Goal: Task Accomplishment & Management: Manage account settings

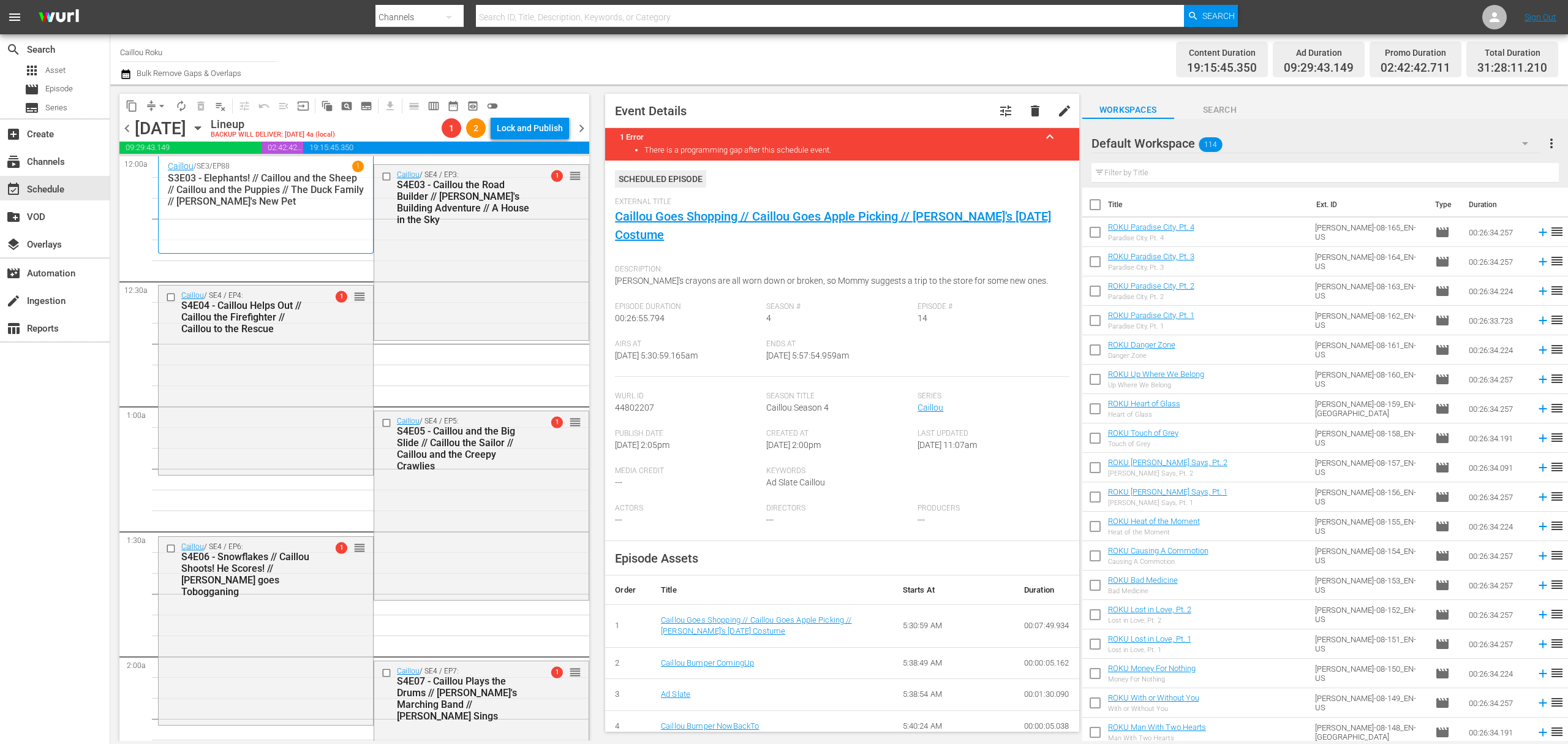
scroll to position [980, 0]
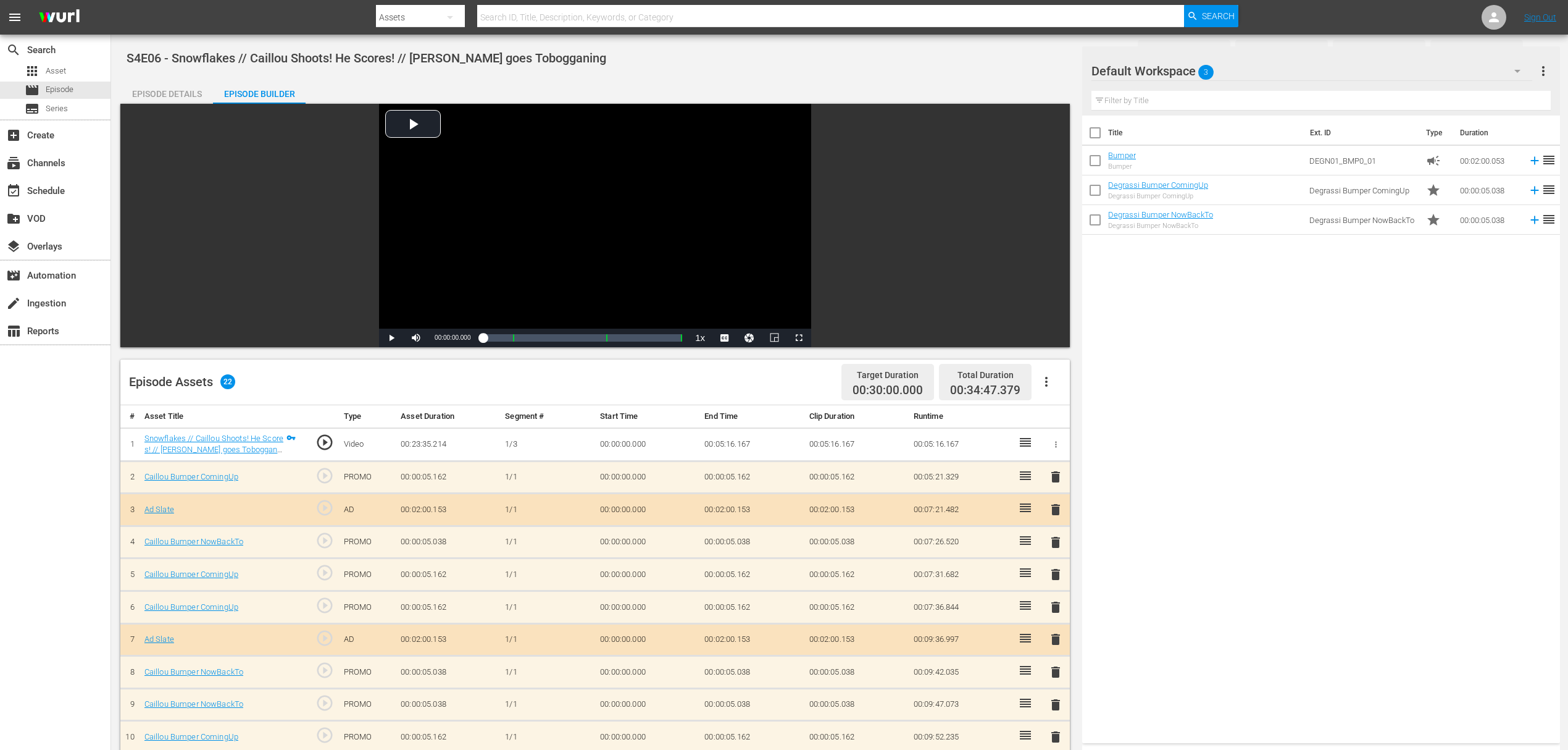
scroll to position [397, 0]
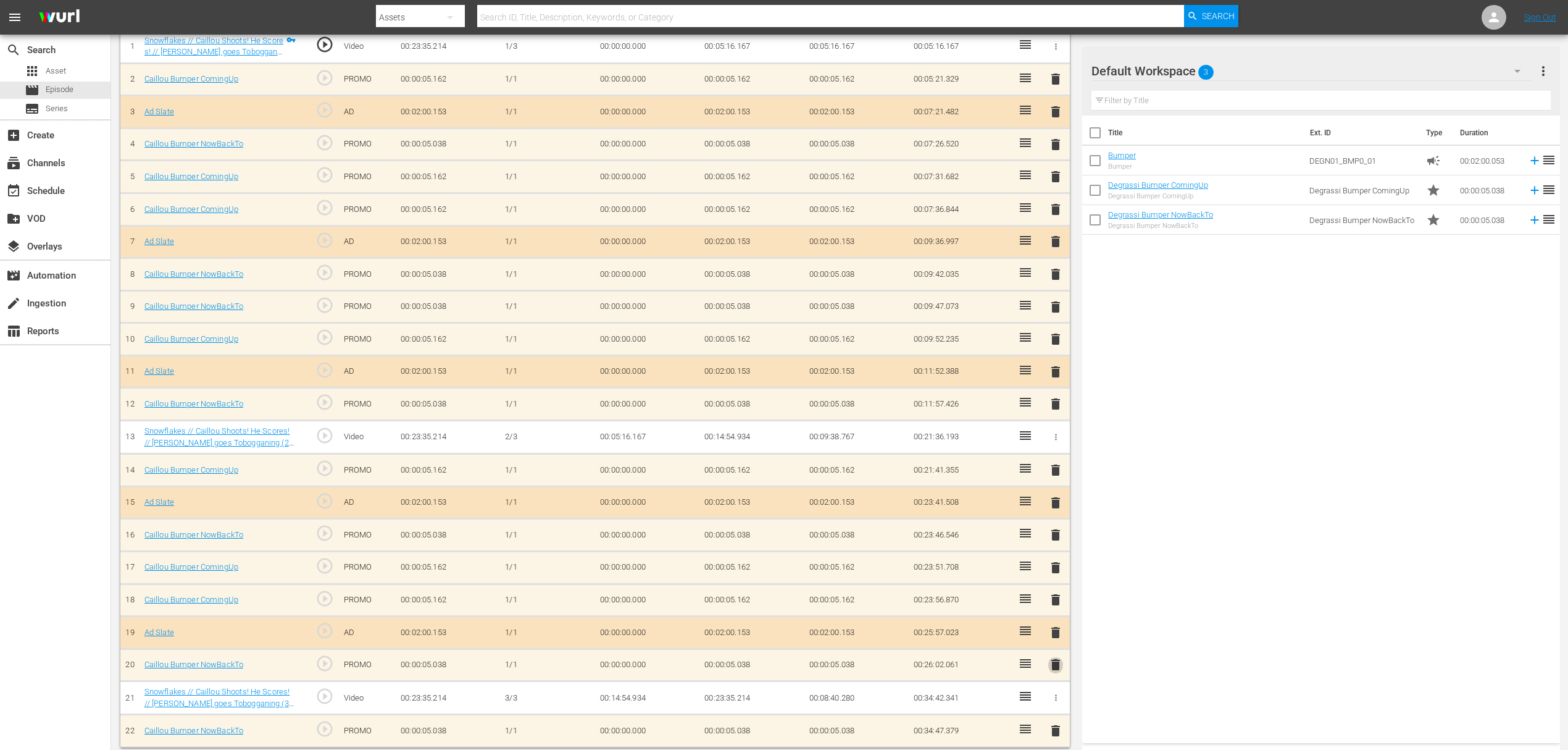
click at [1056, 657] on span "delete" at bounding box center [1056, 665] width 15 height 15
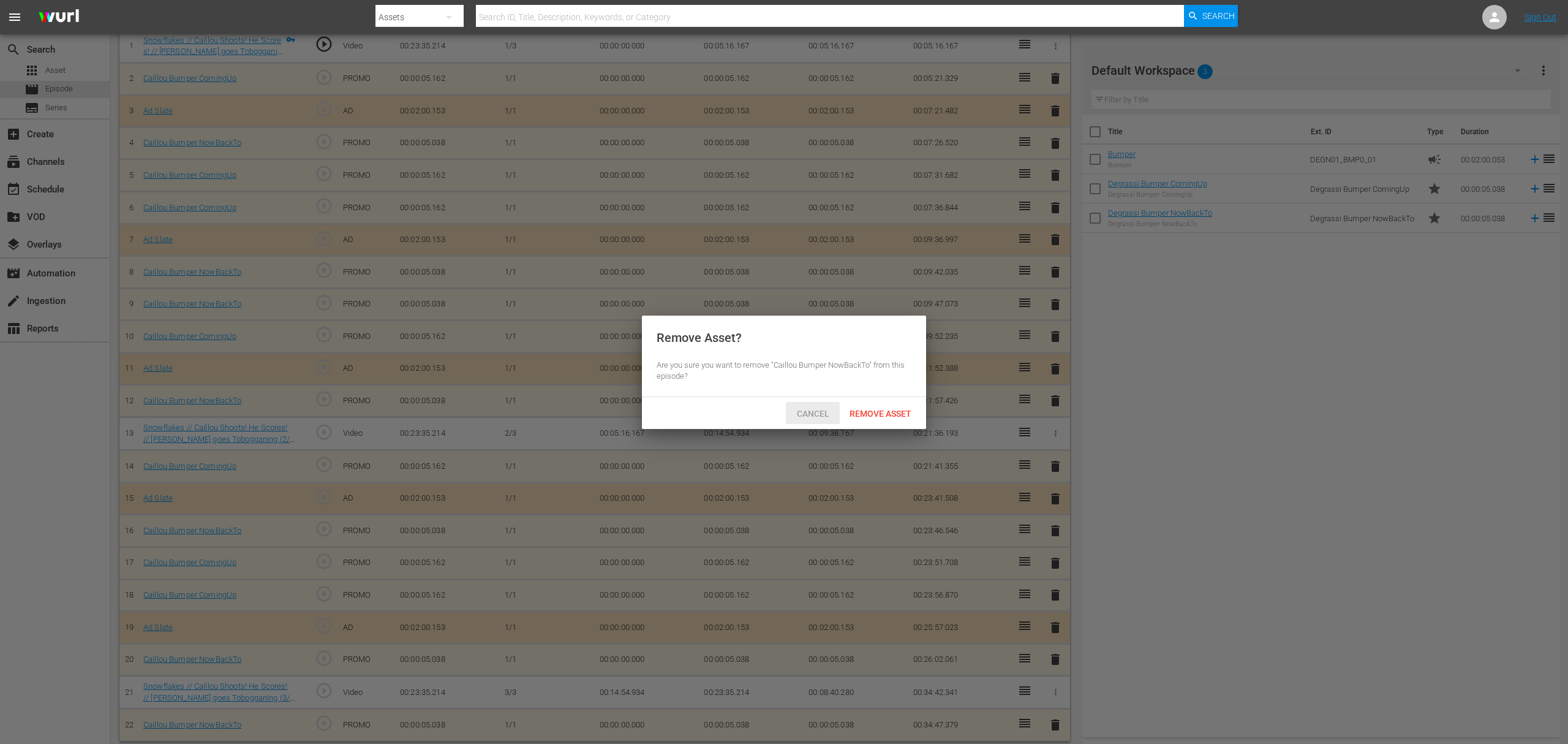
click at [817, 402] on div "Cancel" at bounding box center [812, 413] width 54 height 23
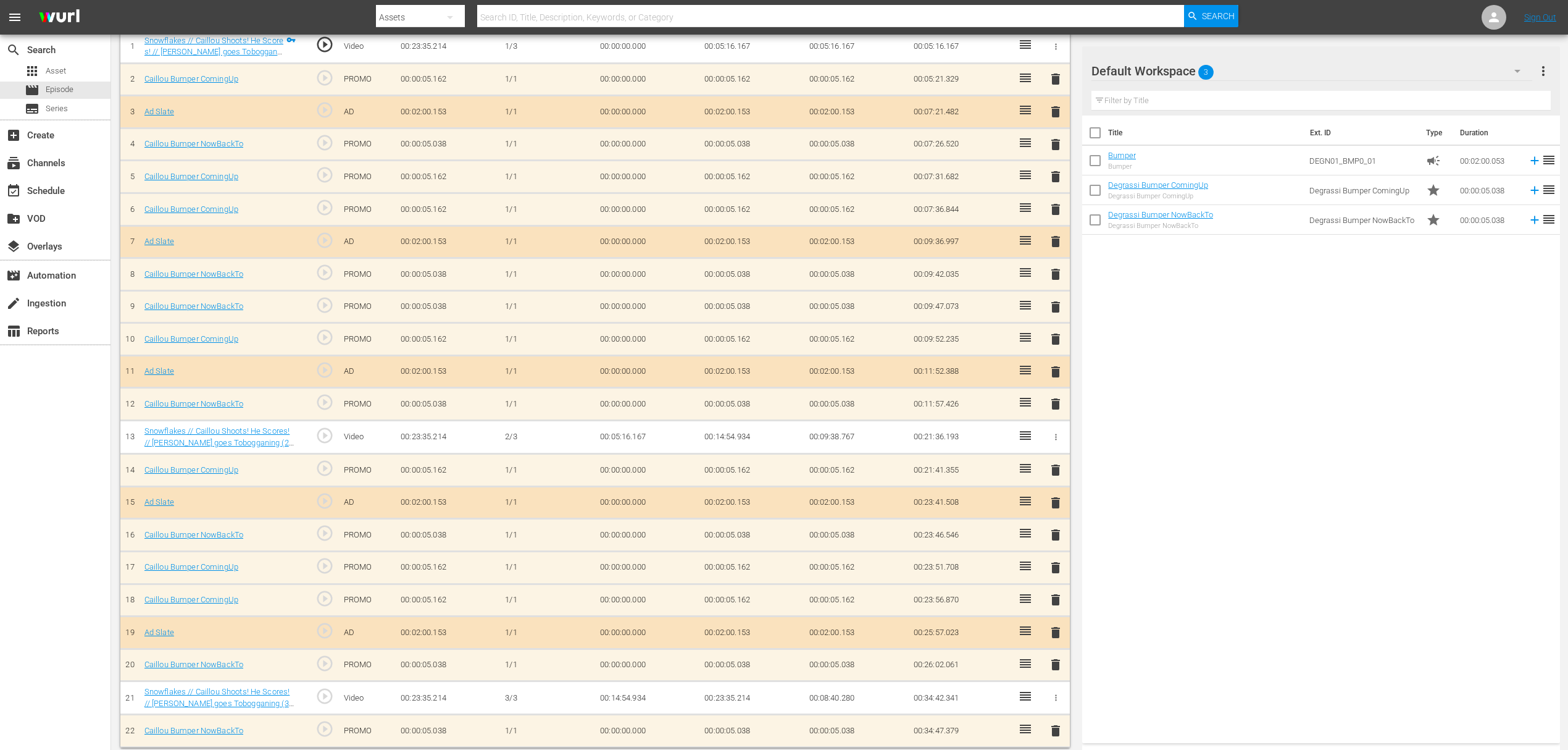
click at [1050, 560] on span "delete" at bounding box center [1056, 568] width 15 height 15
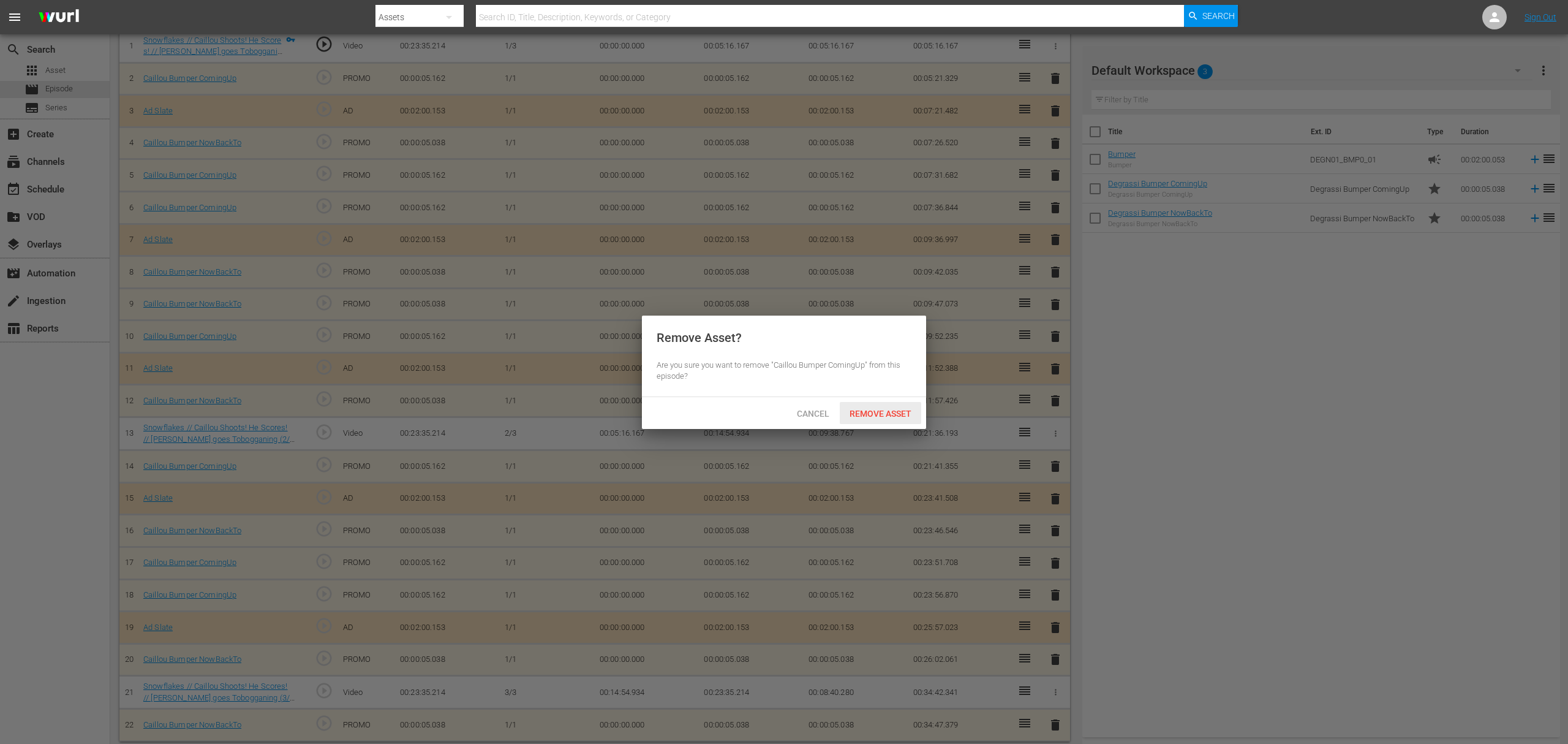
click at [863, 412] on span "Remove Asset" at bounding box center [880, 413] width 81 height 10
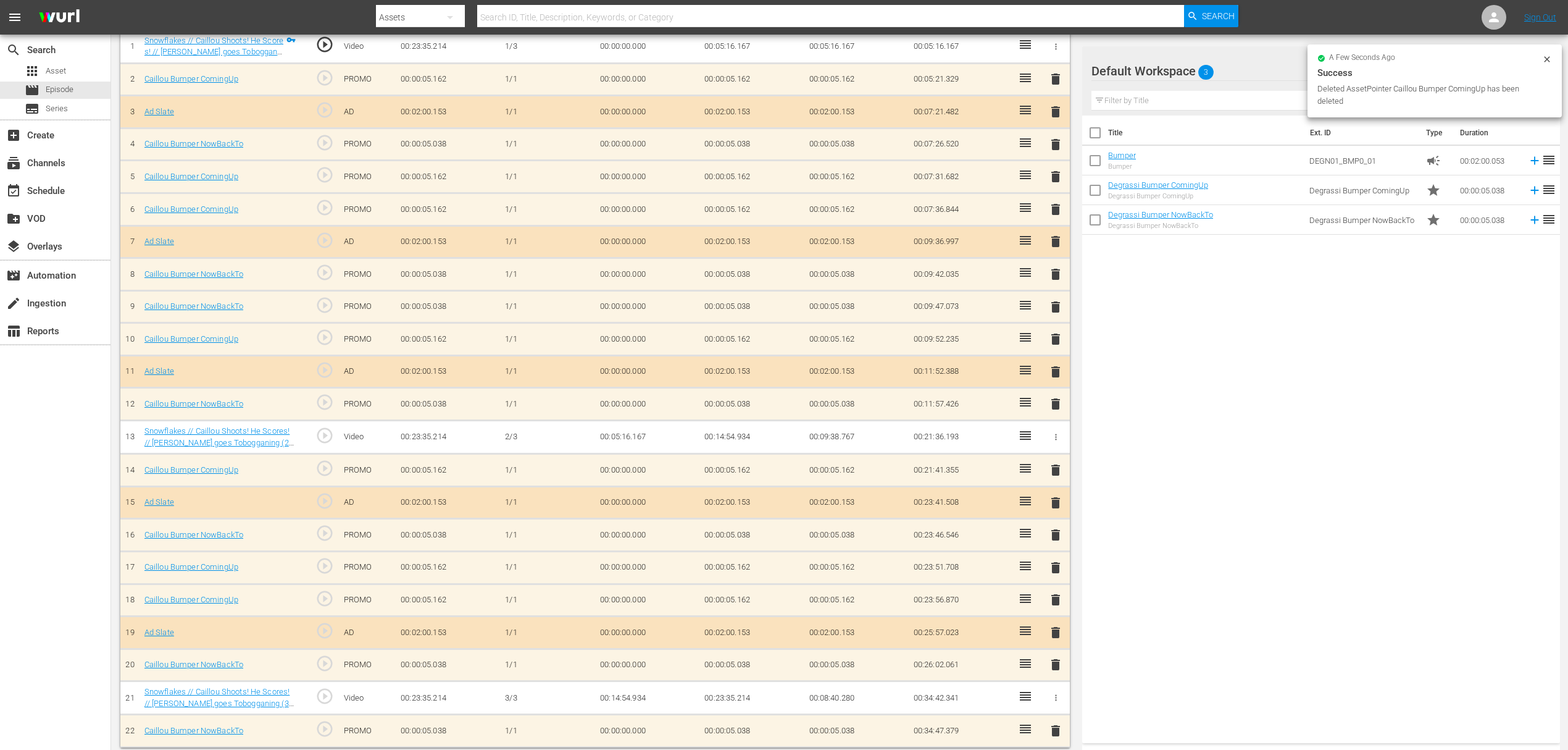
scroll to position [365, 0]
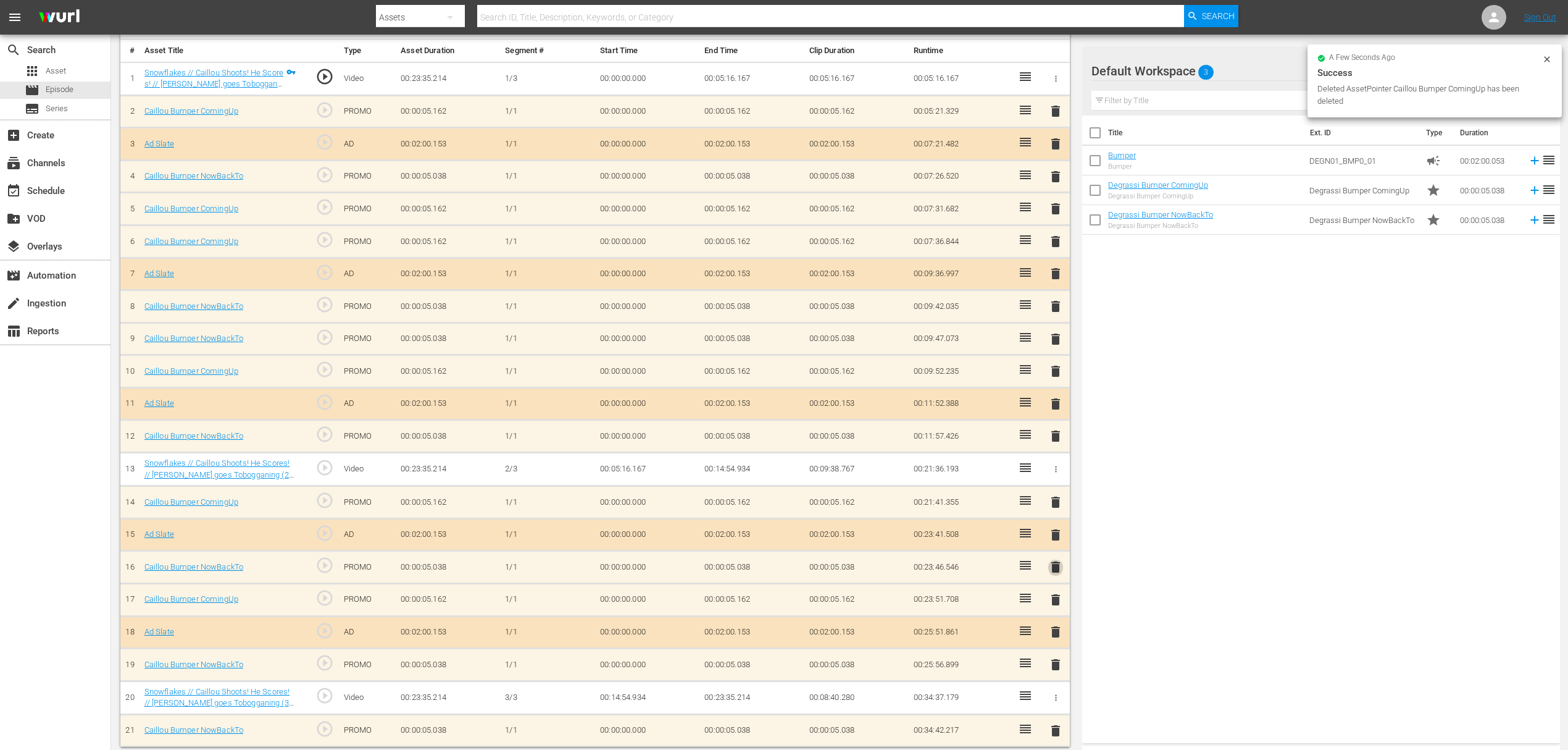
click at [1058, 559] on span "delete" at bounding box center [1056, 567] width 15 height 15
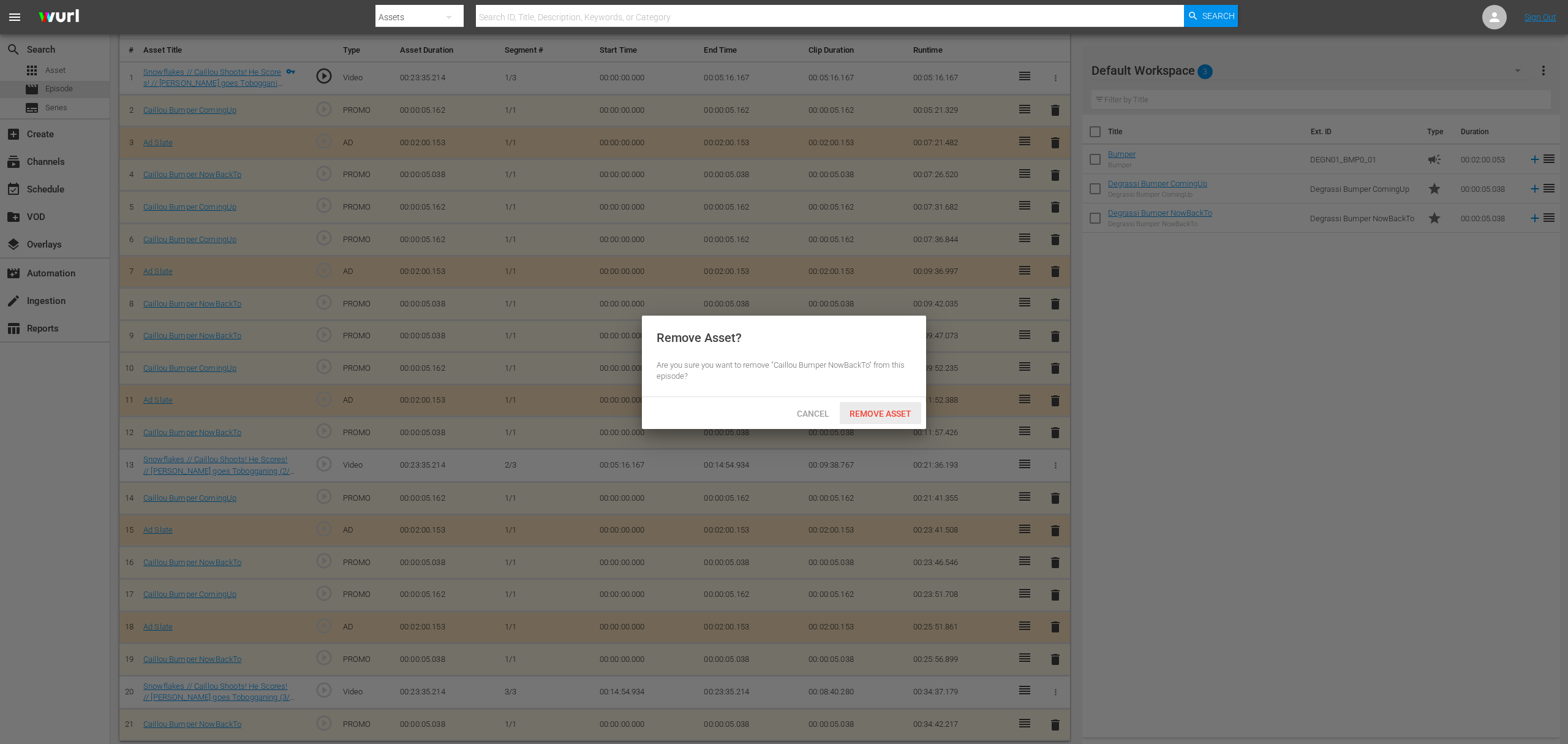
click at [893, 403] on div "Remove Asset" at bounding box center [880, 413] width 81 height 23
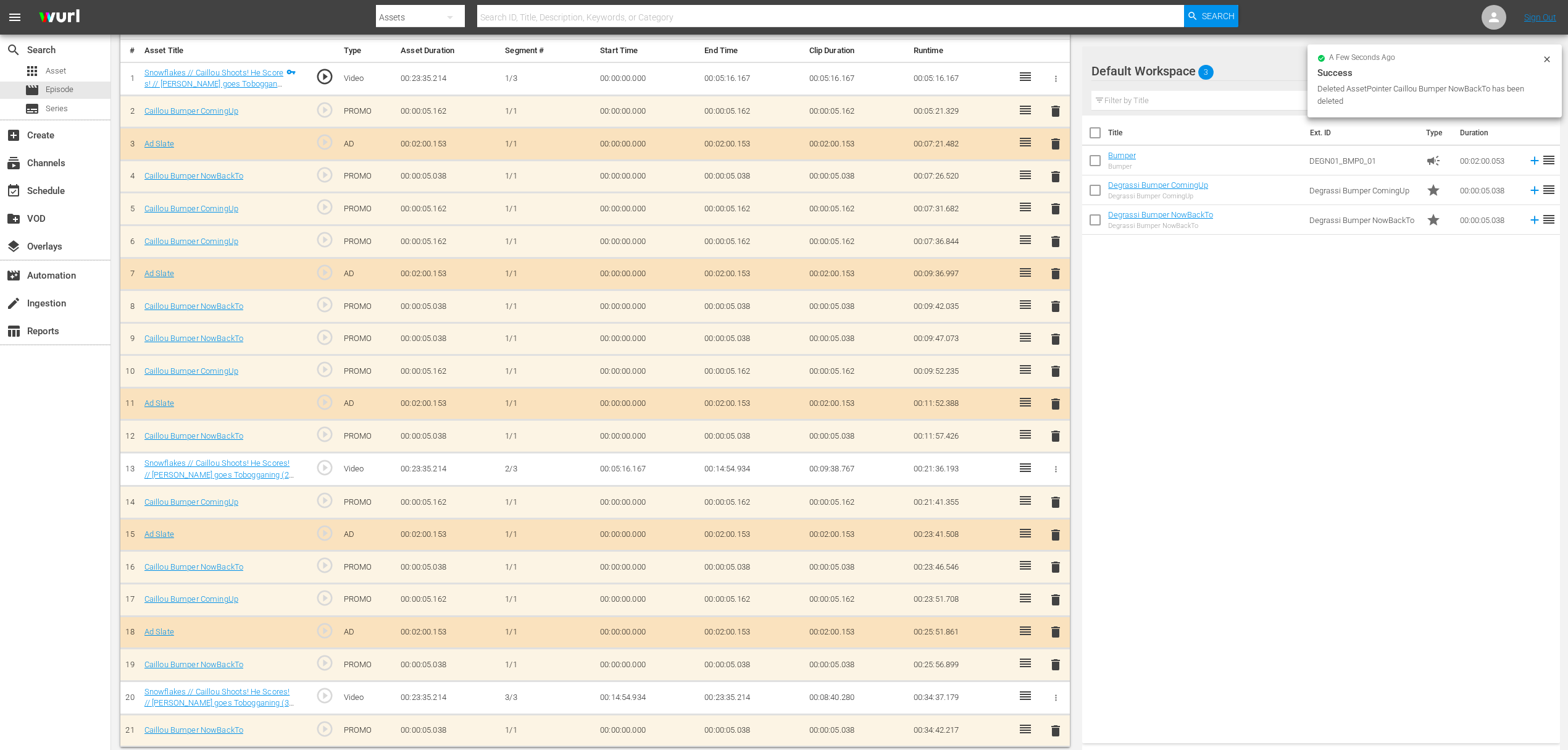
scroll to position [333, 0]
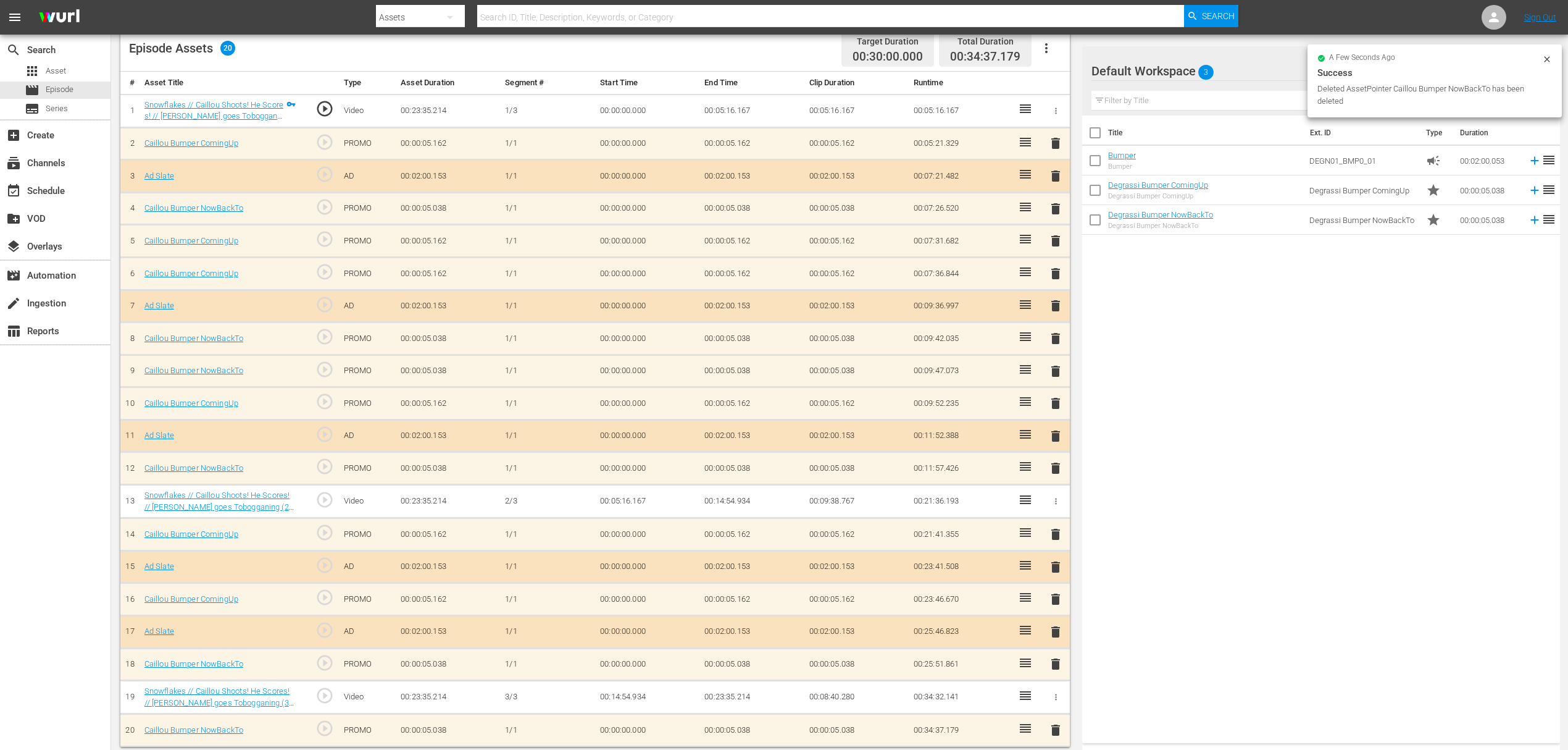
click at [1056, 559] on span "delete" at bounding box center [1056, 567] width 15 height 15
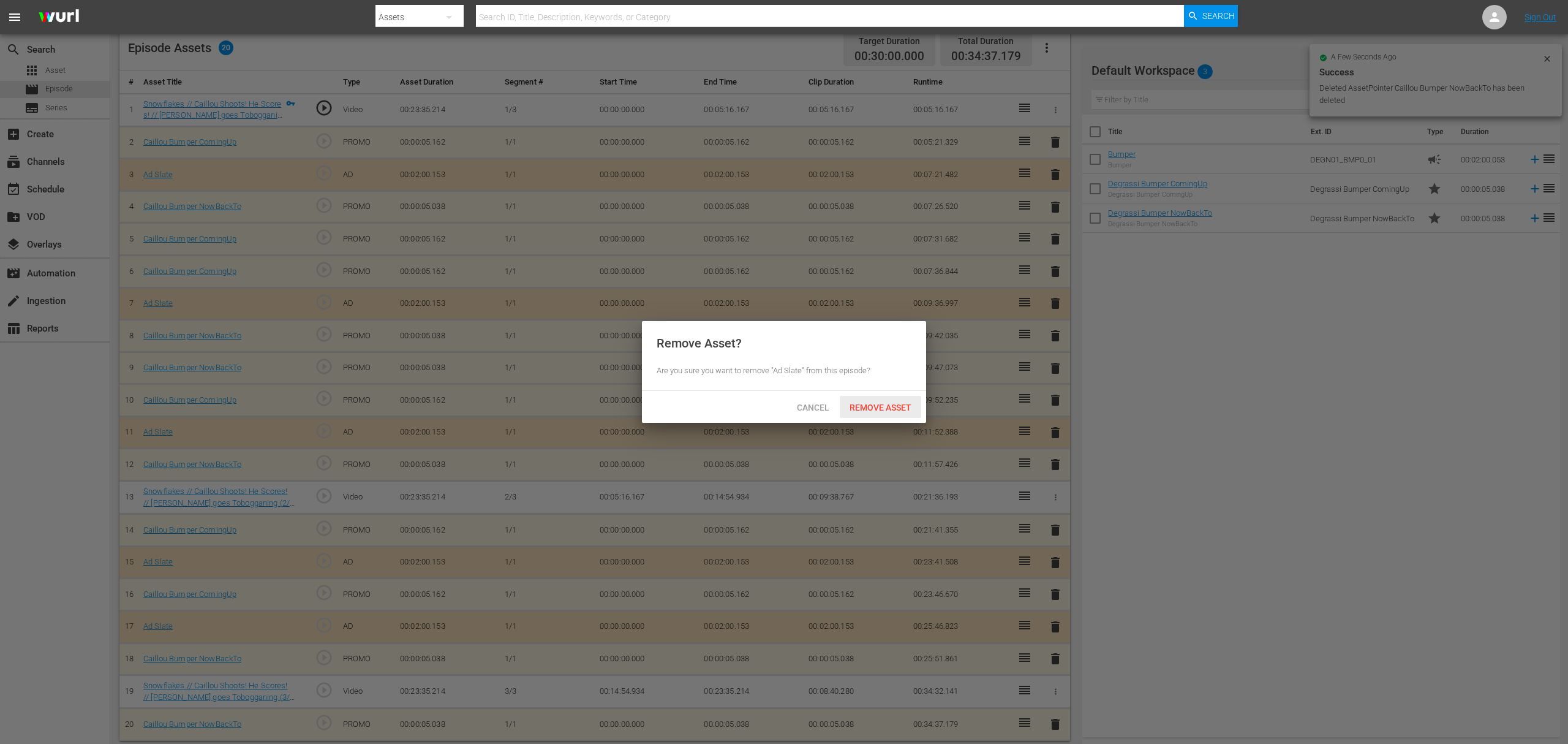
click at [885, 414] on div "Remove Asset" at bounding box center [880, 407] width 81 height 23
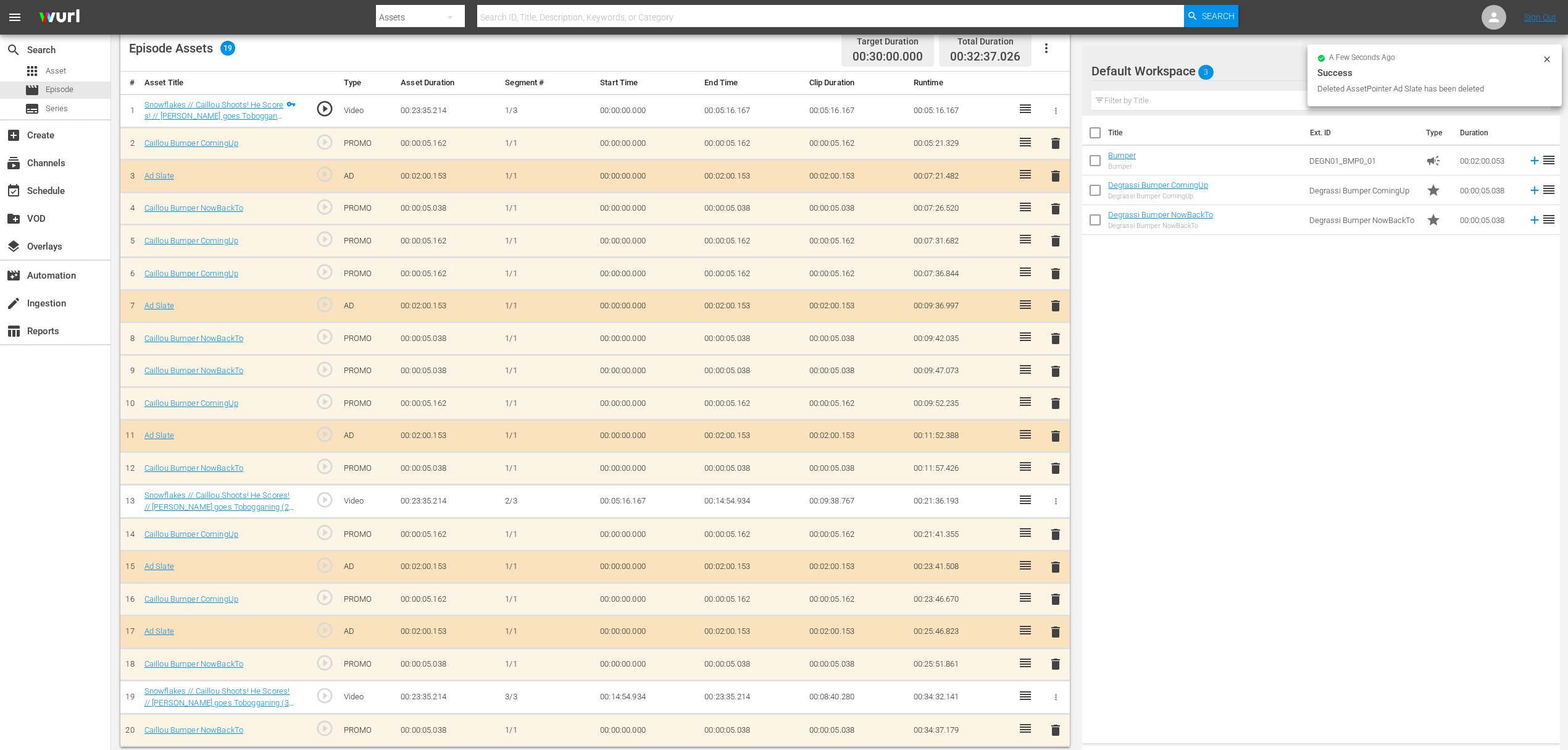
scroll to position [321, 0]
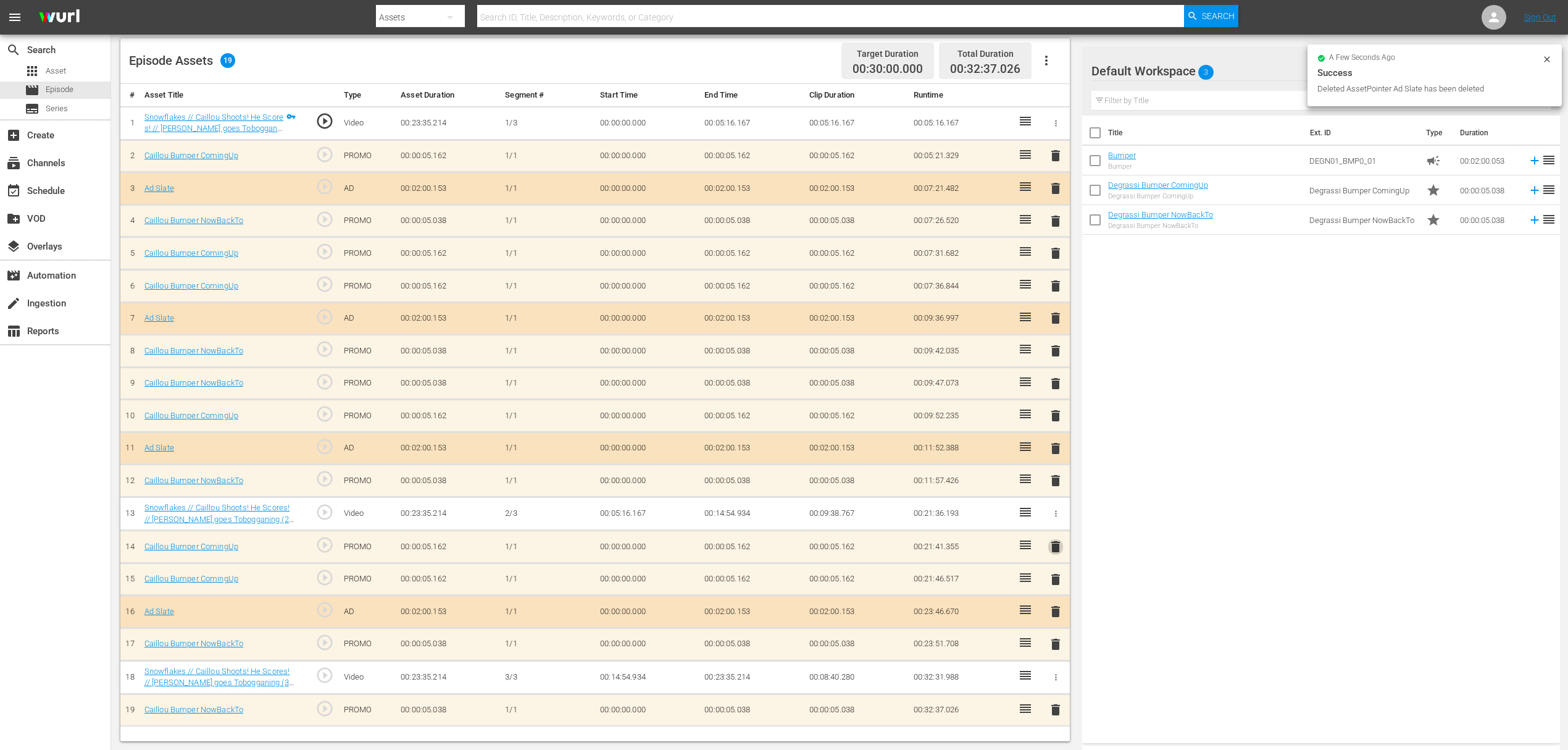
click at [1053, 539] on span "delete" at bounding box center [1056, 547] width 15 height 15
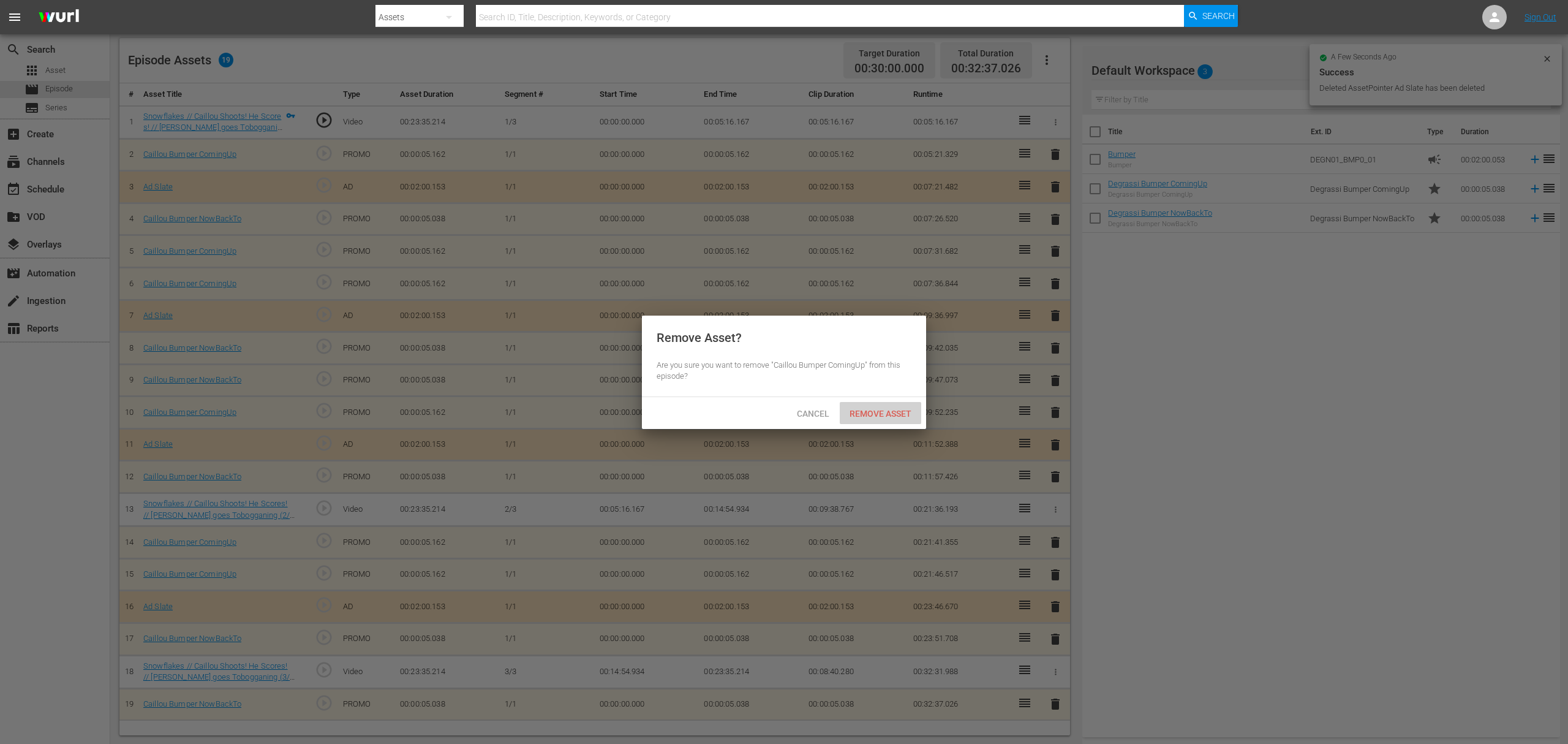
click at [868, 408] on span "Remove Asset" at bounding box center [880, 413] width 81 height 10
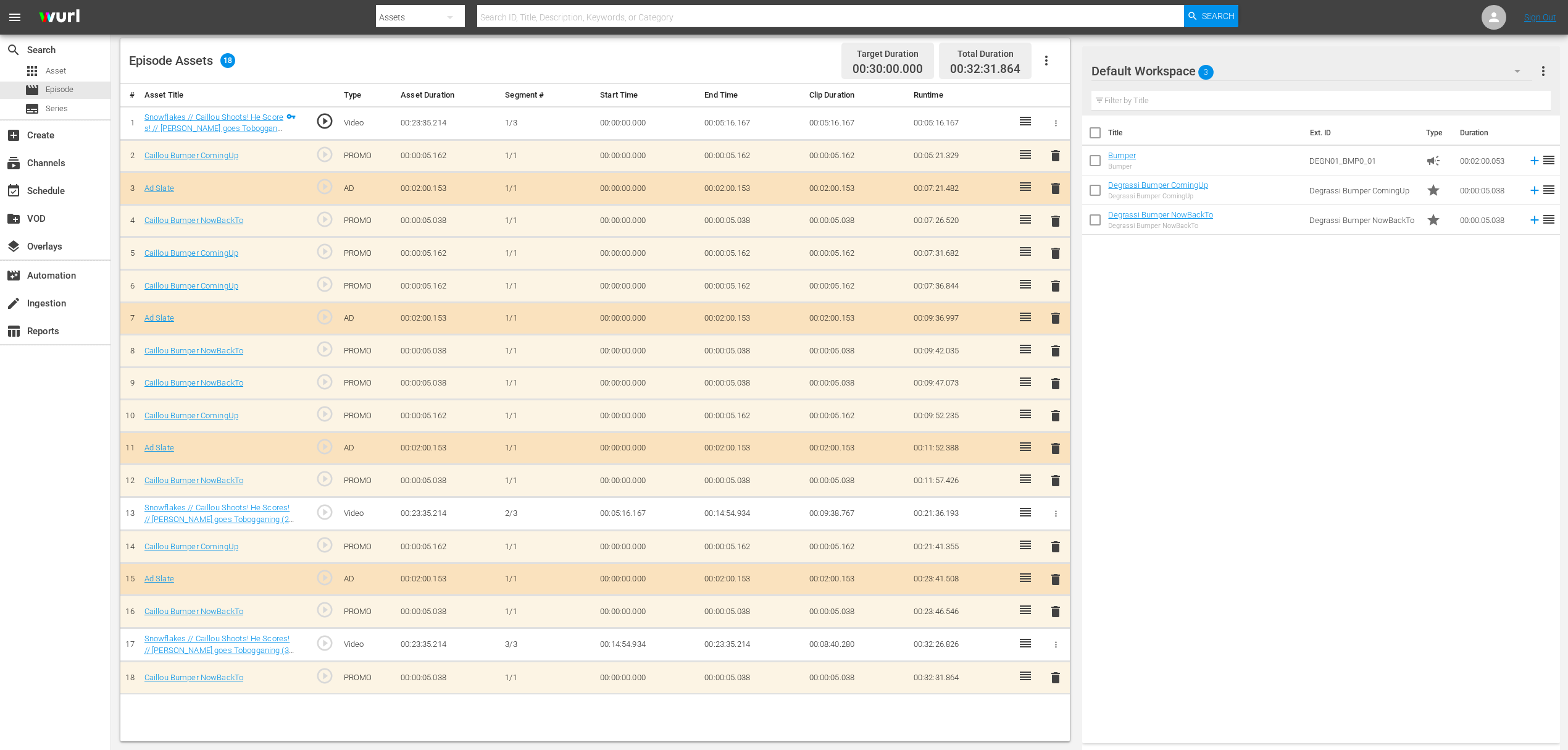
click at [1050, 381] on span "delete" at bounding box center [1056, 384] width 15 height 15
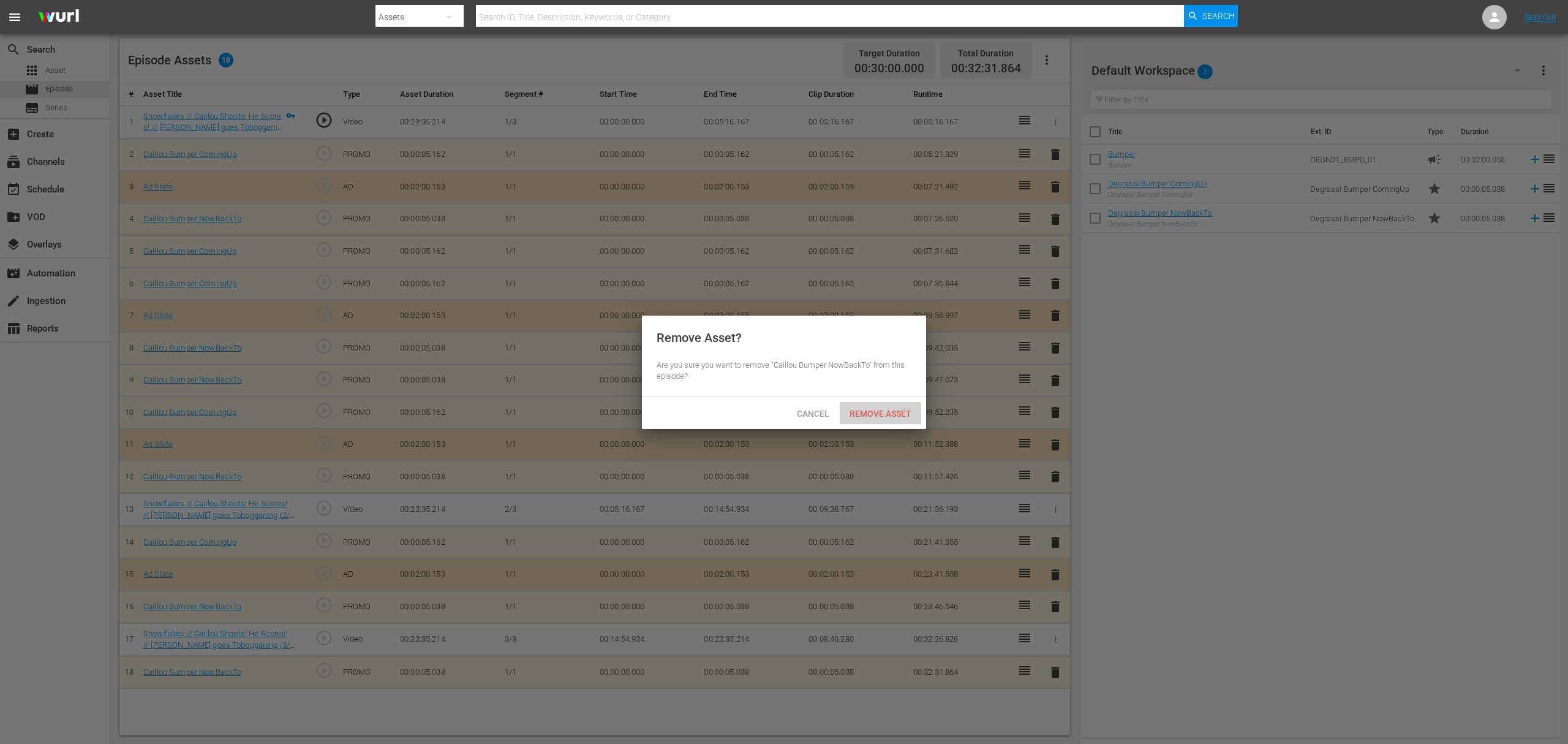
click at [911, 410] on span "Remove Asset" at bounding box center [880, 413] width 81 height 10
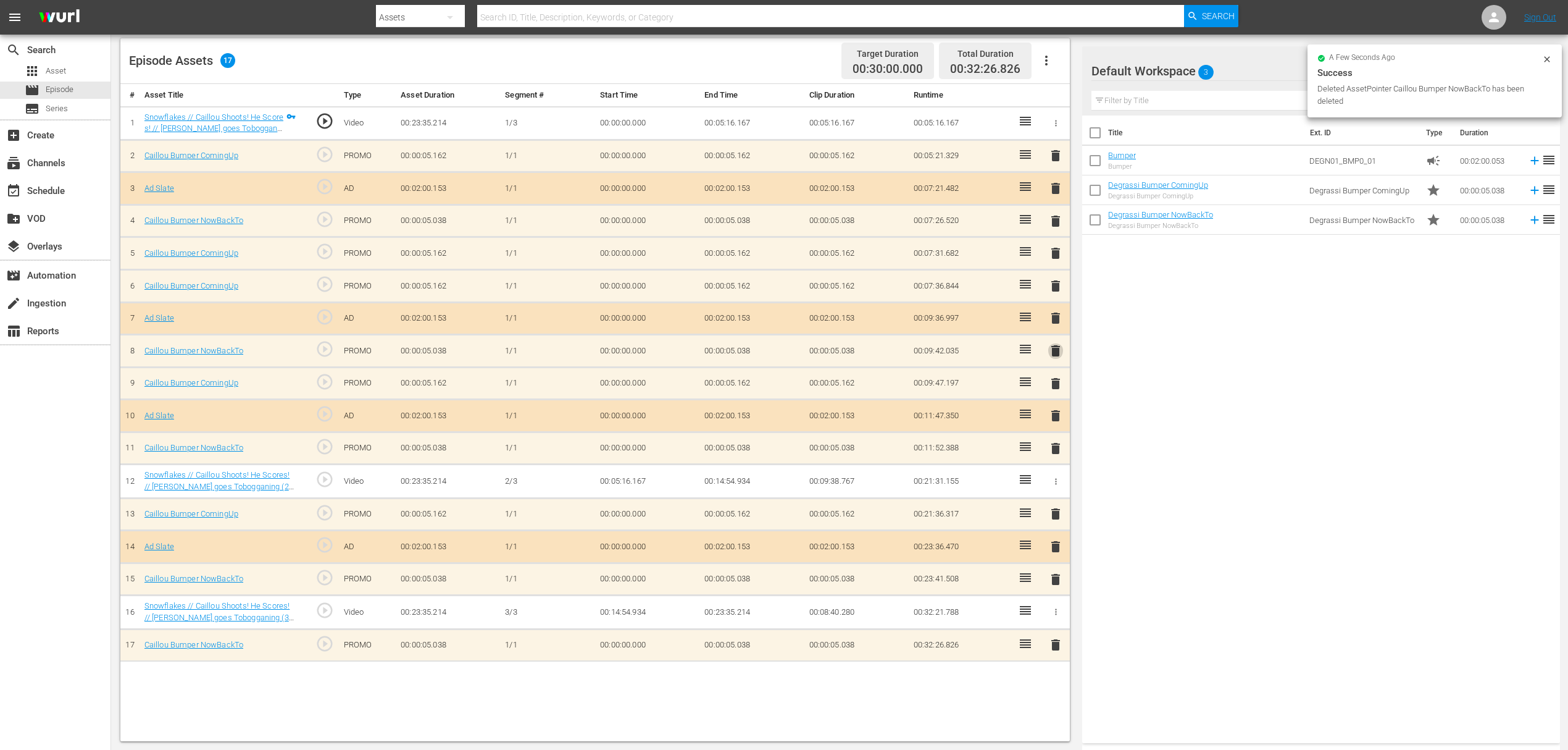
click at [1049, 353] on span "delete" at bounding box center [1056, 351] width 15 height 15
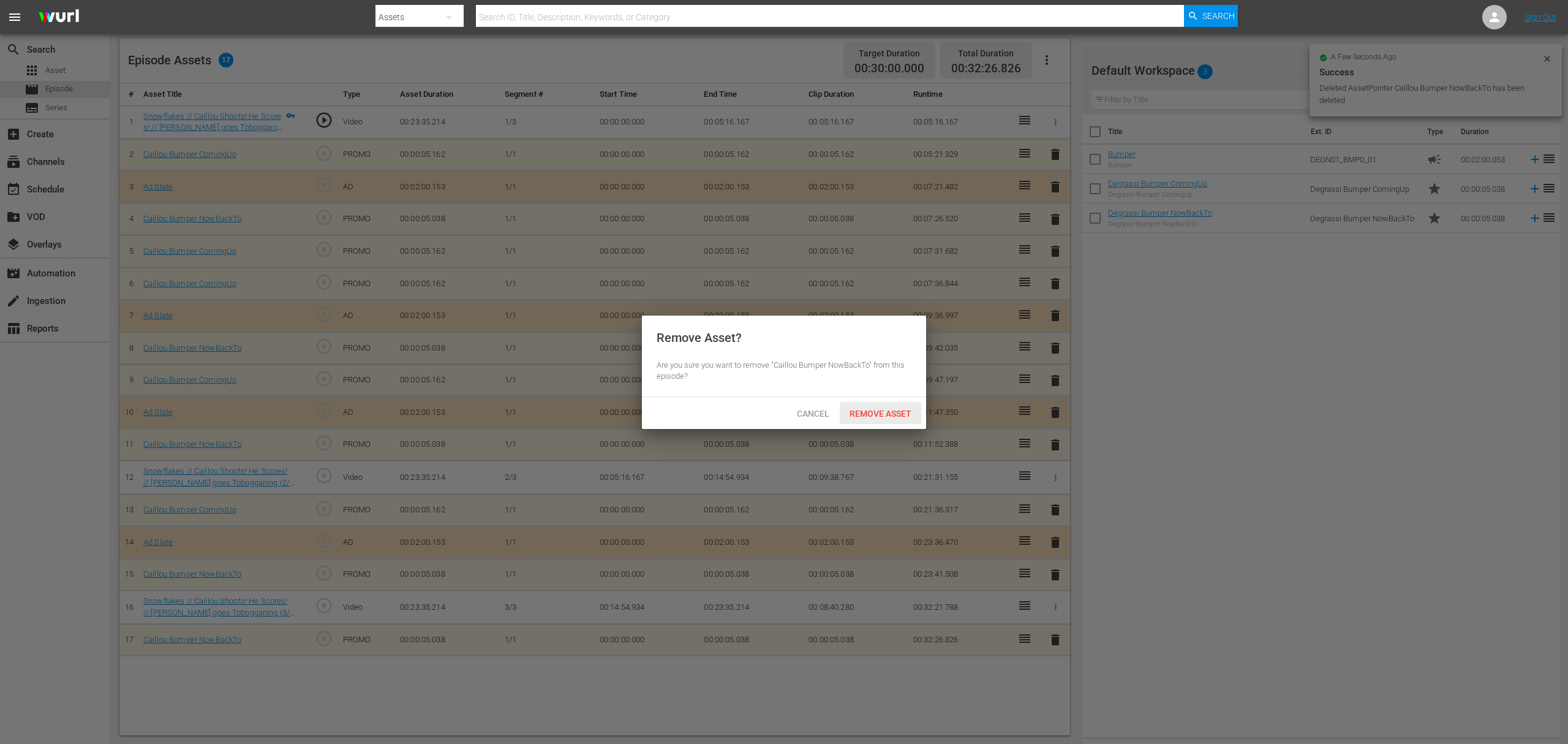
click at [906, 403] on div "Remove Asset" at bounding box center [880, 413] width 81 height 23
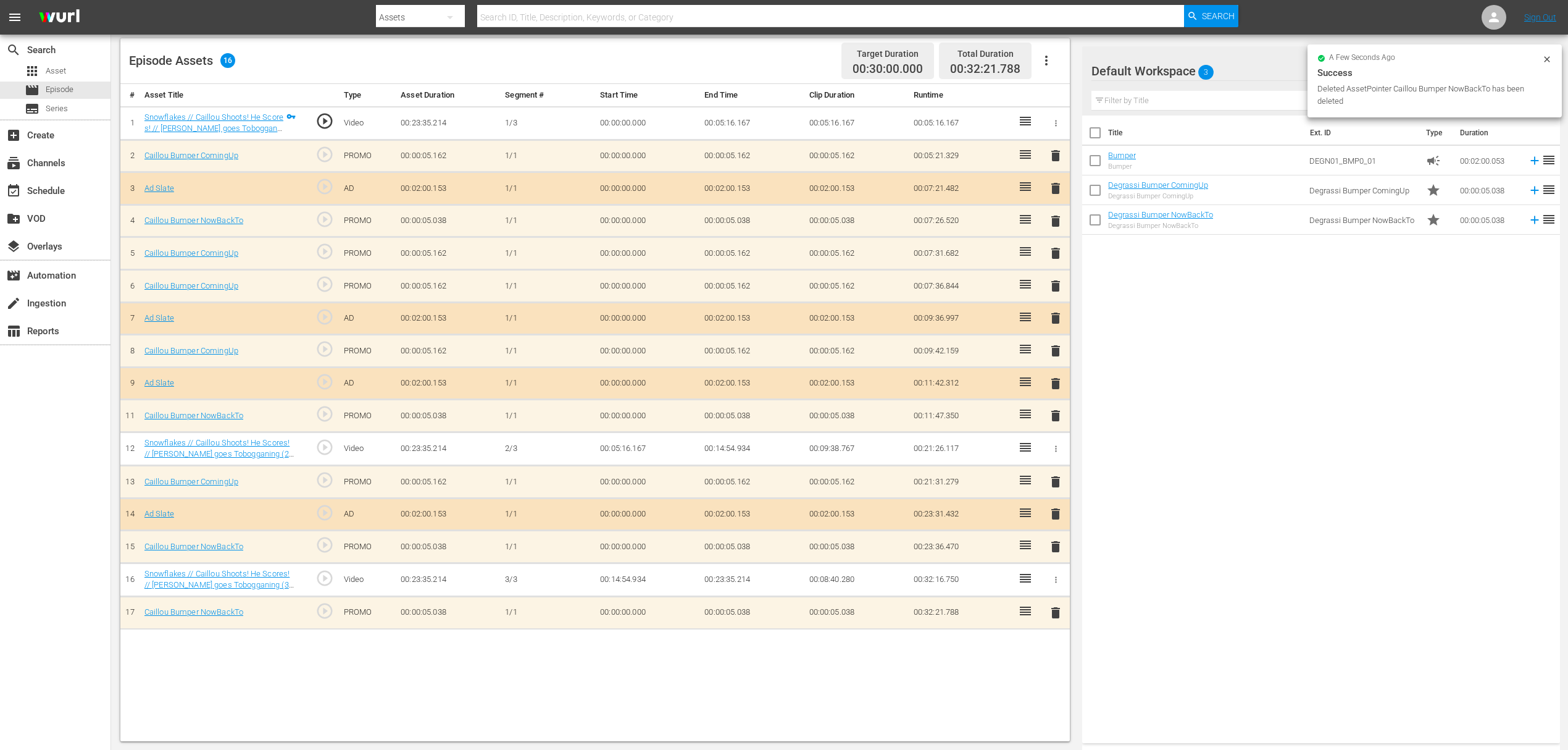
click at [1056, 320] on span "delete" at bounding box center [1056, 318] width 15 height 15
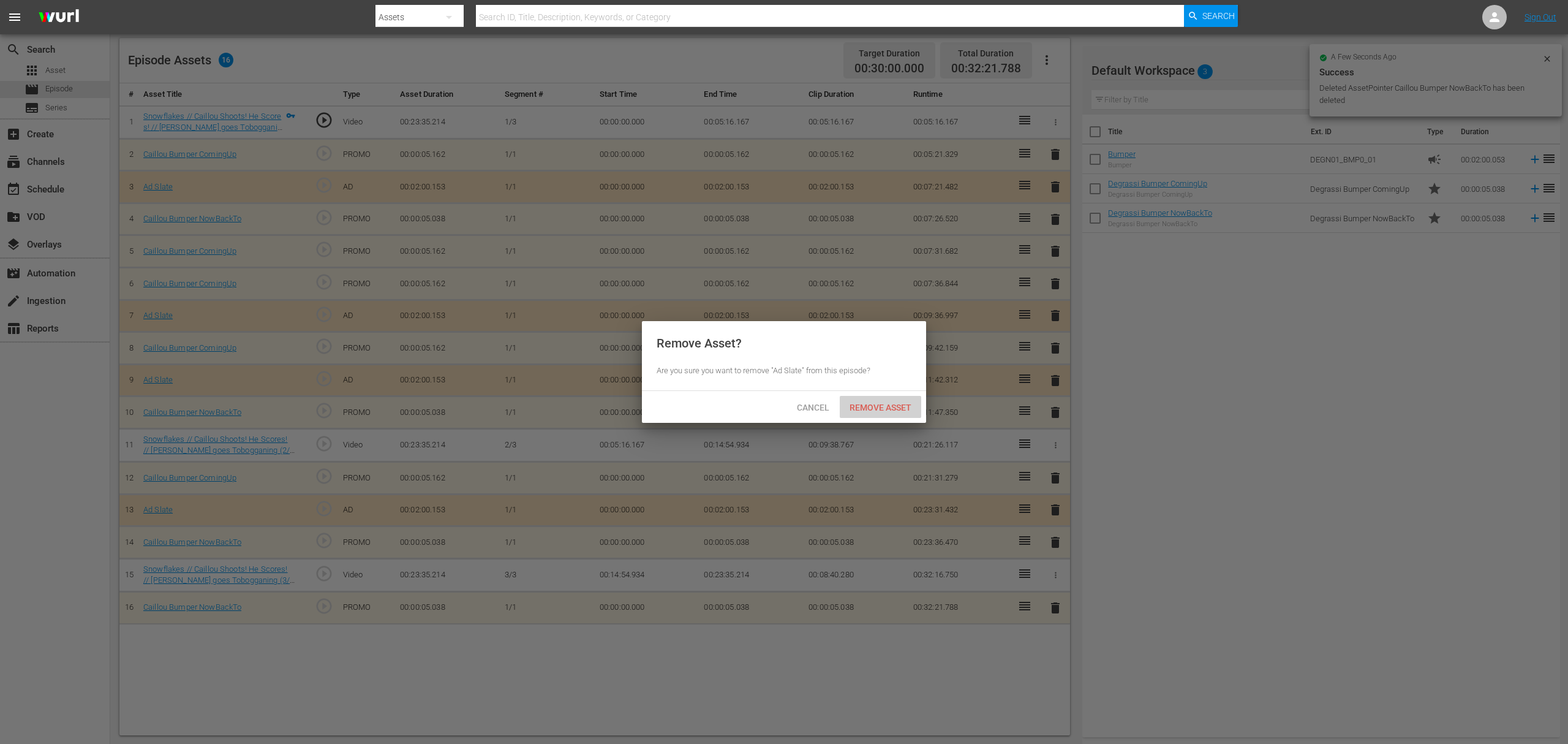
click at [894, 410] on span "Remove Asset" at bounding box center [880, 408] width 81 height 10
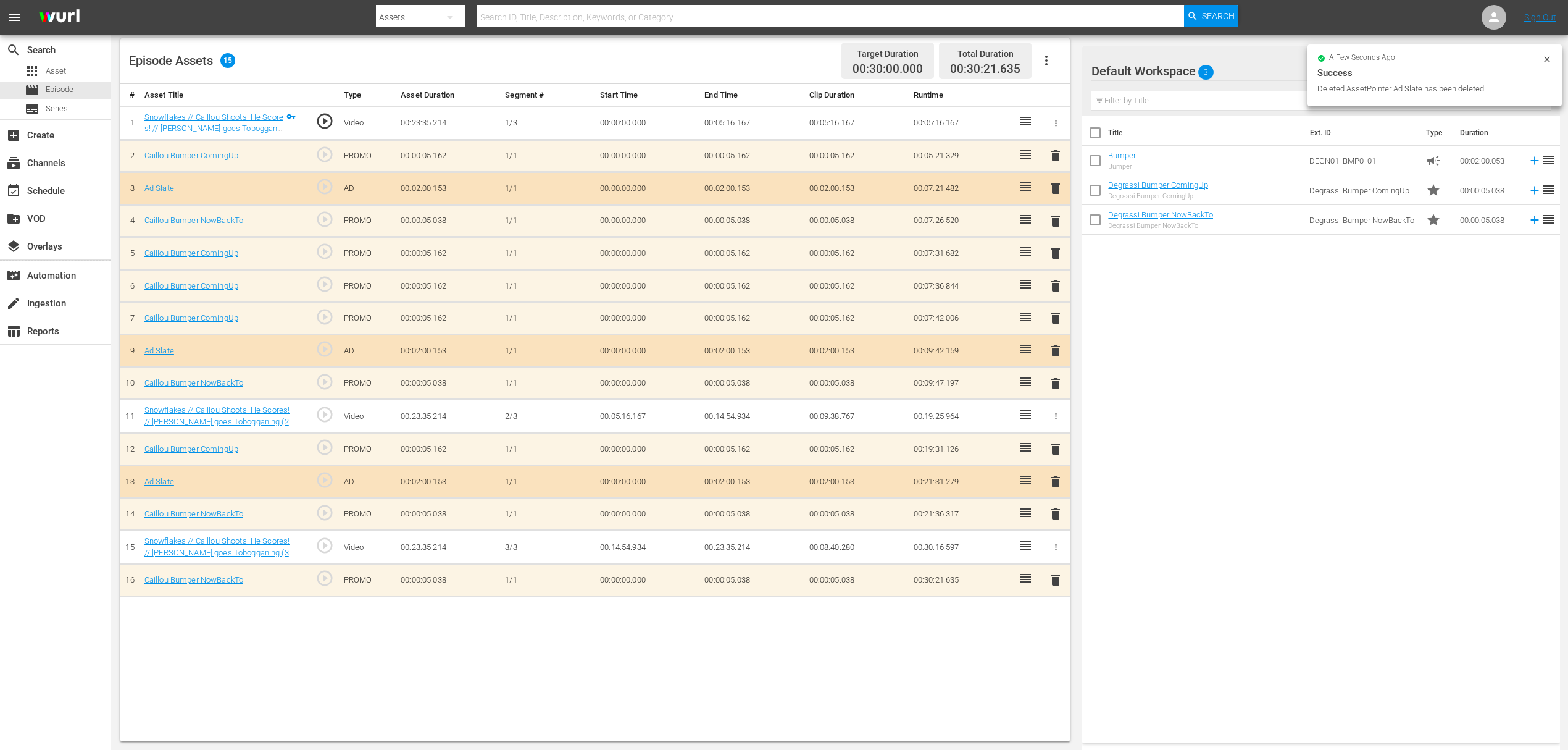
click at [1052, 282] on span "delete" at bounding box center [1056, 286] width 15 height 15
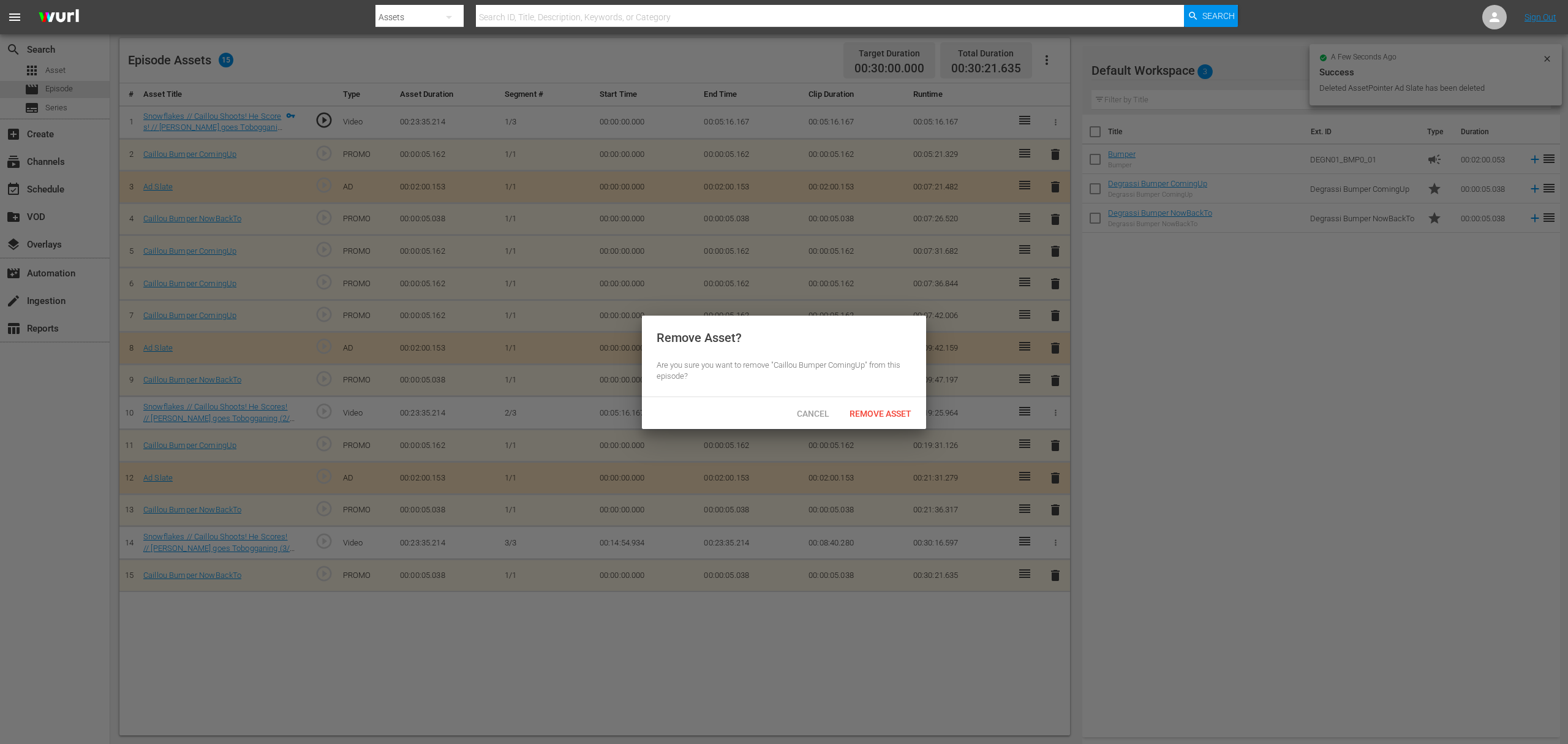
click at [868, 393] on div "Remove Asset? Are you sure you want to remove "Caillou Bumper ComingUp" from th…" at bounding box center [784, 356] width 284 height 81
click at [868, 408] on span "Remove Asset" at bounding box center [880, 413] width 81 height 10
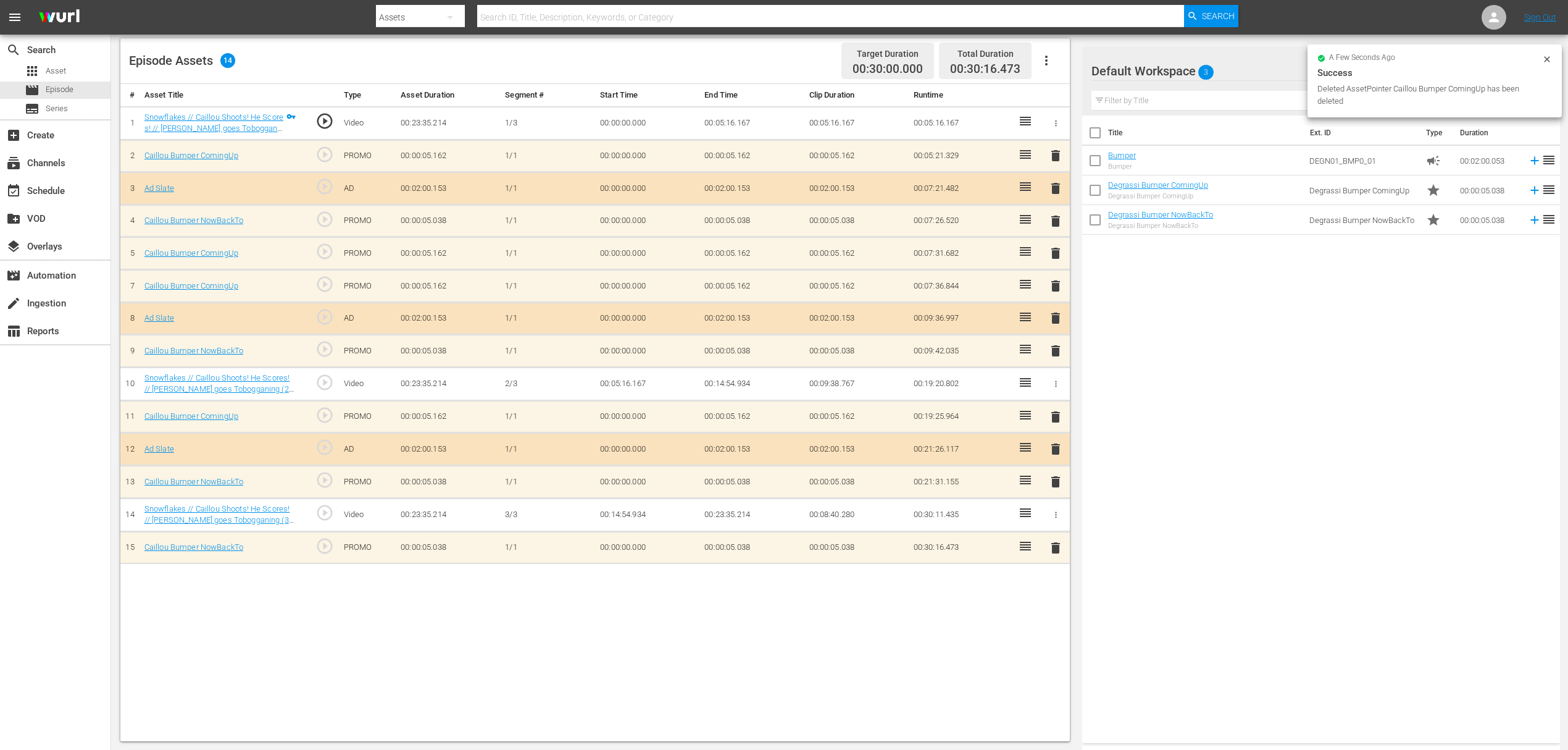
click at [1058, 255] on span "delete" at bounding box center [1056, 253] width 15 height 15
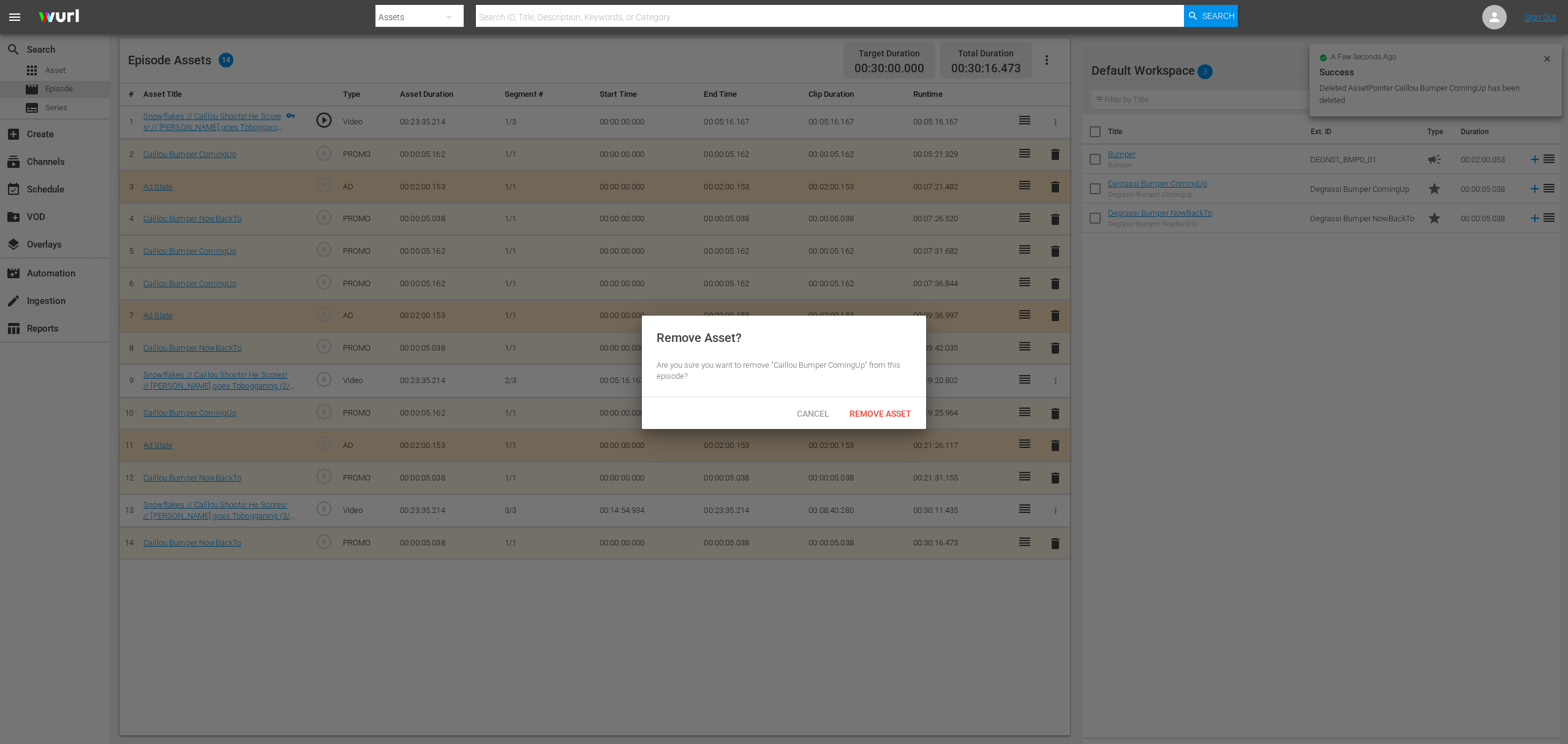
click at [874, 402] on div "Remove Asset" at bounding box center [880, 413] width 81 height 23
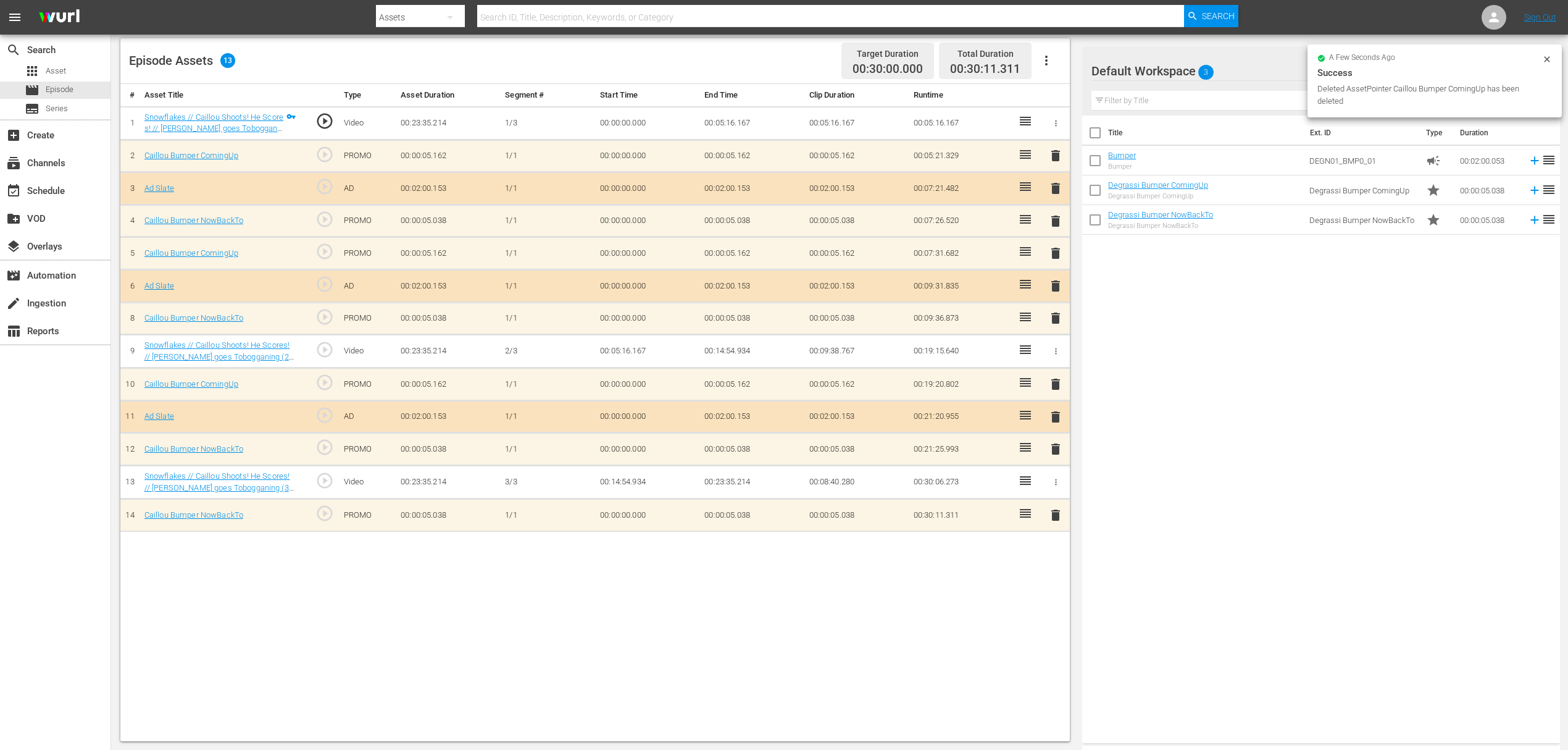
click at [1057, 221] on span "delete" at bounding box center [1056, 221] width 15 height 15
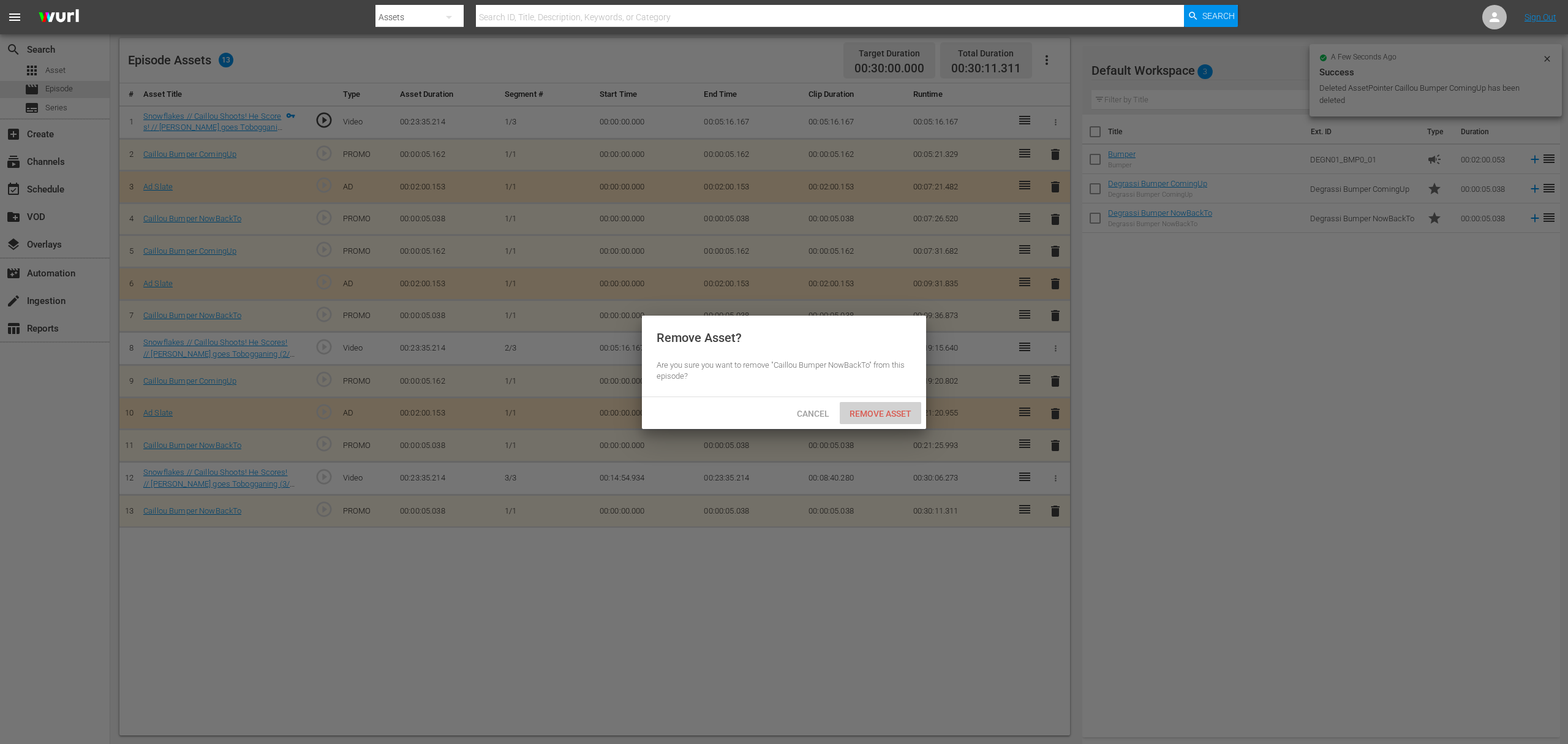
click at [874, 402] on div "Remove Asset" at bounding box center [880, 413] width 81 height 23
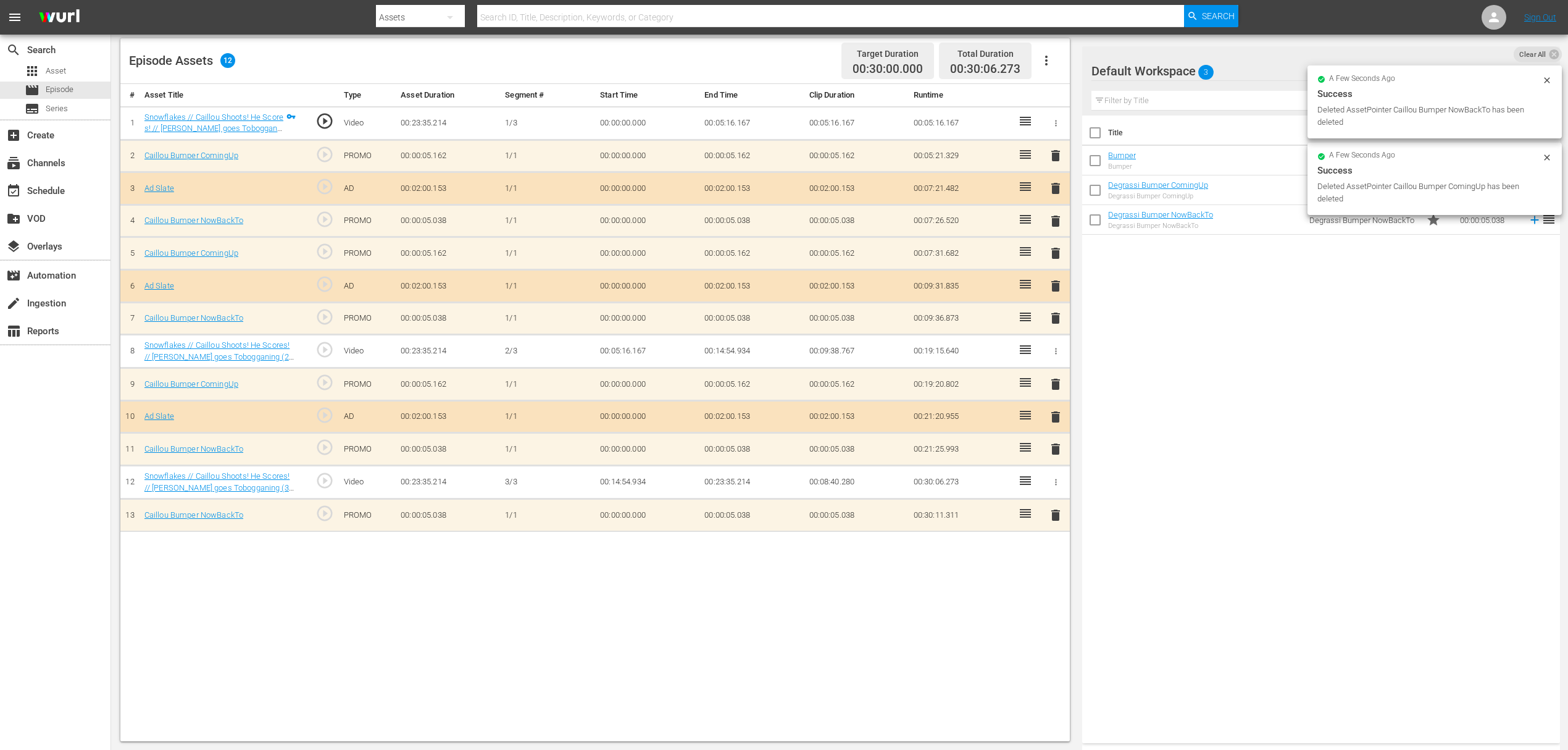
click at [1057, 197] on button "delete" at bounding box center [1056, 188] width 15 height 18
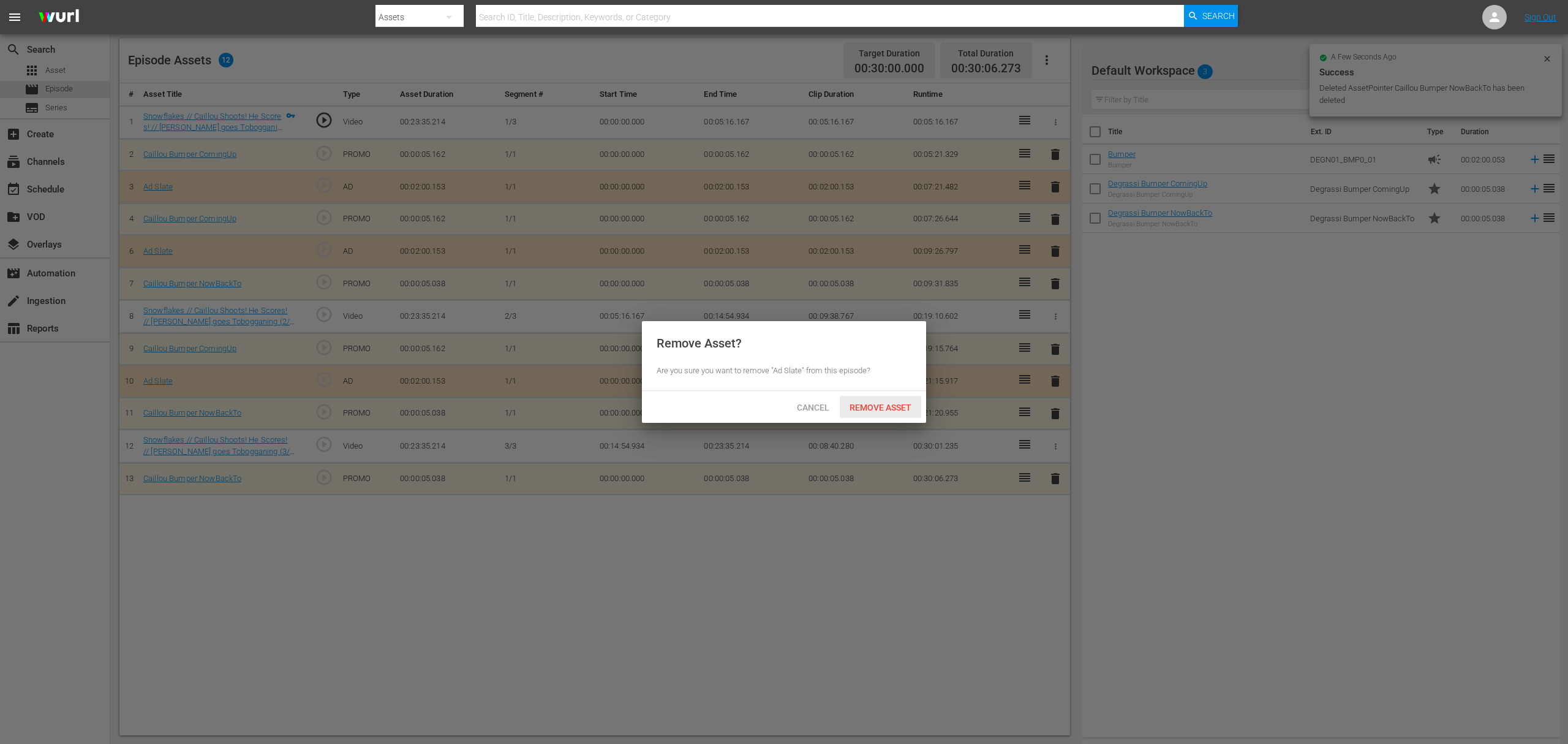
click at [867, 403] on span "Remove Asset" at bounding box center [880, 408] width 81 height 10
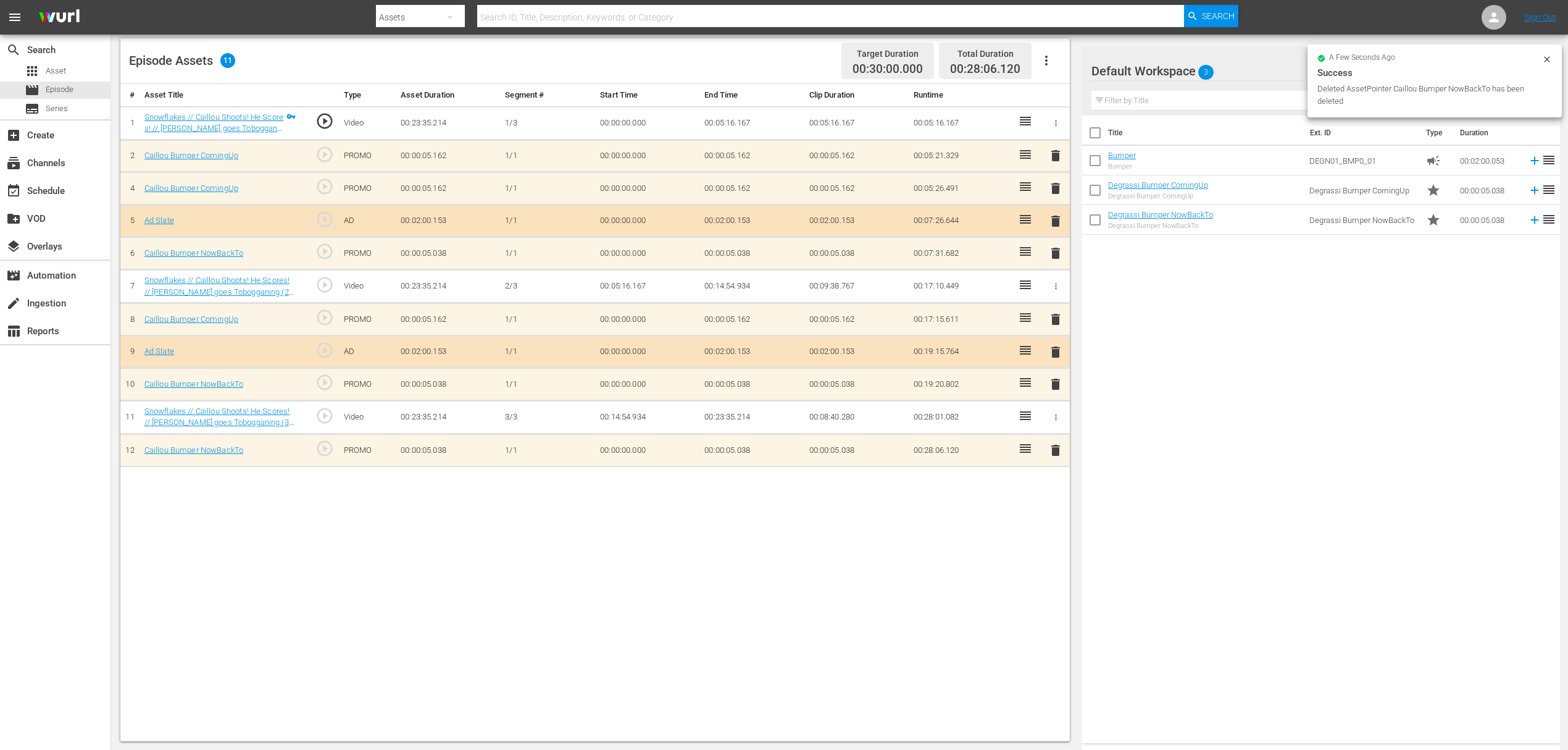
click at [1060, 155] on span "delete" at bounding box center [1056, 156] width 15 height 15
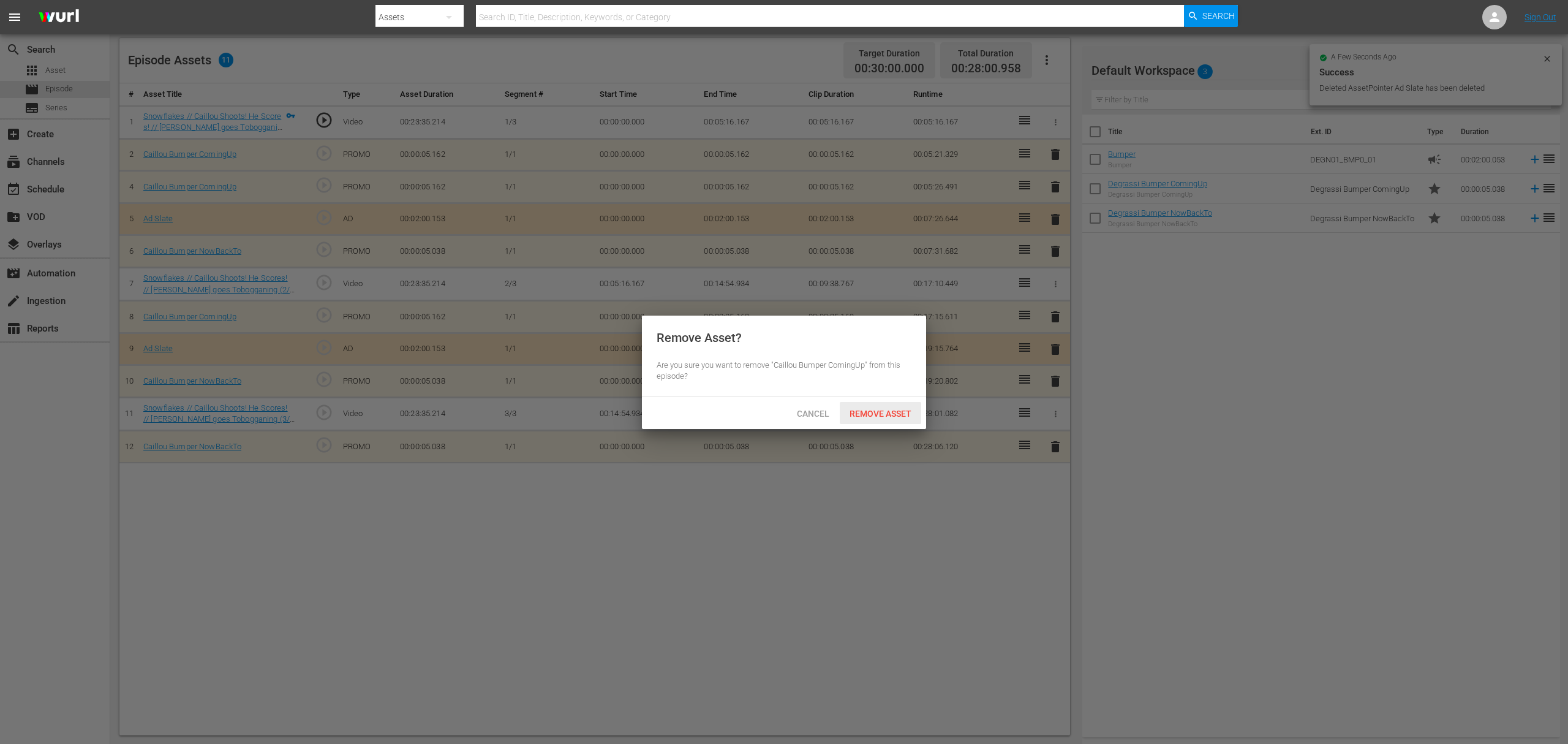
click at [902, 409] on span "Remove Asset" at bounding box center [880, 413] width 81 height 10
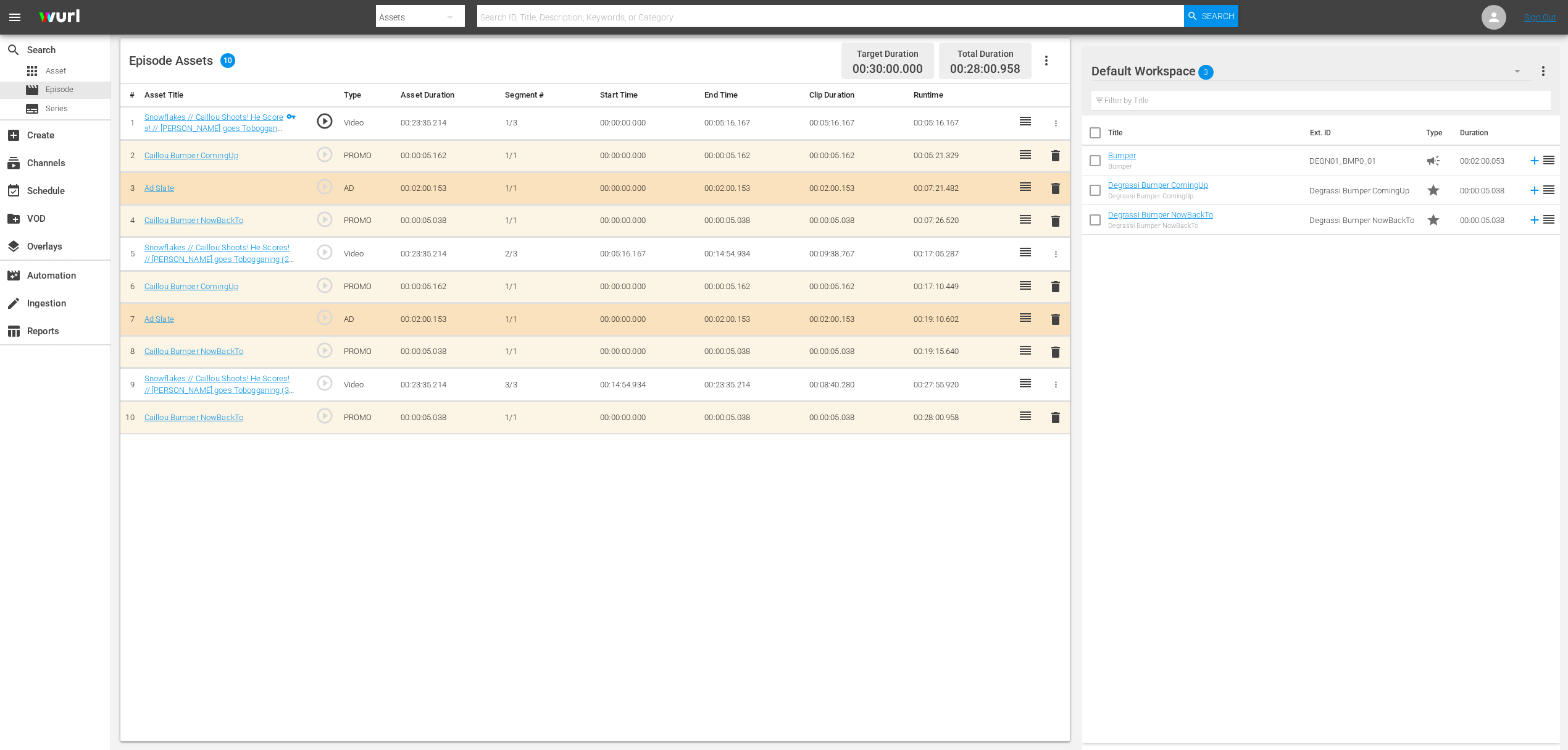
click at [1241, 75] on div "Default Workspace 3" at bounding box center [1312, 71] width 441 height 35
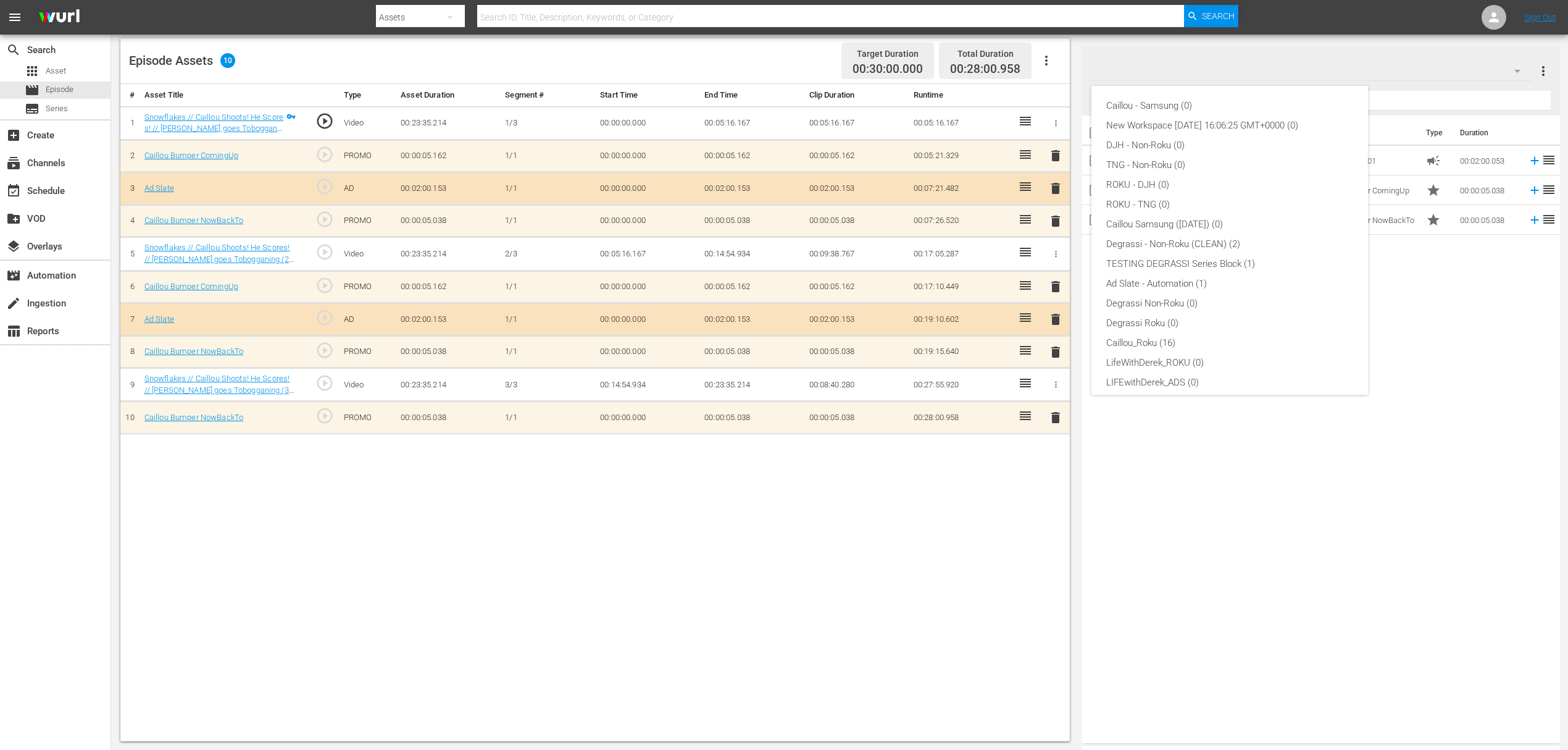
scroll to position [47, 0]
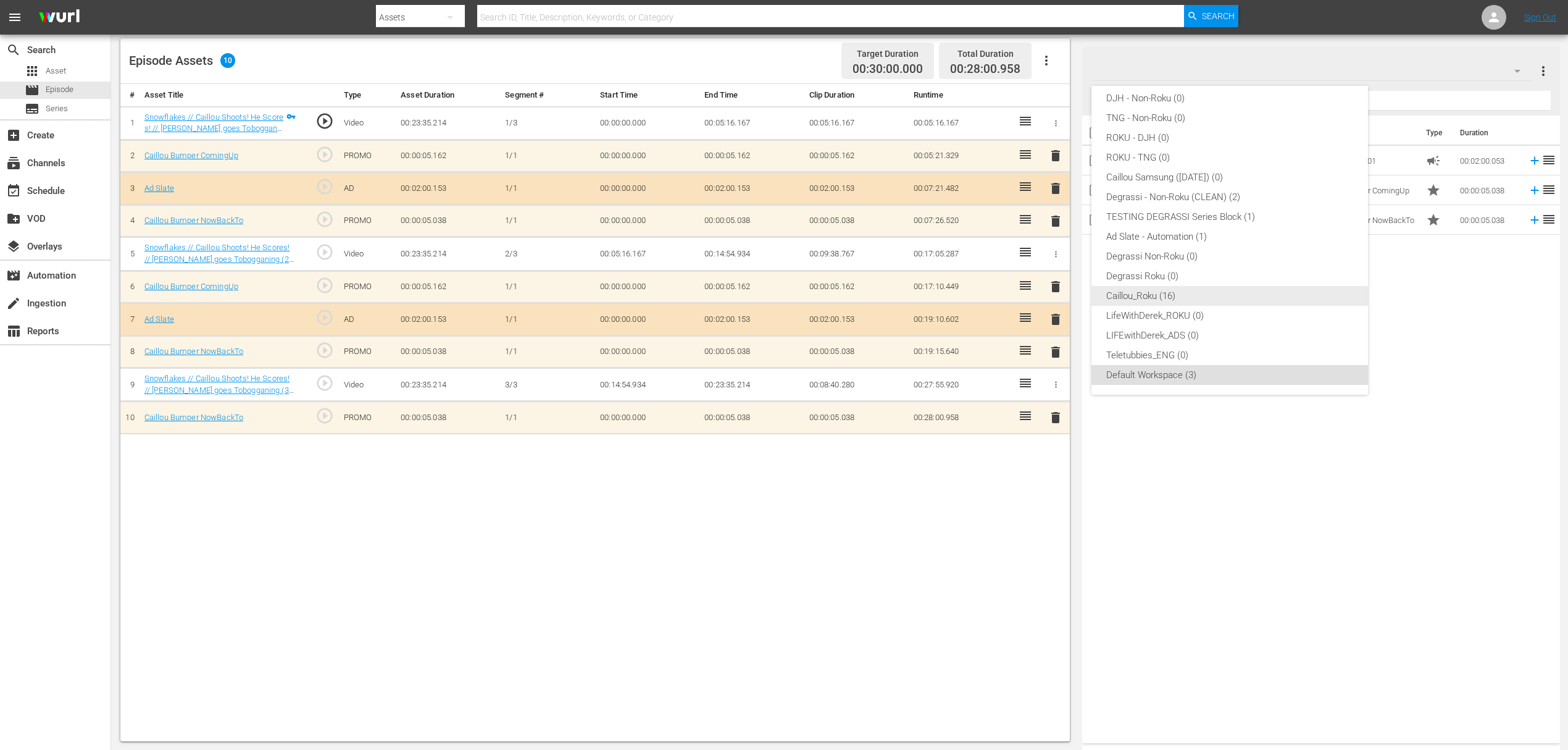
click at [1204, 286] on div "Caillou_Roku (16)" at bounding box center [1230, 295] width 247 height 19
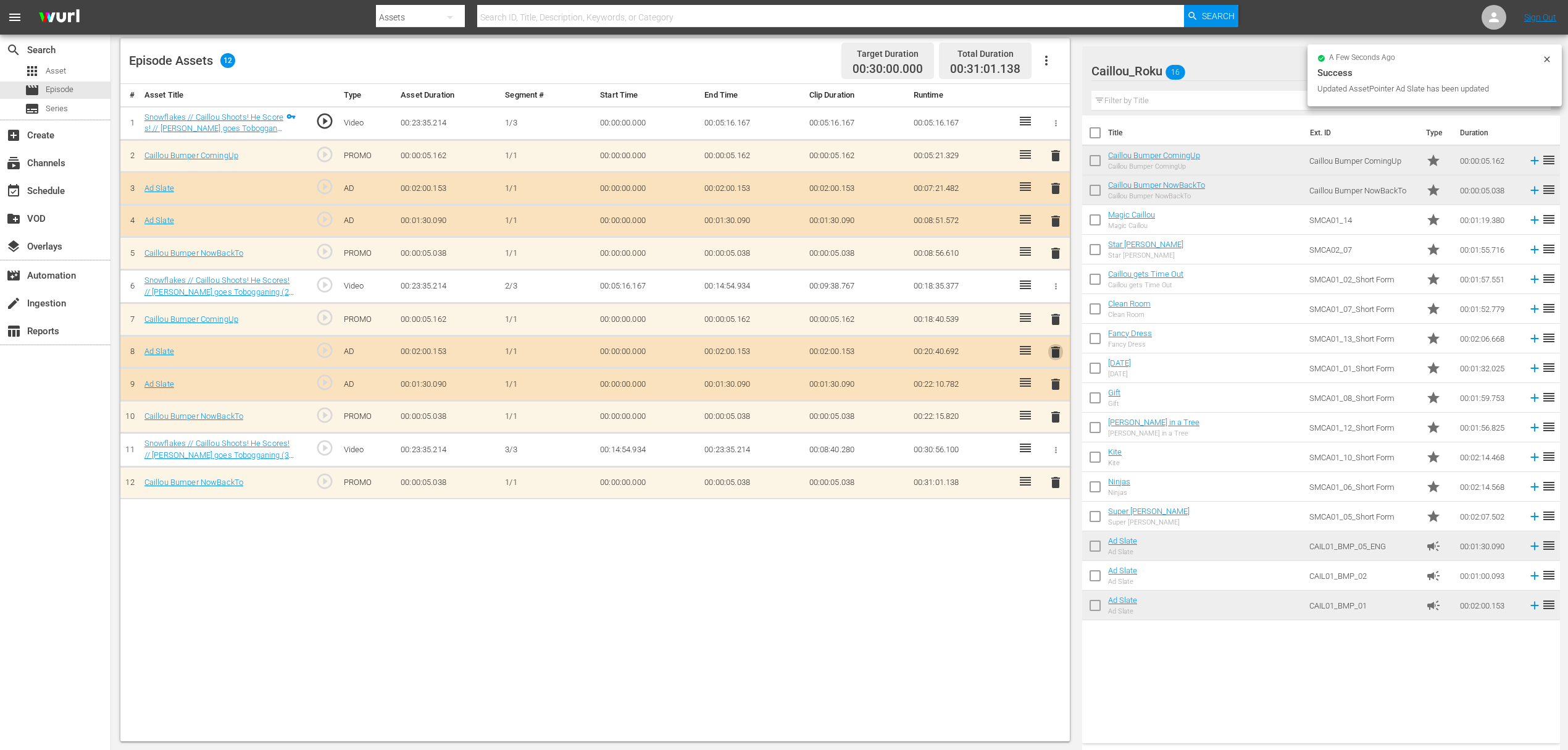
click at [1055, 347] on span "delete" at bounding box center [1056, 352] width 15 height 15
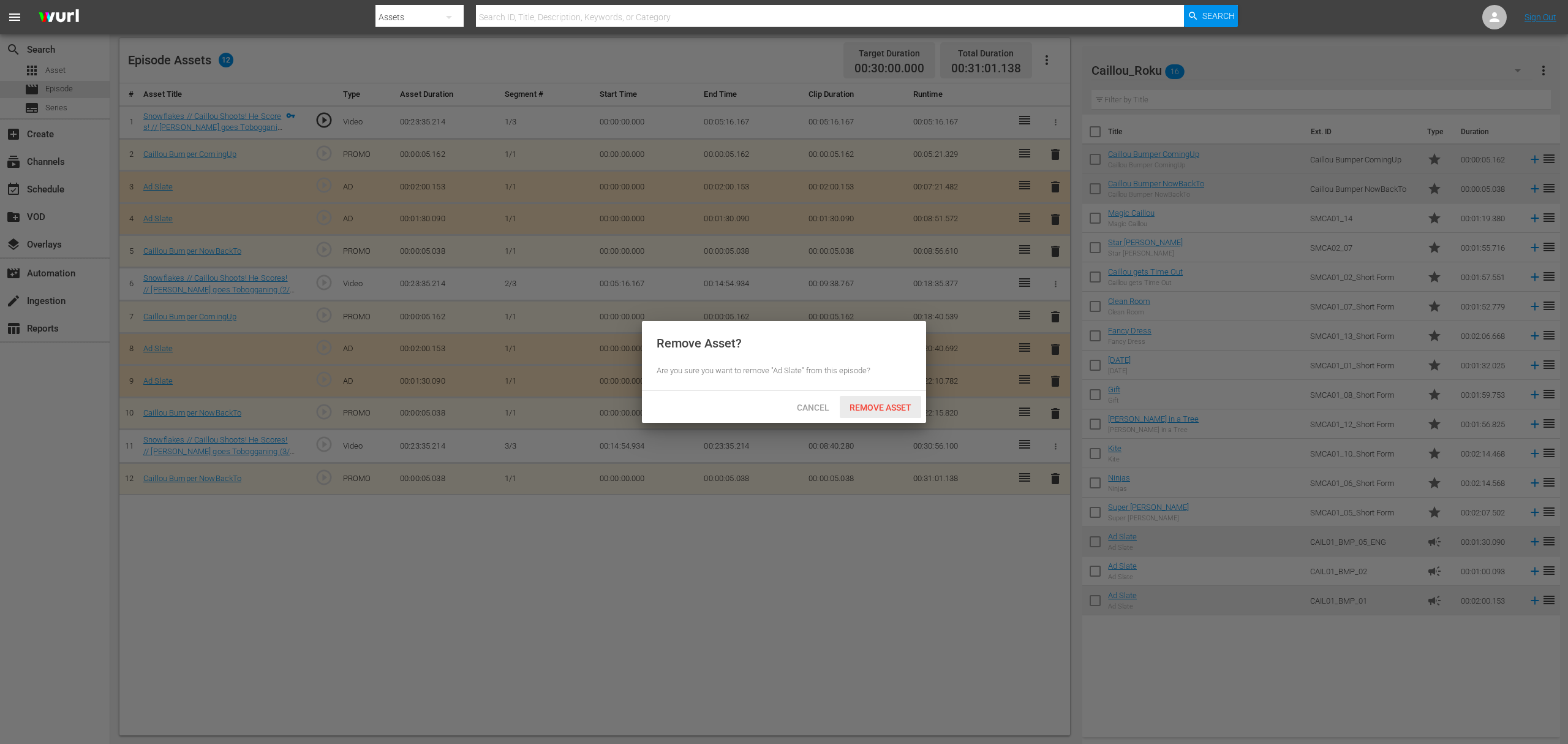
click at [899, 408] on span "Remove Asset" at bounding box center [880, 408] width 81 height 10
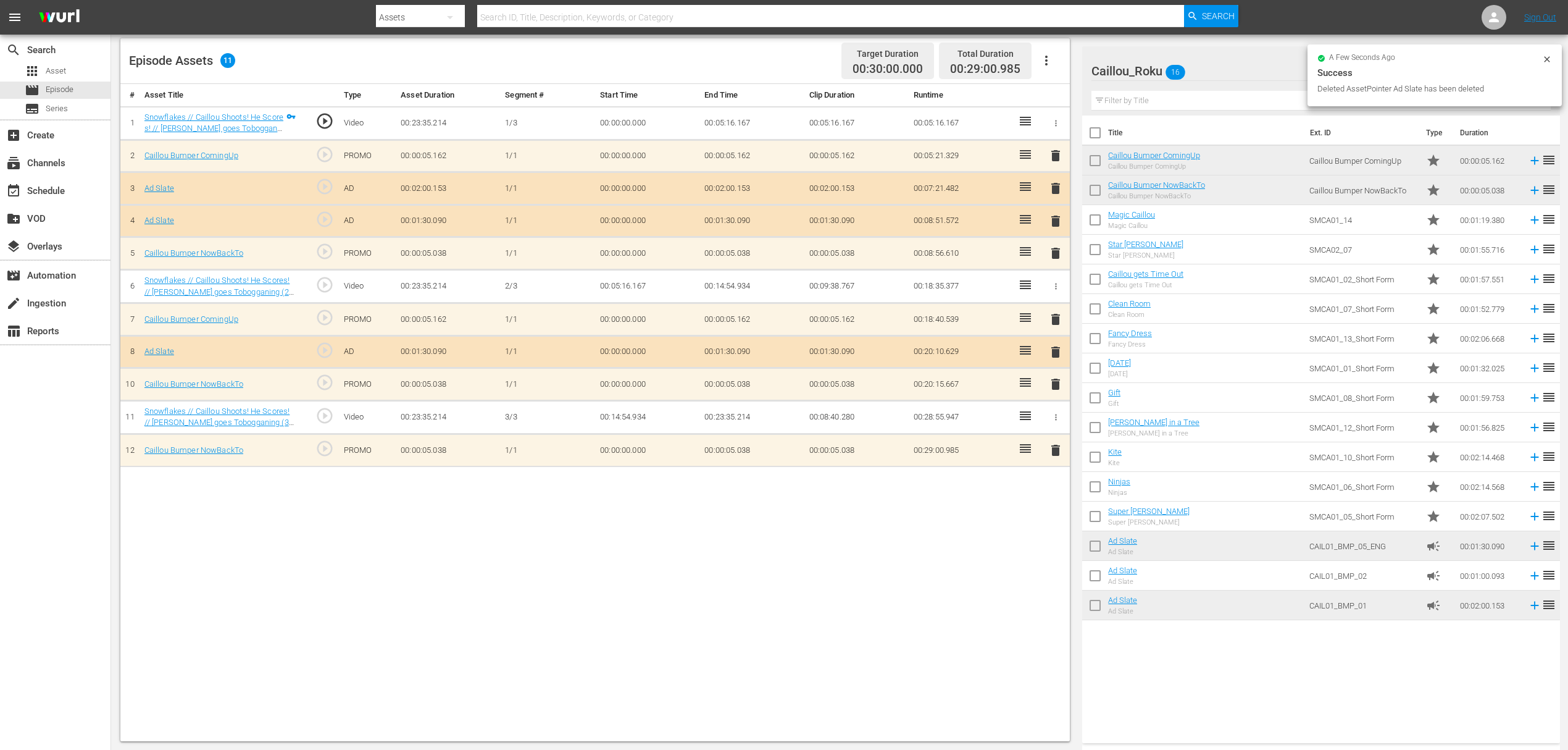
click at [1053, 188] on span "delete" at bounding box center [1056, 188] width 15 height 15
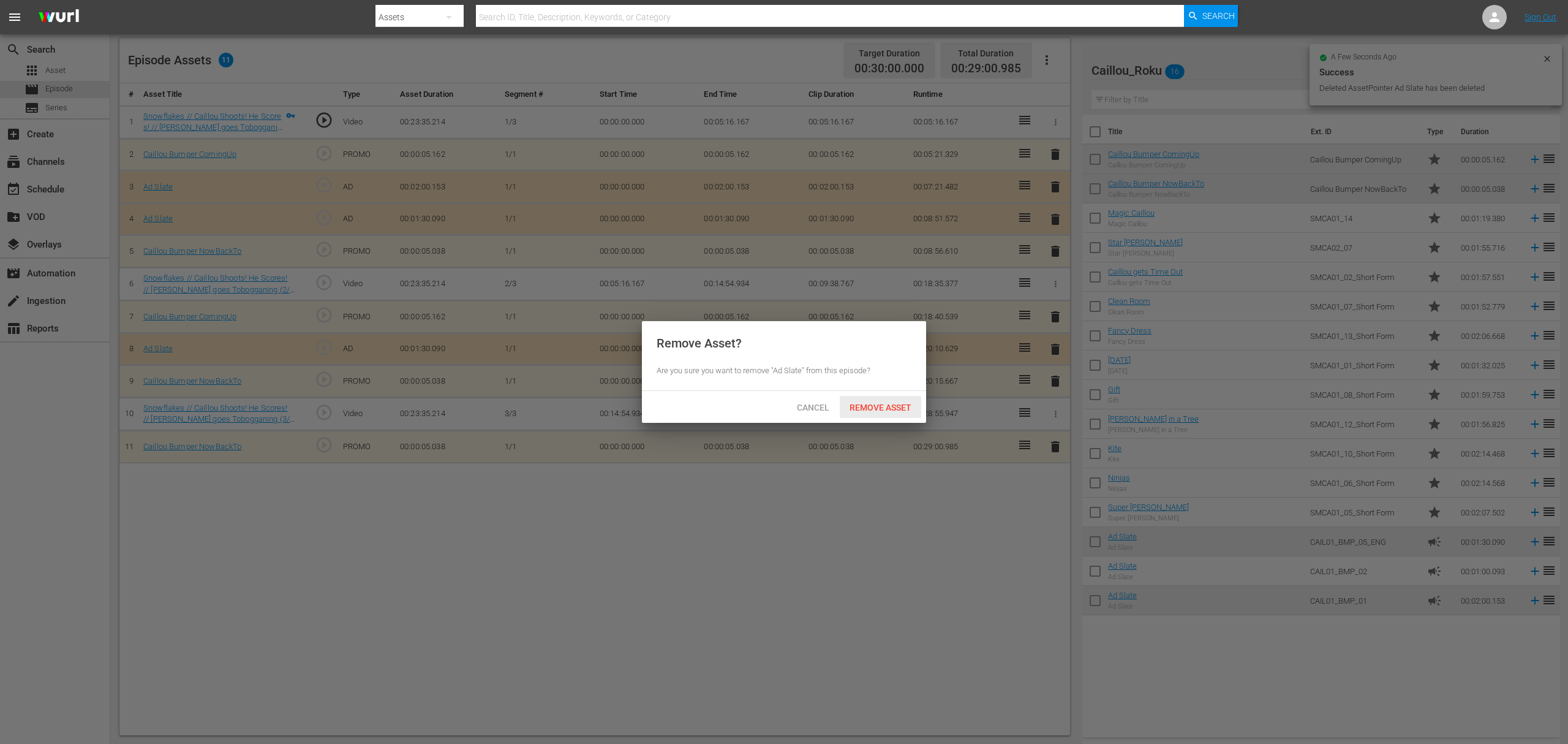
click at [869, 413] on div "Remove Asset" at bounding box center [880, 407] width 81 height 23
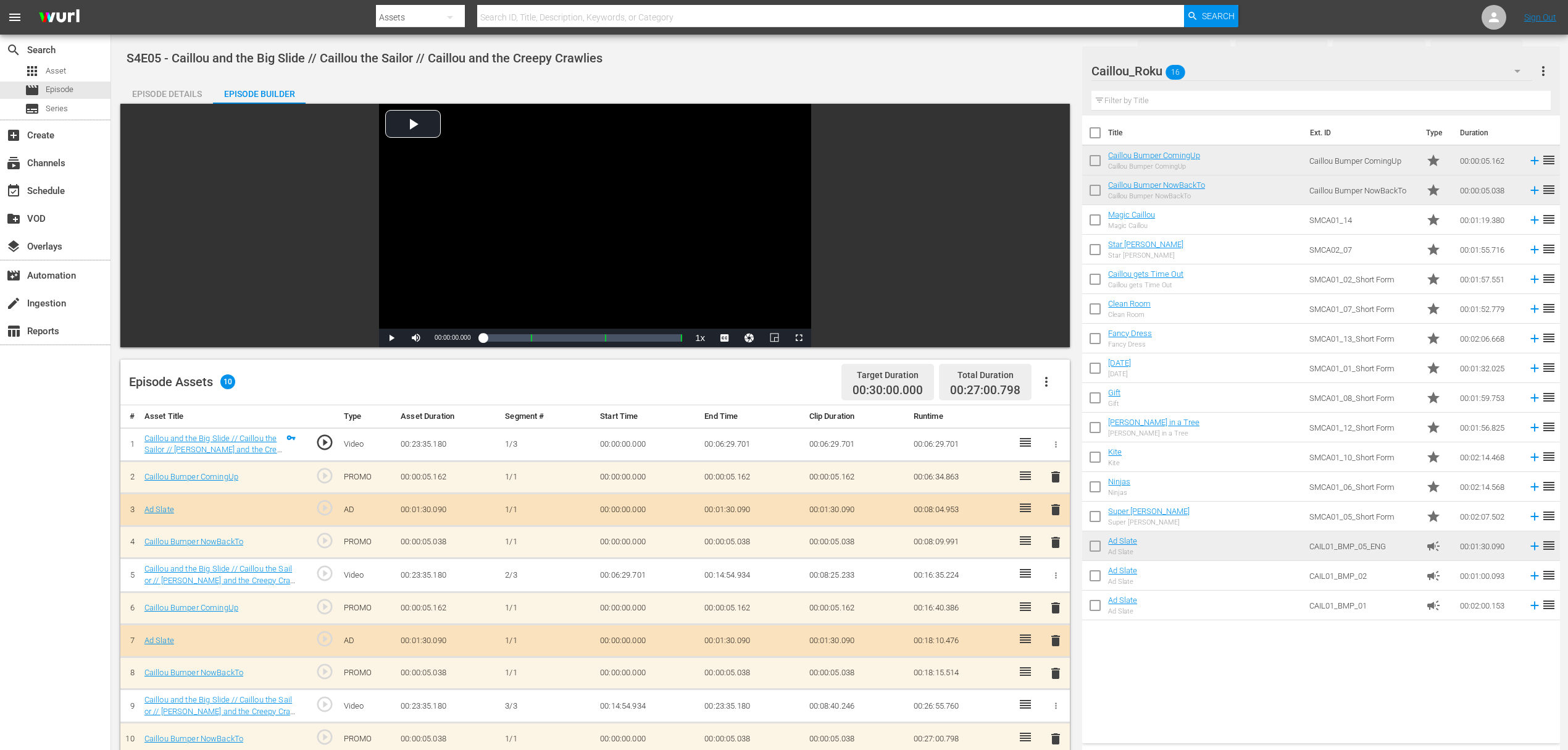
scroll to position [321, 0]
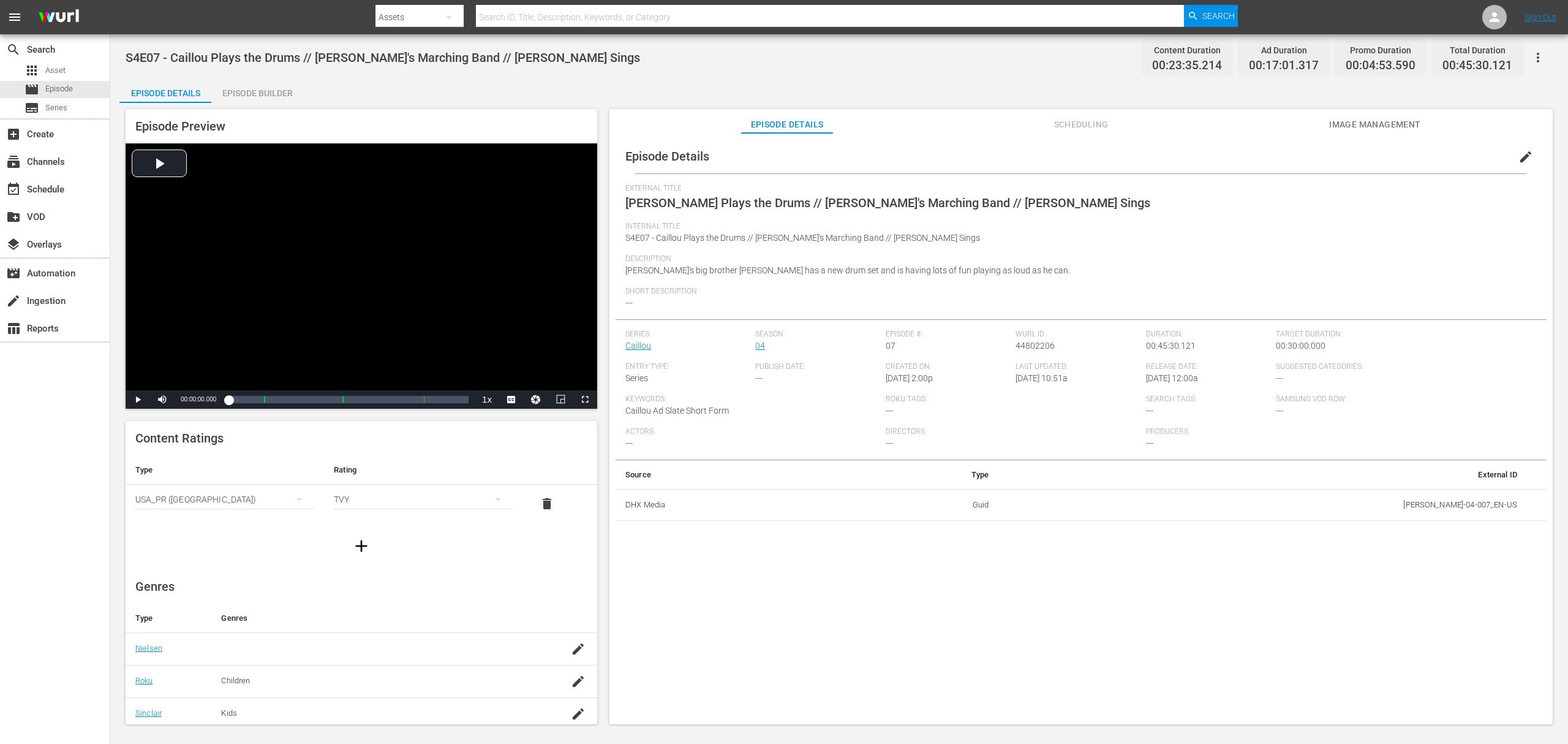
click at [255, 84] on div "Episode Builder" at bounding box center [258, 93] width 92 height 29
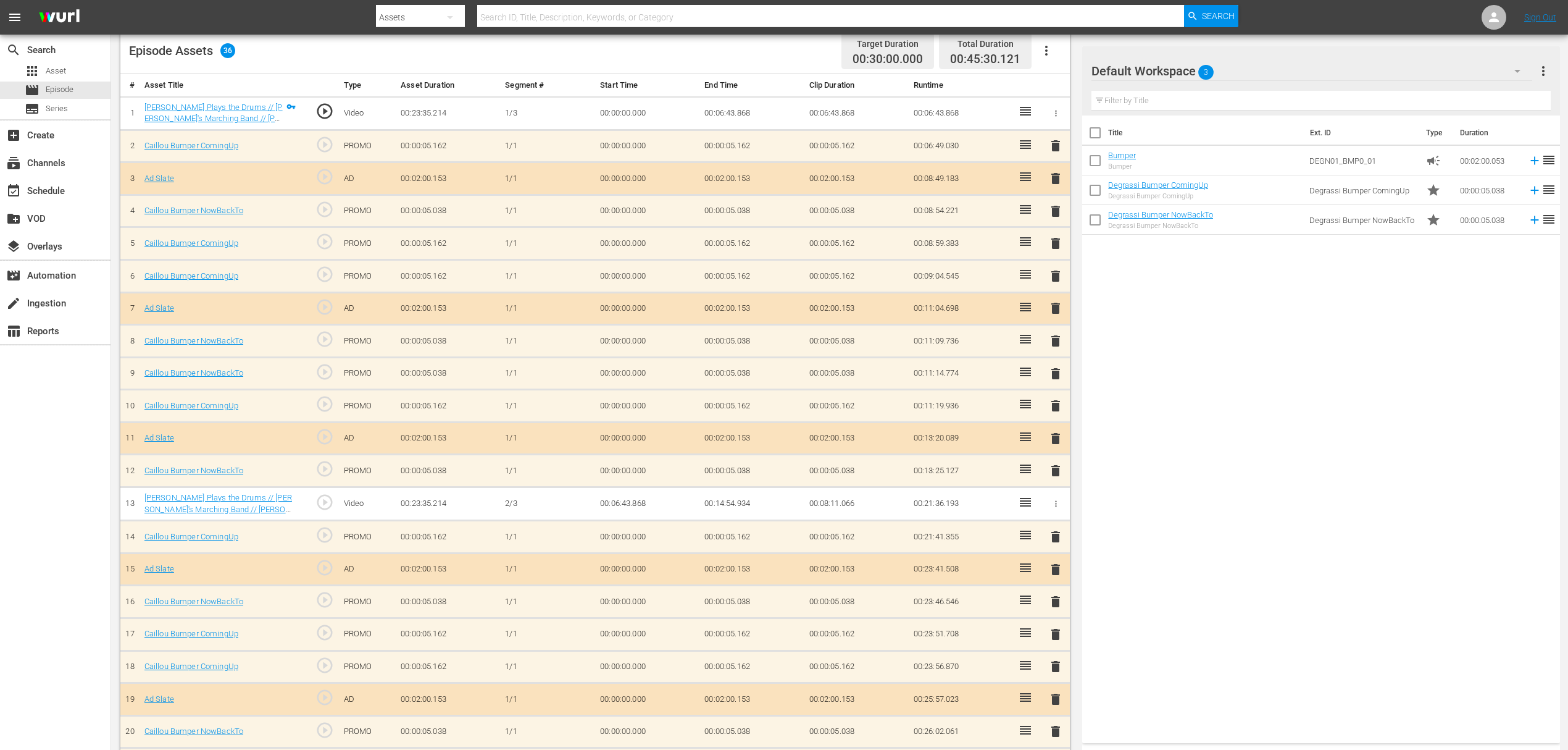
scroll to position [329, 0]
click at [1243, 82] on div "Default Workspace 3" at bounding box center [1312, 71] width 441 height 35
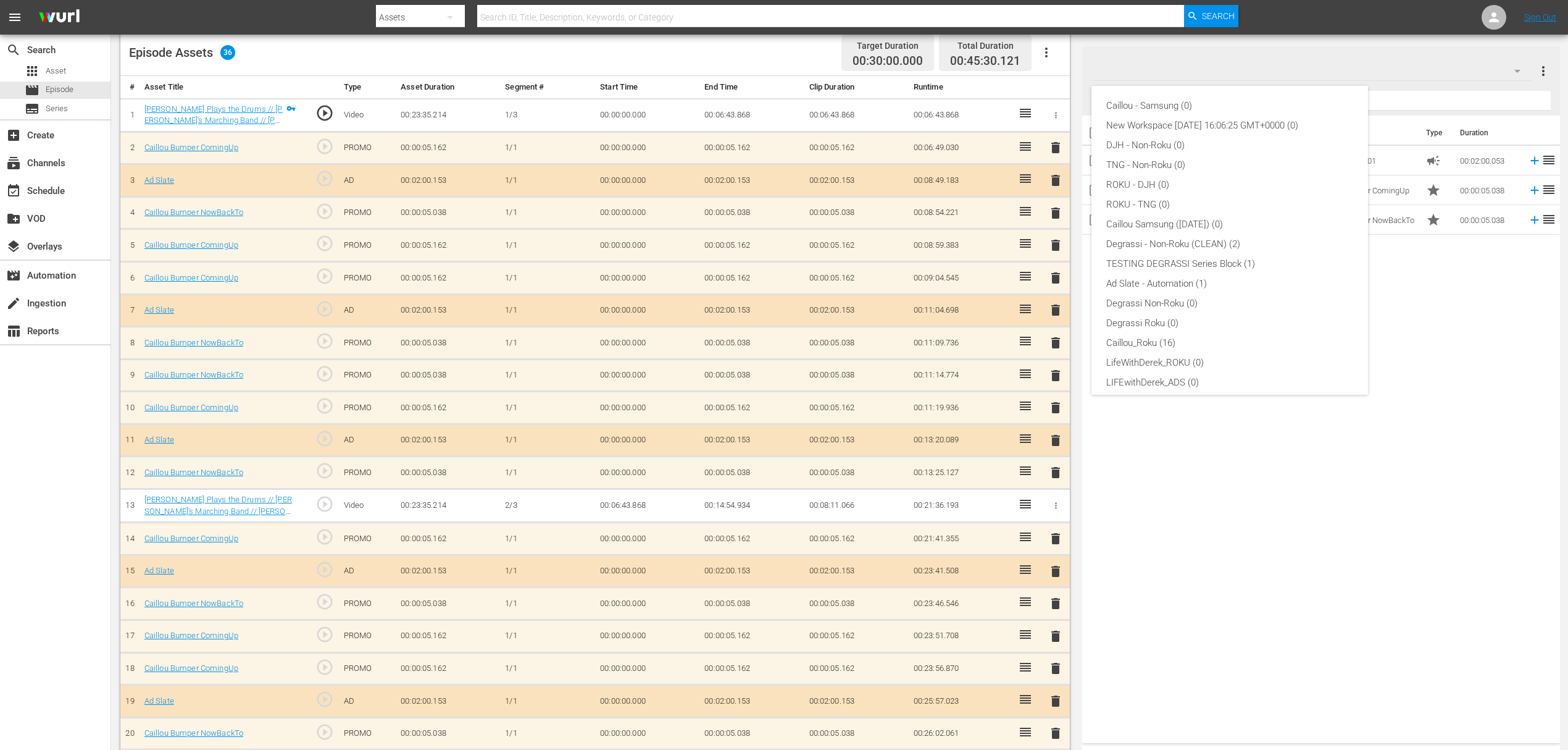
scroll to position [47, 0]
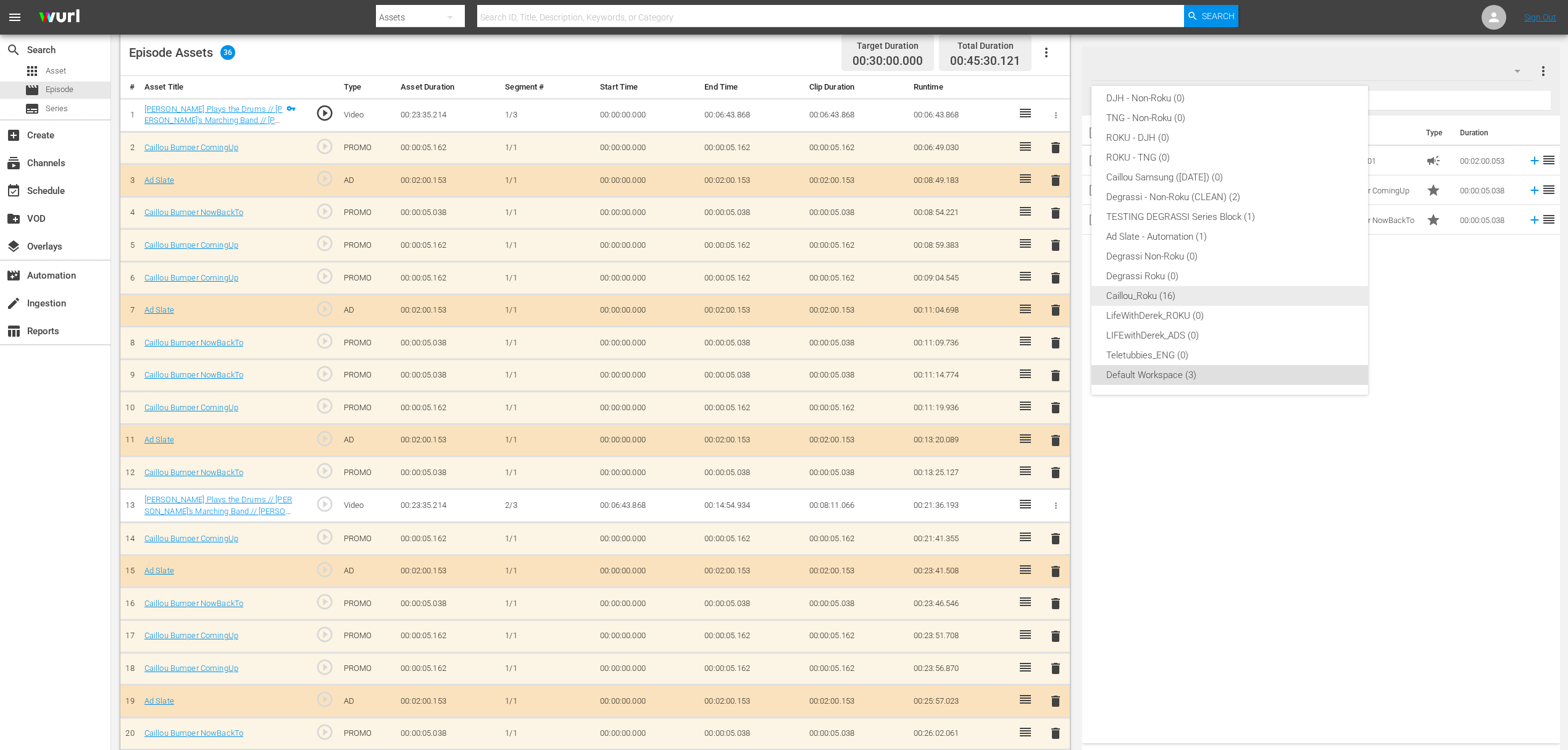
click at [1178, 300] on div "Caillou_Roku (16)" at bounding box center [1230, 295] width 247 height 19
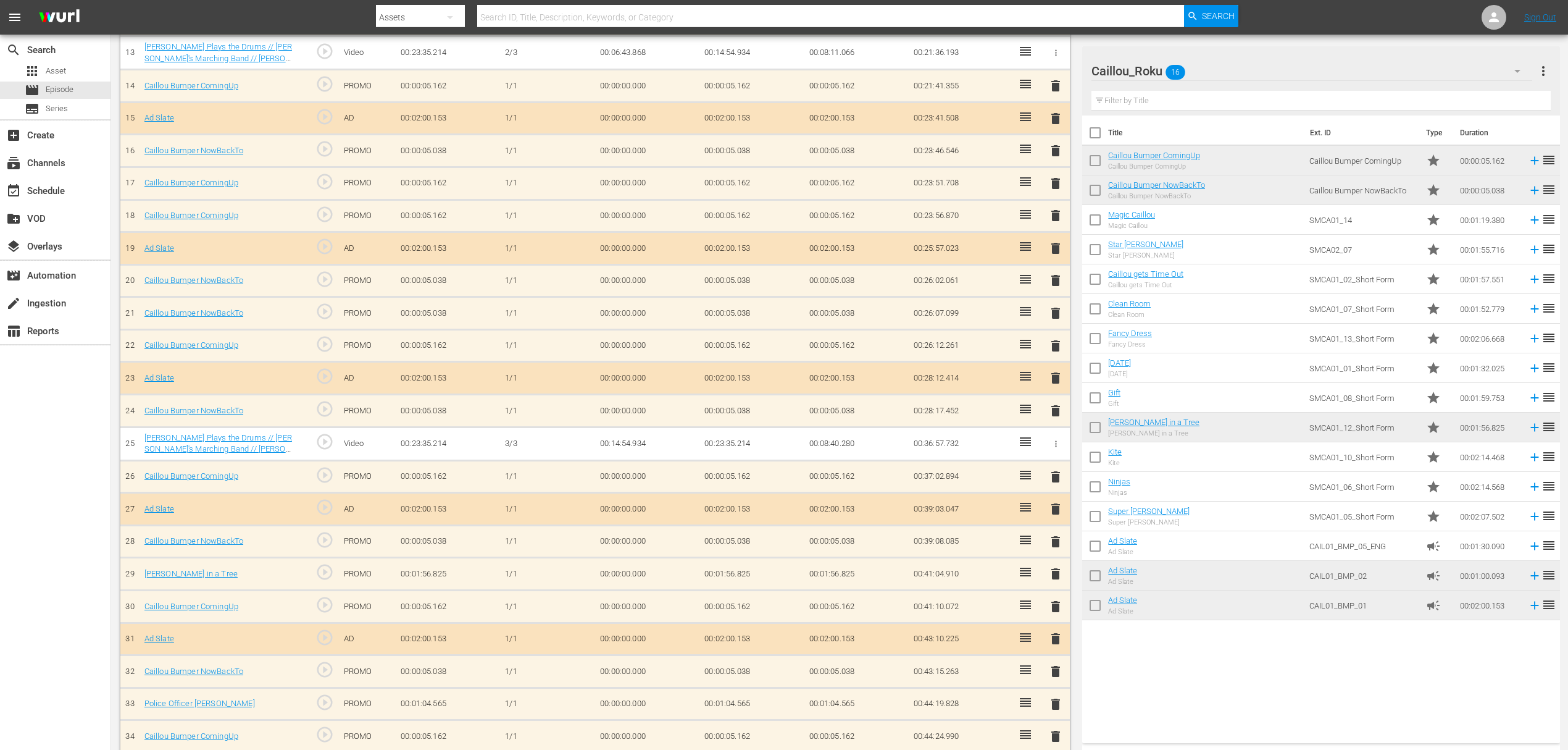
scroll to position [846, 0]
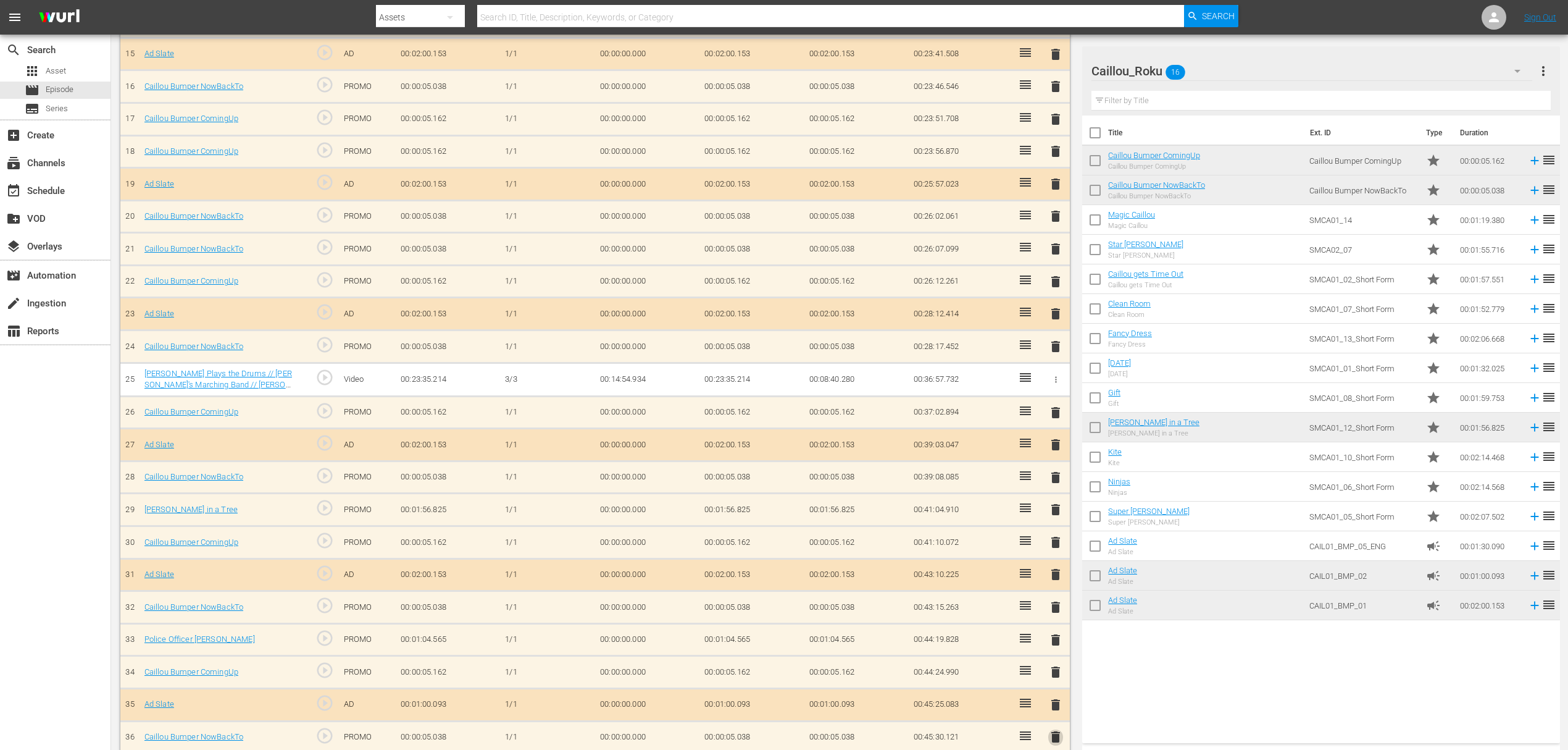
click at [1052, 729] on span "delete" at bounding box center [1056, 737] width 15 height 15
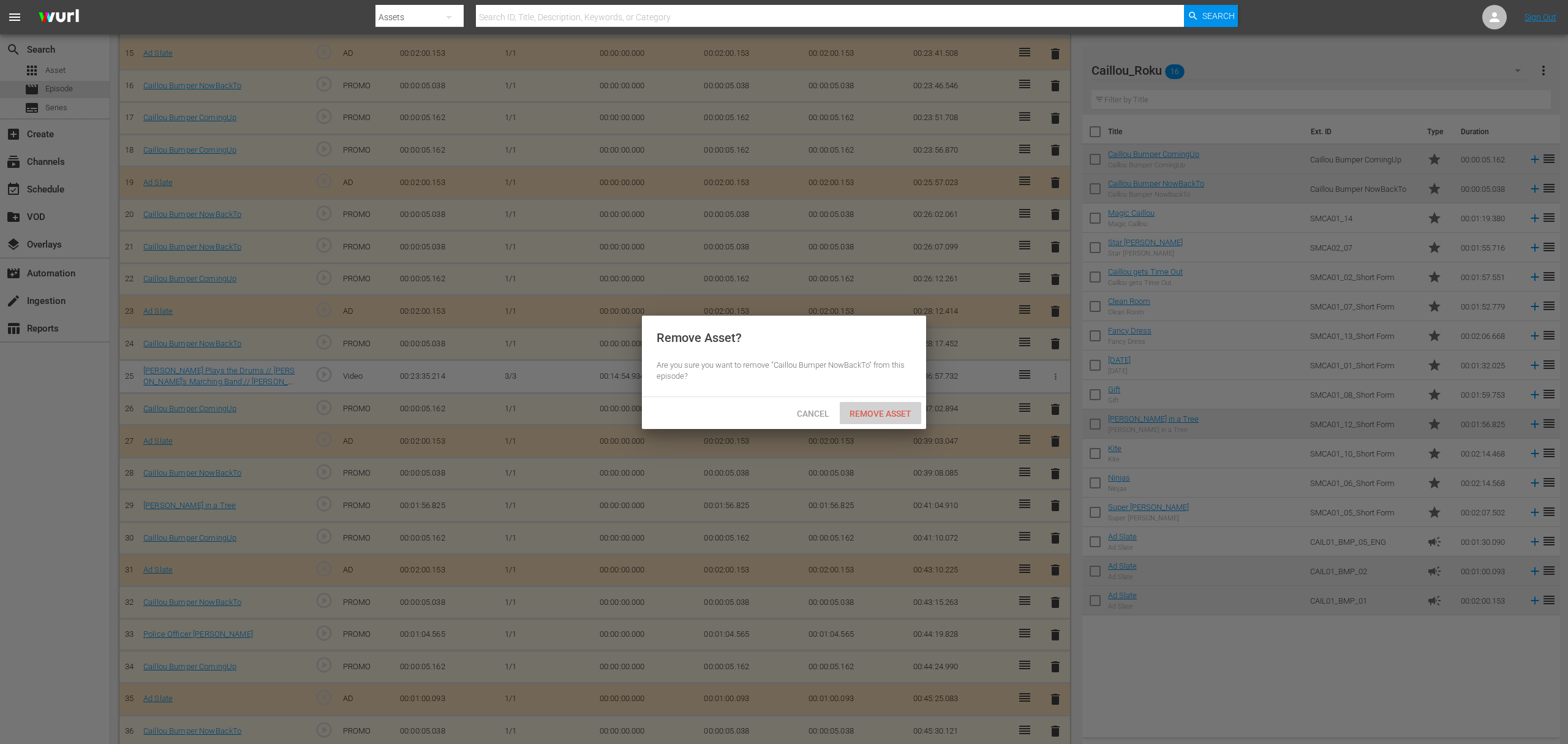
click at [868, 420] on div "Remove Asset" at bounding box center [880, 413] width 81 height 23
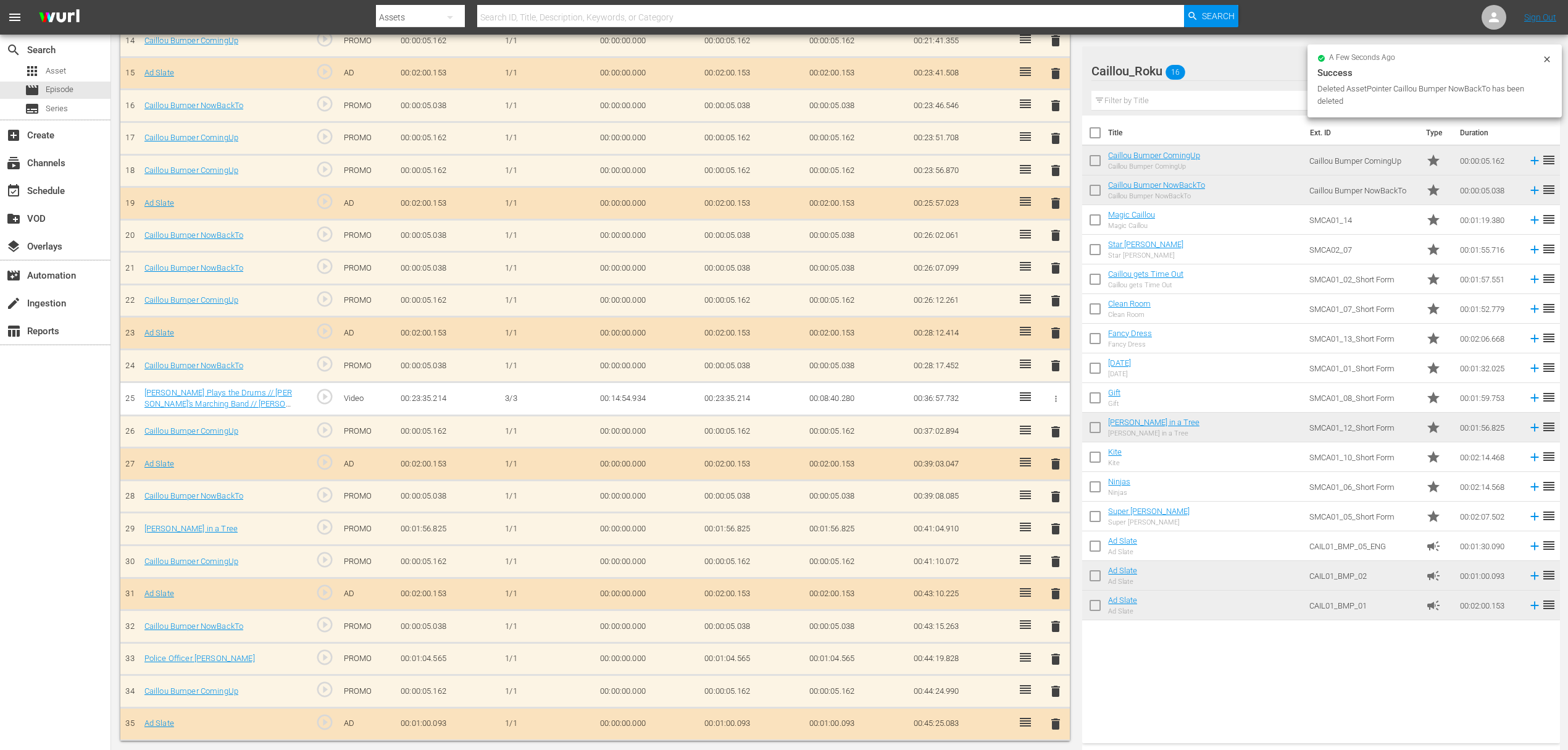
scroll to position [814, 0]
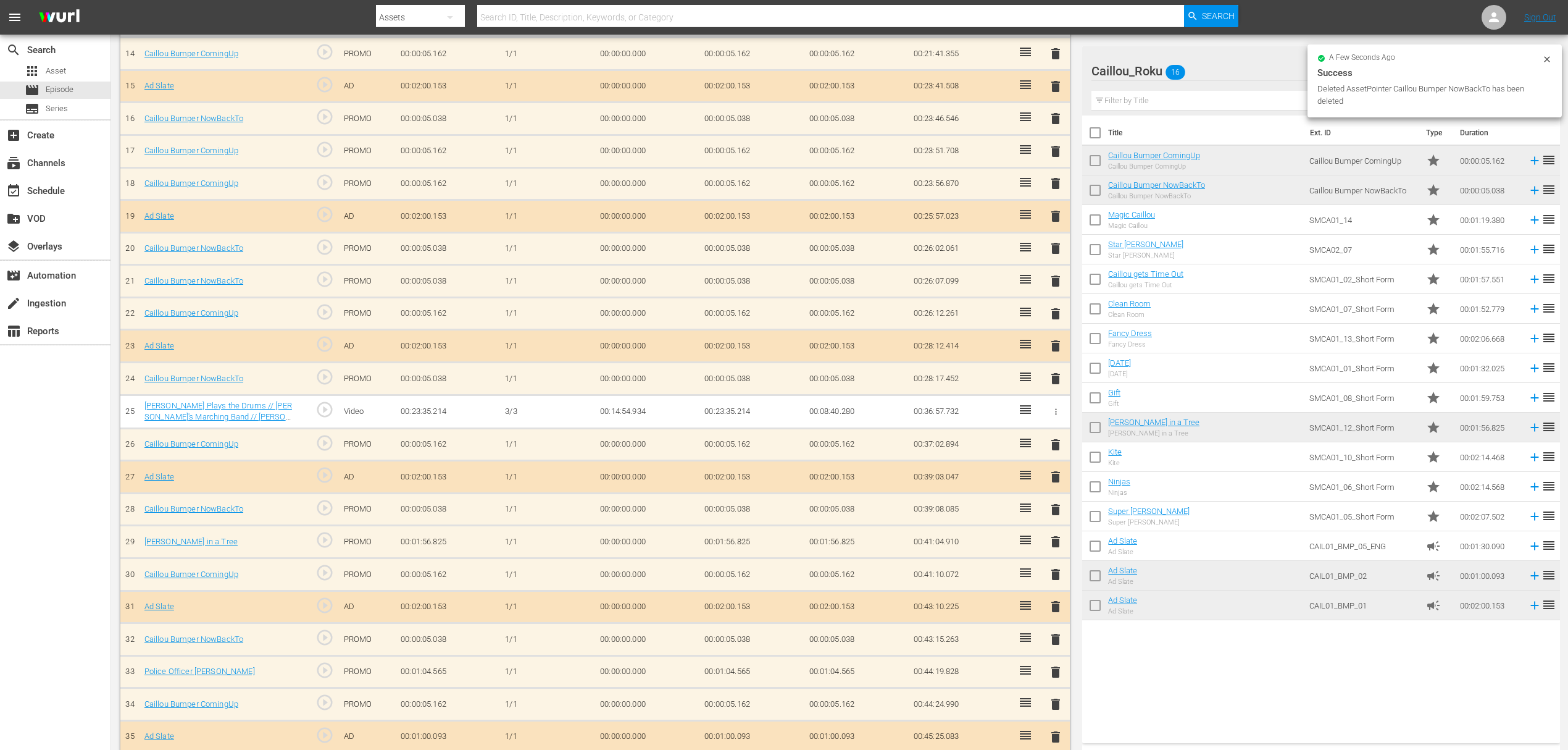
click at [1052, 720] on td "delete" at bounding box center [1056, 736] width 29 height 33
click at [1059, 729] on span "delete" at bounding box center [1056, 737] width 15 height 15
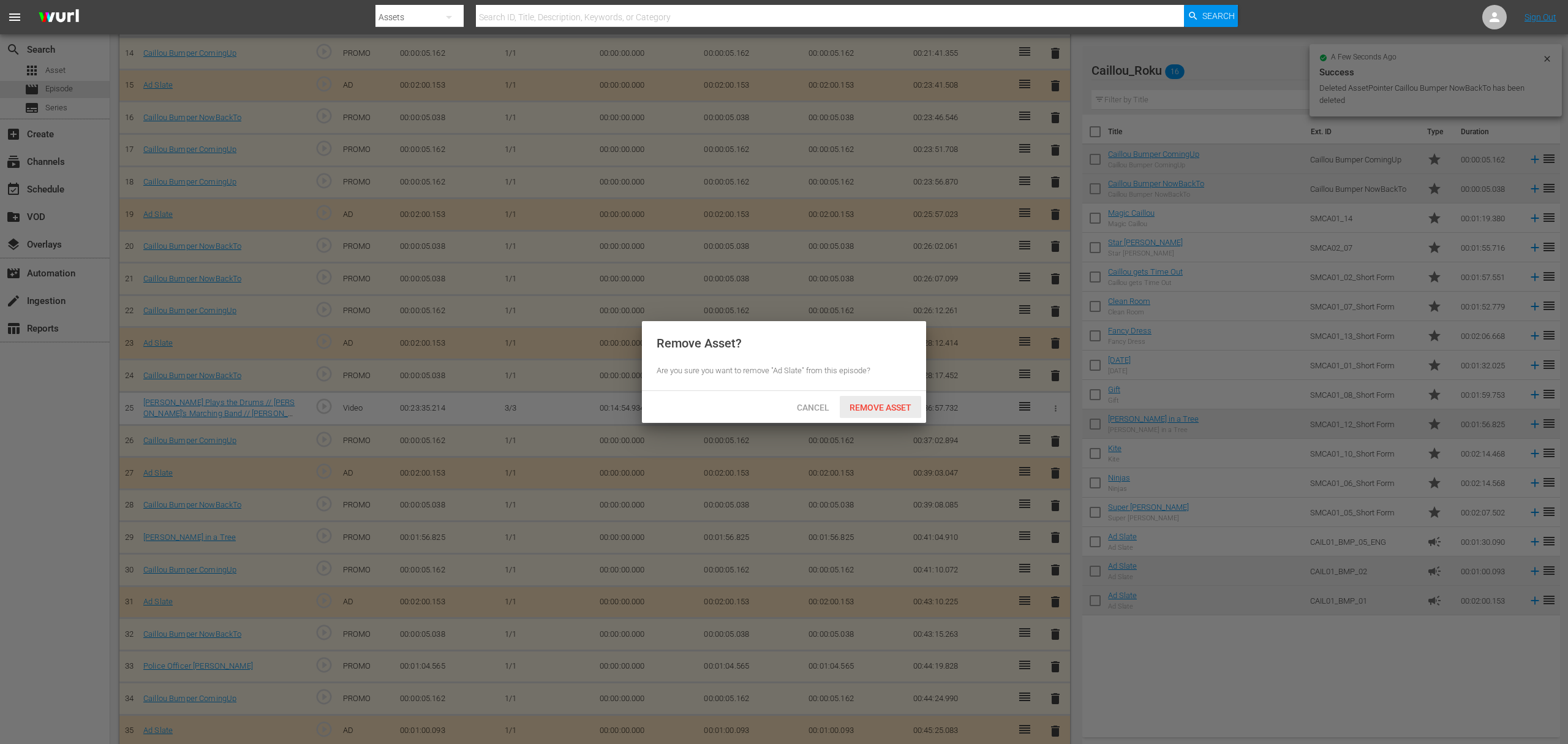
click at [910, 408] on span "Remove Asset" at bounding box center [880, 408] width 81 height 10
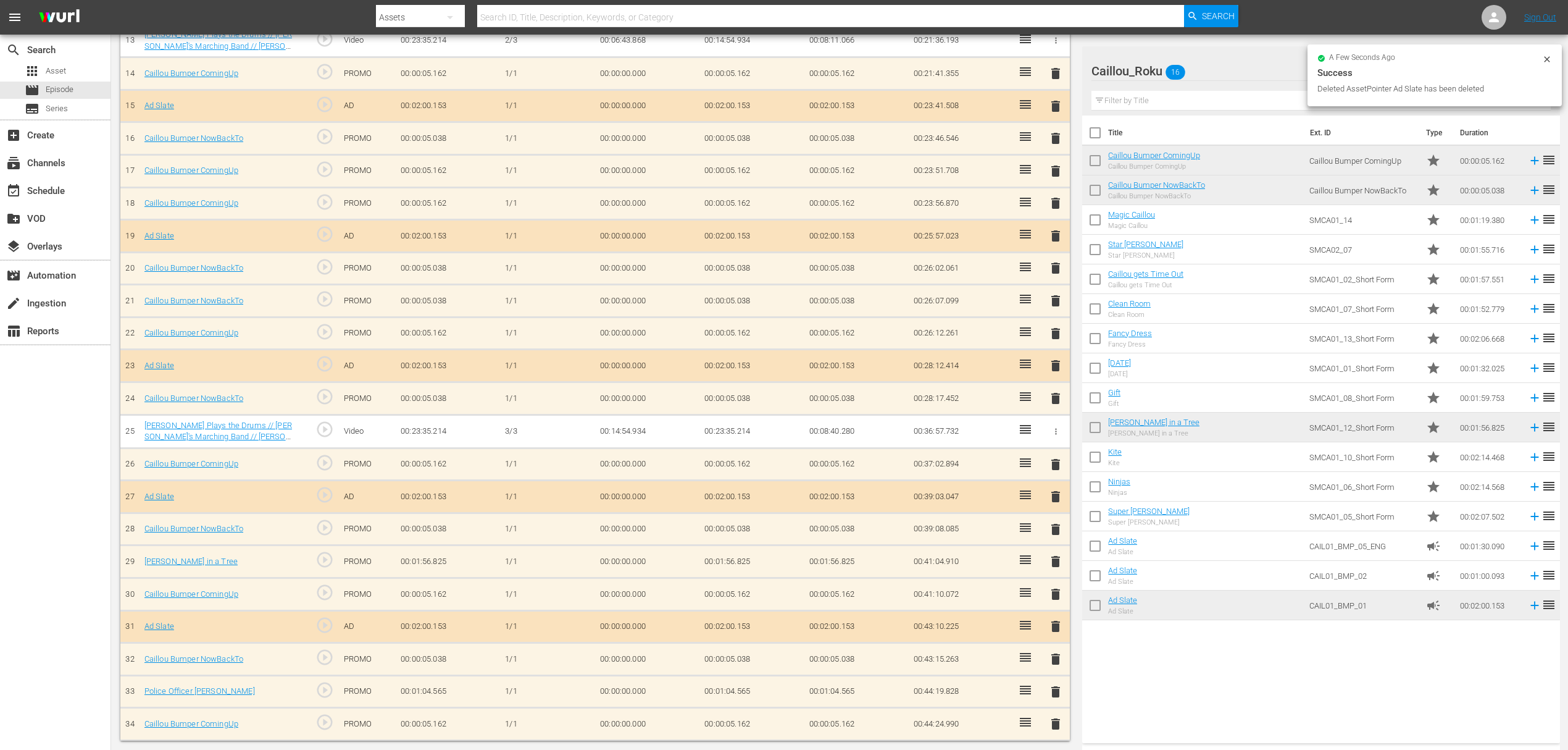
scroll to position [782, 0]
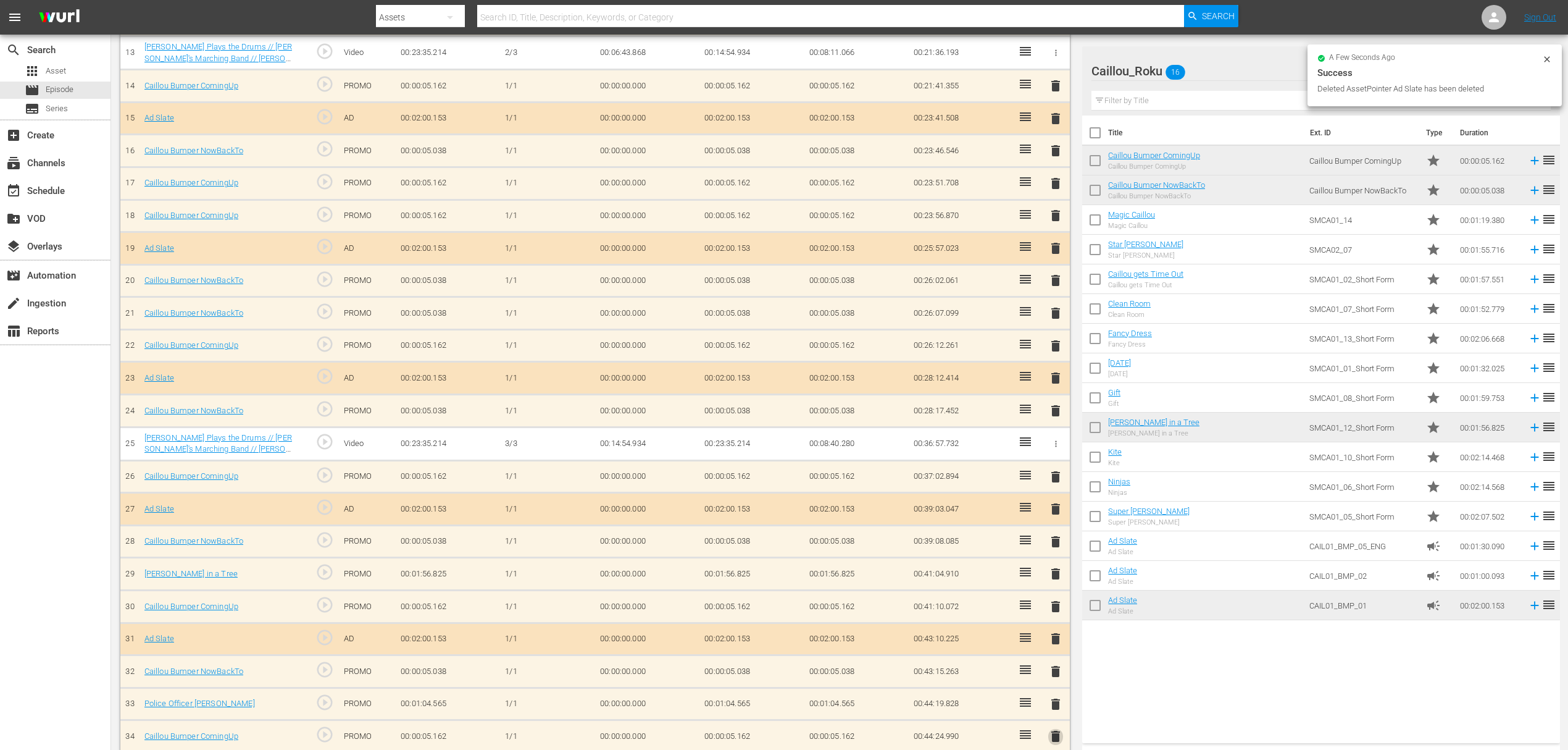
click at [1054, 729] on span "delete" at bounding box center [1056, 737] width 15 height 15
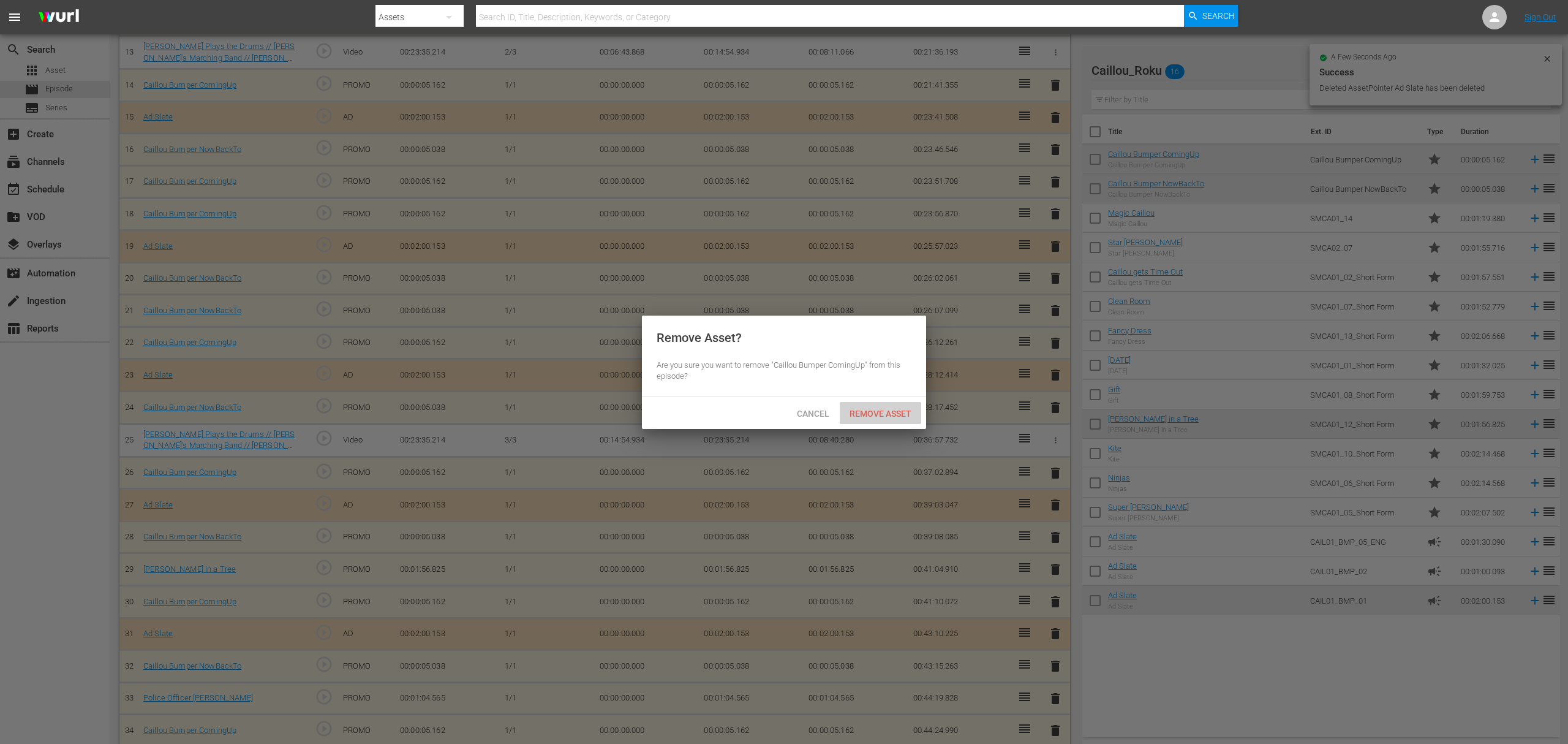
click at [873, 413] on span "Remove Asset" at bounding box center [880, 413] width 81 height 10
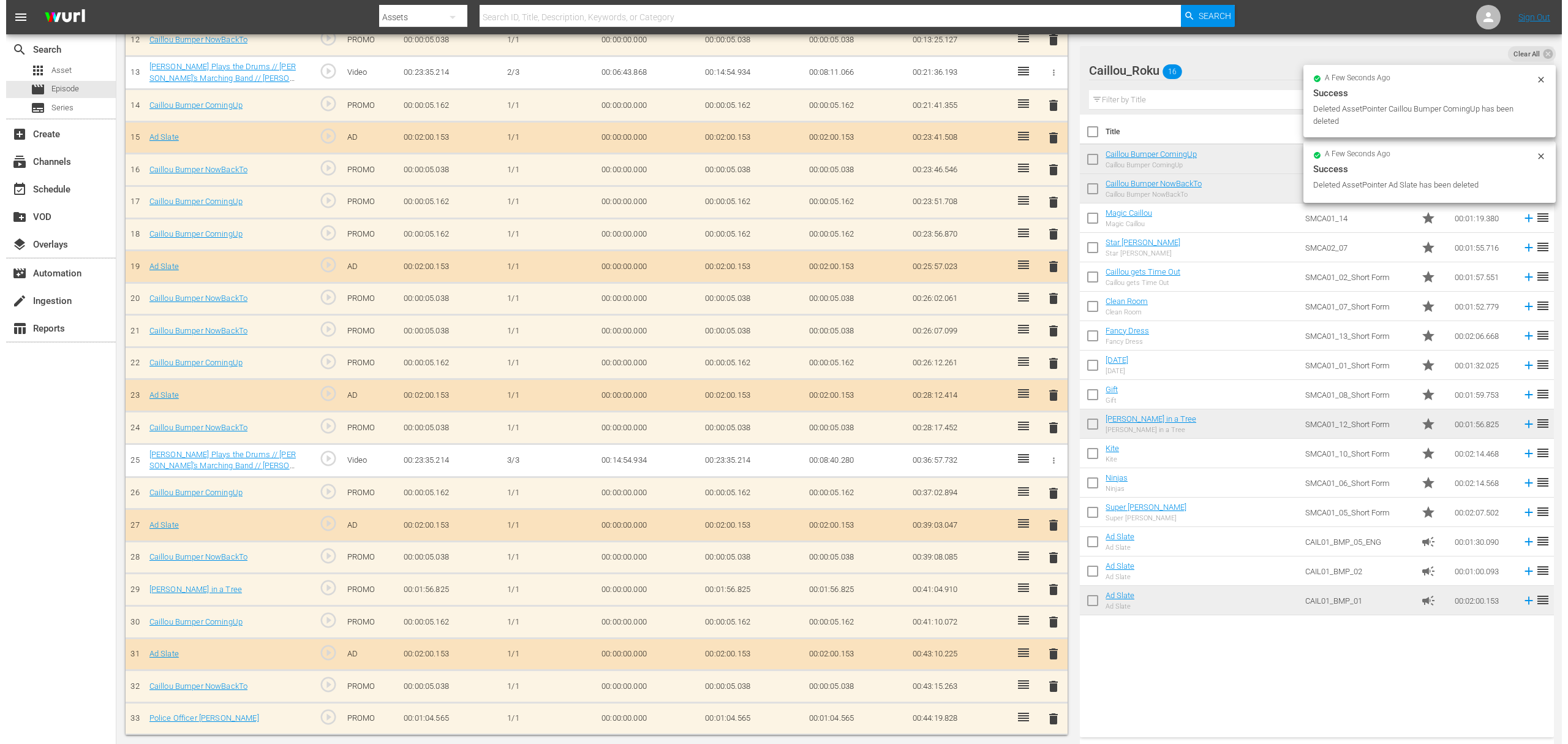
scroll to position [744, 0]
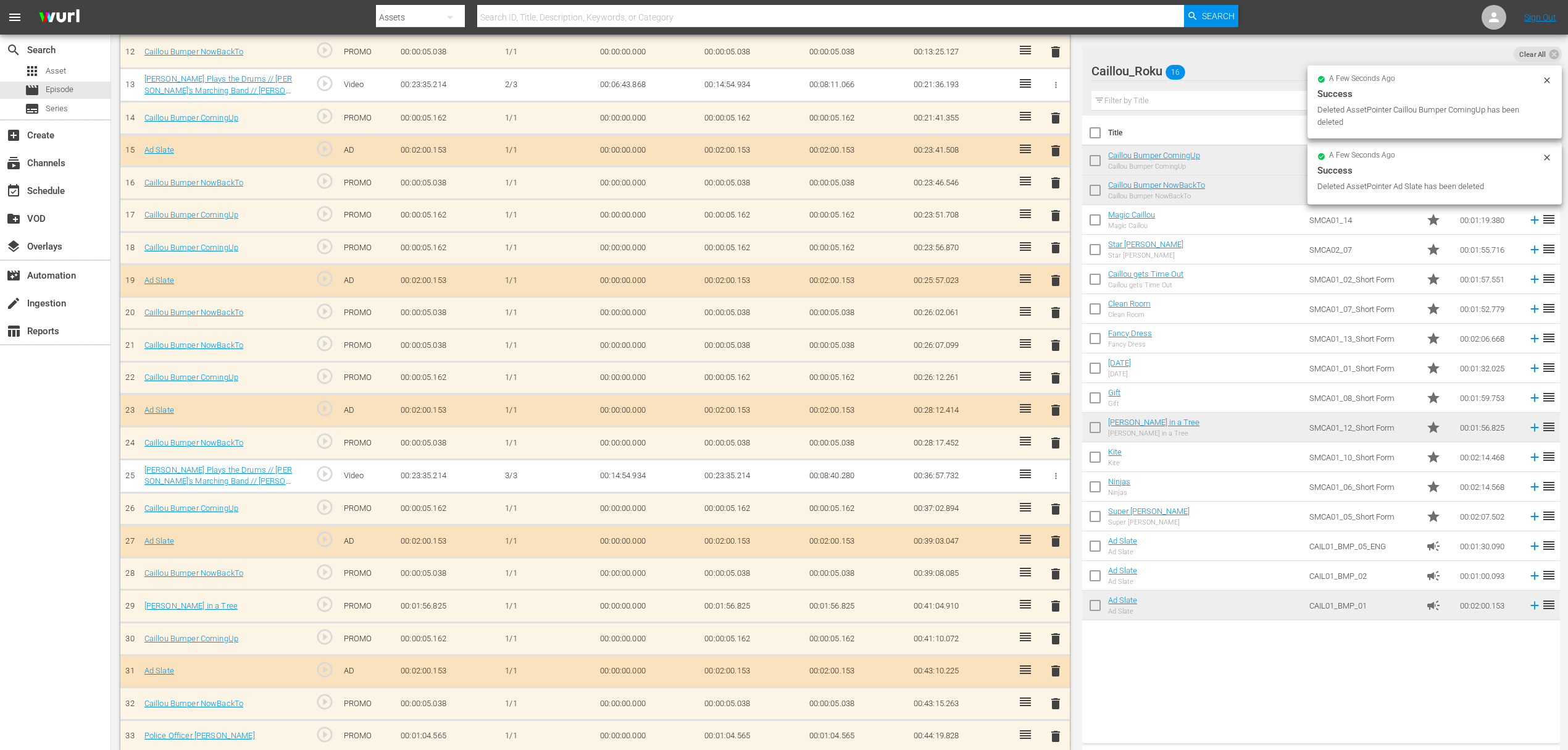
click at [1053, 730] on span "delete" at bounding box center [1056, 737] width 15 height 15
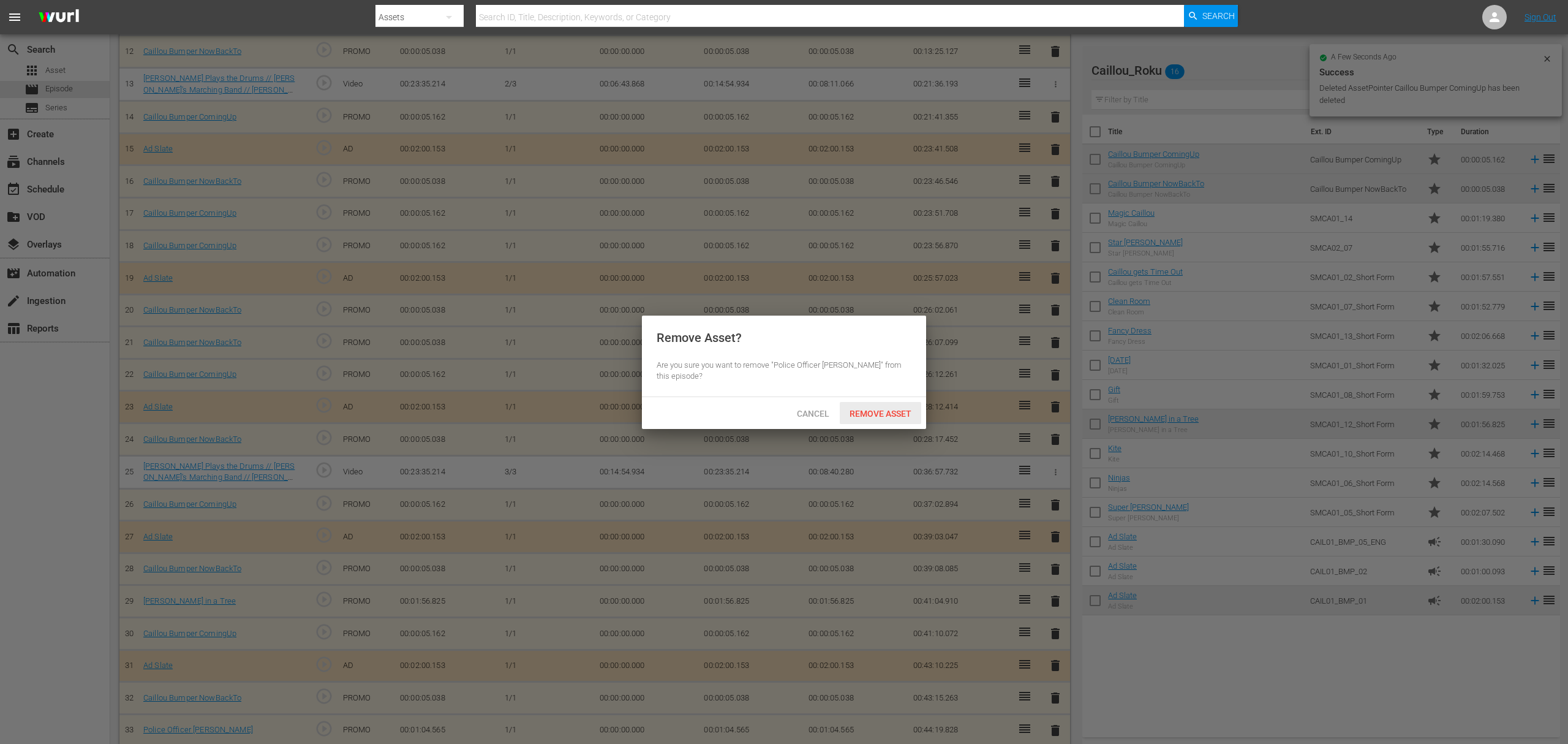
click at [910, 420] on div "Remove Asset" at bounding box center [880, 413] width 81 height 23
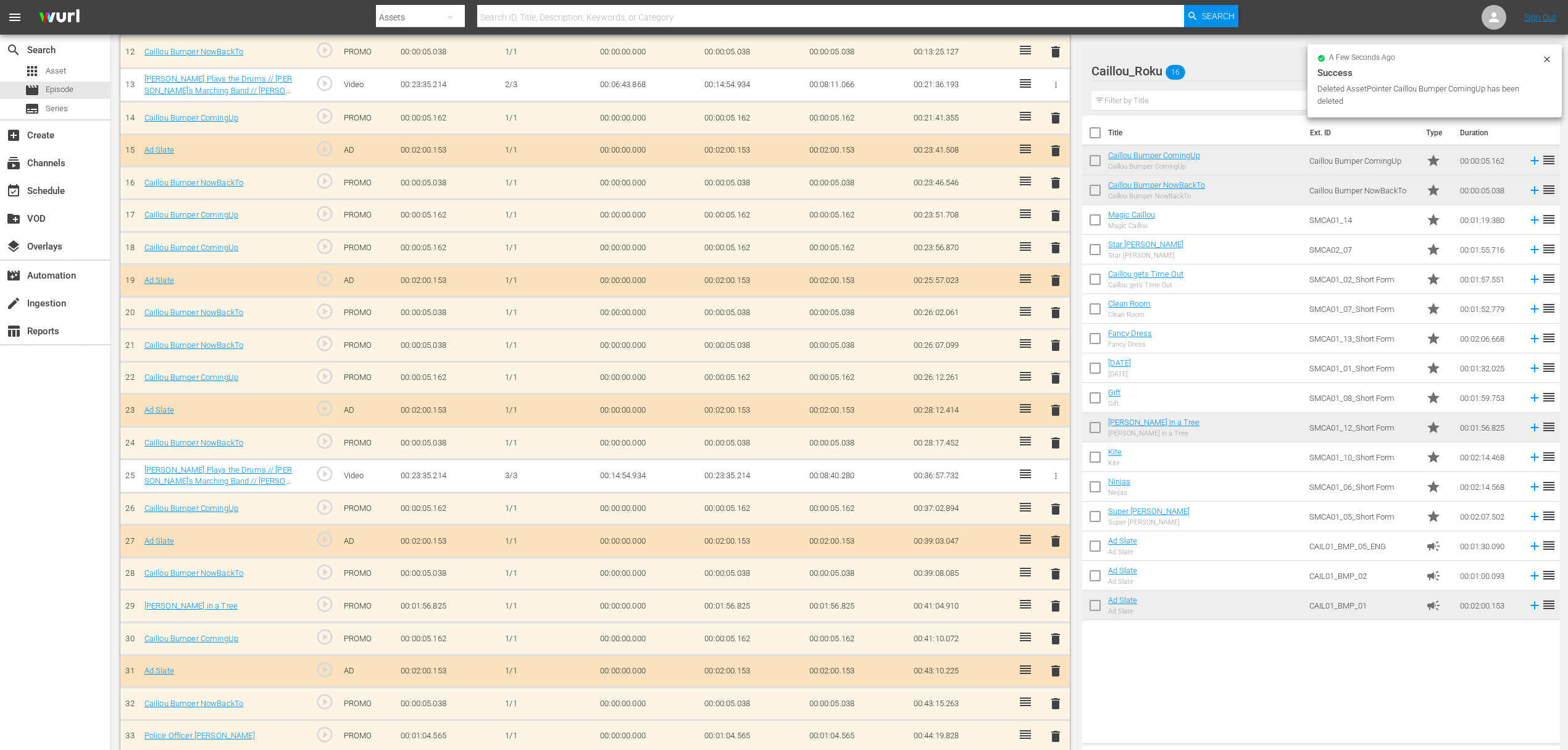
click at [1057, 729] on span "delete" at bounding box center [1056, 737] width 15 height 15
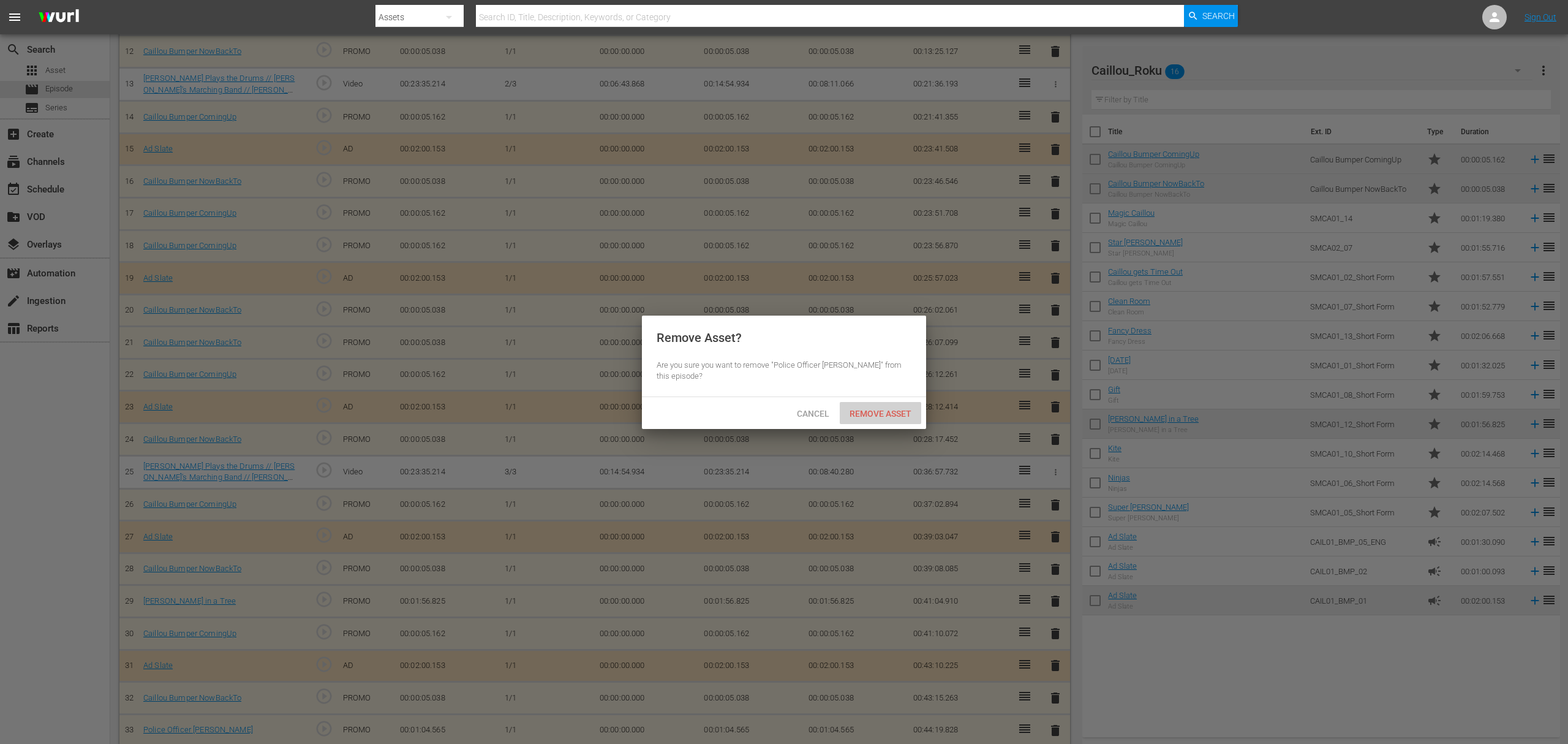
click at [889, 415] on span "Remove Asset" at bounding box center [880, 413] width 81 height 10
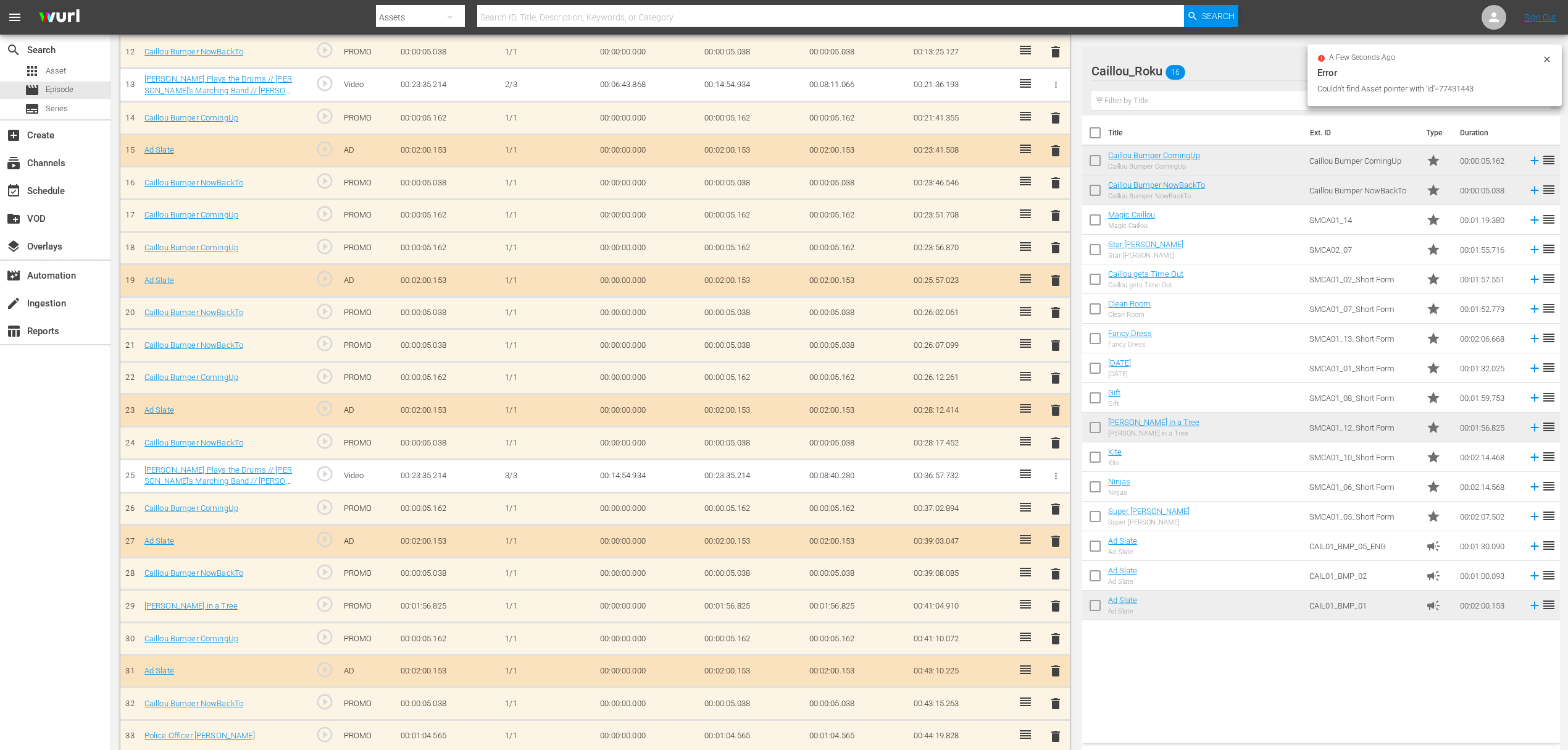
click at [1059, 729] on span "delete" at bounding box center [1056, 737] width 15 height 15
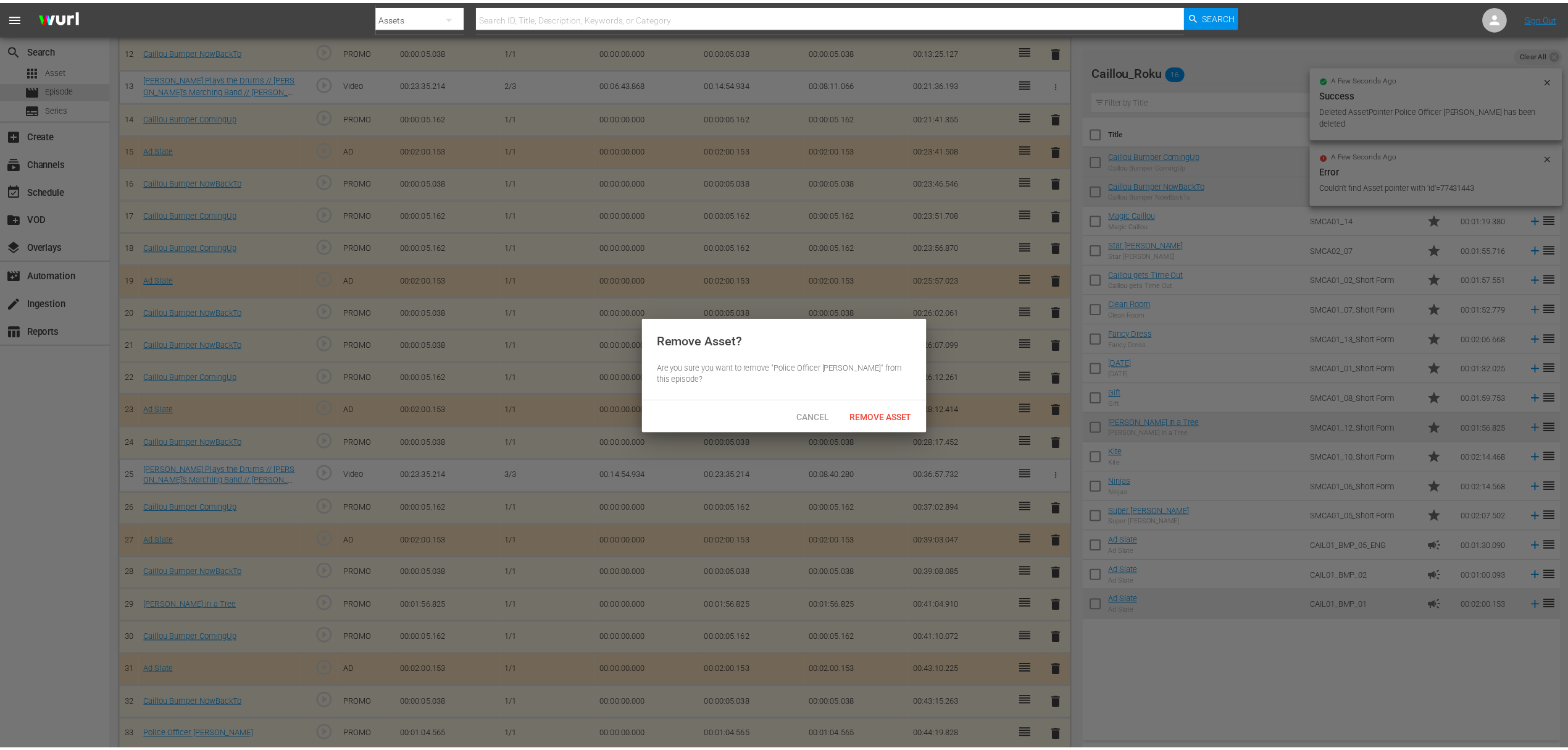
scroll to position [718, 0]
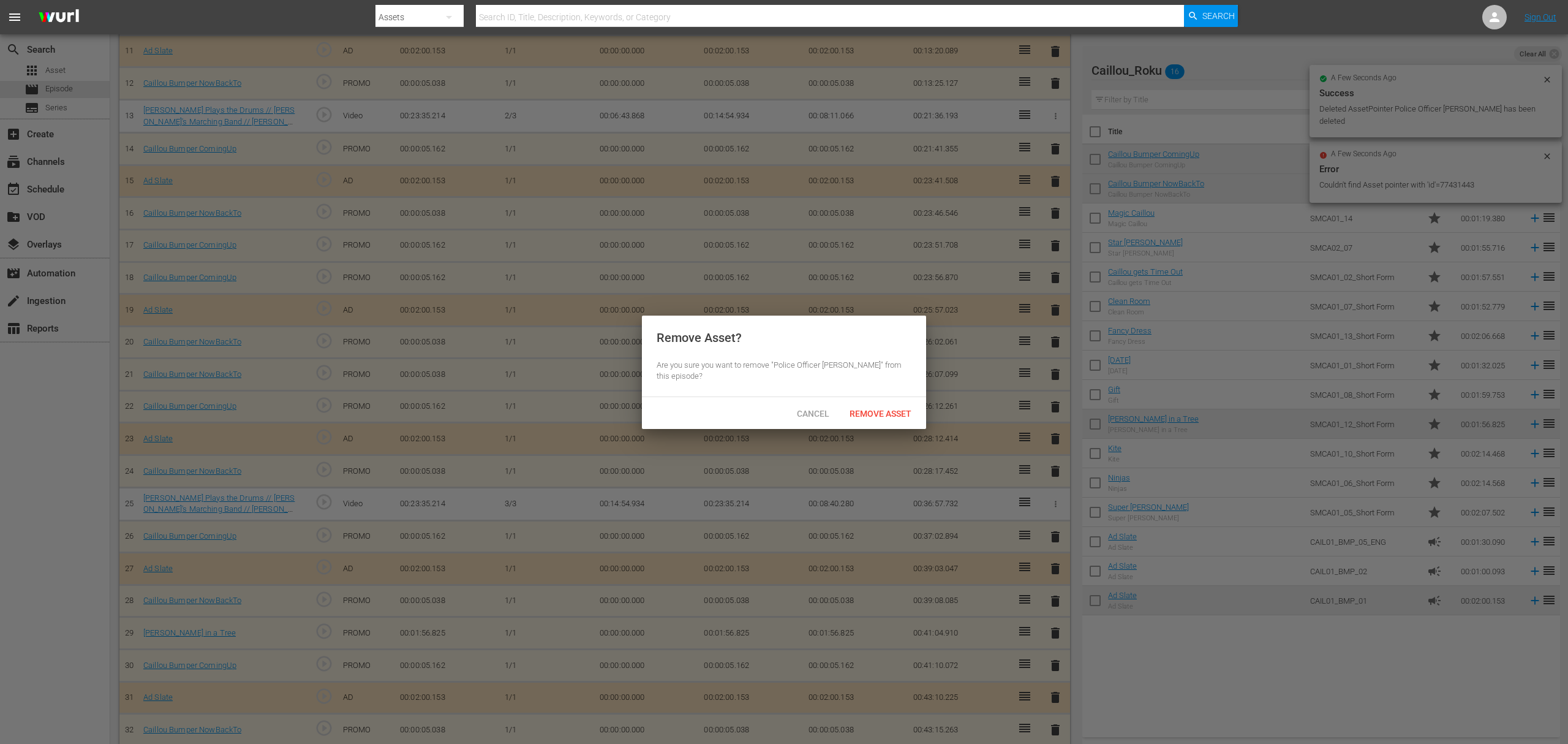
click at [901, 426] on div "Cancel Remove Asset" at bounding box center [784, 413] width 284 height 32
click at [913, 413] on span "Remove Asset" at bounding box center [880, 413] width 81 height 10
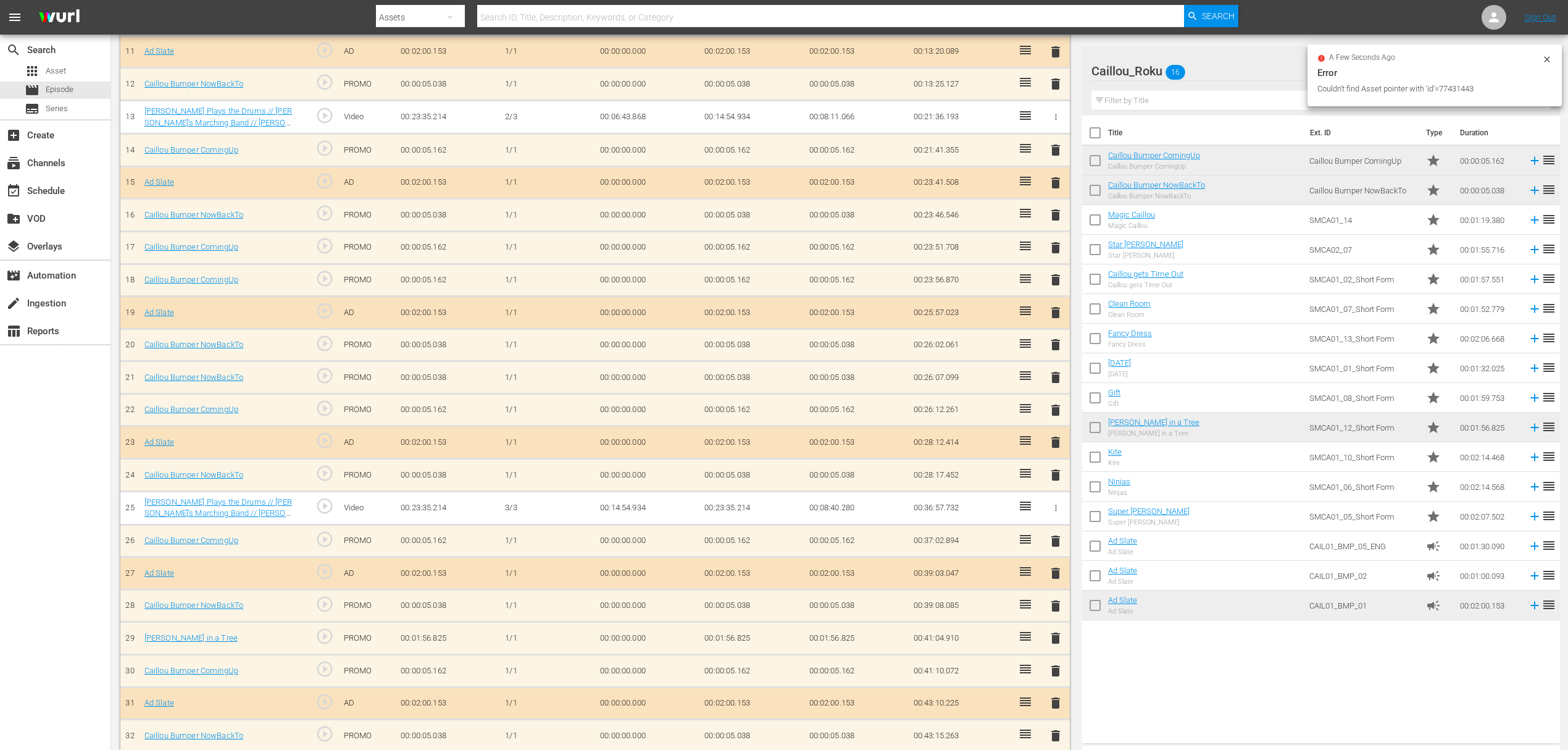
click at [1054, 728] on span "delete" at bounding box center [1056, 736] width 15 height 15
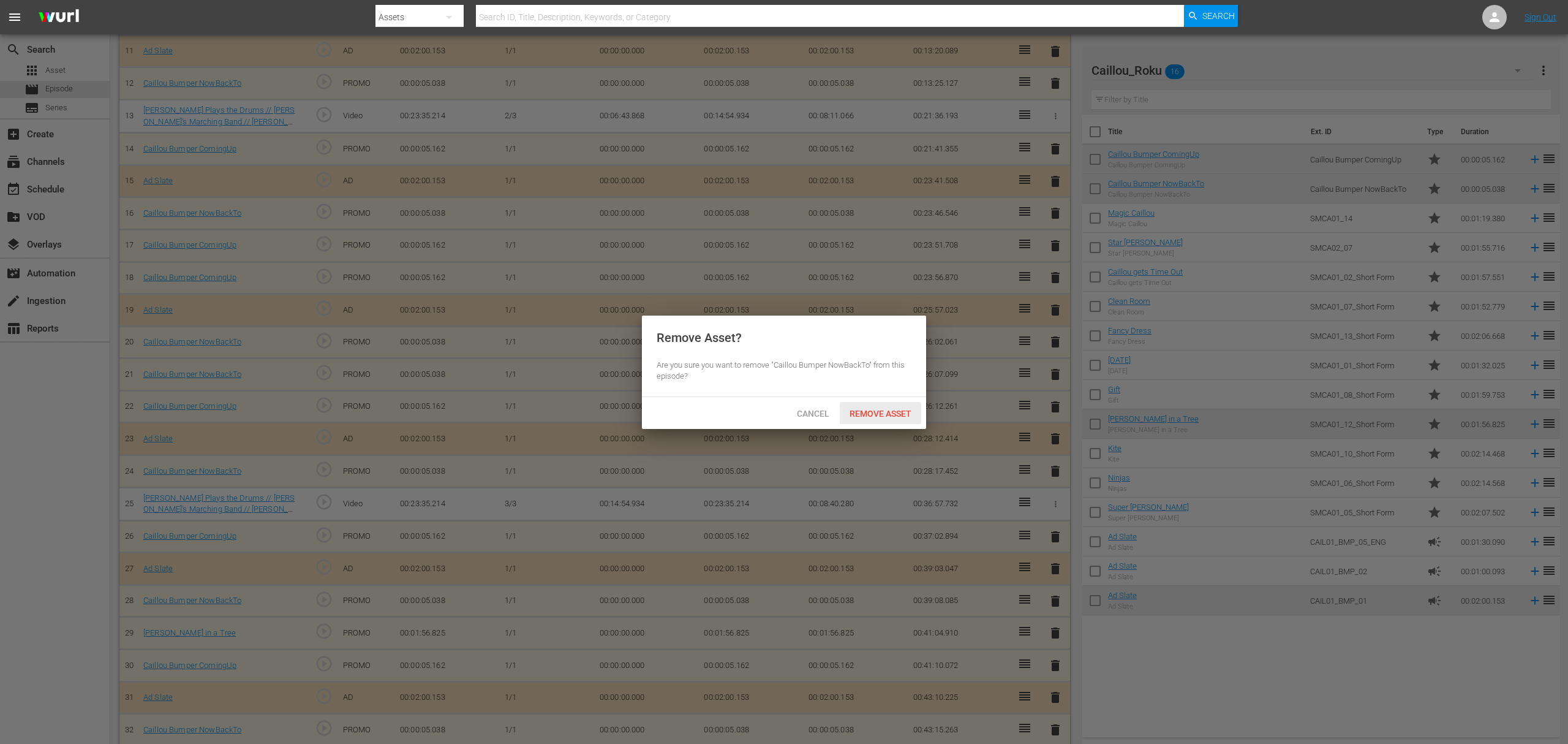
click at [898, 413] on span "Remove Asset" at bounding box center [880, 413] width 81 height 10
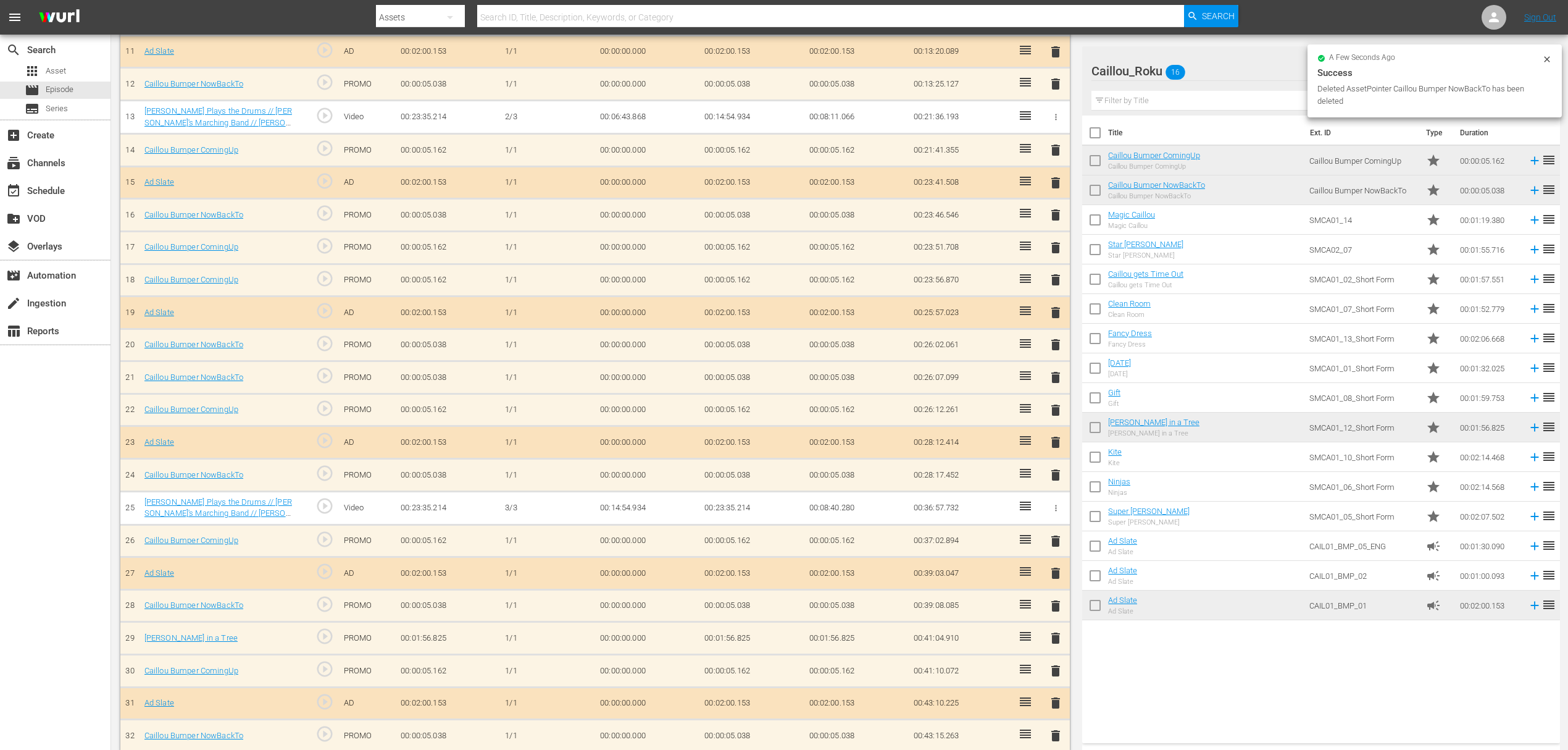
scroll to position [686, 0]
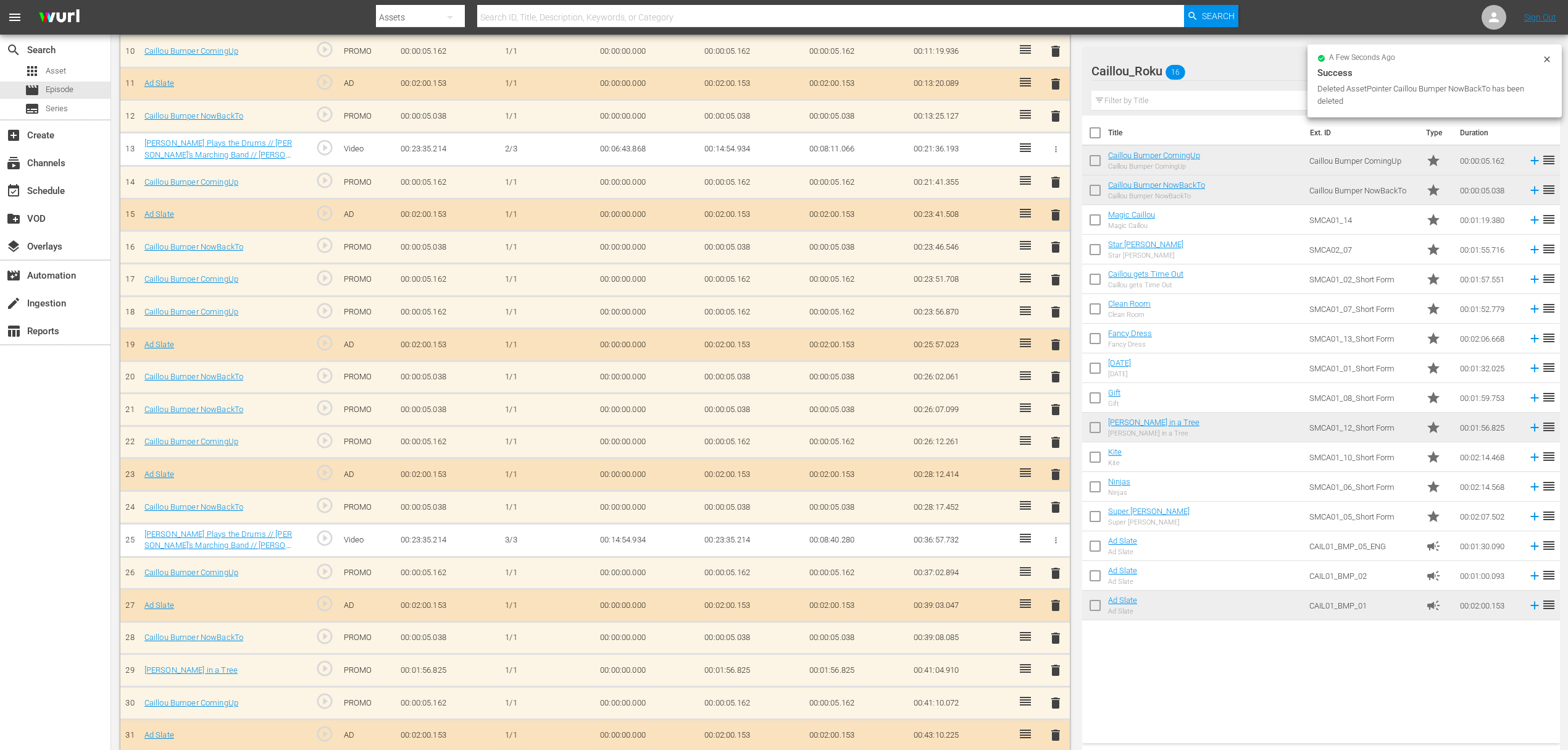
click at [1055, 727] on span "delete" at bounding box center [1056, 735] width 15 height 15
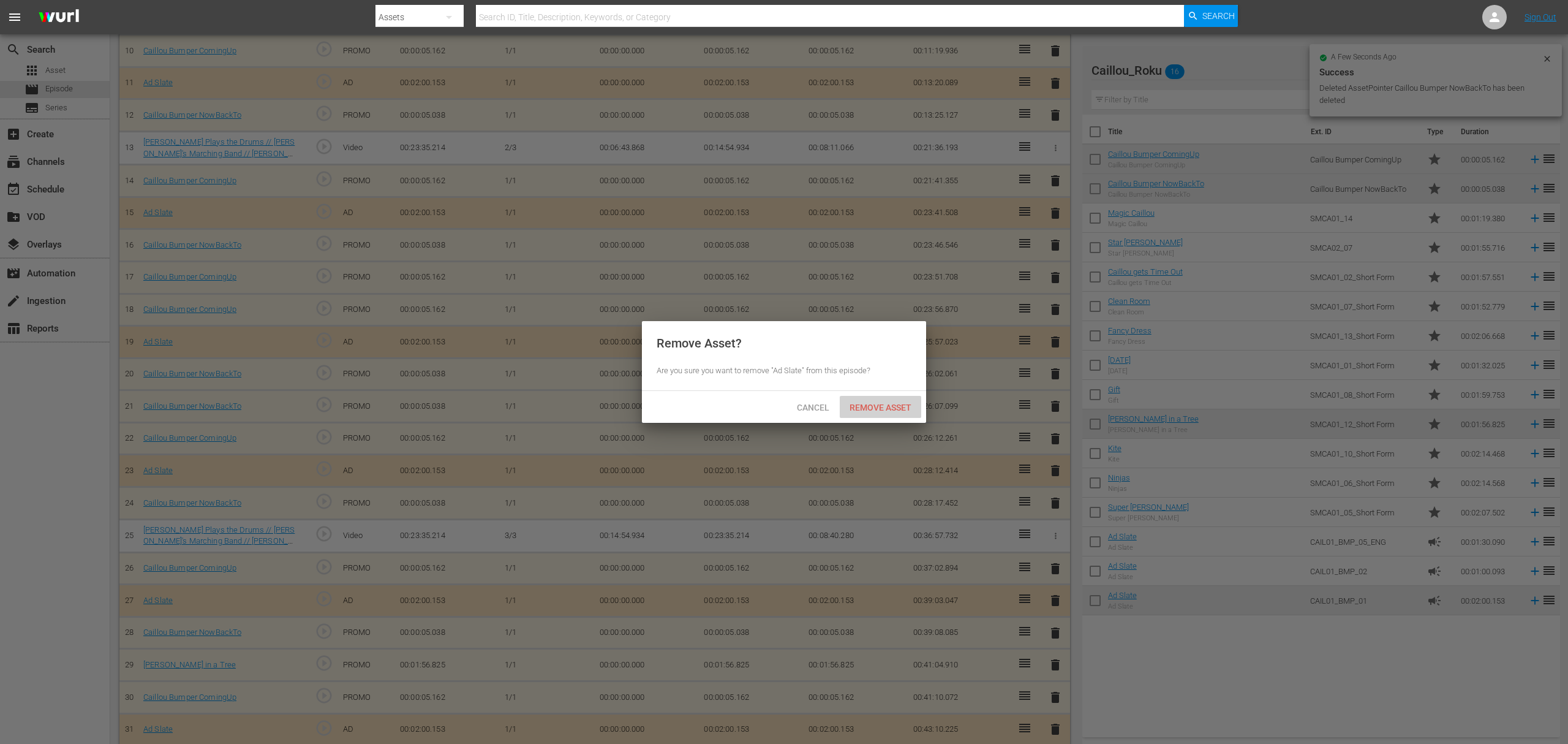
click at [899, 405] on span "Remove Asset" at bounding box center [880, 408] width 81 height 10
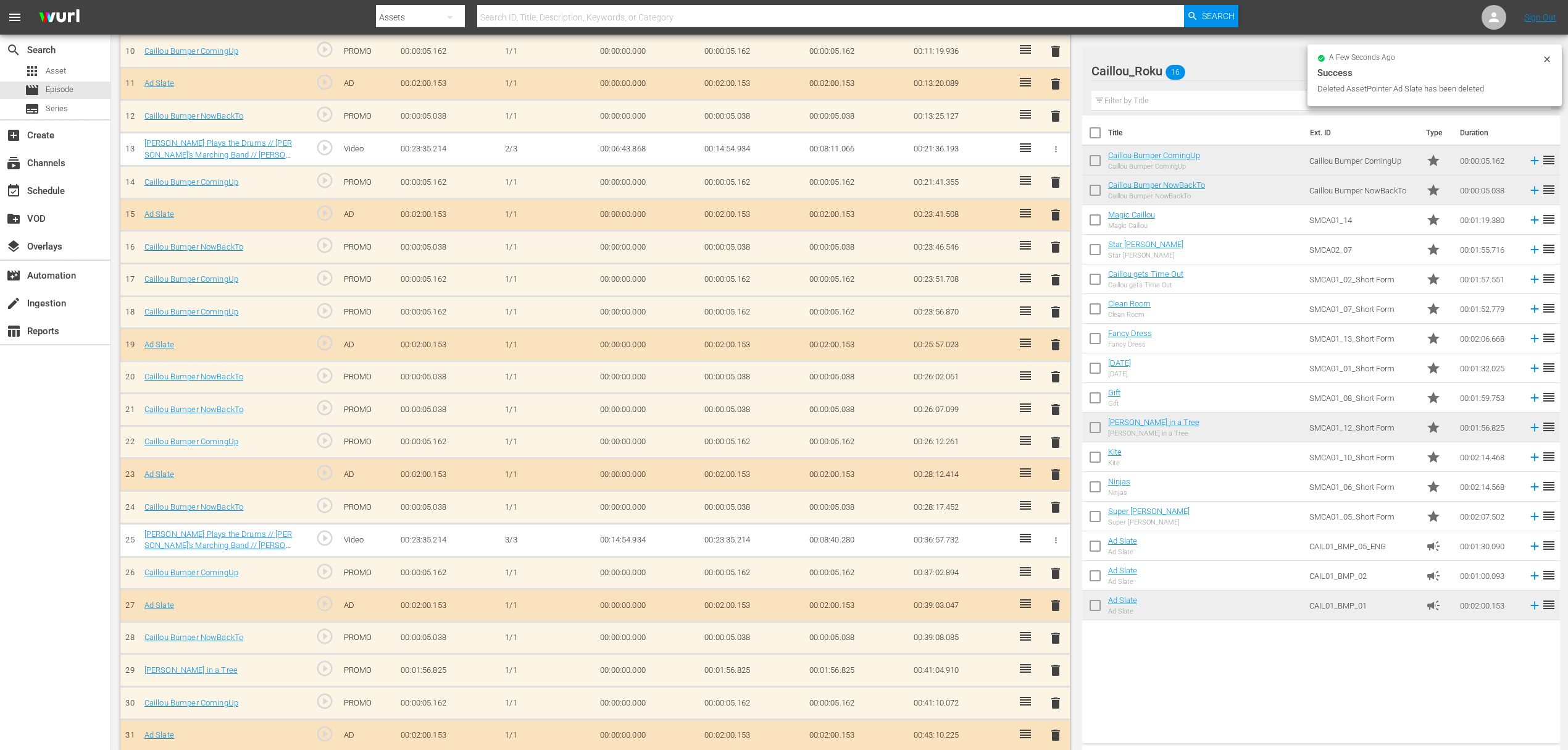
scroll to position [653, 0]
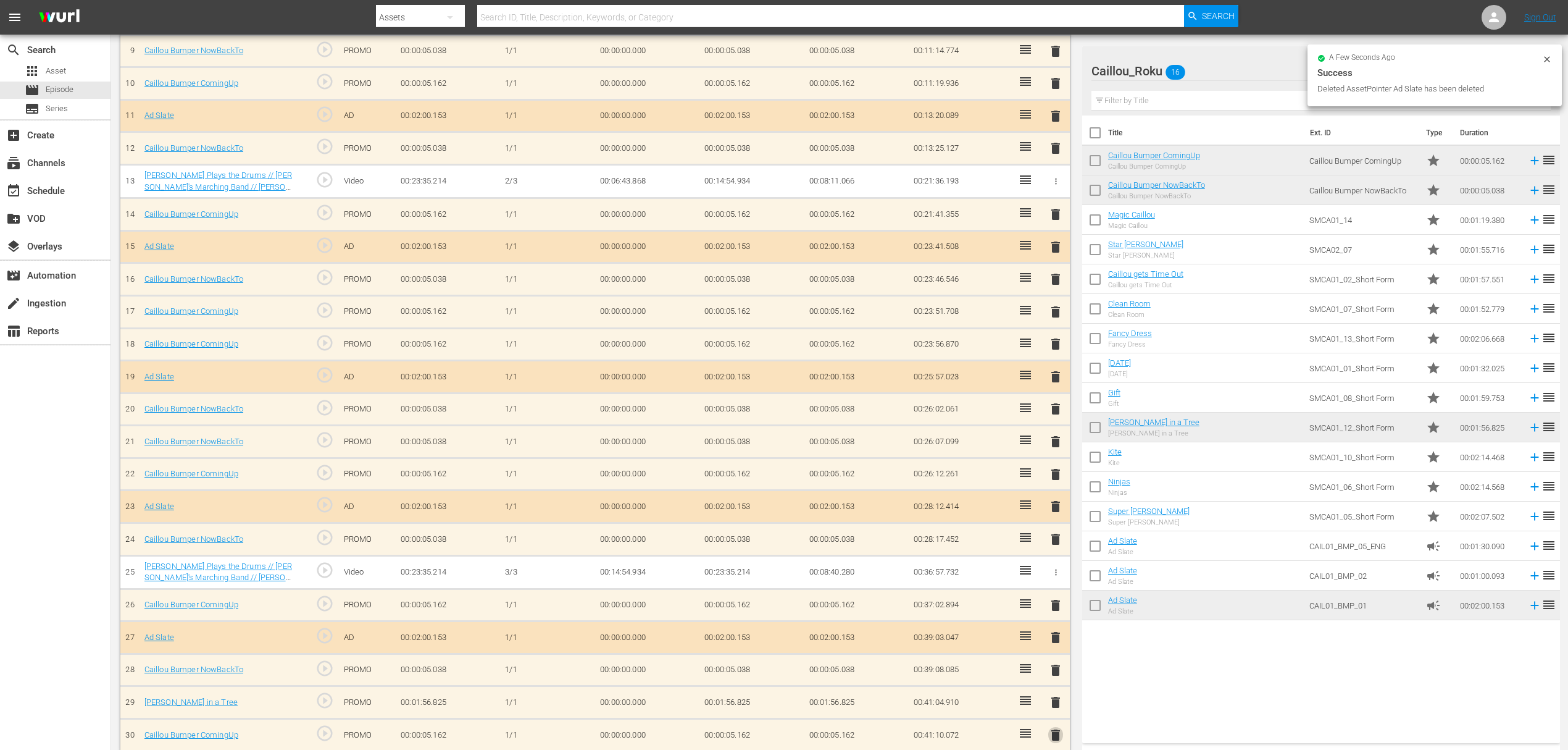
click at [1062, 727] on span "delete" at bounding box center [1056, 735] width 15 height 15
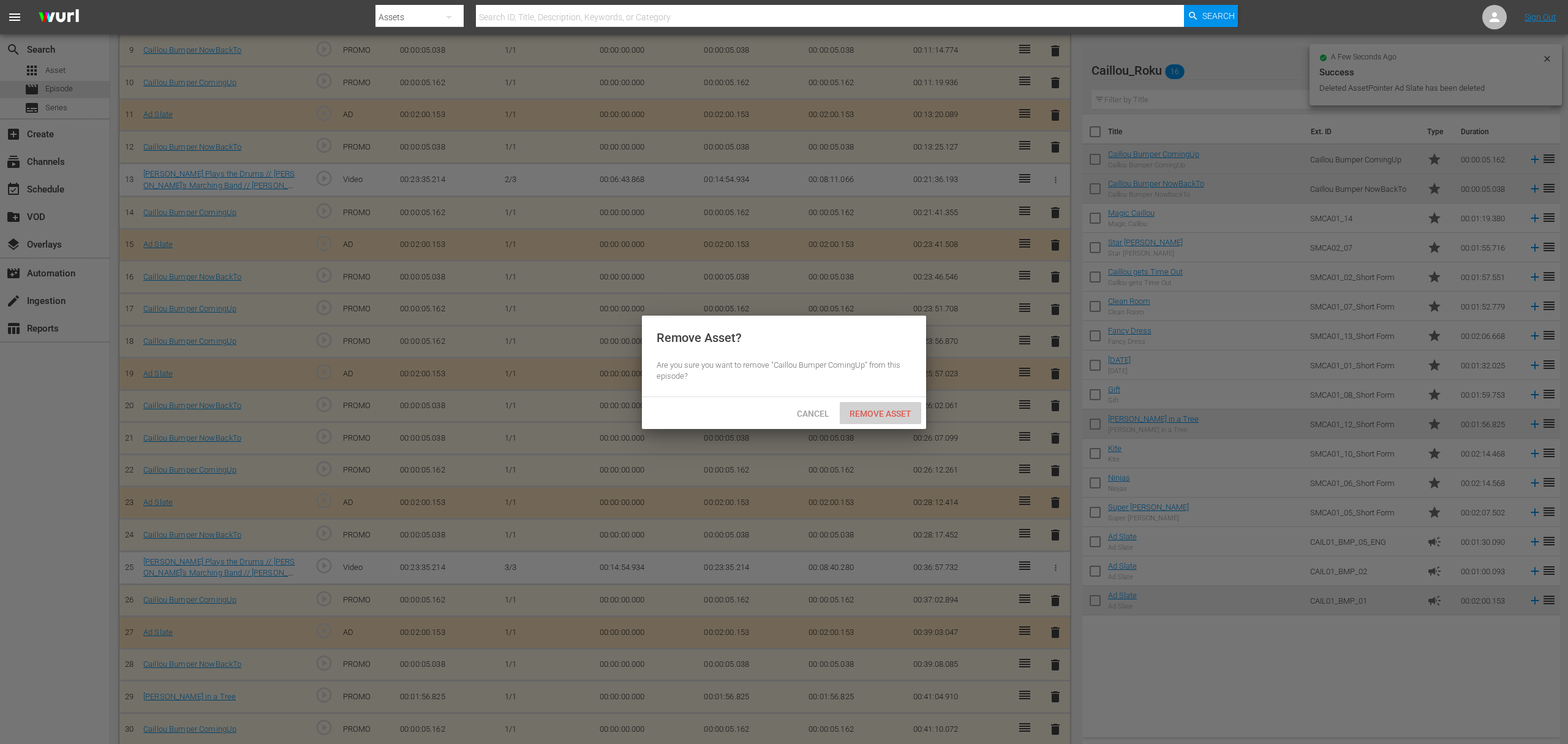
click at [910, 410] on span "Remove Asset" at bounding box center [880, 413] width 81 height 10
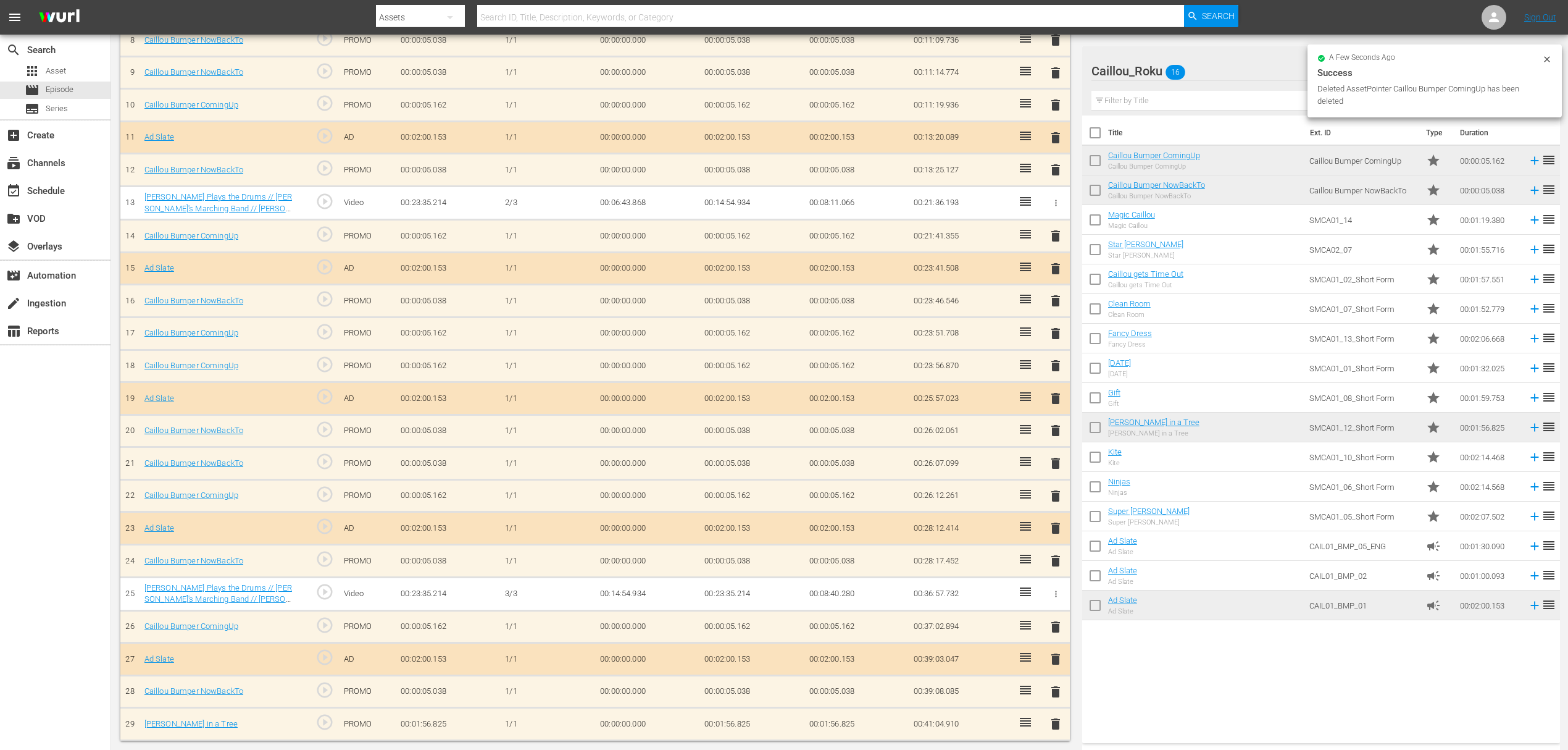
scroll to position [621, 0]
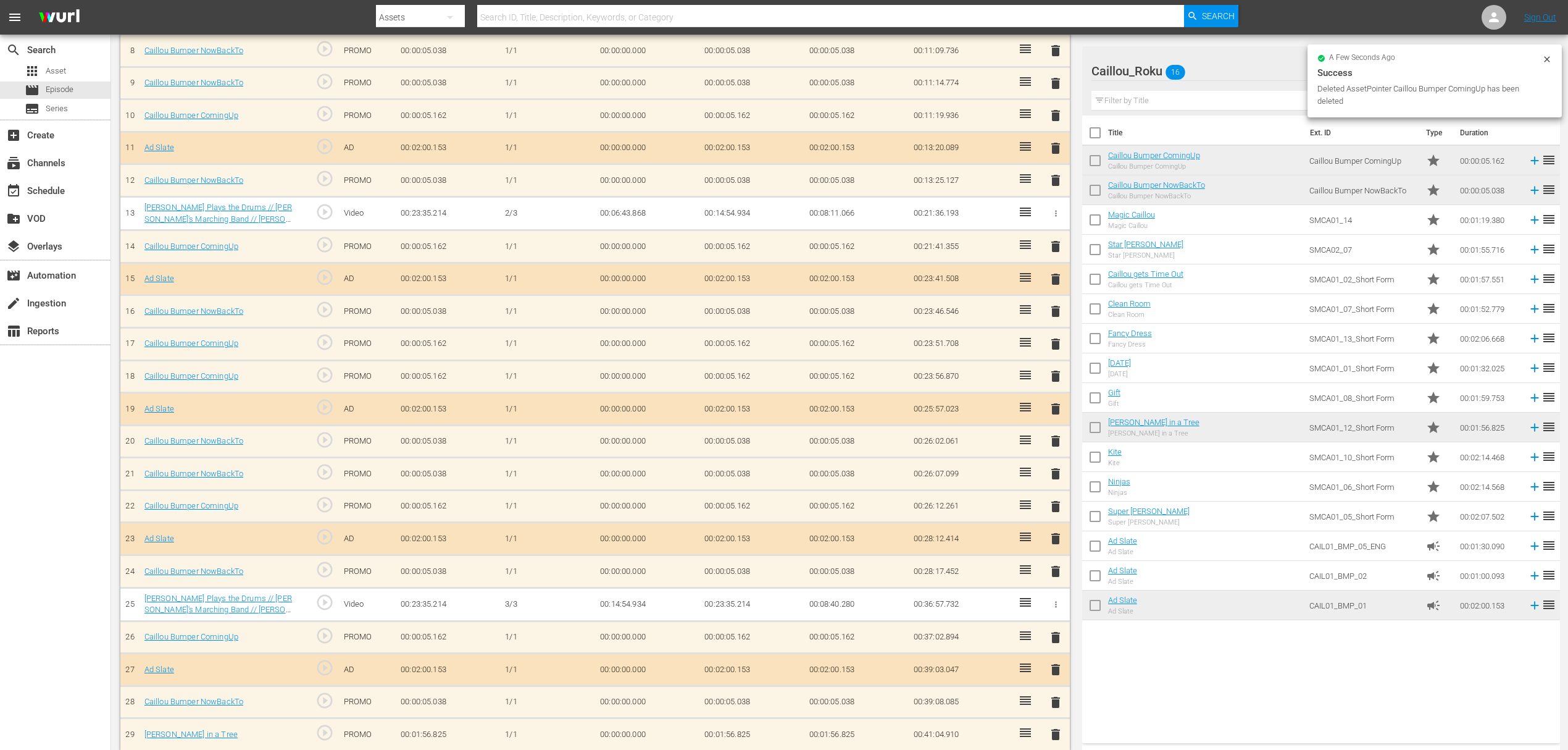
click at [1057, 727] on span "delete" at bounding box center [1056, 735] width 15 height 15
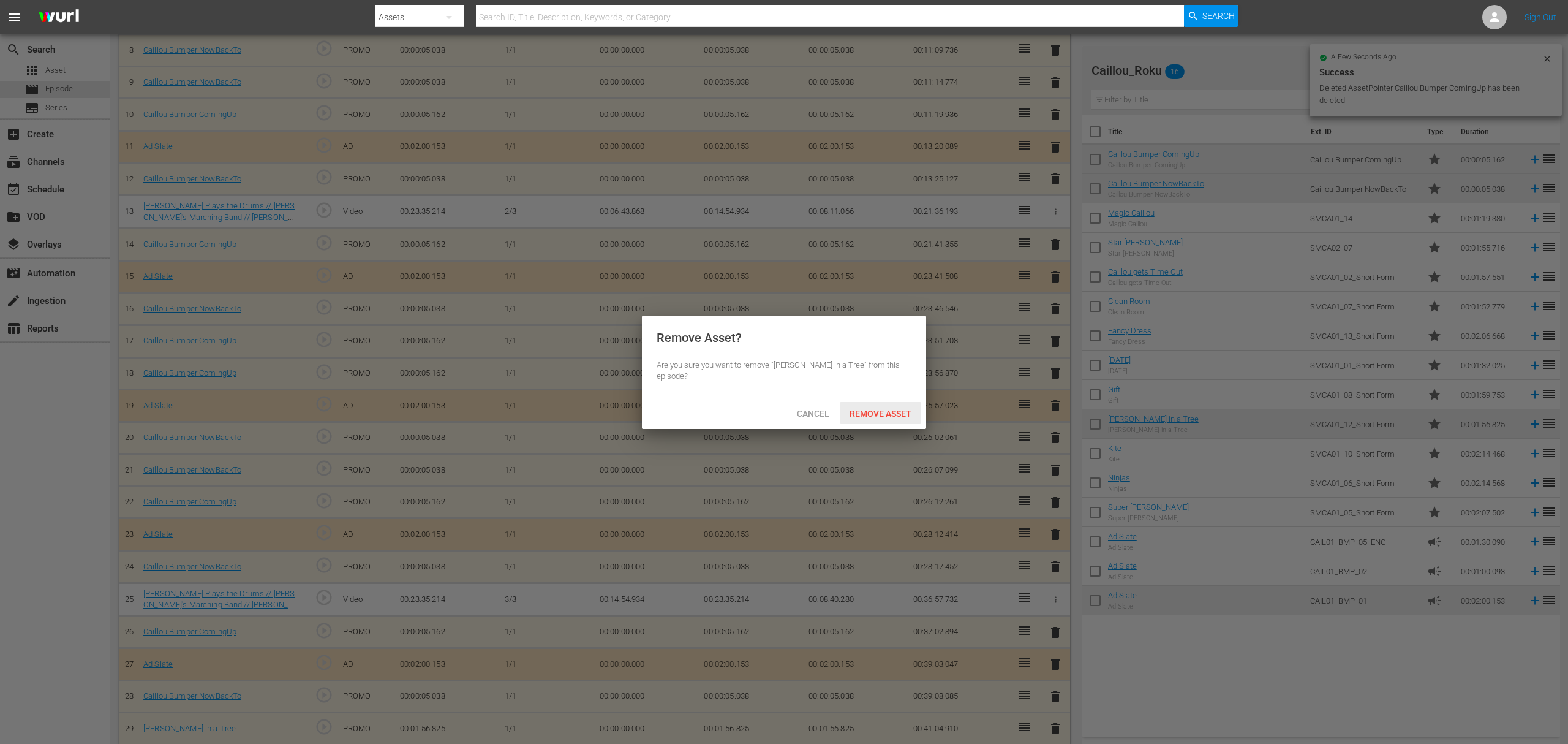
click at [858, 415] on span "Remove Asset" at bounding box center [880, 413] width 81 height 10
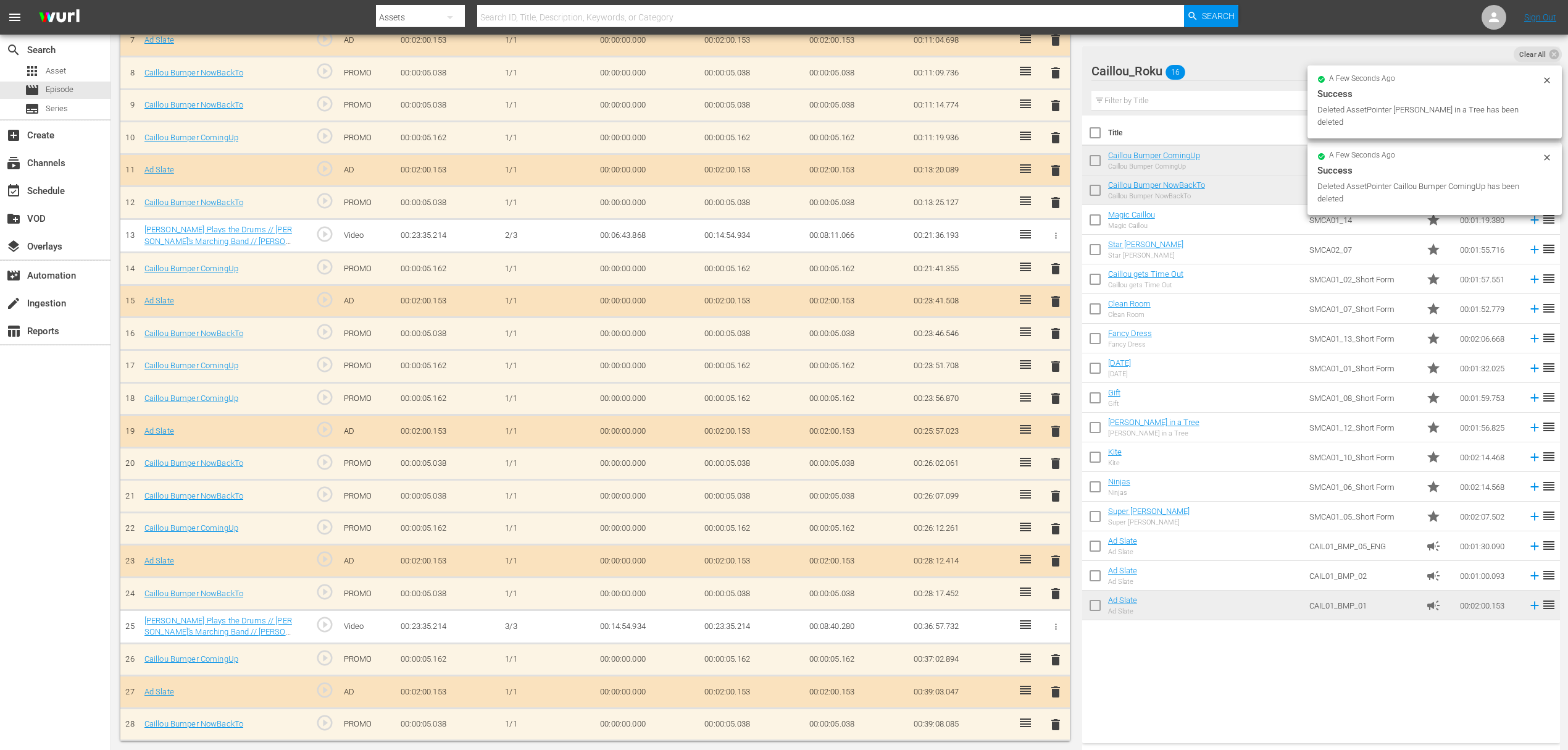
scroll to position [589, 0]
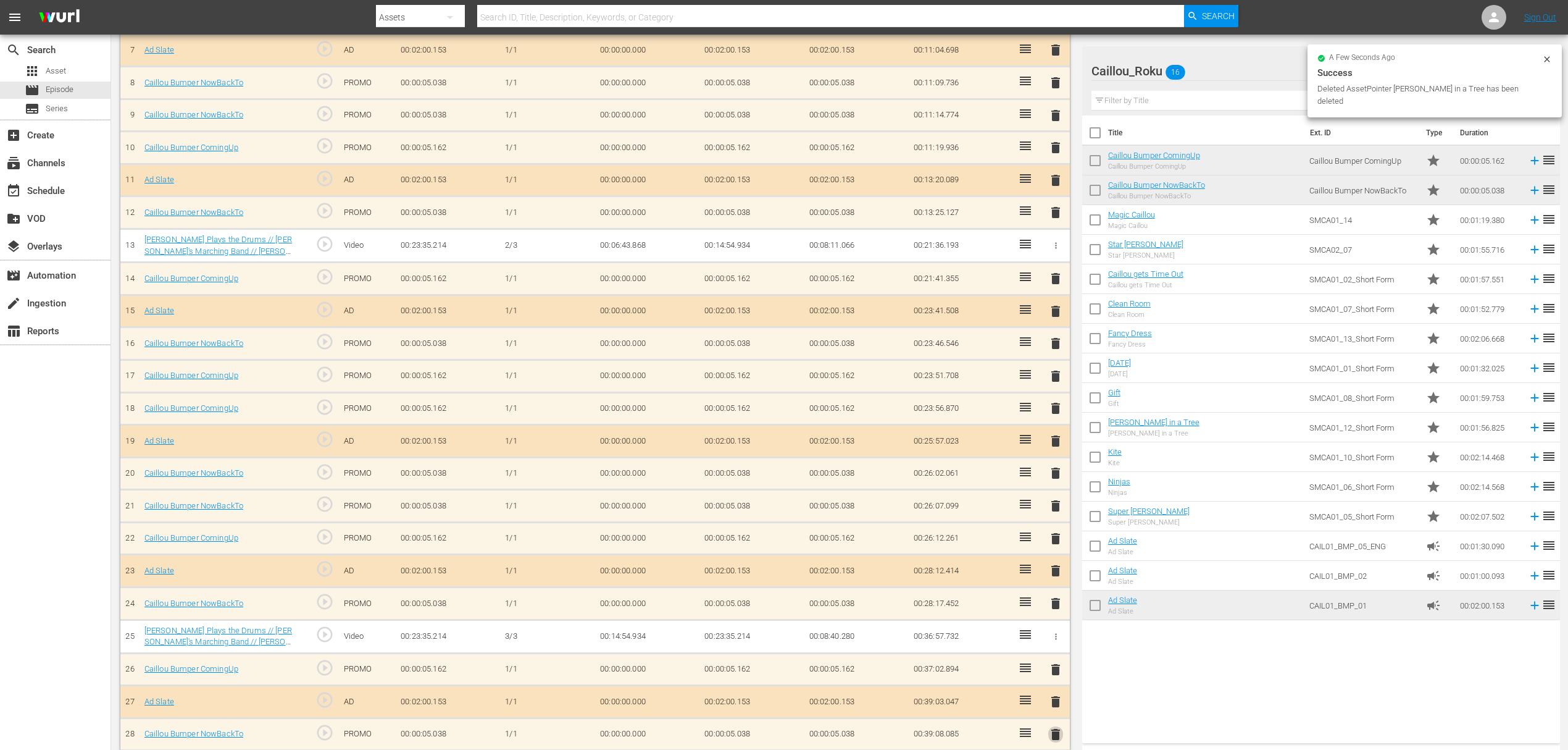
click at [1057, 727] on span "delete" at bounding box center [1056, 735] width 15 height 15
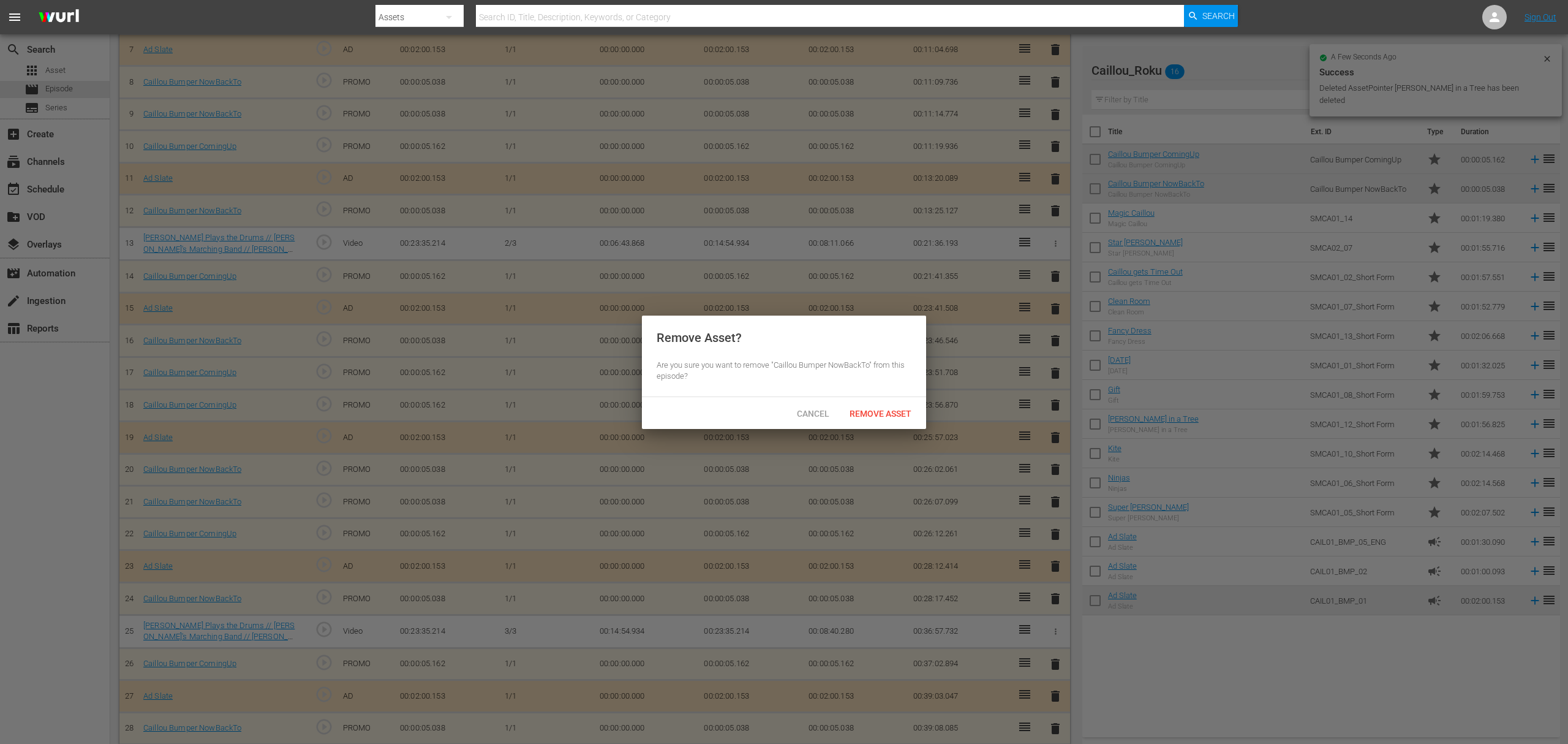
click at [871, 417] on span "Remove Asset" at bounding box center [880, 413] width 81 height 10
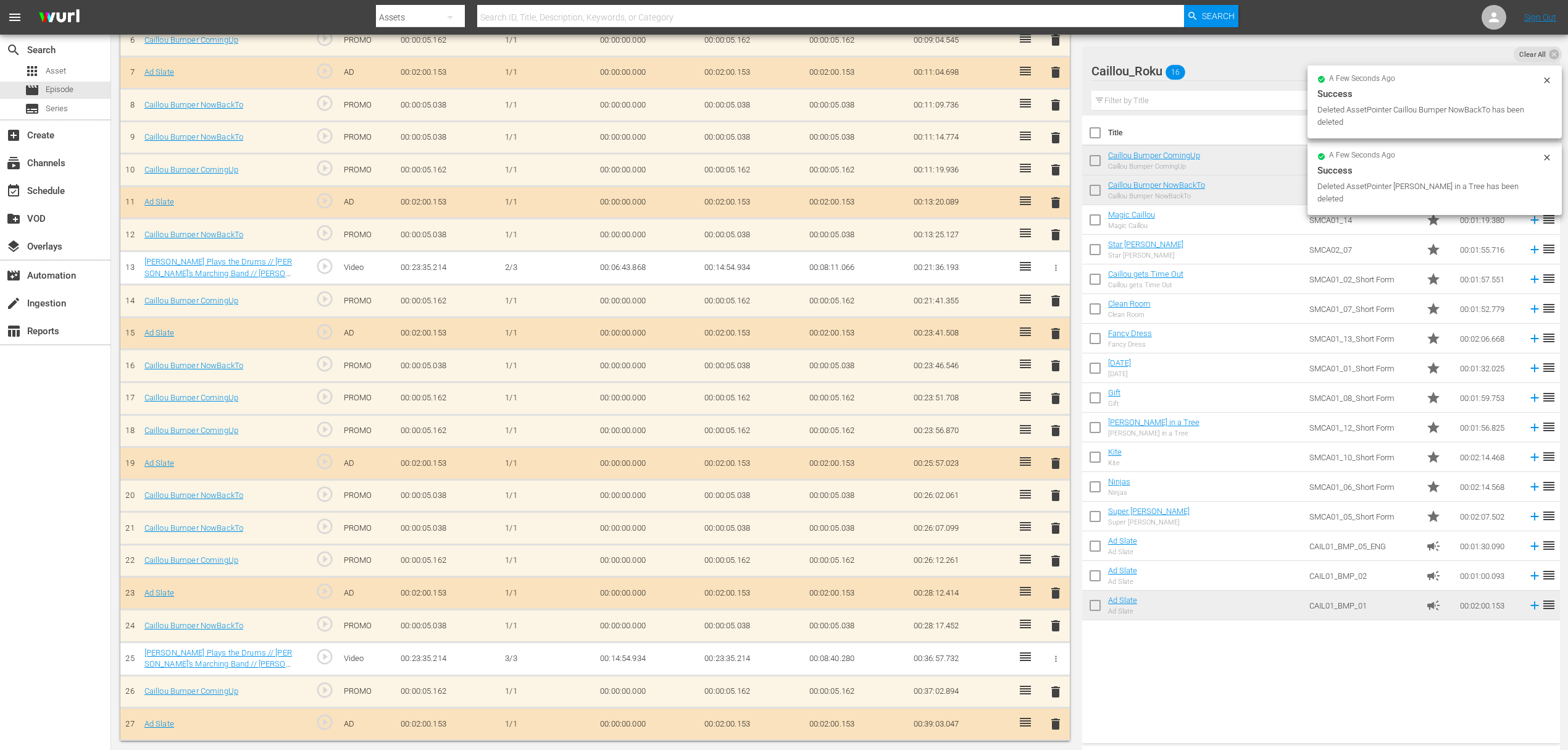
scroll to position [557, 0]
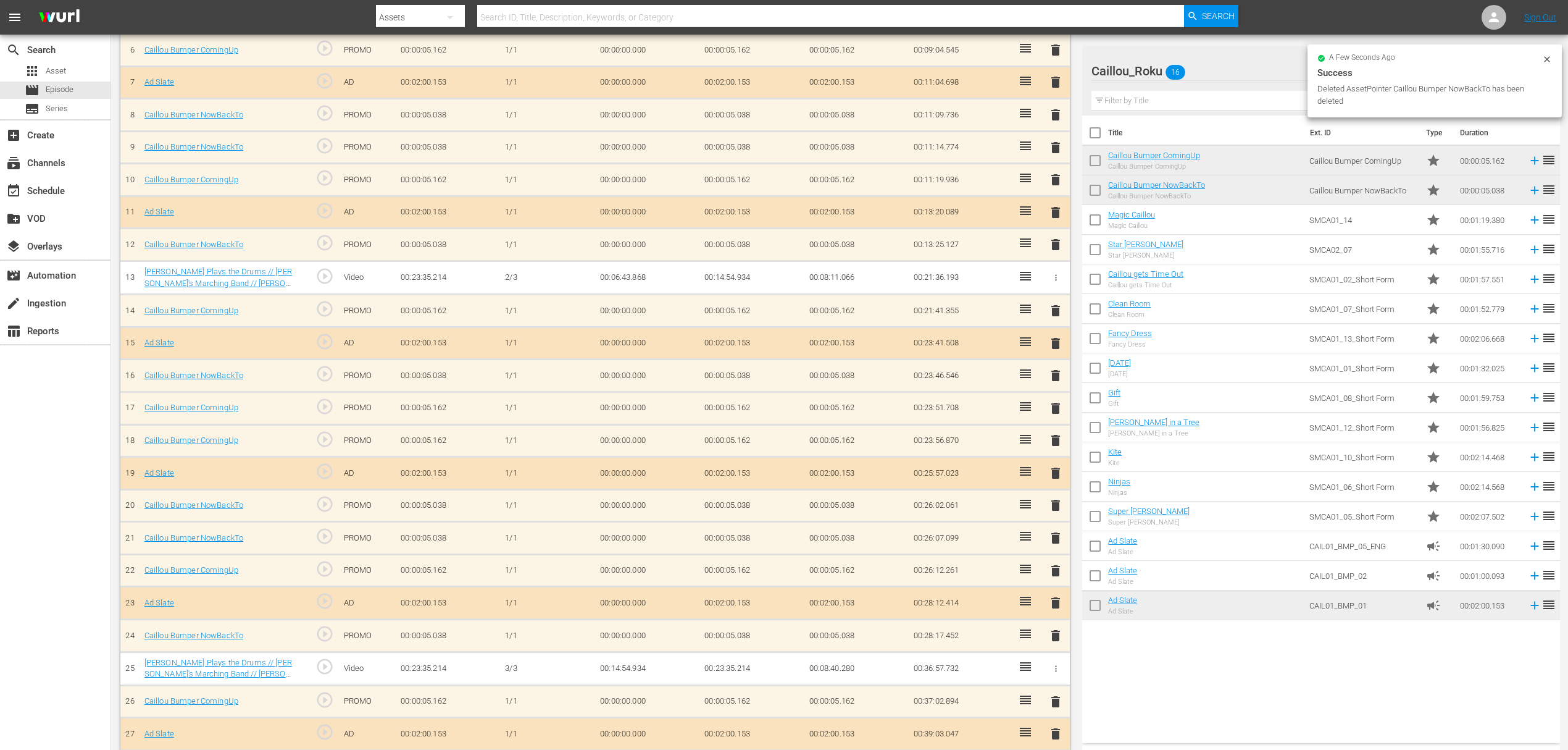
click at [1057, 726] on span "delete" at bounding box center [1056, 734] width 15 height 15
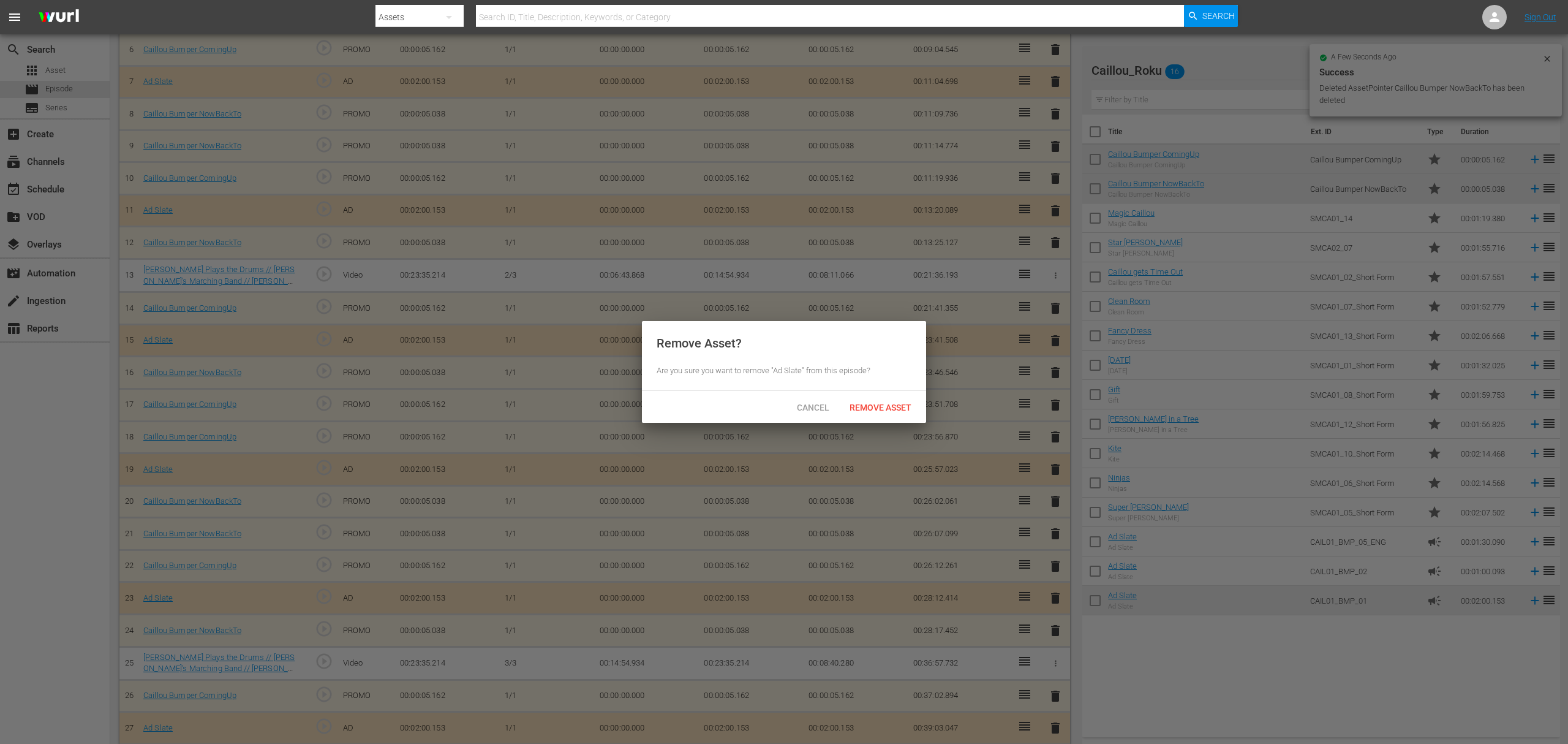
click at [889, 415] on div "Remove Asset" at bounding box center [880, 407] width 81 height 23
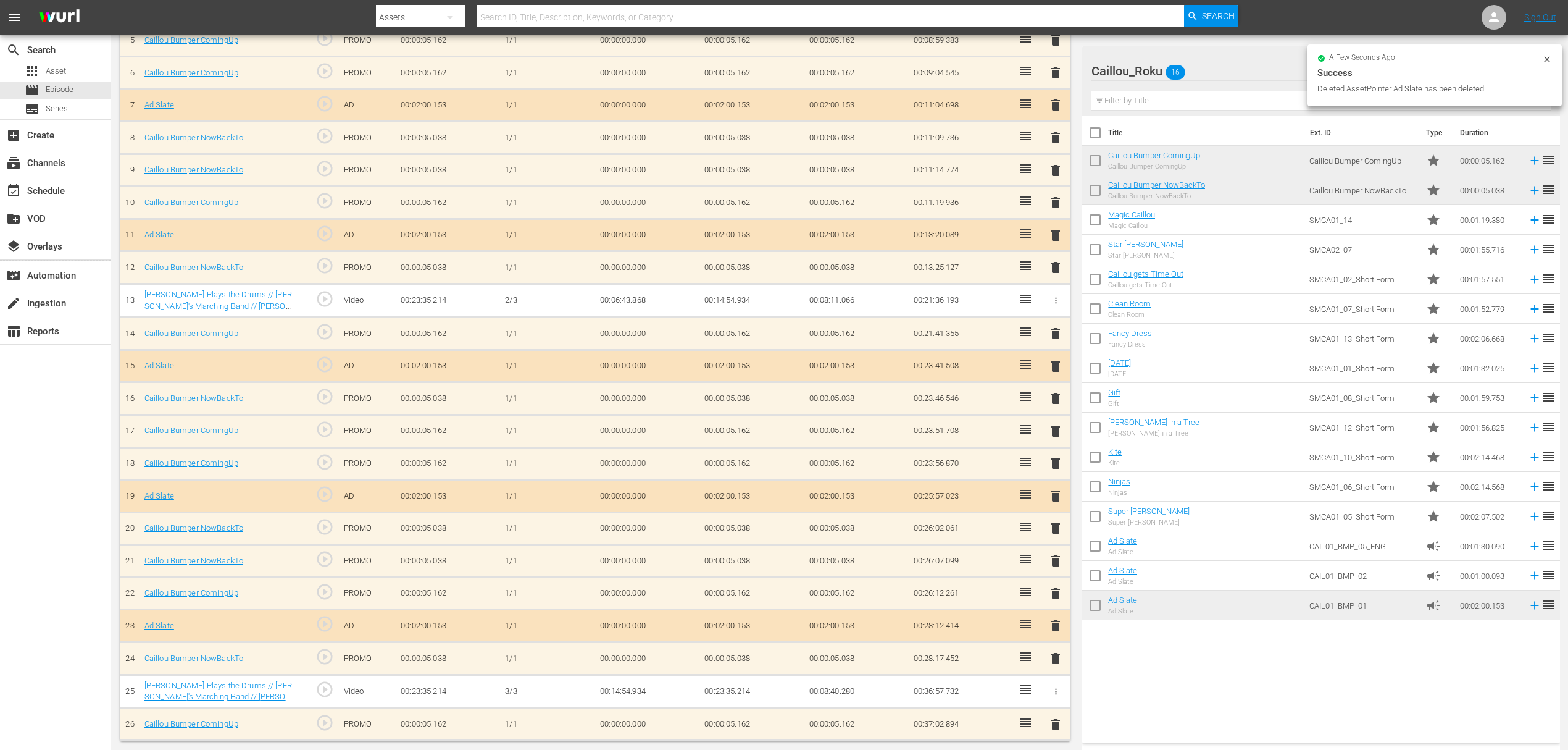
scroll to position [525, 0]
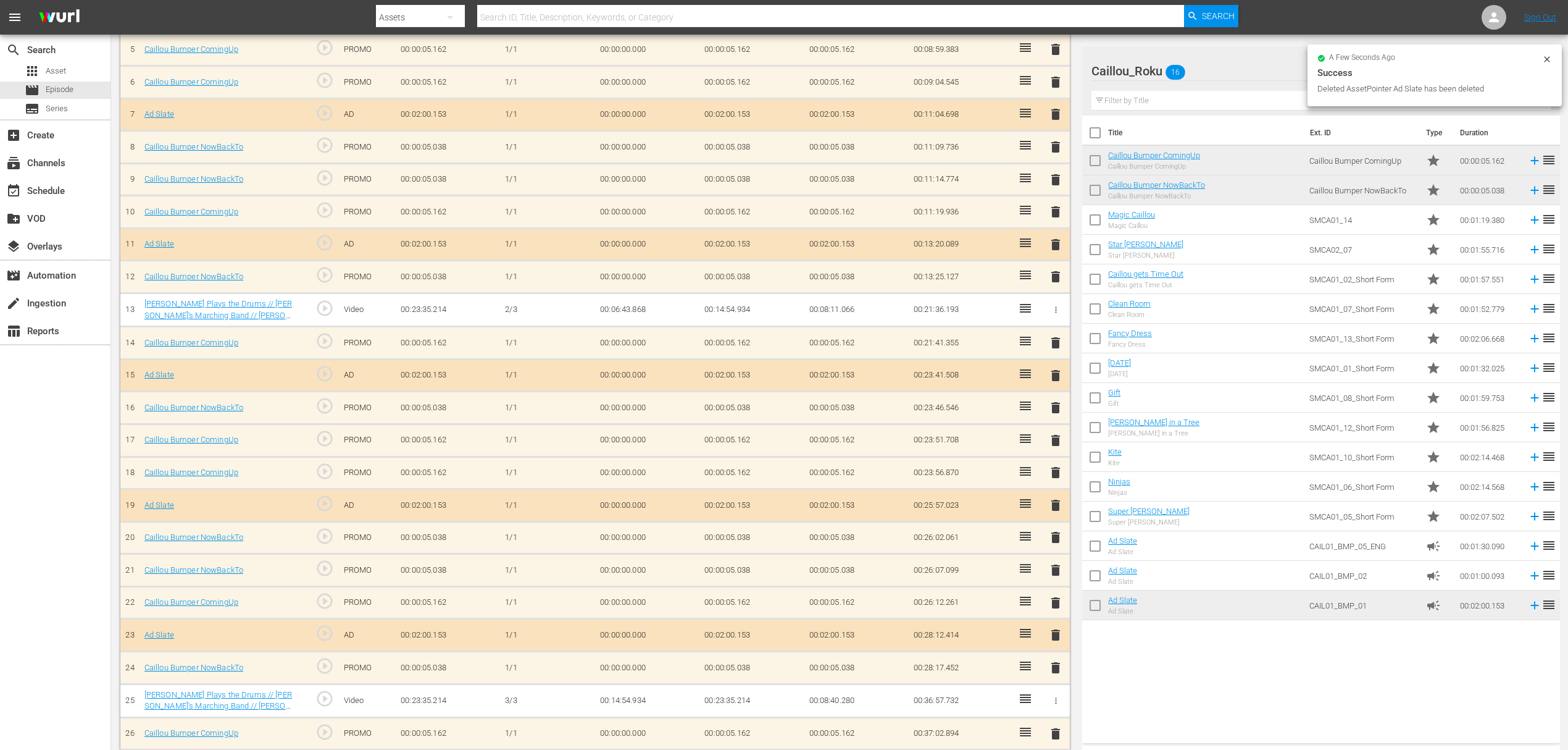
click at [1059, 726] on span "delete" at bounding box center [1056, 734] width 15 height 15
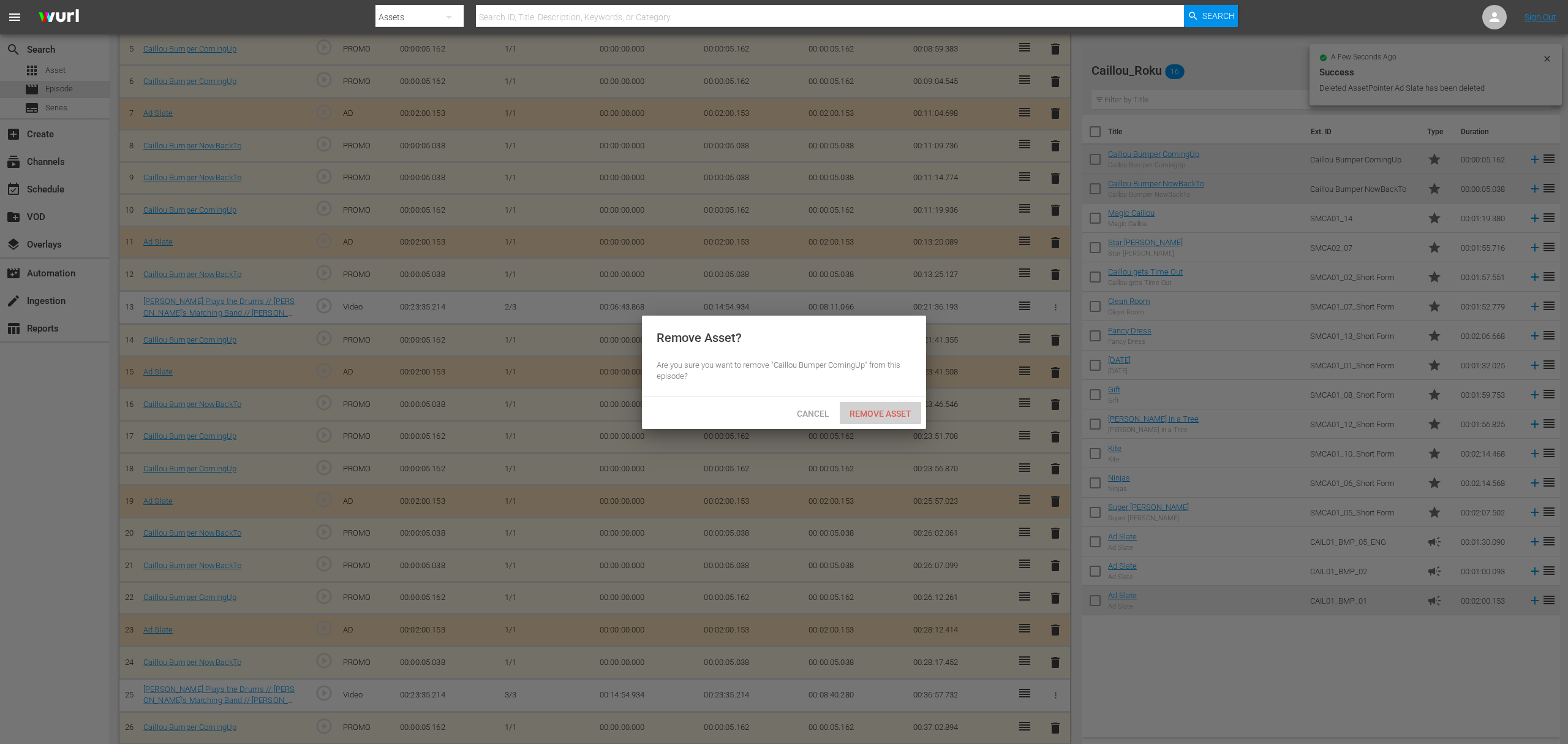
click at [888, 410] on span "Remove Asset" at bounding box center [880, 413] width 81 height 10
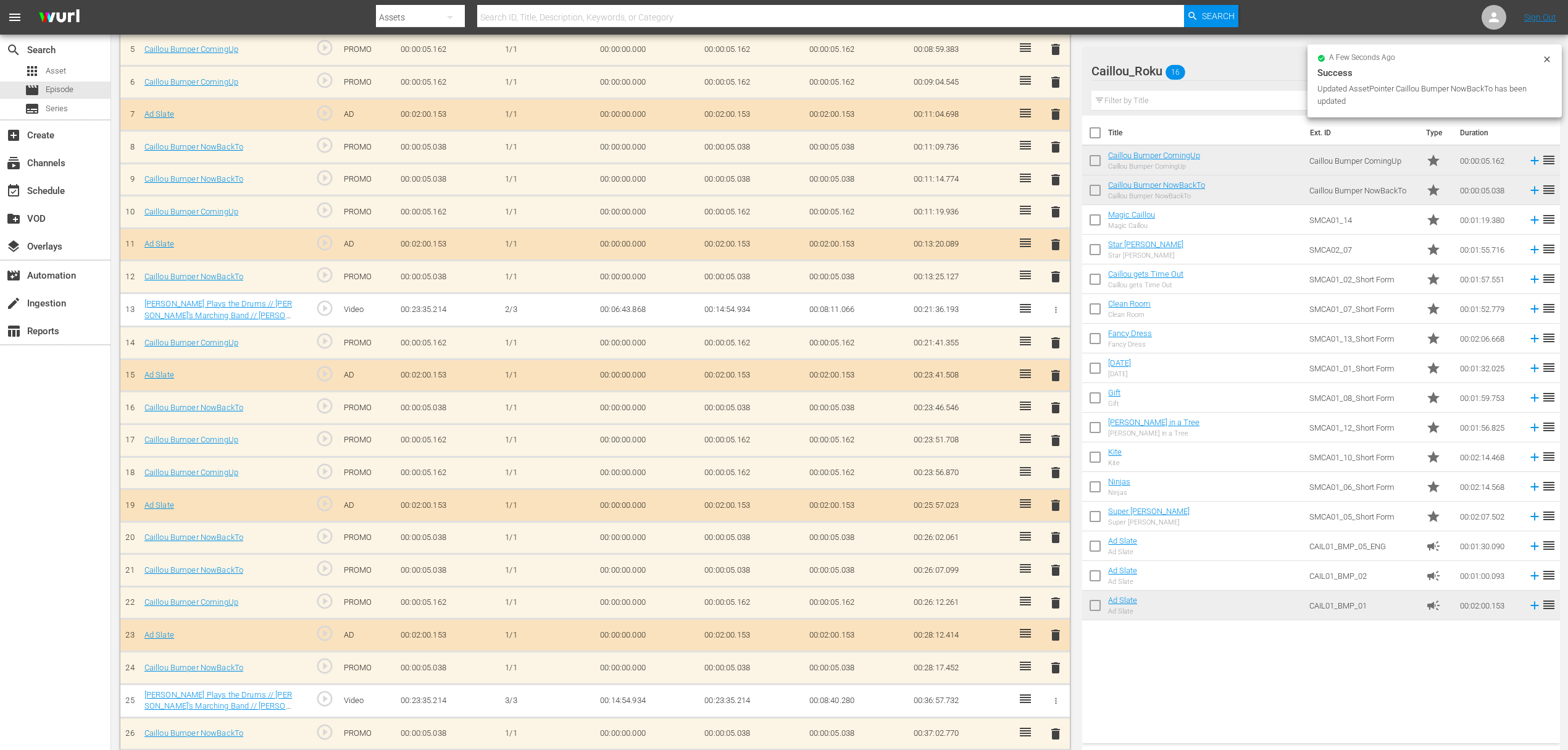
click at [1051, 564] on span "delete" at bounding box center [1056, 570] width 15 height 15
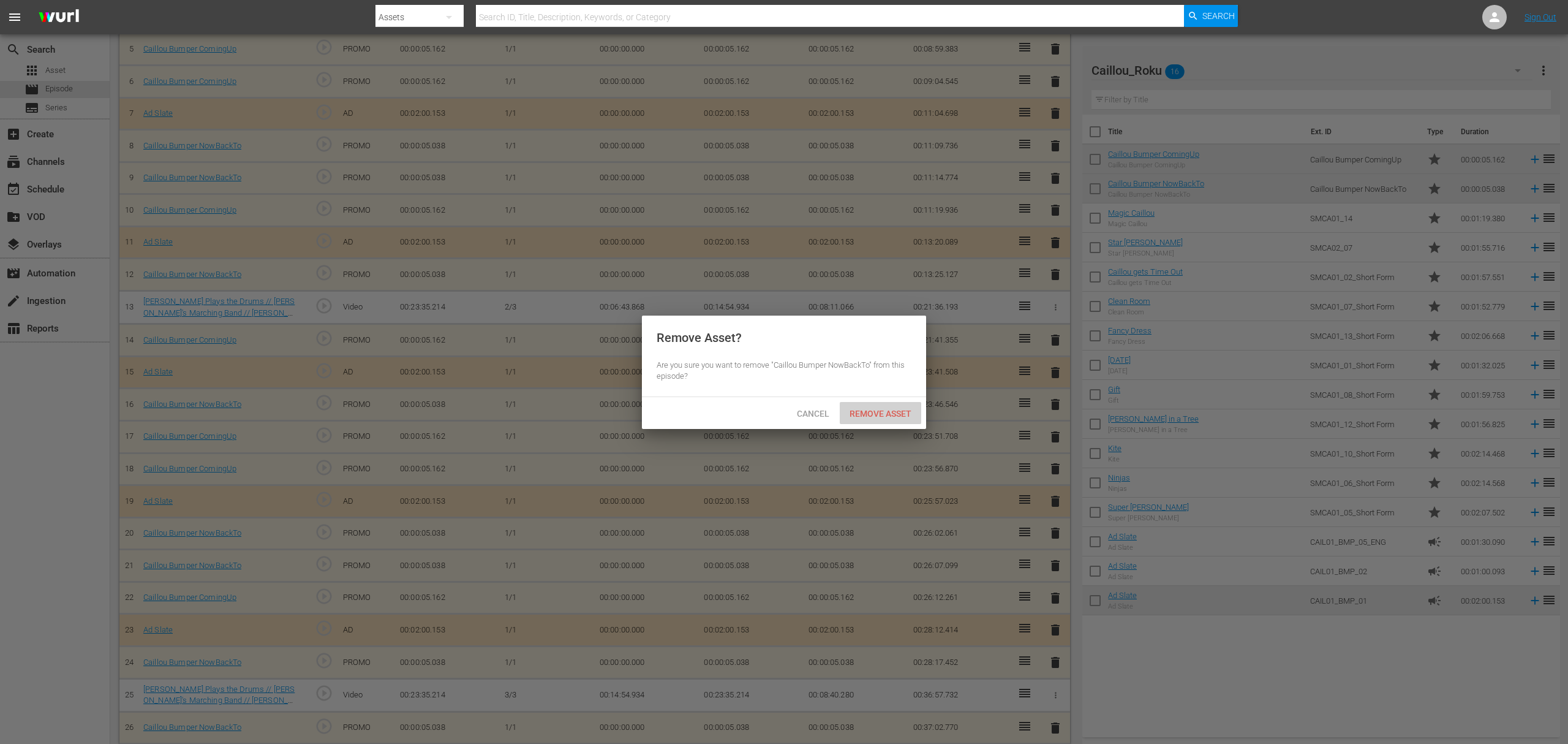
click at [880, 407] on div "Remove Asset" at bounding box center [880, 413] width 81 height 23
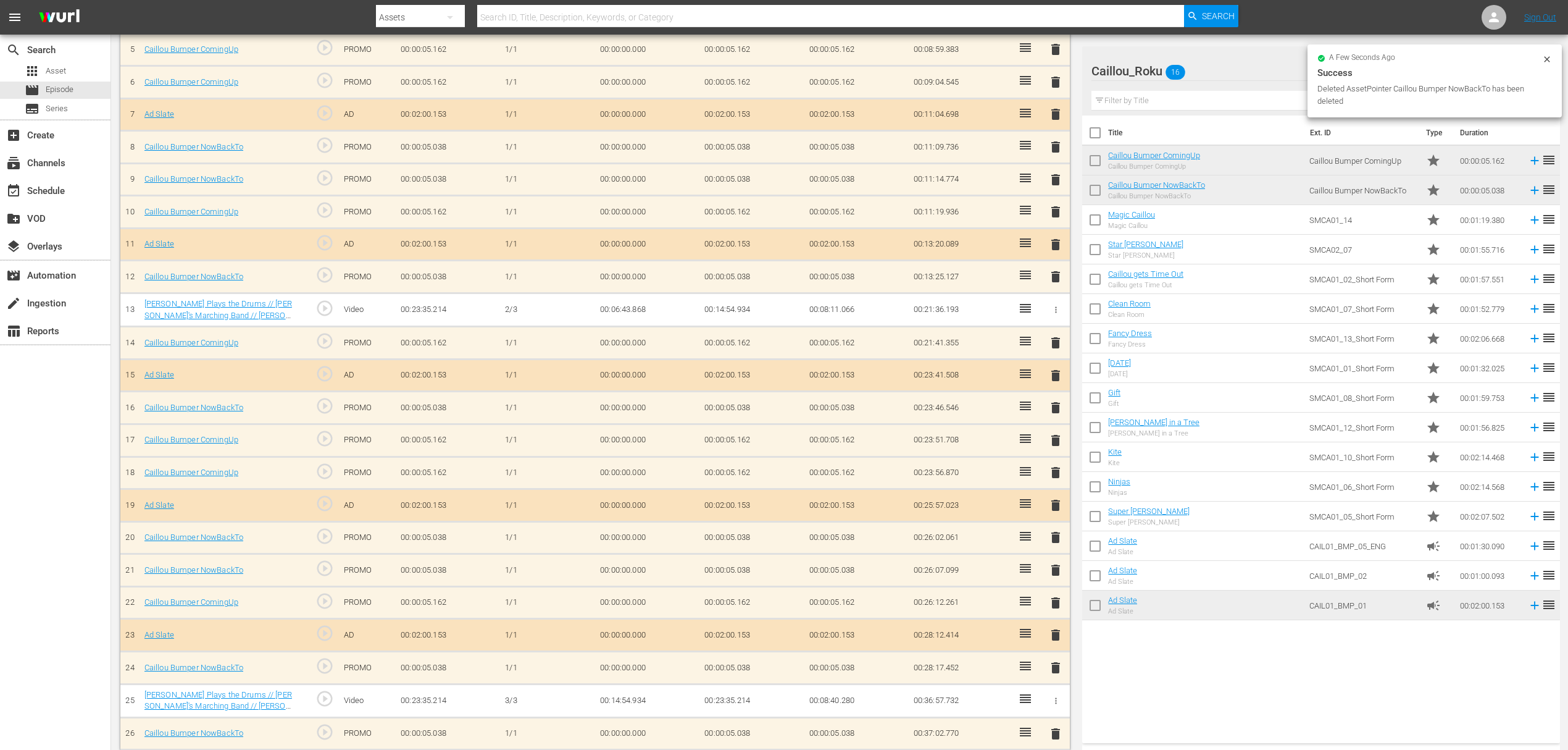
scroll to position [493, 0]
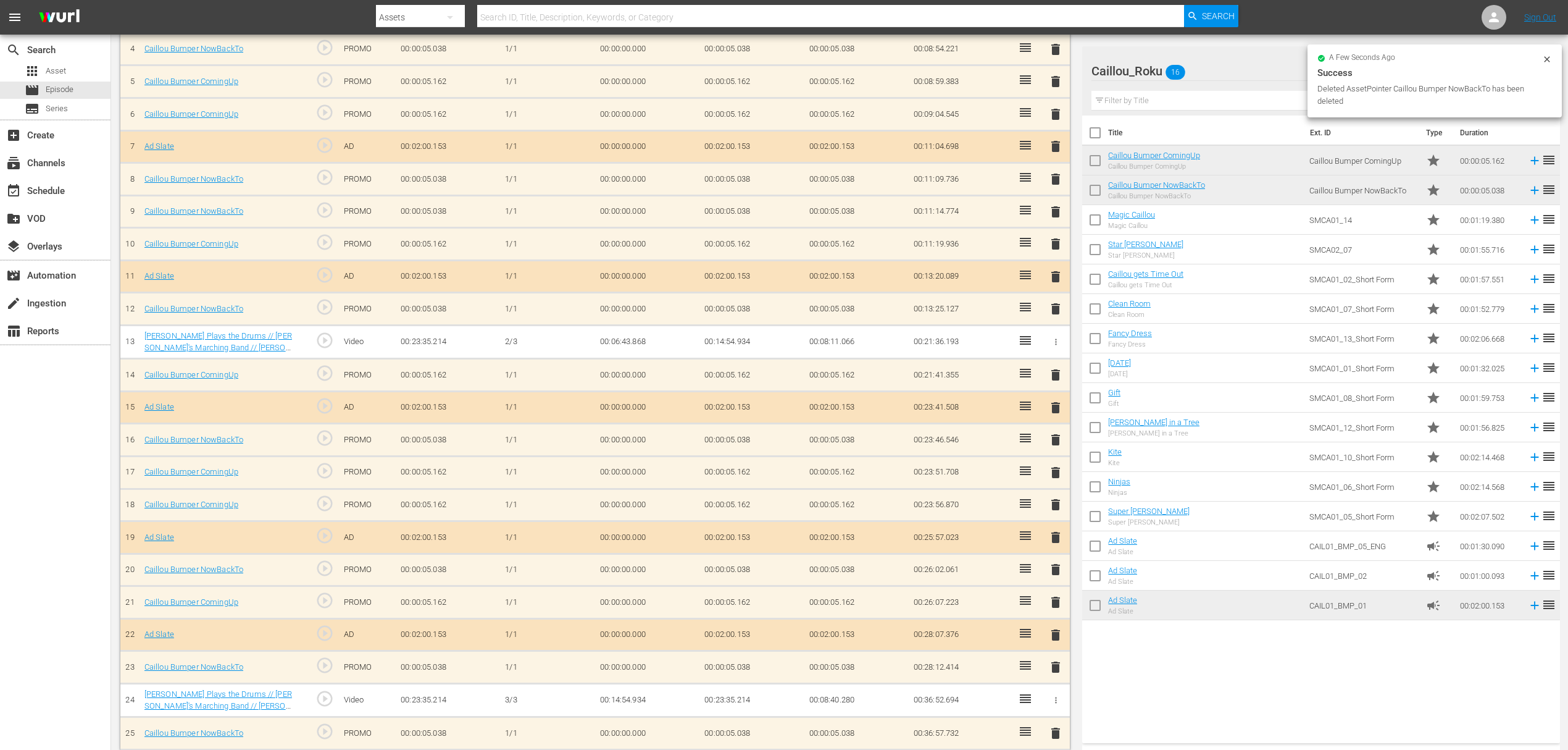
click at [1065, 566] on td "delete" at bounding box center [1056, 569] width 29 height 33
click at [1051, 564] on span "delete" at bounding box center [1056, 569] width 15 height 15
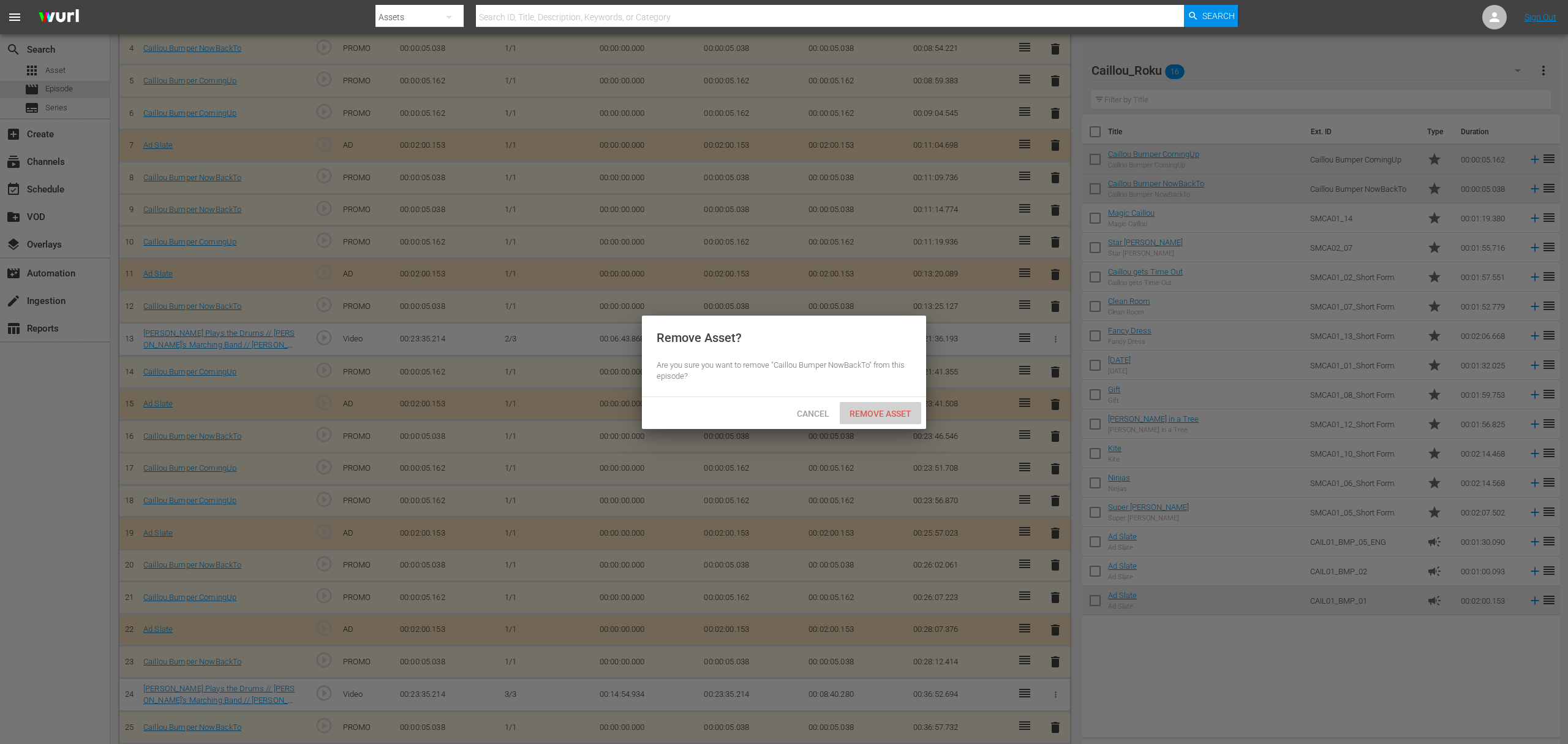
click at [914, 410] on span "Remove Asset" at bounding box center [880, 413] width 81 height 10
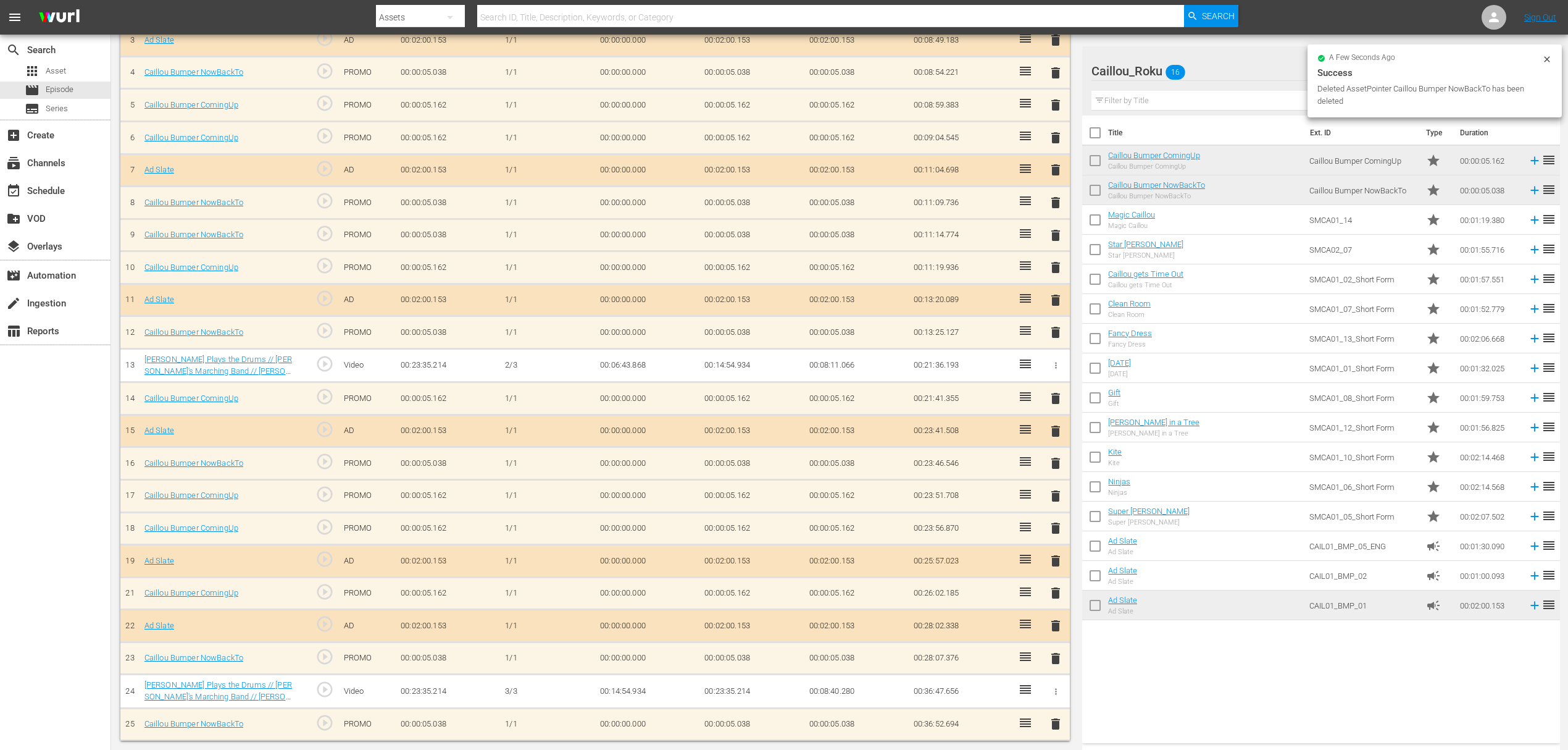
scroll to position [461, 0]
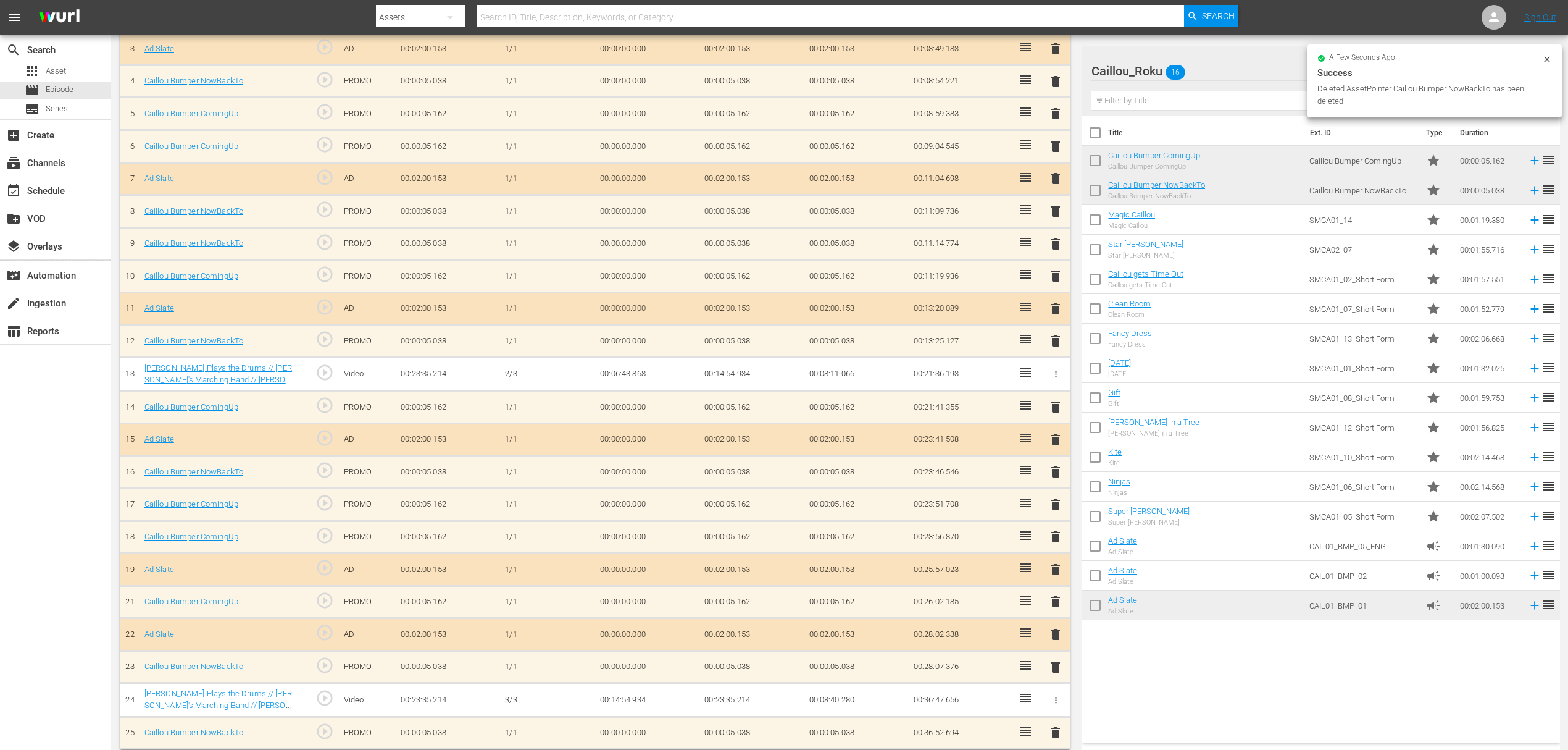
click at [1058, 562] on span "delete" at bounding box center [1056, 569] width 15 height 15
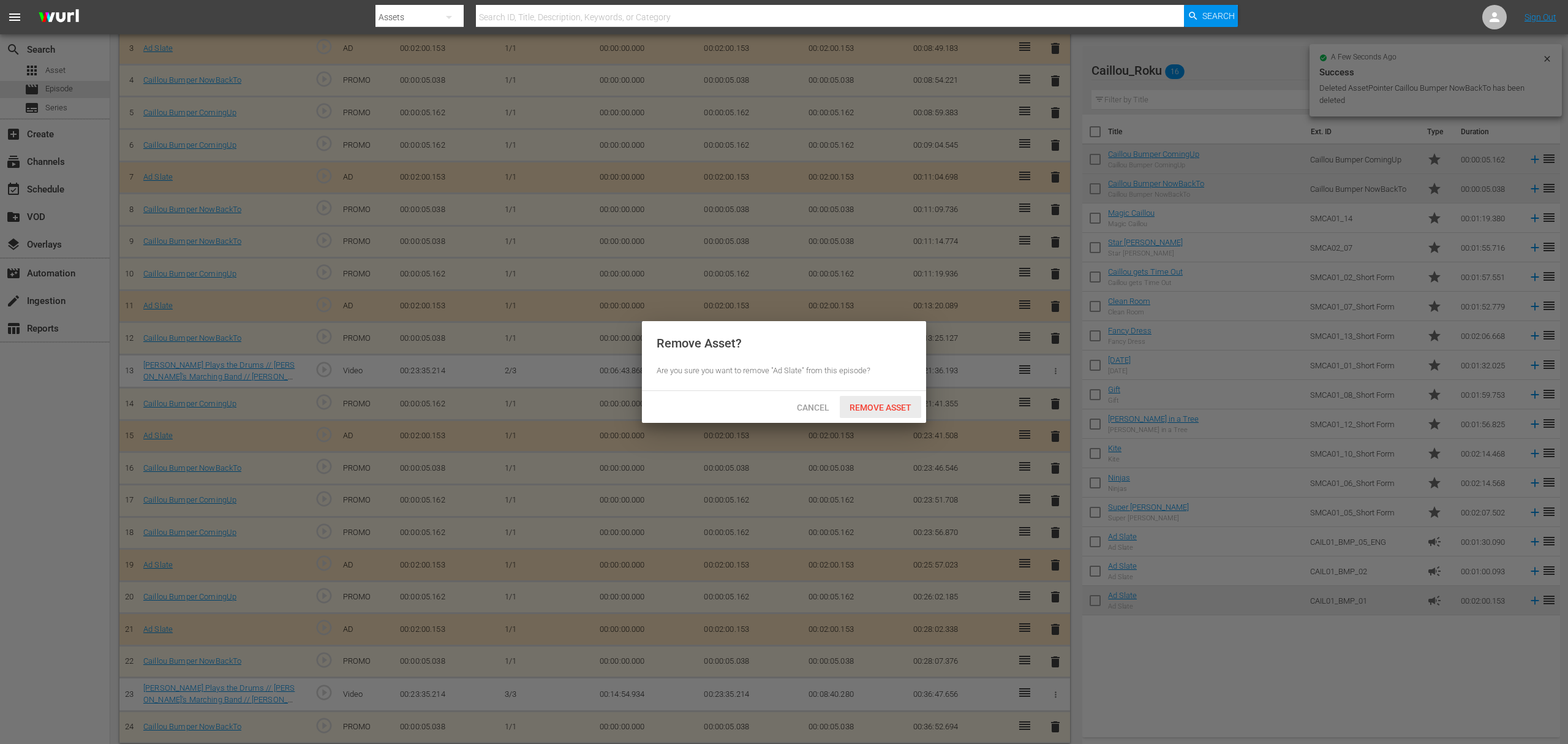
click at [898, 403] on span "Remove Asset" at bounding box center [880, 408] width 81 height 10
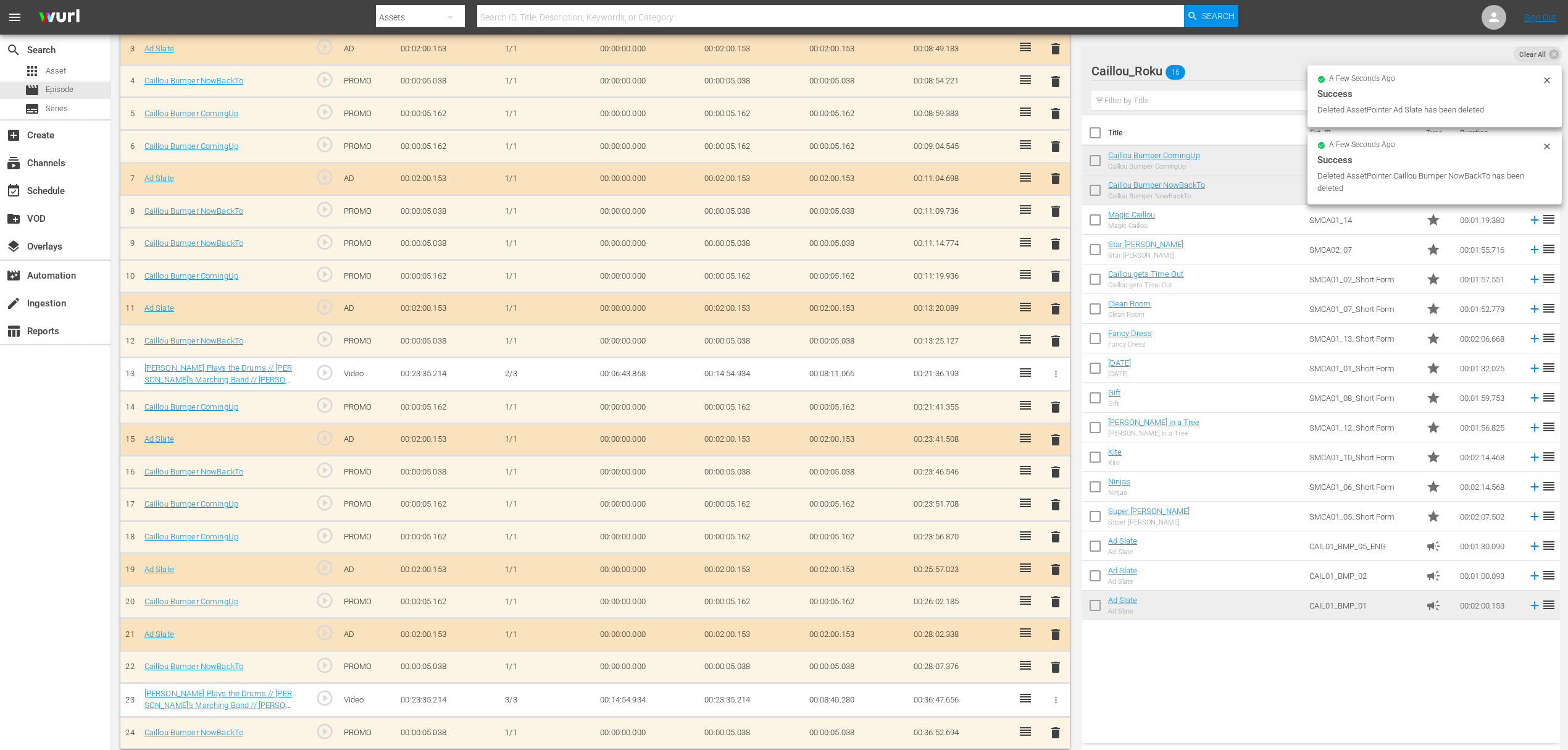
scroll to position [429, 0]
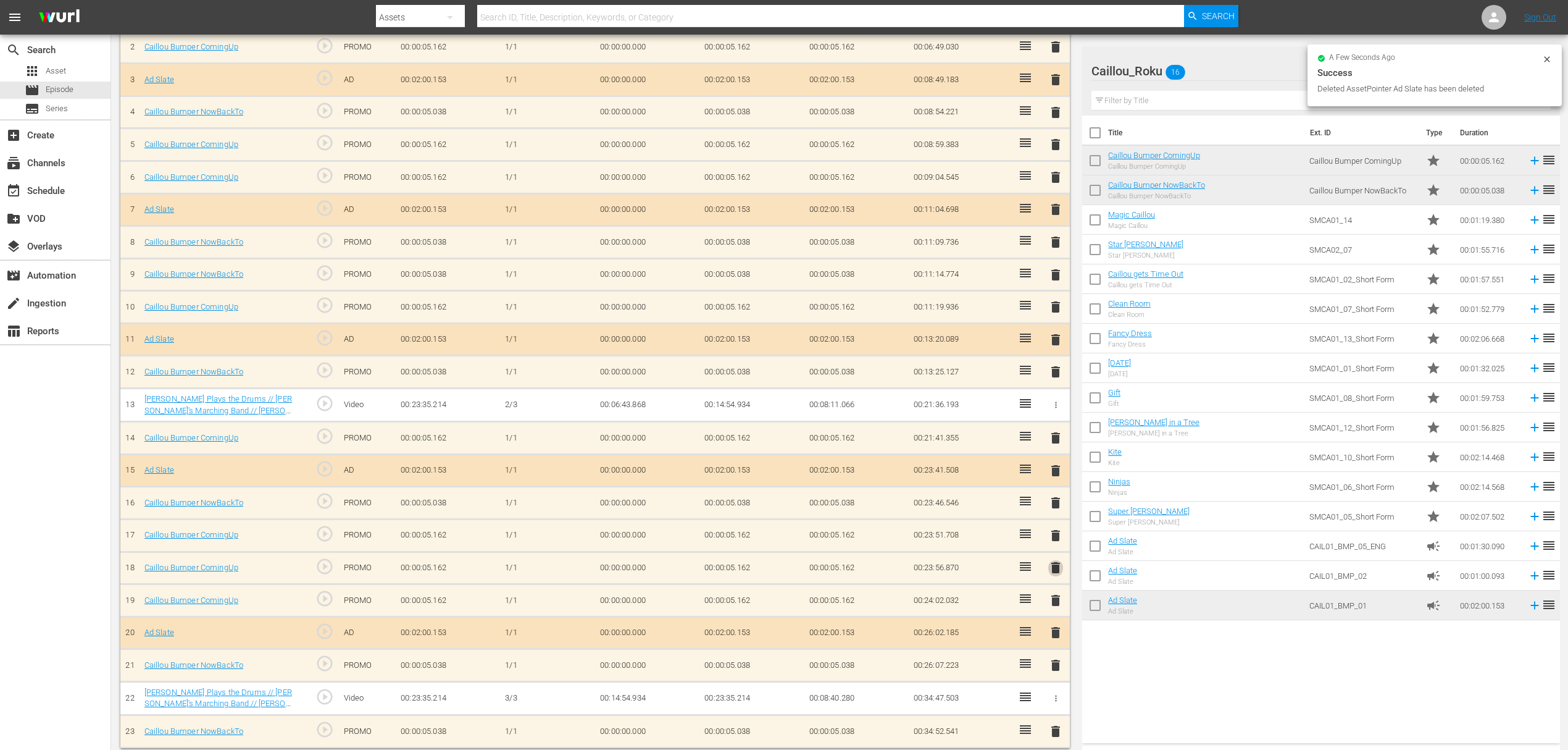
click at [1053, 560] on span "delete" at bounding box center [1056, 568] width 15 height 15
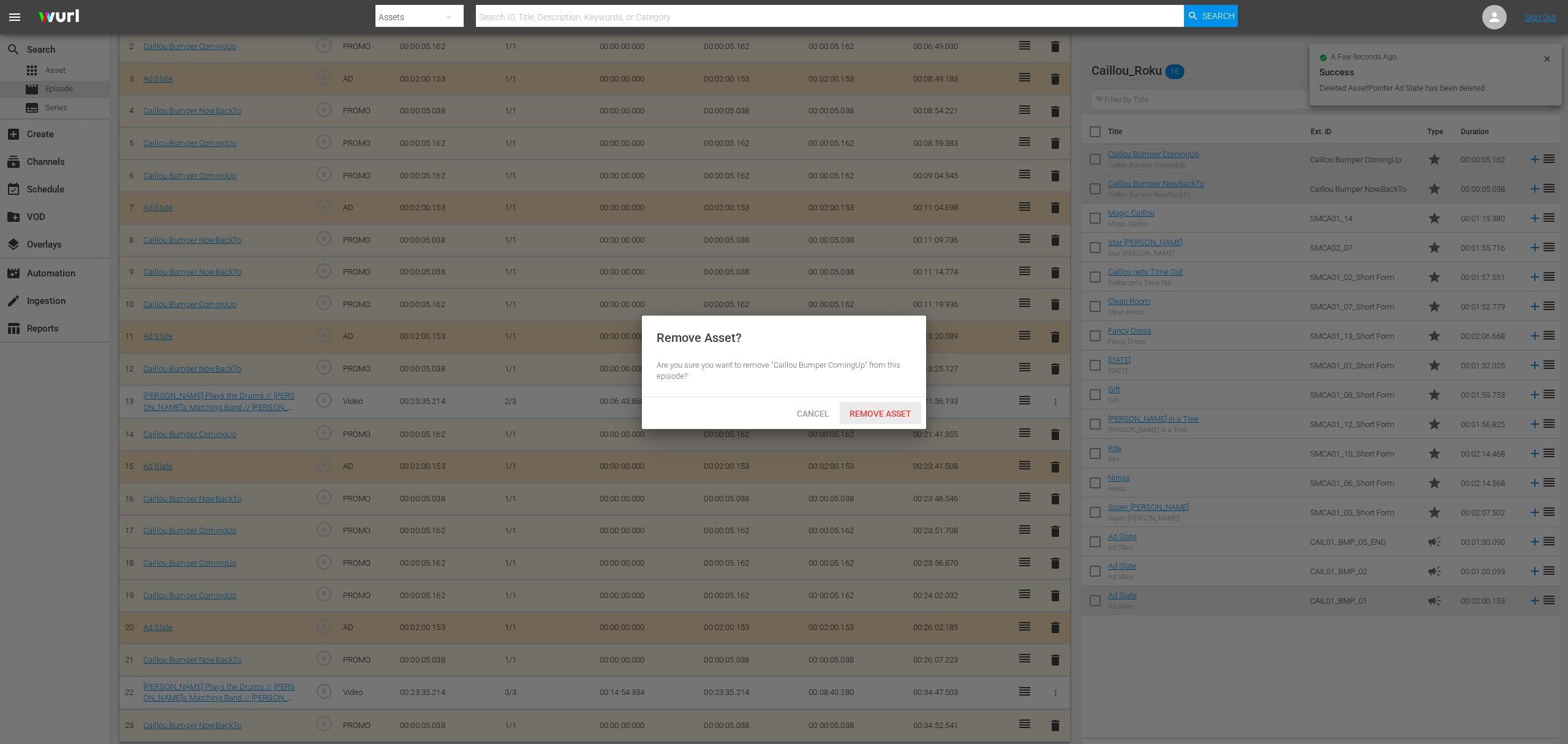
click at [884, 408] on span "Remove Asset" at bounding box center [880, 413] width 81 height 10
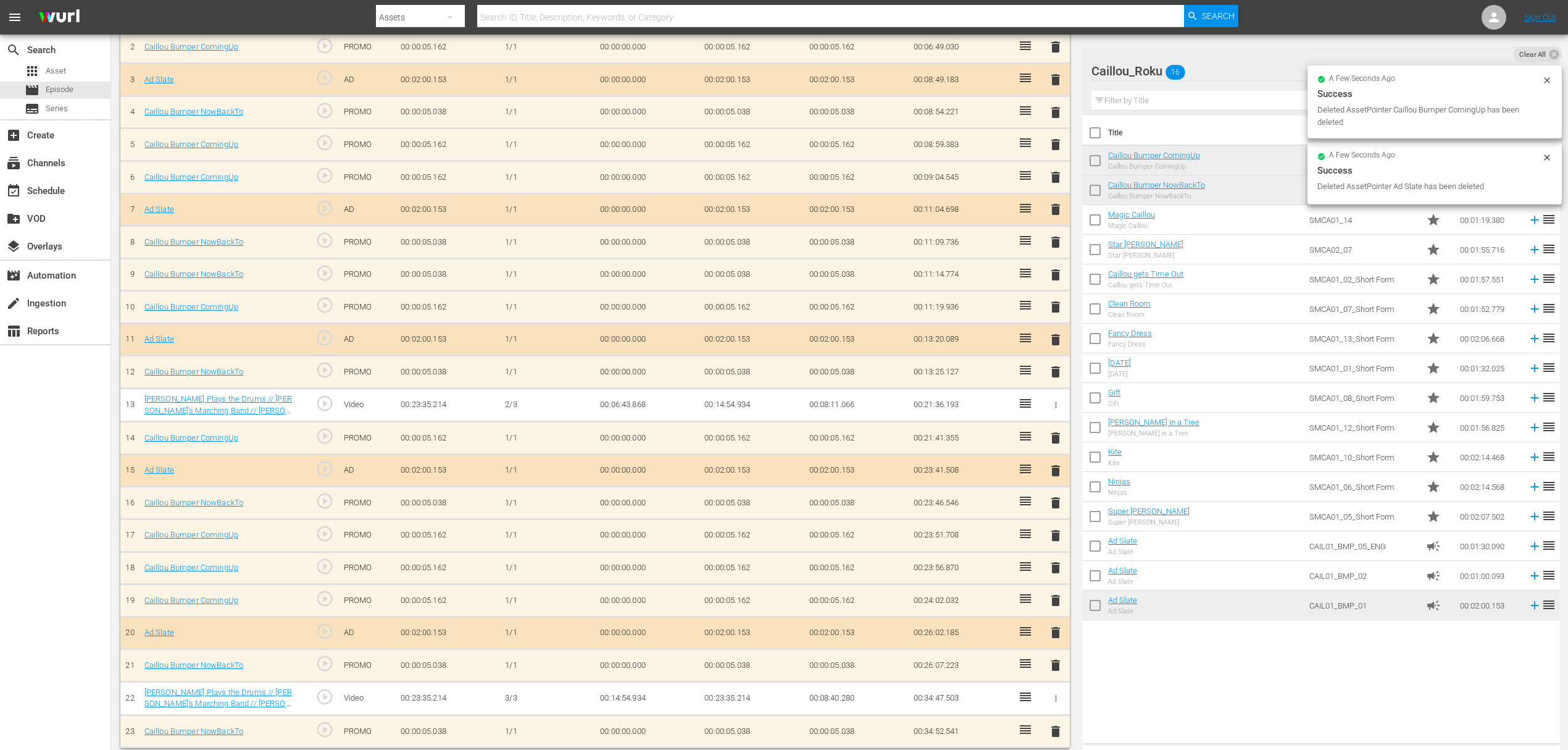
scroll to position [397, 0]
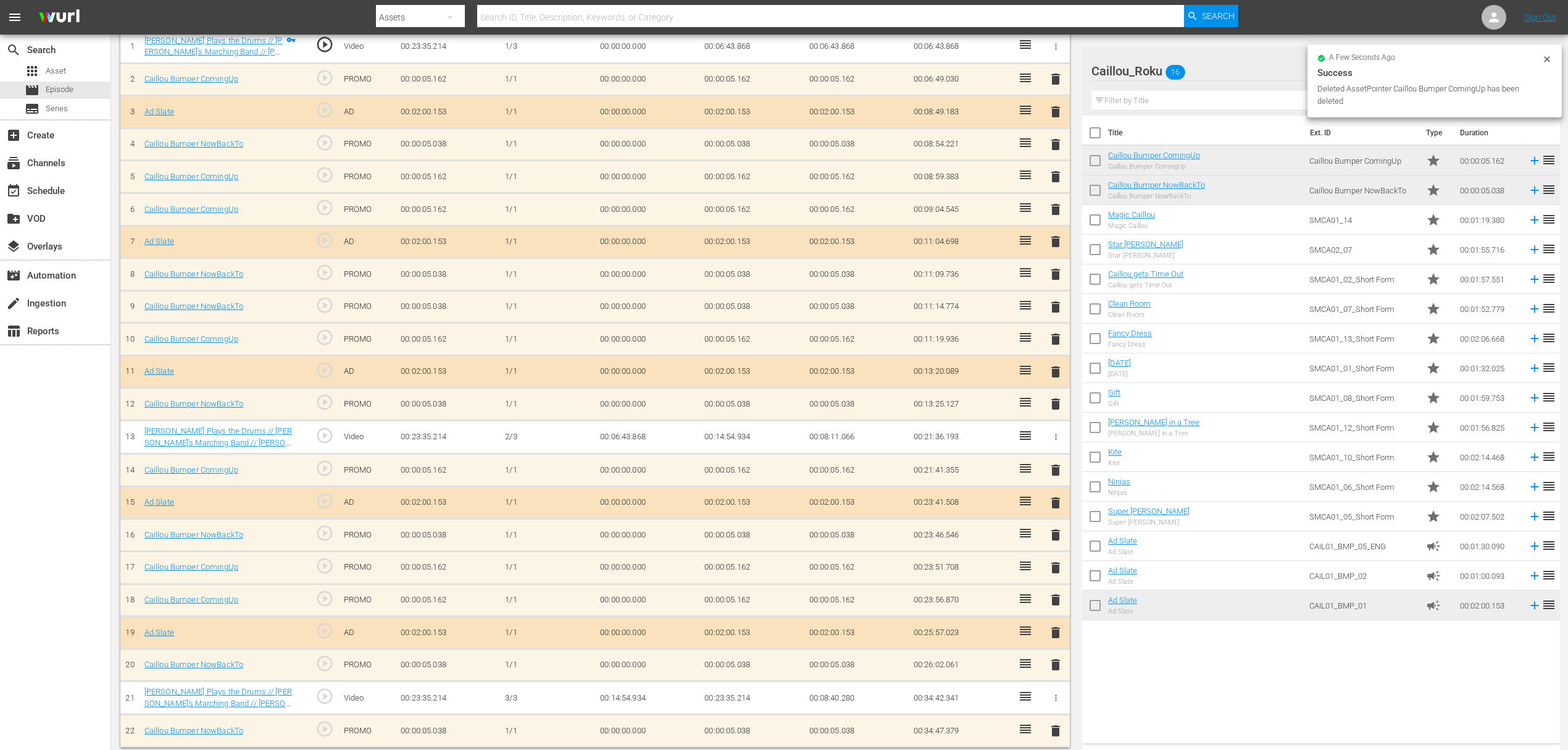
click at [1057, 560] on span "delete" at bounding box center [1056, 568] width 15 height 15
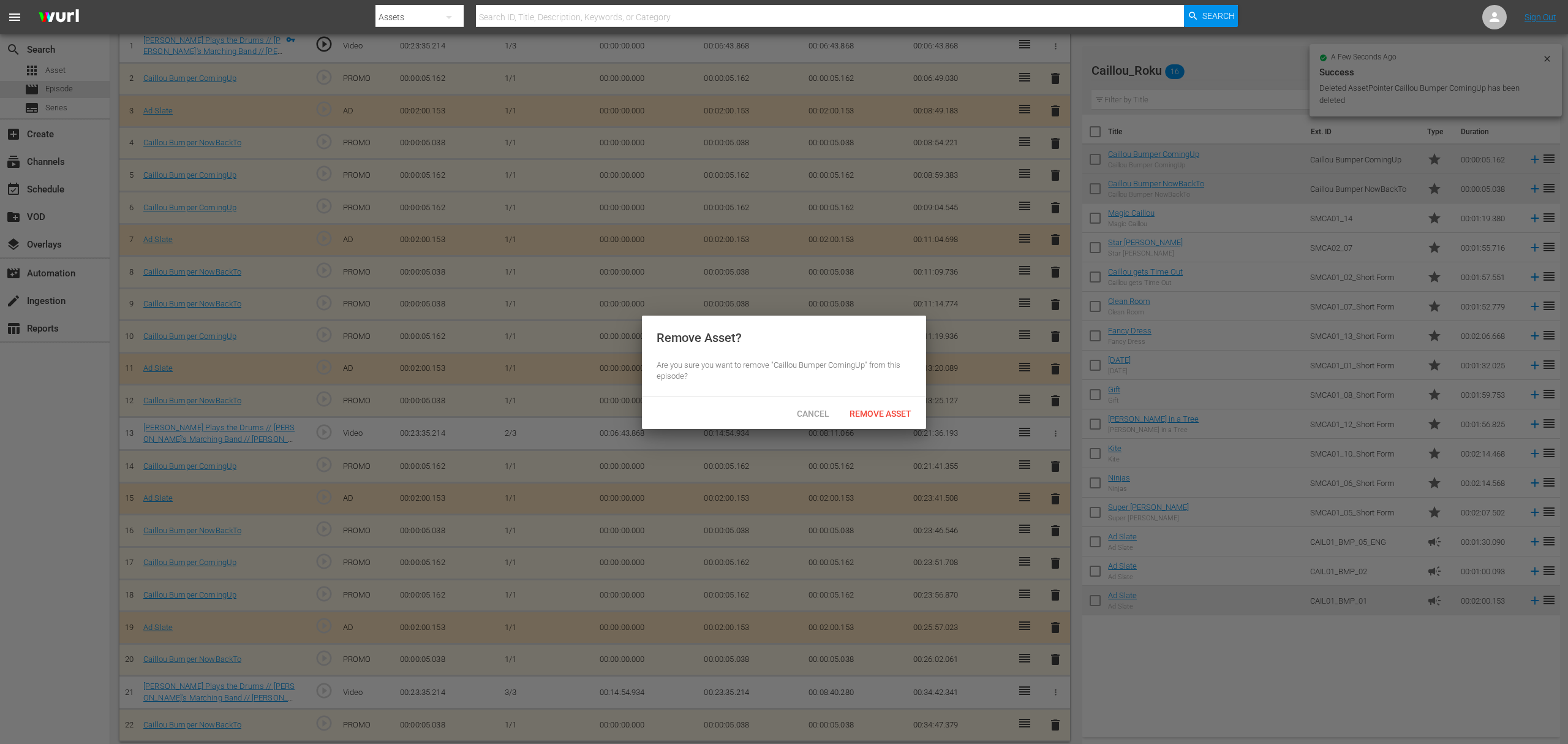
click at [906, 407] on div "Remove Asset" at bounding box center [880, 413] width 81 height 23
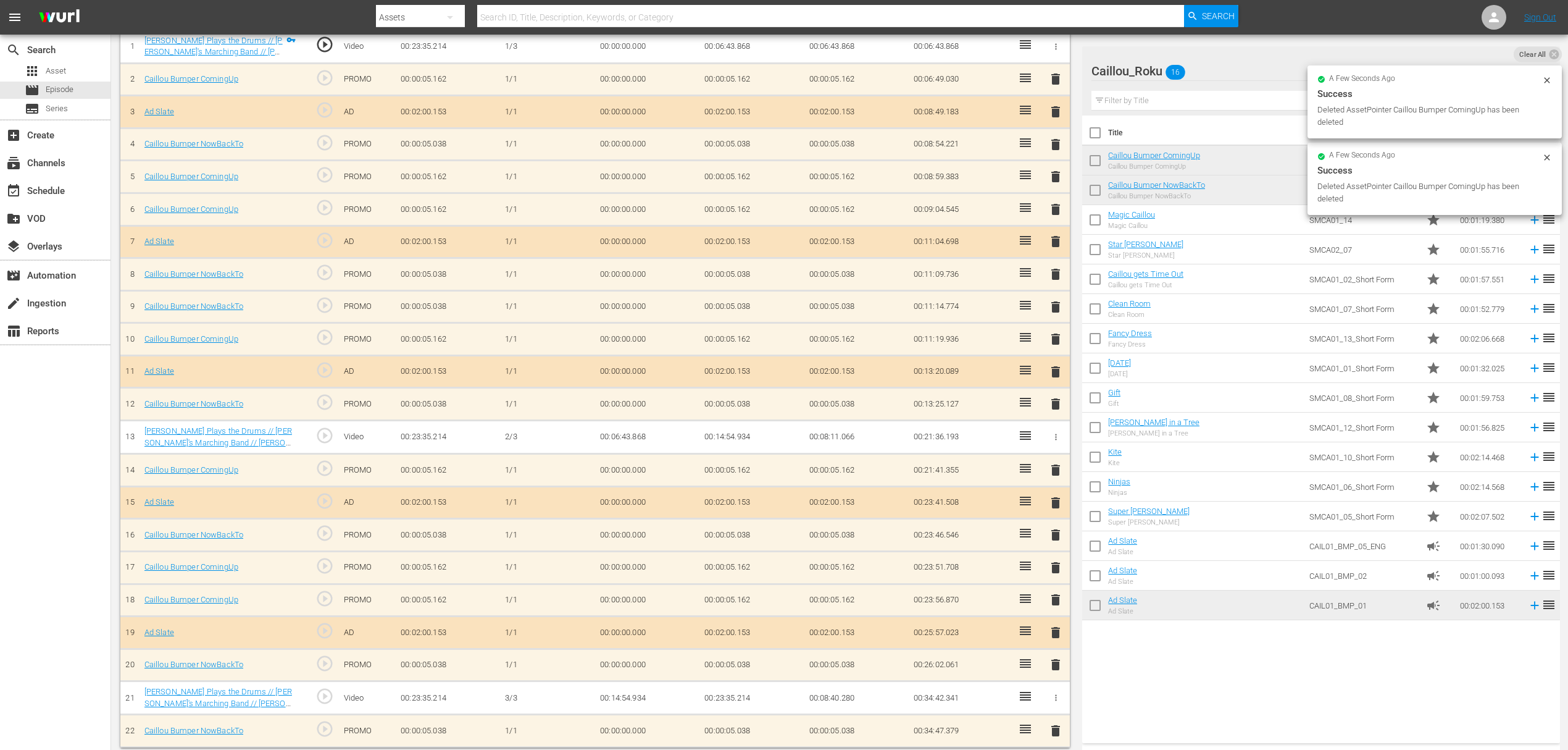
scroll to position [365, 0]
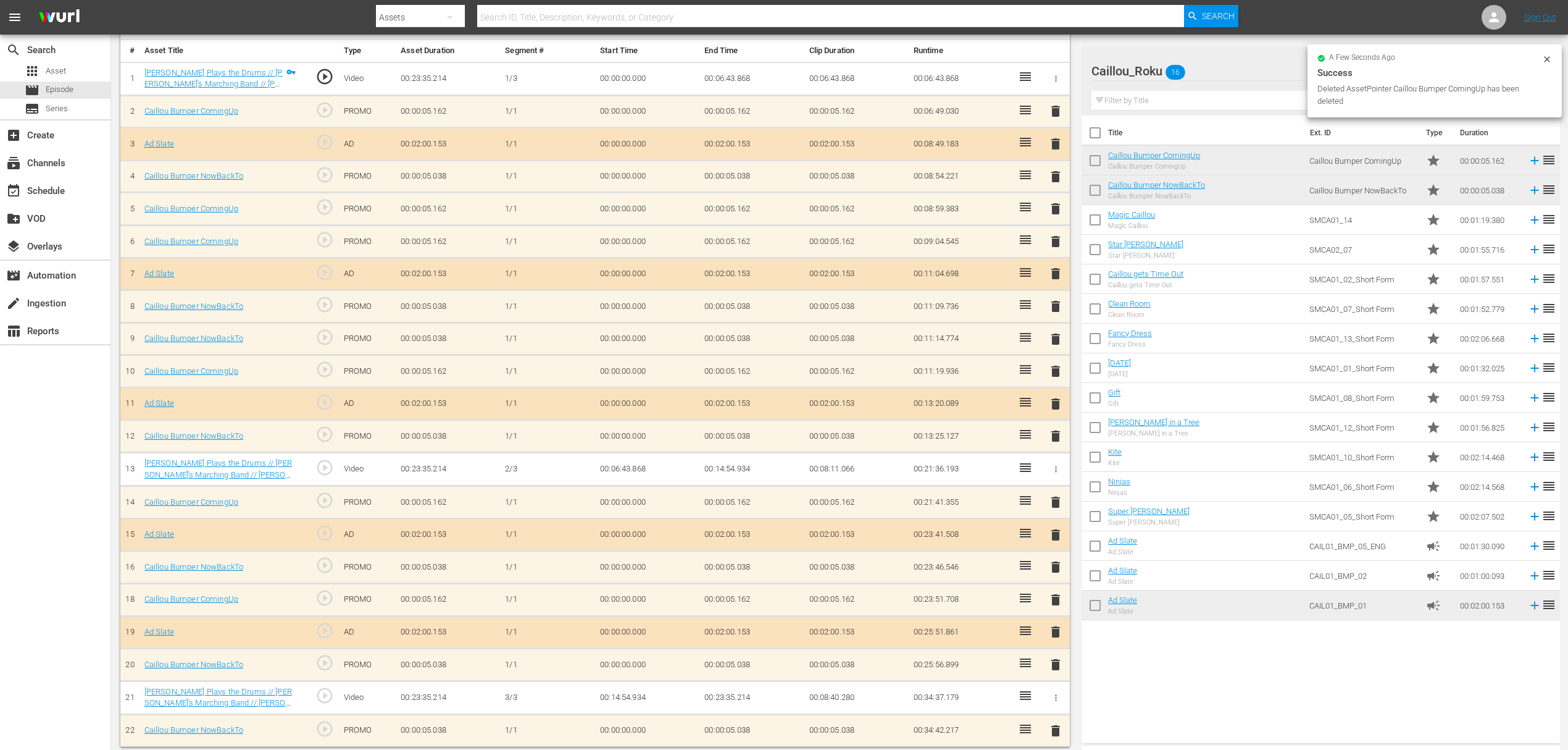
click at [1055, 559] on span "delete" at bounding box center [1056, 567] width 15 height 15
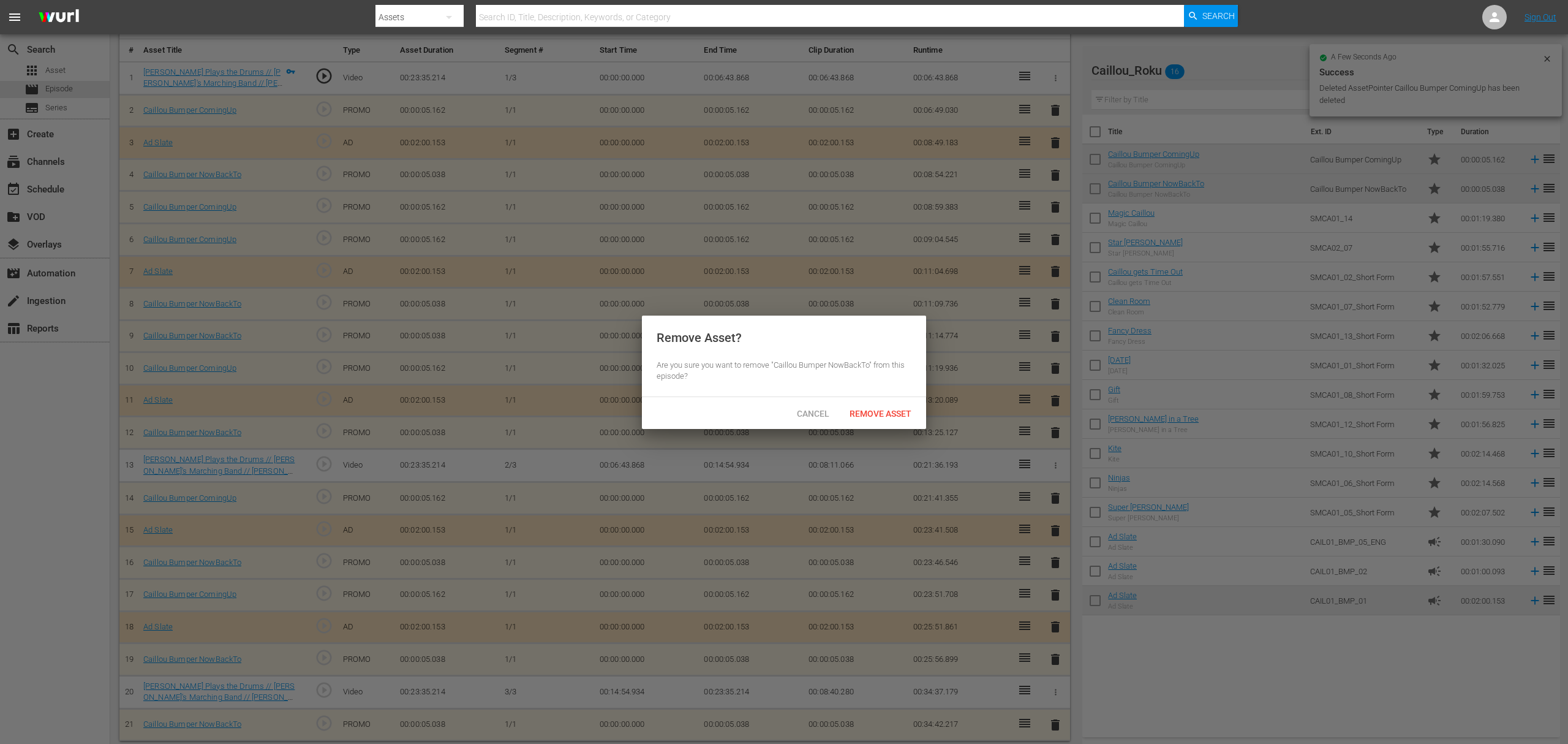
click at [907, 413] on span "Remove Asset" at bounding box center [880, 413] width 81 height 10
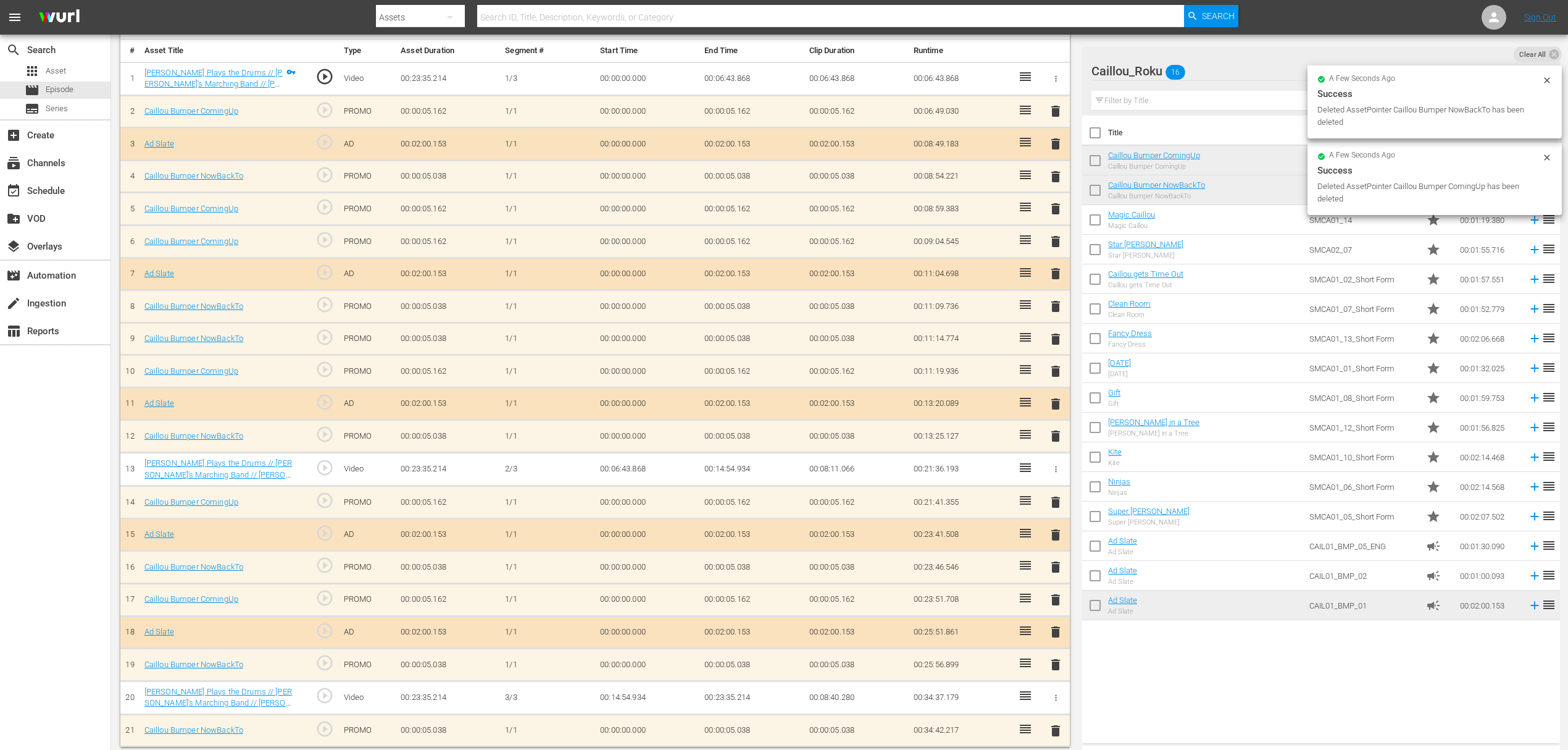
scroll to position [333, 0]
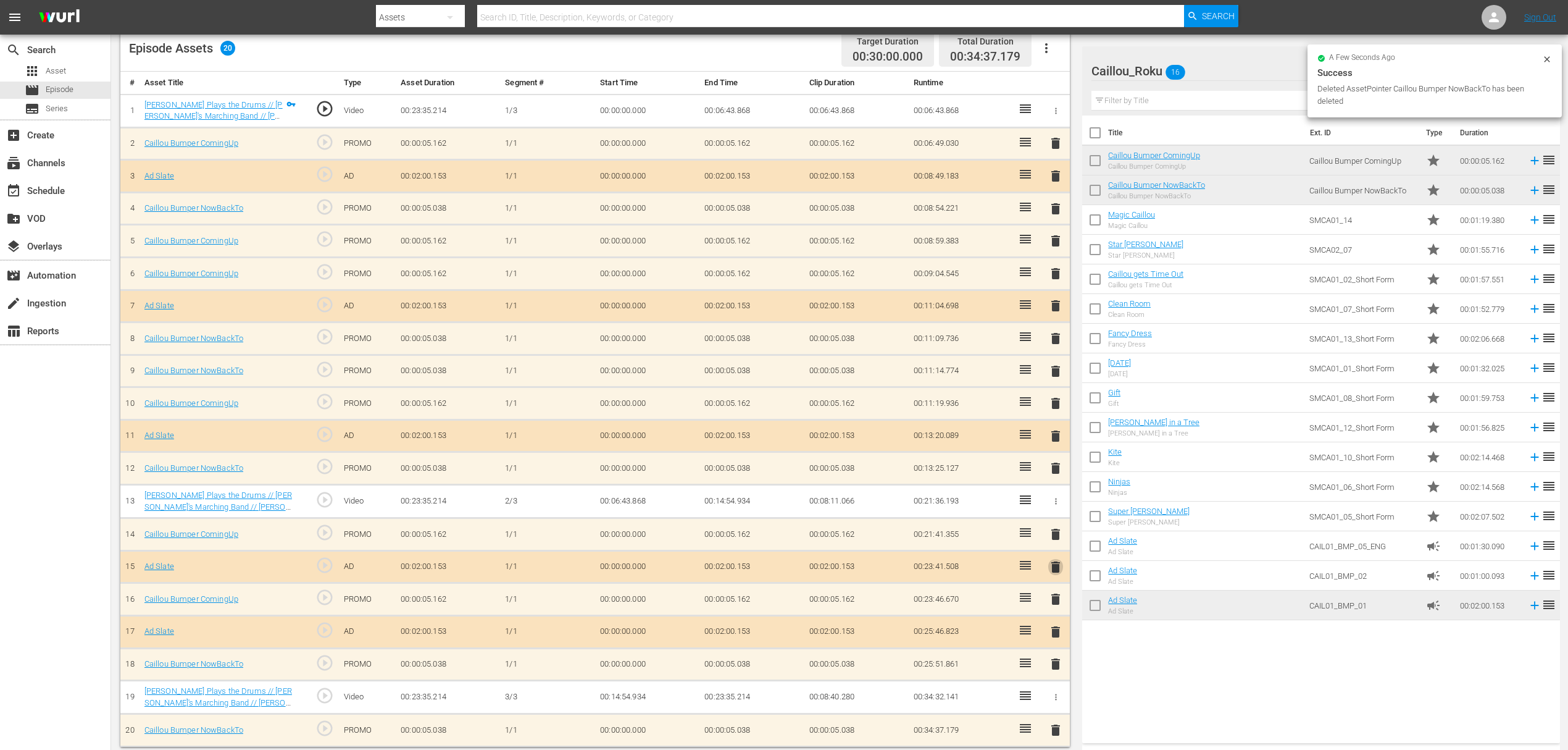
click at [1058, 559] on span "delete" at bounding box center [1056, 567] width 15 height 15
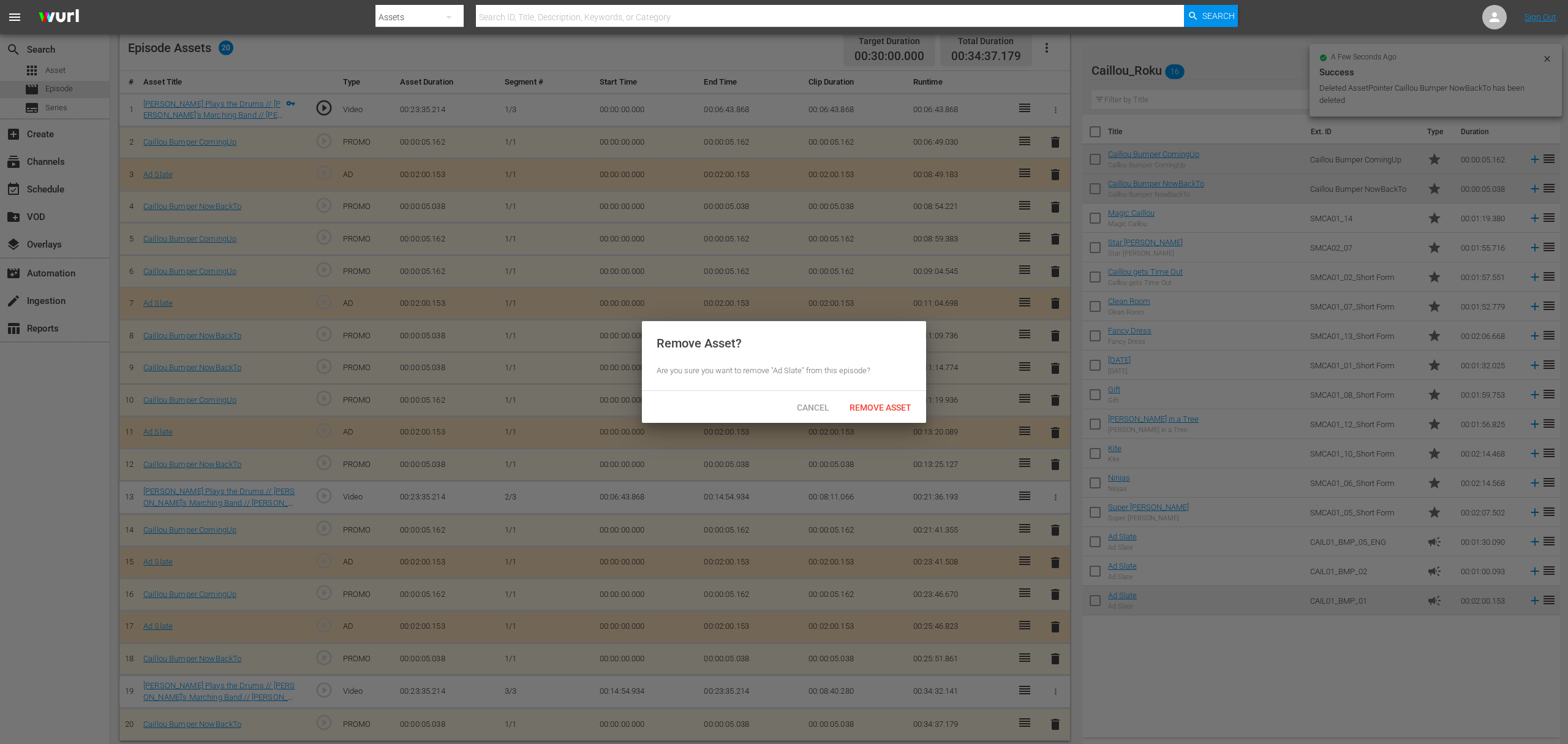
click at [880, 422] on div "Cancel Remove Asset" at bounding box center [784, 407] width 284 height 32
click at [893, 403] on span "Remove Asset" at bounding box center [880, 408] width 81 height 10
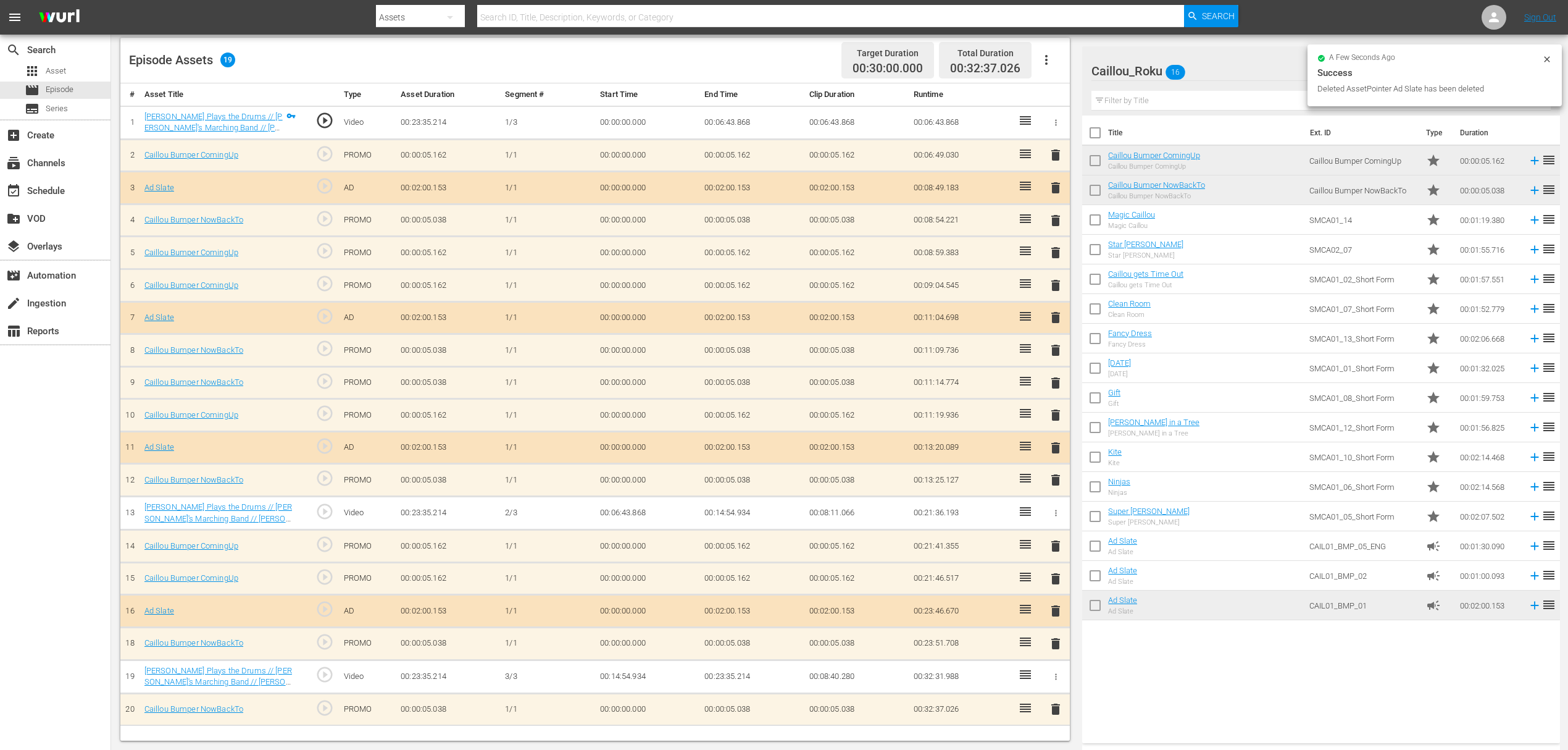
scroll to position [321, 0]
click at [1061, 543] on span "delete" at bounding box center [1056, 547] width 15 height 15
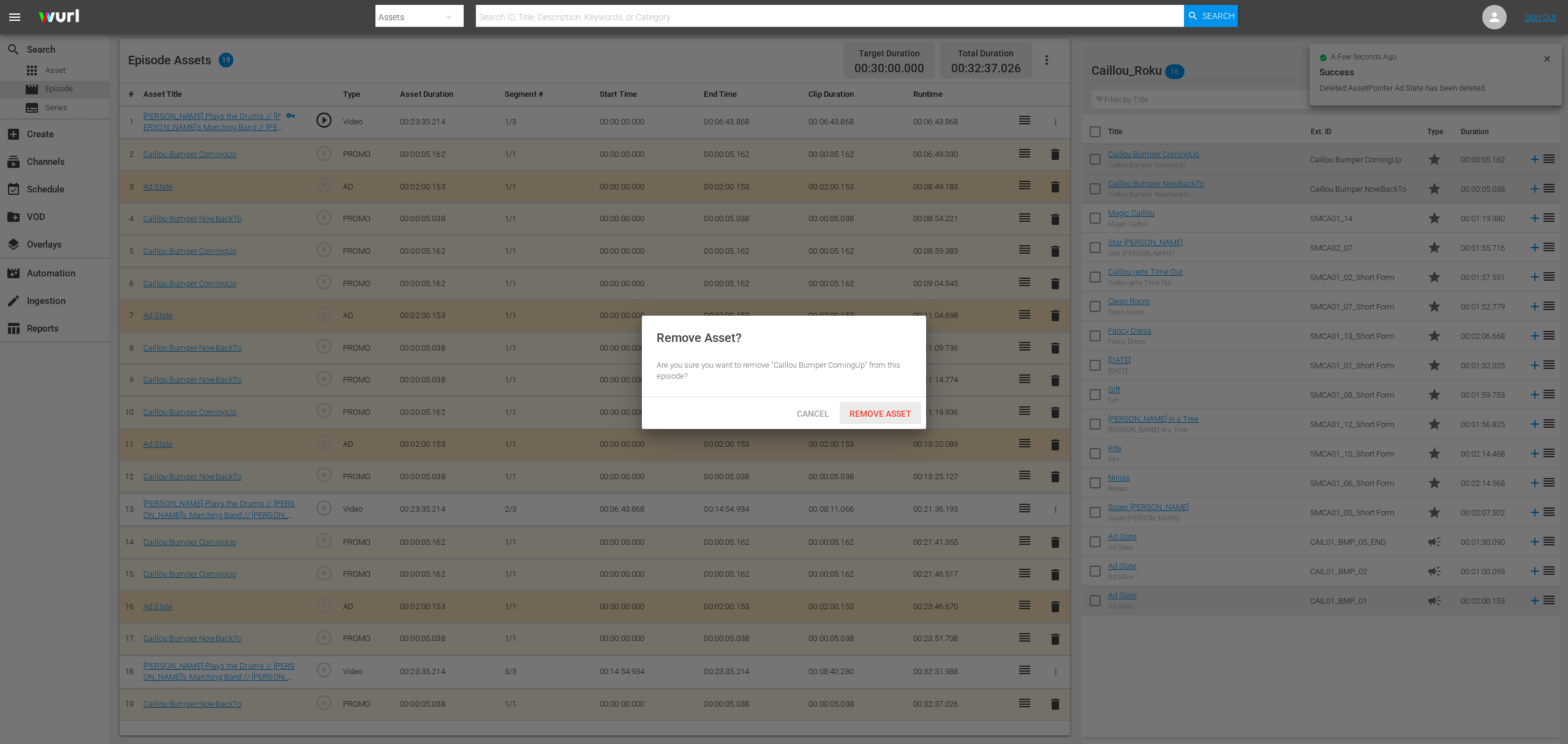
click at [906, 402] on div "Remove Asset" at bounding box center [880, 413] width 81 height 23
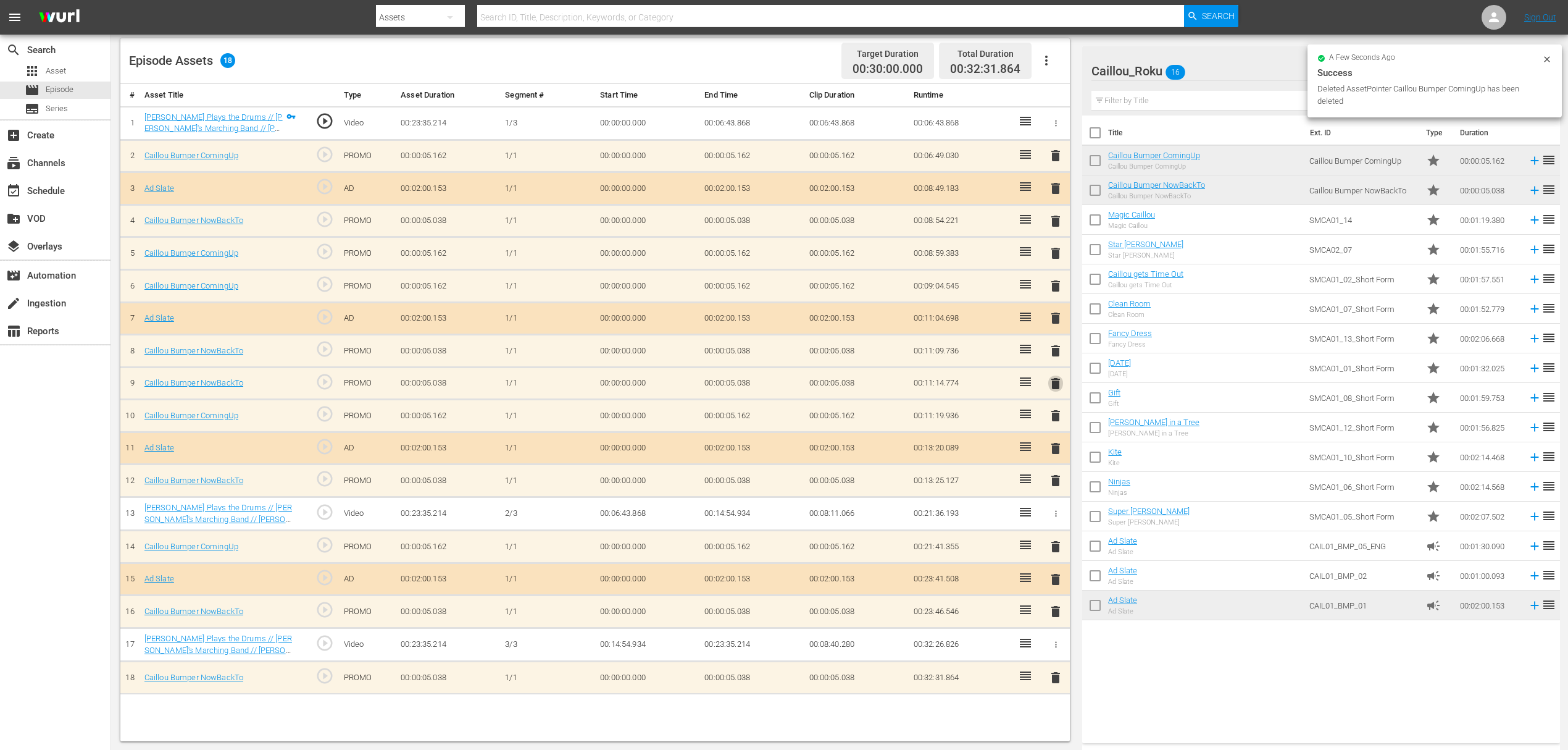
click at [1052, 381] on span "delete" at bounding box center [1056, 384] width 15 height 15
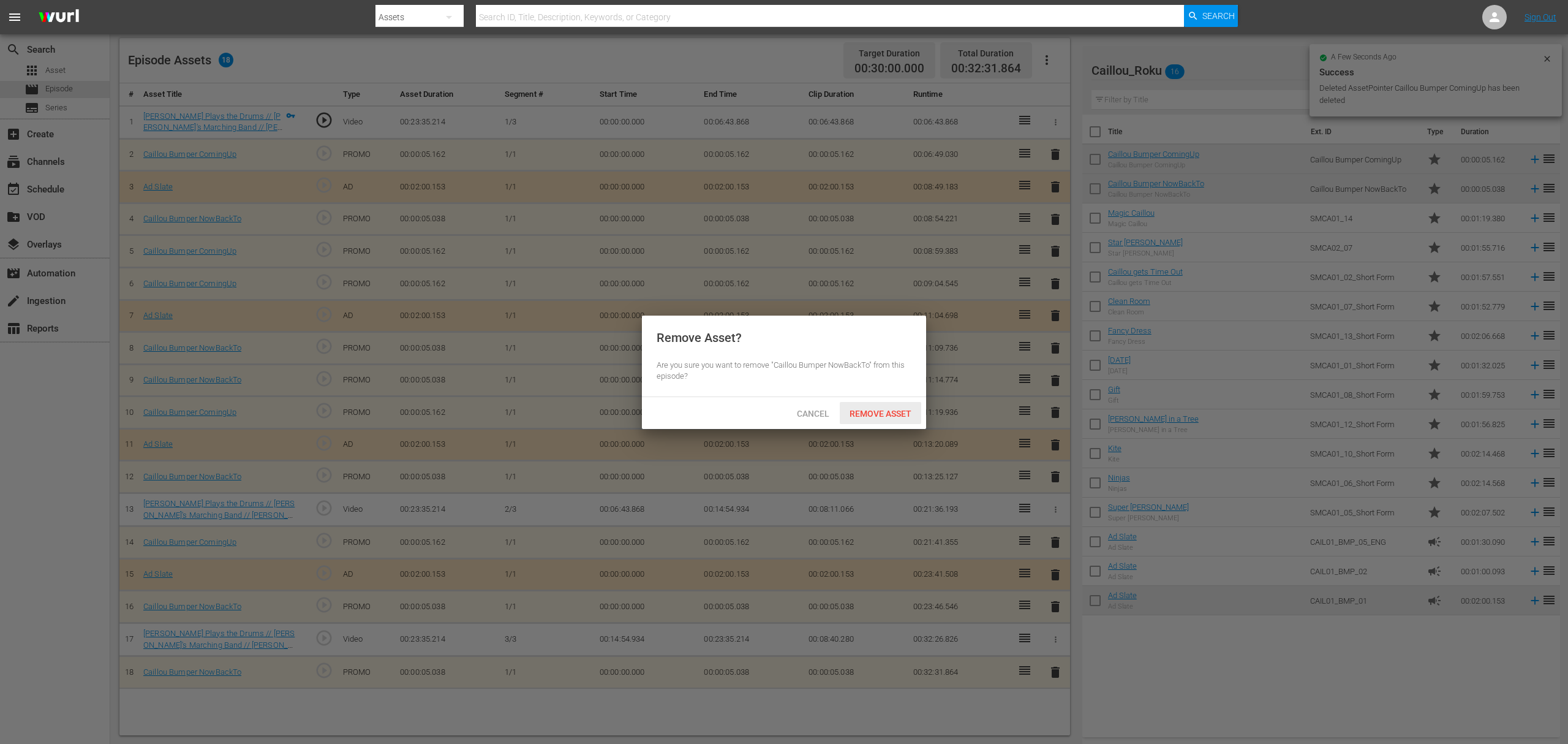
click at [884, 415] on span "Remove Asset" at bounding box center [880, 413] width 81 height 10
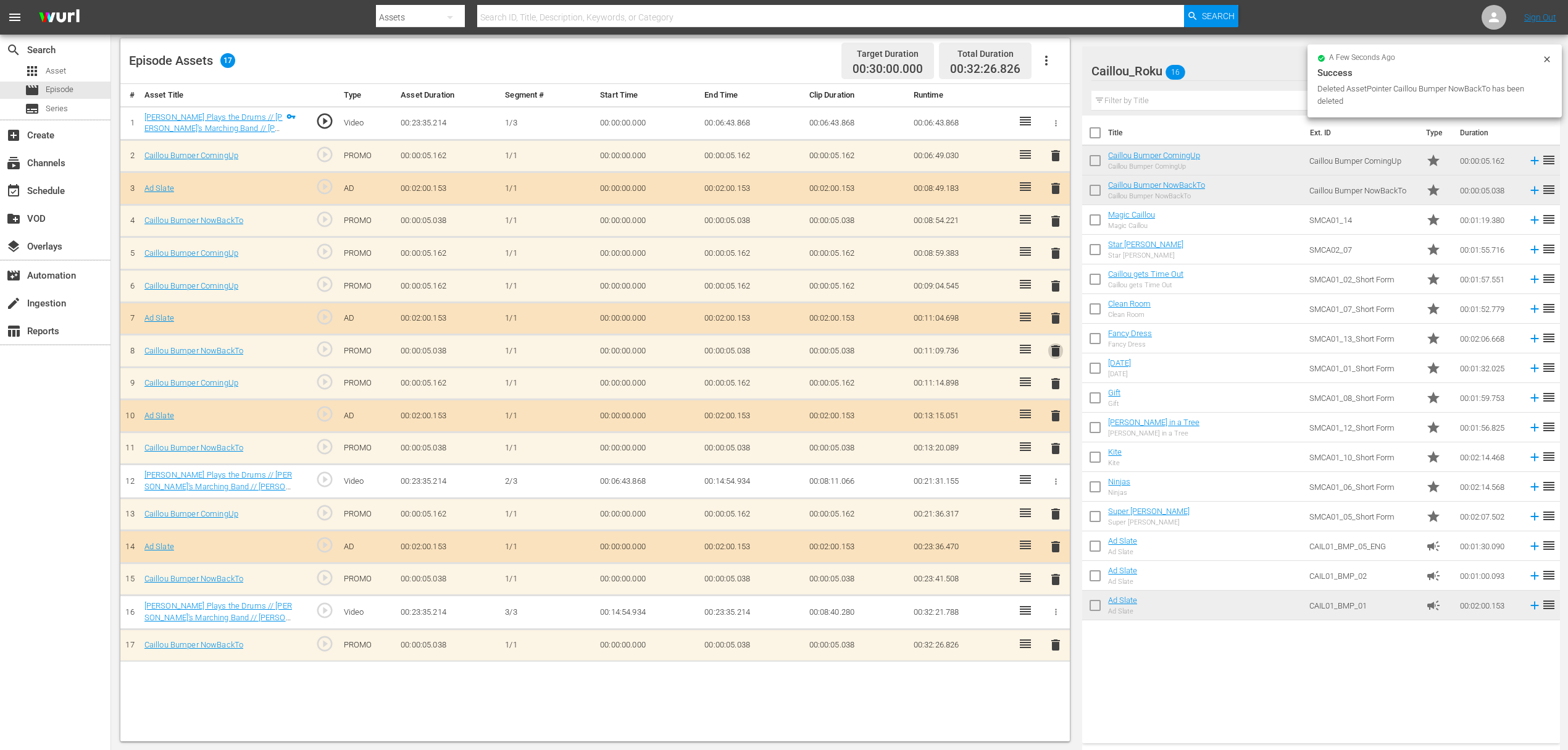
click at [1054, 351] on span "delete" at bounding box center [1056, 351] width 15 height 15
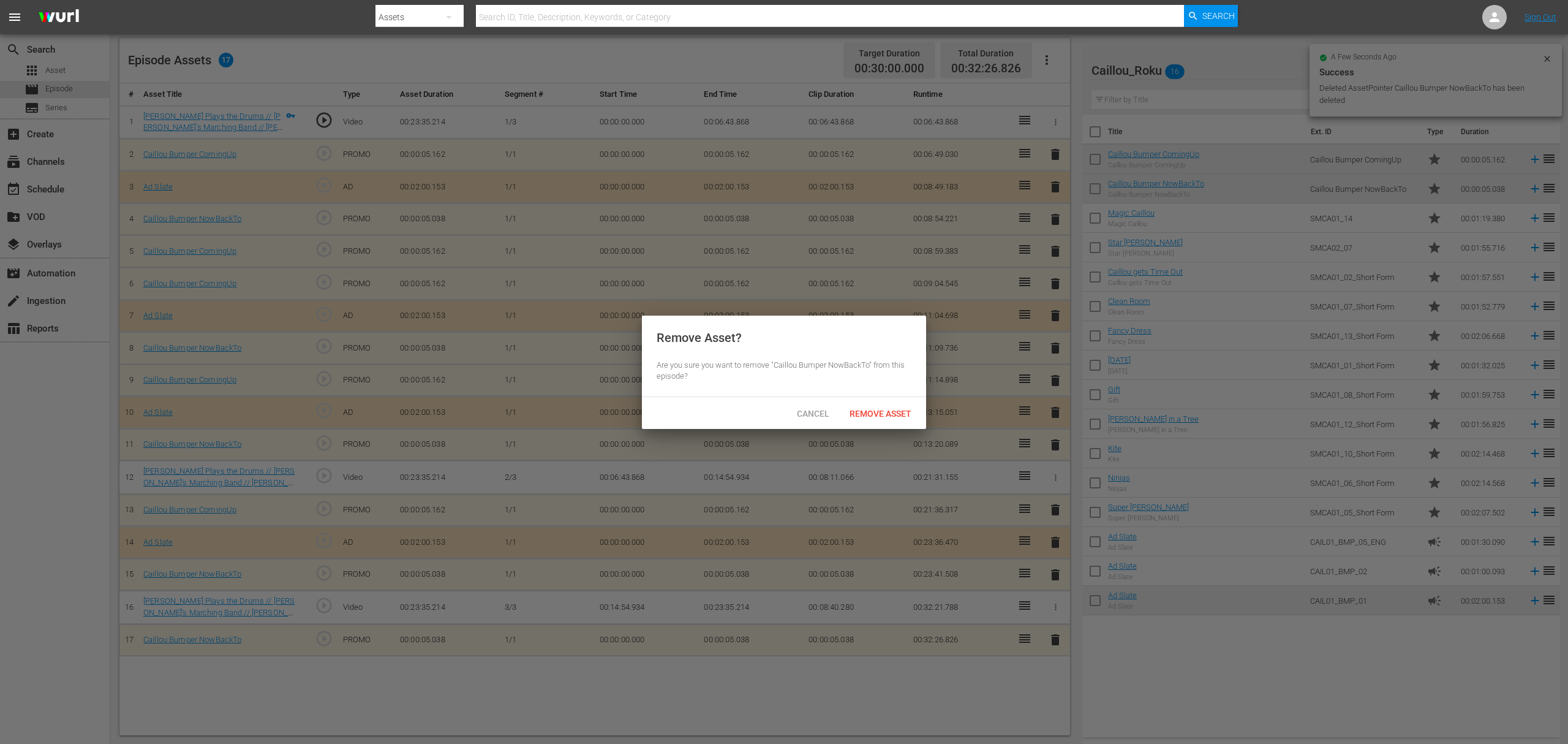
click at [892, 399] on div "Cancel Remove Asset" at bounding box center [784, 413] width 284 height 32
click at [892, 410] on span "Remove Asset" at bounding box center [880, 413] width 81 height 10
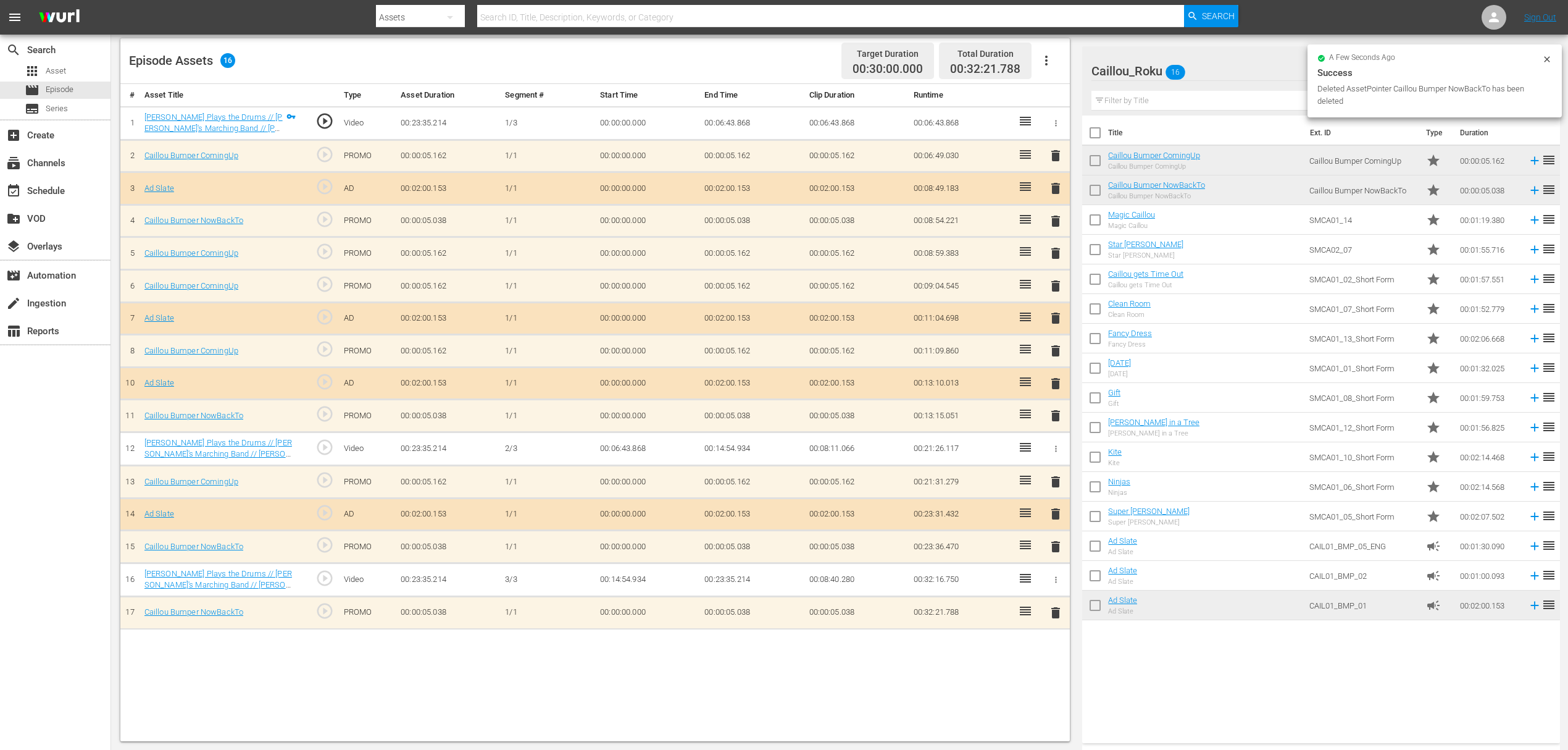
click at [1054, 317] on span "delete" at bounding box center [1056, 318] width 15 height 15
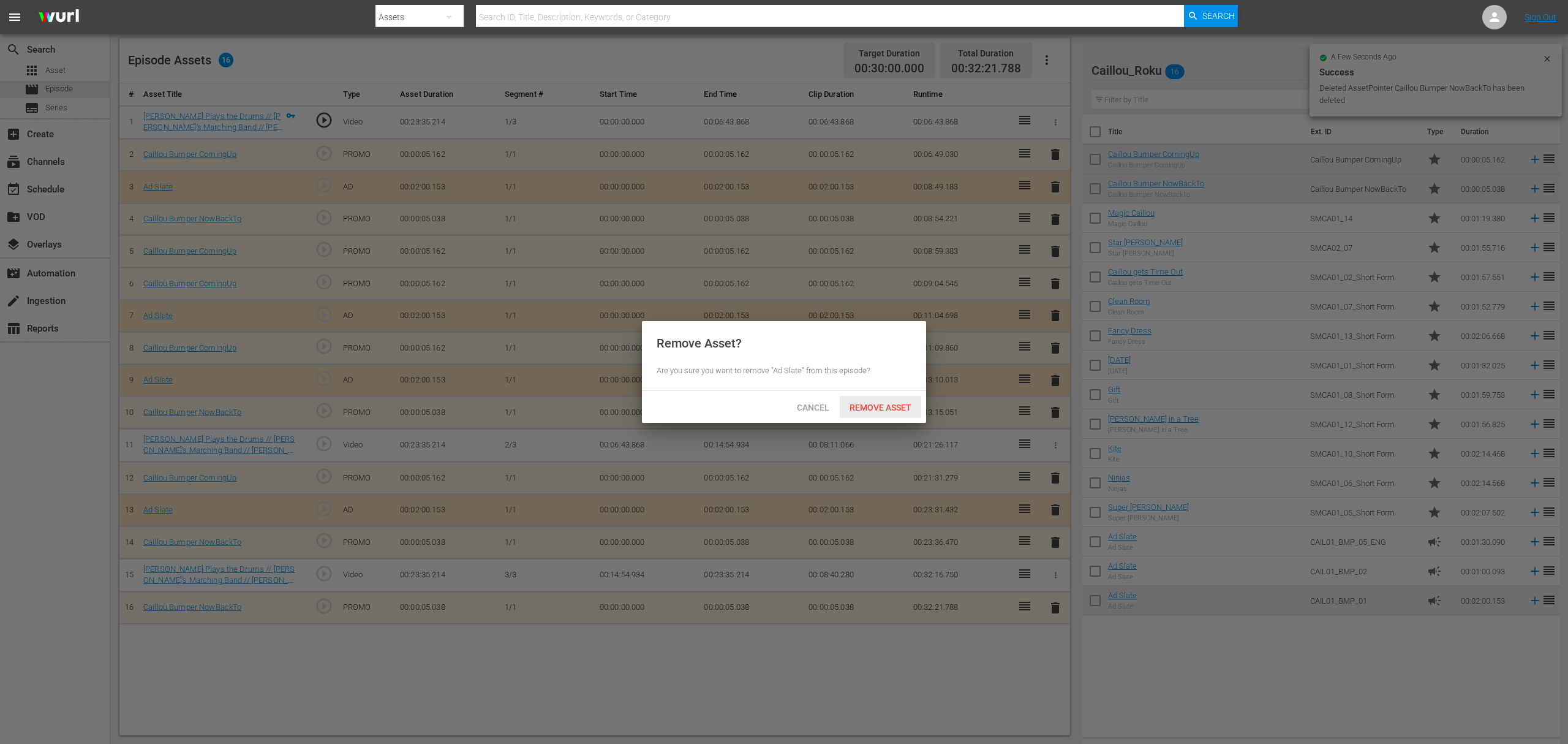
click at [899, 403] on span "Remove Asset" at bounding box center [880, 408] width 81 height 10
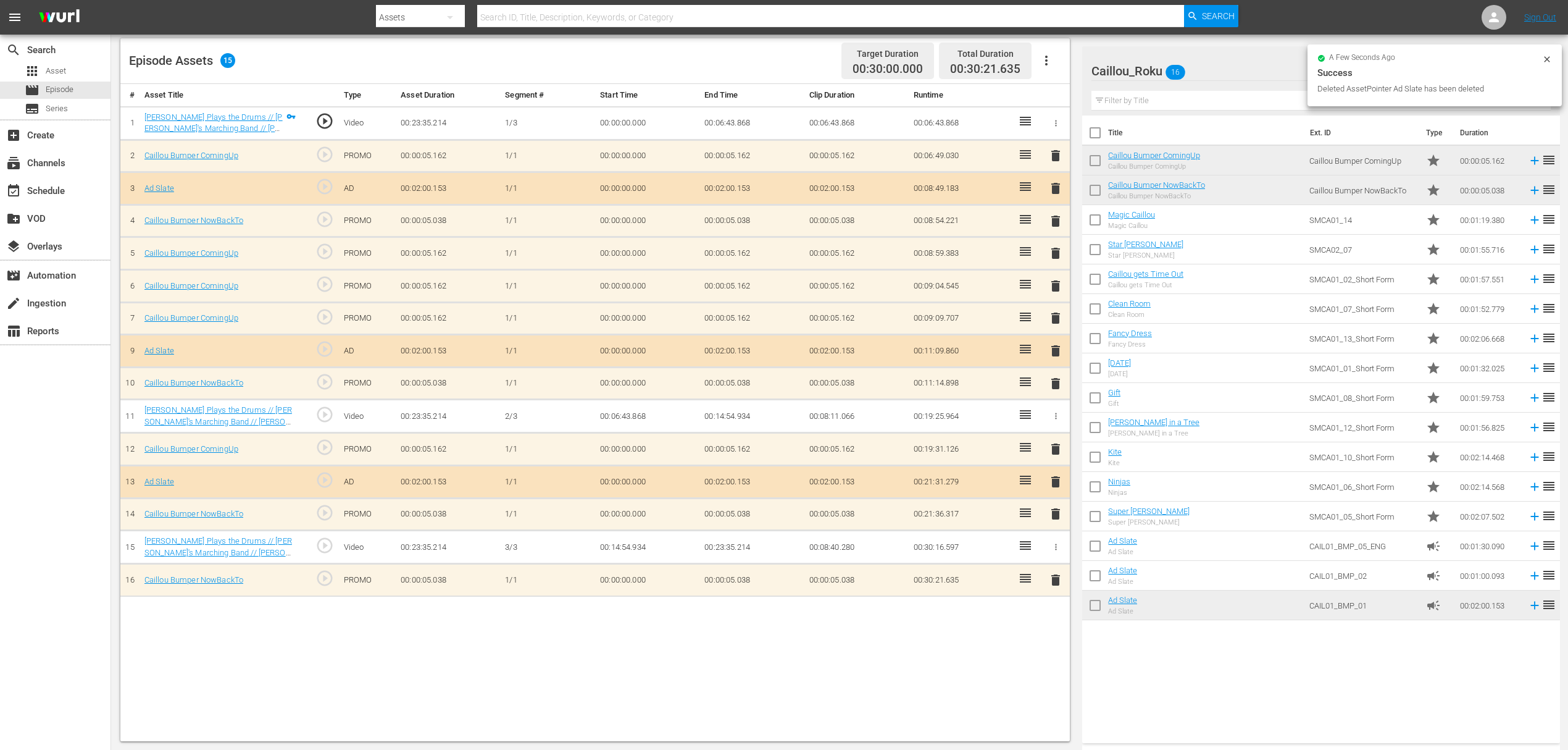
click at [1051, 280] on span "delete" at bounding box center [1056, 286] width 15 height 15
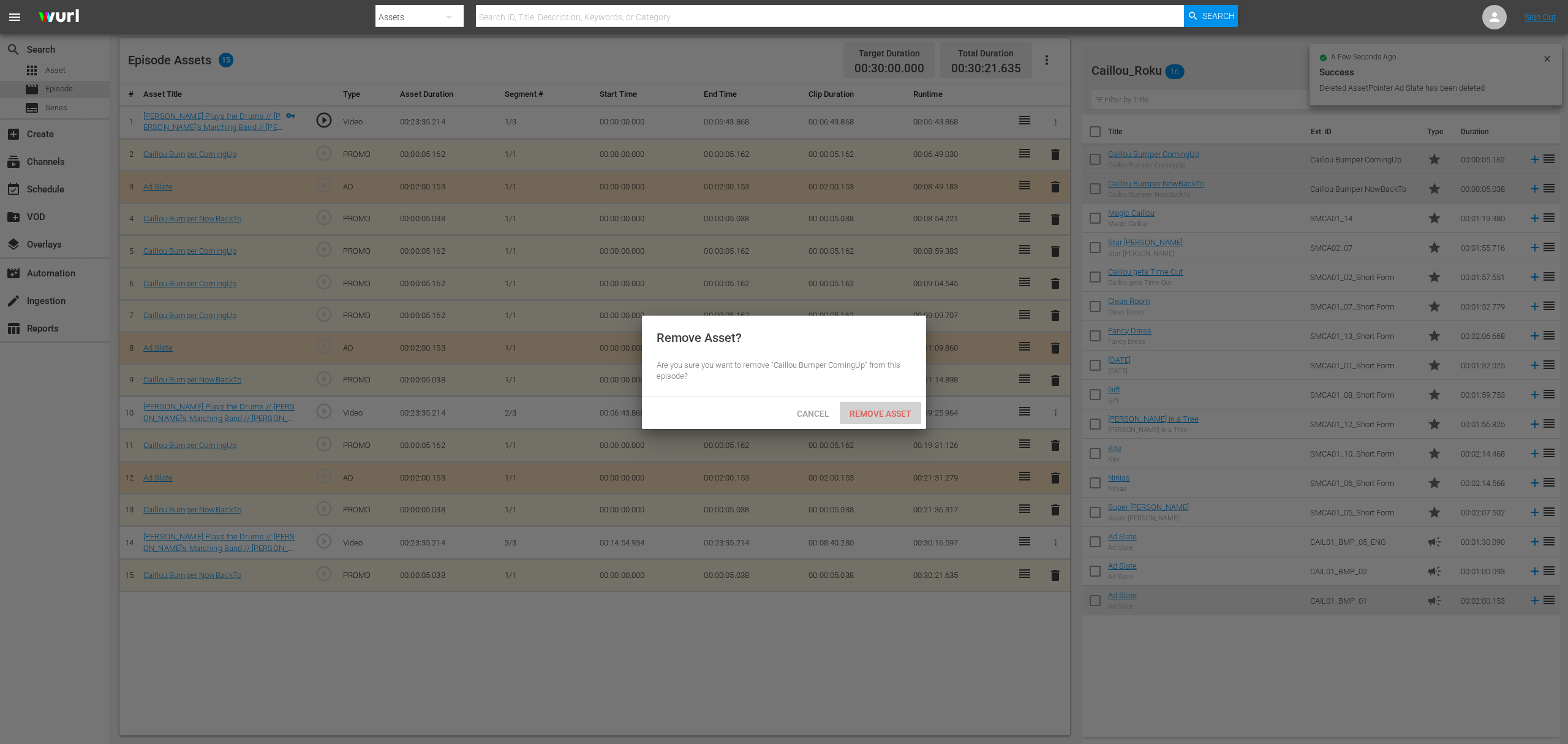
click at [900, 406] on div "Remove Asset" at bounding box center [880, 413] width 81 height 23
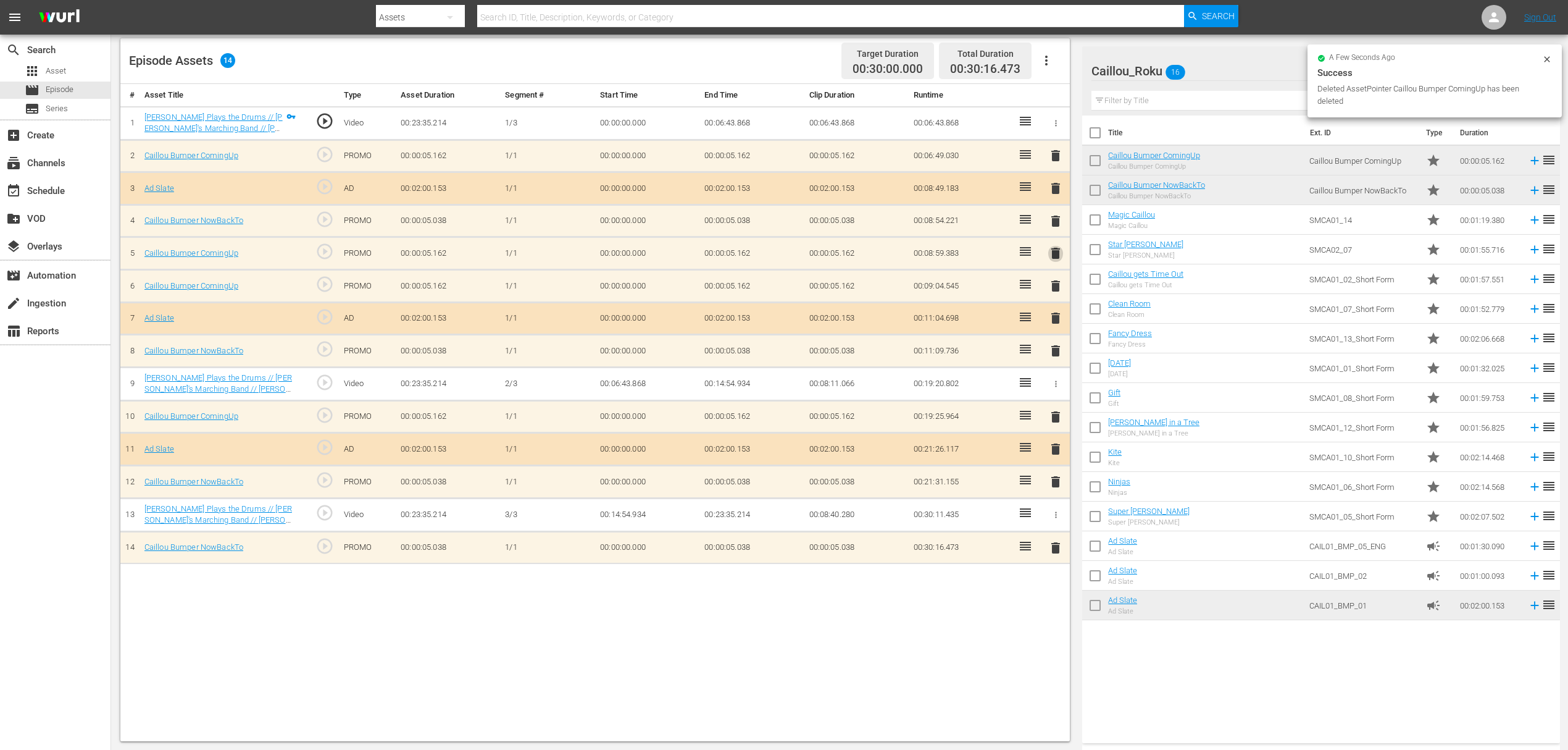
click at [1055, 258] on span "delete" at bounding box center [1056, 253] width 15 height 15
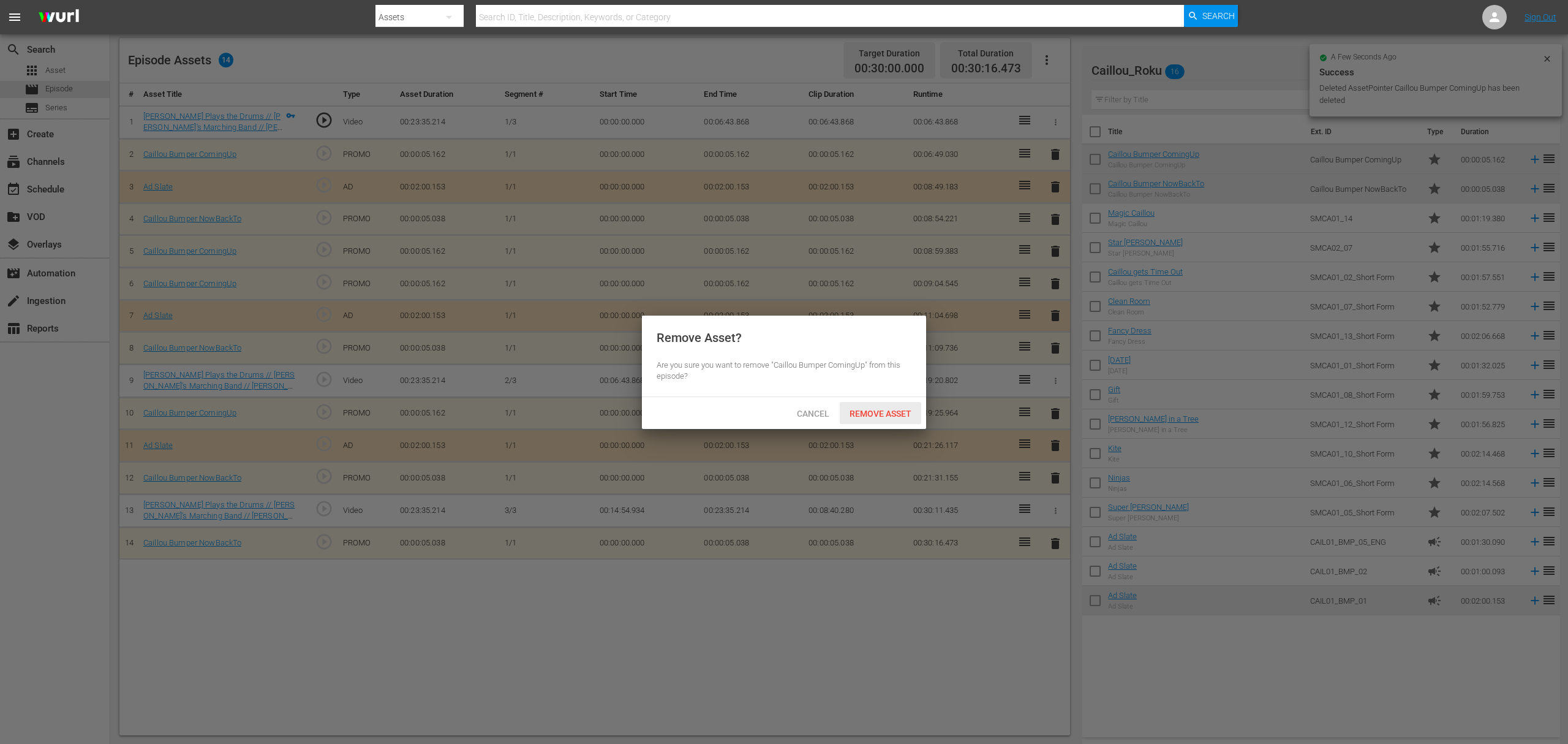
click at [878, 404] on div "Remove Asset" at bounding box center [880, 413] width 81 height 23
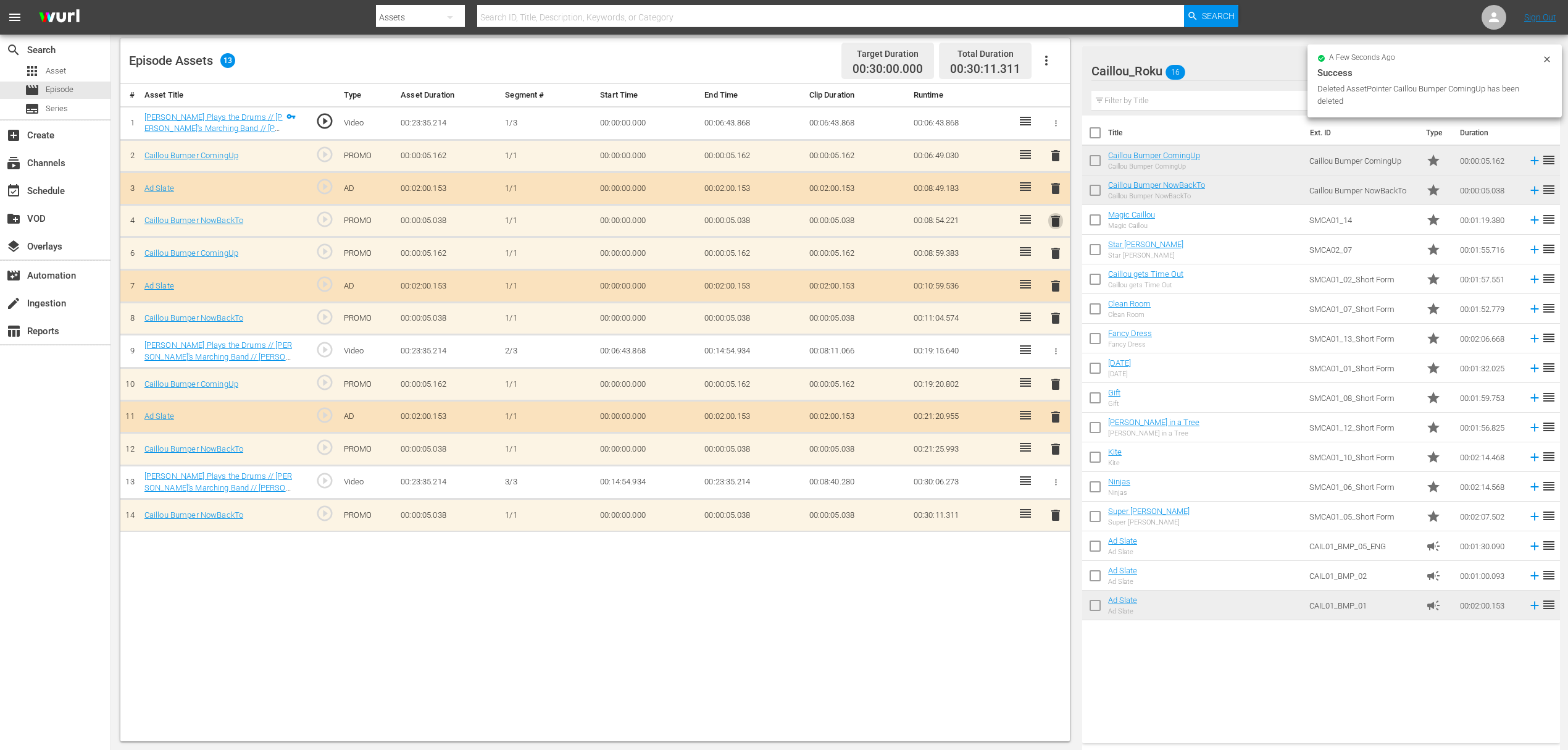
click at [1053, 213] on span "delete" at bounding box center [1056, 221] width 15 height 15
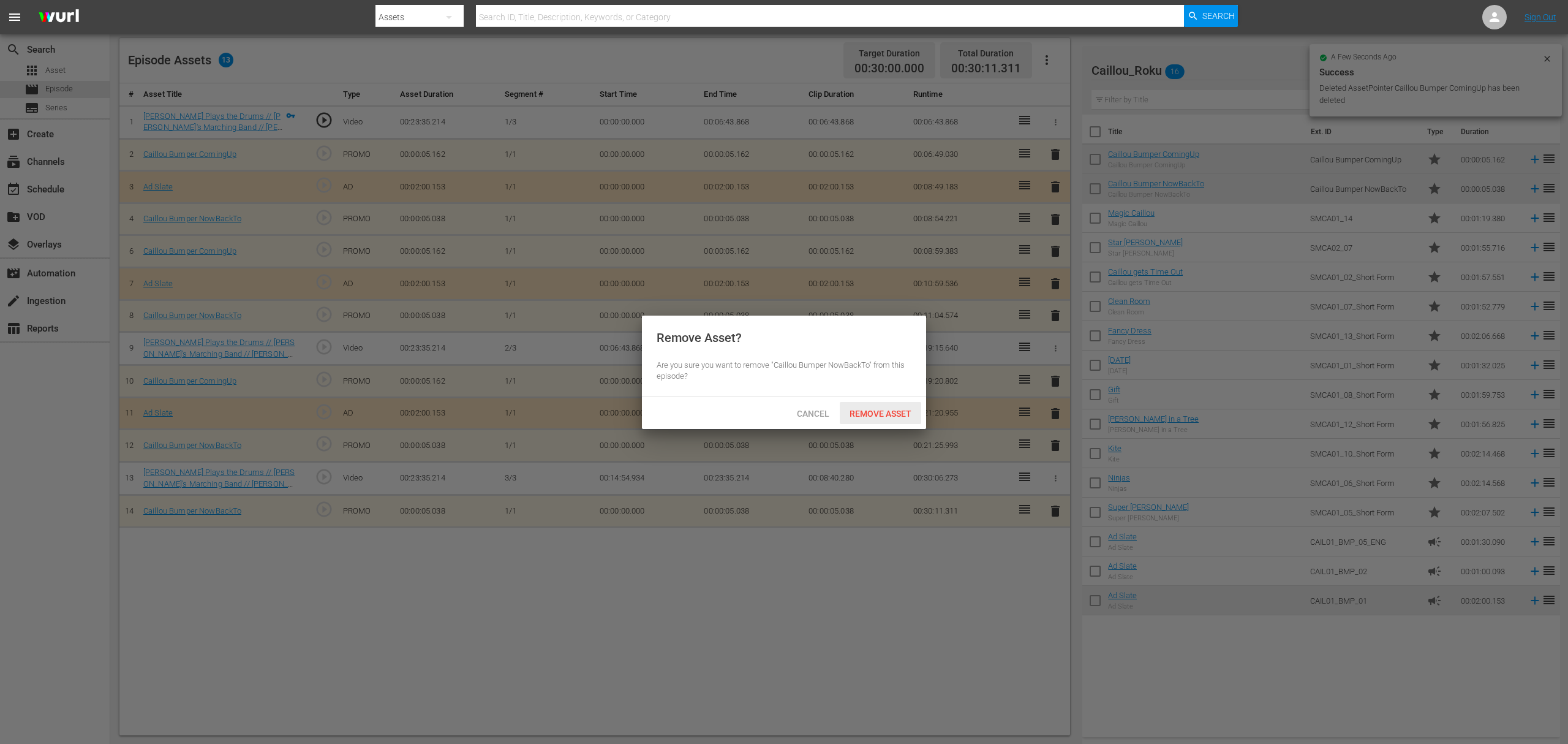
click at [906, 408] on span "Remove Asset" at bounding box center [880, 413] width 81 height 10
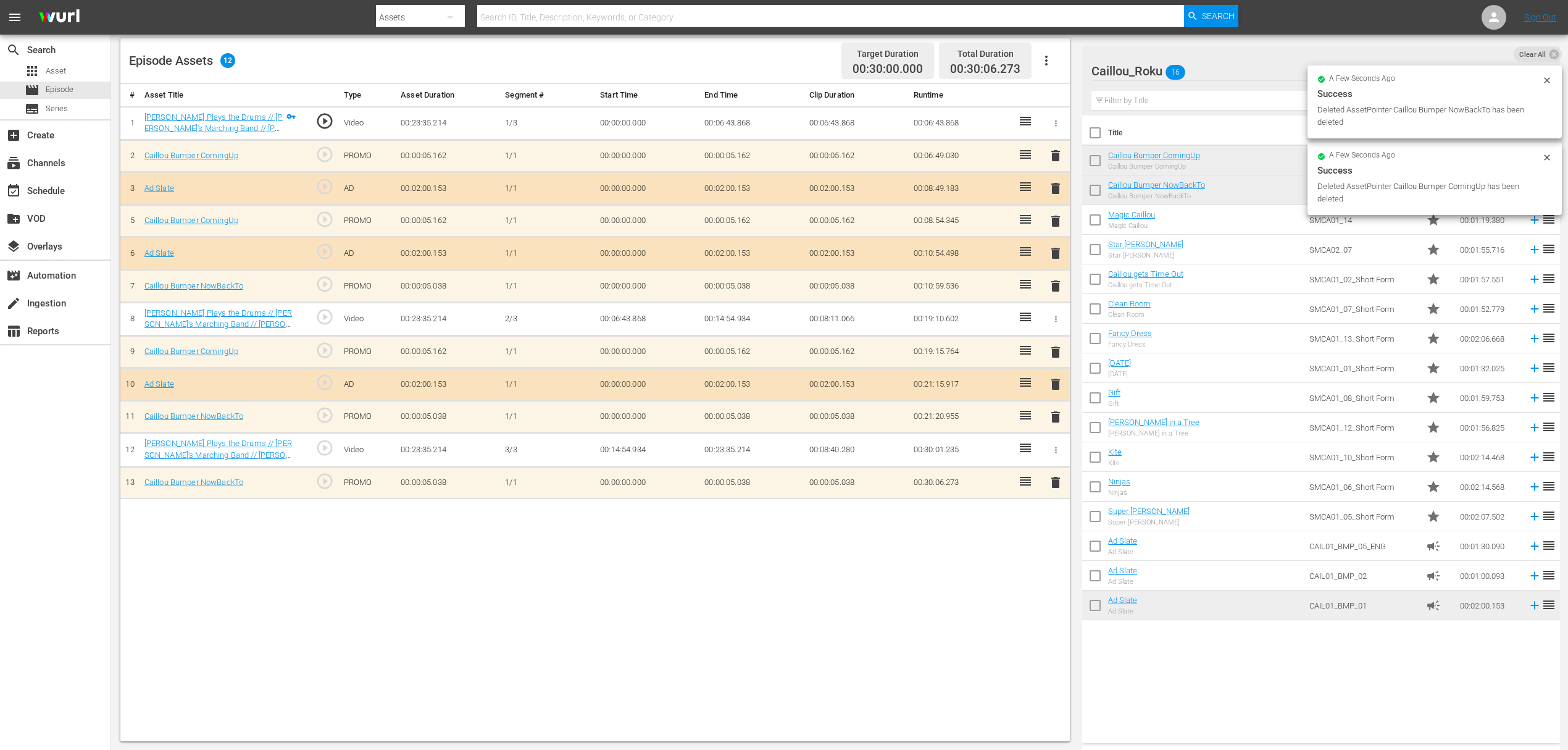
click at [1059, 192] on span "delete" at bounding box center [1056, 188] width 15 height 15
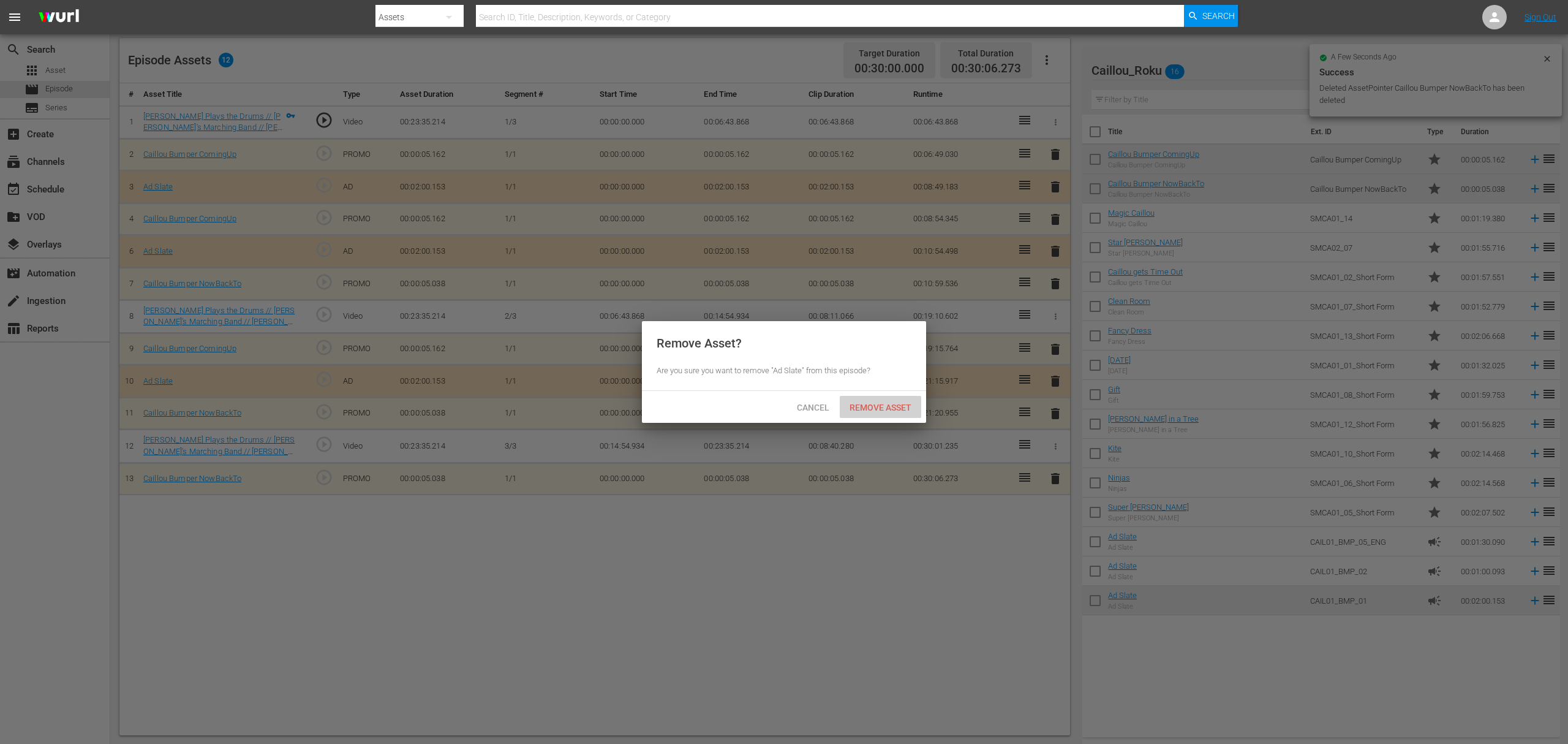
click at [899, 403] on span "Remove Asset" at bounding box center [880, 408] width 81 height 10
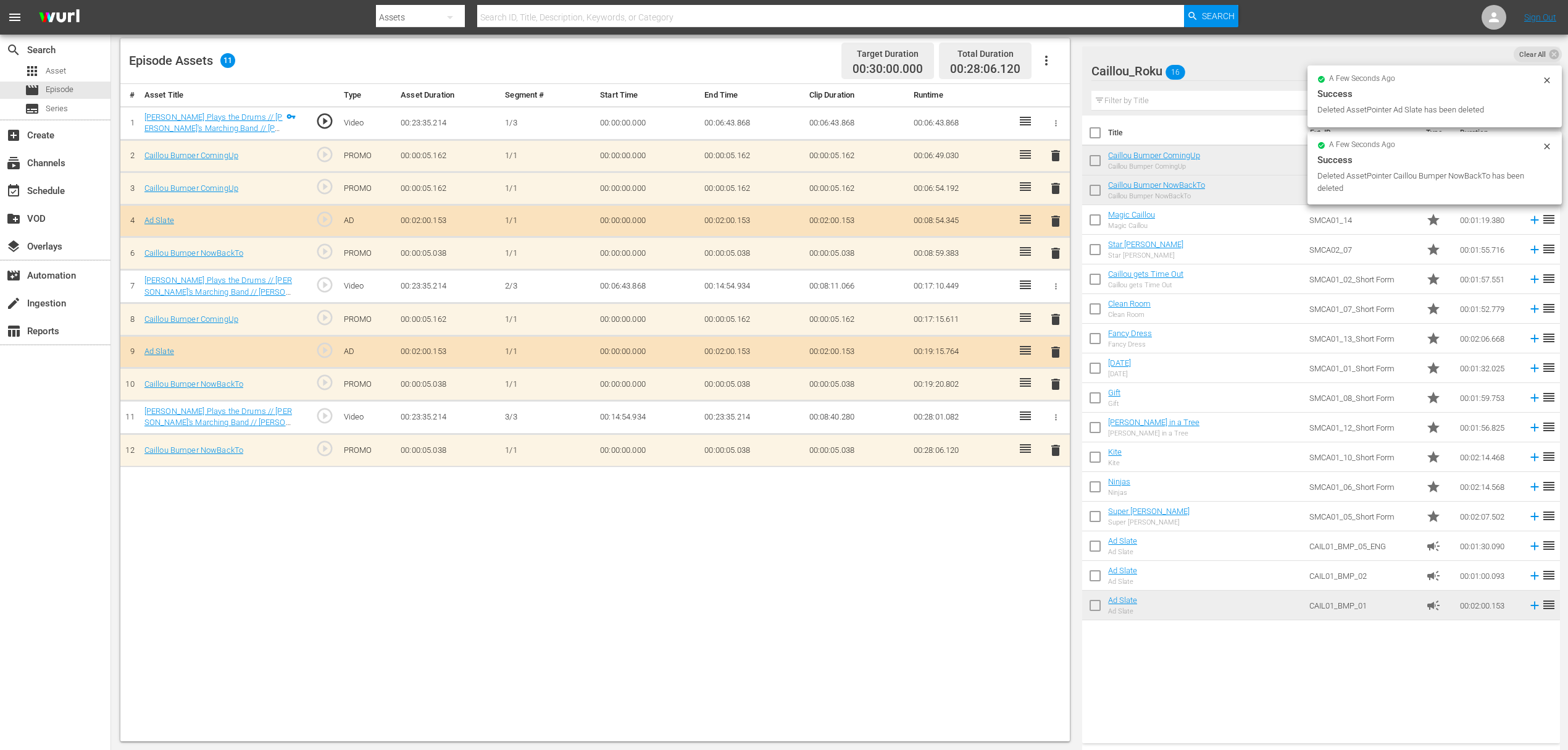
click at [1057, 159] on span "delete" at bounding box center [1056, 156] width 15 height 15
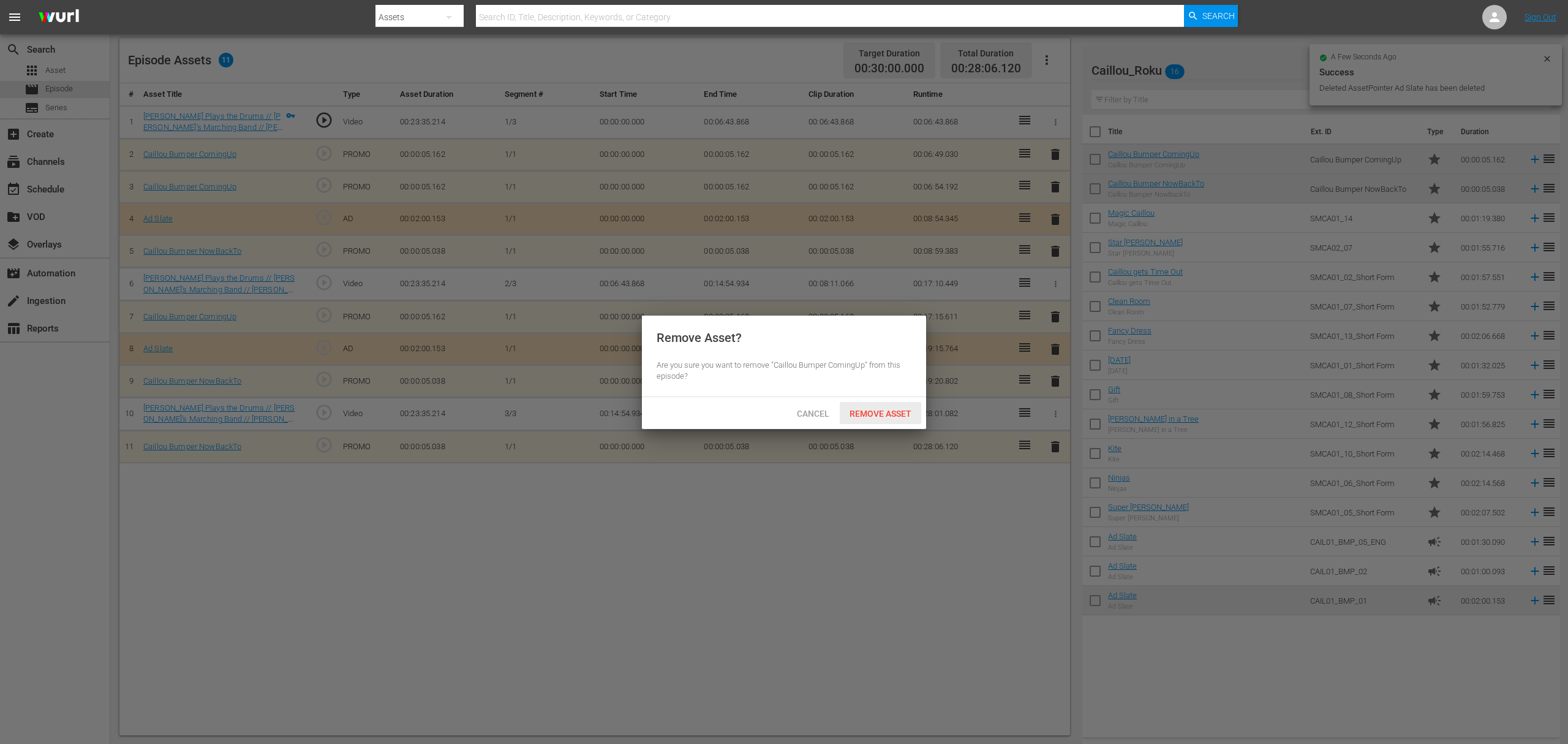
click at [913, 410] on span "Remove Asset" at bounding box center [880, 413] width 81 height 10
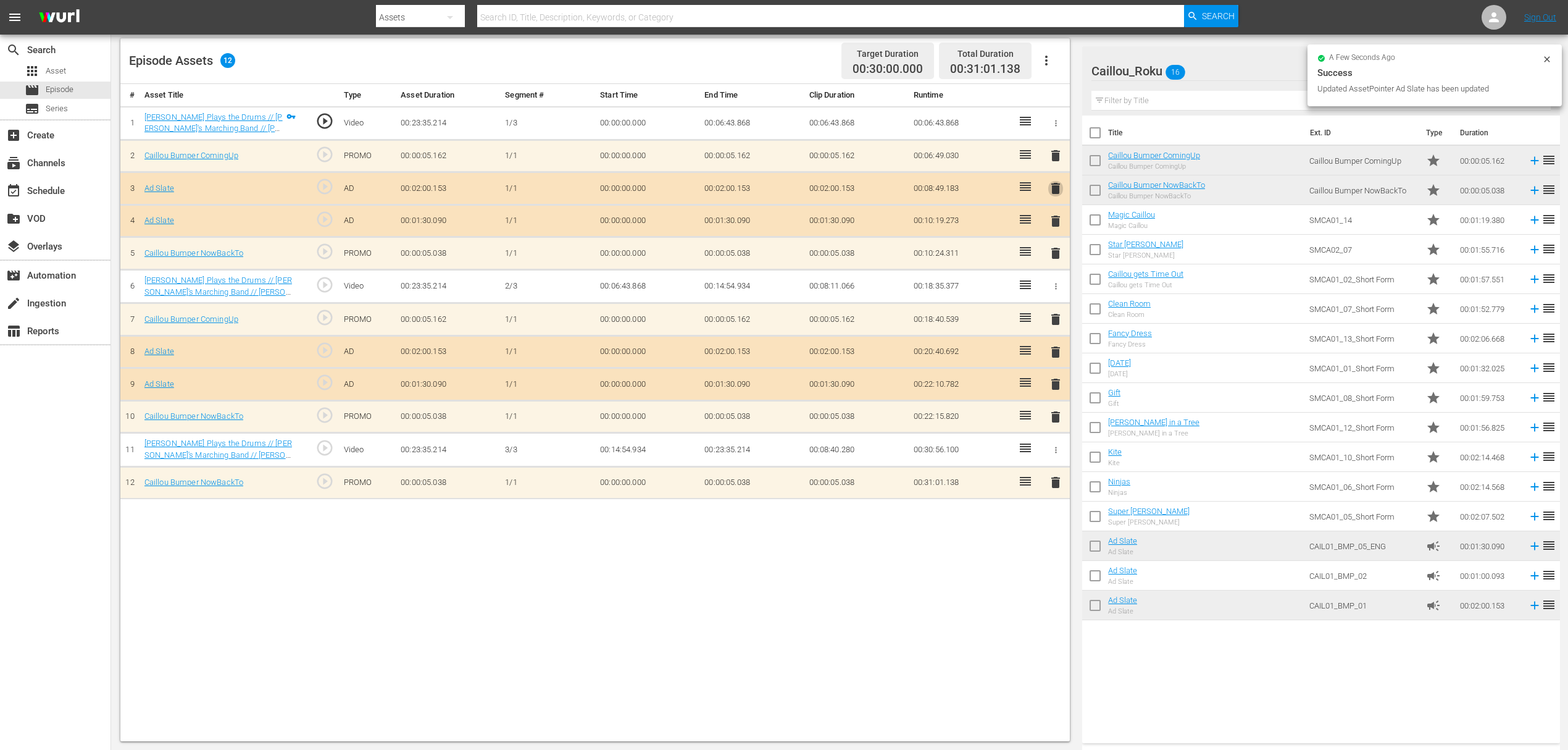
click at [1058, 192] on span "delete" at bounding box center [1056, 188] width 15 height 15
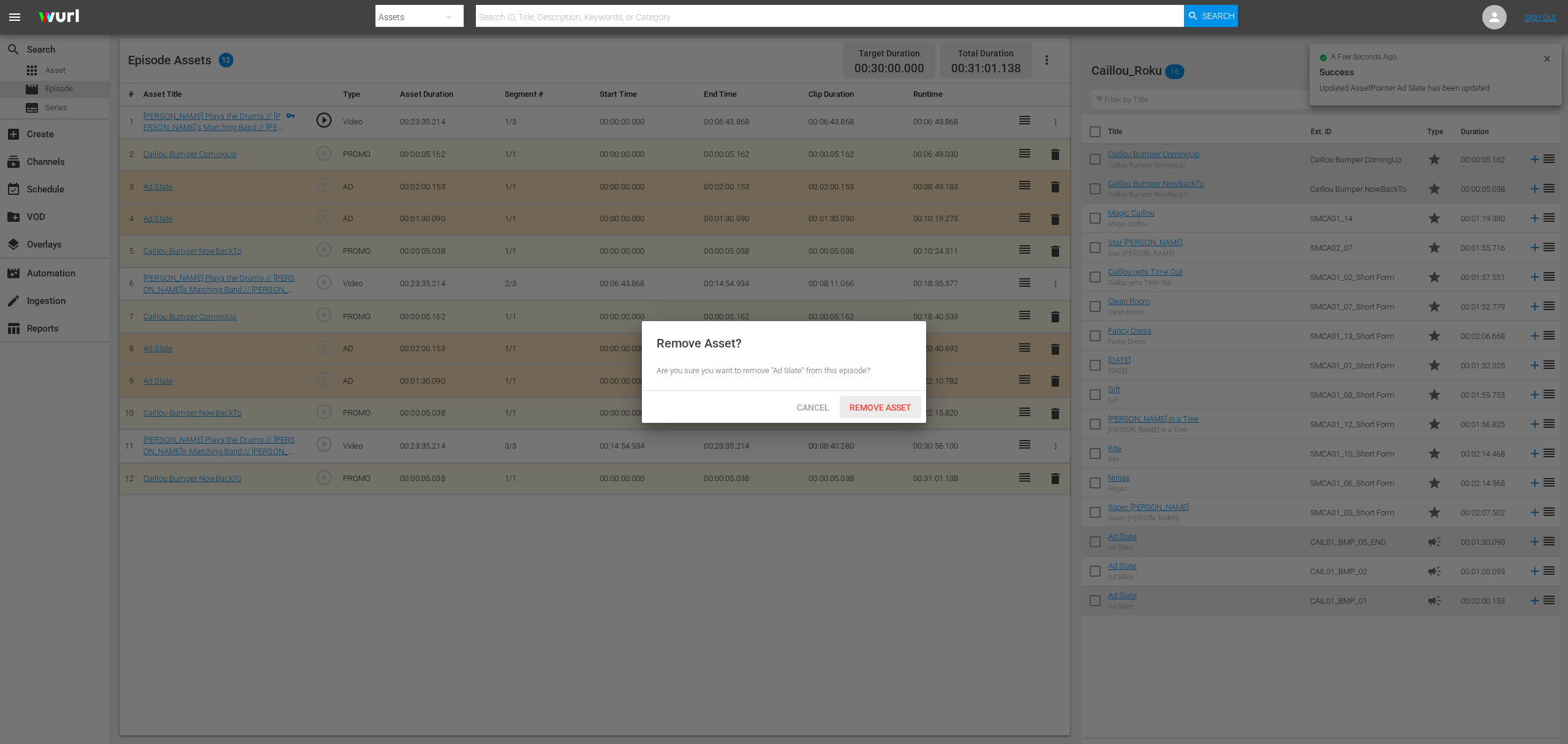
click at [910, 403] on span "Remove Asset" at bounding box center [880, 408] width 81 height 10
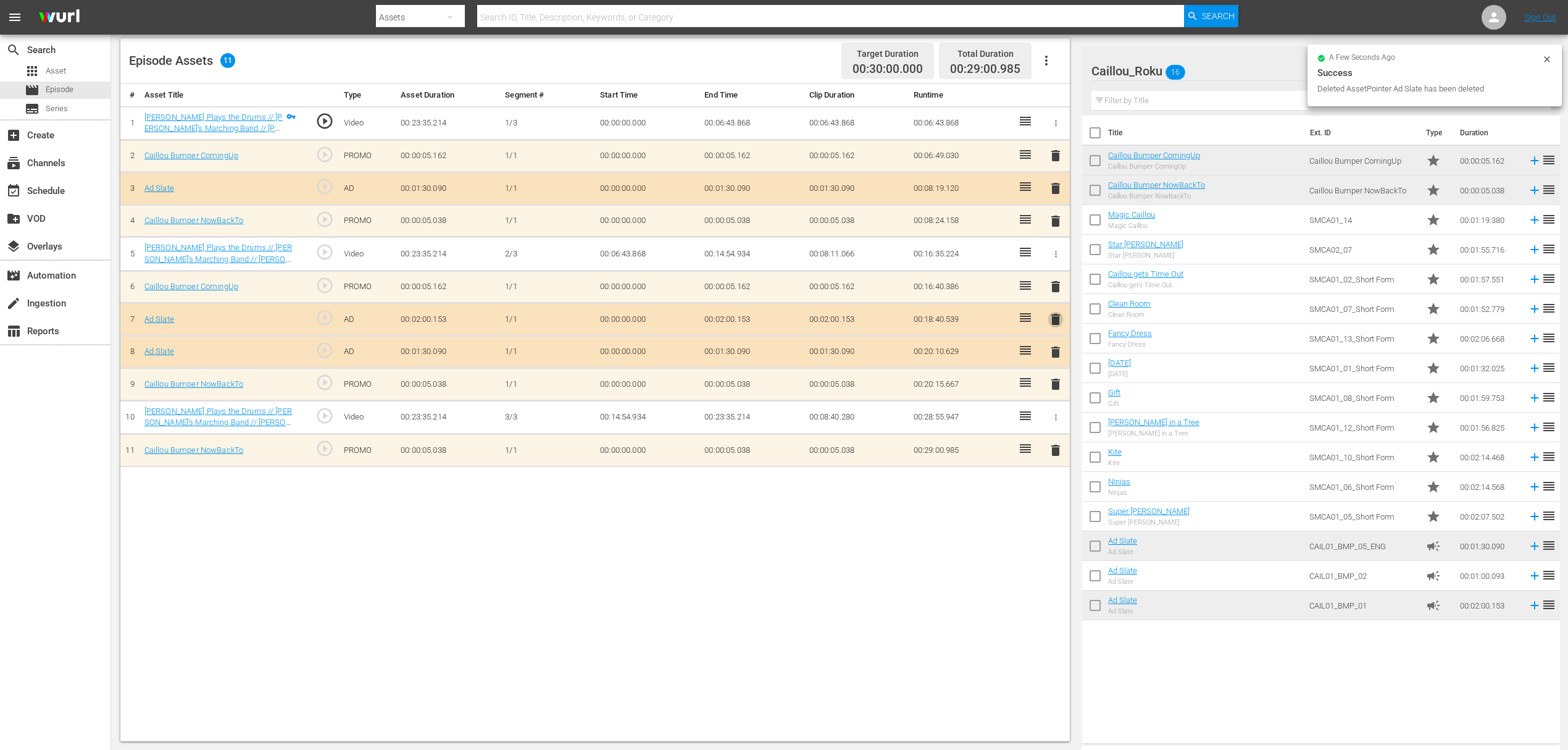
click at [1050, 315] on span "delete" at bounding box center [1056, 320] width 15 height 15
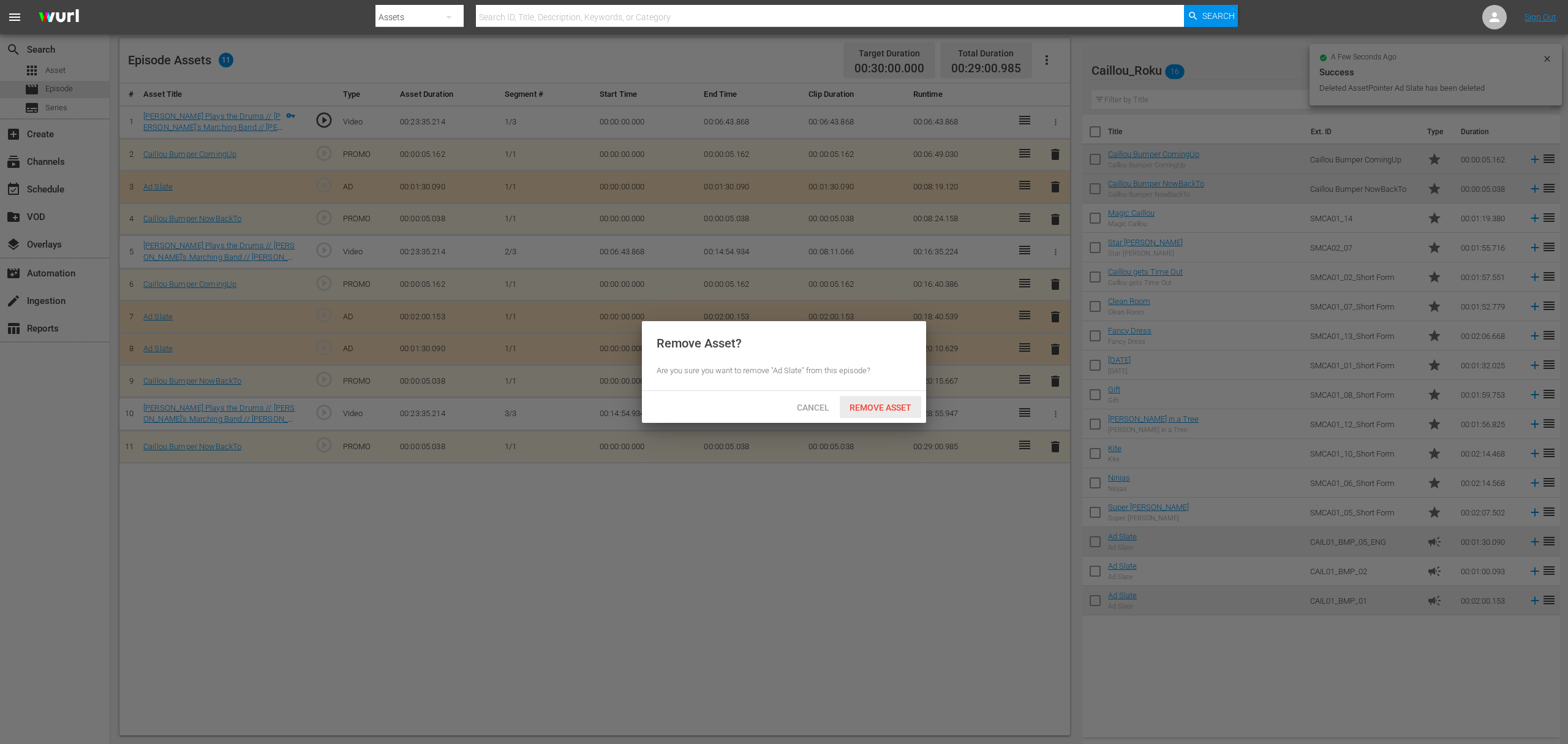
click at [889, 405] on span "Remove Asset" at bounding box center [880, 408] width 81 height 10
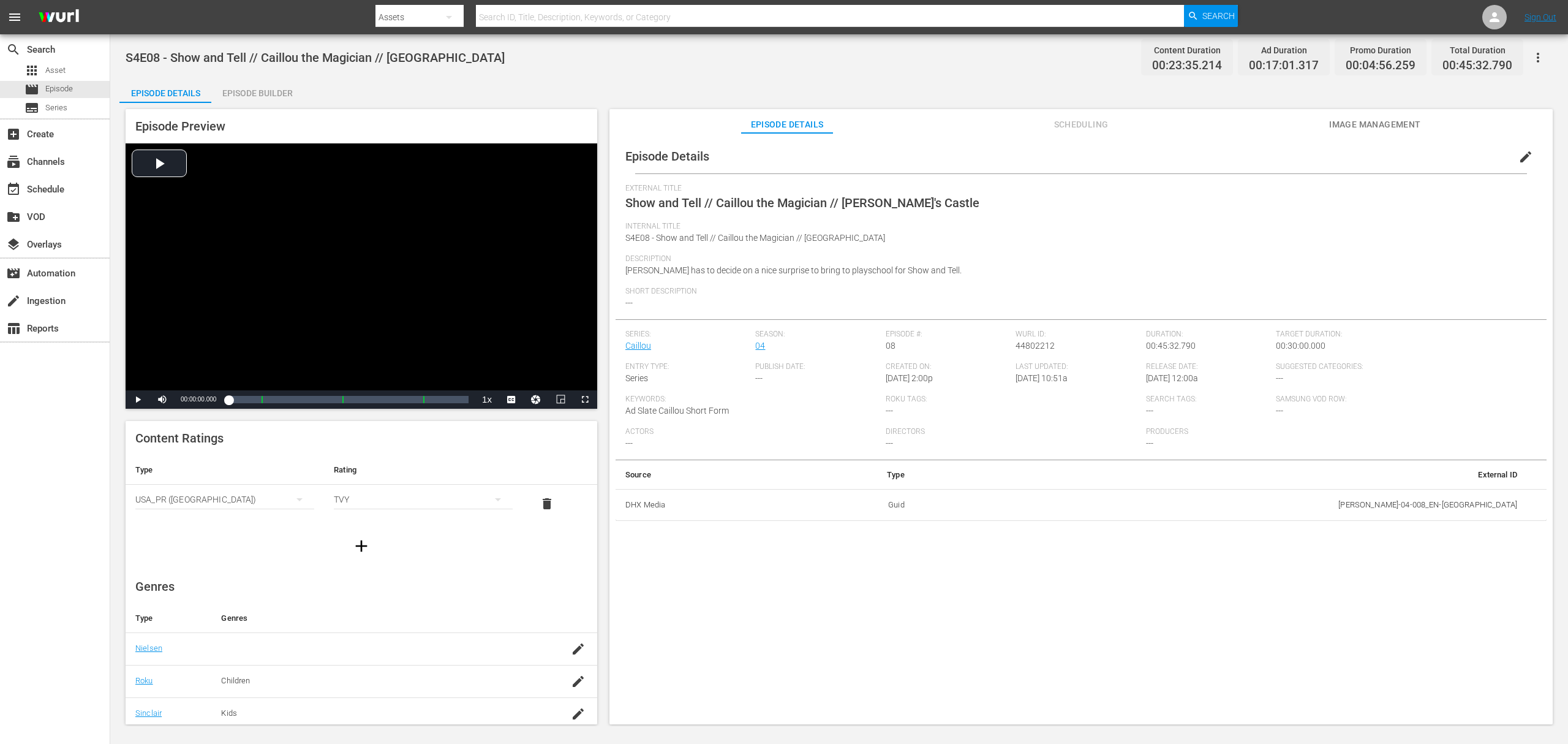
click at [248, 95] on div "Episode Builder" at bounding box center [258, 93] width 92 height 29
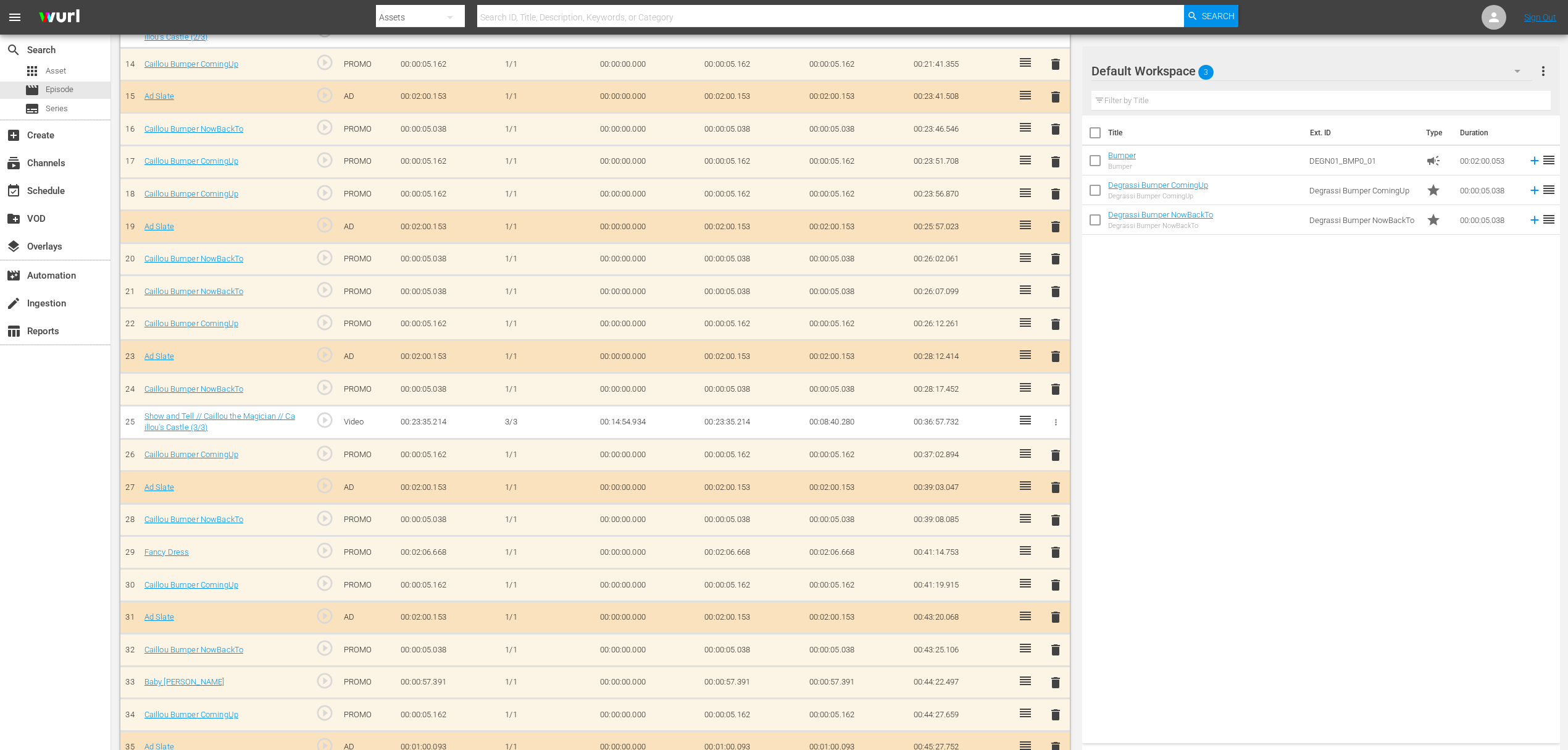
scroll to position [846, 0]
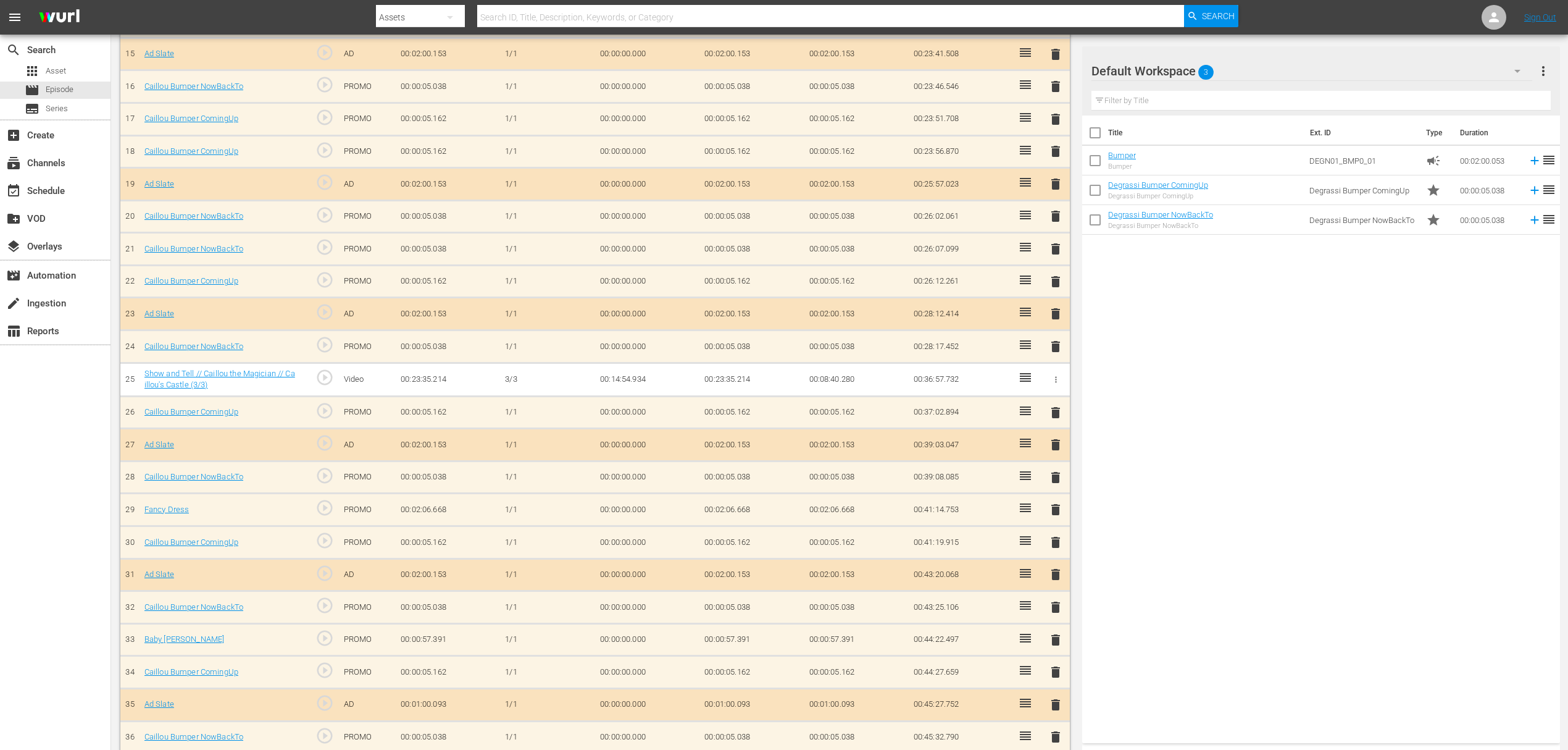
click at [1061, 729] on span "delete" at bounding box center [1056, 737] width 15 height 15
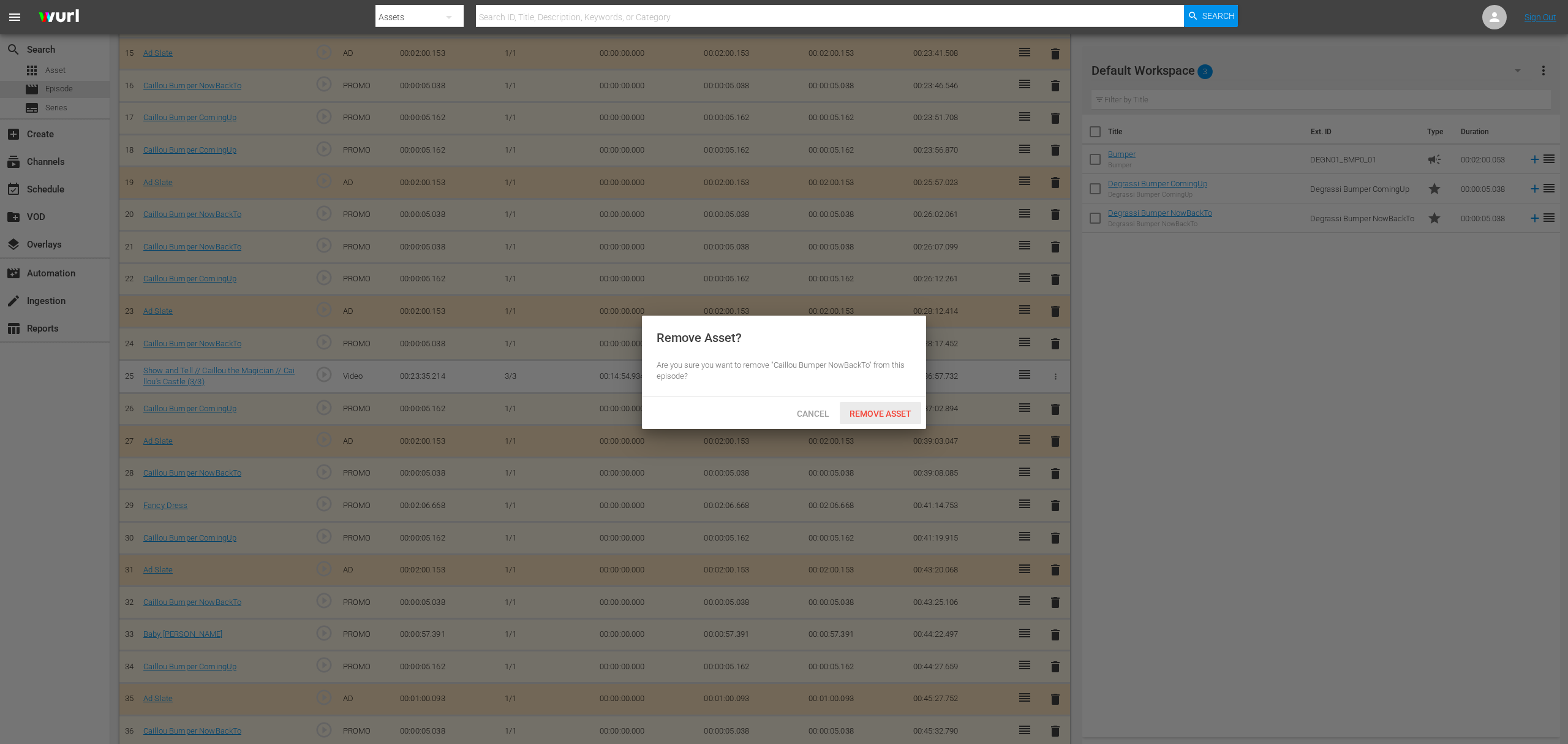
click at [885, 409] on span "Remove Asset" at bounding box center [880, 413] width 81 height 10
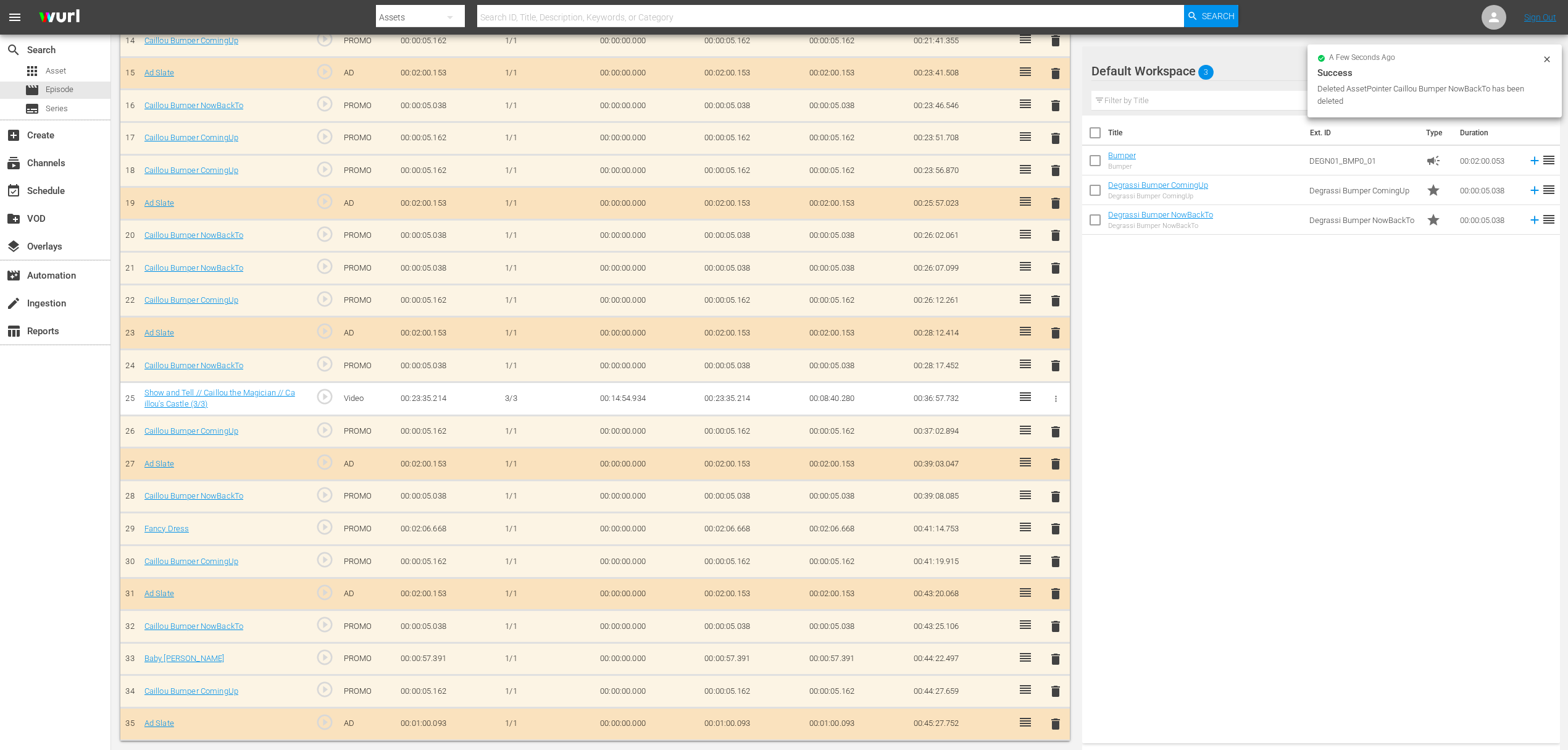
scroll to position [814, 0]
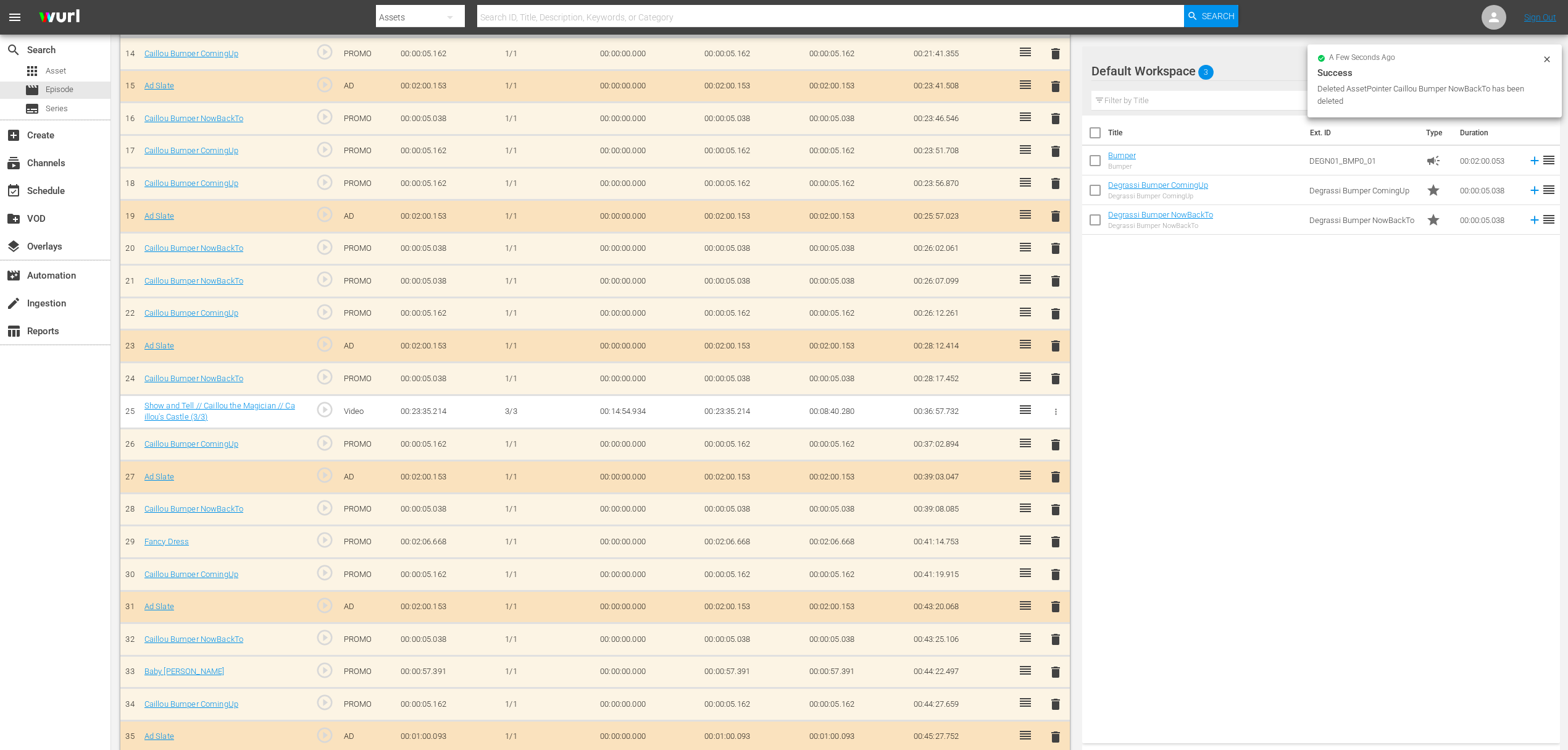
click at [1054, 729] on span "delete" at bounding box center [1056, 737] width 15 height 15
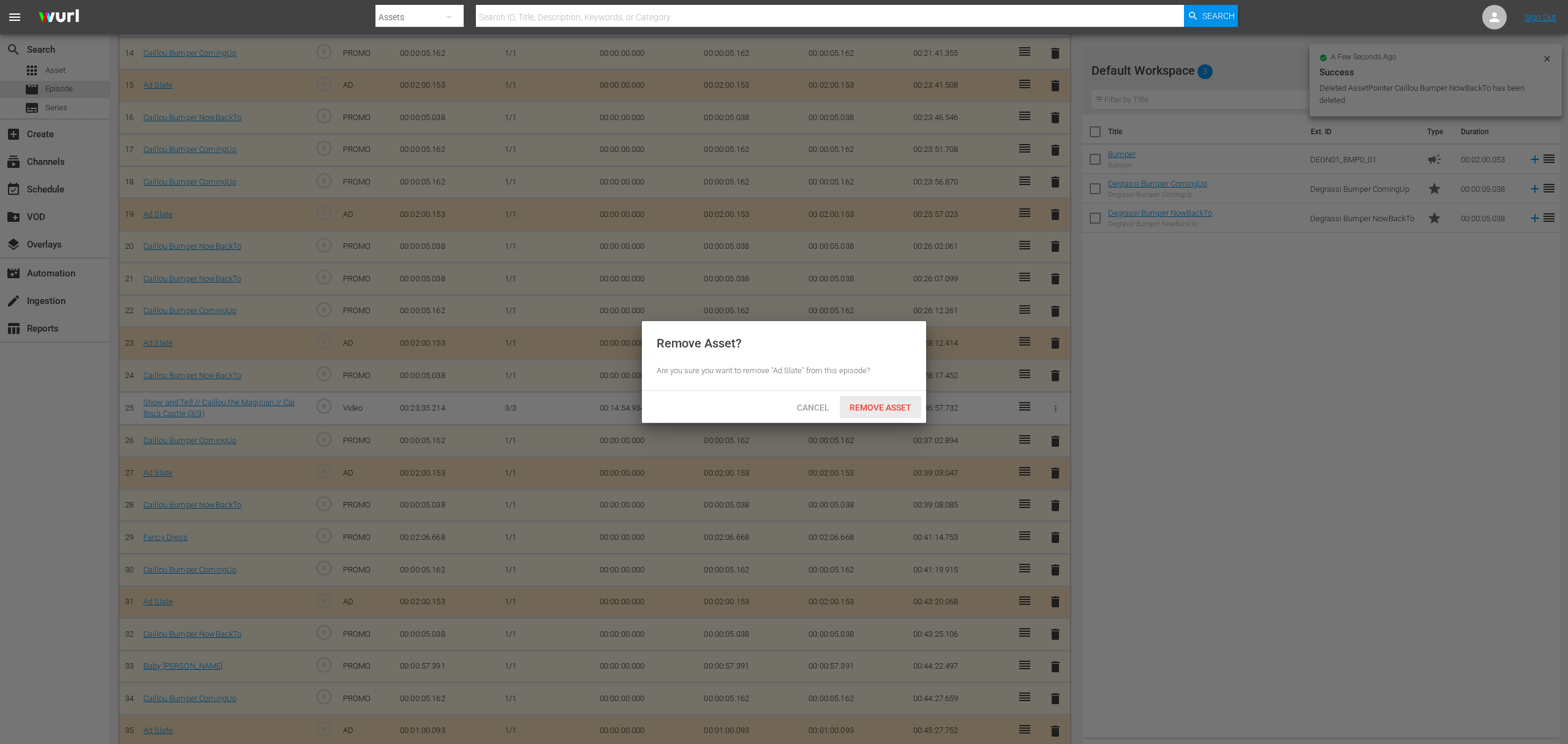
click at [858, 394] on div "Cancel Remove Asset" at bounding box center [784, 407] width 284 height 32
click at [885, 407] on span "Remove Asset" at bounding box center [880, 408] width 81 height 10
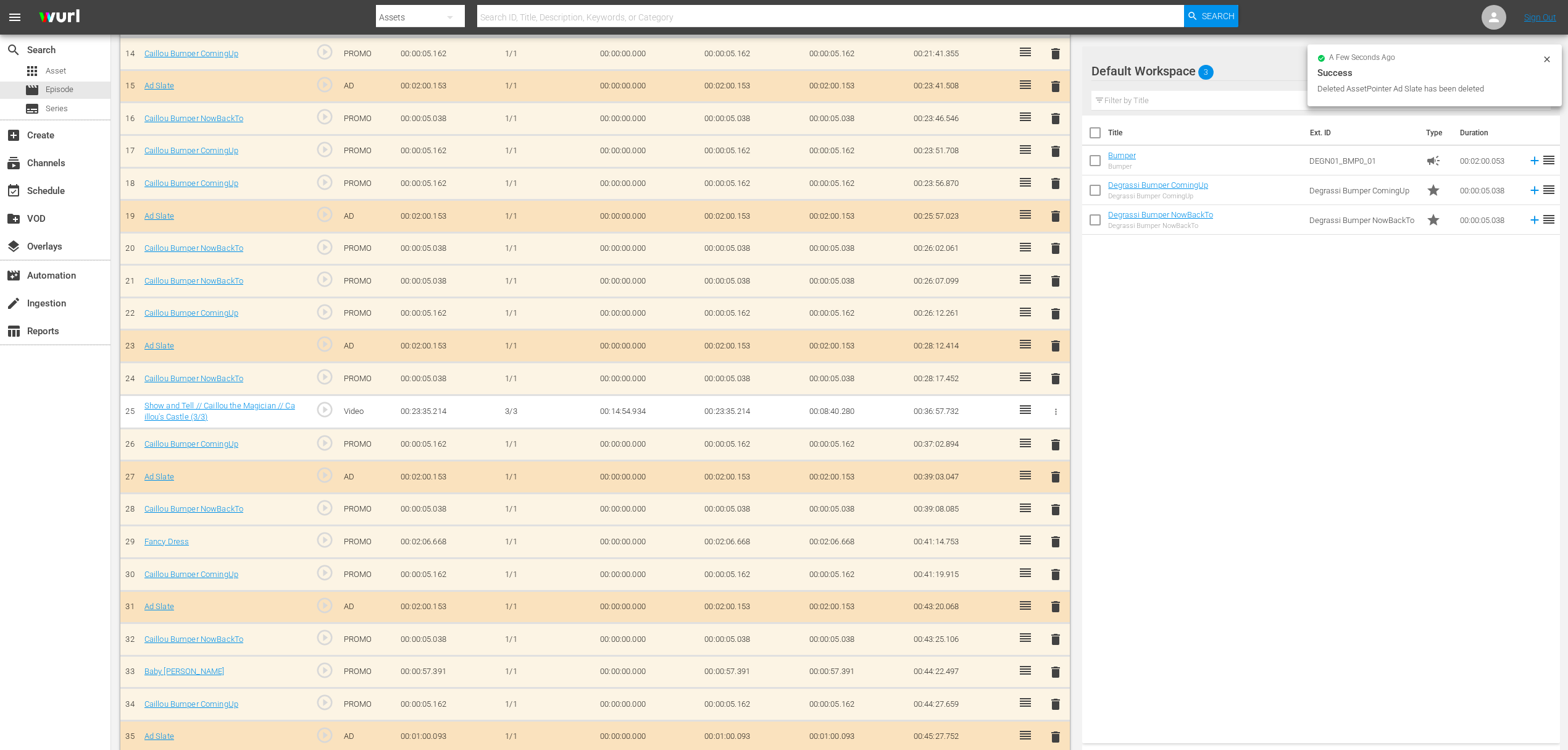
scroll to position [782, 0]
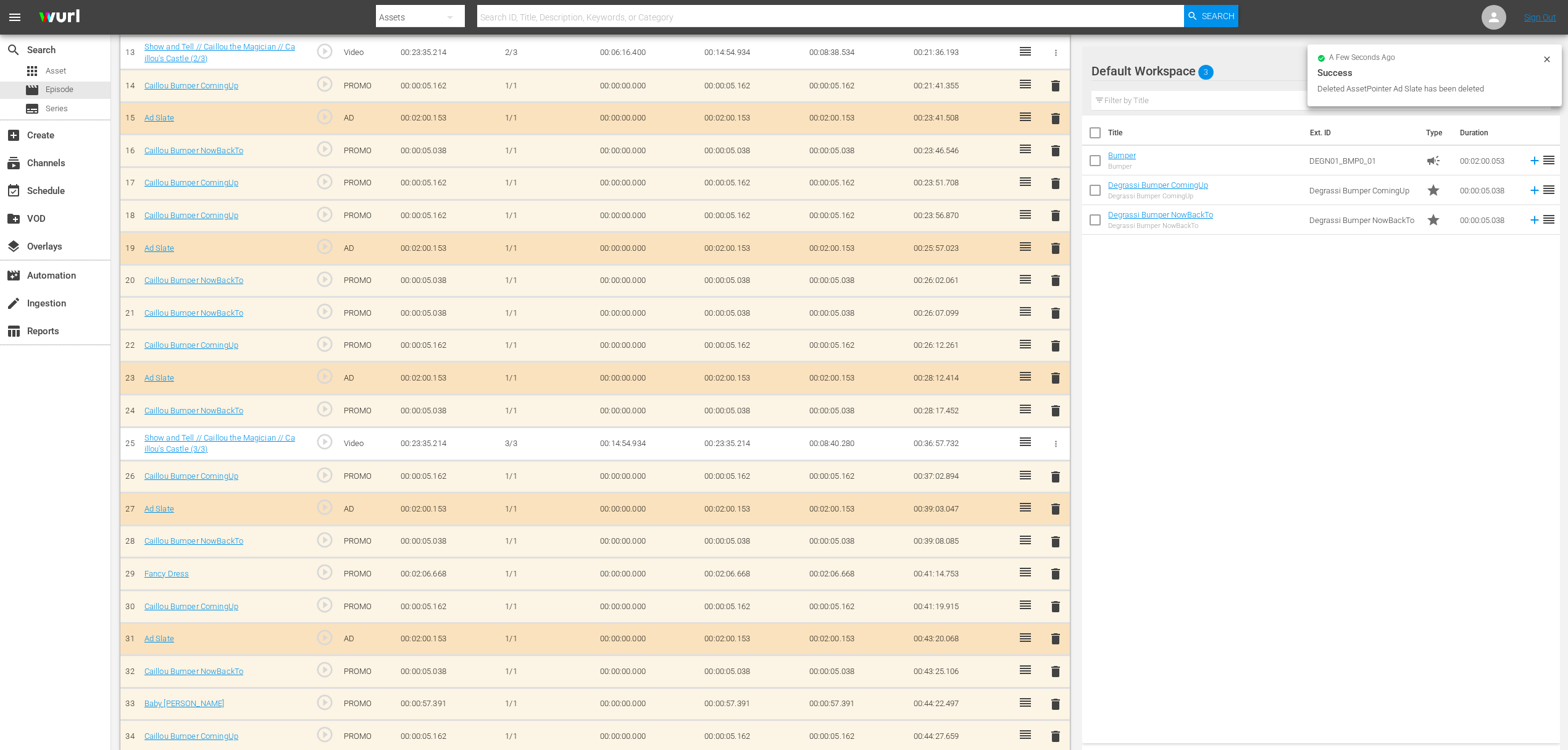
click at [1059, 729] on span "delete" at bounding box center [1056, 737] width 15 height 15
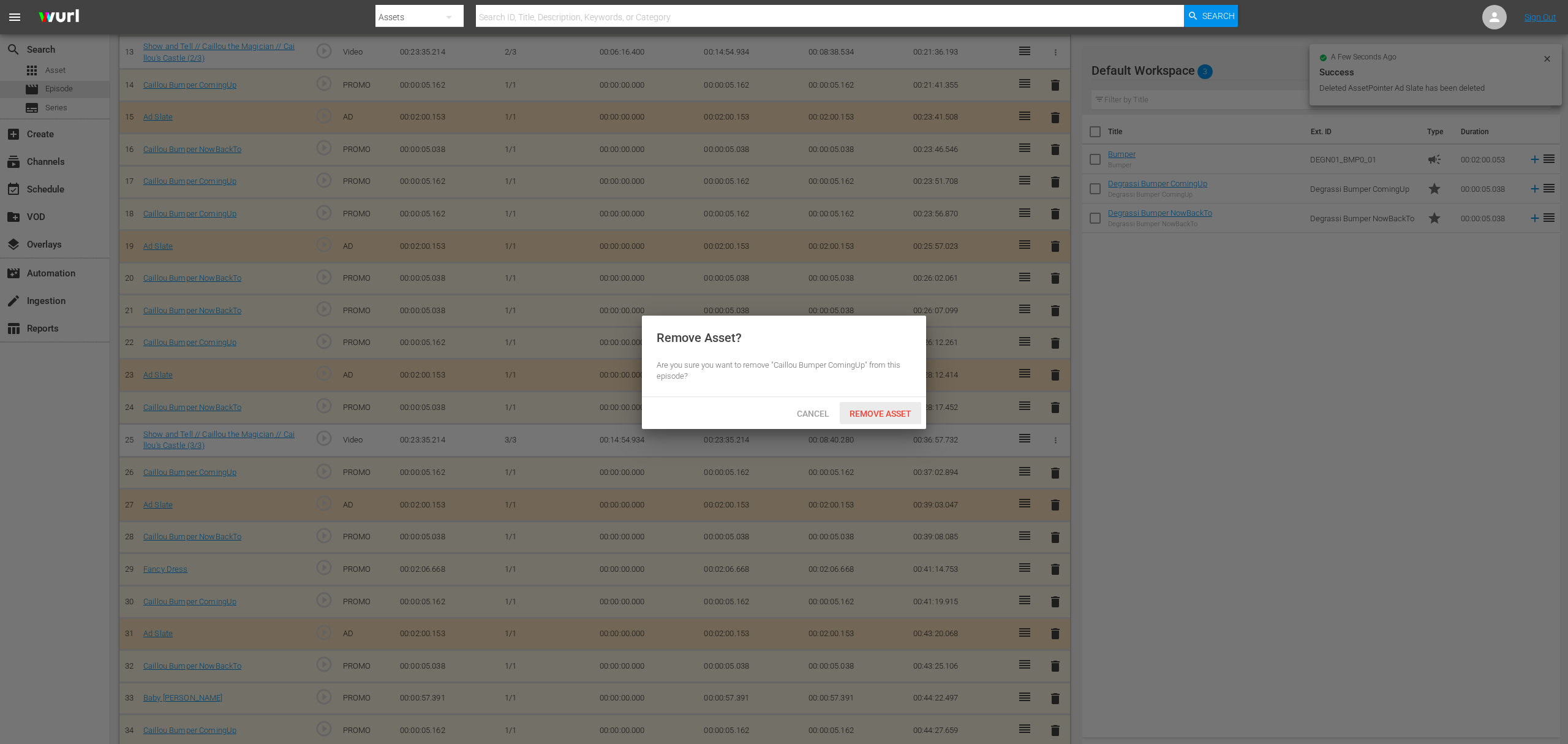
click at [885, 413] on span "Remove Asset" at bounding box center [880, 413] width 81 height 10
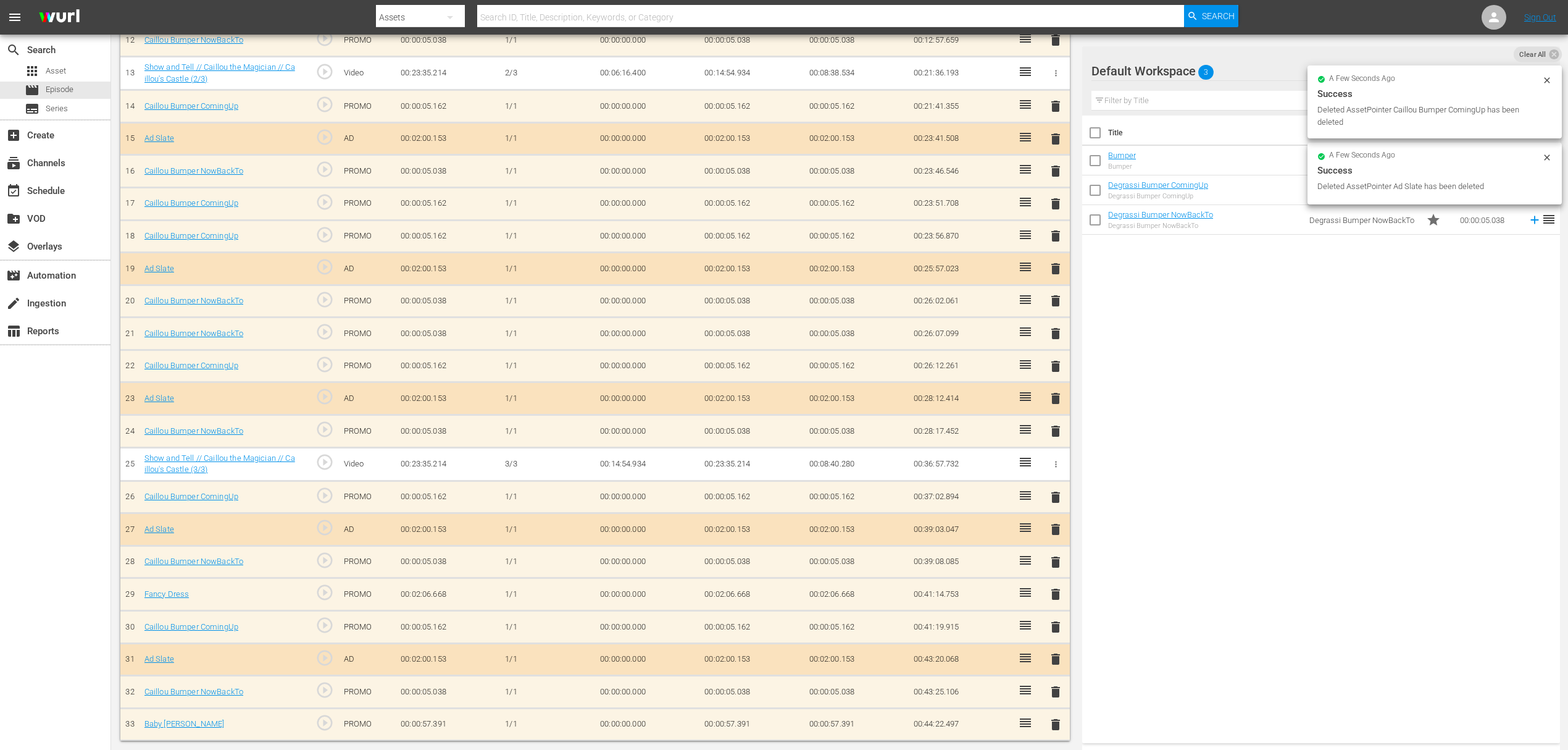
scroll to position [750, 0]
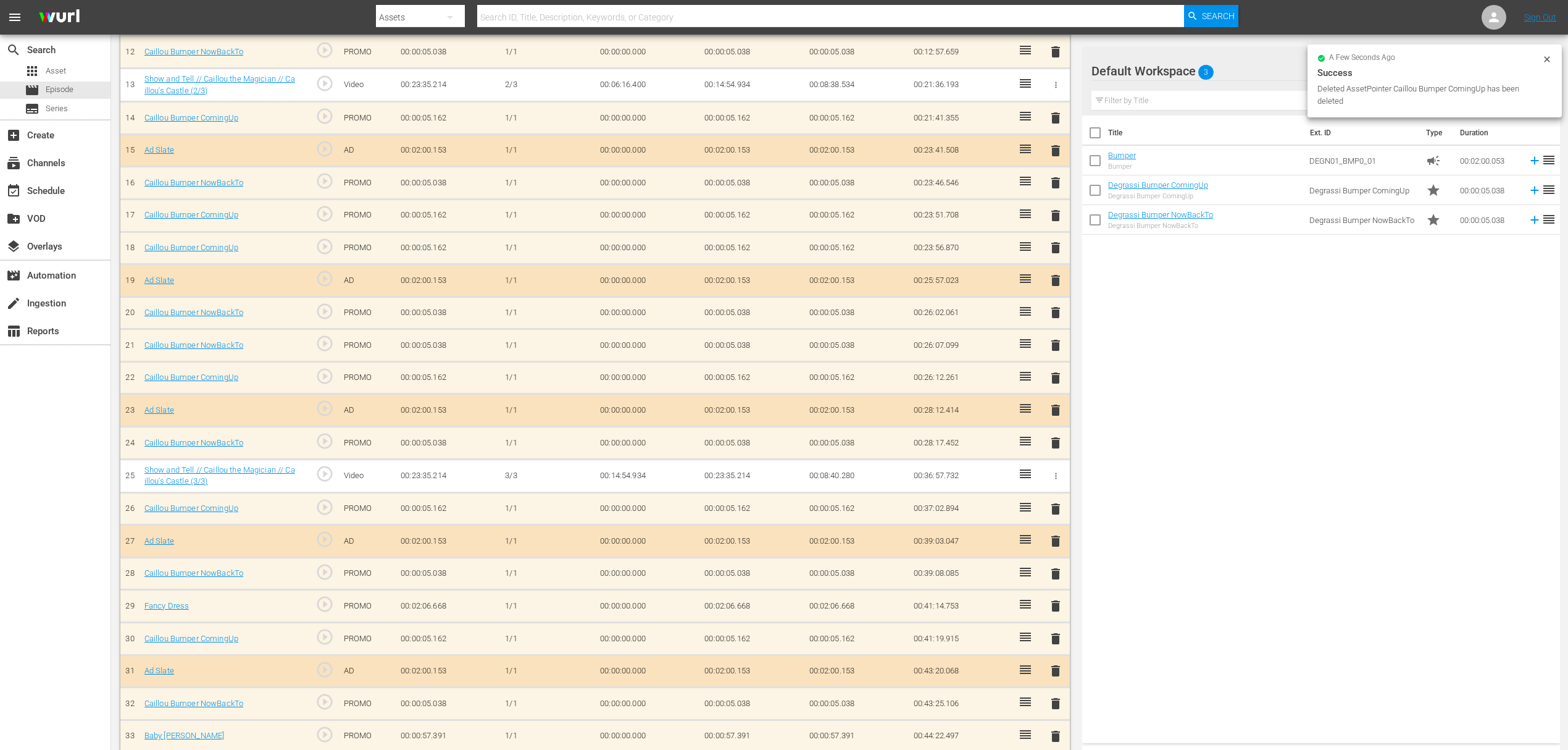
click at [1051, 729] on span "delete" at bounding box center [1056, 737] width 15 height 15
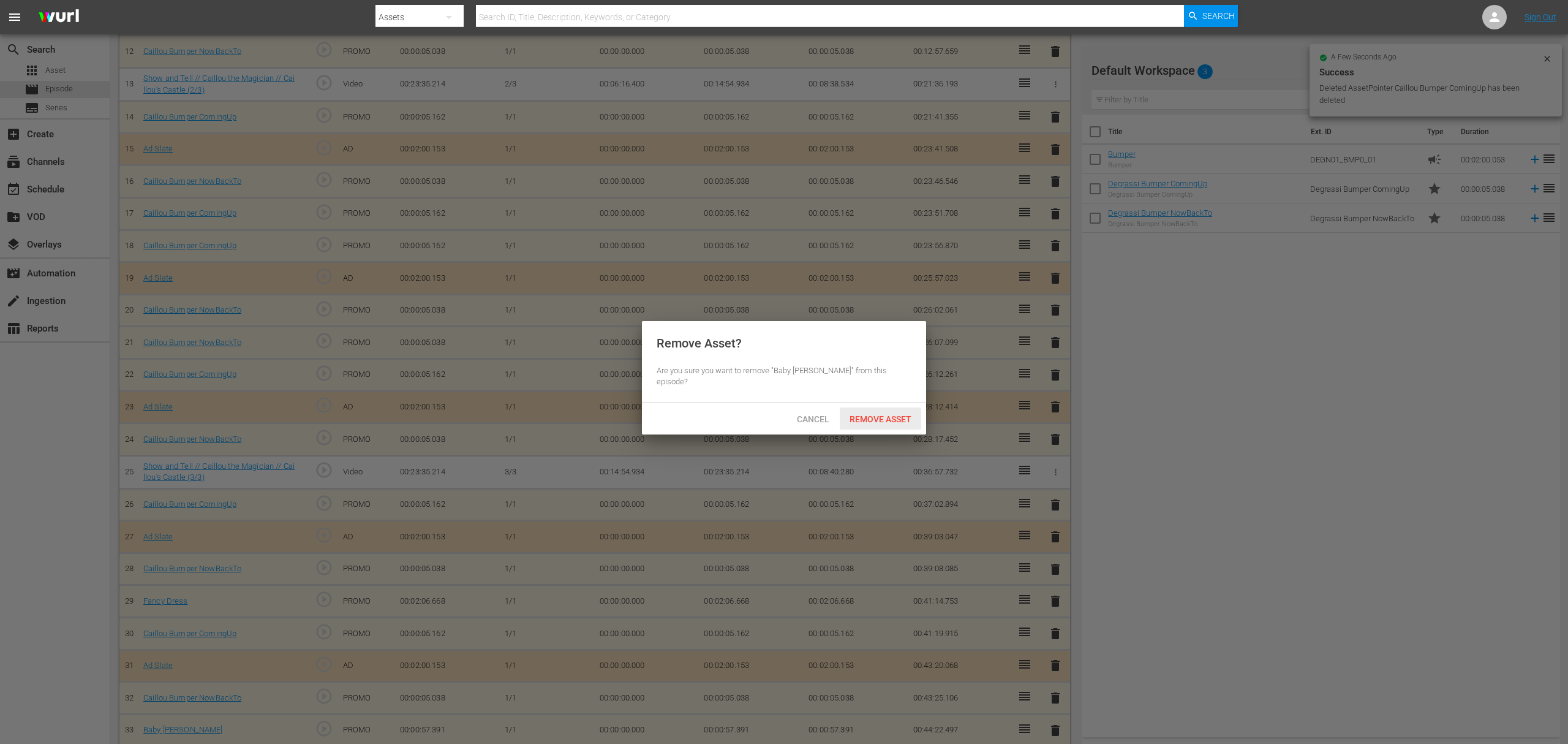
click at [863, 414] on span "Remove Asset" at bounding box center [880, 419] width 81 height 10
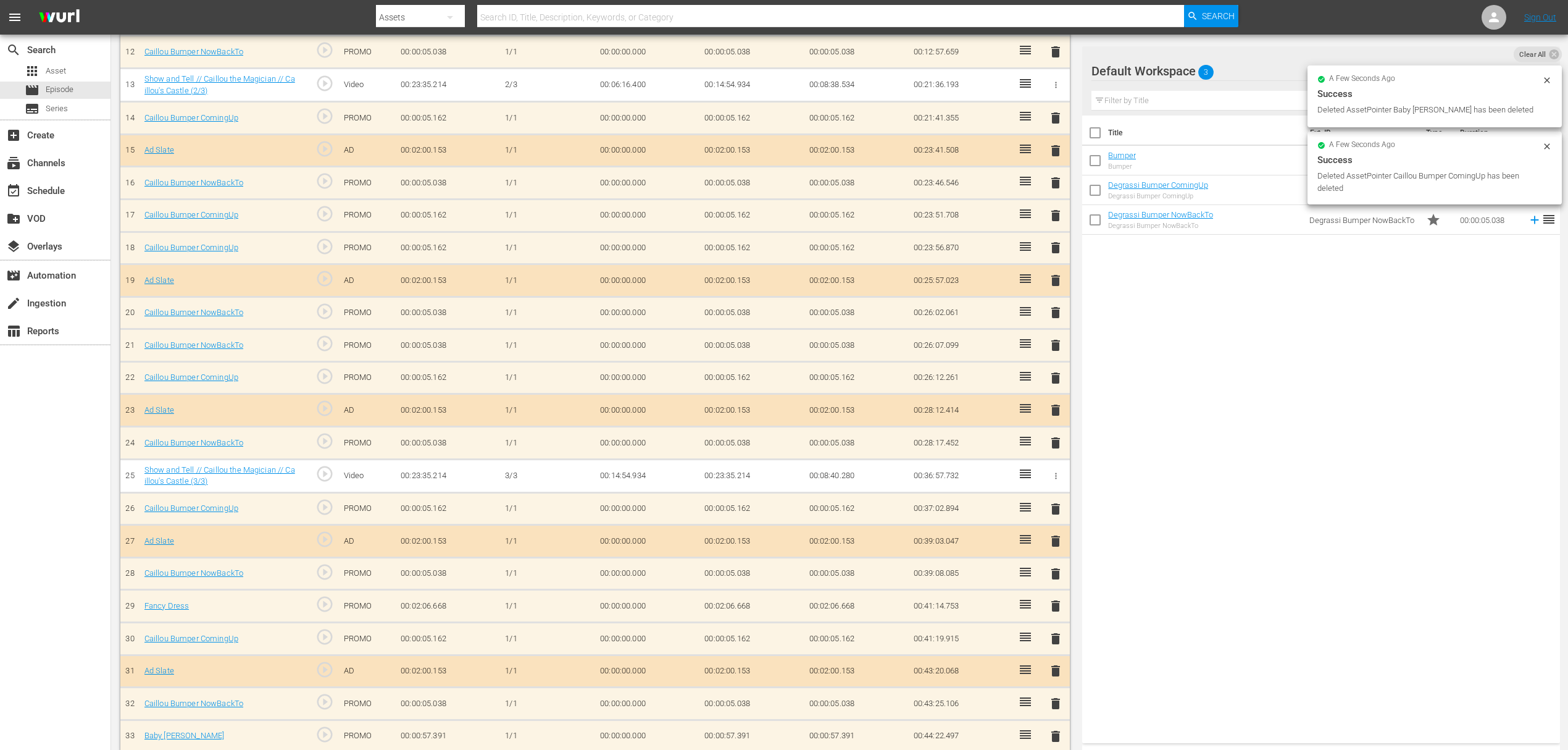
scroll to position [718, 0]
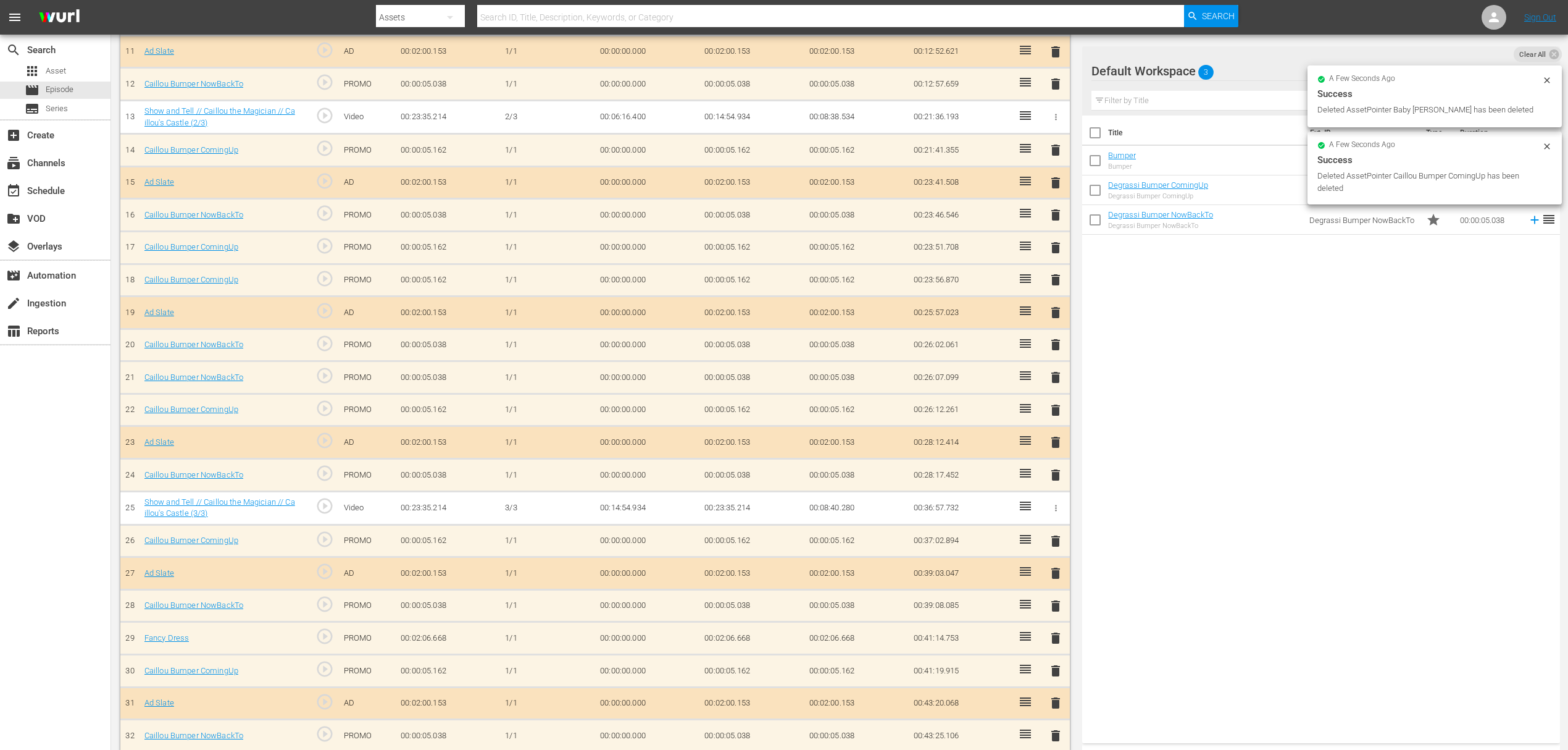
click at [1051, 728] on span "delete" at bounding box center [1056, 736] width 15 height 15
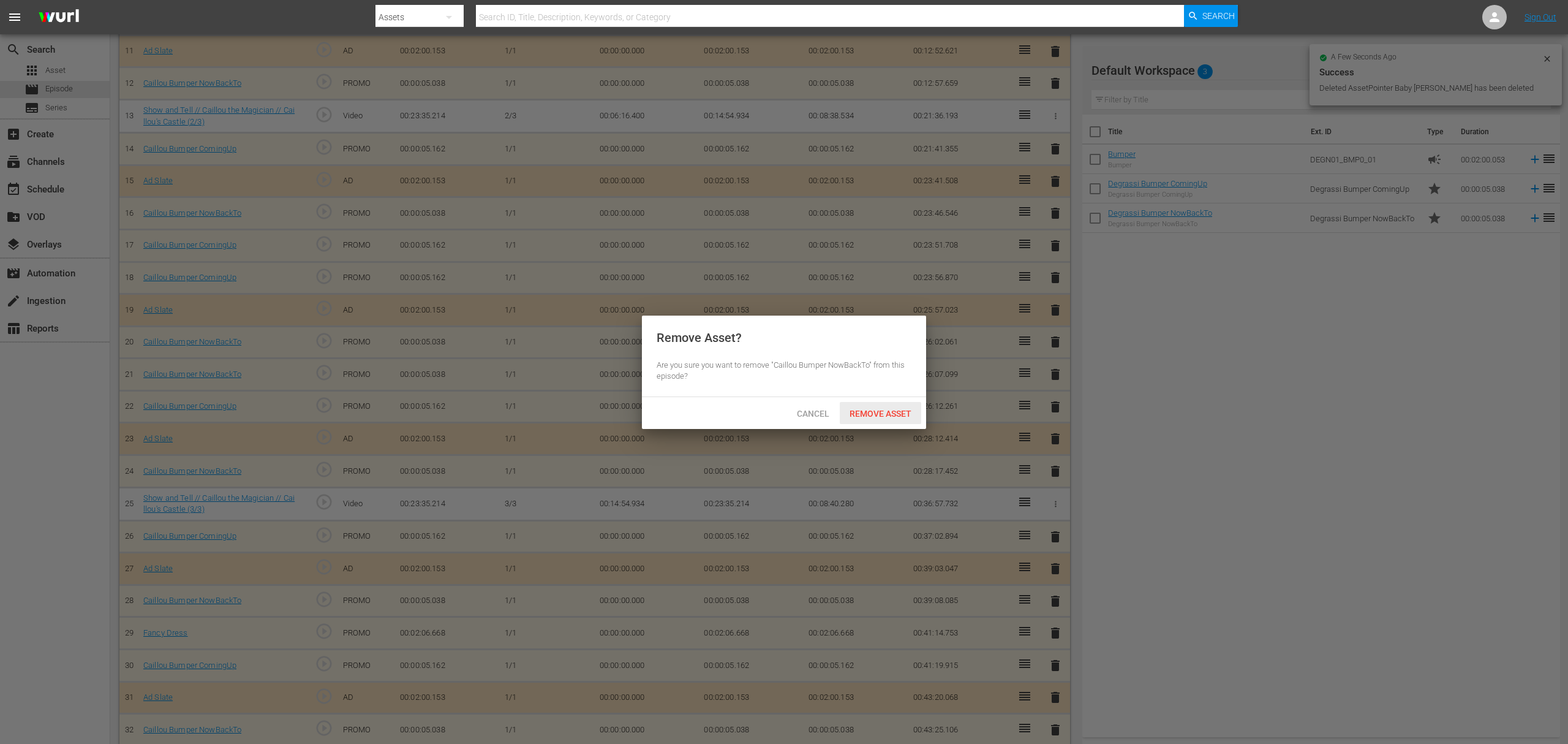
click at [875, 409] on span "Remove Asset" at bounding box center [880, 413] width 81 height 10
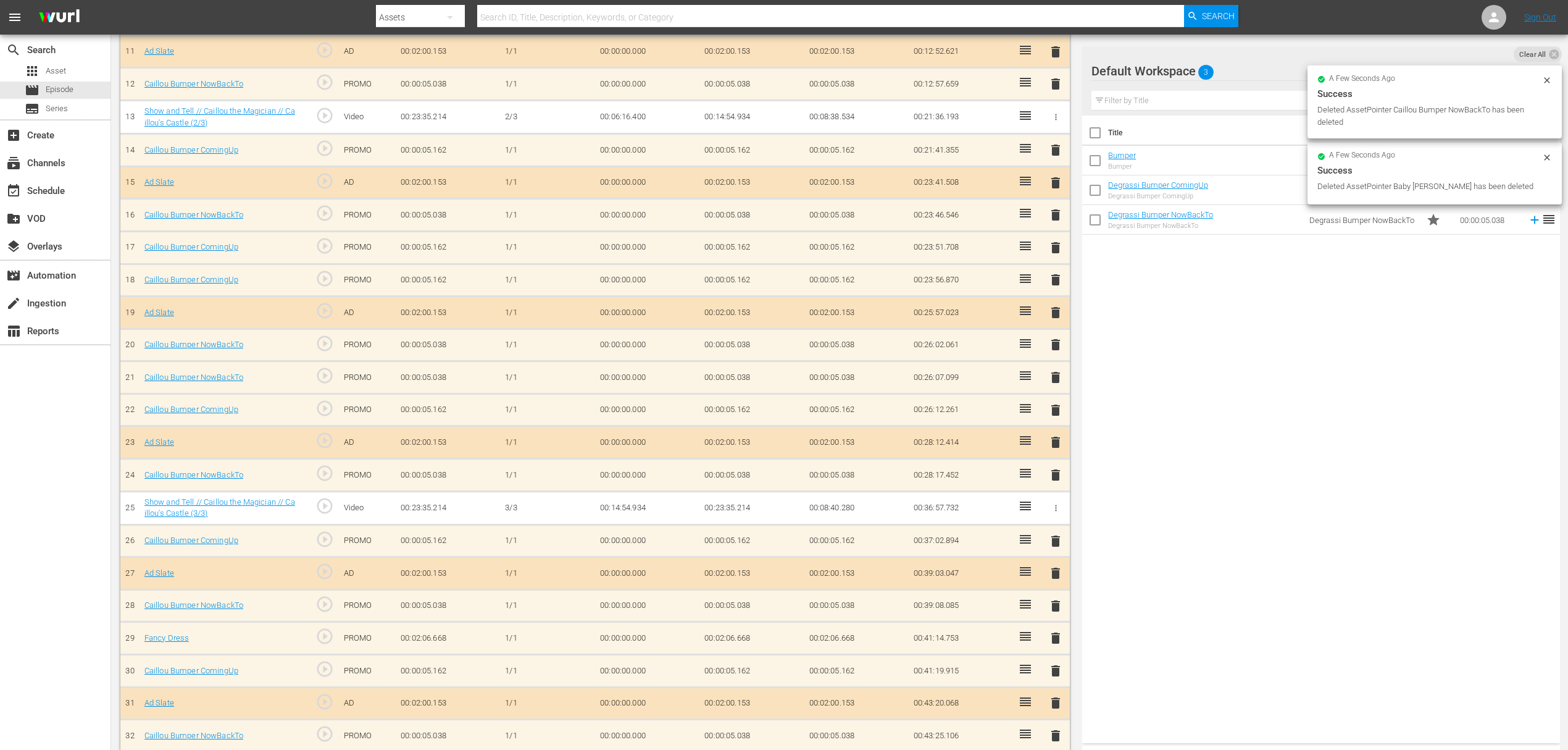
scroll to position [686, 0]
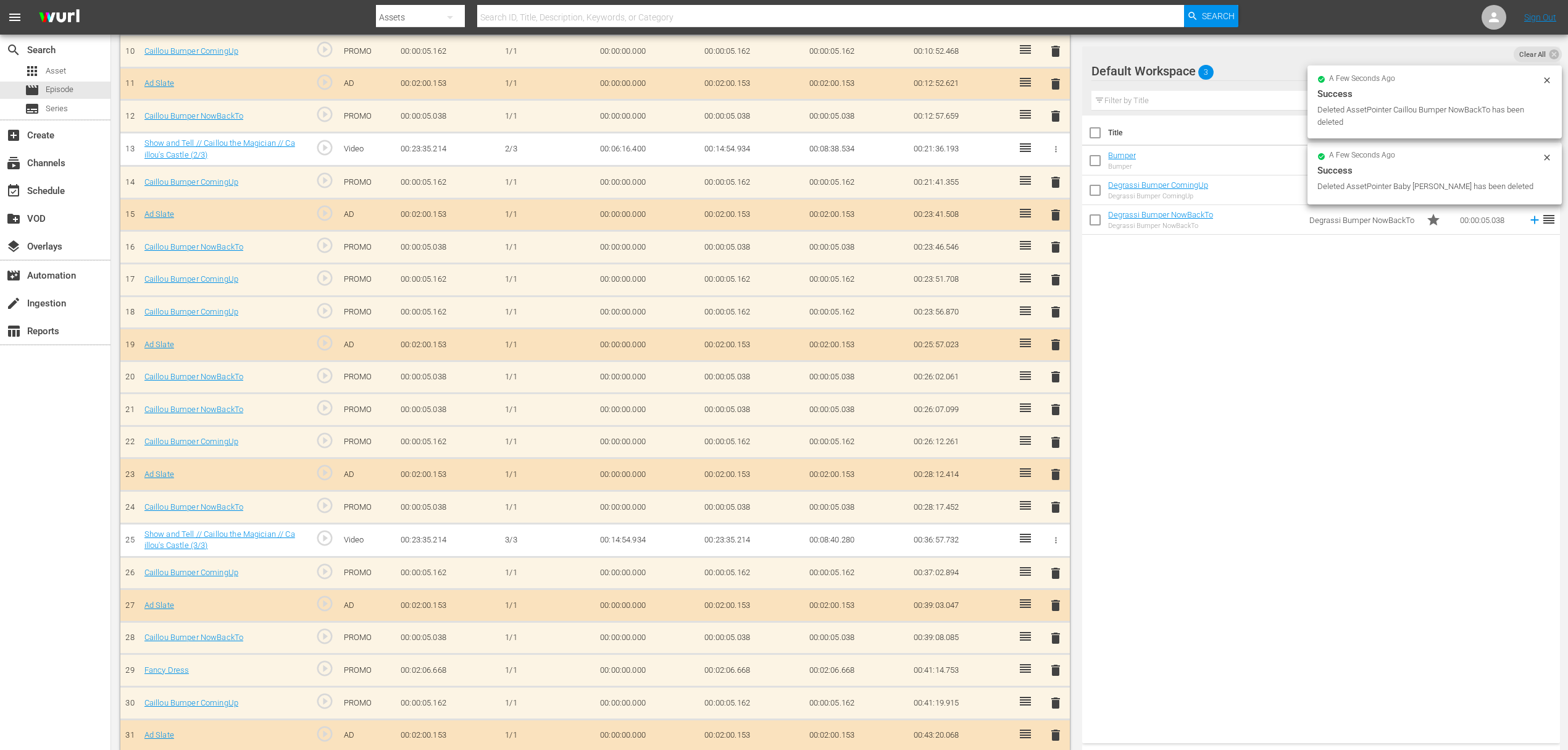
click at [1053, 726] on button "delete" at bounding box center [1056, 735] width 15 height 18
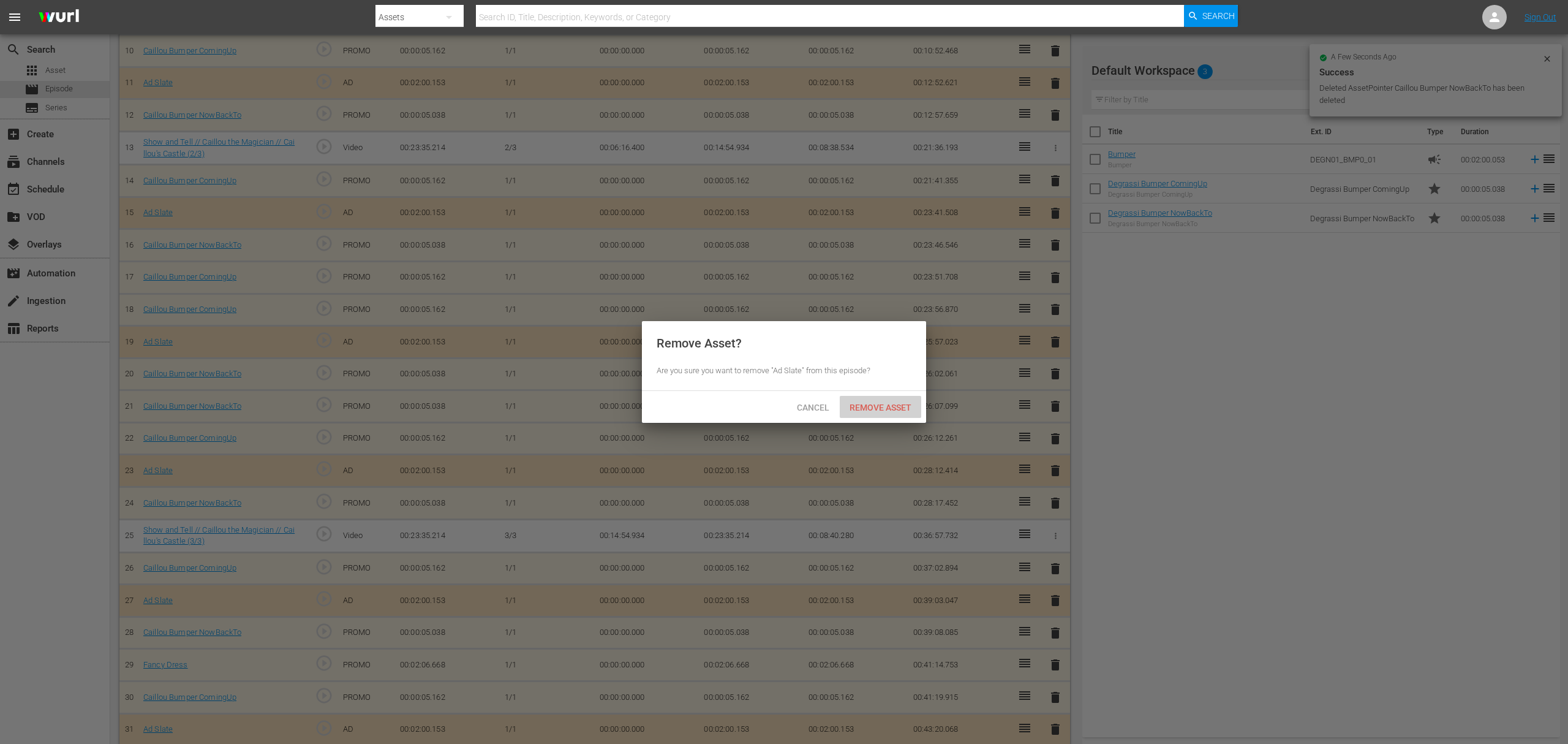
click at [904, 412] on span "Remove Asset" at bounding box center [880, 408] width 81 height 10
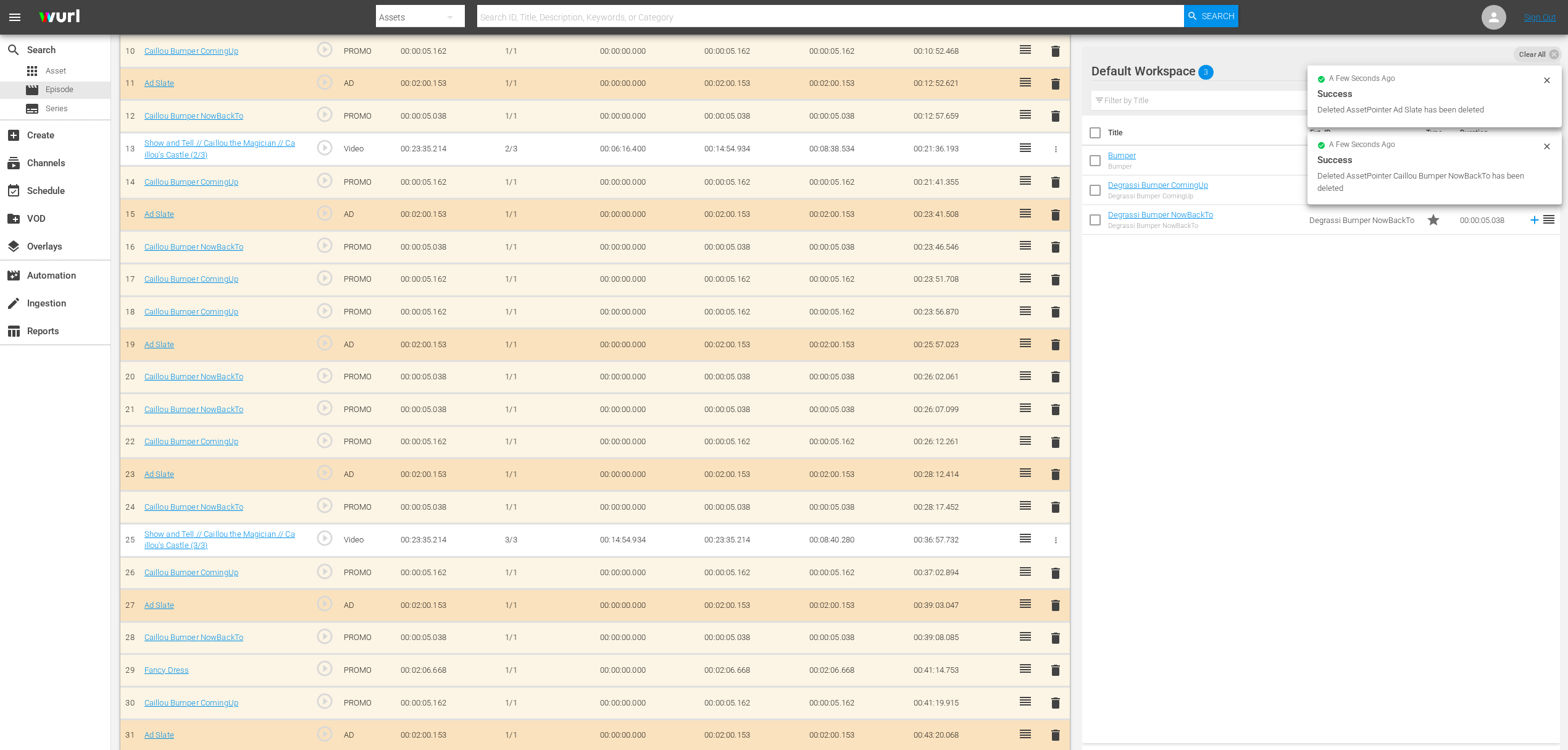
scroll to position [653, 0]
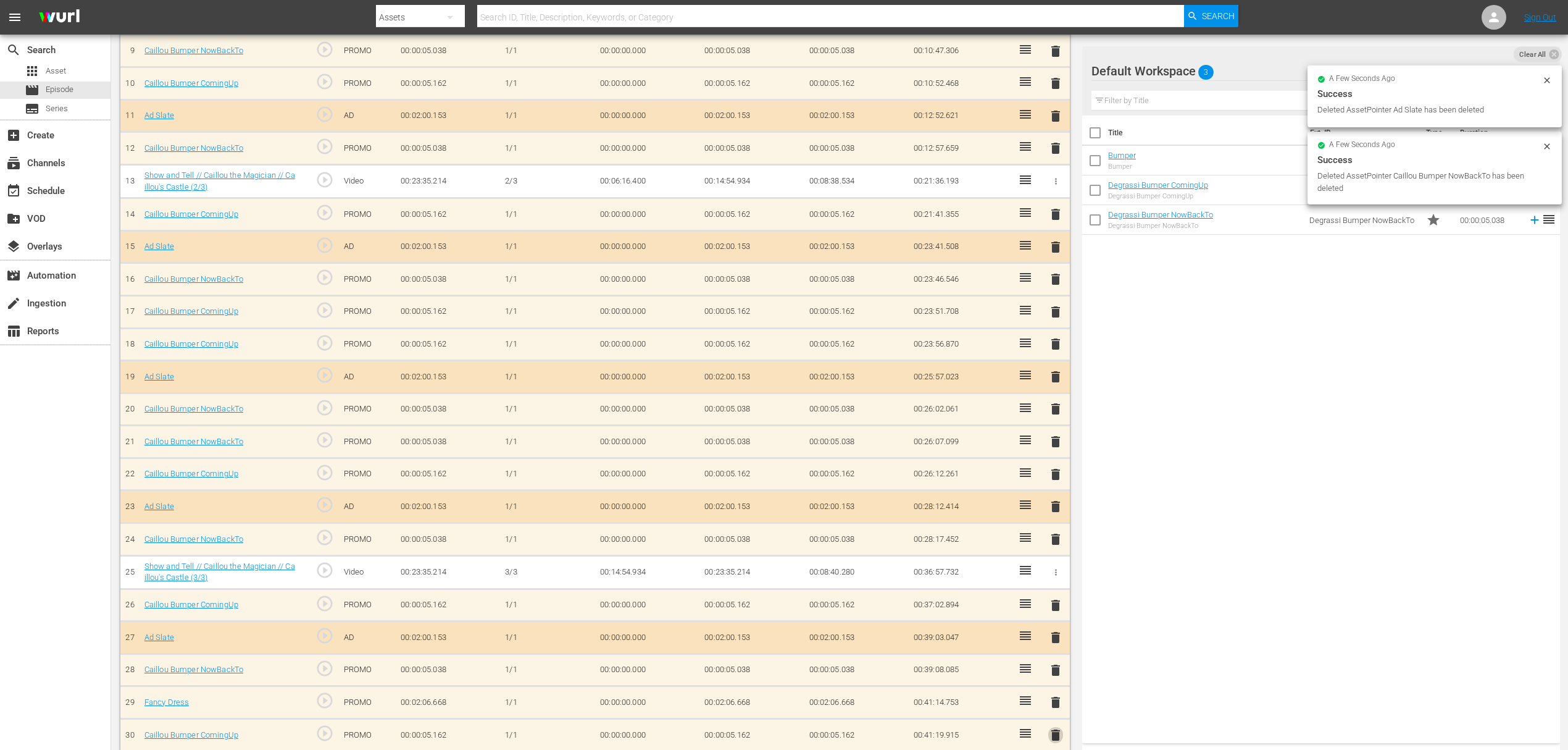
click at [1051, 727] on span "delete" at bounding box center [1056, 735] width 15 height 15
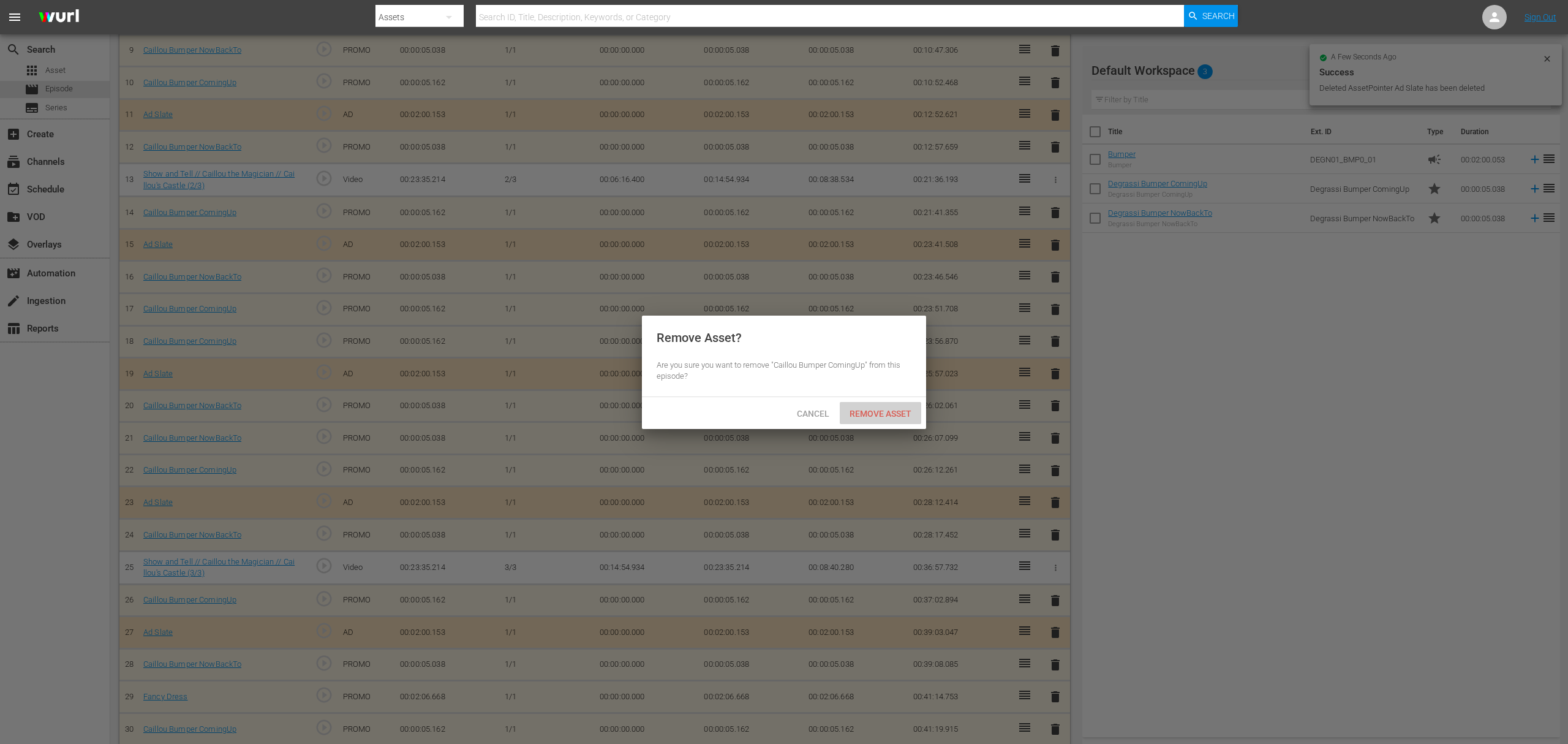
click at [890, 415] on span "Remove Asset" at bounding box center [880, 413] width 81 height 10
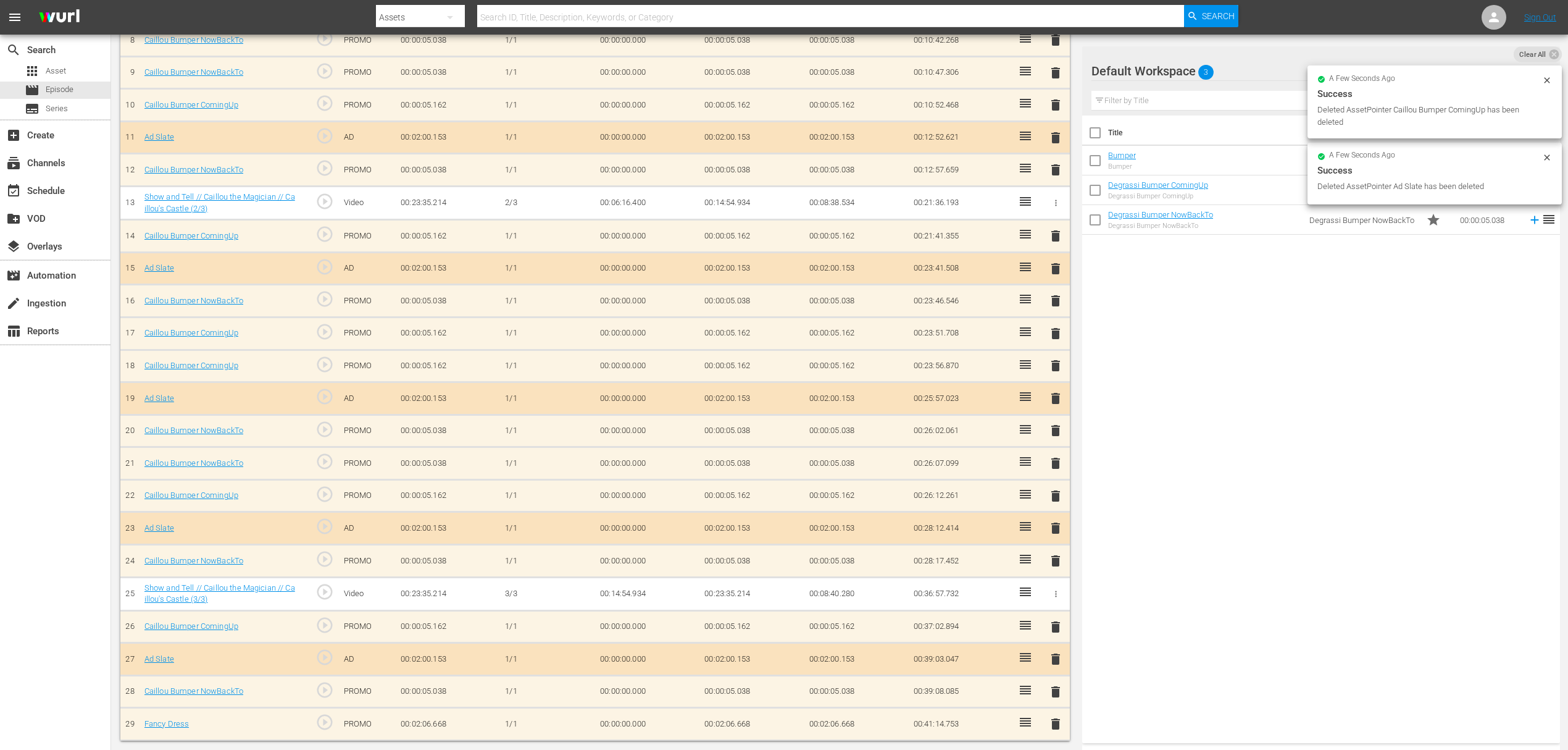
scroll to position [621, 0]
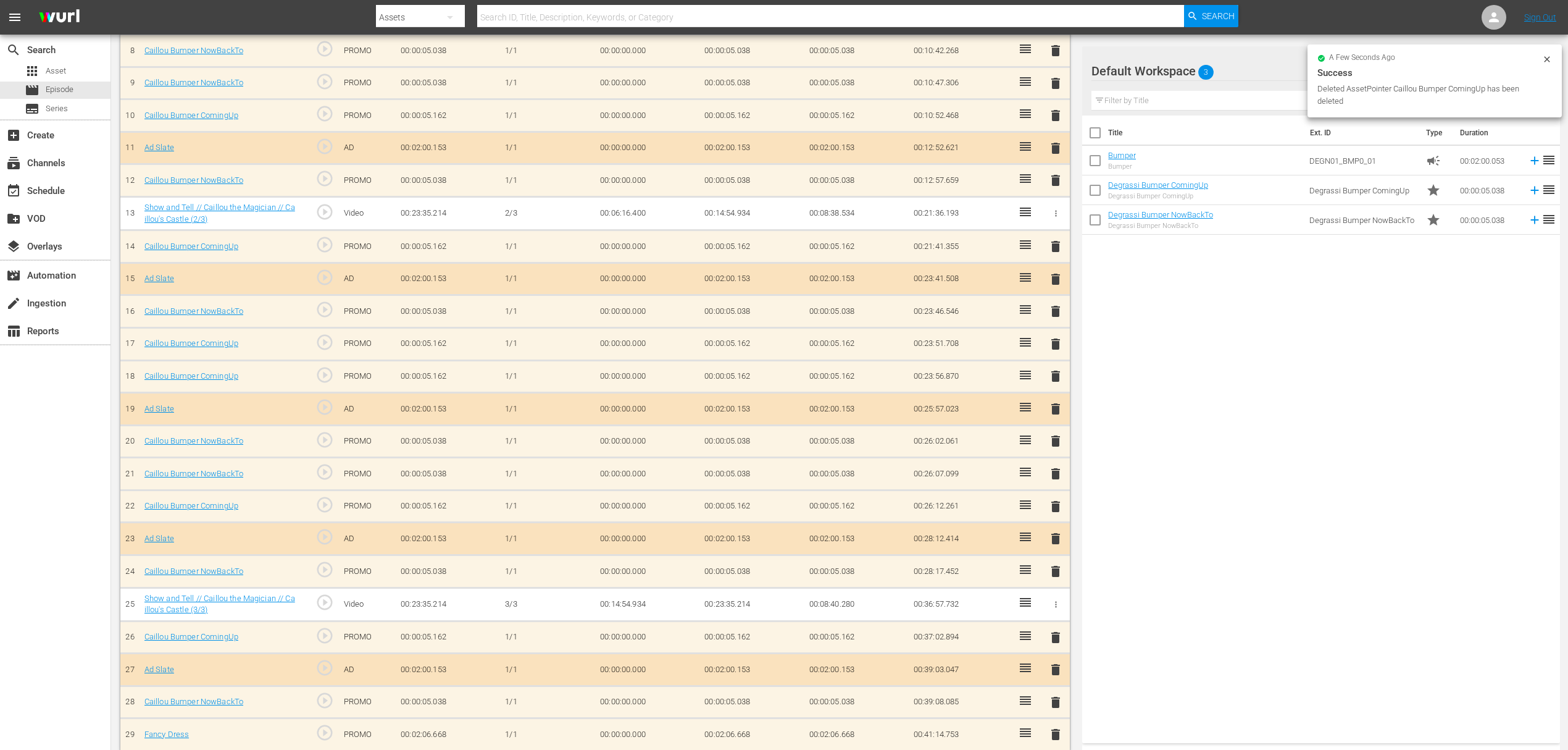
click at [1058, 727] on span "delete" at bounding box center [1056, 735] width 15 height 15
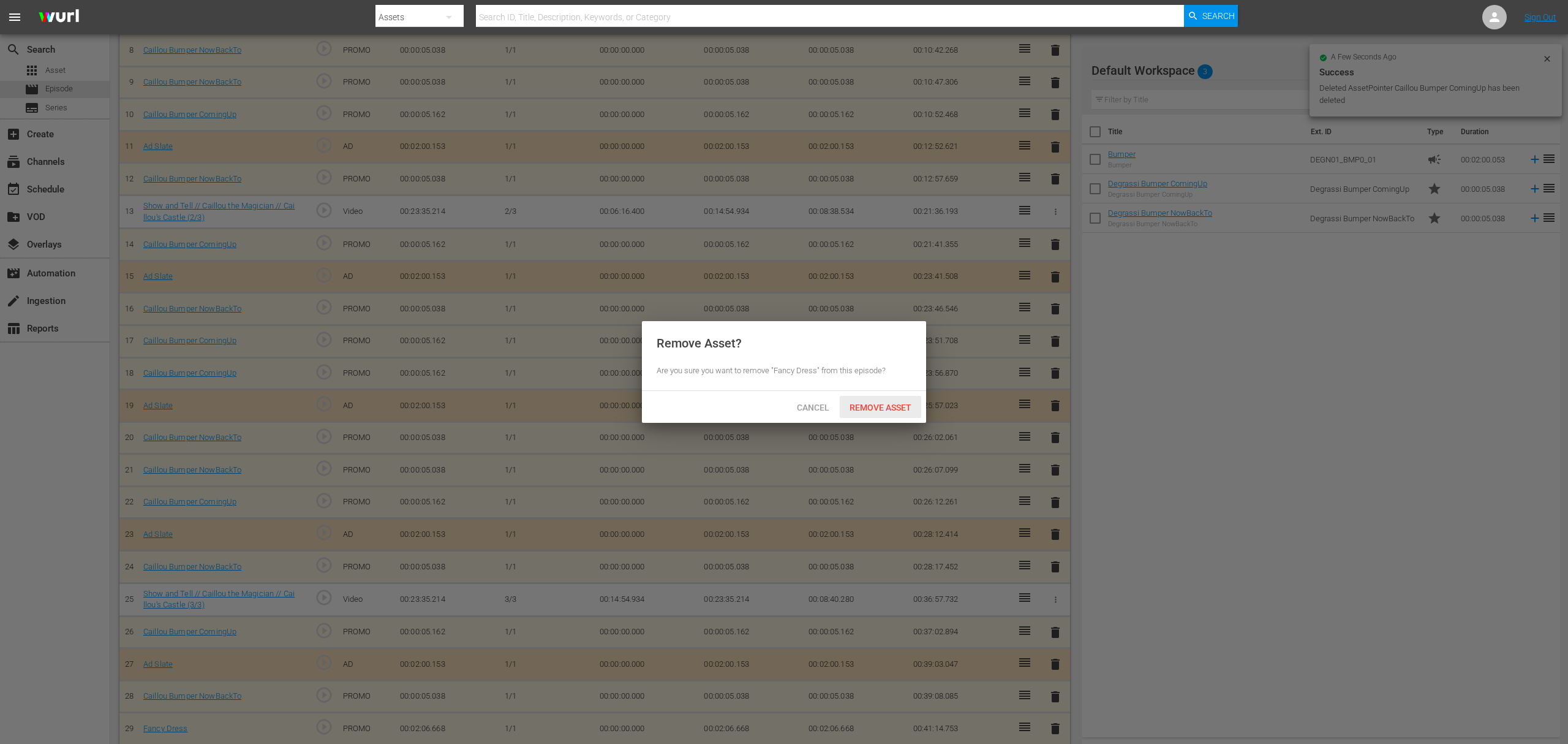
click at [888, 406] on span "Remove Asset" at bounding box center [880, 408] width 81 height 10
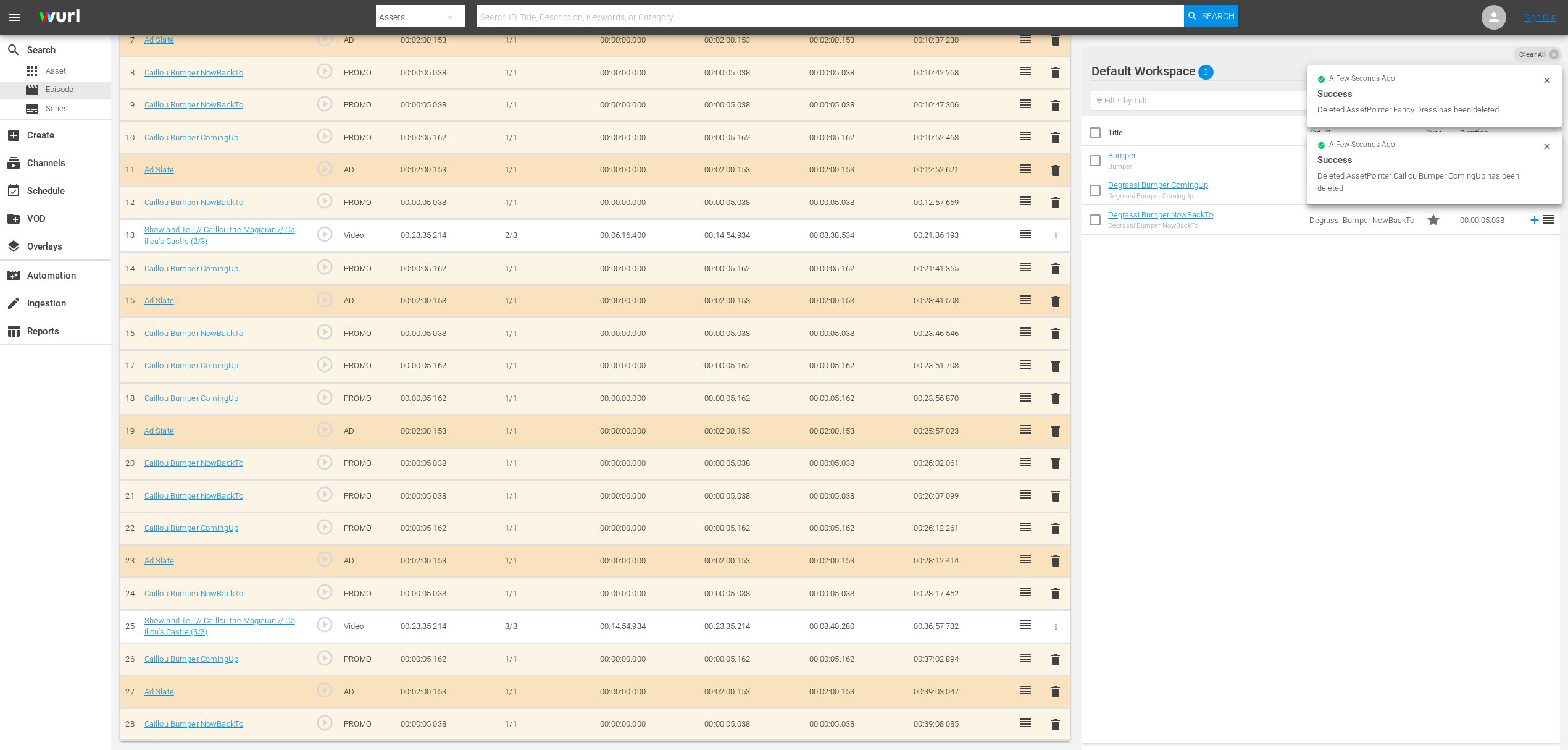
scroll to position [589, 0]
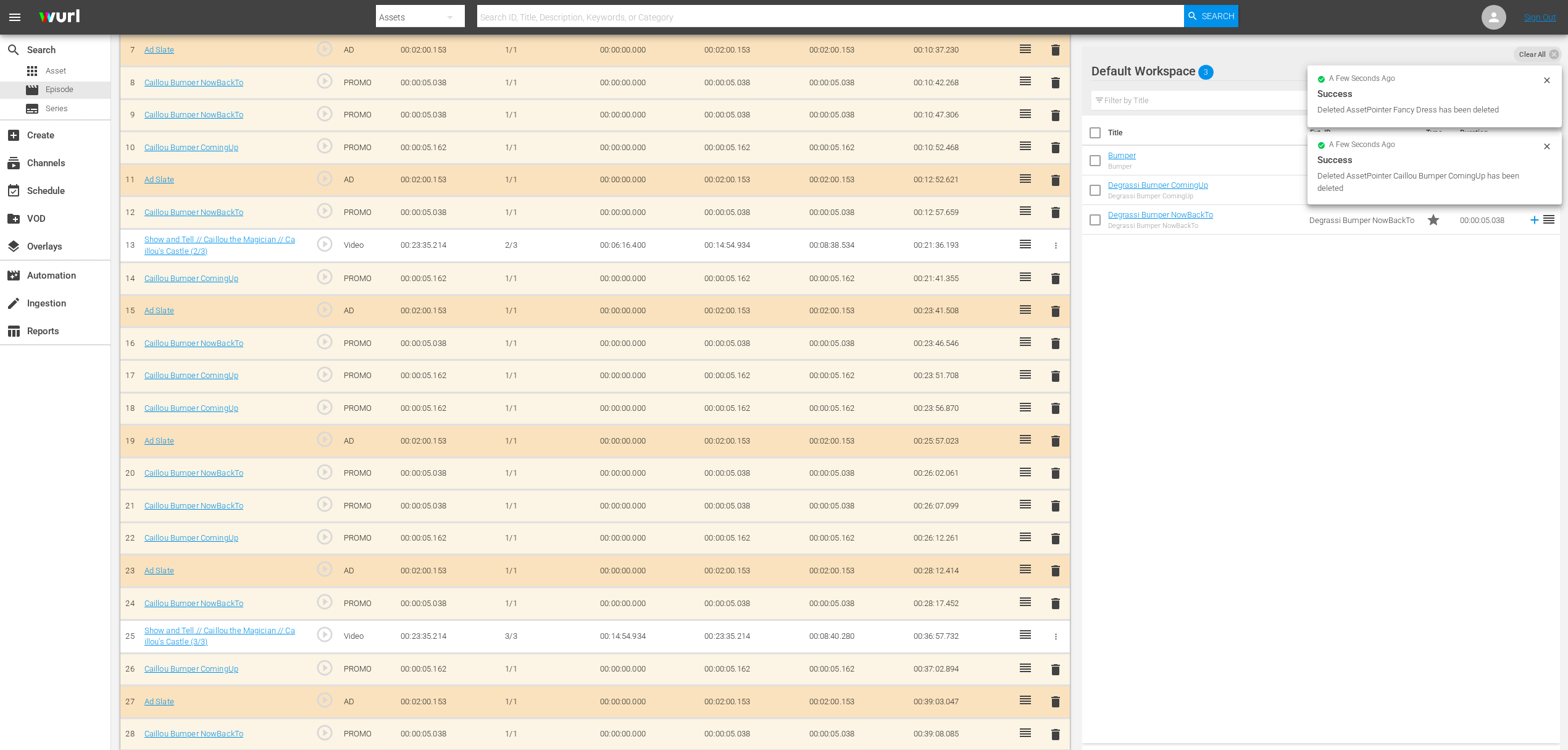
click at [1061, 727] on span "delete" at bounding box center [1056, 735] width 15 height 15
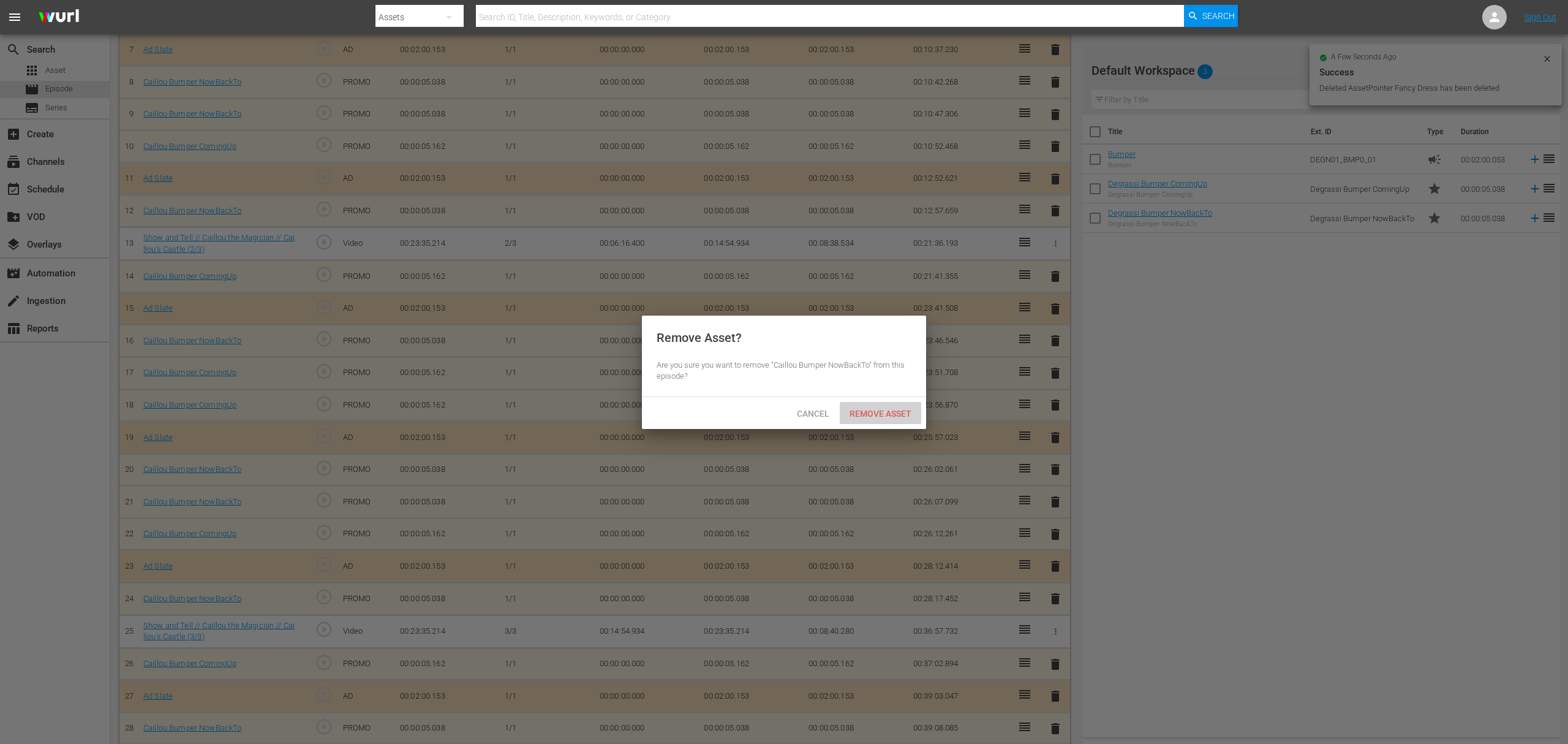
click at [911, 413] on span "Remove Asset" at bounding box center [880, 413] width 81 height 10
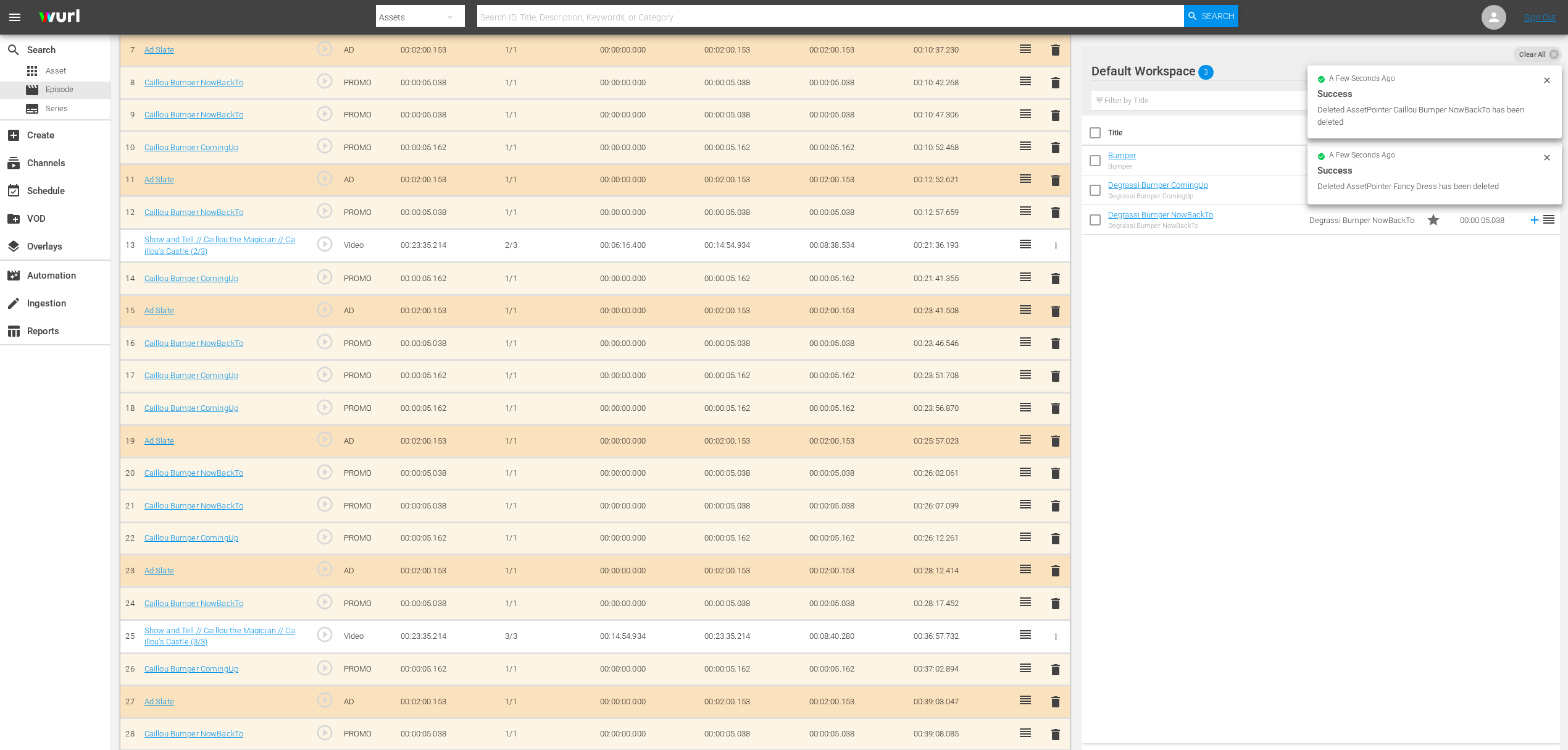
scroll to position [557, 0]
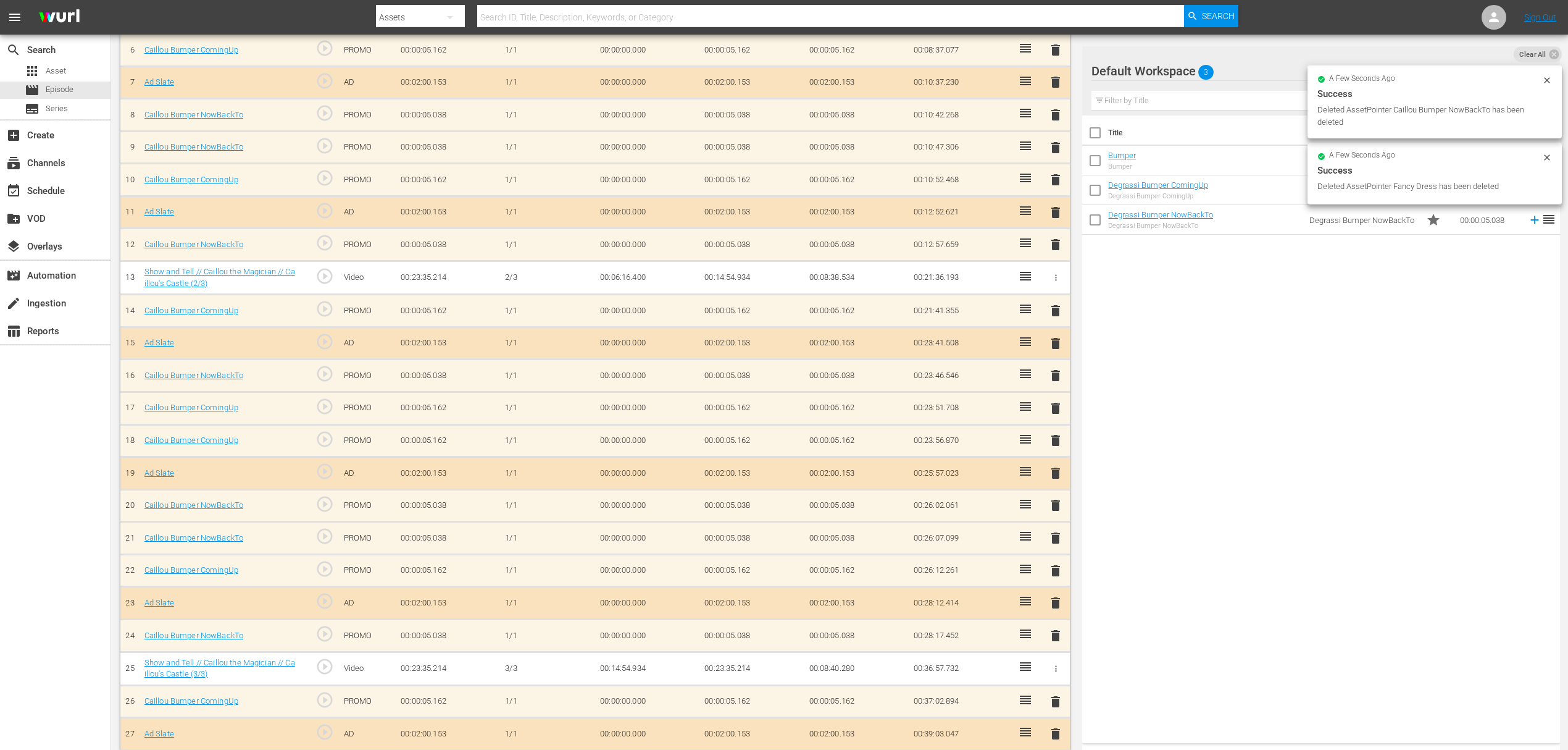
click at [1055, 726] on span "delete" at bounding box center [1056, 734] width 15 height 15
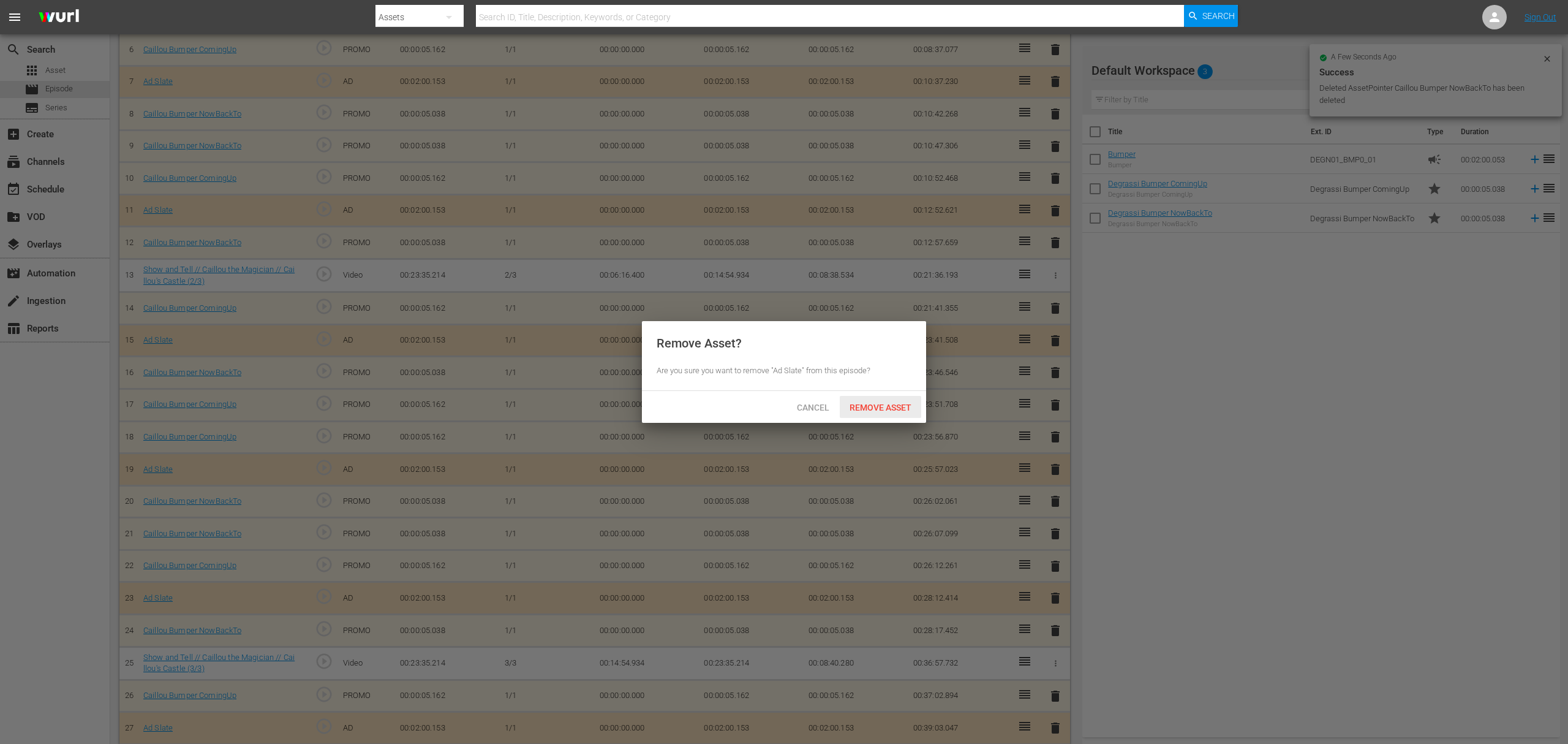
click at [888, 415] on div "Remove Asset" at bounding box center [880, 407] width 81 height 23
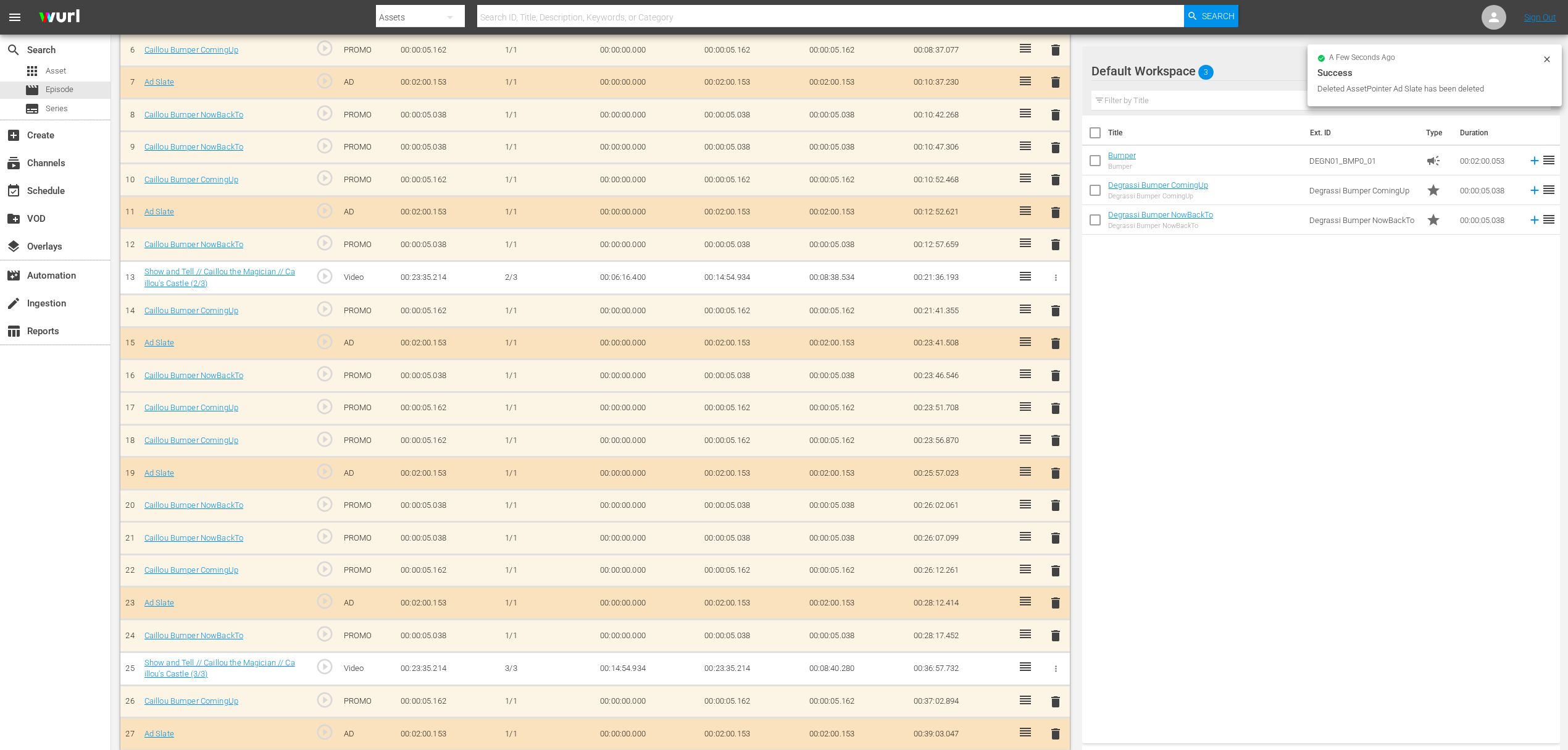
scroll to position [525, 0]
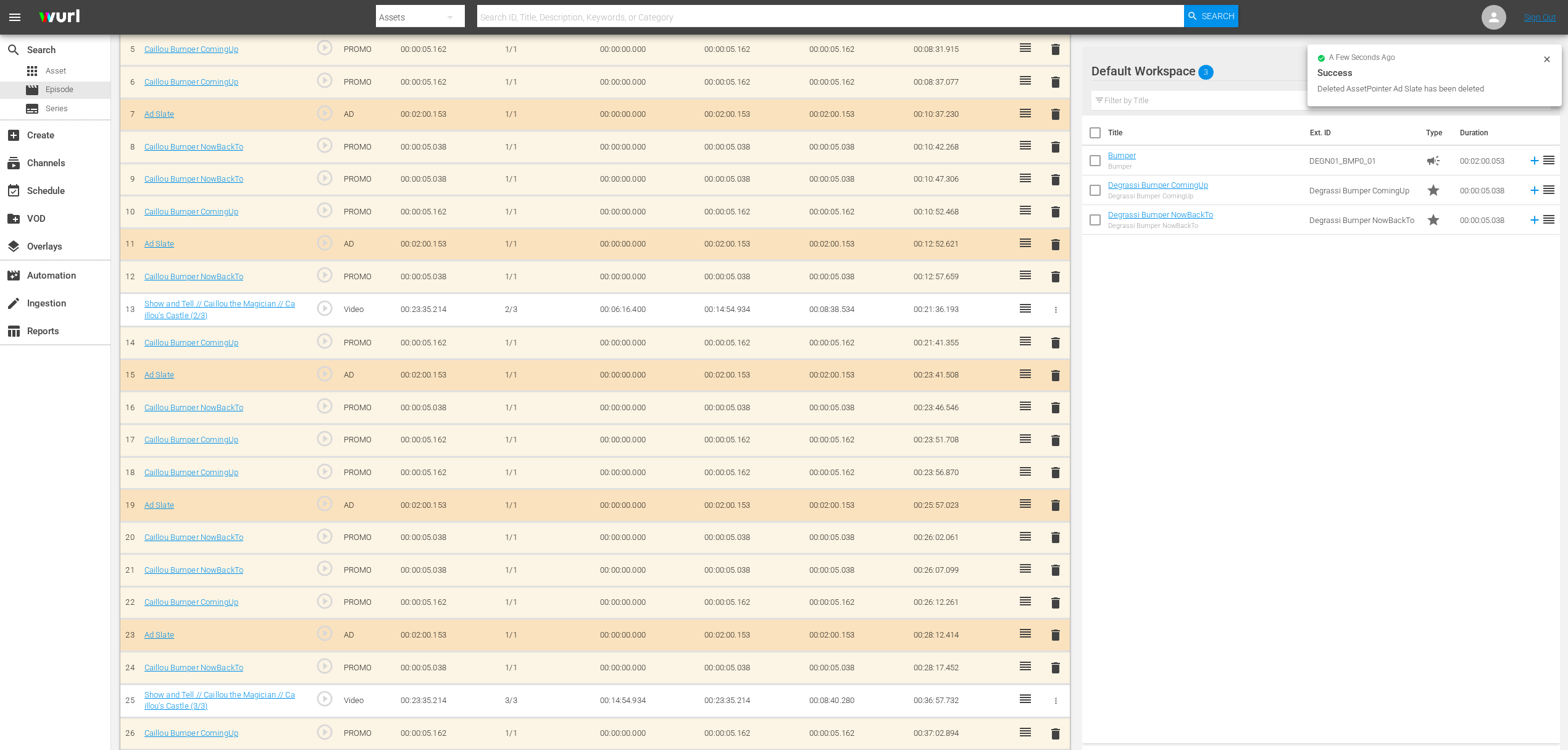
click at [1056, 726] on span "delete" at bounding box center [1056, 734] width 15 height 15
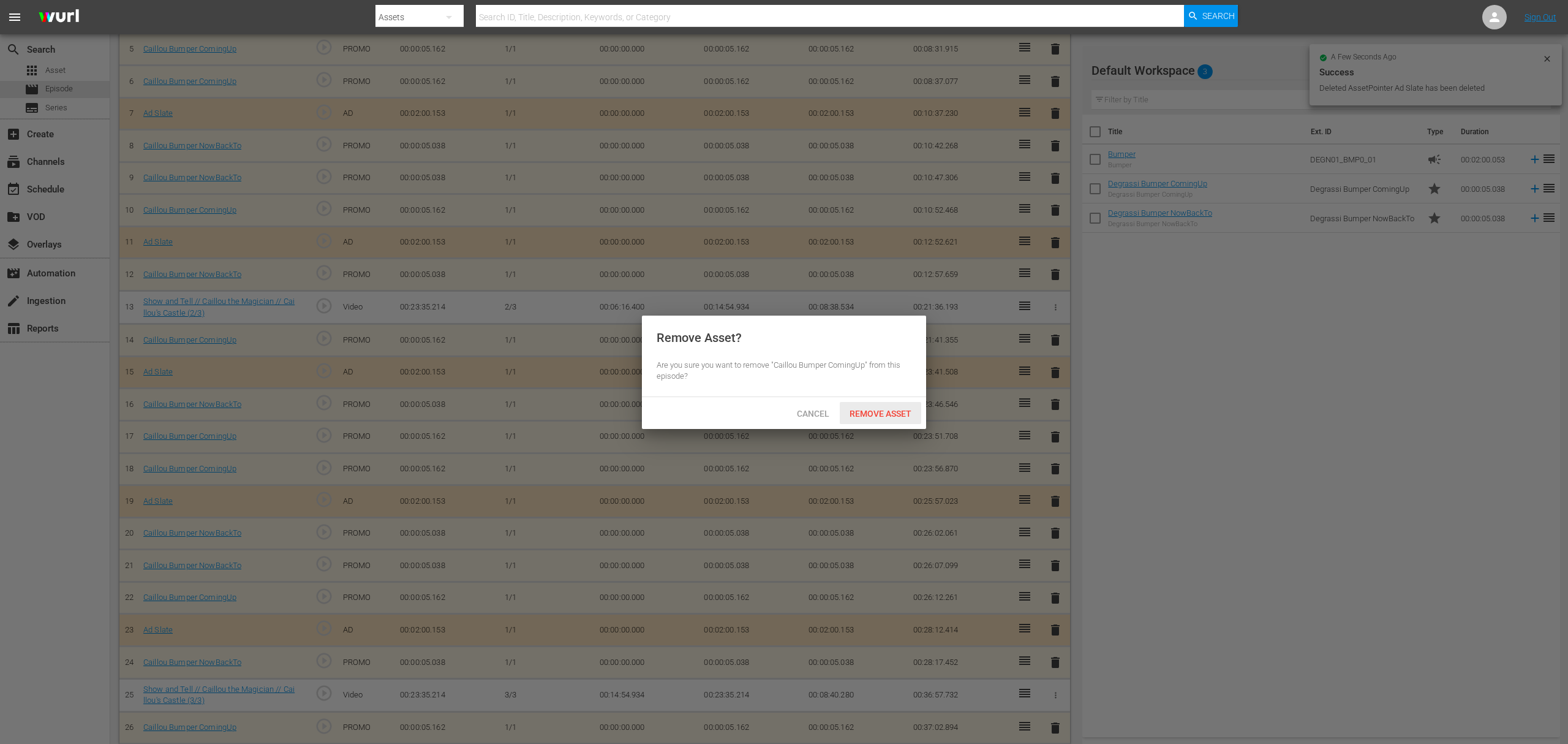
click at [888, 412] on span "Remove Asset" at bounding box center [880, 413] width 81 height 10
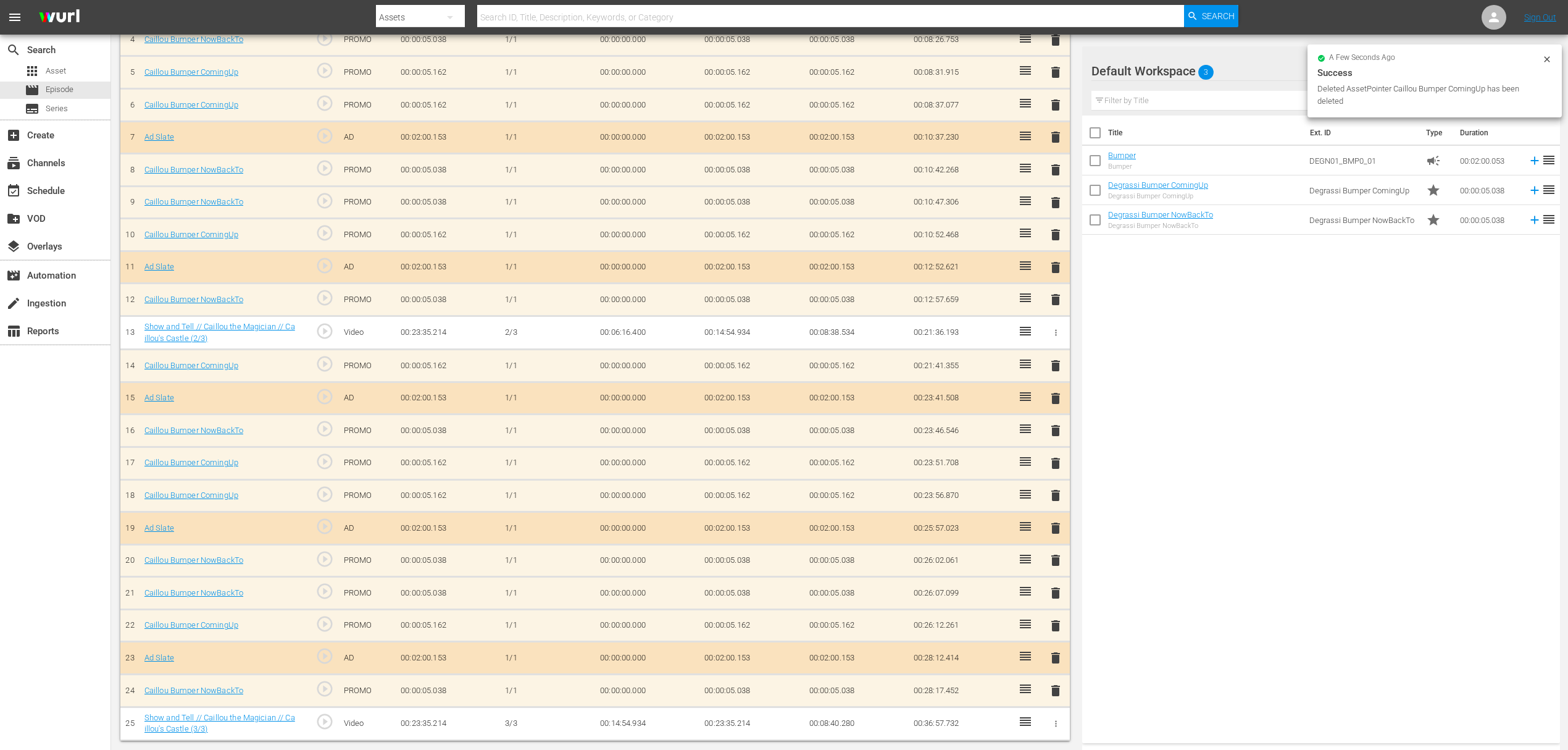
scroll to position [493, 0]
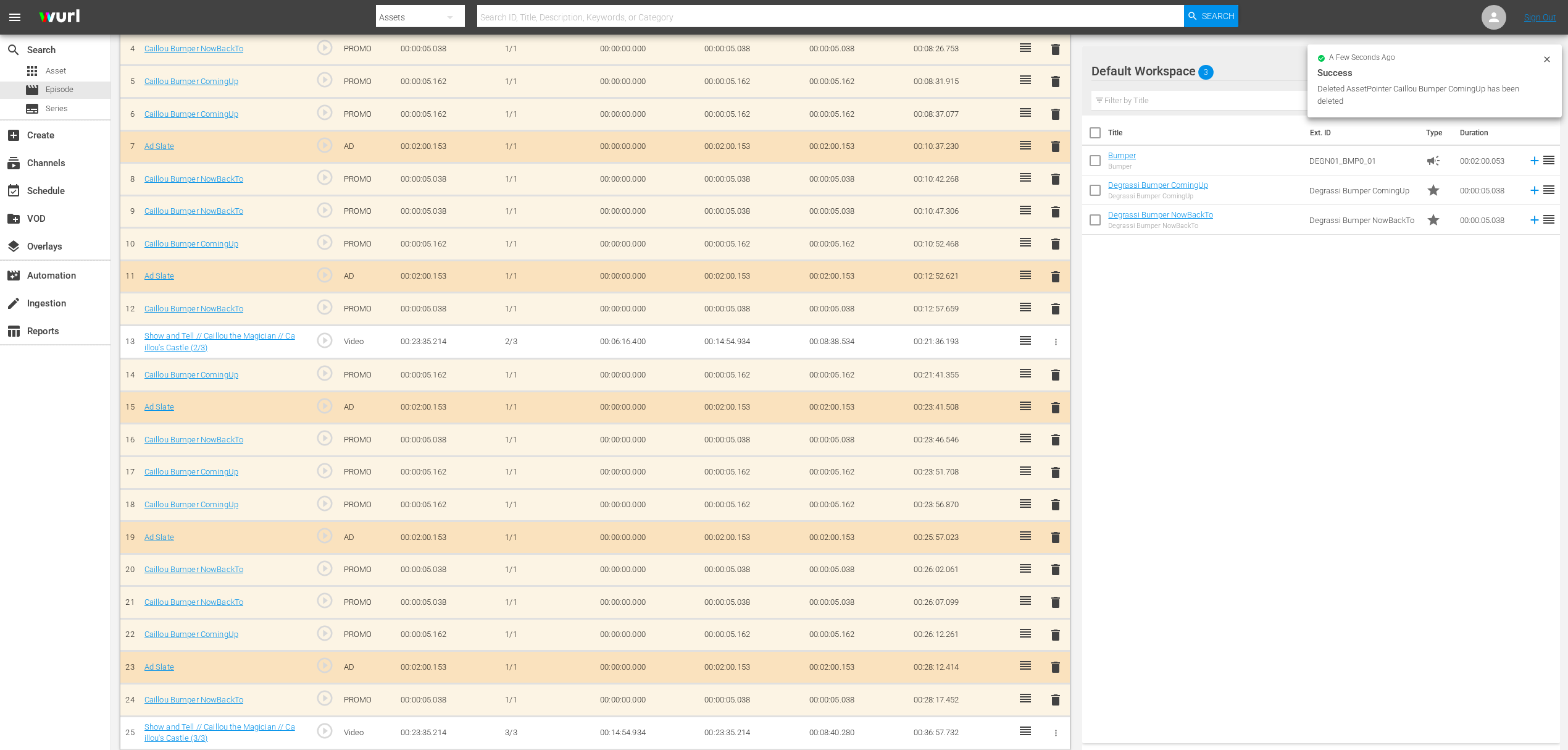
click at [1057, 693] on span "delete" at bounding box center [1056, 700] width 15 height 15
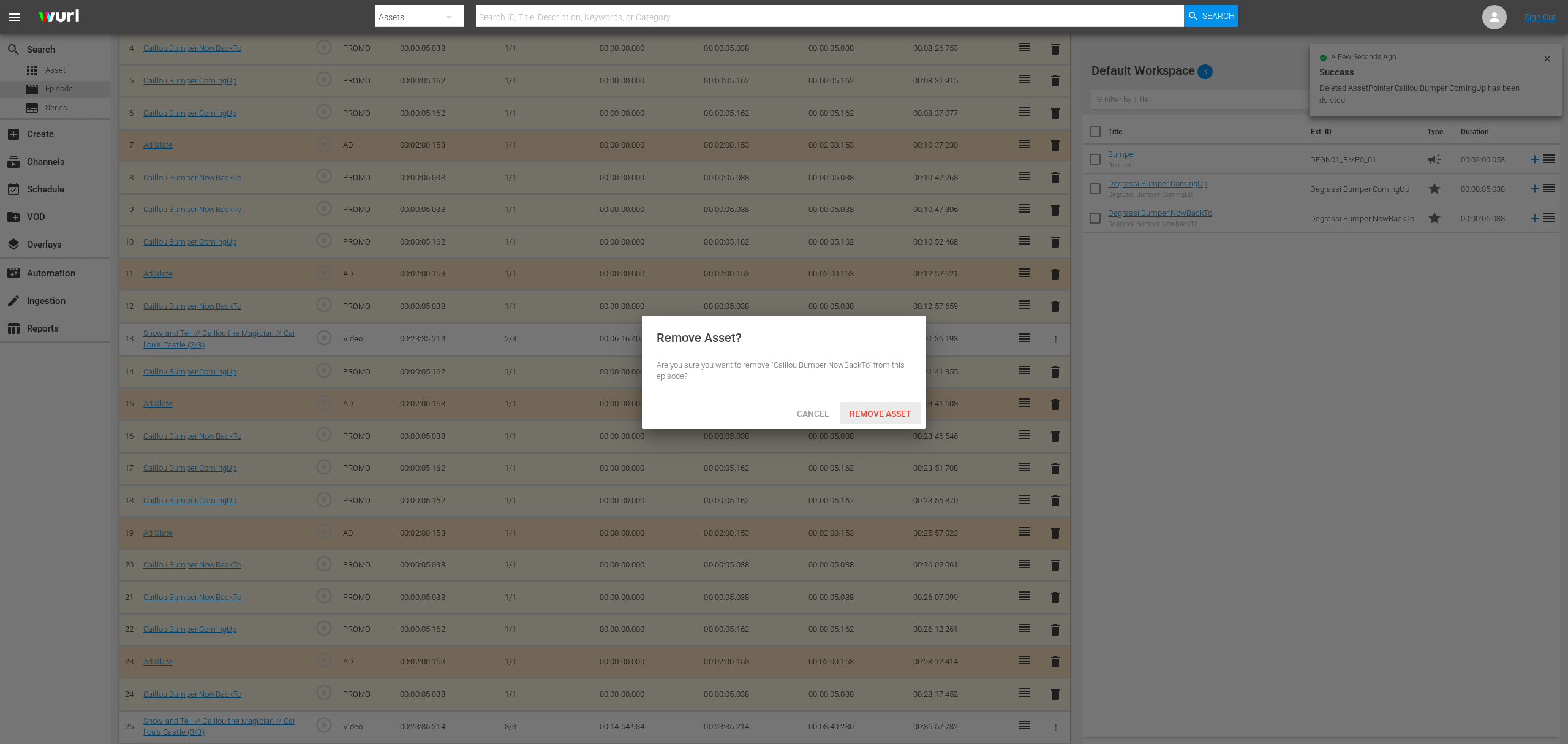
click at [871, 402] on div "Remove Asset" at bounding box center [880, 413] width 81 height 23
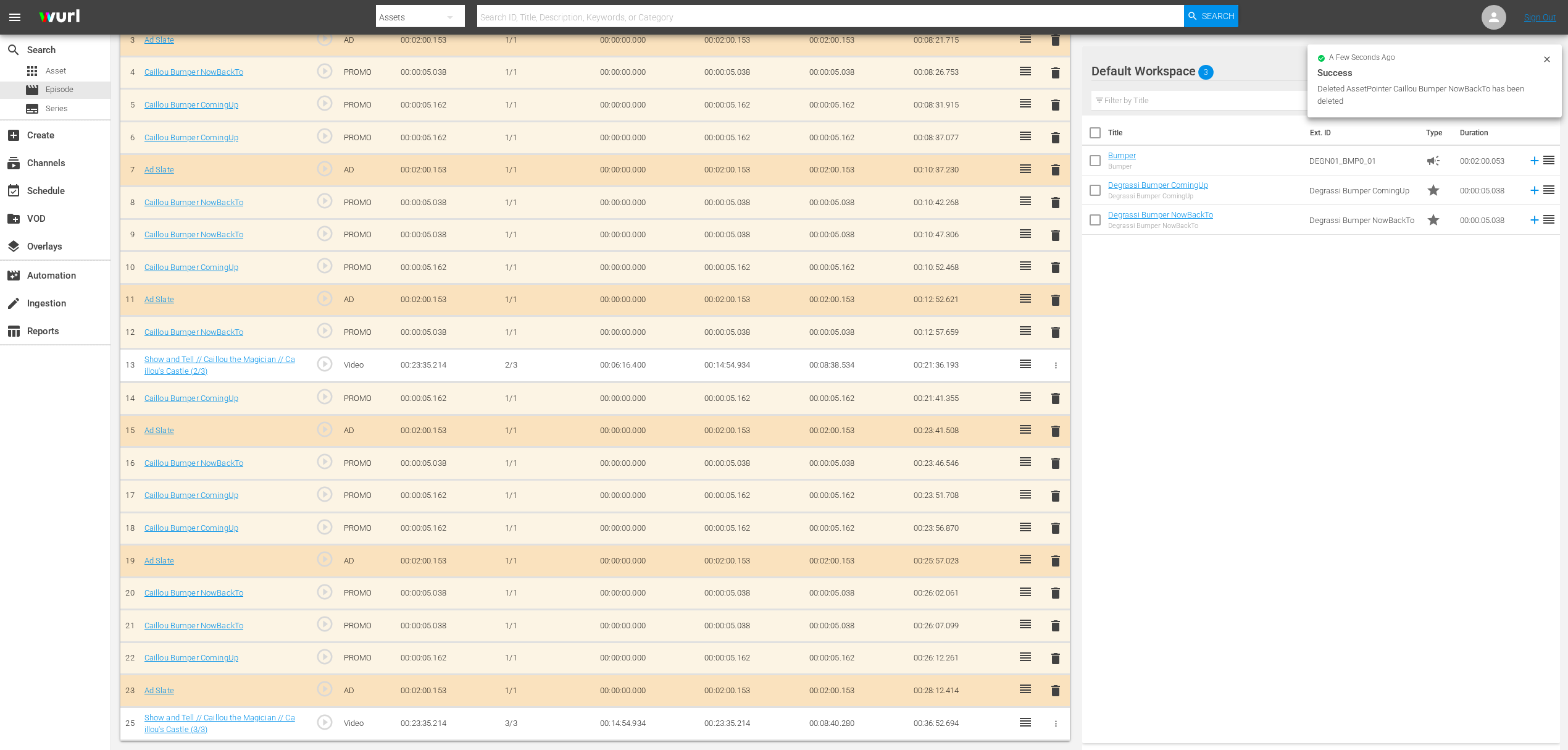
scroll to position [461, 0]
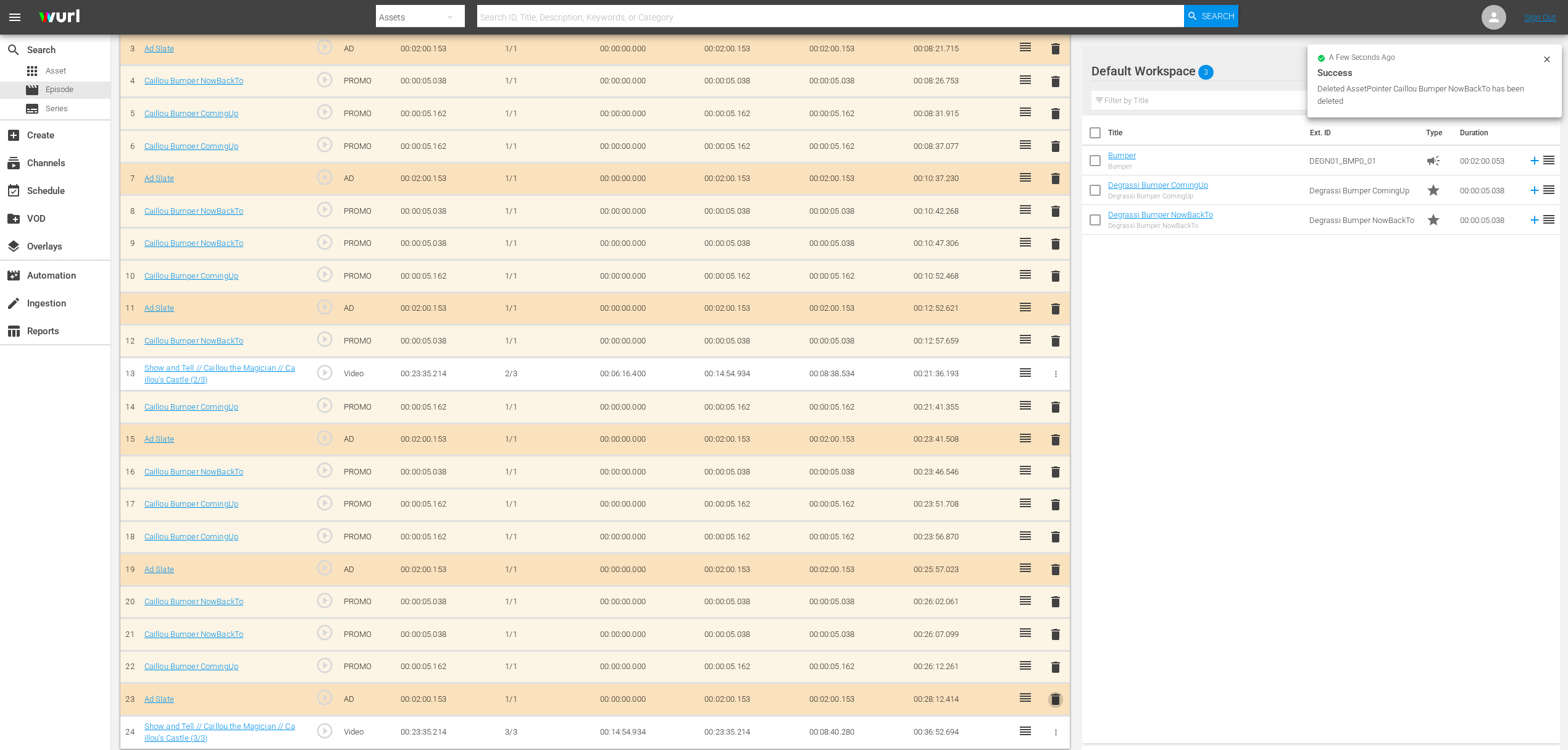
click at [1059, 692] on span "delete" at bounding box center [1056, 699] width 15 height 15
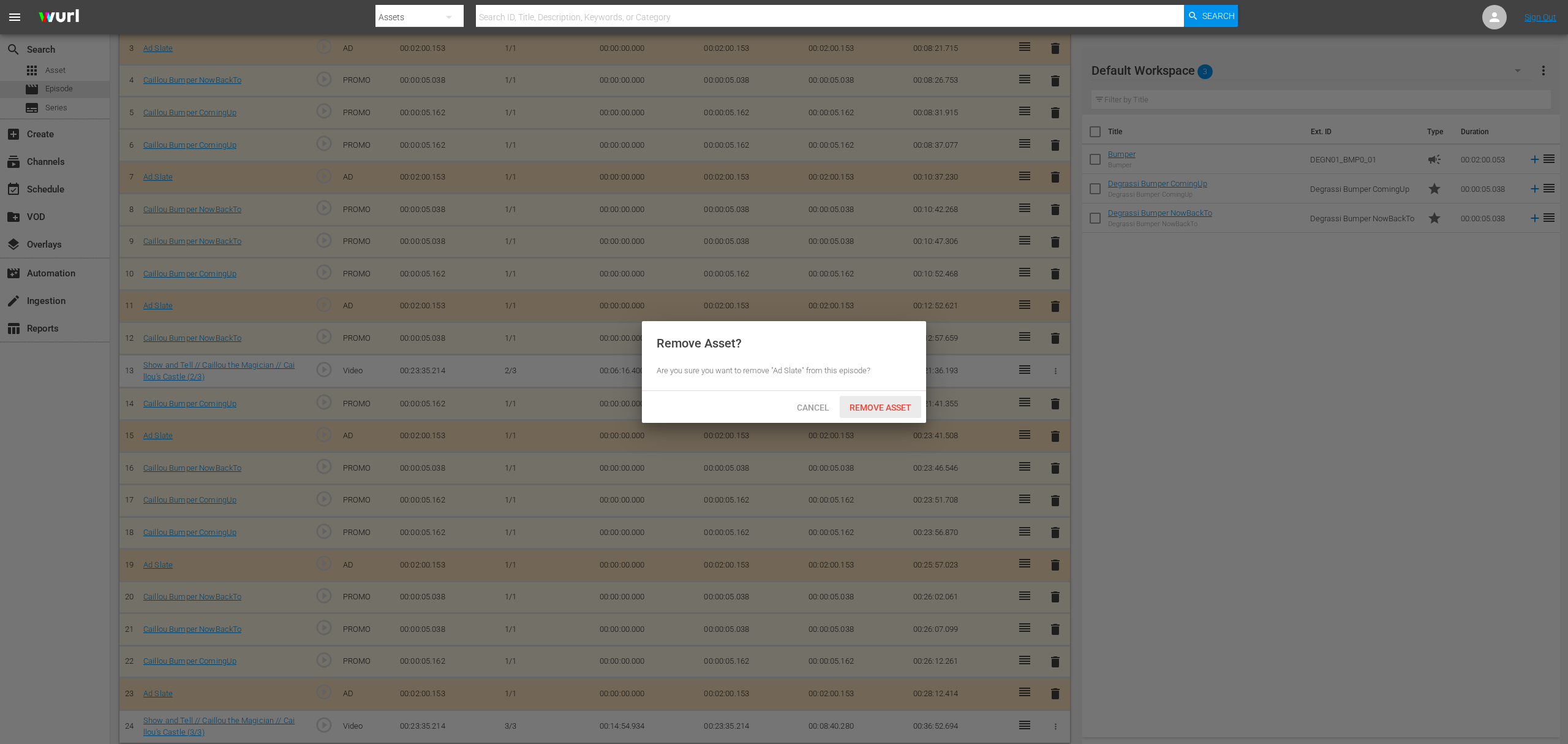
click at [892, 410] on span "Remove Asset" at bounding box center [880, 408] width 81 height 10
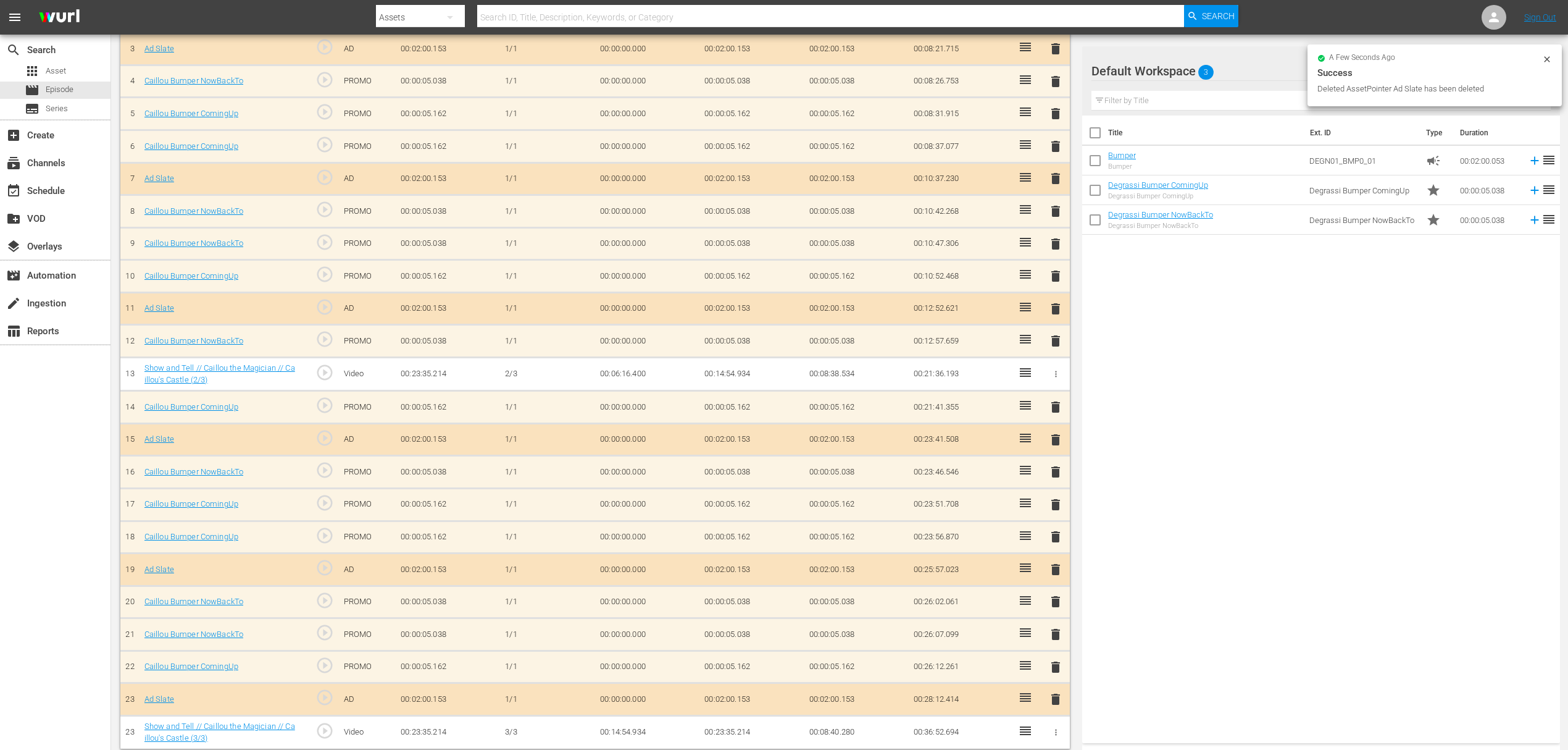
scroll to position [429, 0]
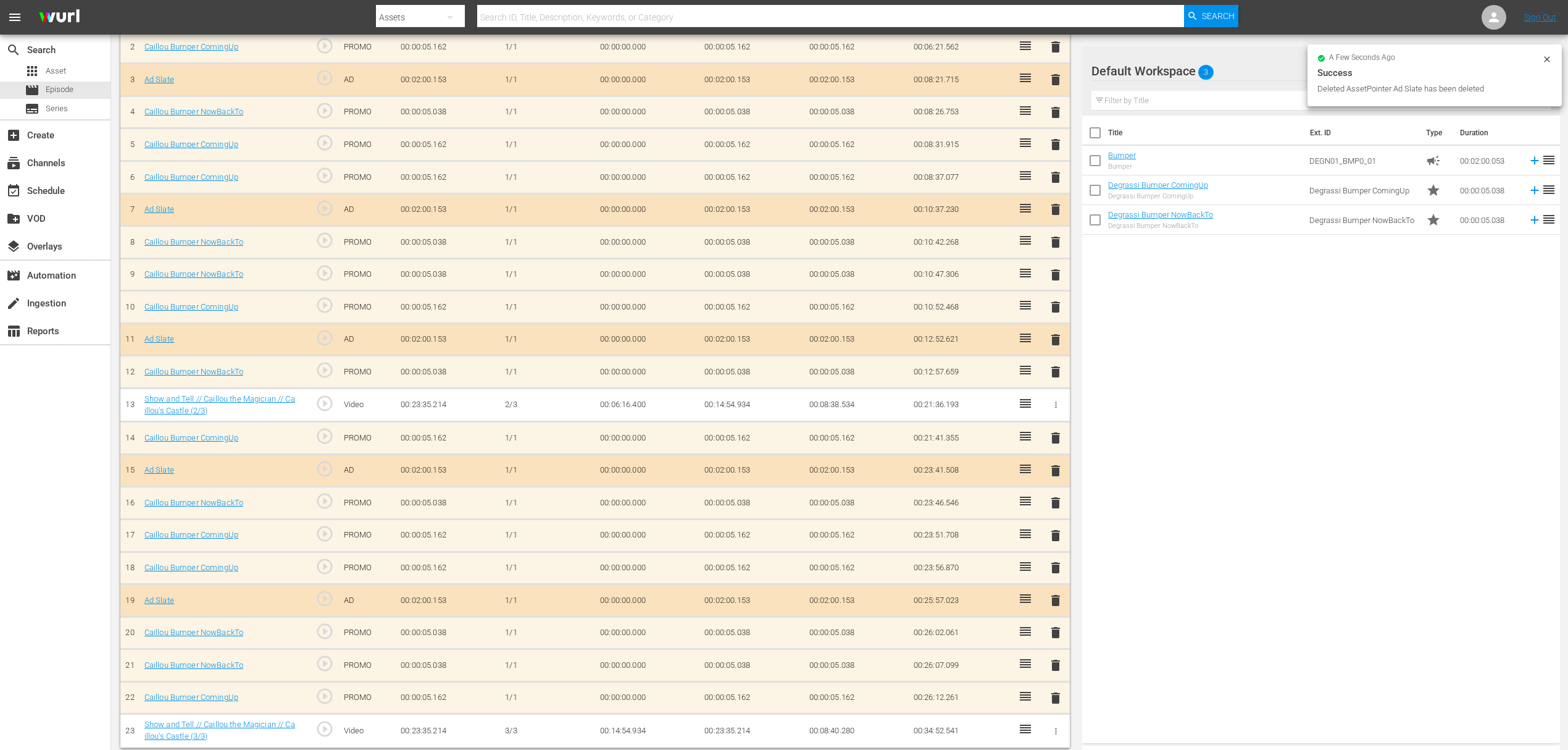
click at [1057, 688] on button "delete" at bounding box center [1056, 697] width 15 height 18
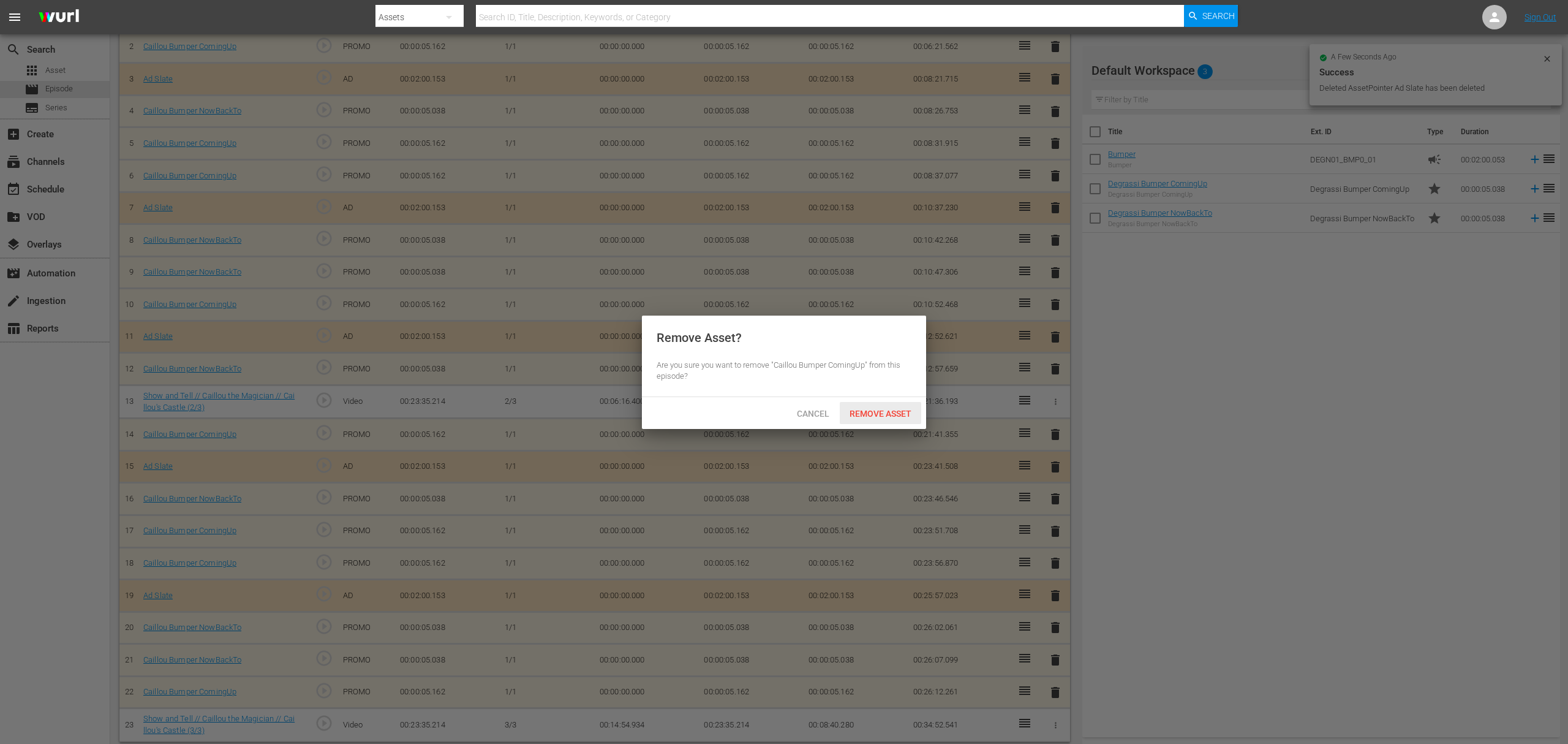
click at [890, 419] on div "Remove Asset" at bounding box center [880, 413] width 81 height 23
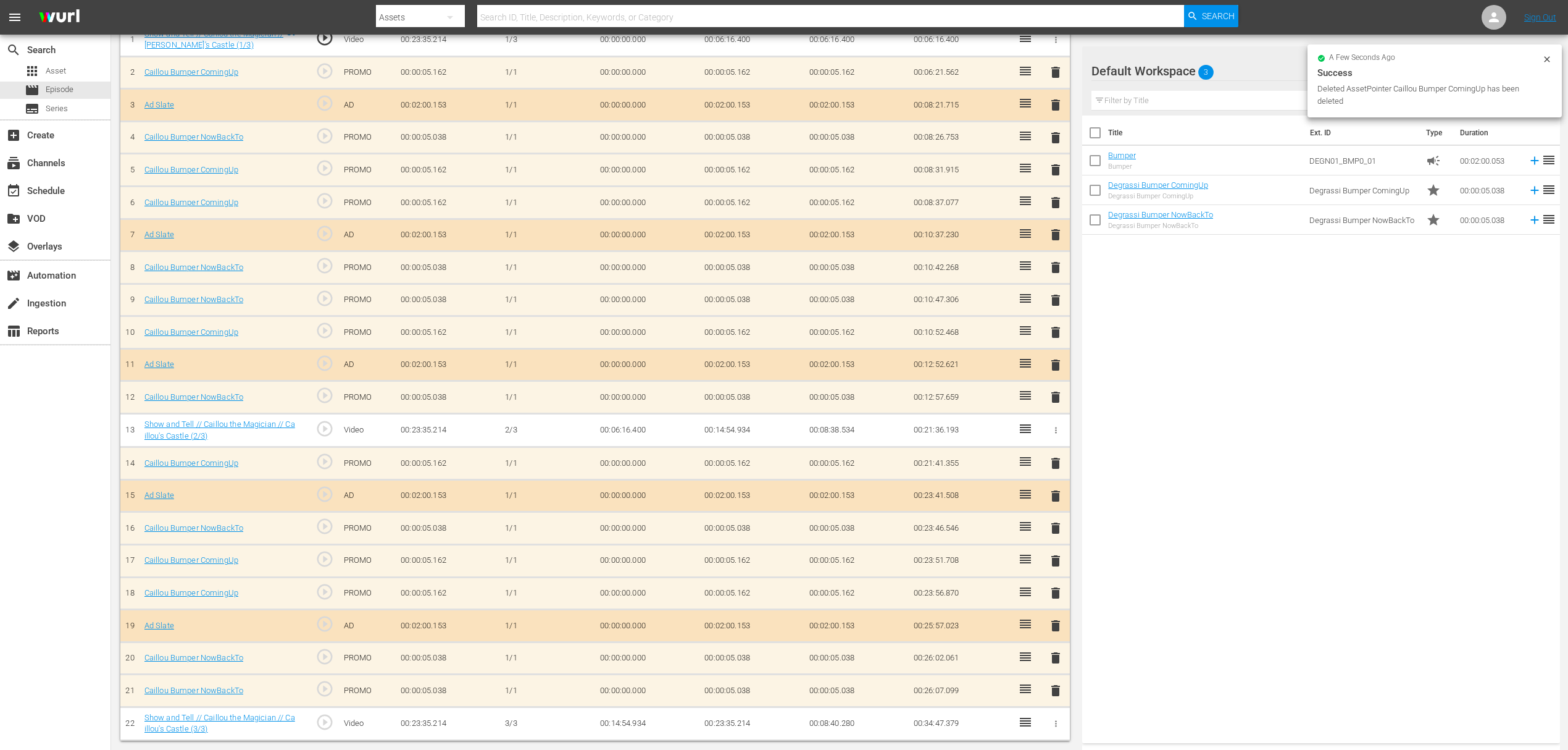
scroll to position [397, 0]
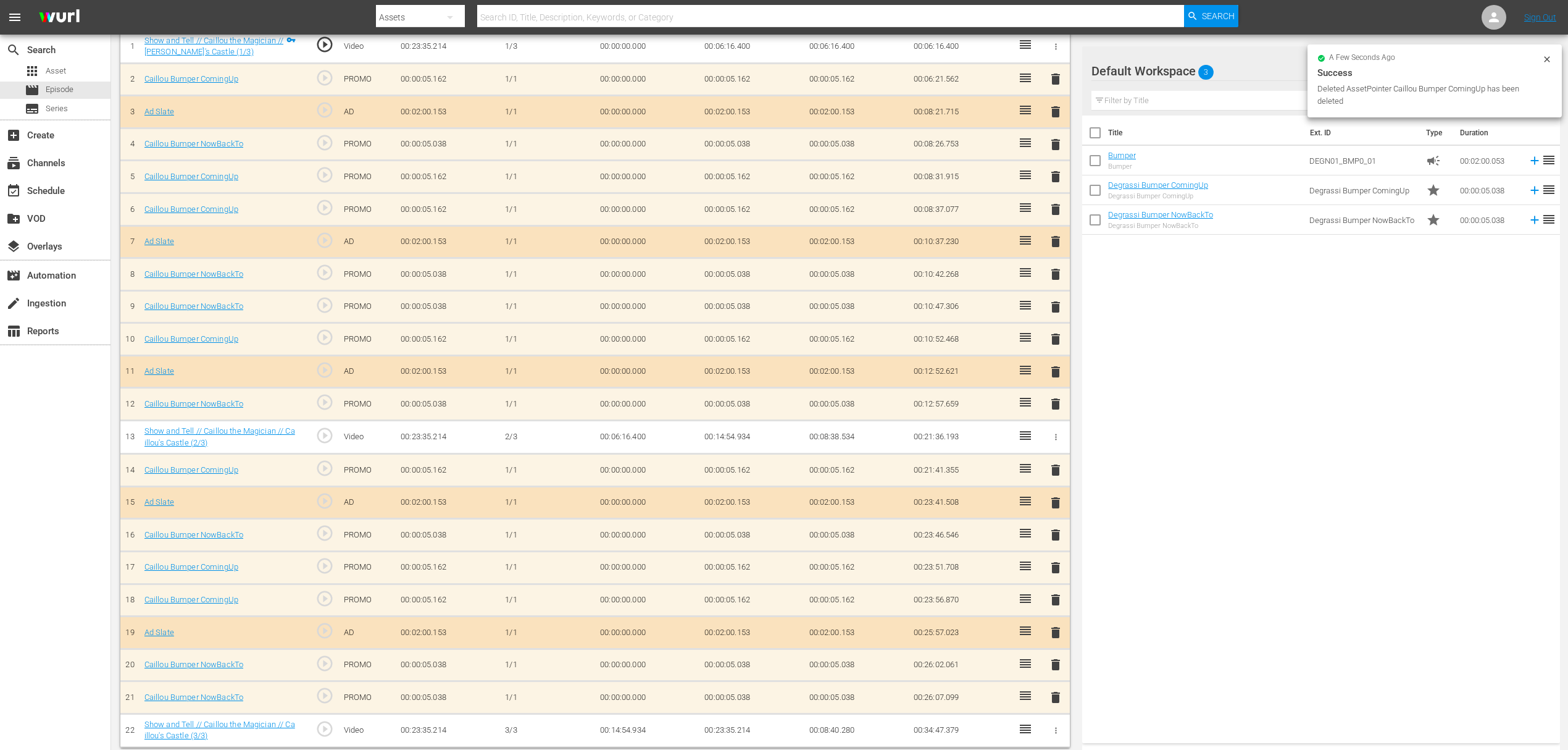
click at [1052, 690] on span "delete" at bounding box center [1056, 698] width 15 height 15
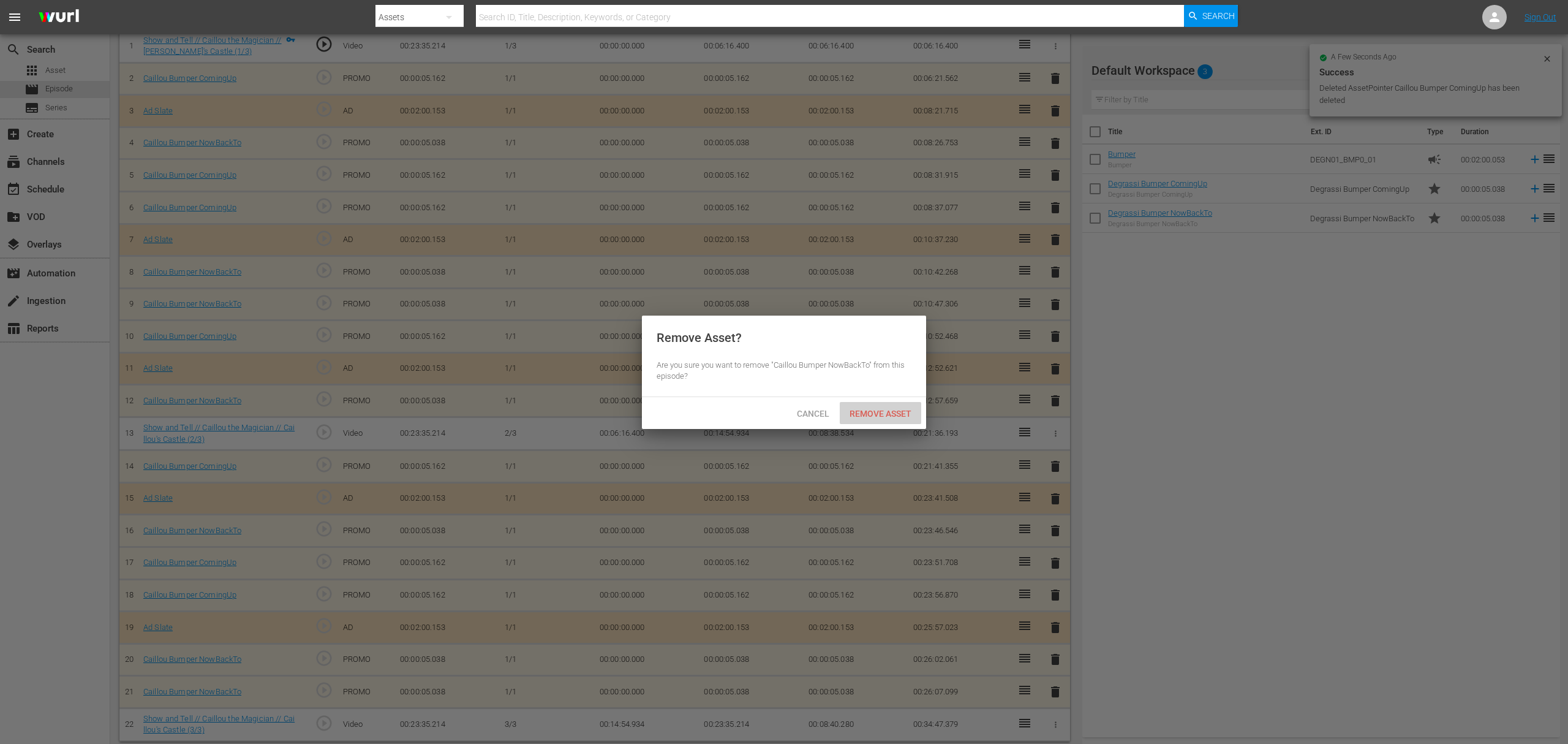
click at [892, 402] on div "Remove Asset" at bounding box center [880, 413] width 81 height 23
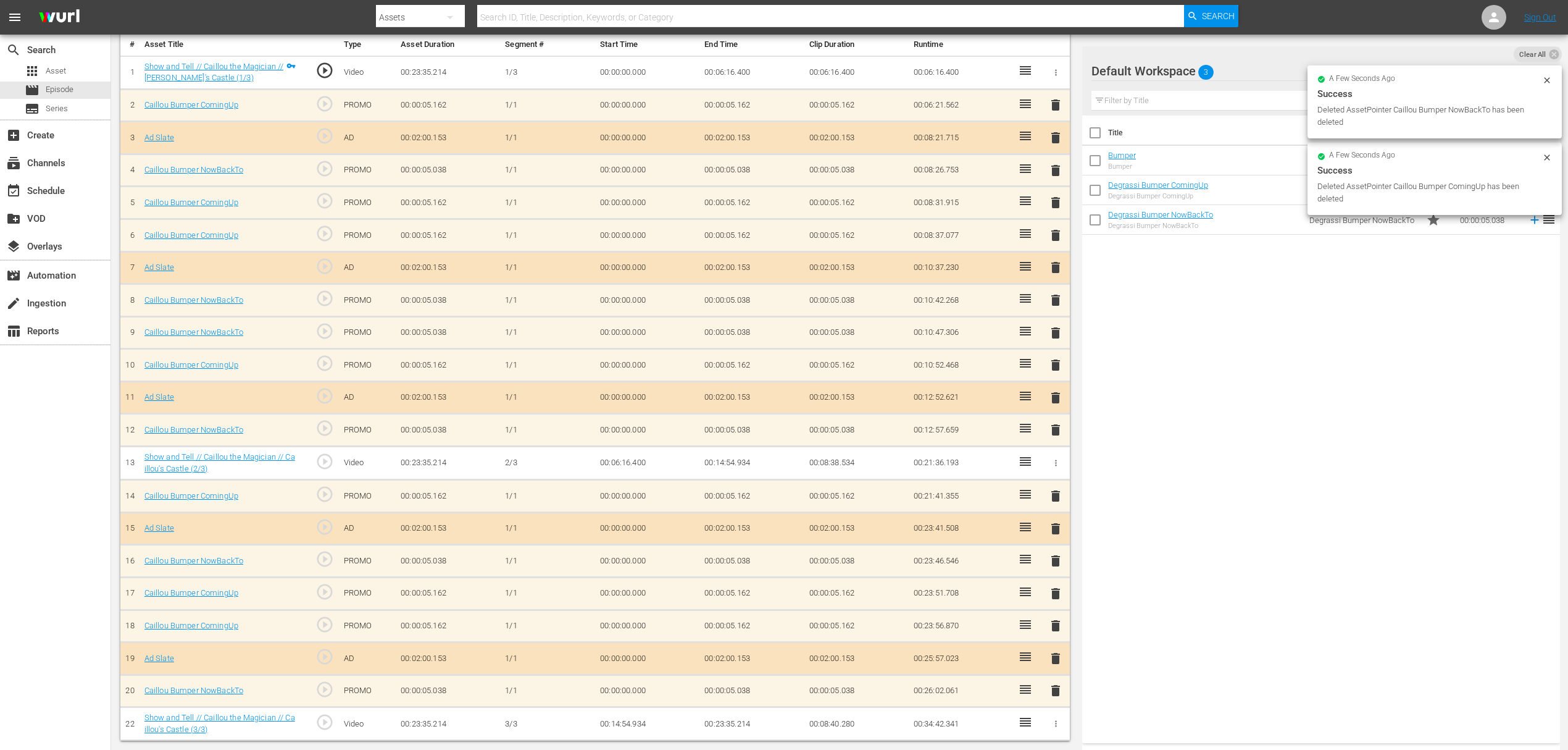
scroll to position [365, 0]
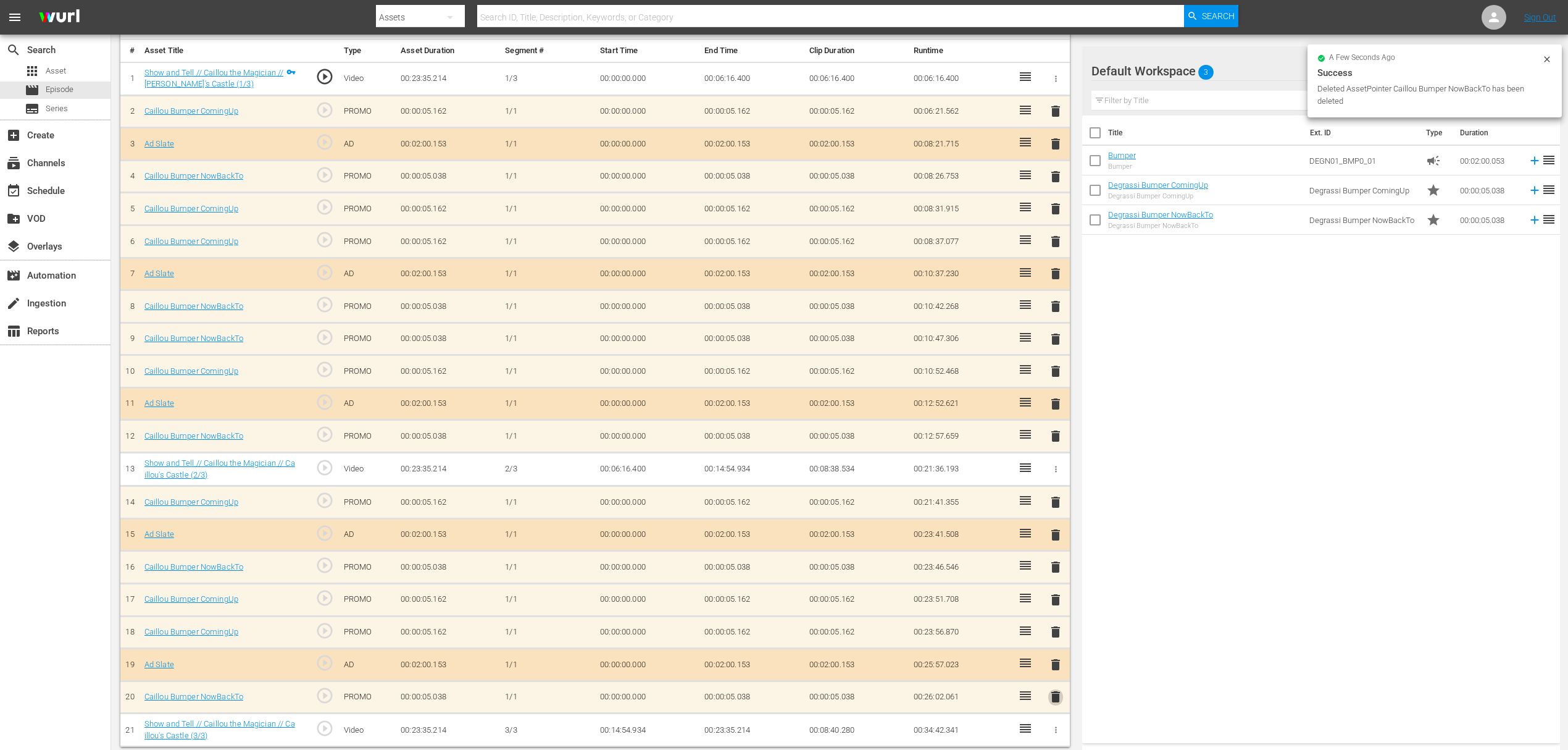
click at [1054, 689] on span "delete" at bounding box center [1056, 697] width 15 height 15
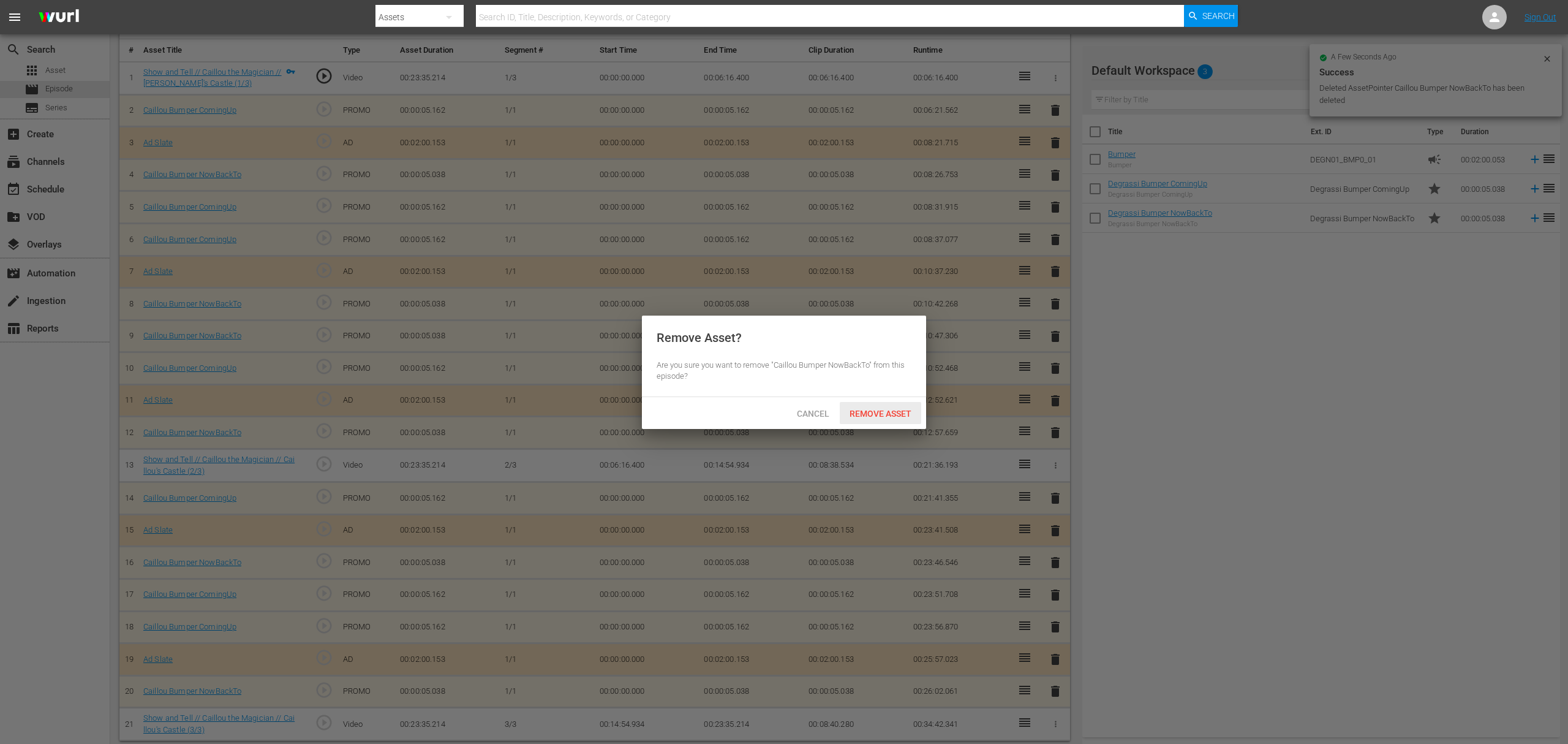
click at [895, 420] on div "Remove Asset" at bounding box center [880, 413] width 81 height 23
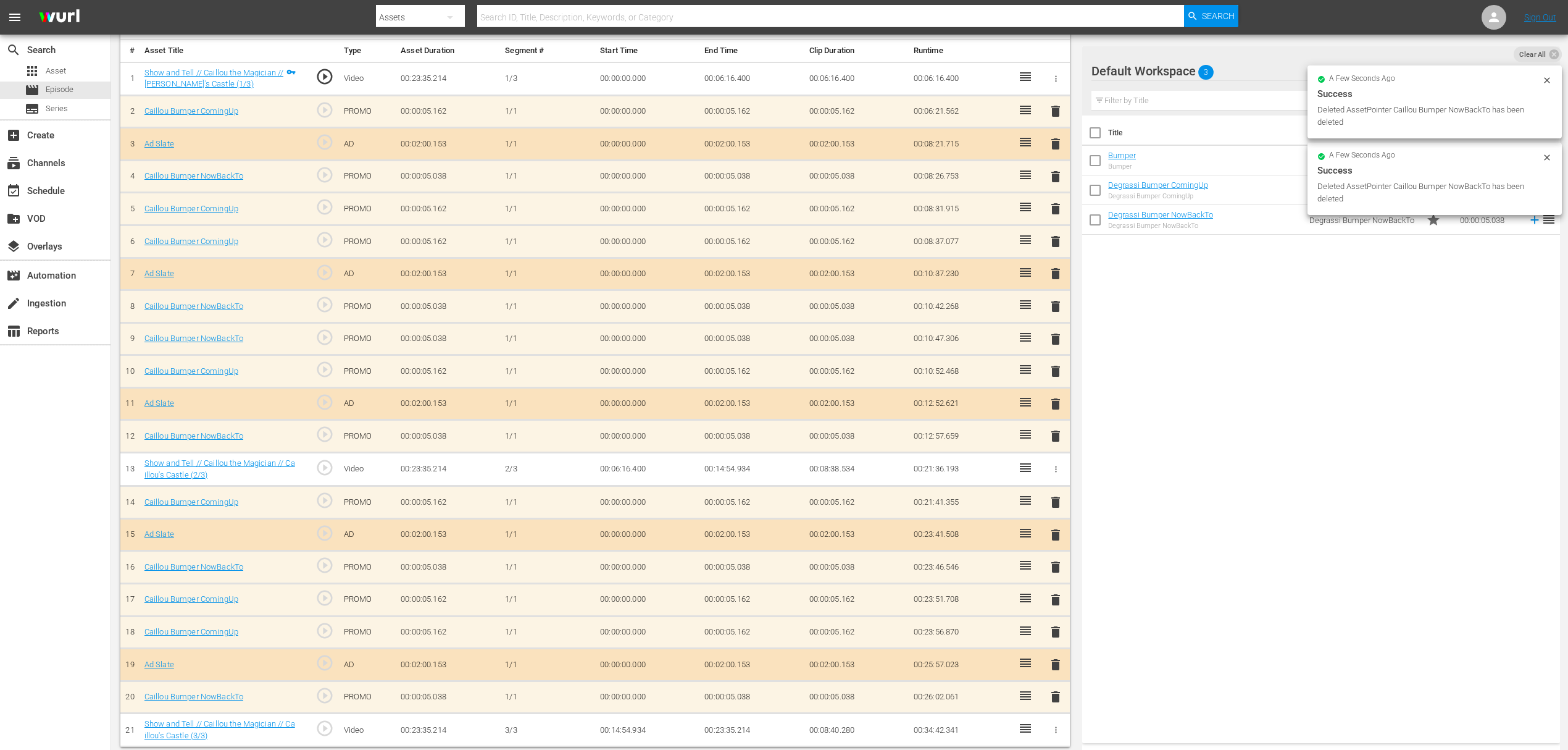
scroll to position [333, 0]
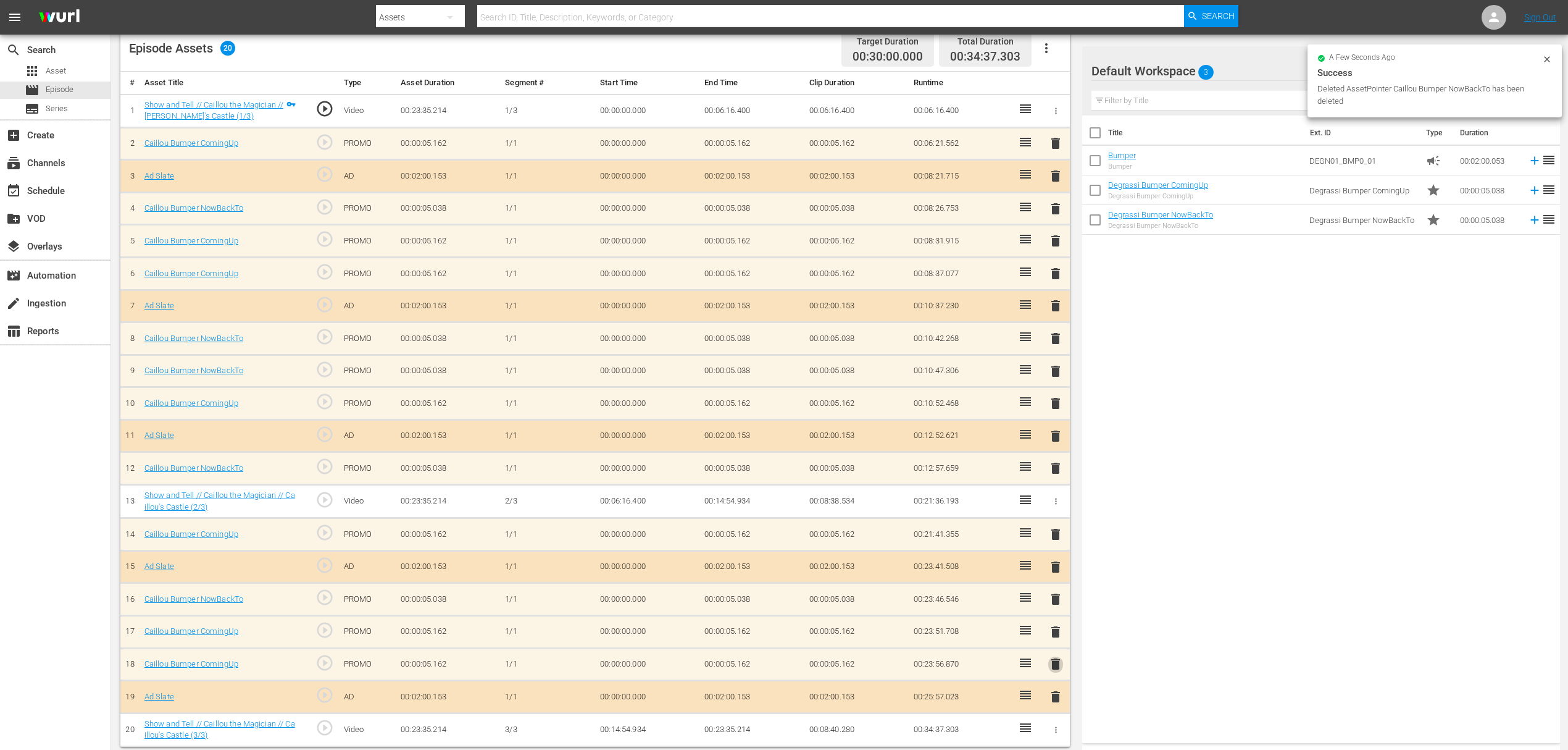
click at [1059, 656] on span "delete" at bounding box center [1056, 664] width 15 height 15
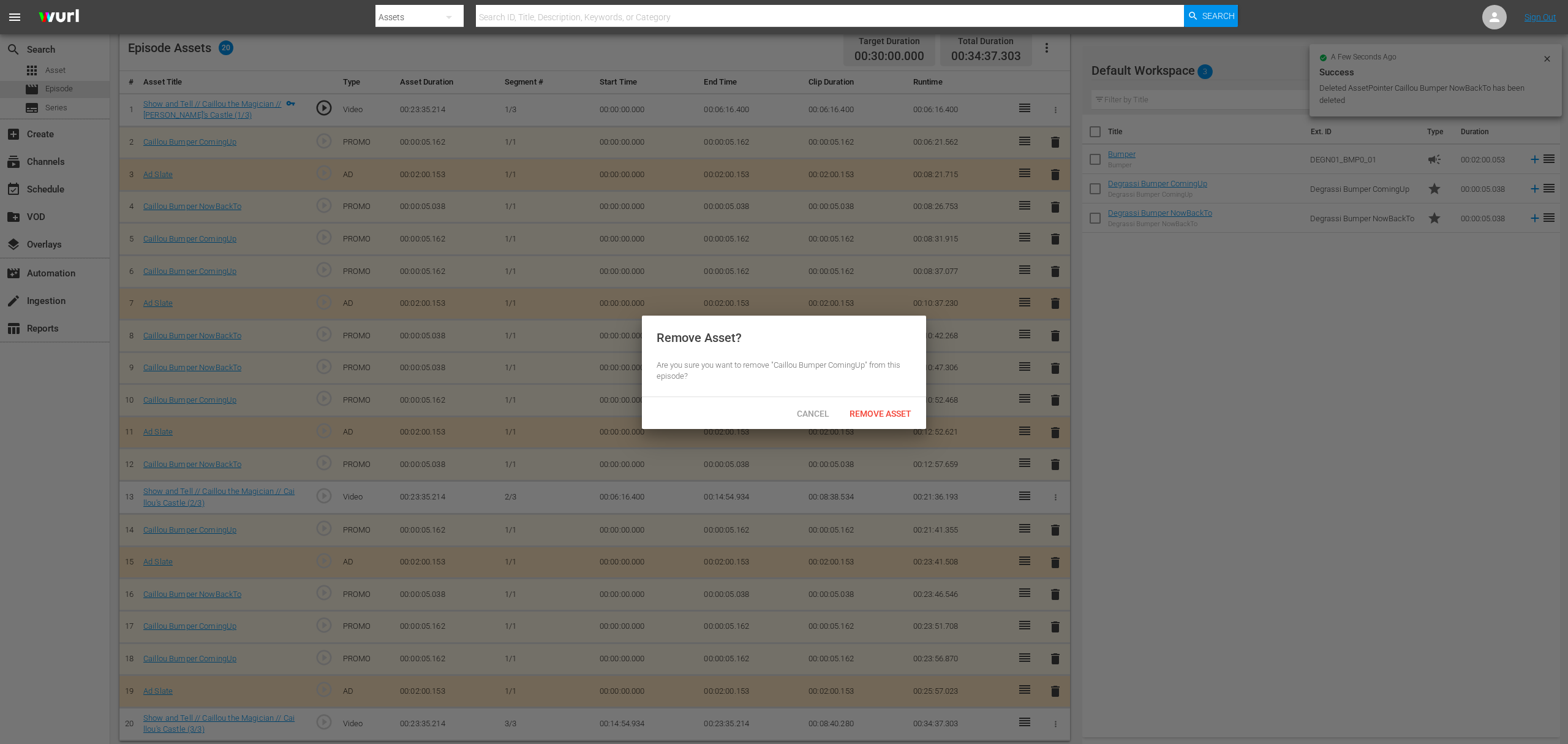
click at [882, 398] on div "Cancel Remove Asset" at bounding box center [784, 413] width 284 height 32
click at [893, 415] on span "Remove Asset" at bounding box center [880, 413] width 81 height 10
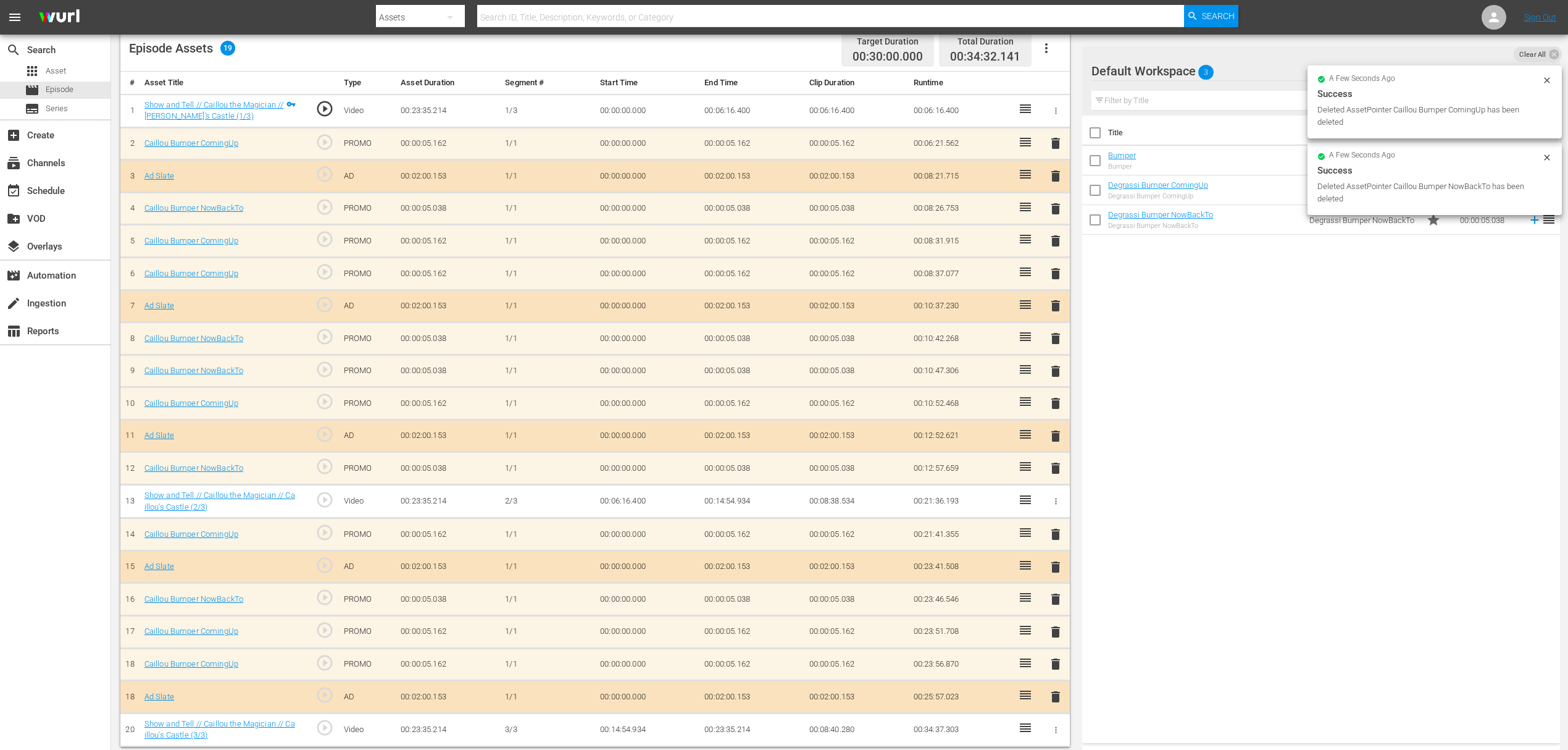
scroll to position [321, 0]
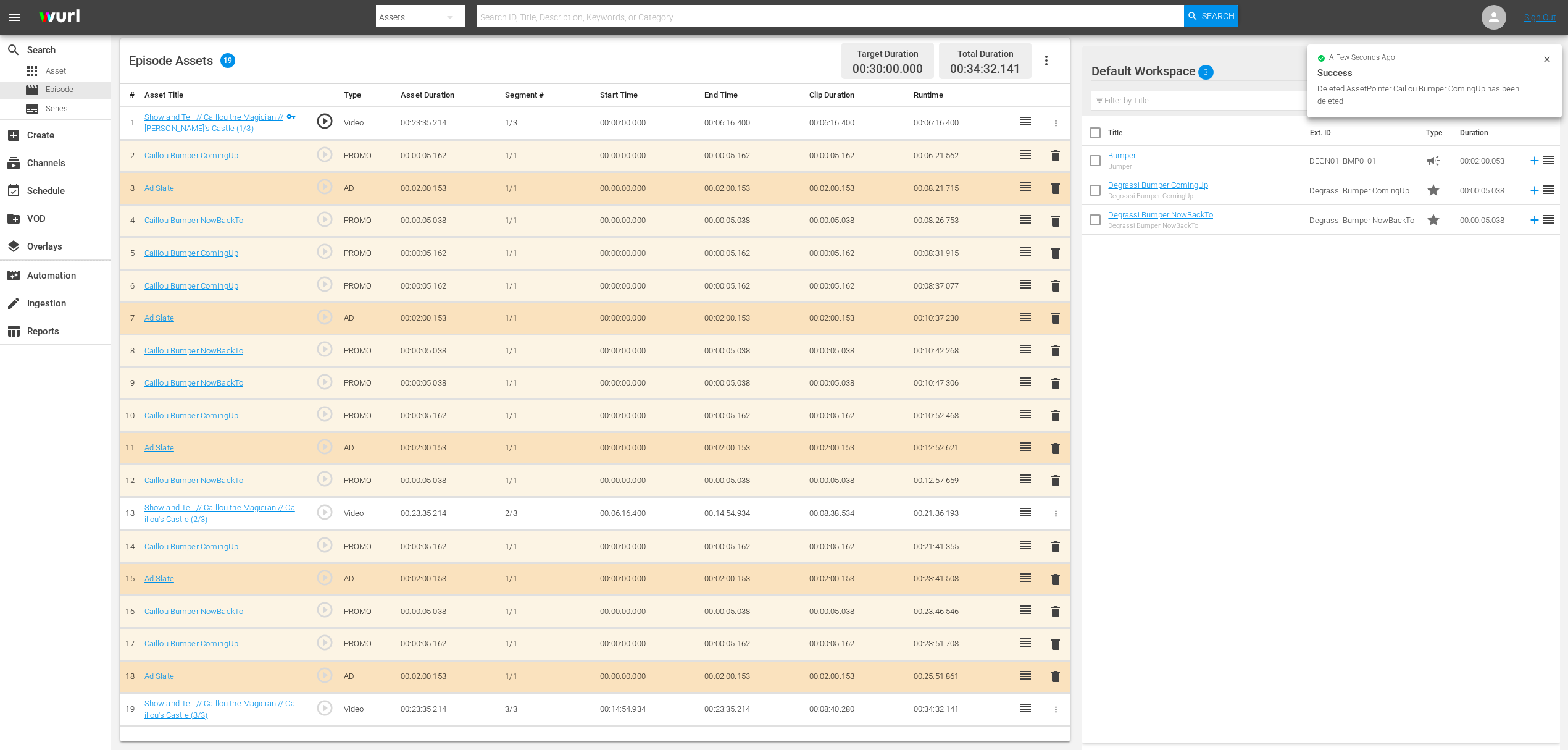
click at [1051, 539] on span "delete" at bounding box center [1056, 547] width 15 height 15
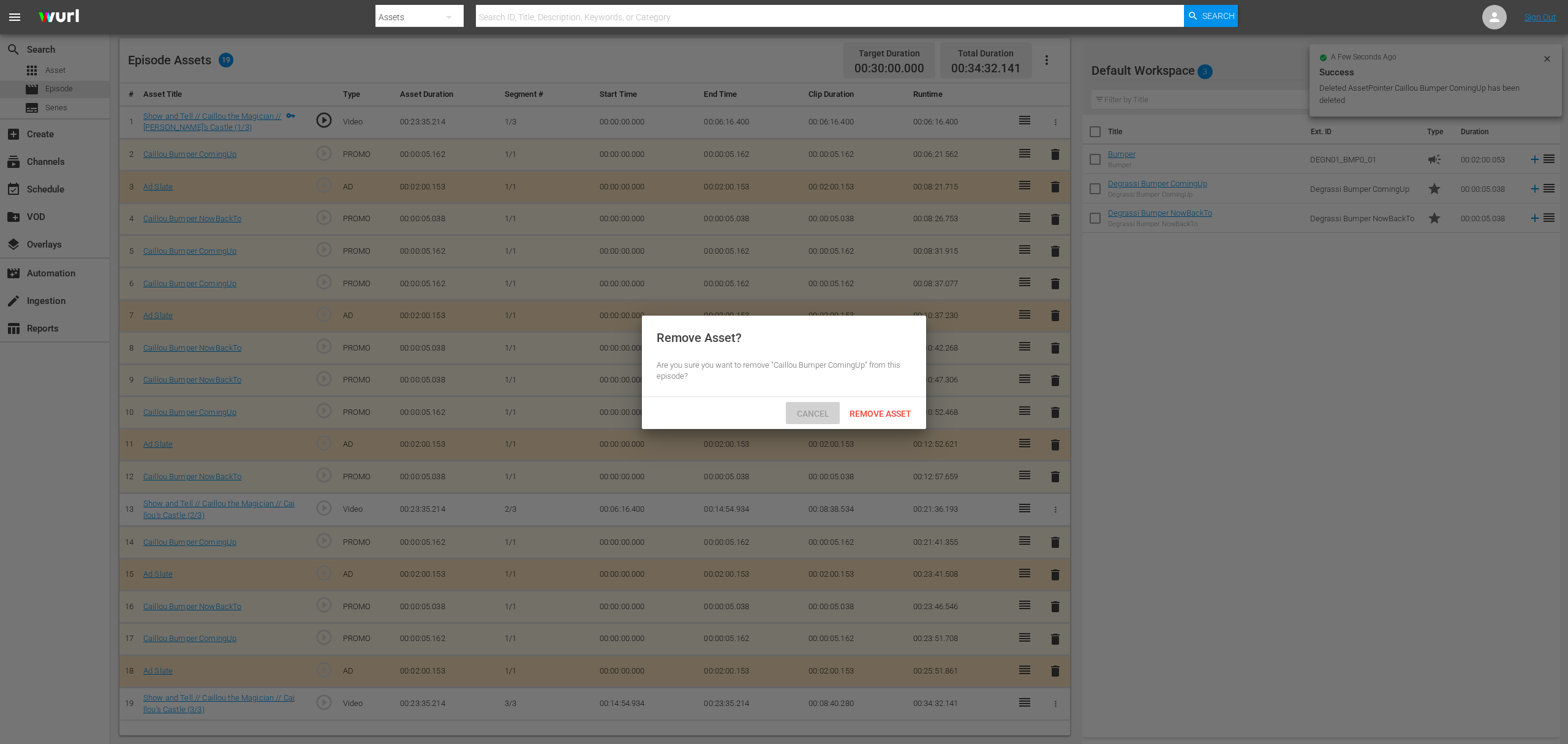
click at [815, 413] on span "Cancel" at bounding box center [813, 413] width 52 height 10
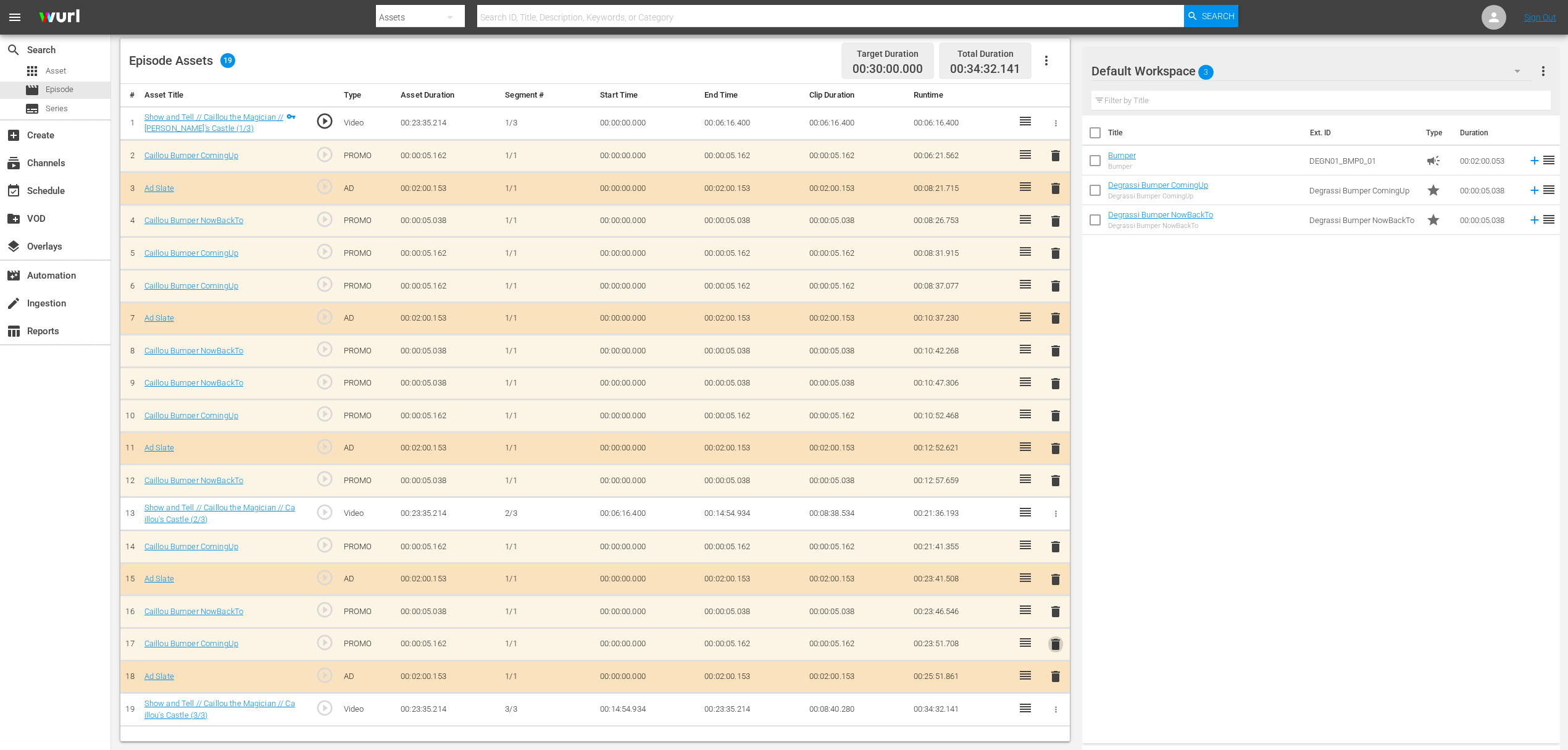
click at [1054, 641] on span "delete" at bounding box center [1056, 645] width 15 height 15
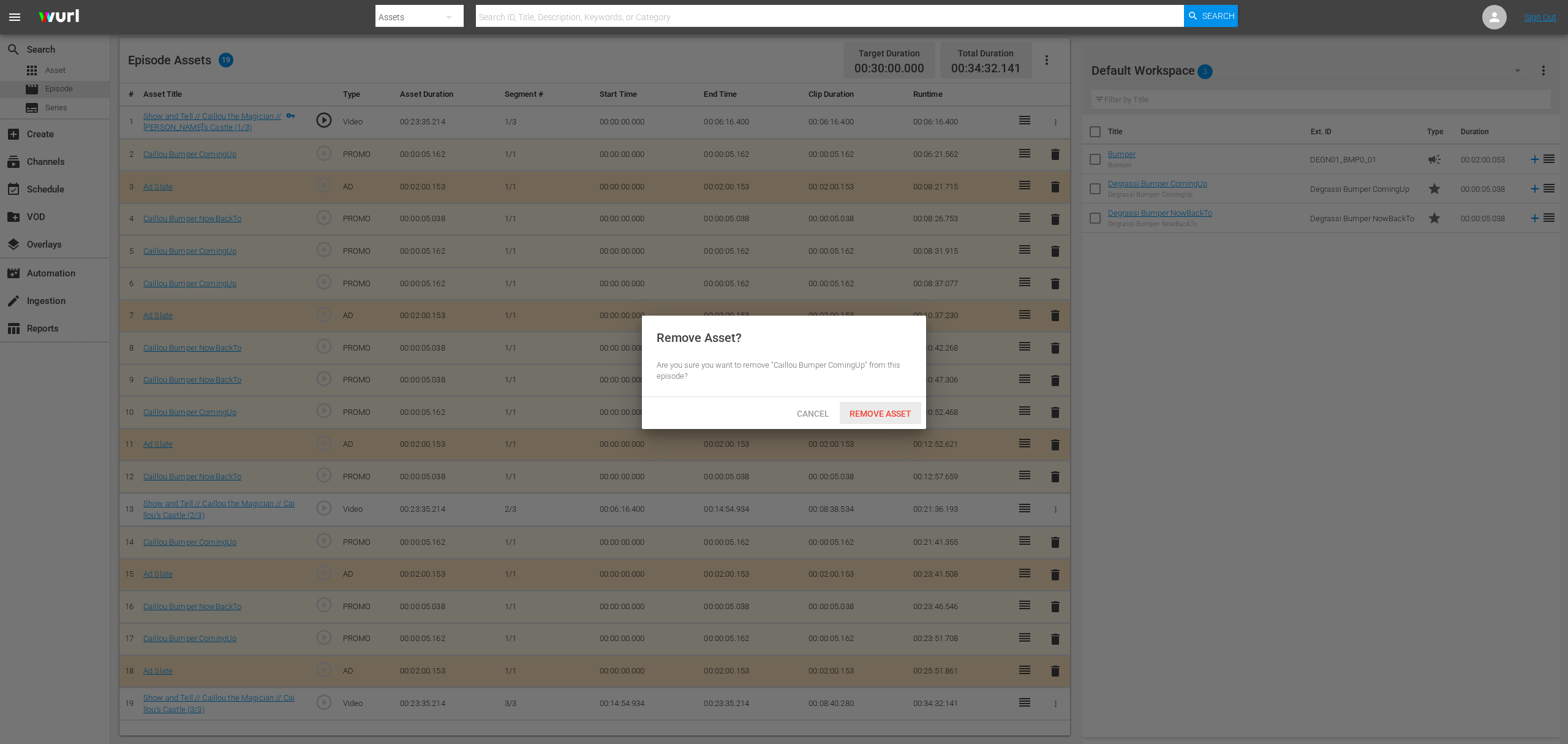
click at [881, 406] on div "Remove Asset" at bounding box center [880, 413] width 81 height 23
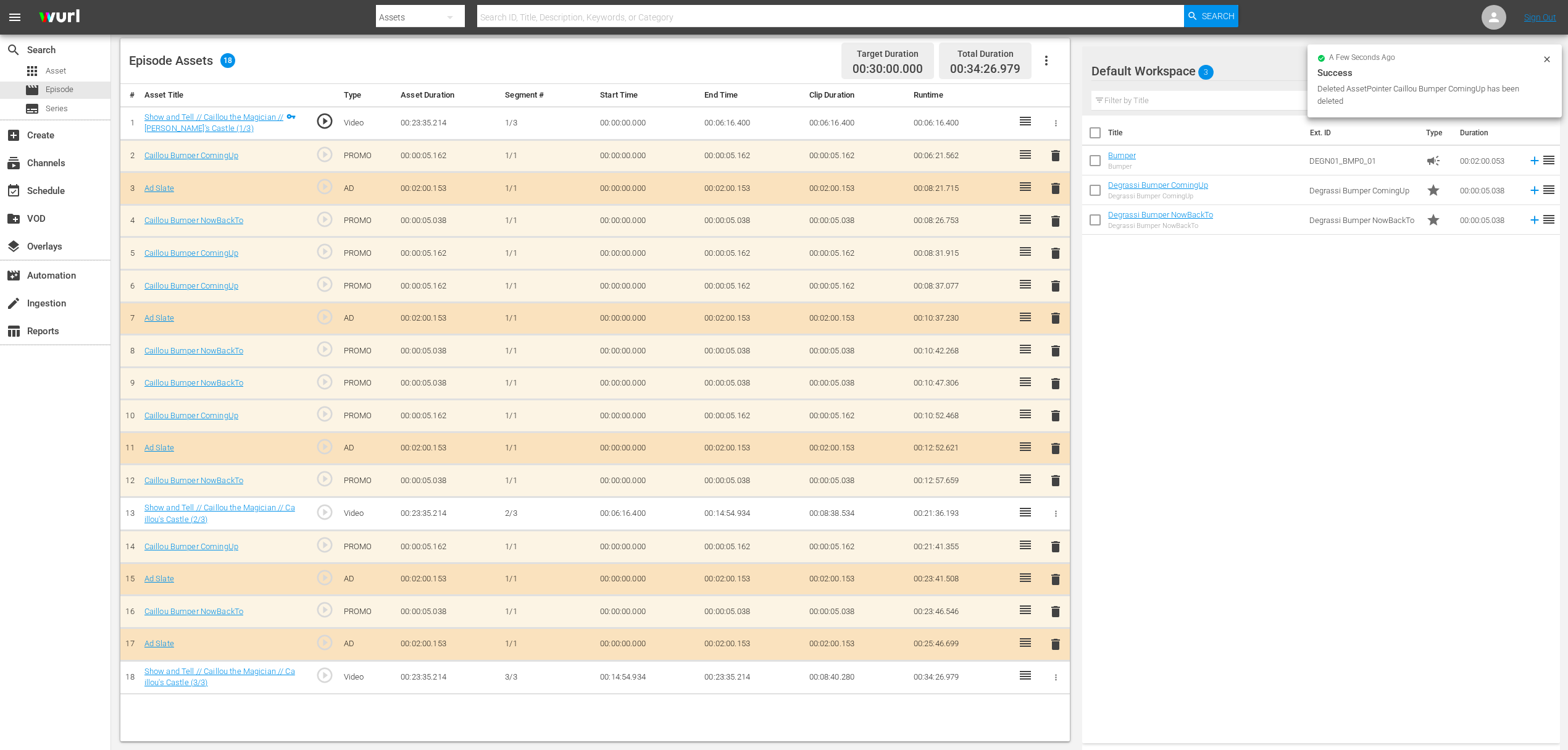
click at [1057, 644] on span "delete" at bounding box center [1056, 645] width 15 height 15
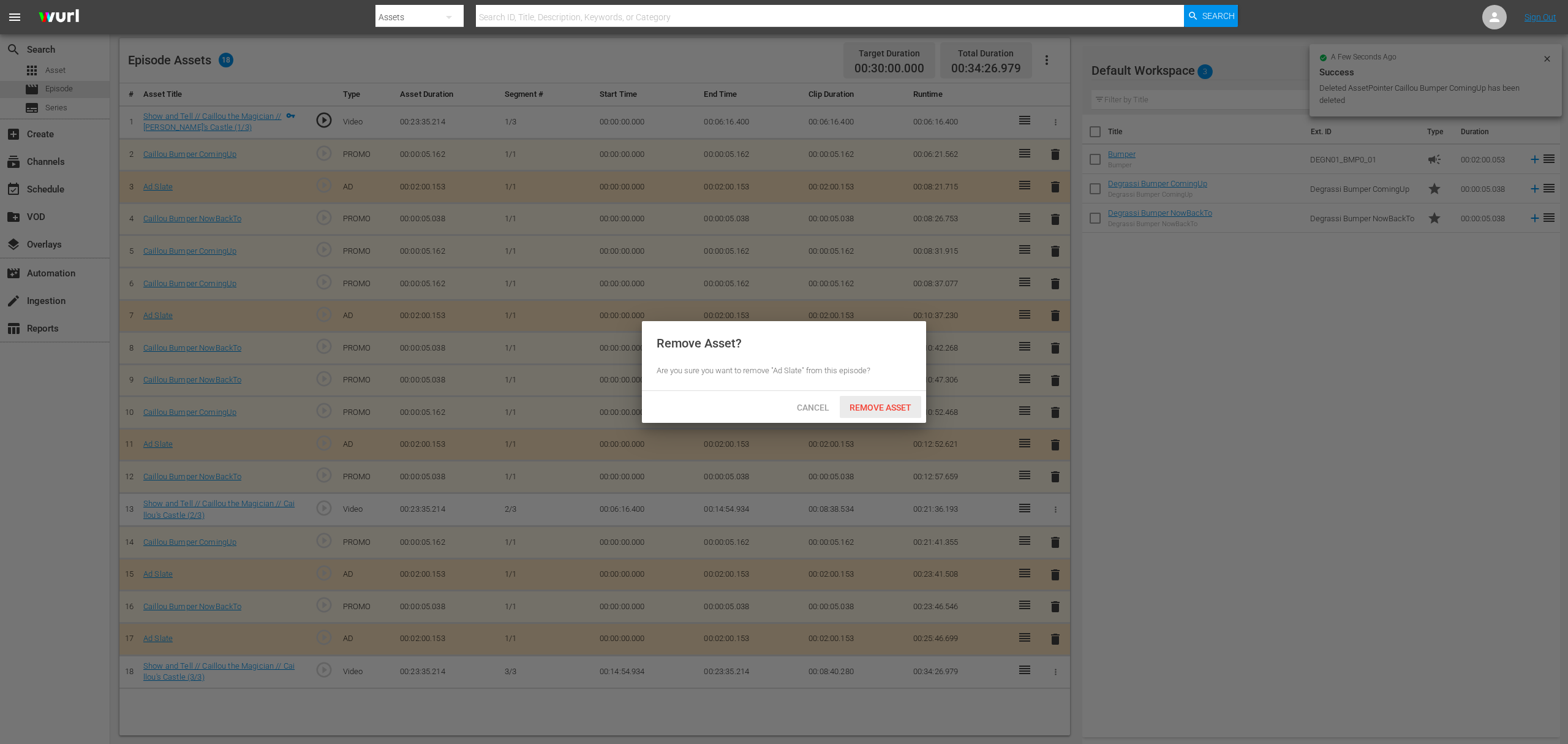
click at [874, 409] on span "Remove Asset" at bounding box center [880, 408] width 81 height 10
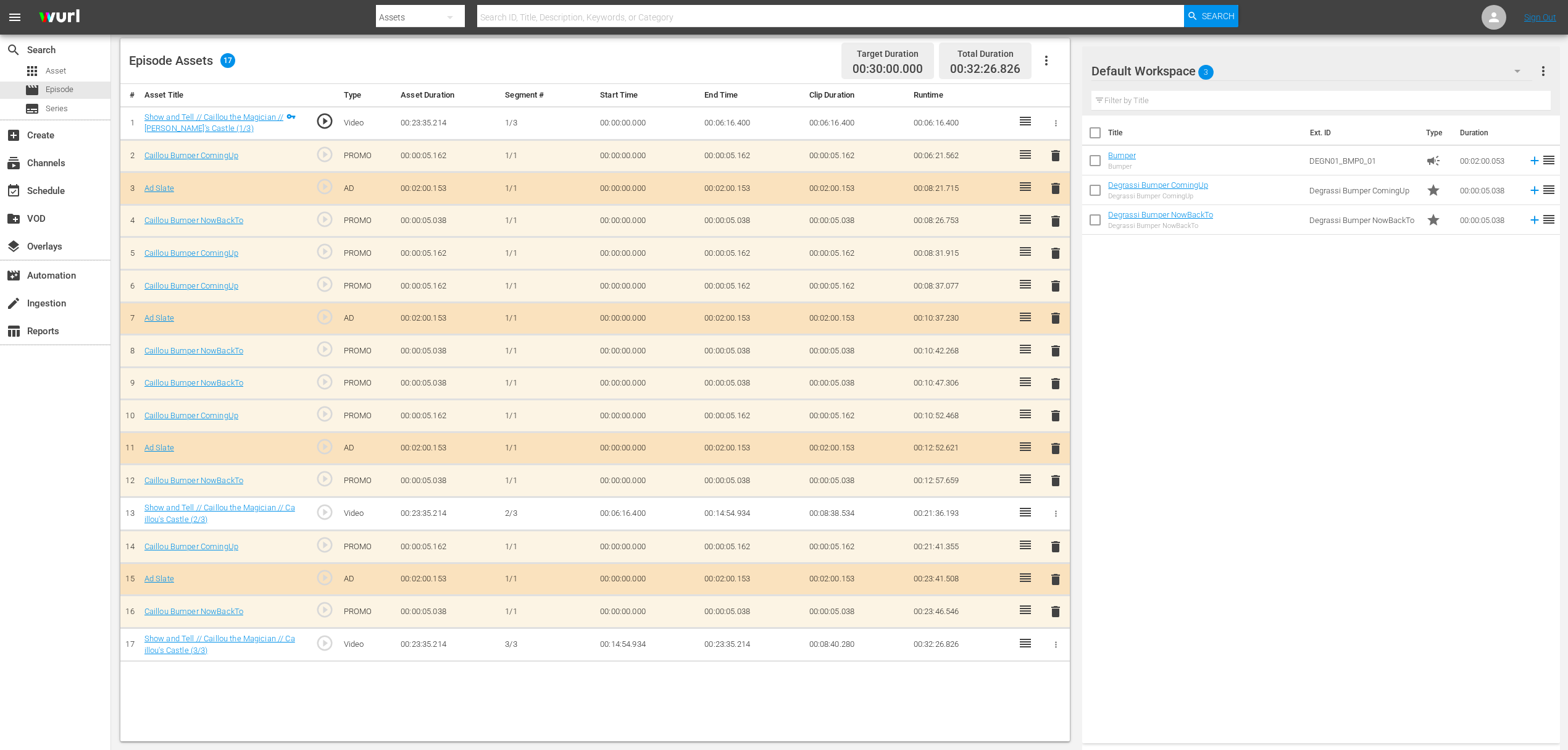
click at [1057, 381] on span "delete" at bounding box center [1056, 384] width 15 height 15
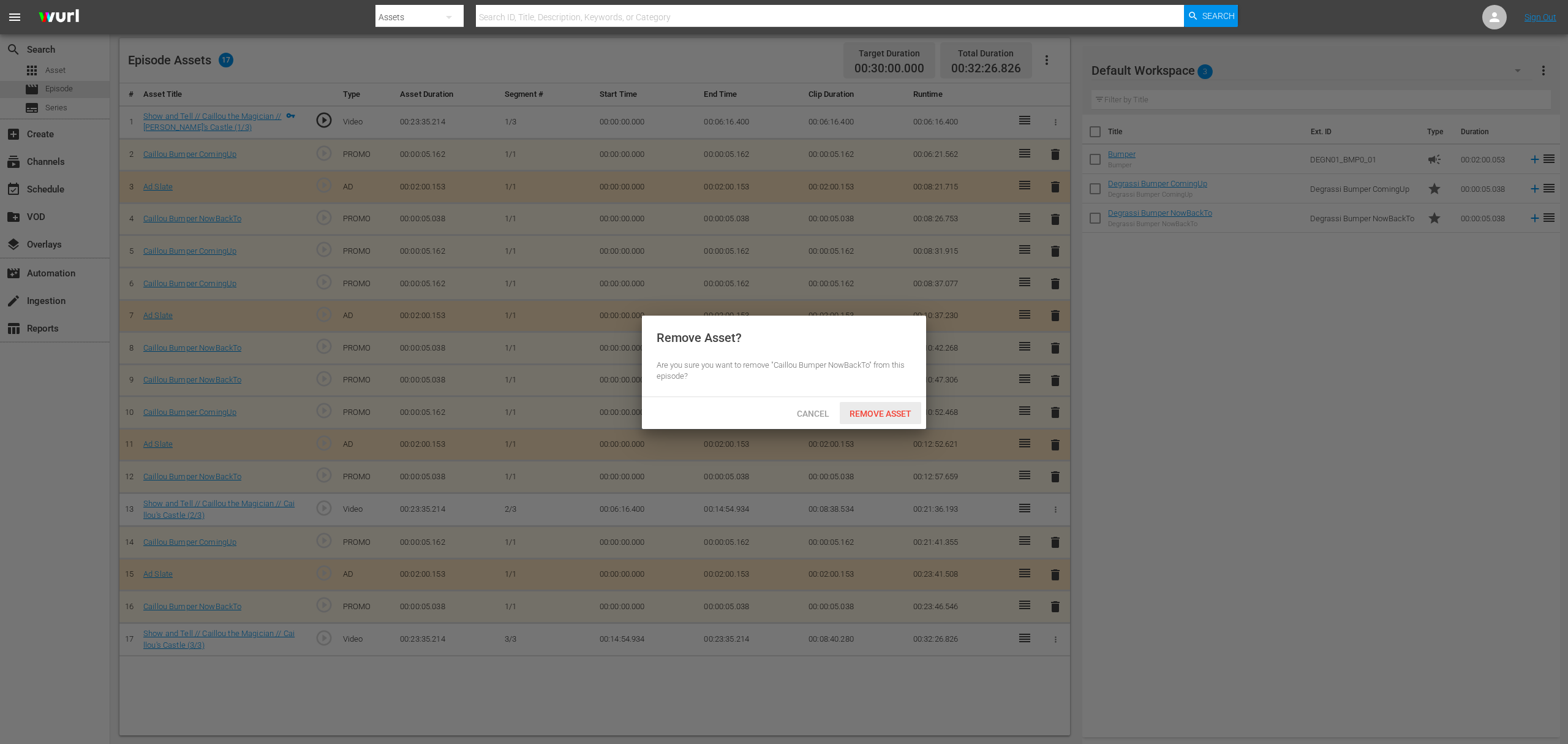
click at [870, 413] on span "Remove Asset" at bounding box center [880, 413] width 81 height 10
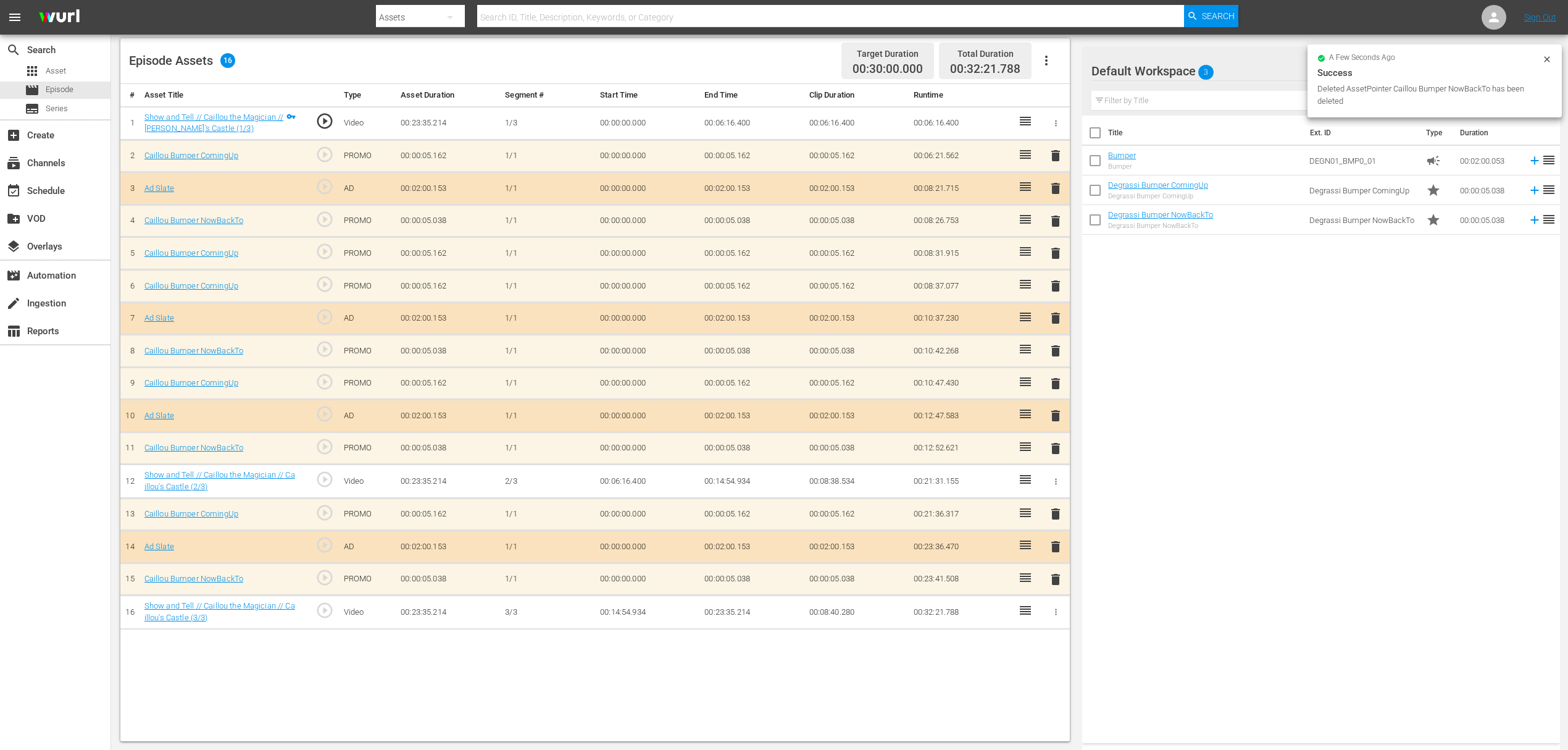
click at [1048, 343] on span "delete" at bounding box center [1056, 351] width 15 height 15
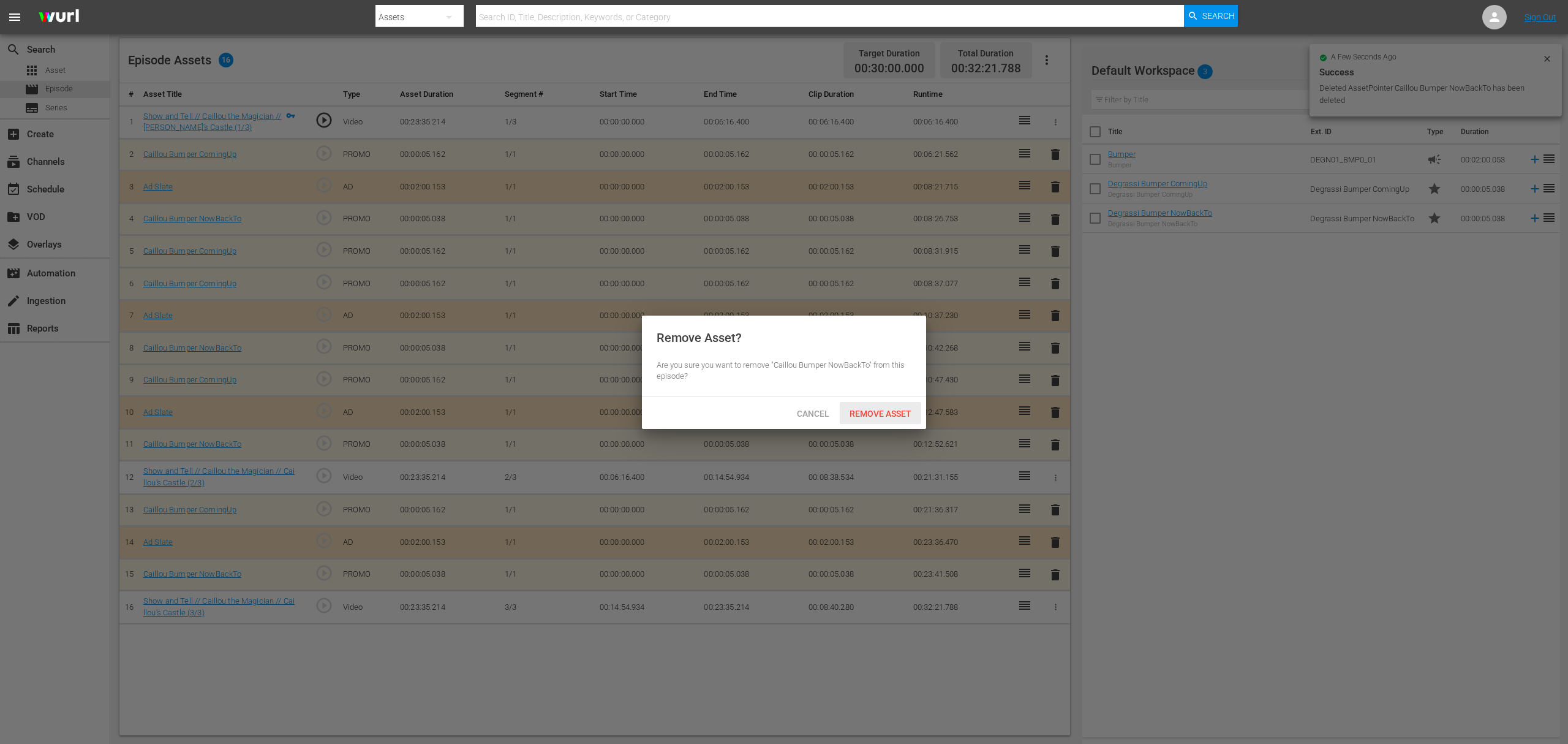
click at [897, 413] on span "Remove Asset" at bounding box center [880, 413] width 81 height 10
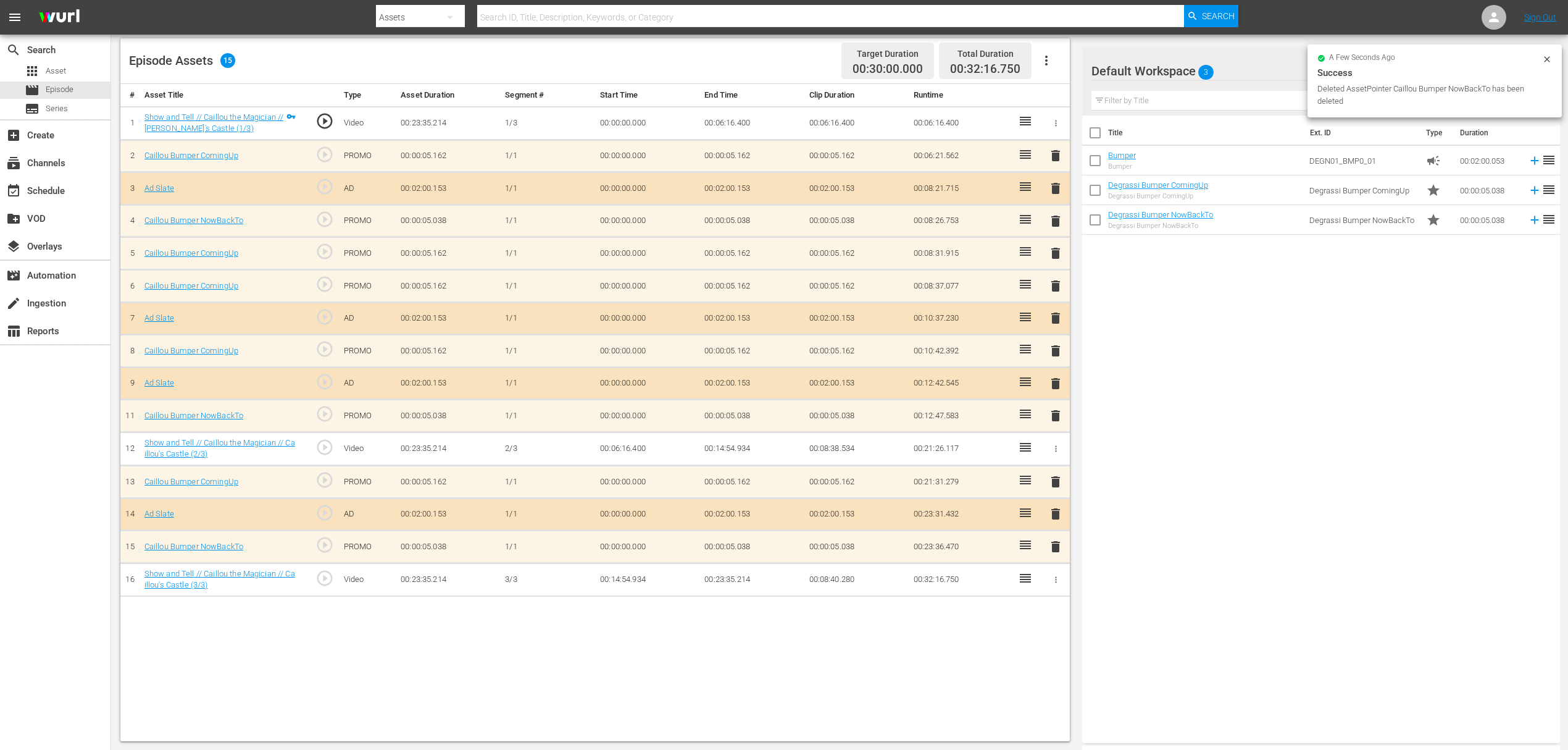
click at [1054, 317] on span "delete" at bounding box center [1056, 318] width 15 height 15
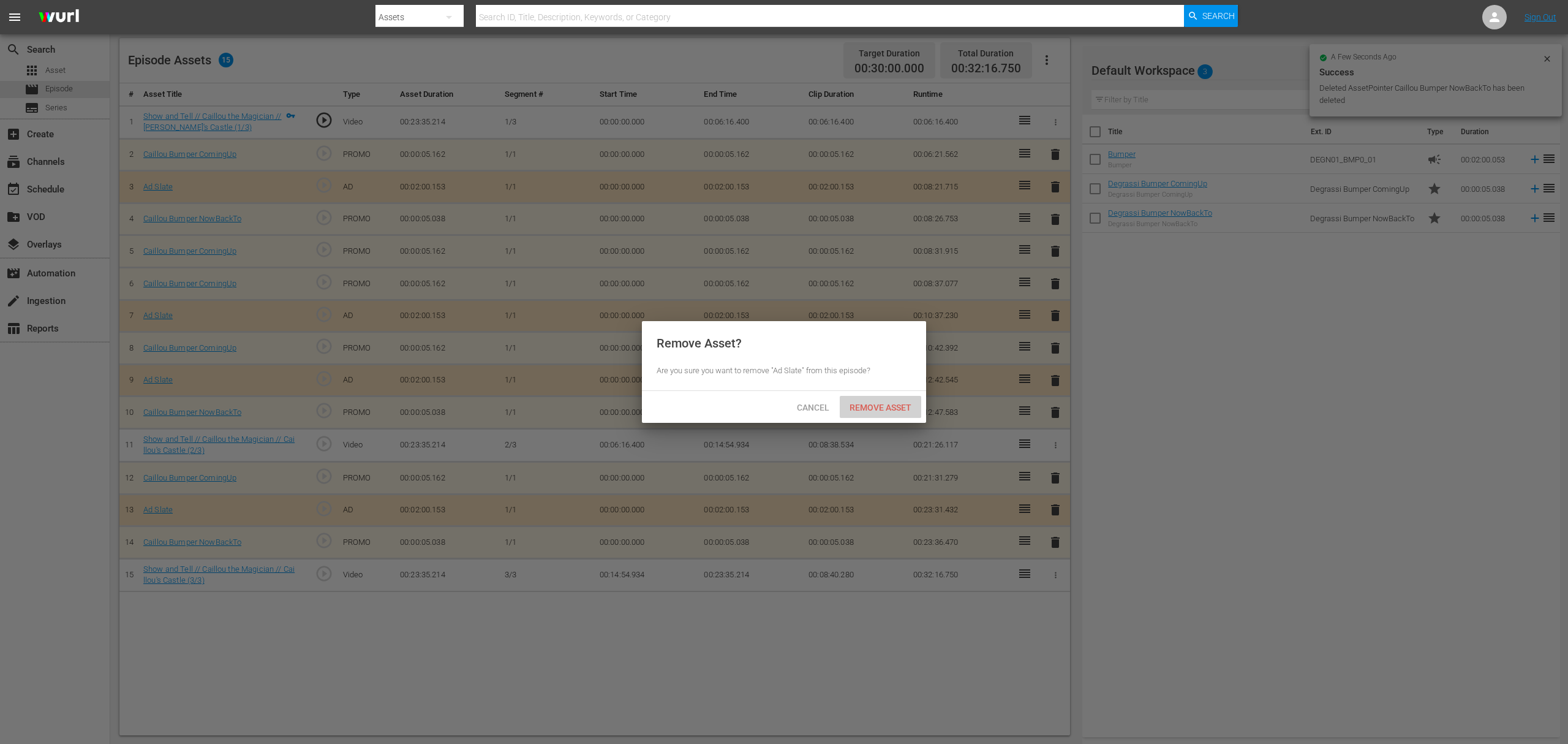
click at [894, 410] on span "Remove Asset" at bounding box center [880, 408] width 81 height 10
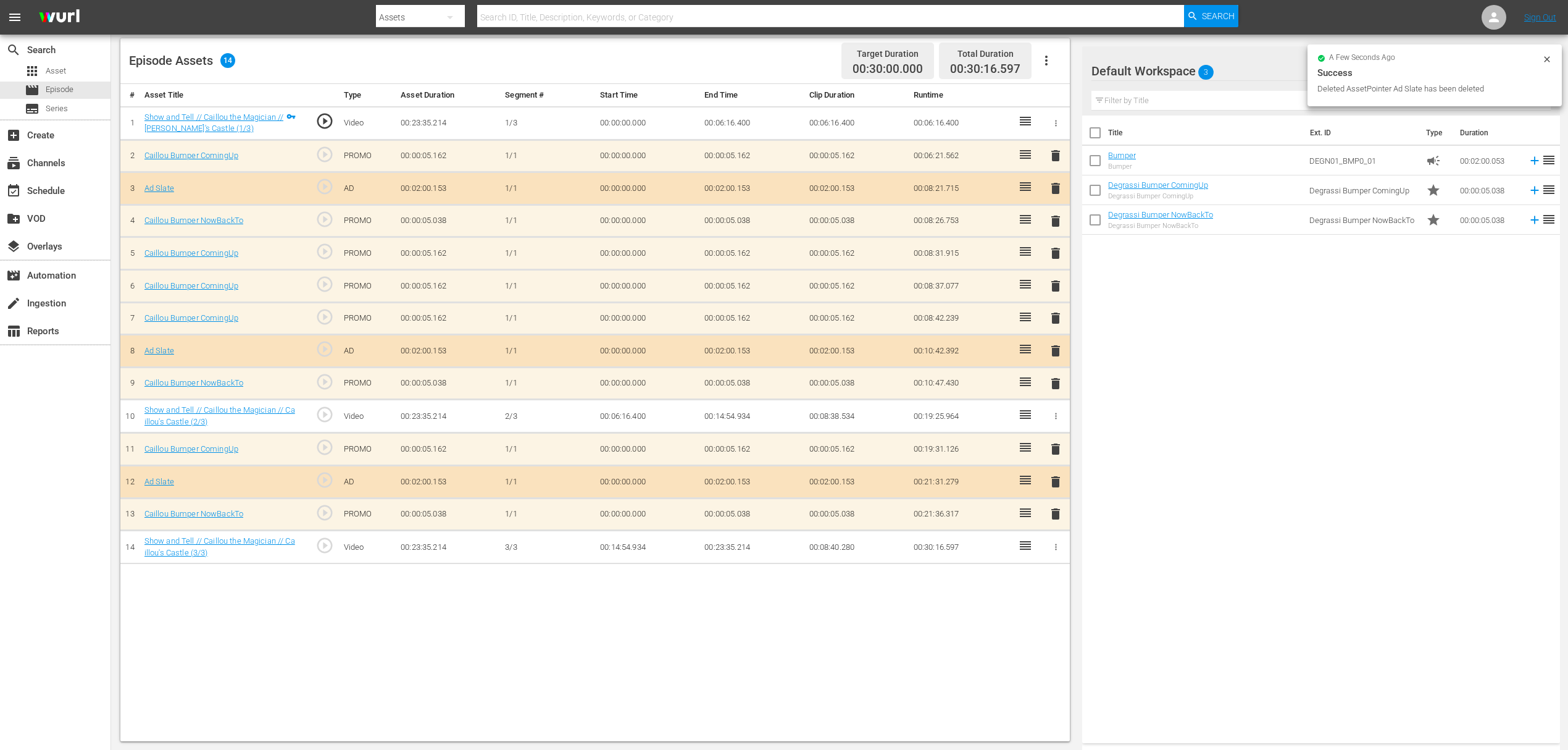
click at [1060, 285] on span "delete" at bounding box center [1056, 286] width 15 height 15
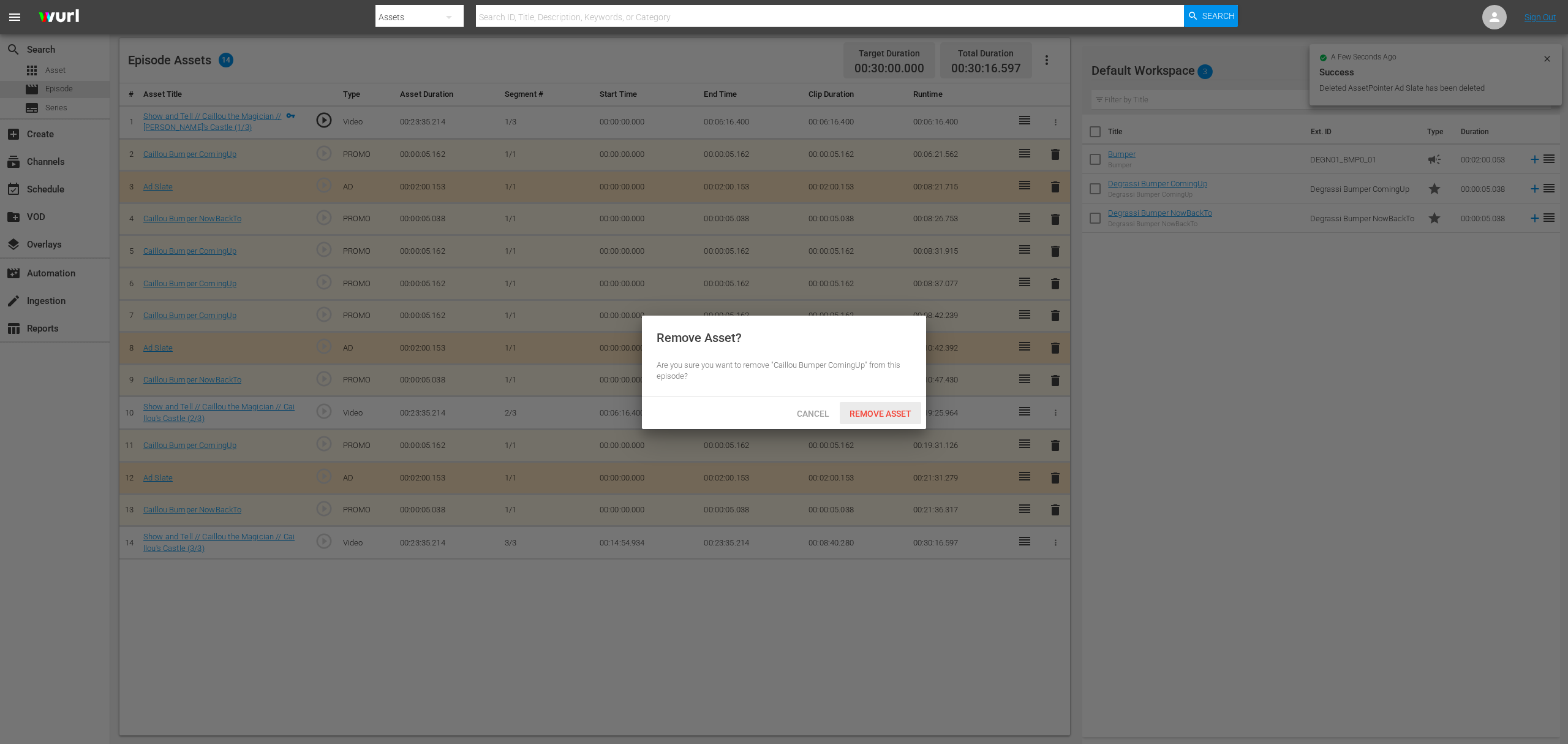
click at [895, 412] on span "Remove Asset" at bounding box center [880, 413] width 81 height 10
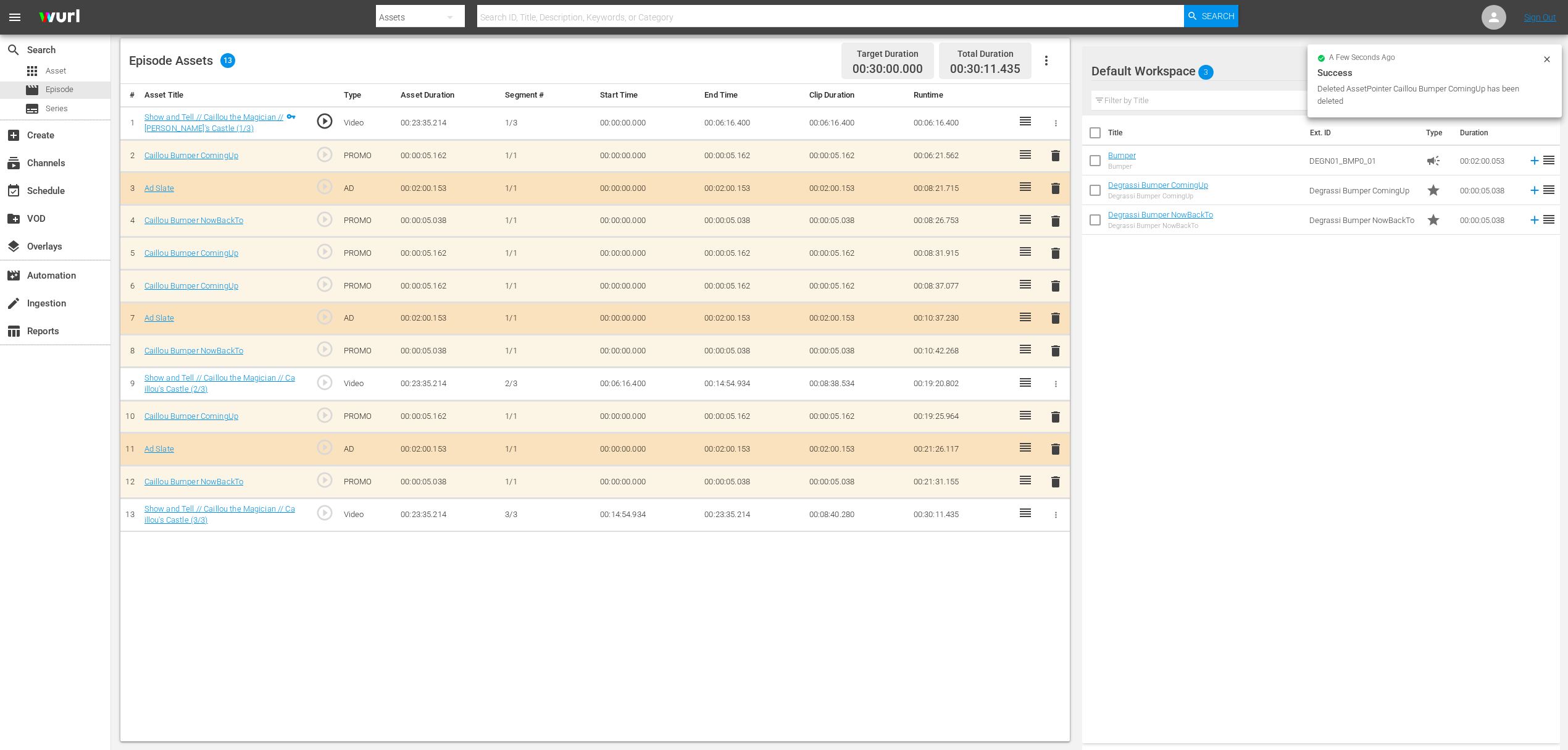
click at [1057, 252] on span "delete" at bounding box center [1056, 253] width 15 height 15
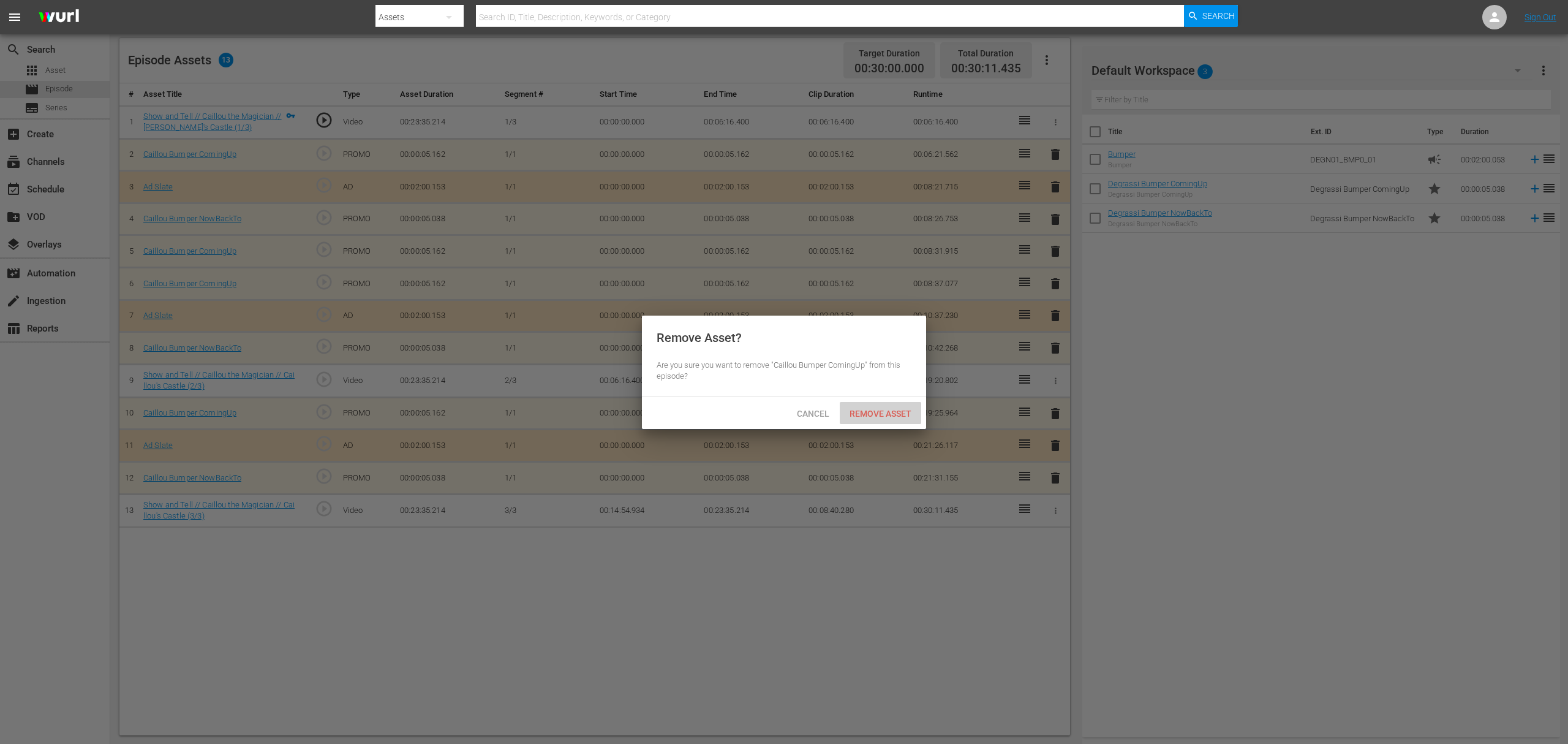
click at [875, 422] on div "Remove Asset" at bounding box center [880, 413] width 81 height 23
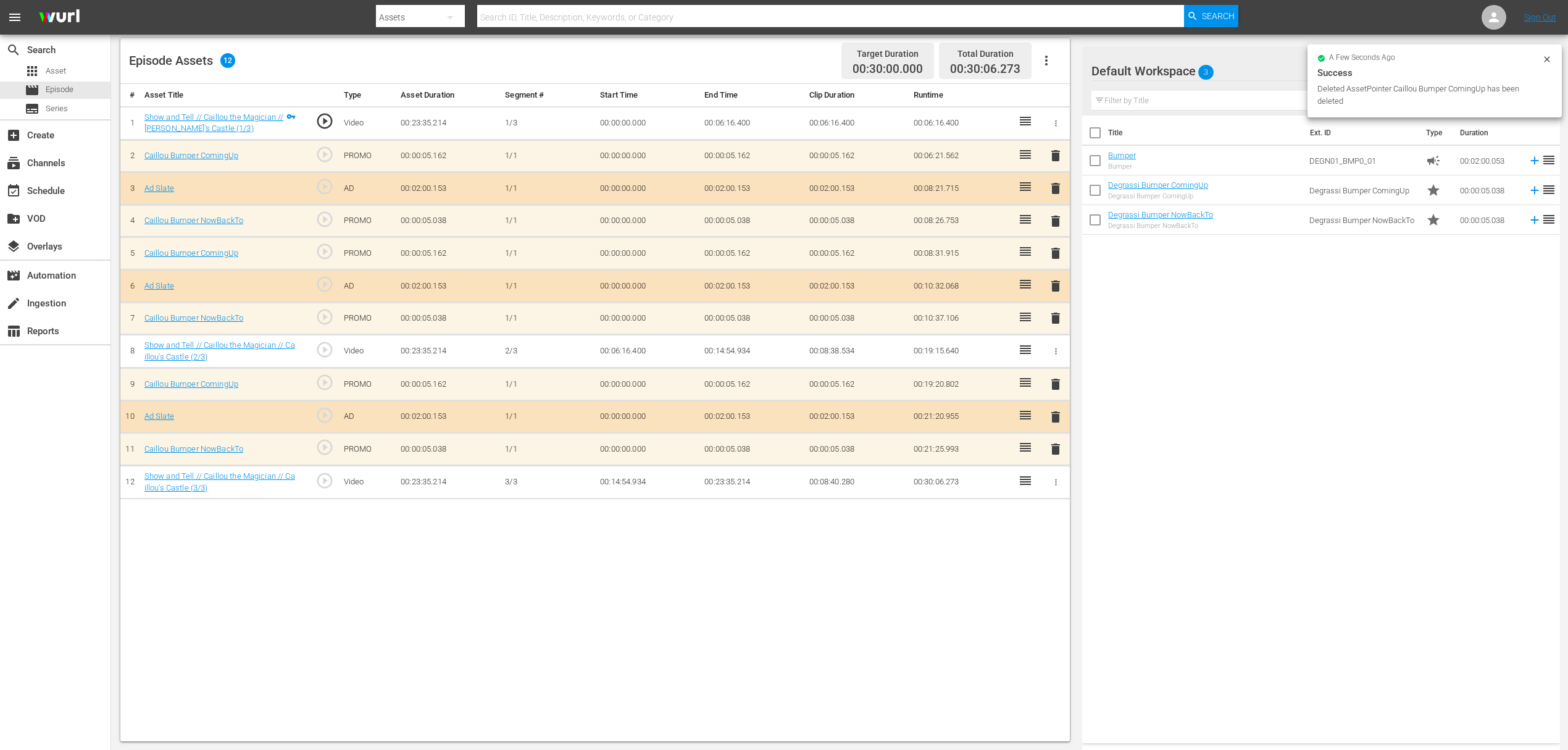
click at [1057, 220] on span "delete" at bounding box center [1056, 221] width 15 height 15
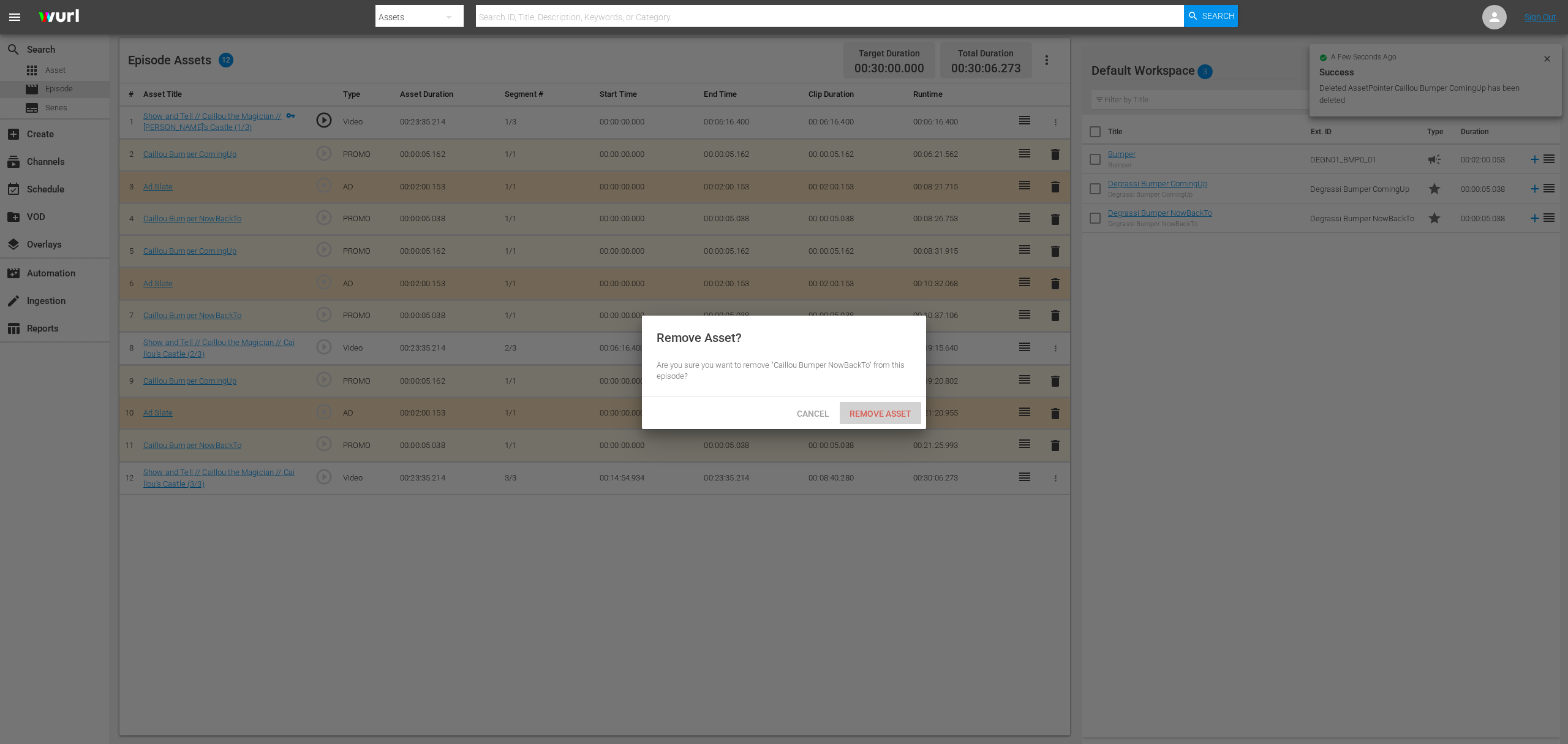
click at [890, 405] on div "Remove Asset" at bounding box center [880, 413] width 81 height 23
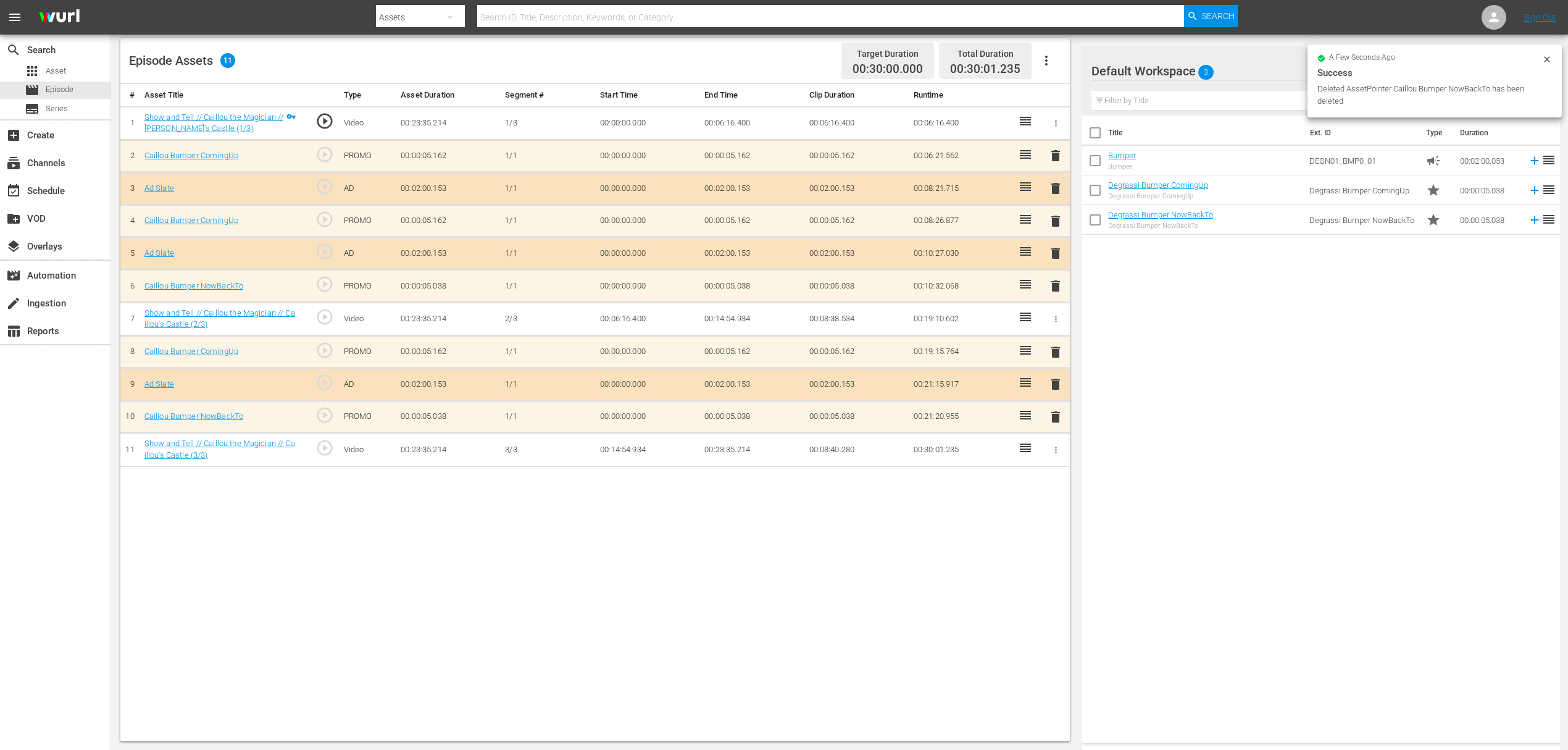
click at [1051, 181] on span "delete" at bounding box center [1056, 188] width 15 height 15
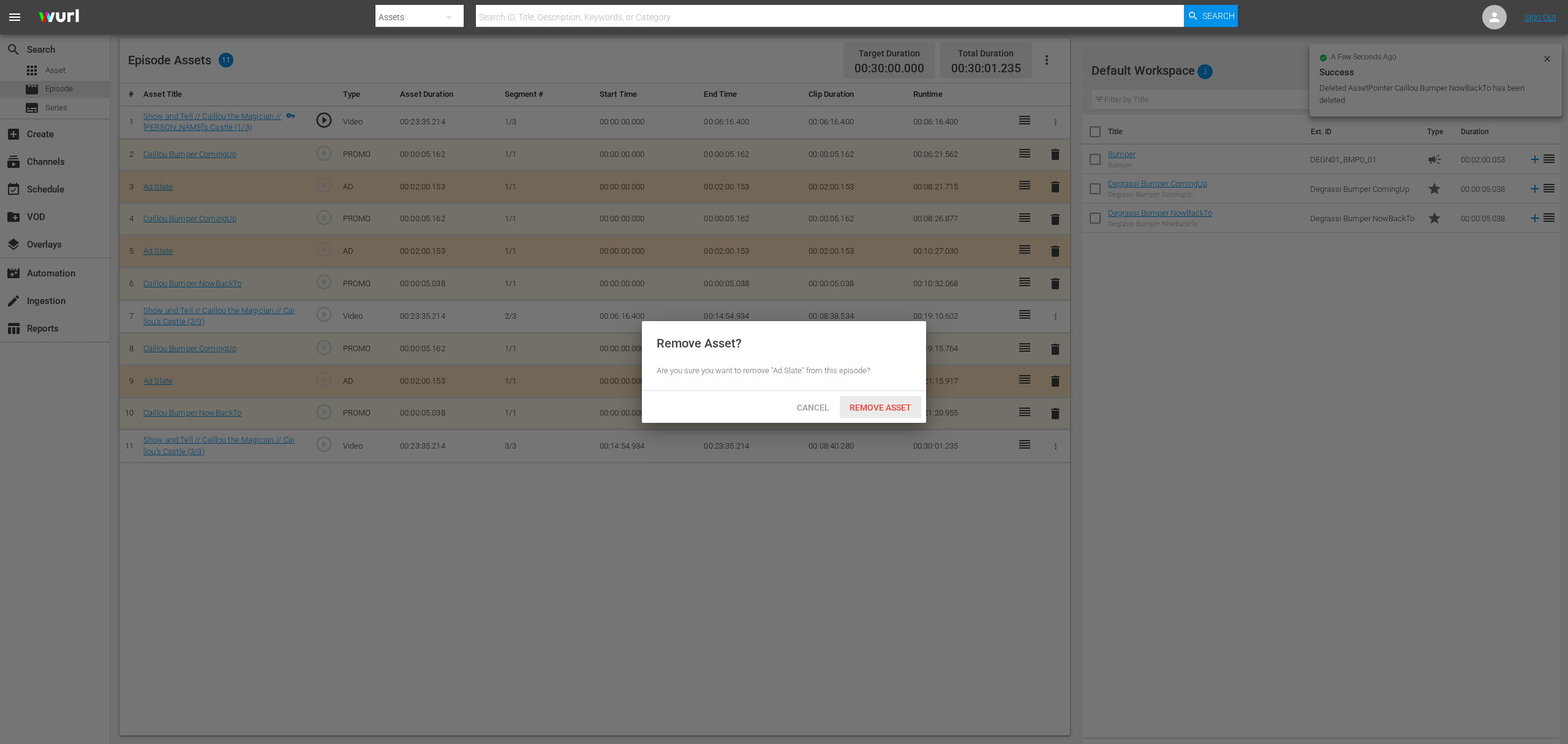
click at [872, 406] on span "Remove Asset" at bounding box center [880, 408] width 81 height 10
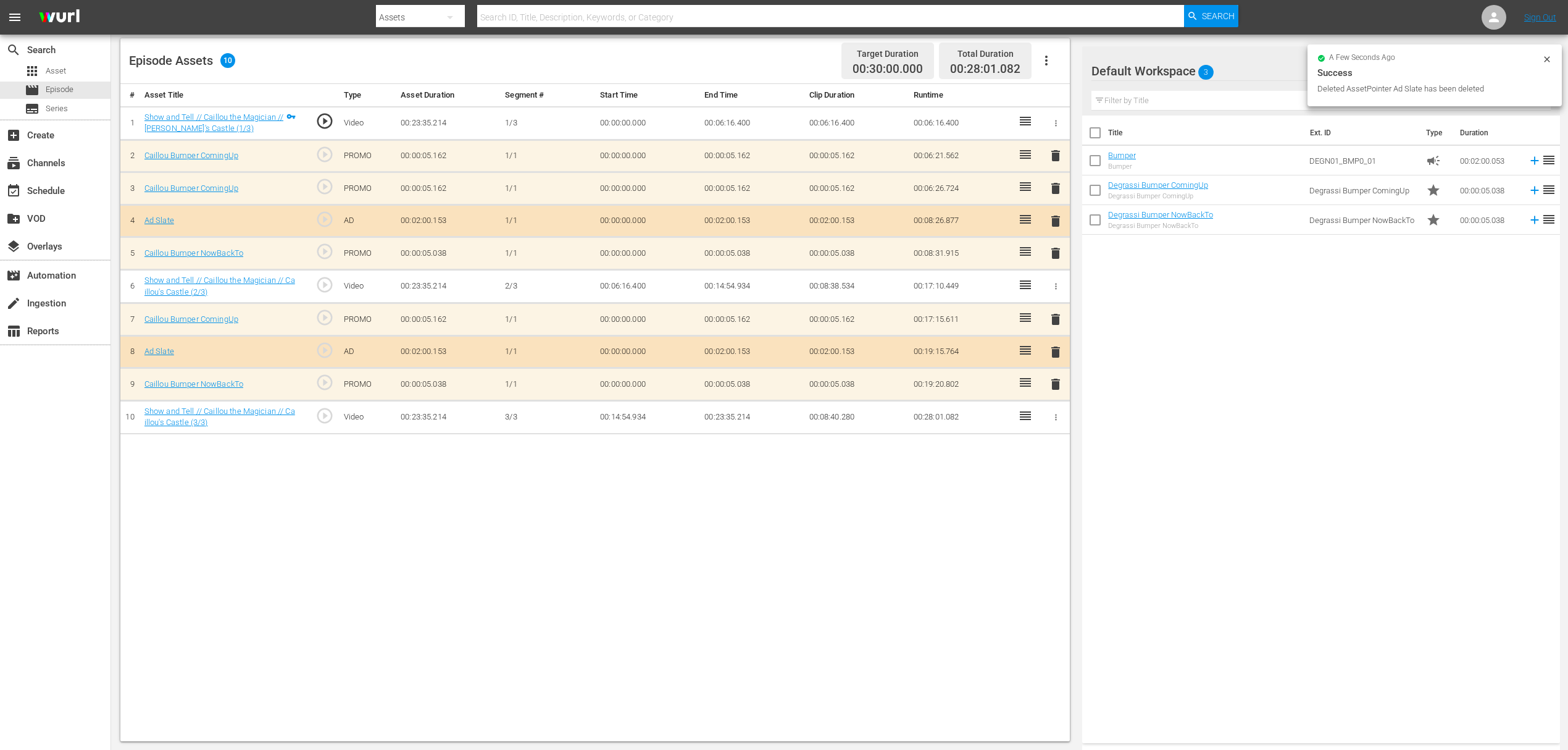
click at [1057, 161] on span "delete" at bounding box center [1056, 156] width 15 height 15
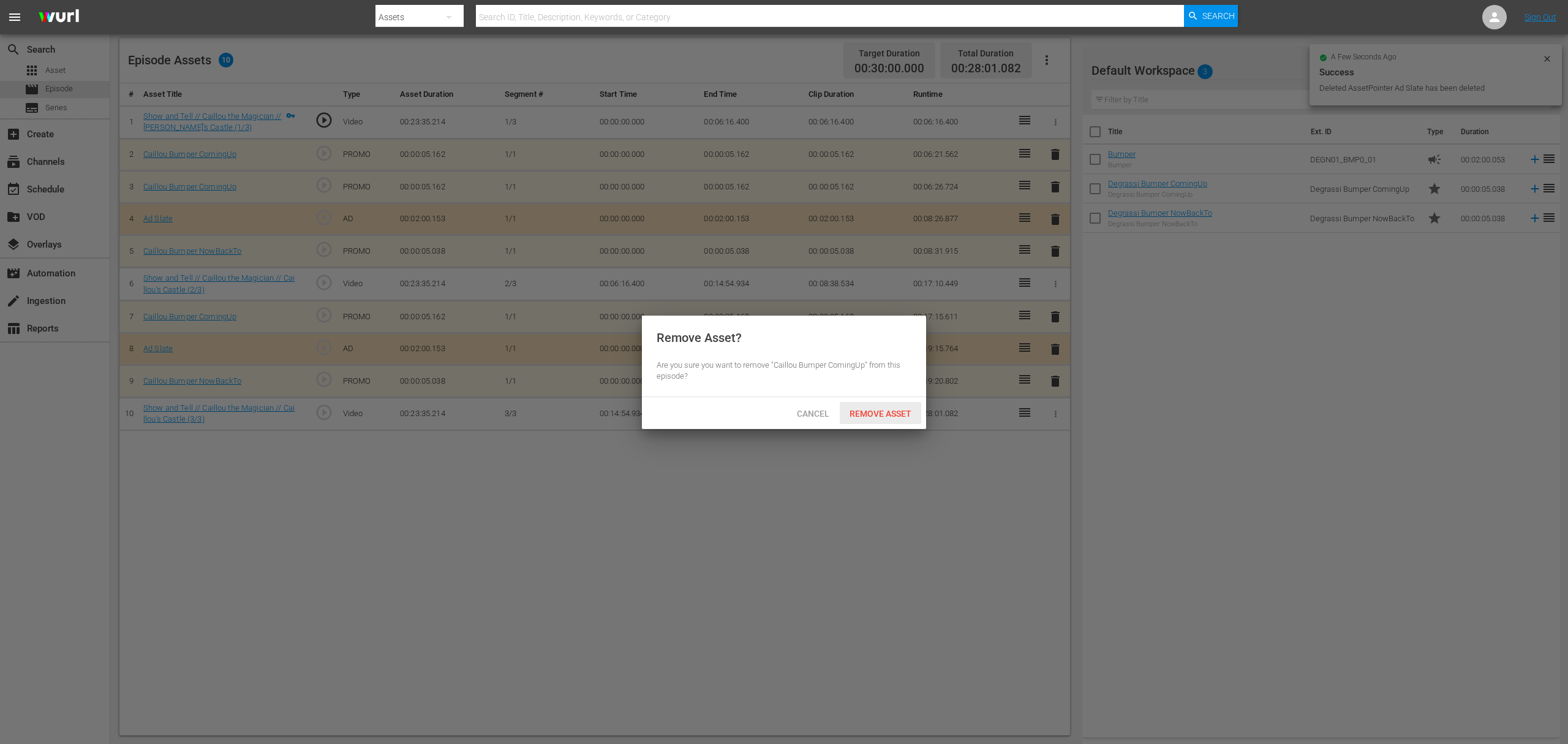
click at [897, 408] on span "Remove Asset" at bounding box center [880, 413] width 81 height 10
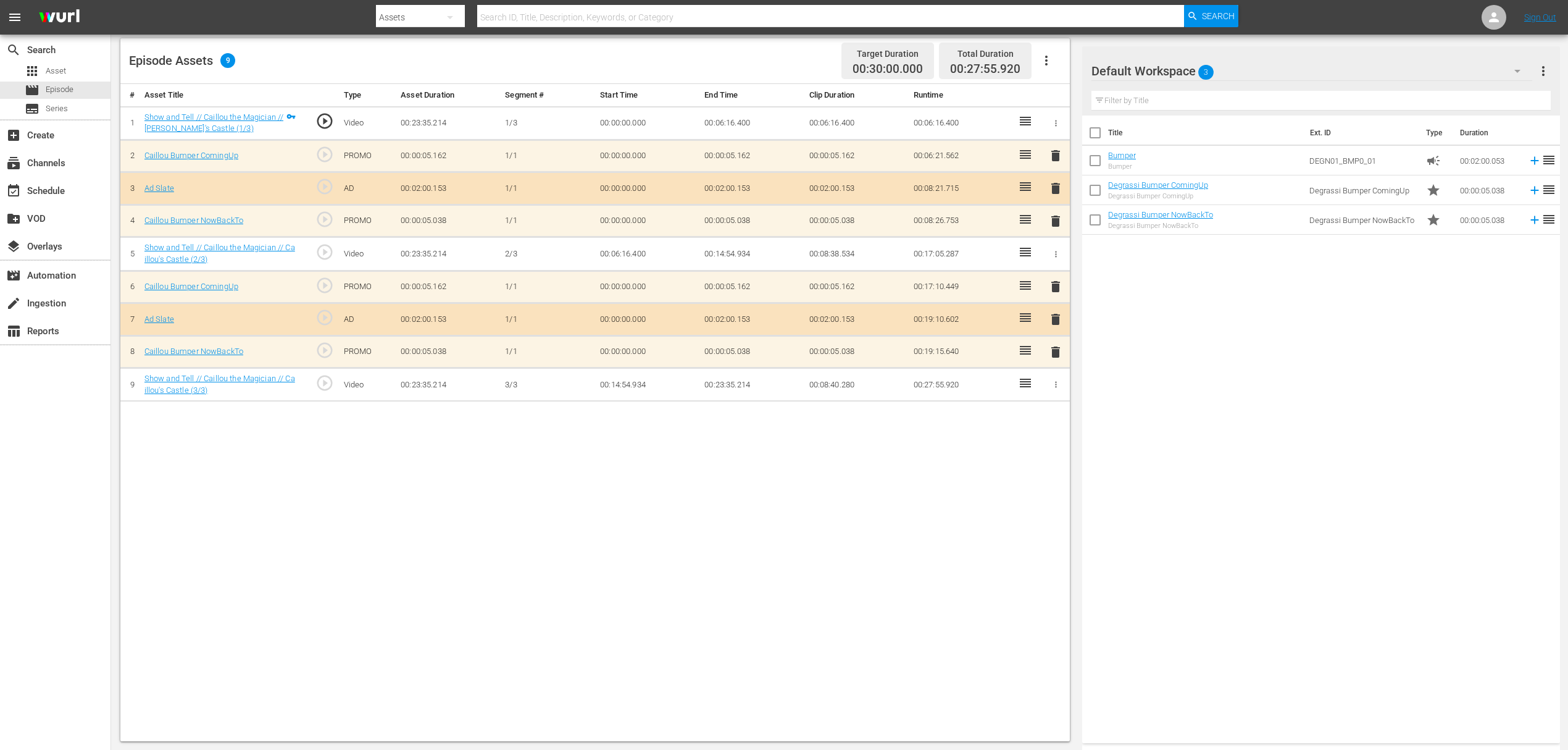
click at [1299, 67] on div "Default Workspace 3" at bounding box center [1312, 71] width 441 height 35
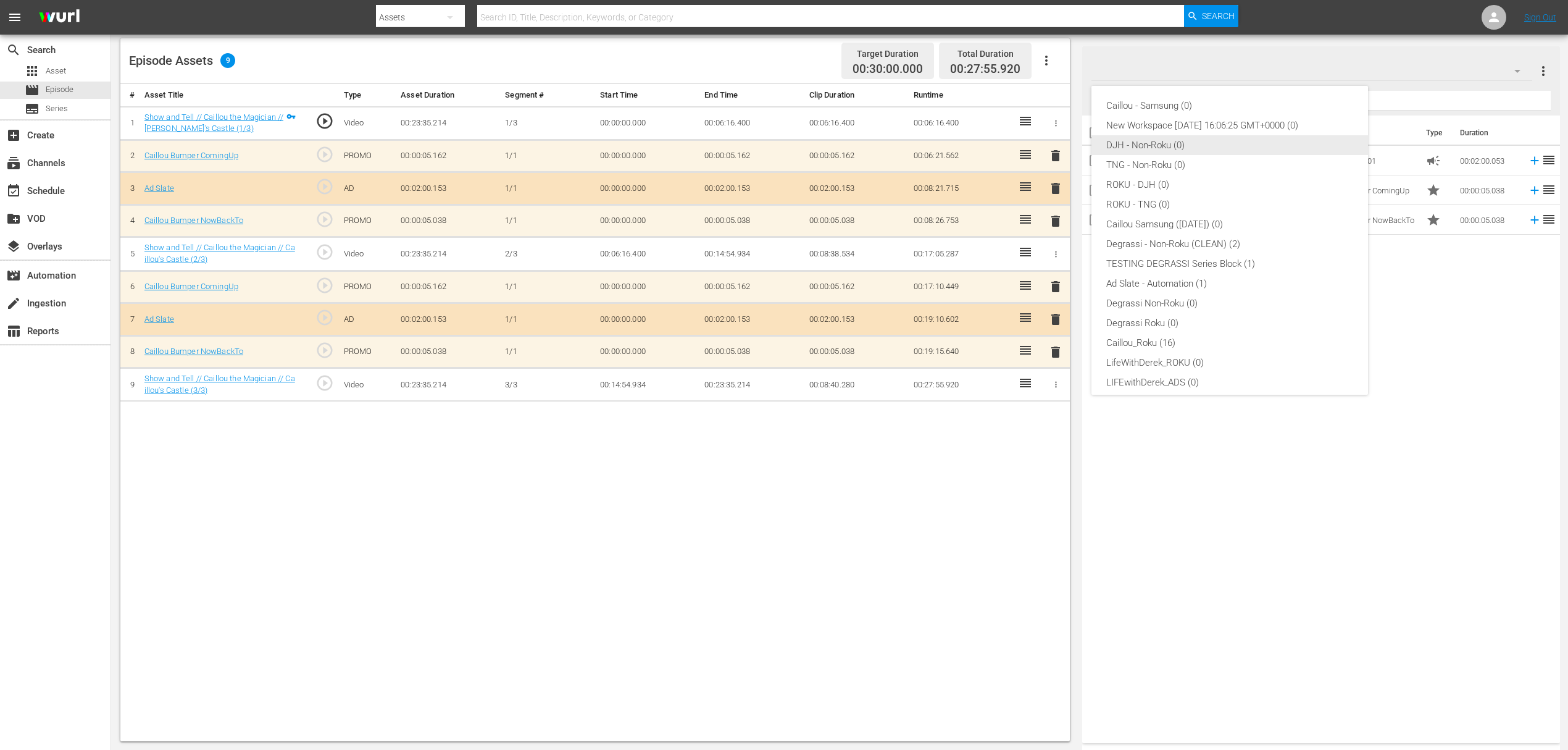
scroll to position [47, 0]
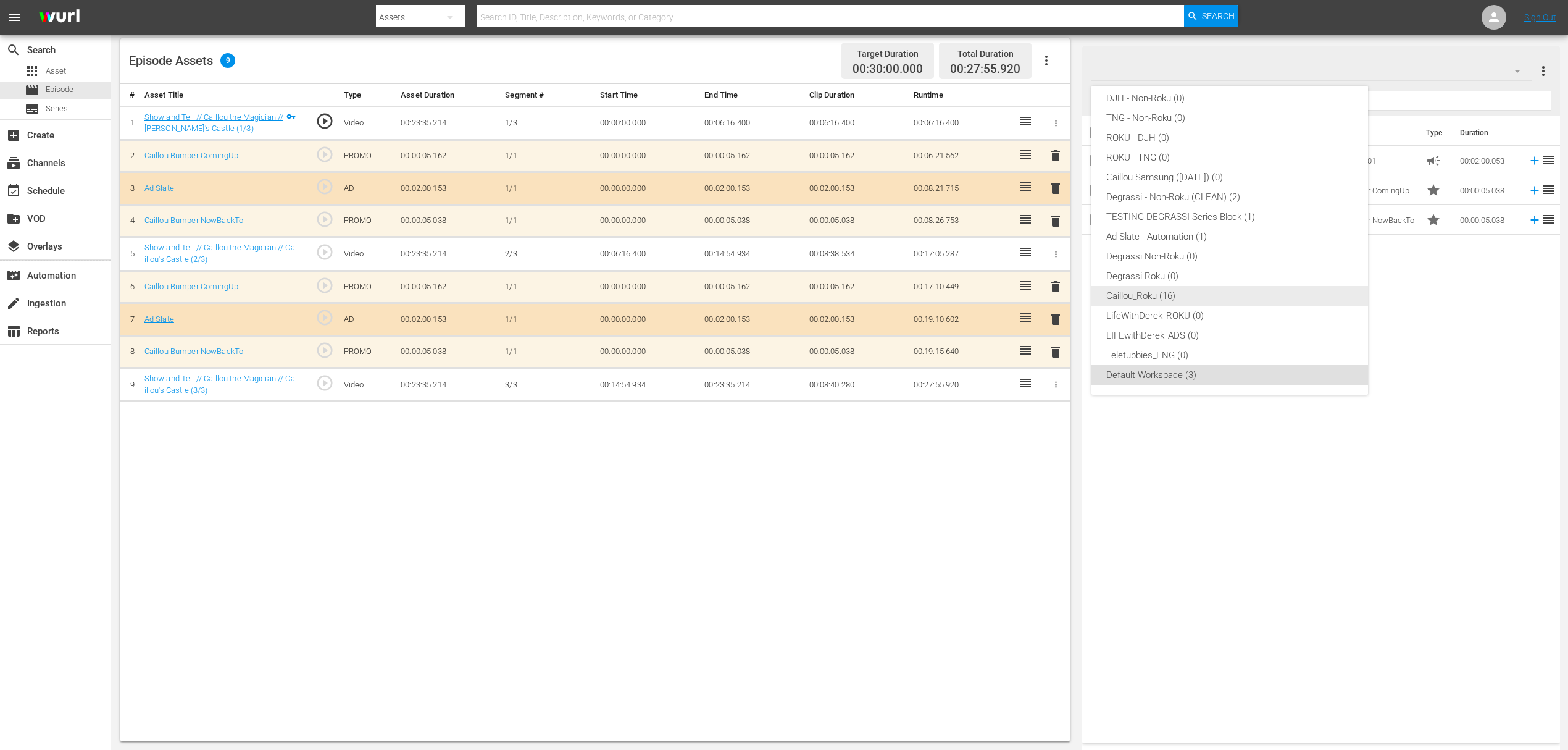
click at [1174, 297] on div "Caillou_Roku (16)" at bounding box center [1230, 295] width 247 height 19
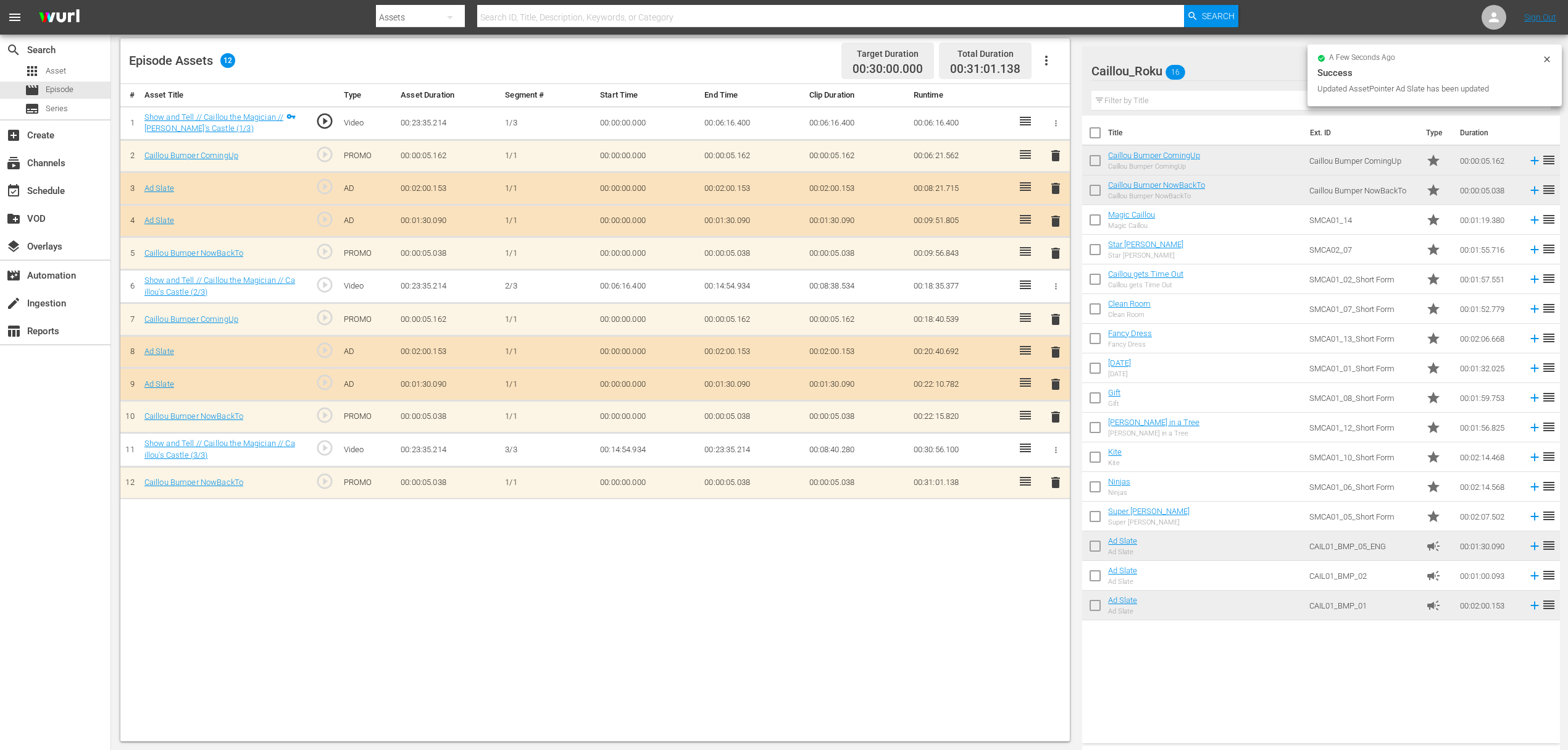
click at [1056, 343] on button "delete" at bounding box center [1056, 351] width 15 height 18
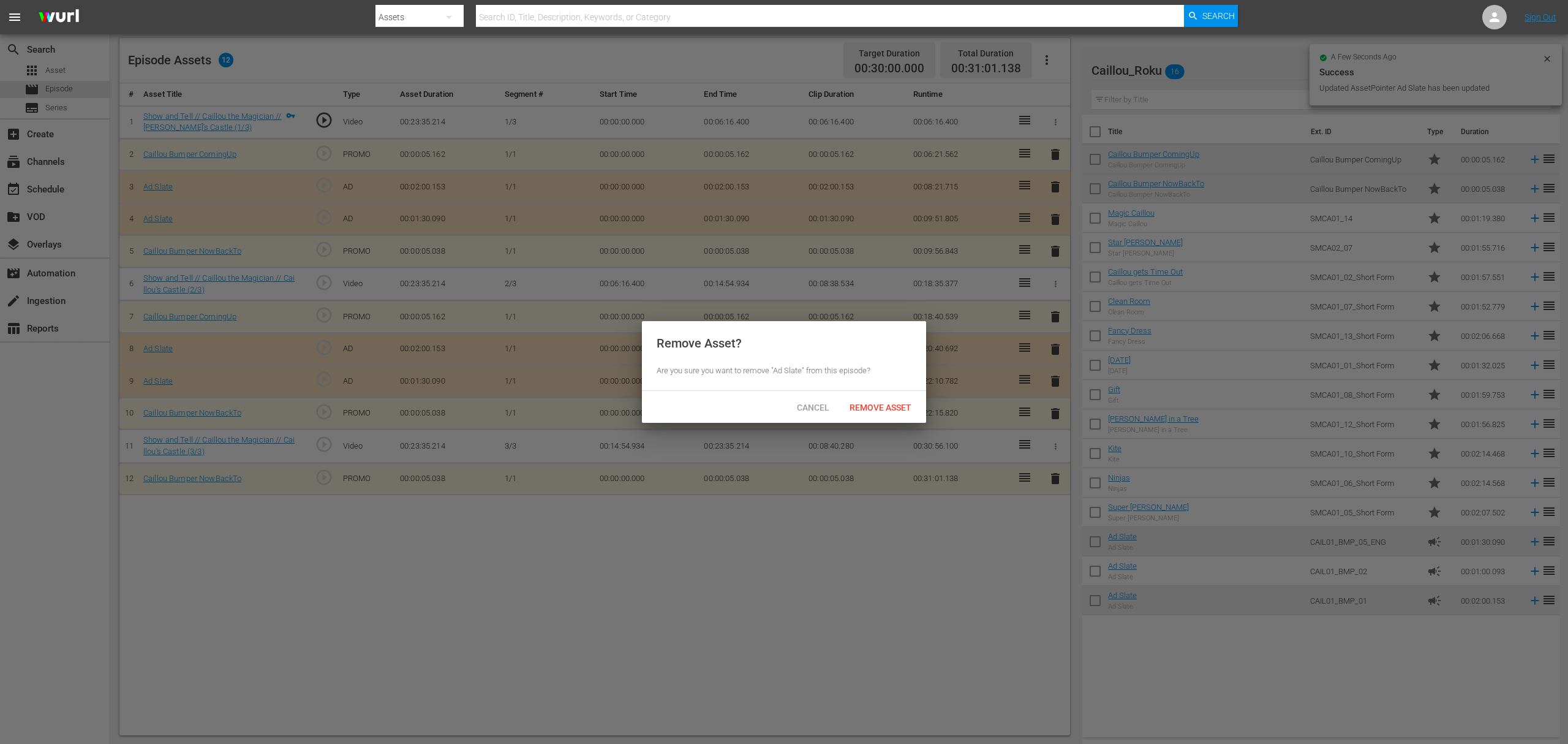
click at [863, 397] on div "Remove Asset" at bounding box center [880, 407] width 81 height 23
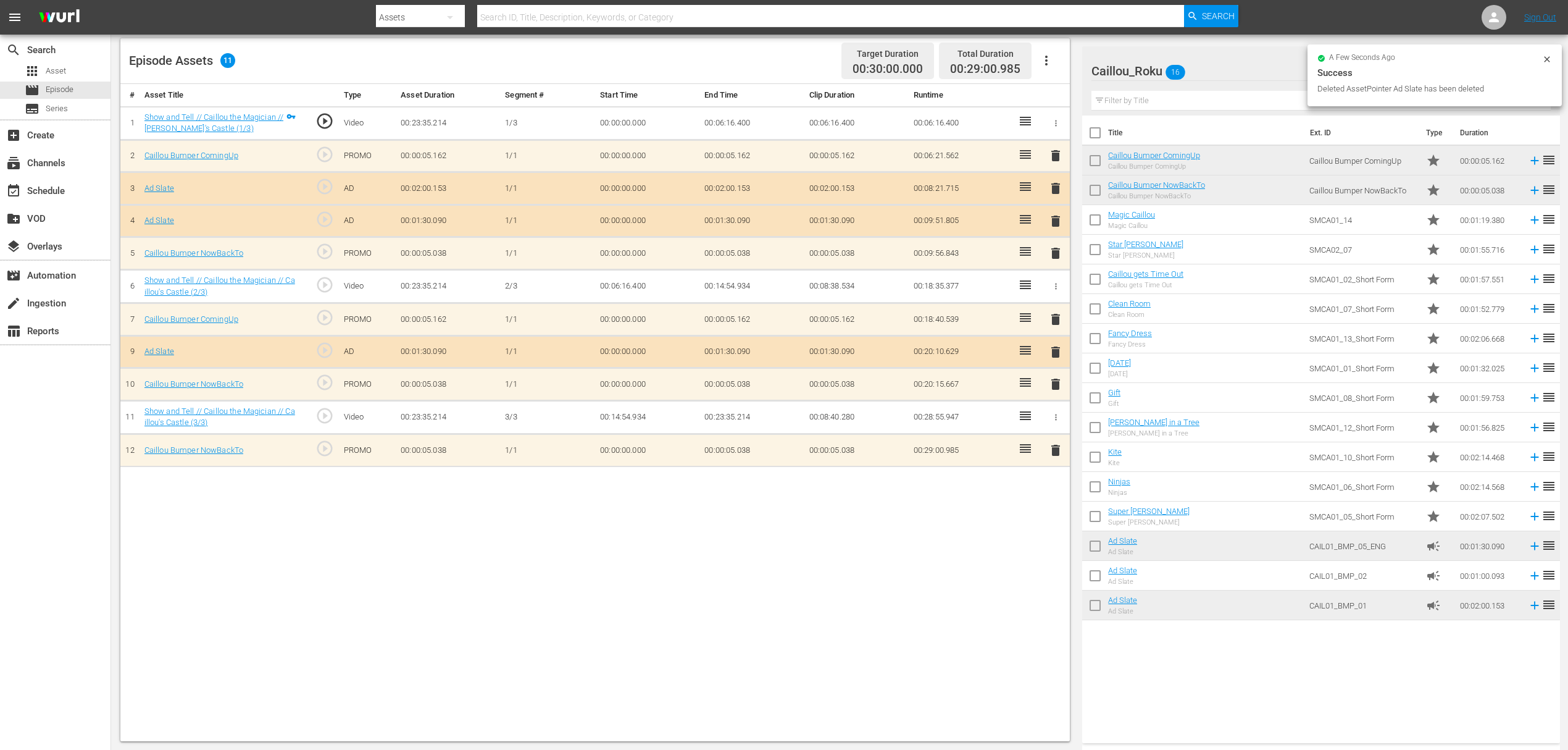
click at [1053, 190] on span "delete" at bounding box center [1056, 188] width 15 height 15
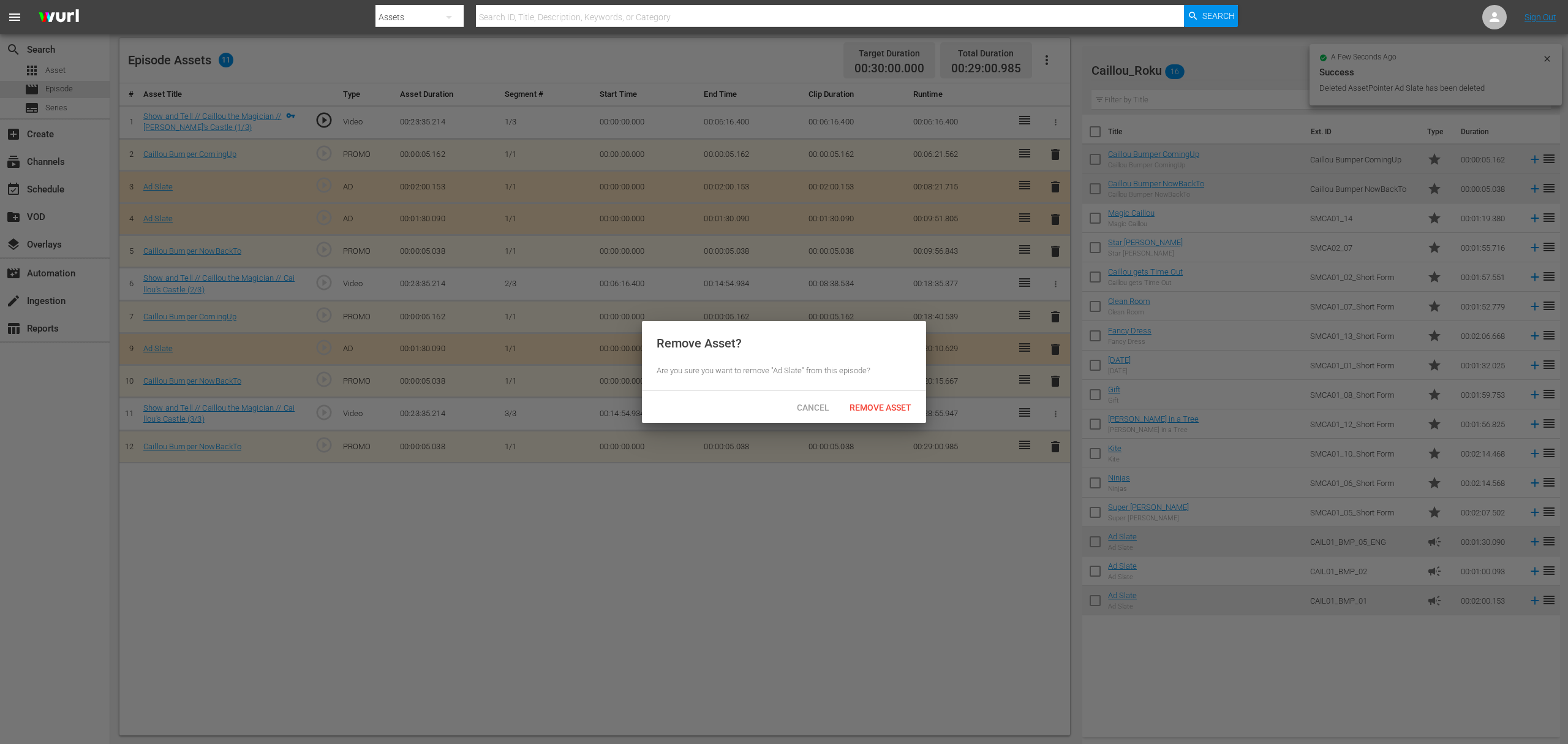
click at [869, 397] on div "Remove Asset" at bounding box center [880, 407] width 81 height 23
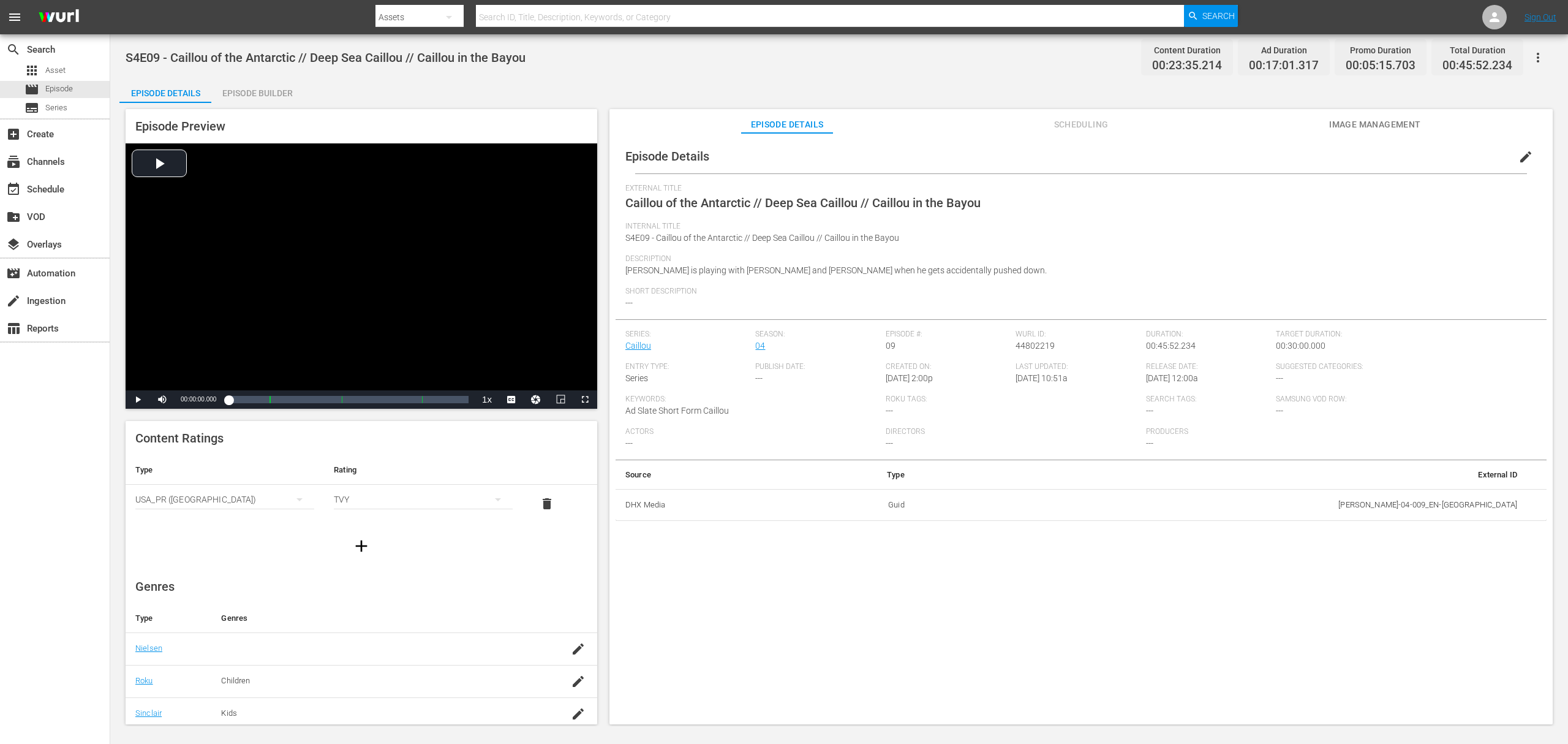
click at [280, 95] on div "Episode Builder" at bounding box center [258, 93] width 92 height 29
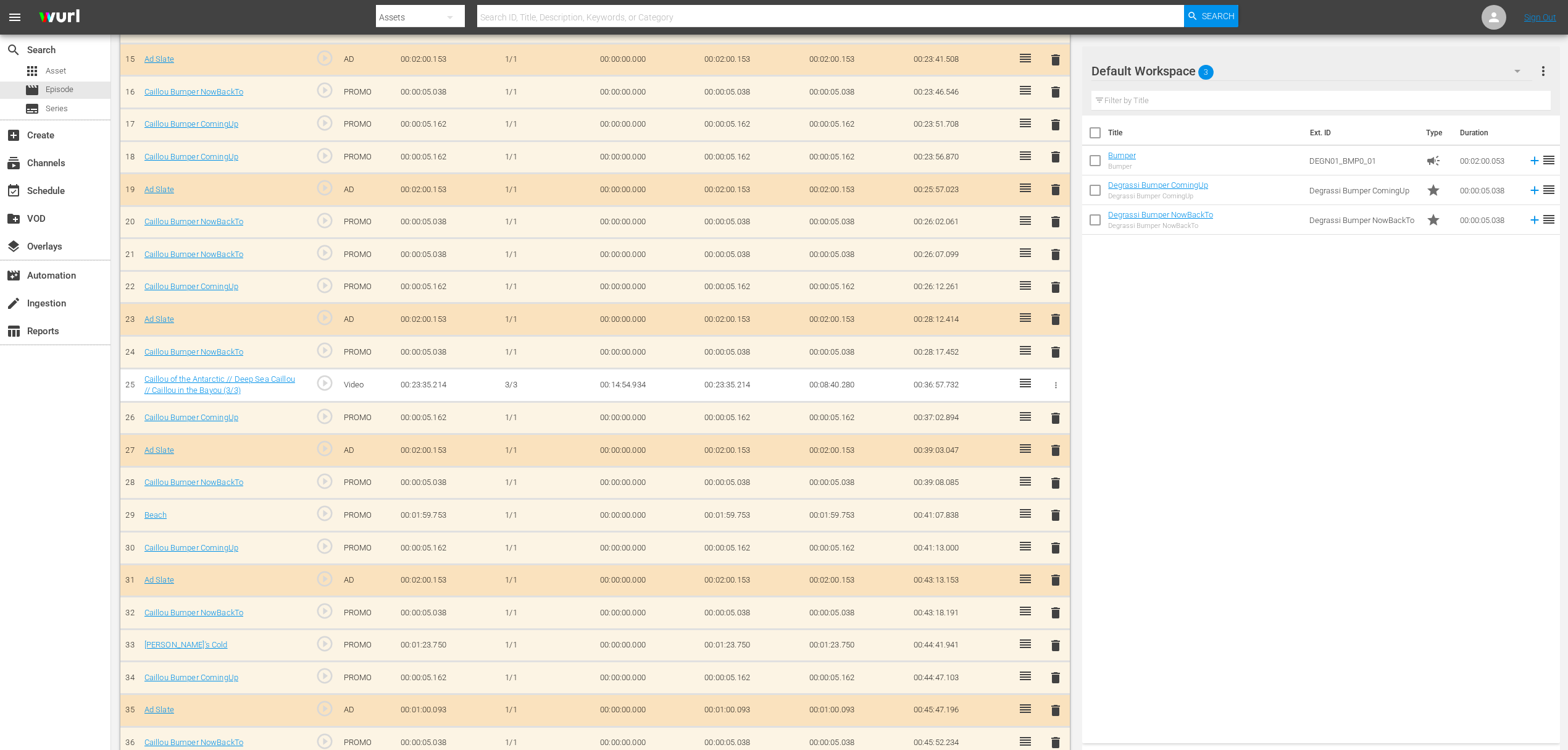
scroll to position [846, 0]
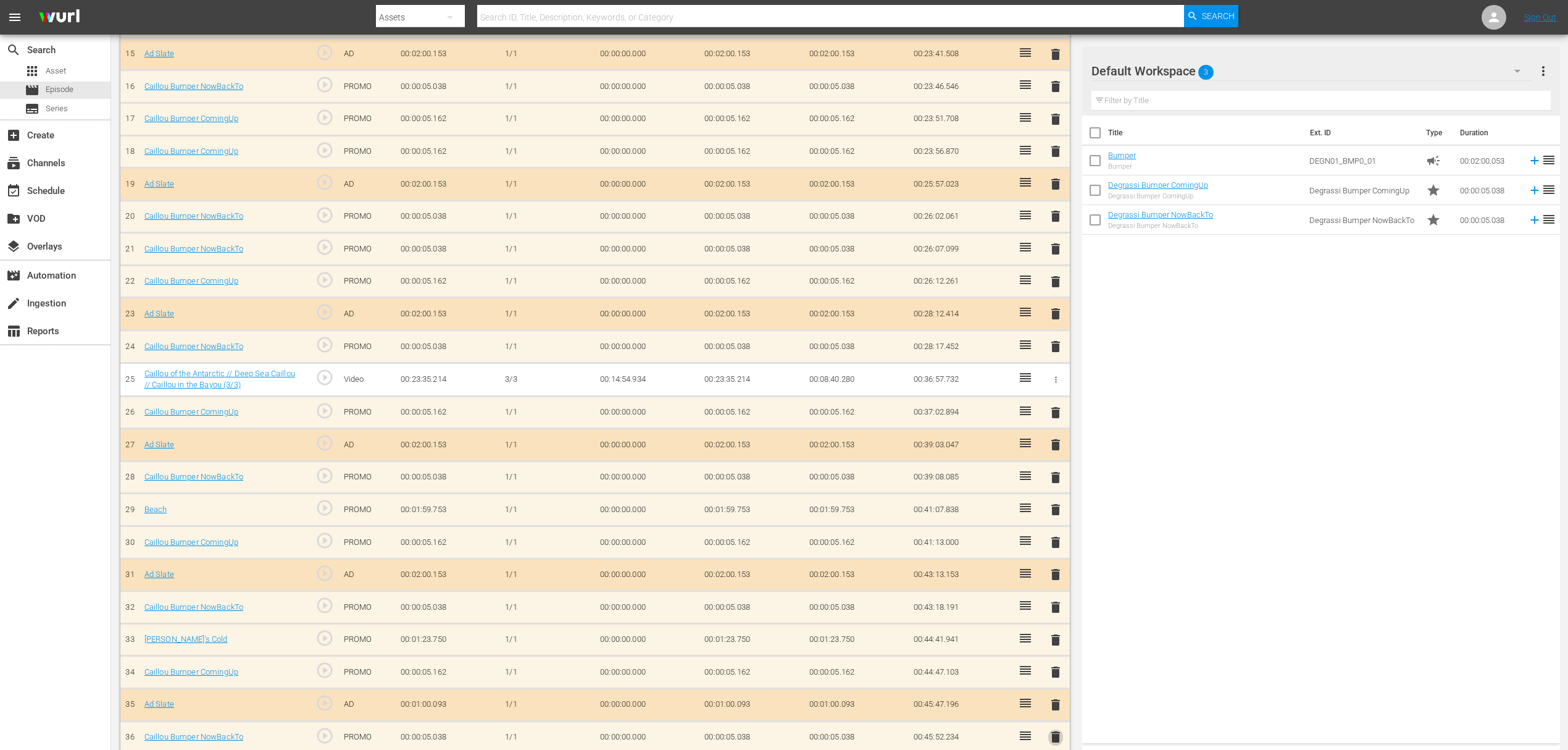
click at [1059, 729] on span "delete" at bounding box center [1056, 737] width 15 height 15
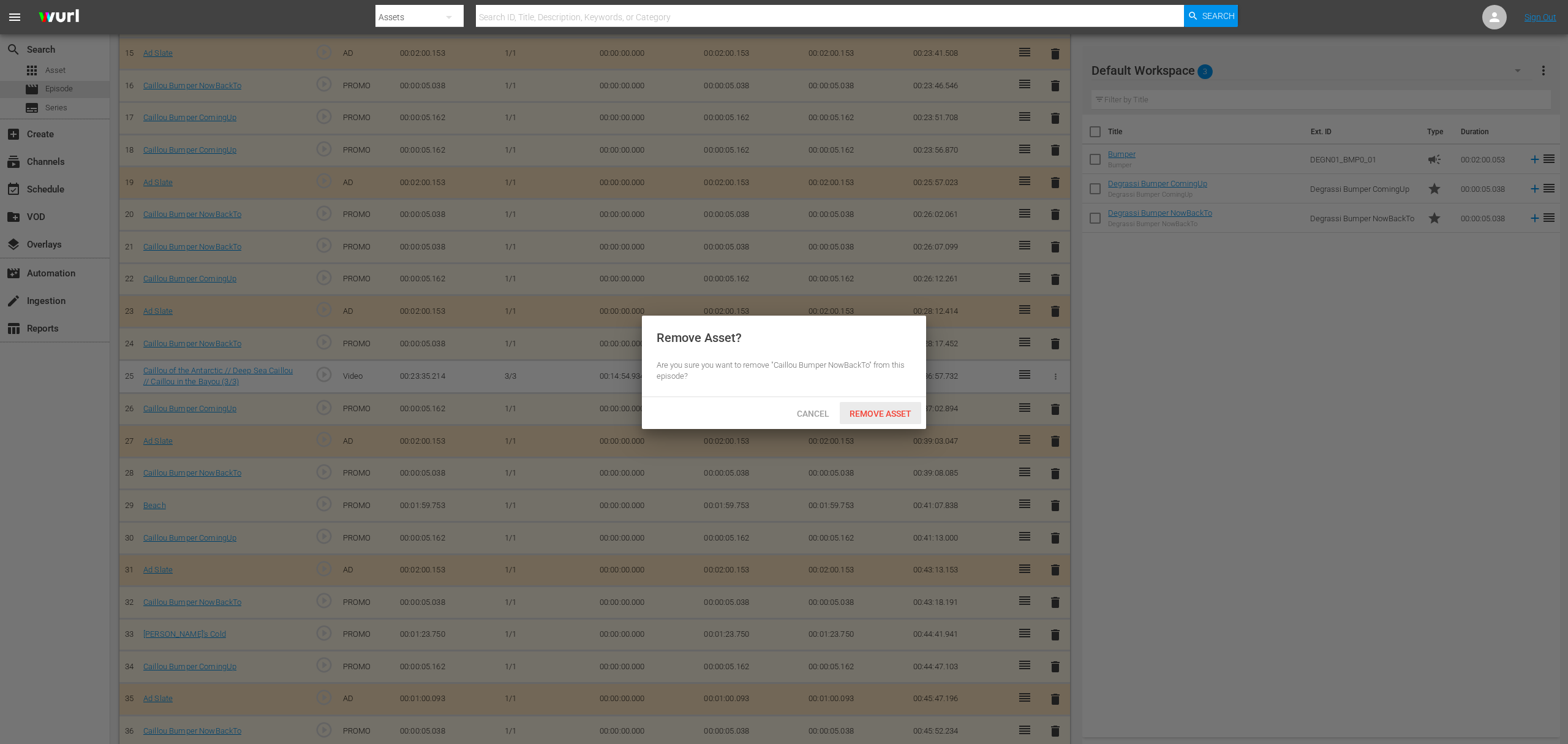
click at [915, 412] on span "Remove Asset" at bounding box center [880, 413] width 81 height 10
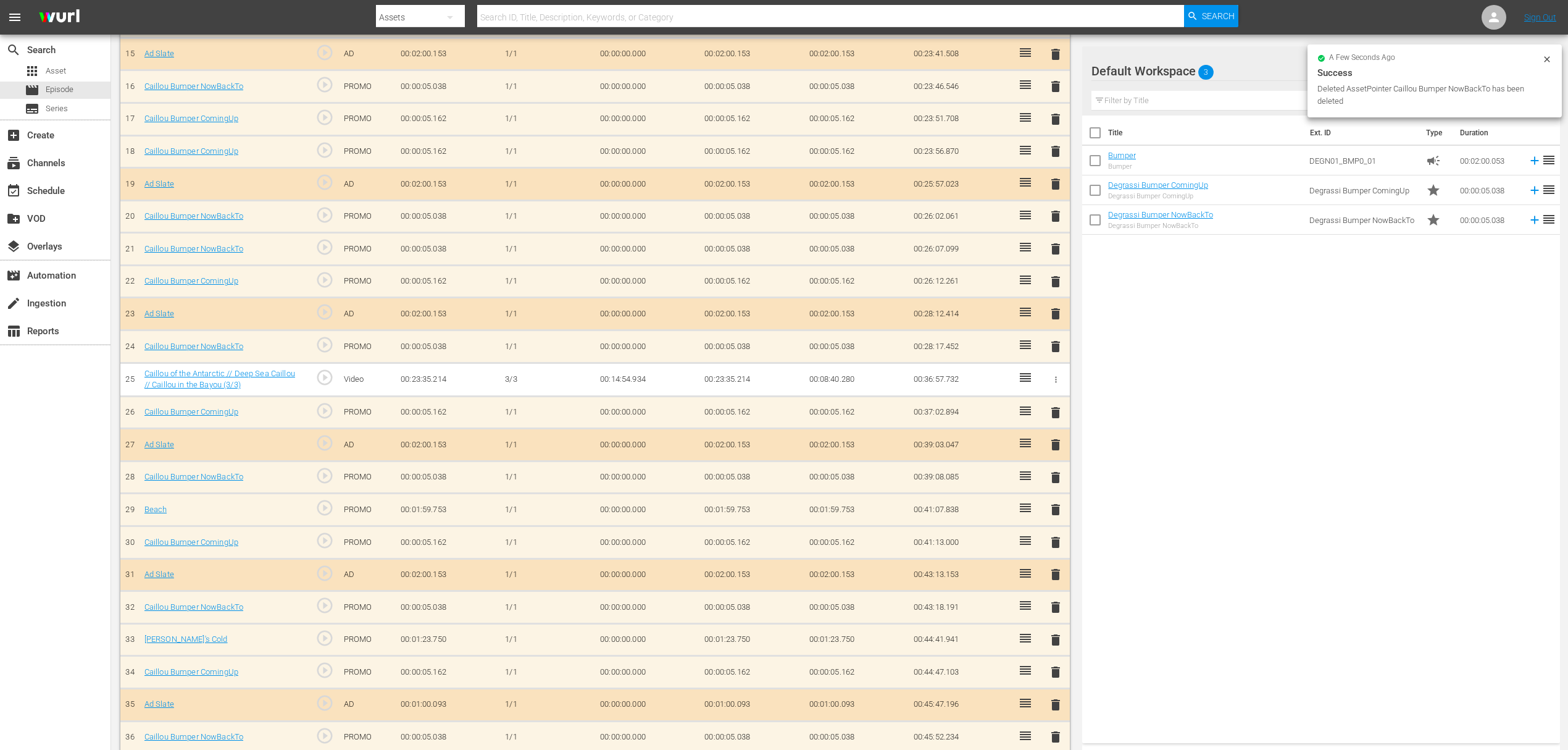
scroll to position [814, 0]
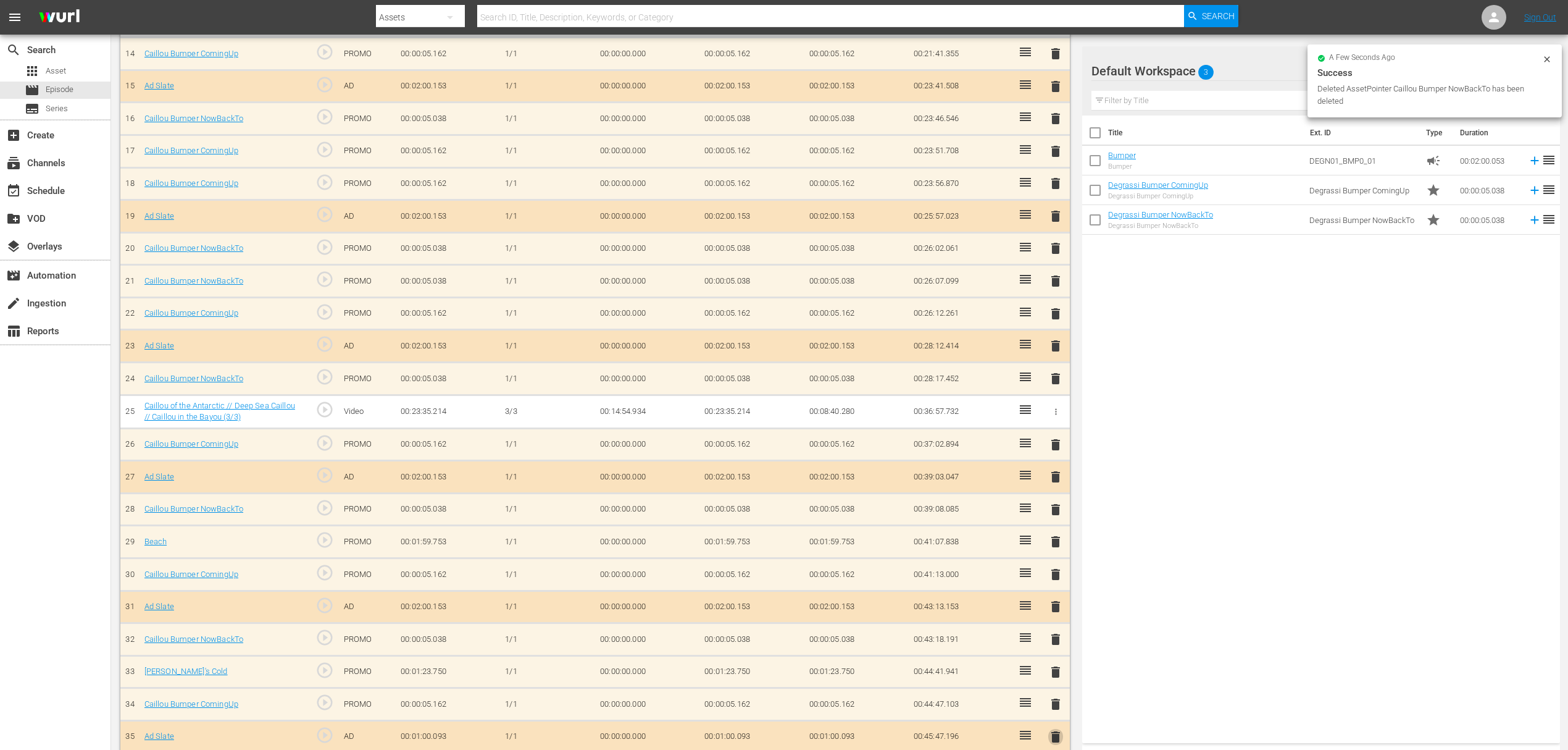
click at [1053, 729] on span "delete" at bounding box center [1056, 737] width 15 height 15
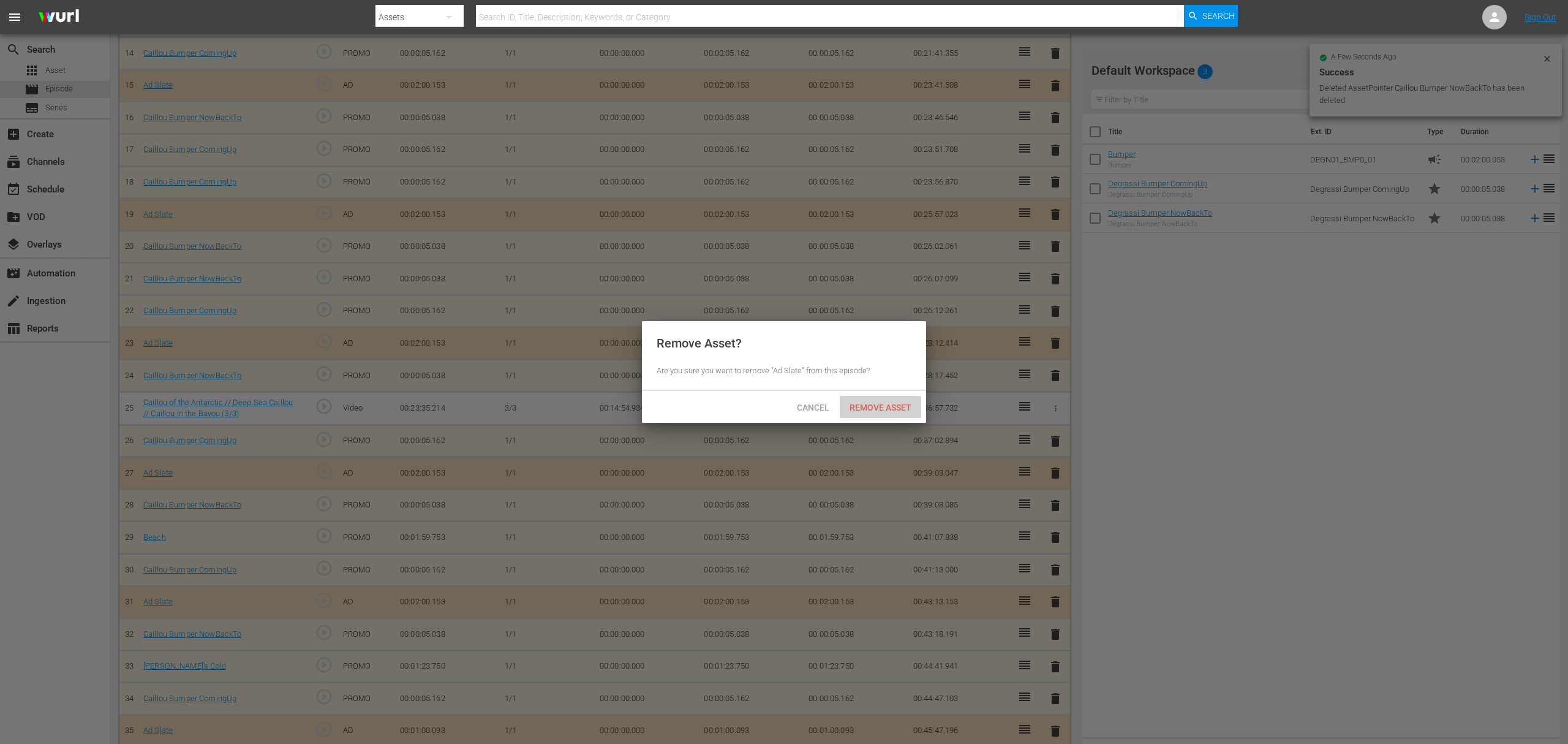
click at [849, 401] on div "Remove Asset" at bounding box center [880, 407] width 81 height 23
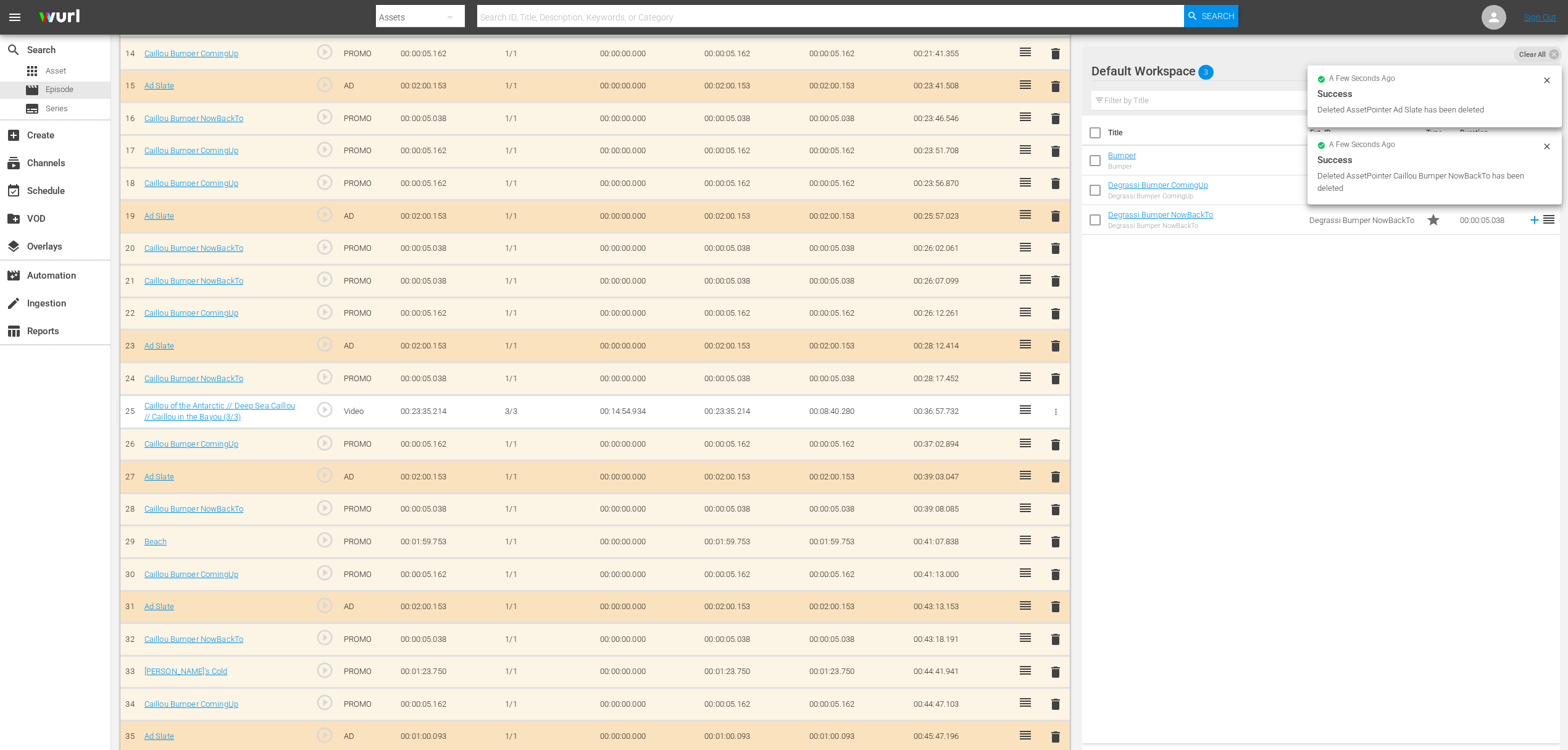
scroll to position [782, 0]
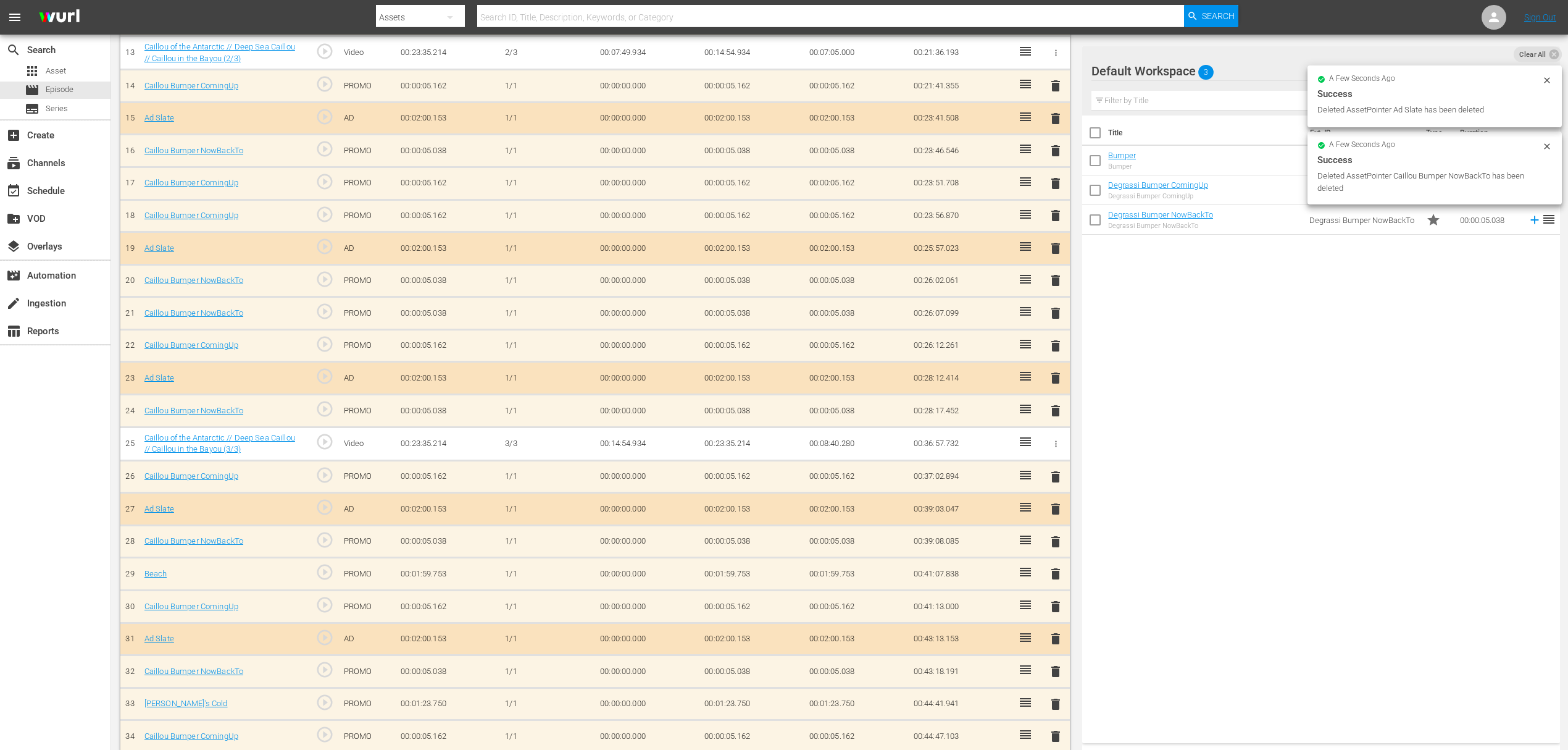
click at [1054, 729] on span "delete" at bounding box center [1056, 737] width 15 height 15
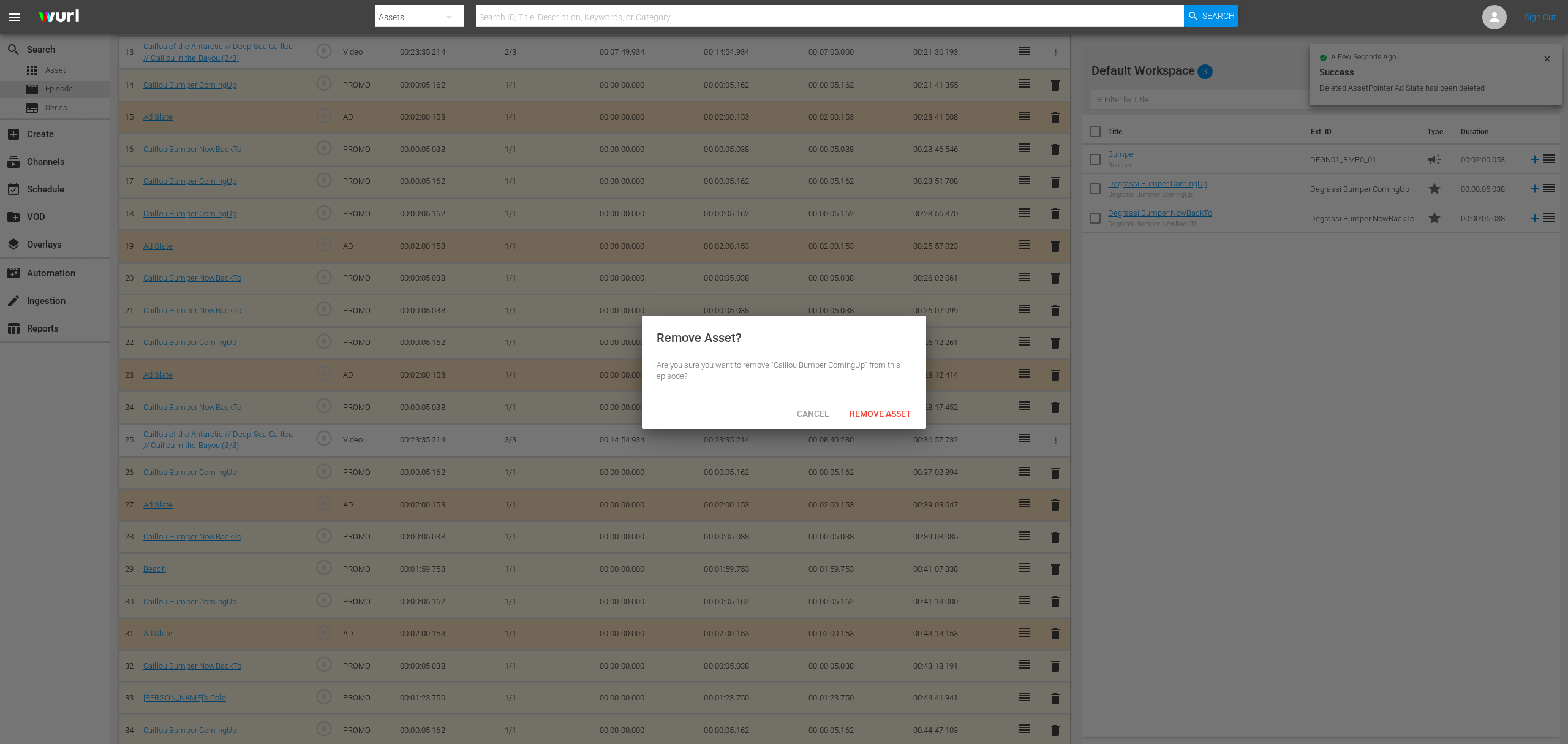
click at [912, 413] on span "Remove Asset" at bounding box center [880, 413] width 81 height 10
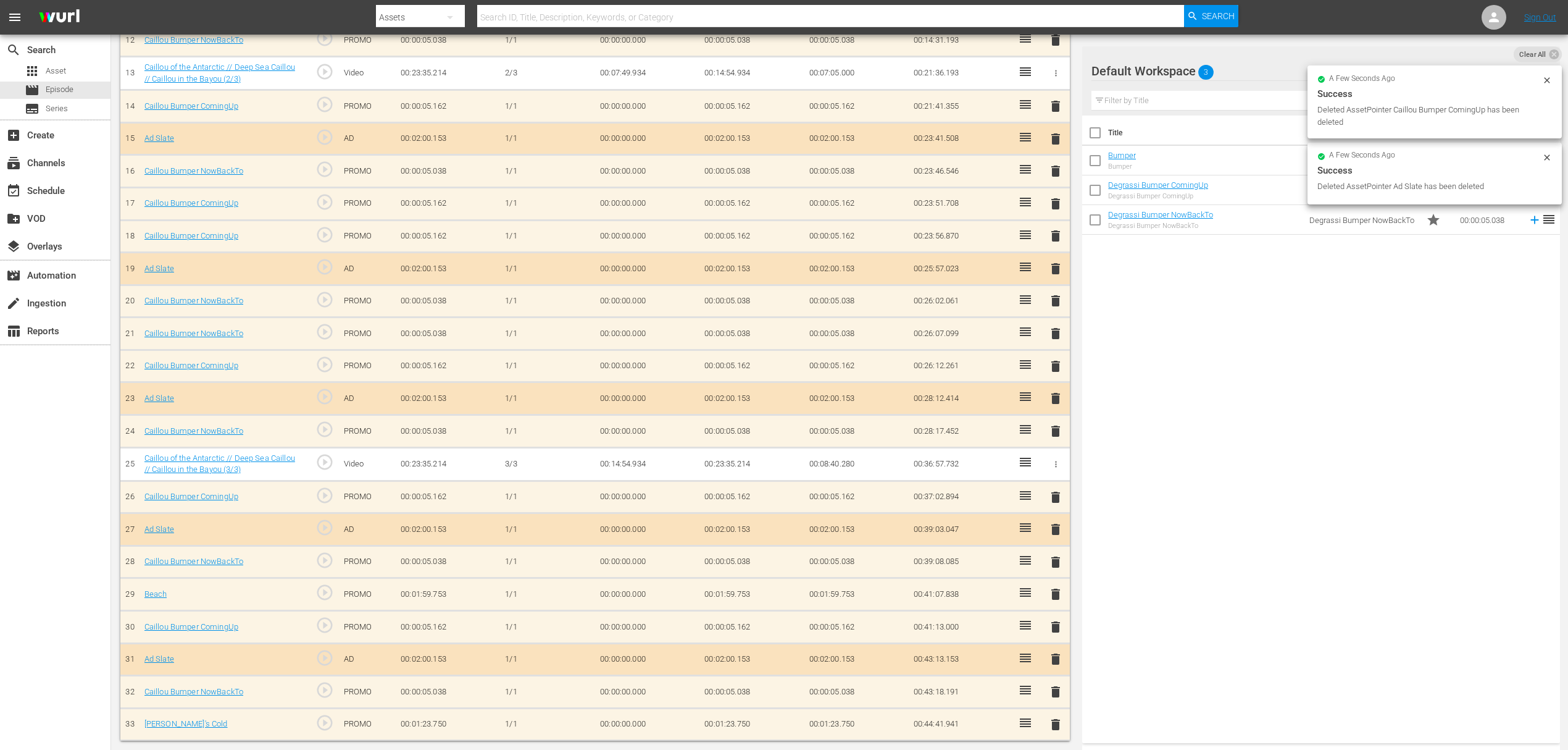
scroll to position [750, 0]
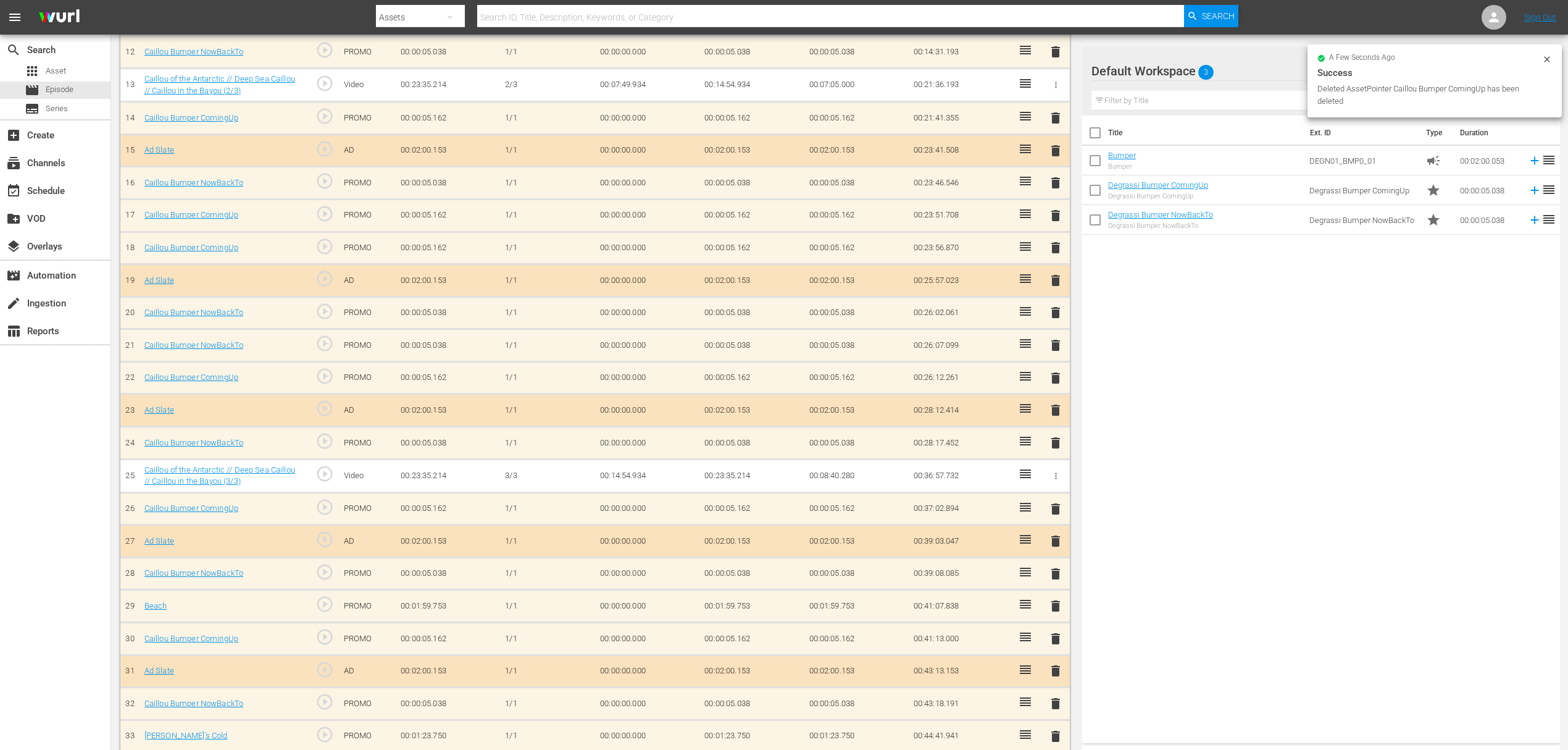
click at [1050, 729] on span "delete" at bounding box center [1056, 737] width 15 height 15
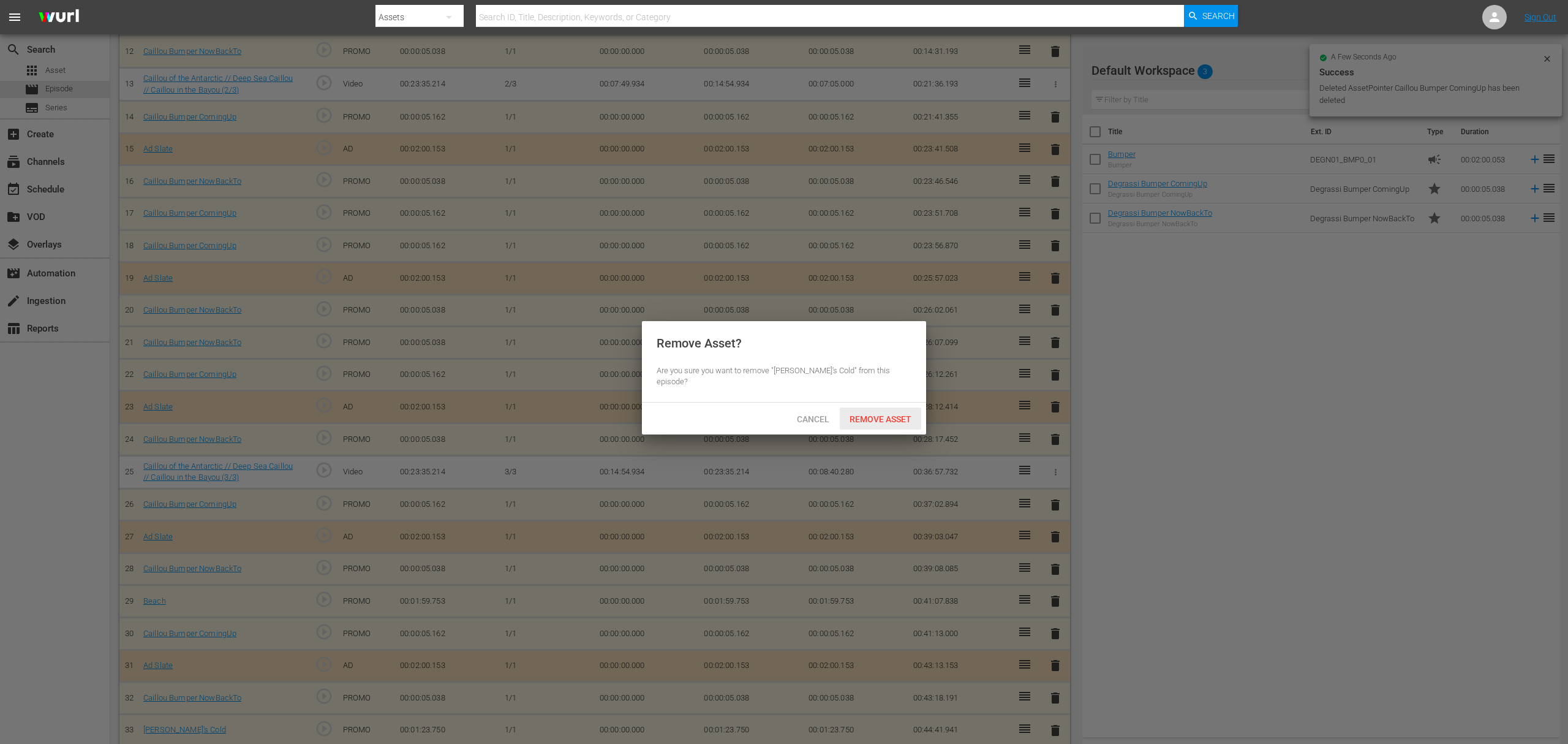
click at [865, 414] on span "Remove Asset" at bounding box center [880, 419] width 81 height 10
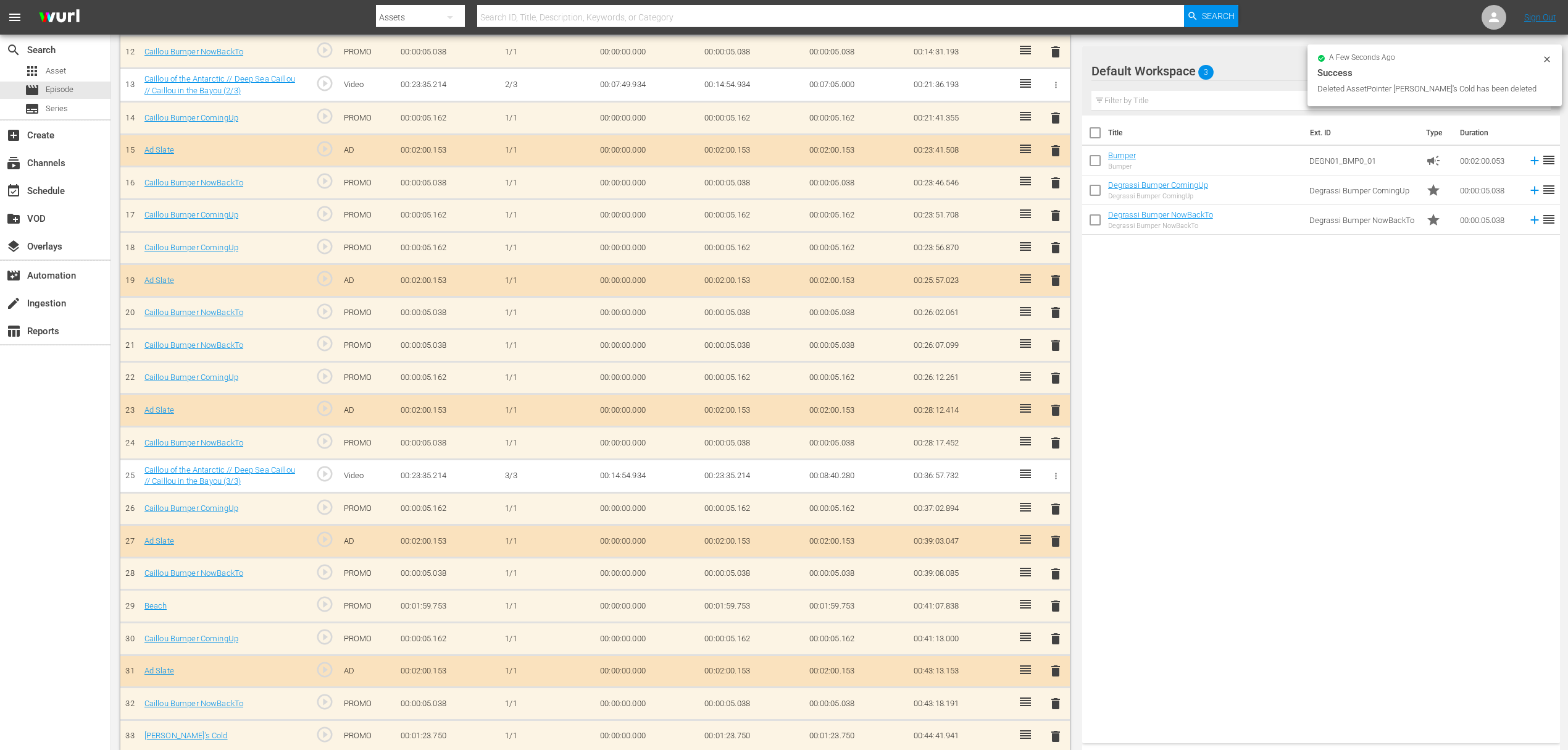
scroll to position [718, 0]
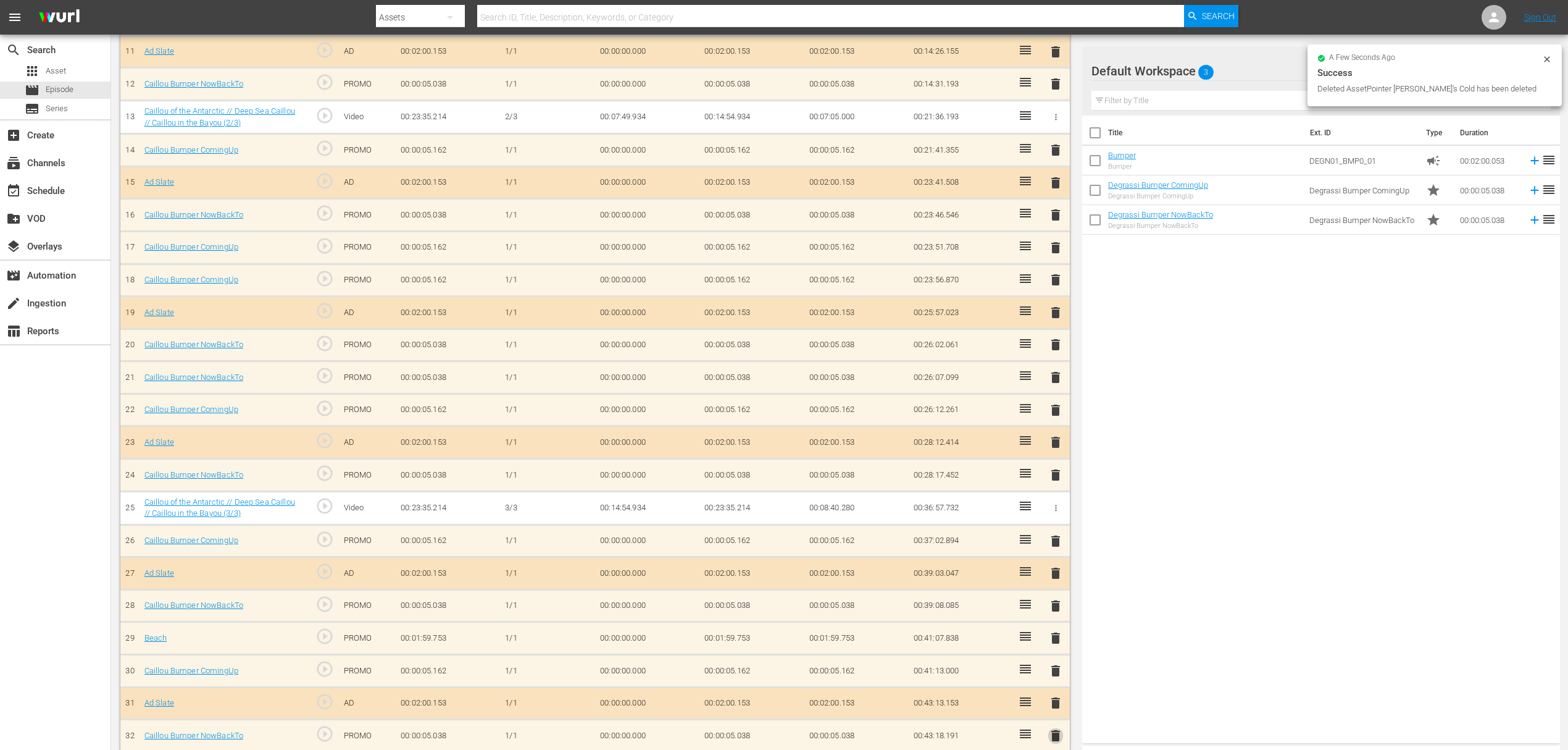
click at [1052, 728] on span "delete" at bounding box center [1056, 736] width 15 height 15
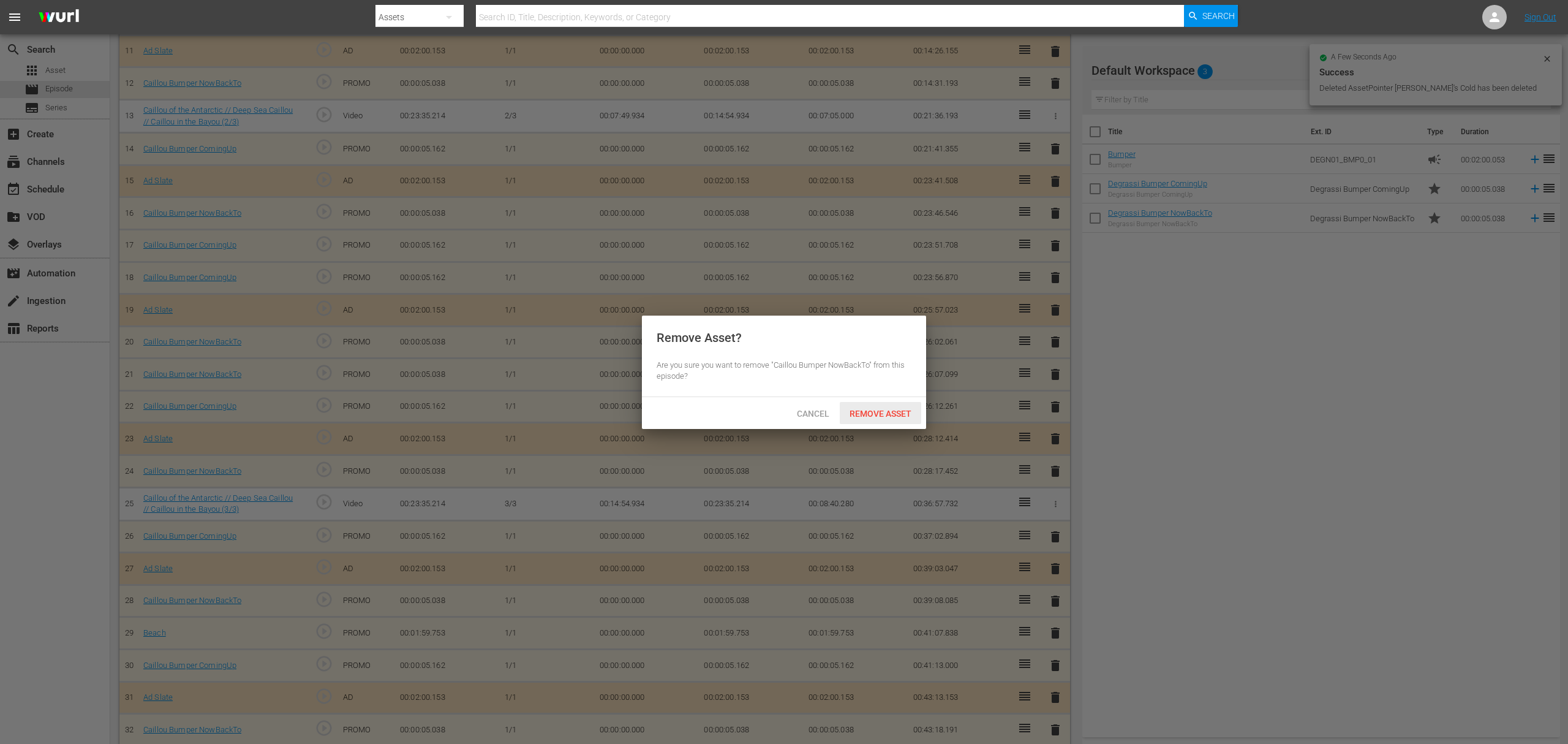
click at [901, 418] on span "Remove Asset" at bounding box center [880, 413] width 81 height 10
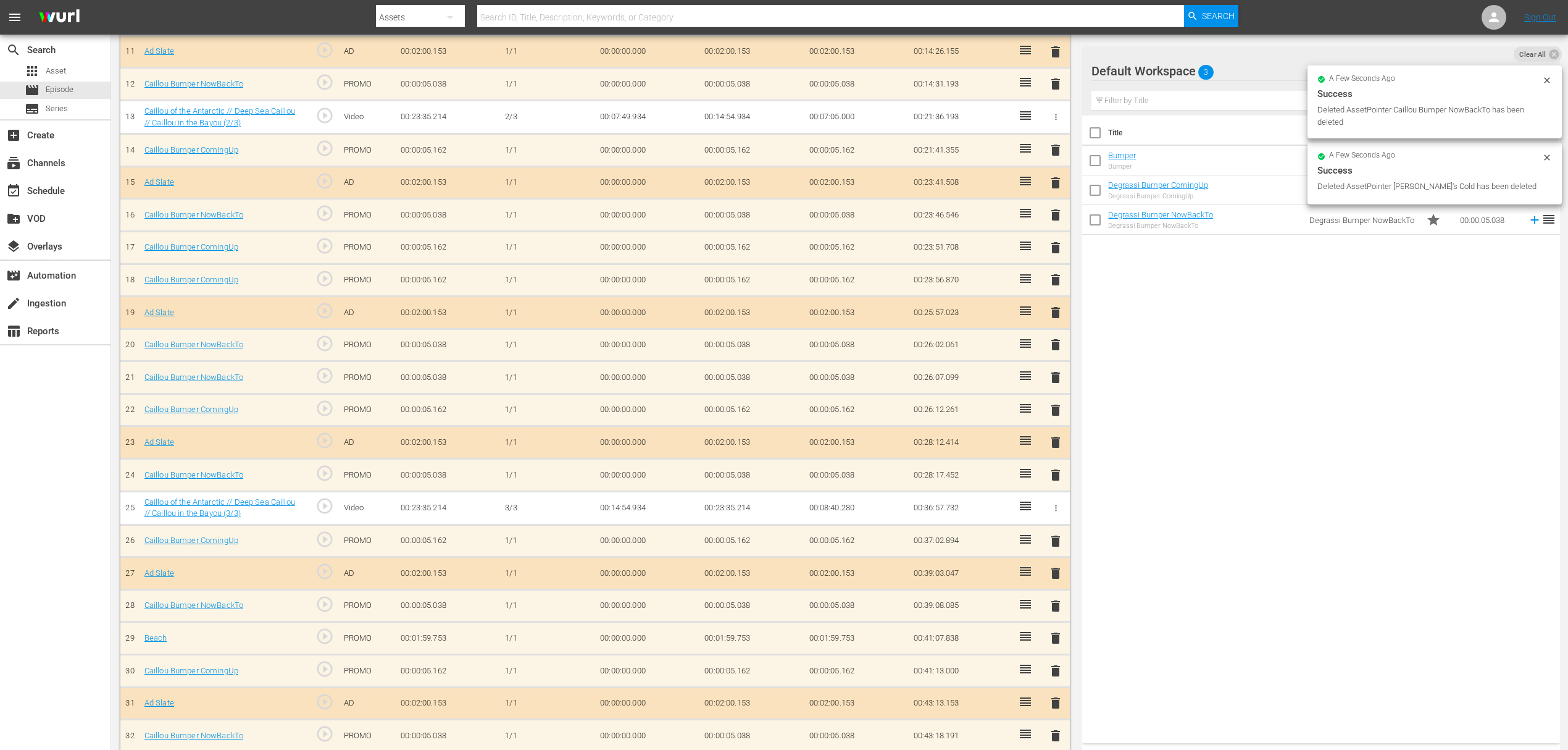
scroll to position [686, 0]
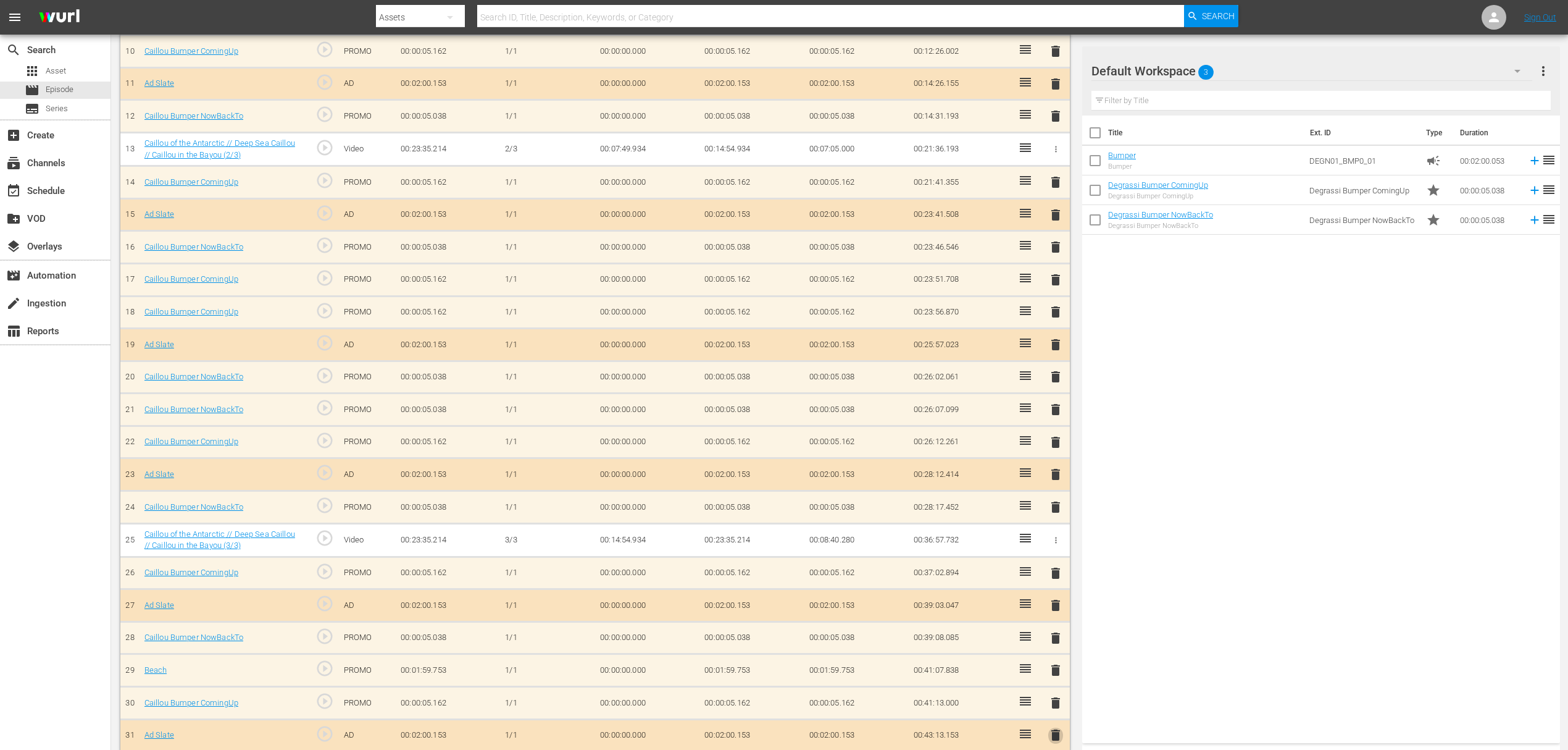
click at [1059, 727] on span "delete" at bounding box center [1056, 735] width 15 height 15
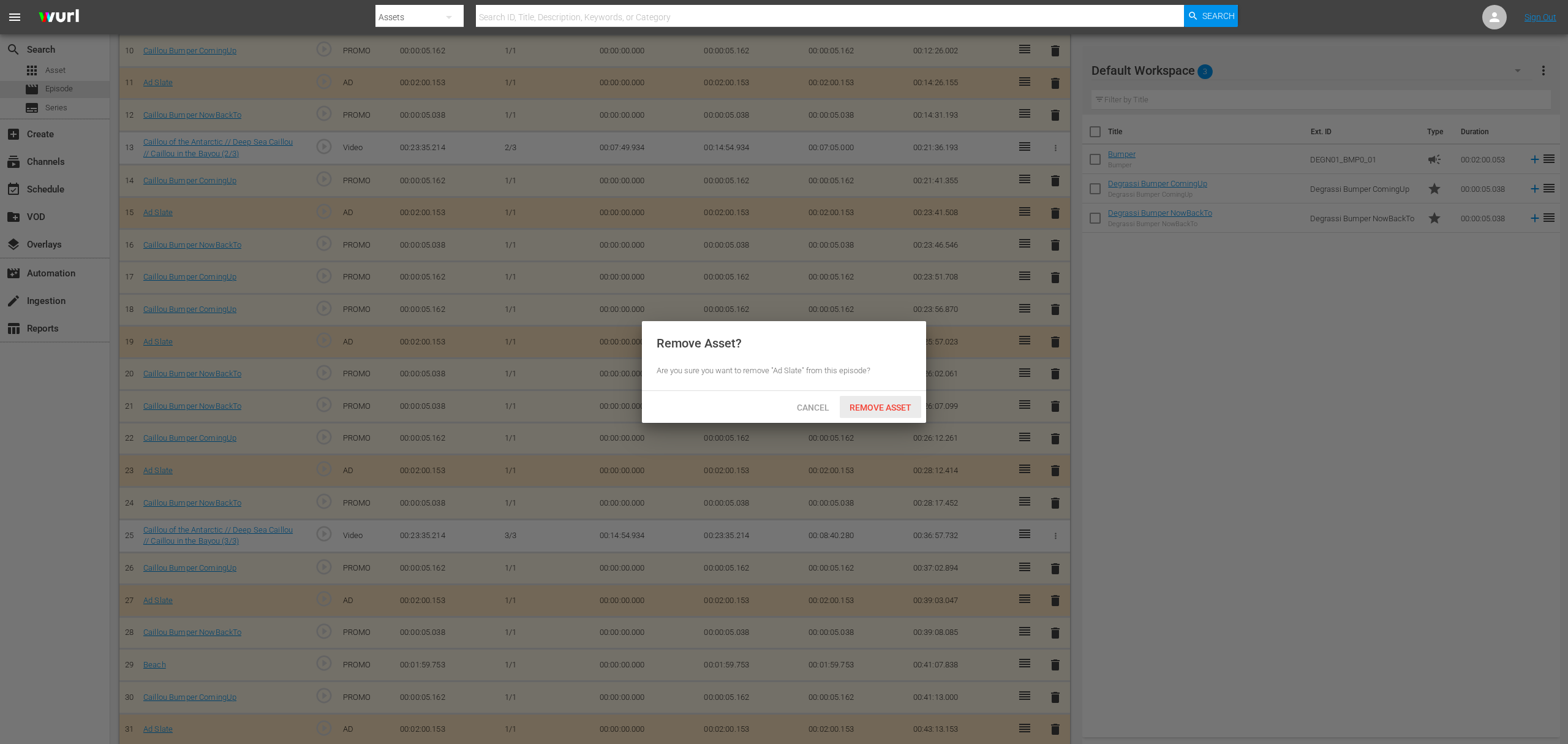
click at [892, 408] on span "Remove Asset" at bounding box center [880, 408] width 81 height 10
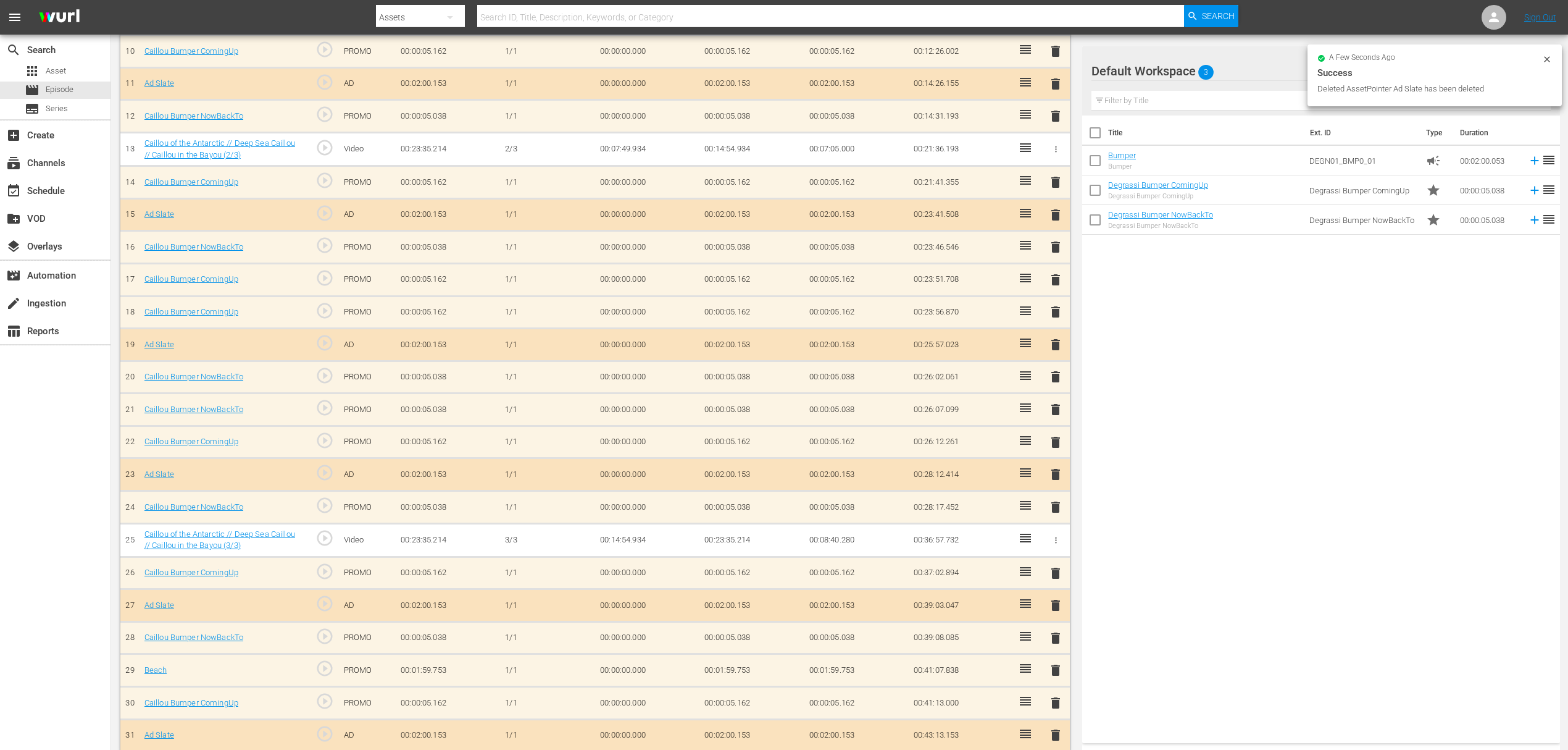
scroll to position [653, 0]
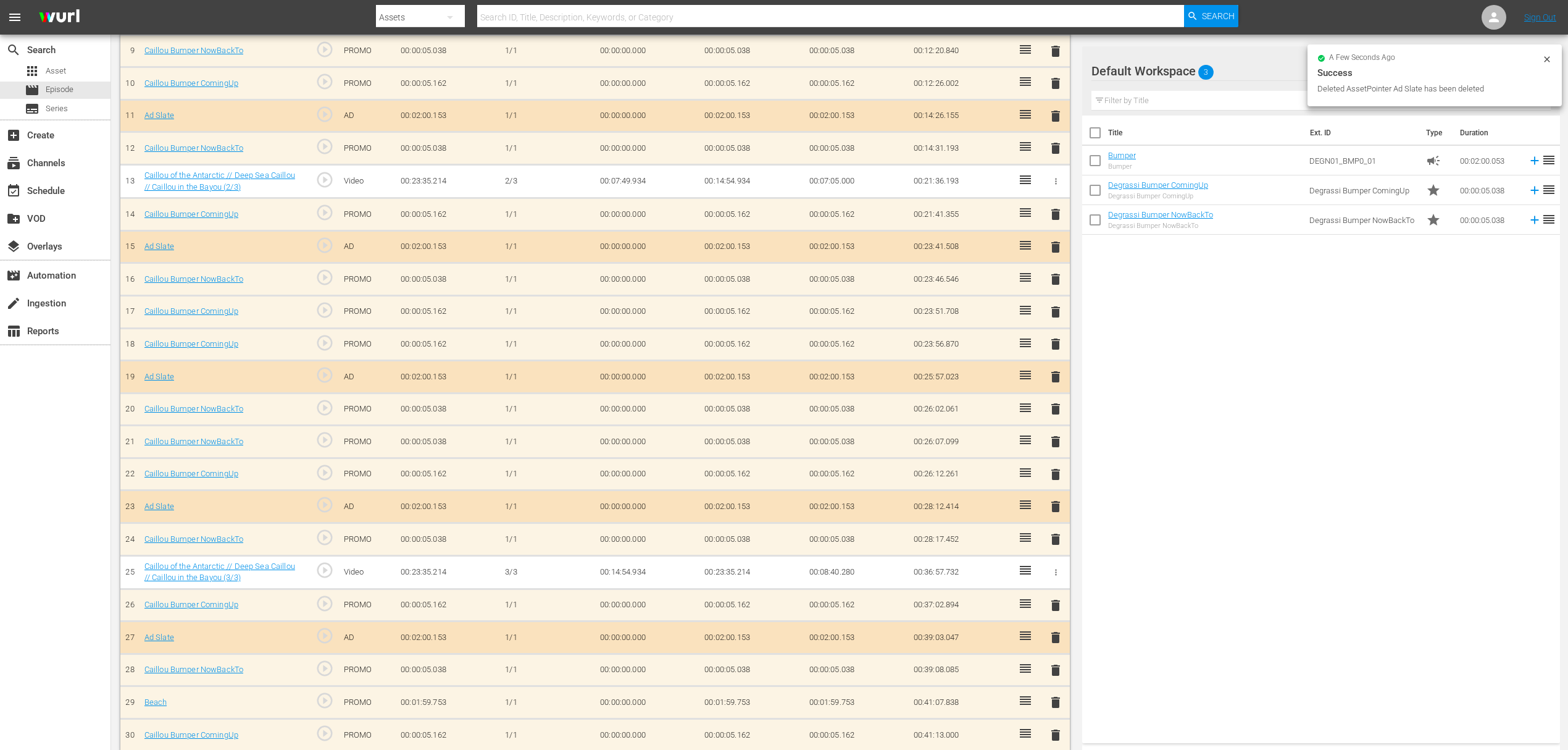
click at [1064, 726] on div "delete" at bounding box center [1056, 734] width 19 height 18
click at [1058, 727] on span "delete" at bounding box center [1056, 735] width 15 height 15
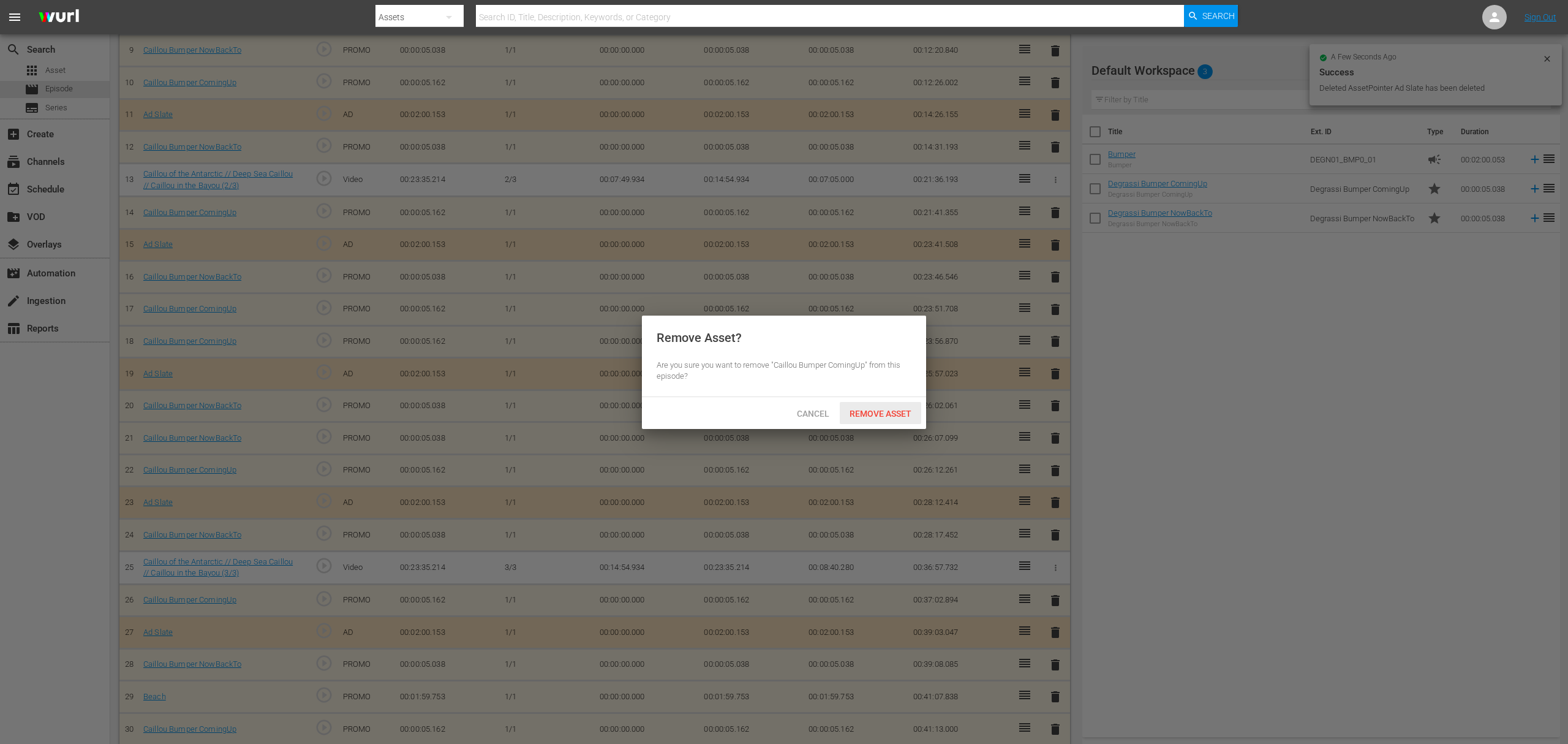
click at [879, 412] on span "Remove Asset" at bounding box center [880, 413] width 81 height 10
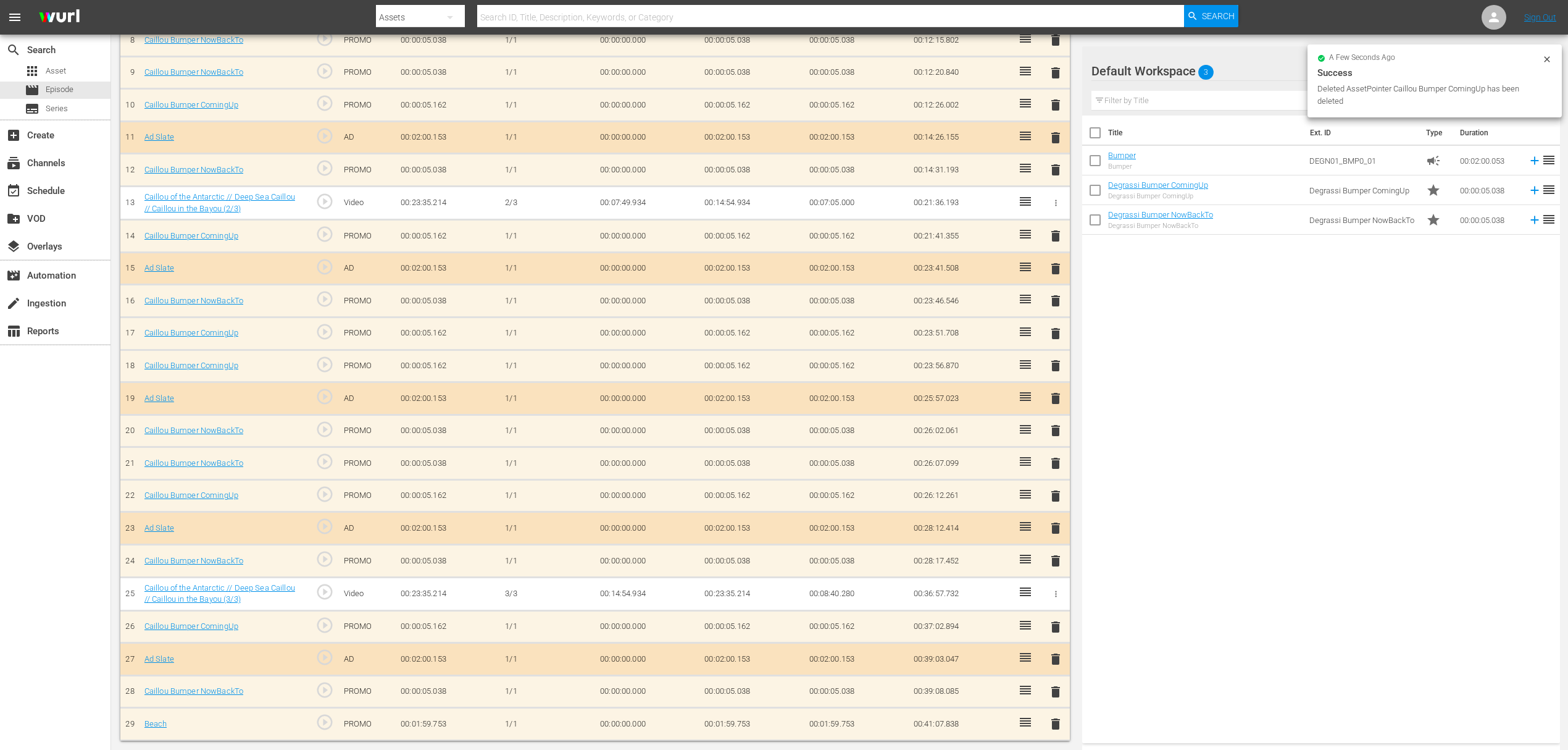
scroll to position [621, 0]
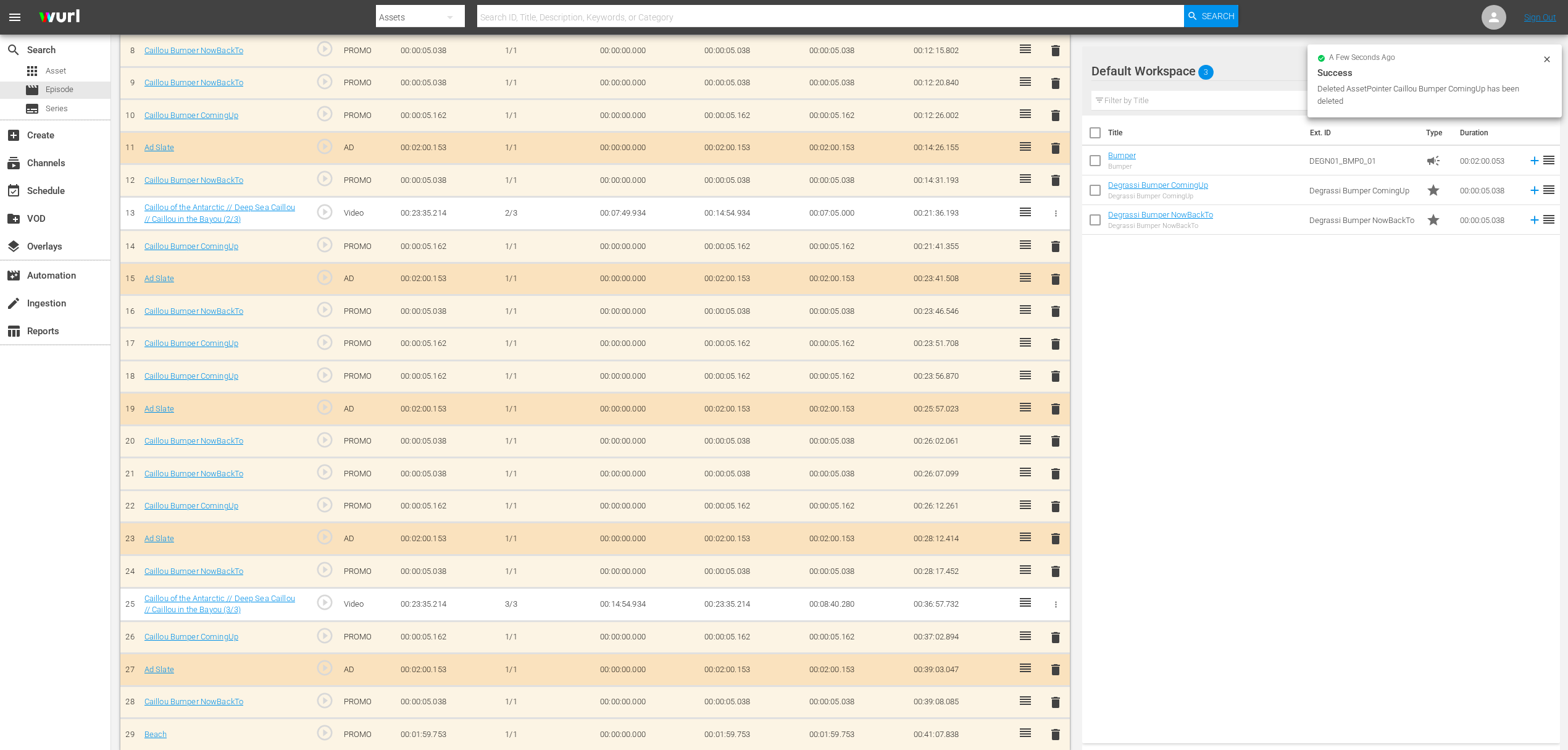
click at [1049, 727] on span "delete" at bounding box center [1056, 735] width 15 height 15
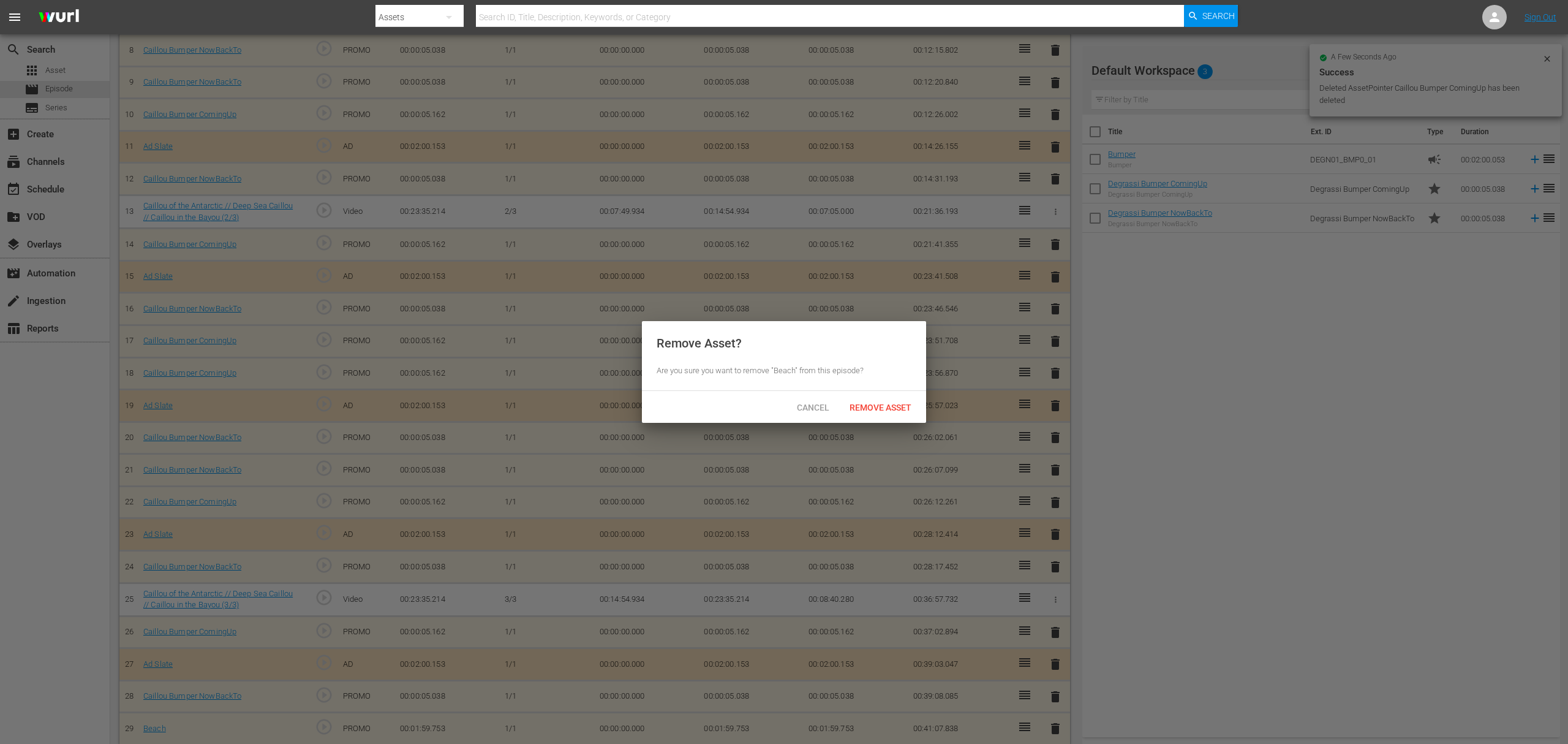
click at [887, 398] on div "Remove Asset" at bounding box center [880, 407] width 81 height 23
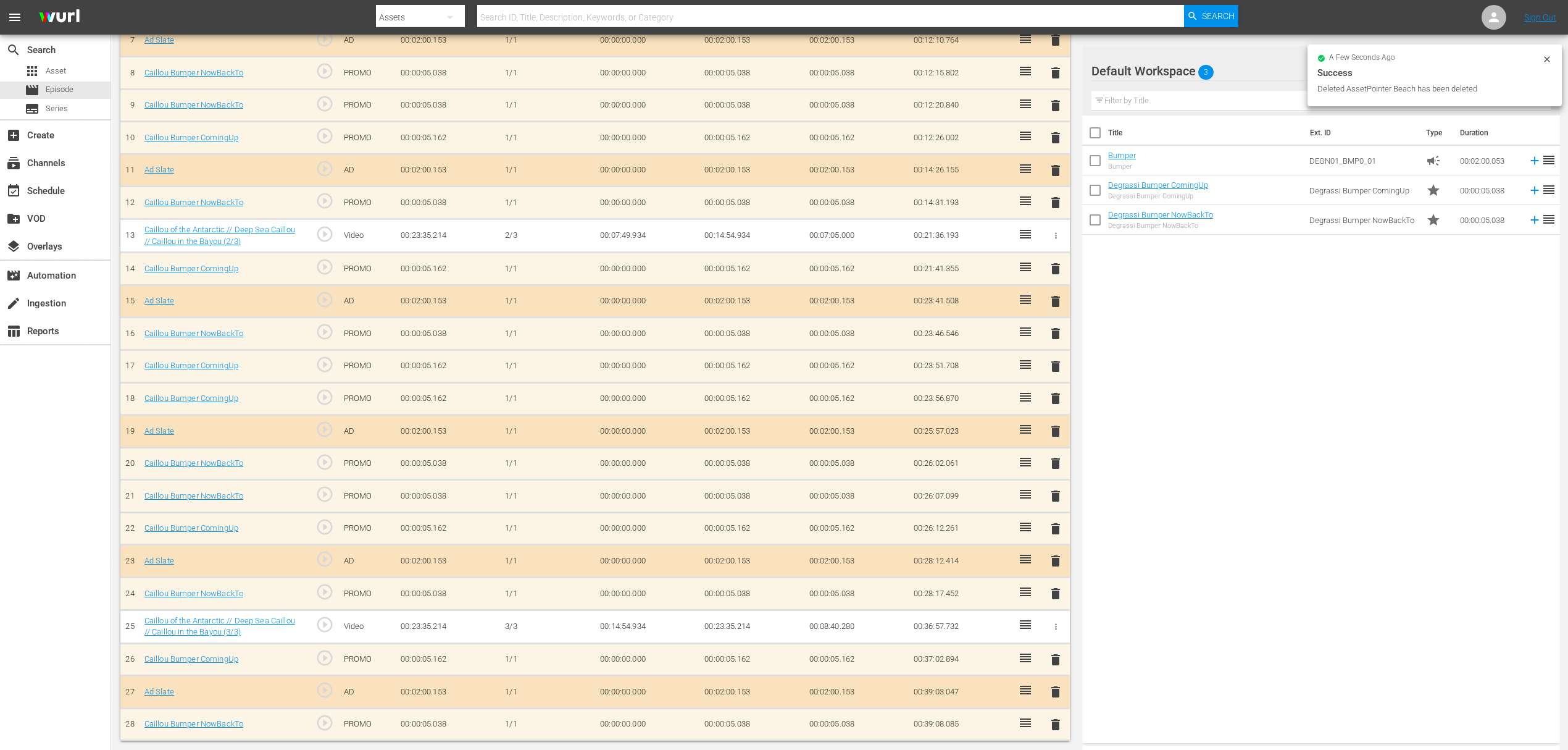
scroll to position [589, 0]
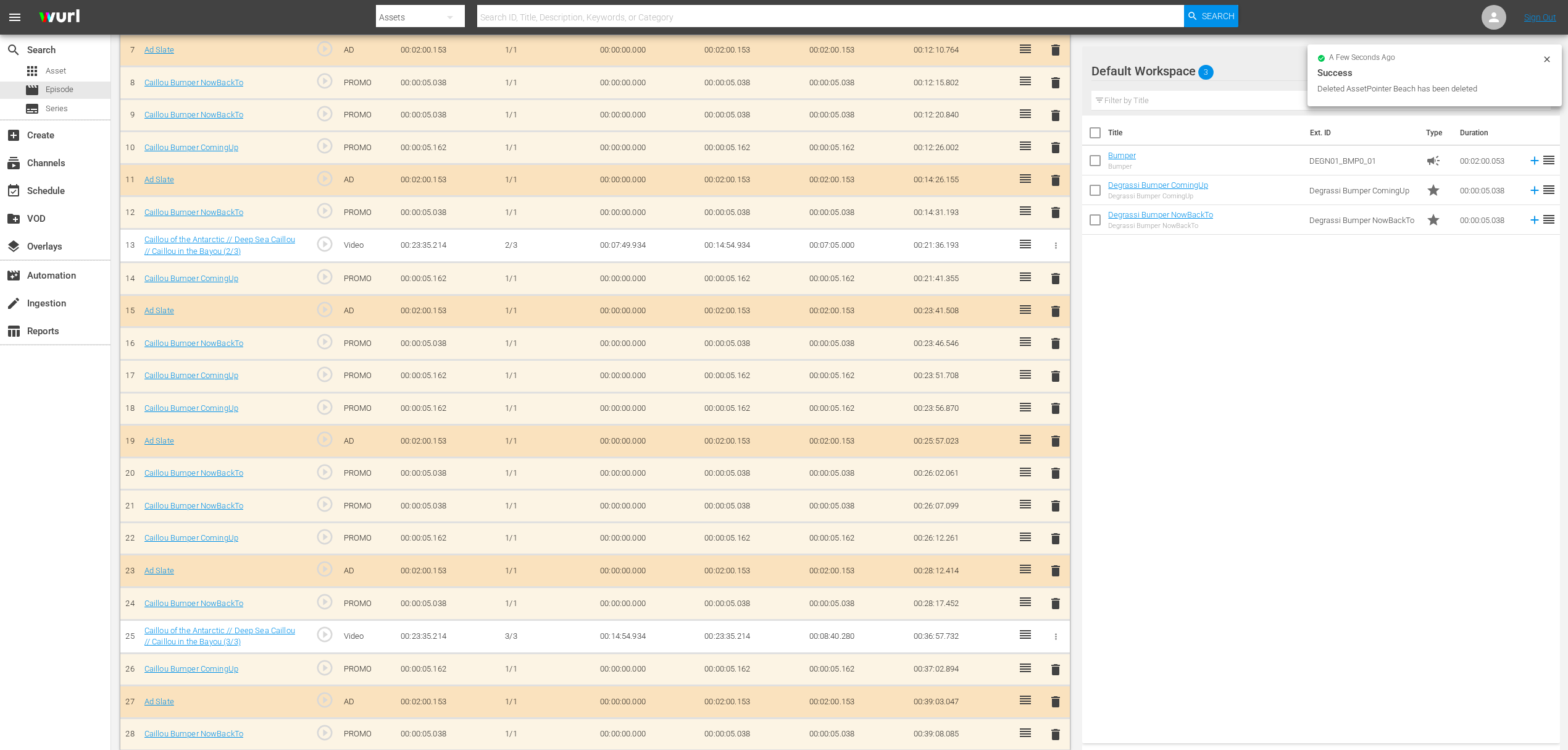
click at [1053, 695] on span "delete" at bounding box center [1056, 702] width 15 height 15
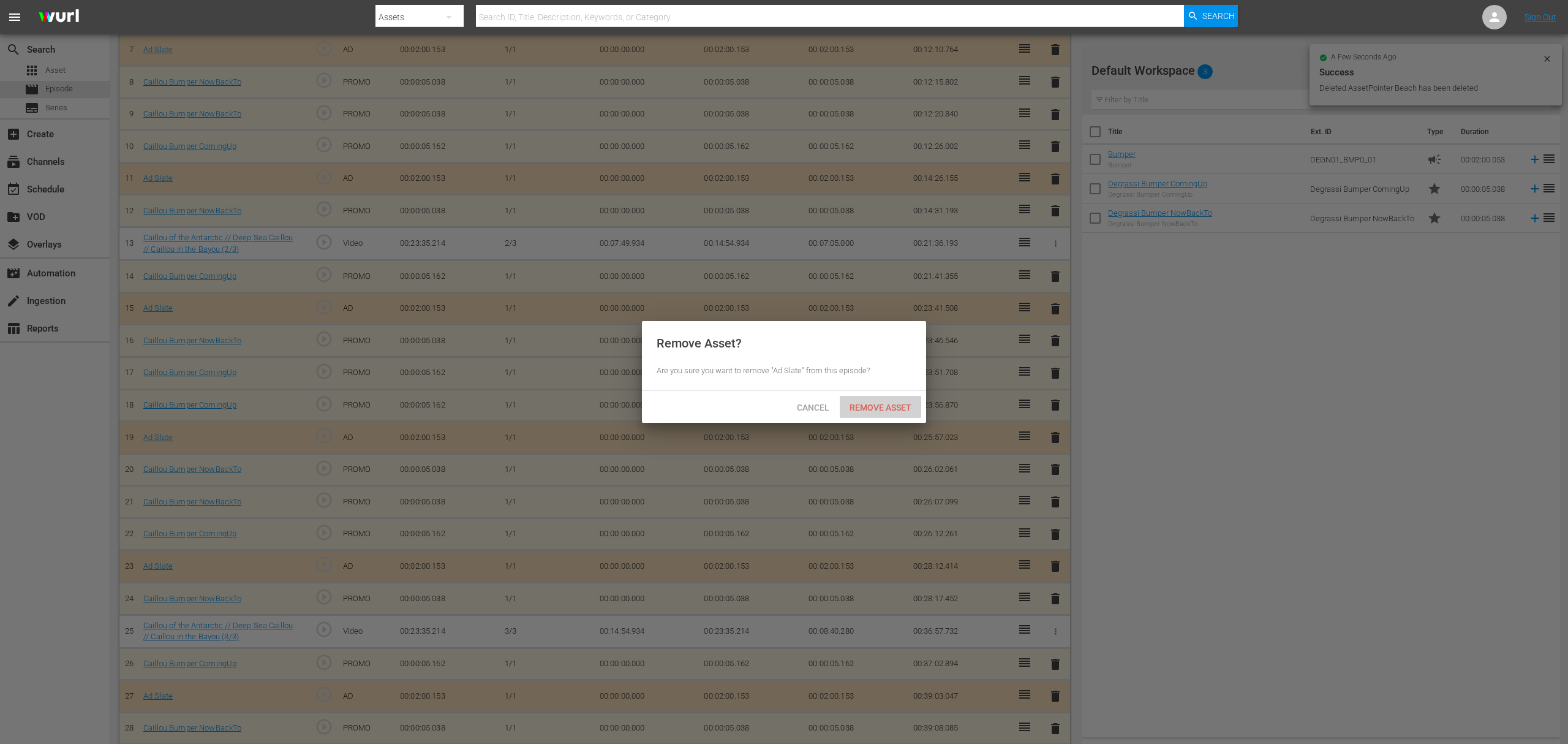
click at [877, 404] on span "Remove Asset" at bounding box center [880, 408] width 81 height 10
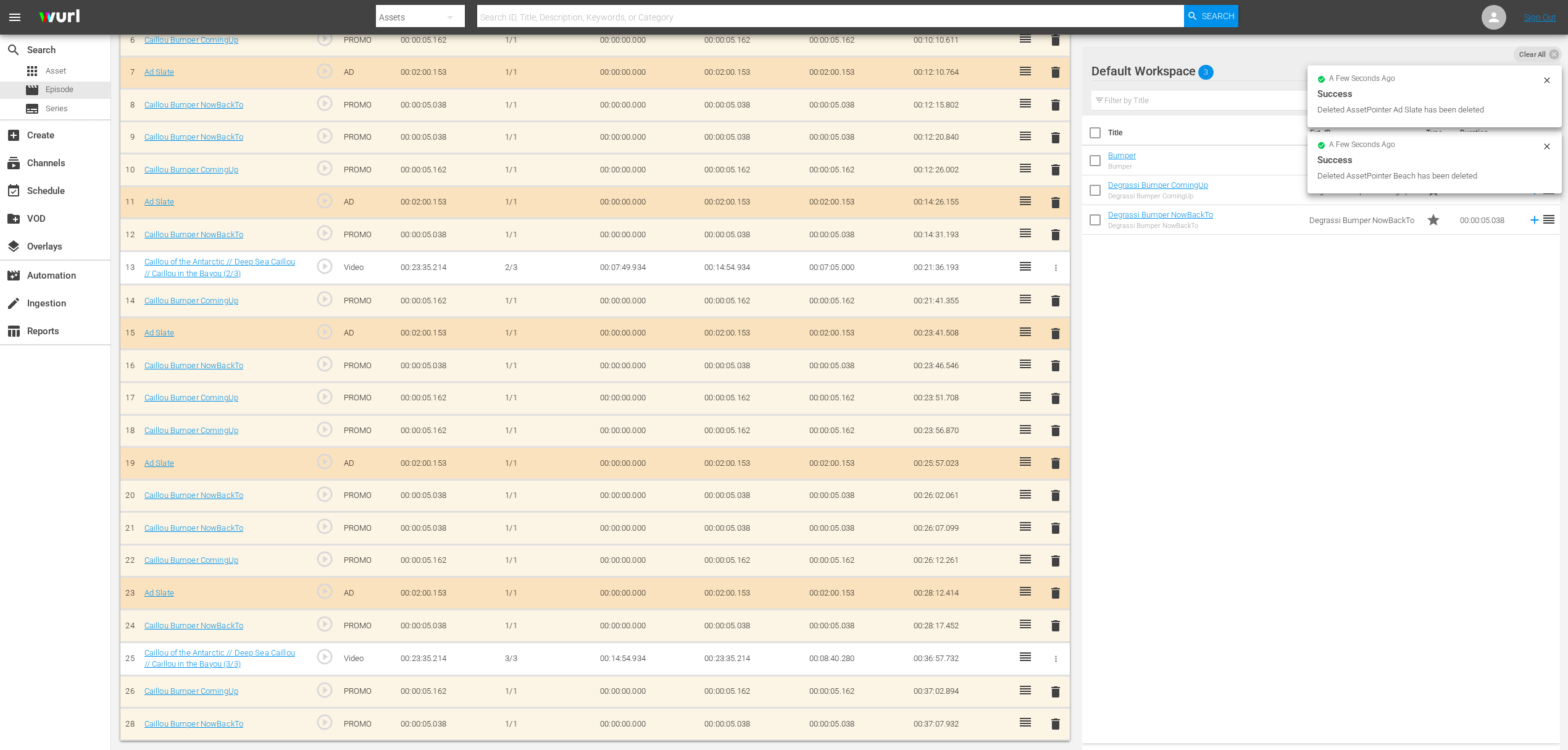
scroll to position [557, 0]
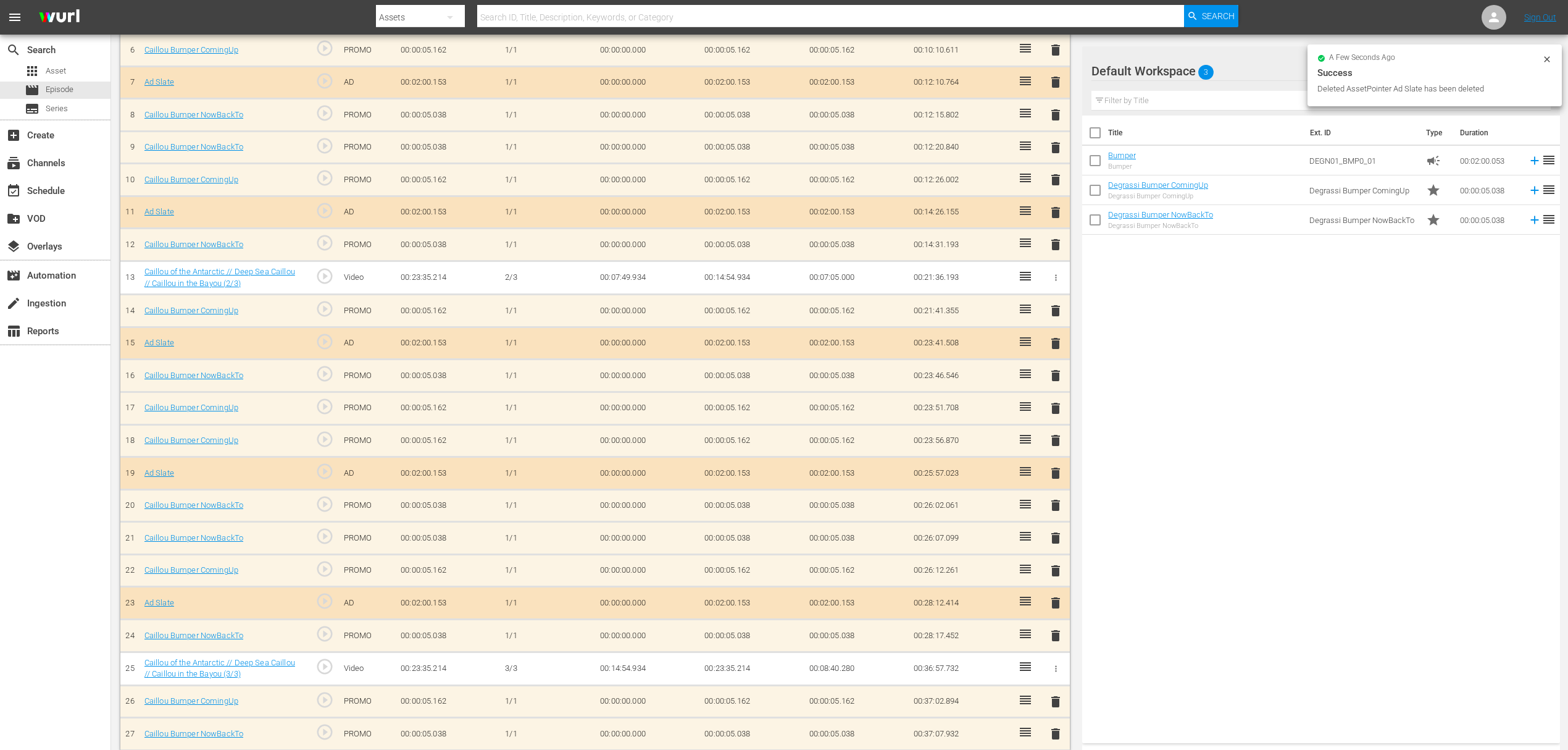
click at [1051, 694] on span "delete" at bounding box center [1056, 702] width 15 height 15
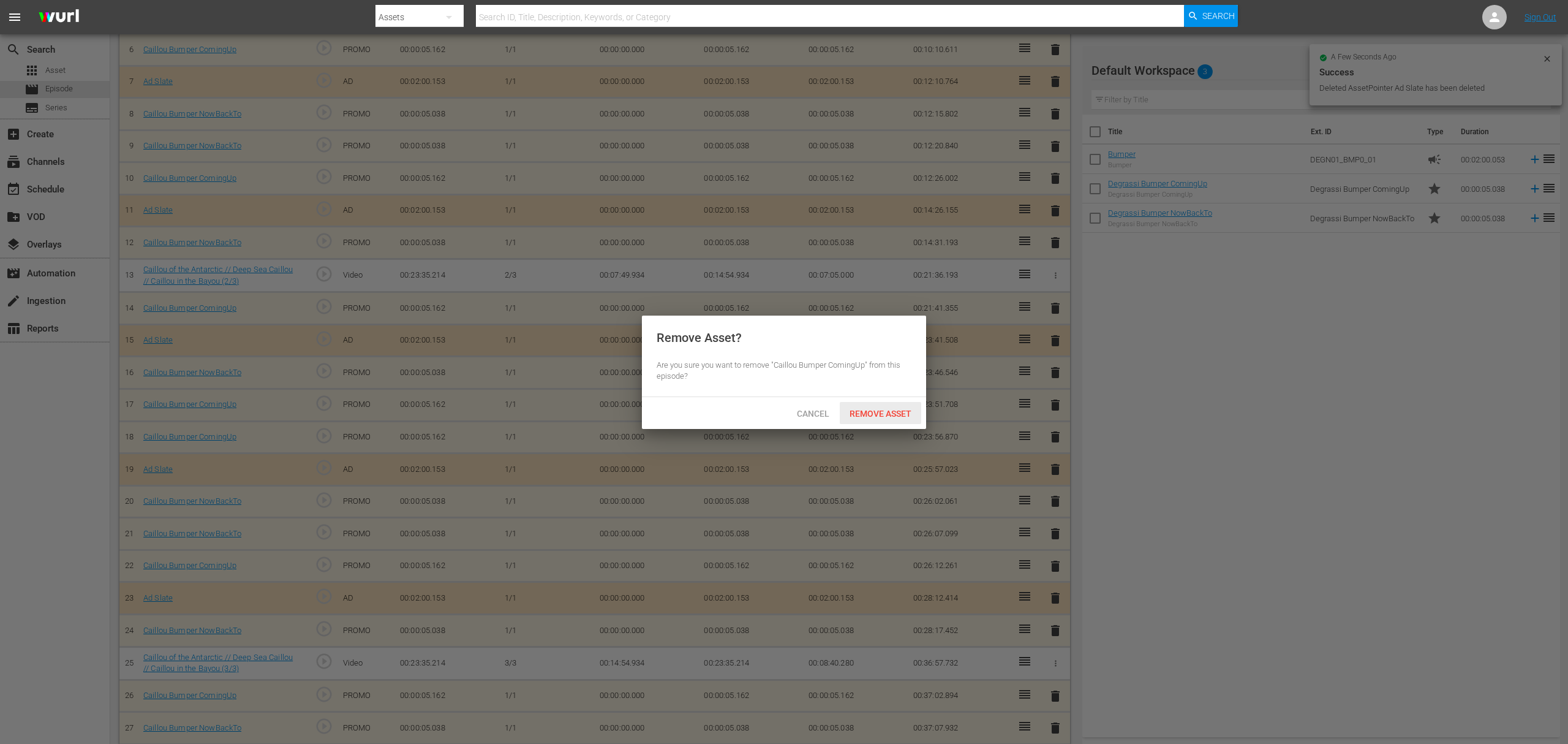
click at [885, 404] on div "Remove Asset" at bounding box center [880, 413] width 81 height 23
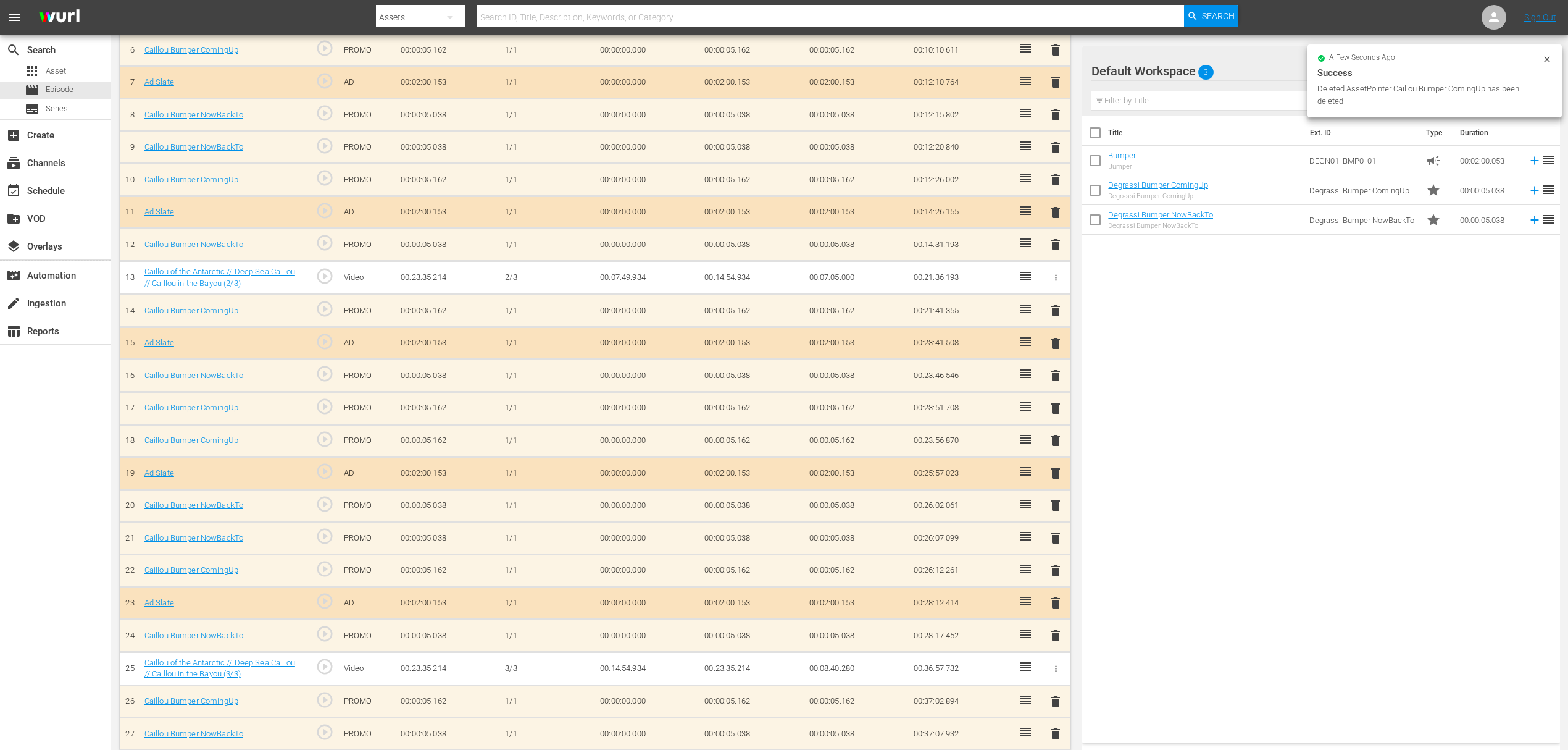
scroll to position [525, 0]
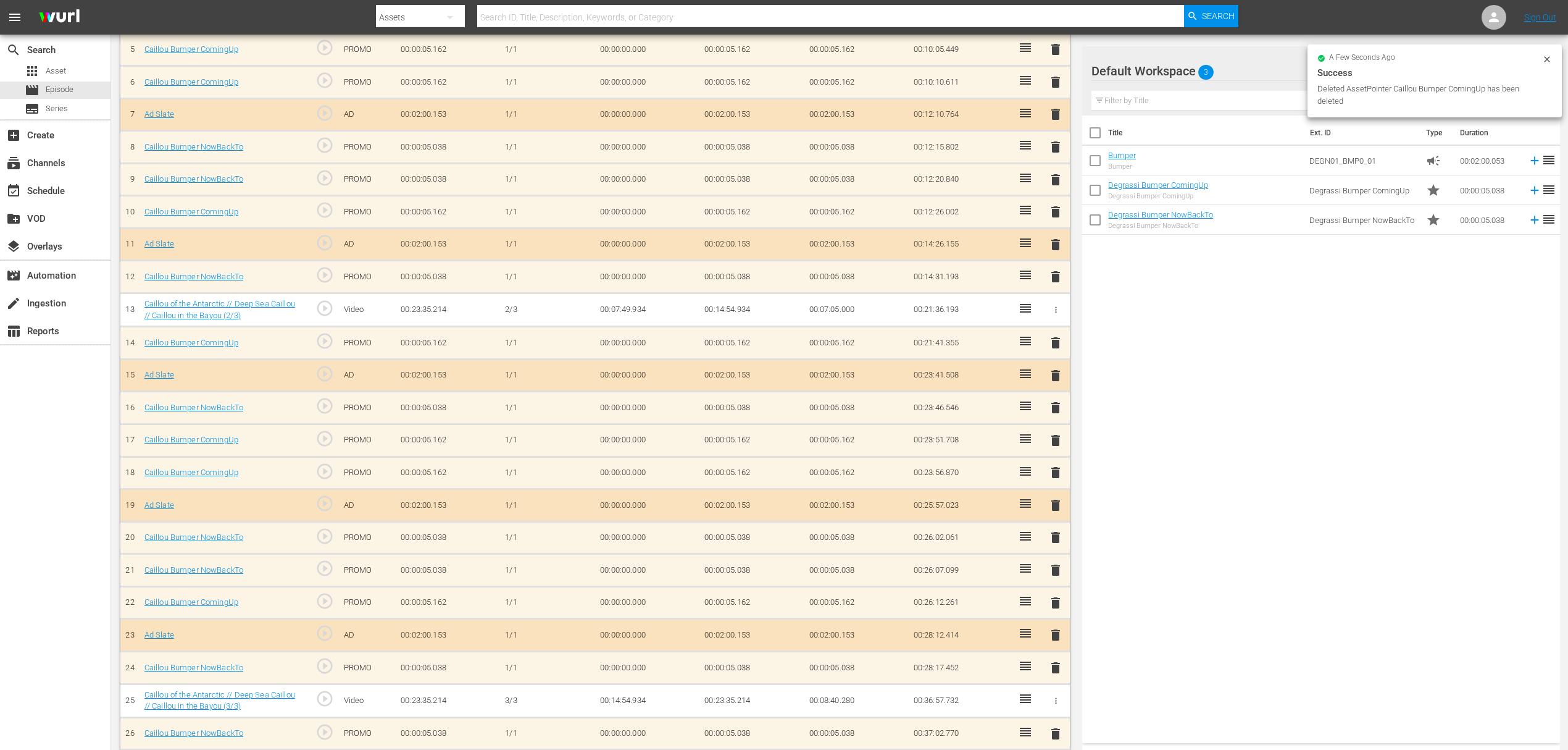
click at [1054, 660] on span "delete" at bounding box center [1056, 667] width 15 height 15
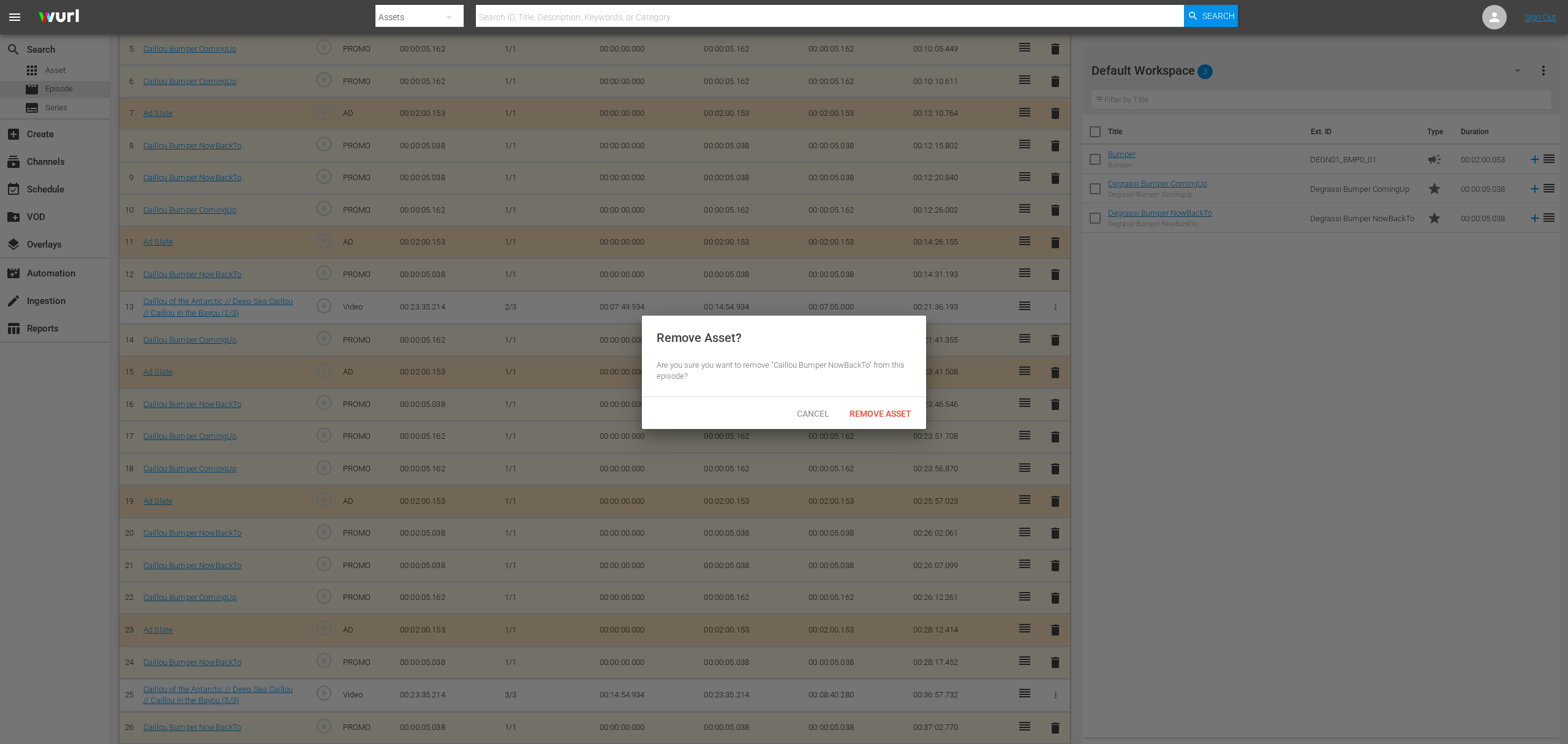
click at [863, 419] on div "Remove Asset" at bounding box center [880, 413] width 81 height 23
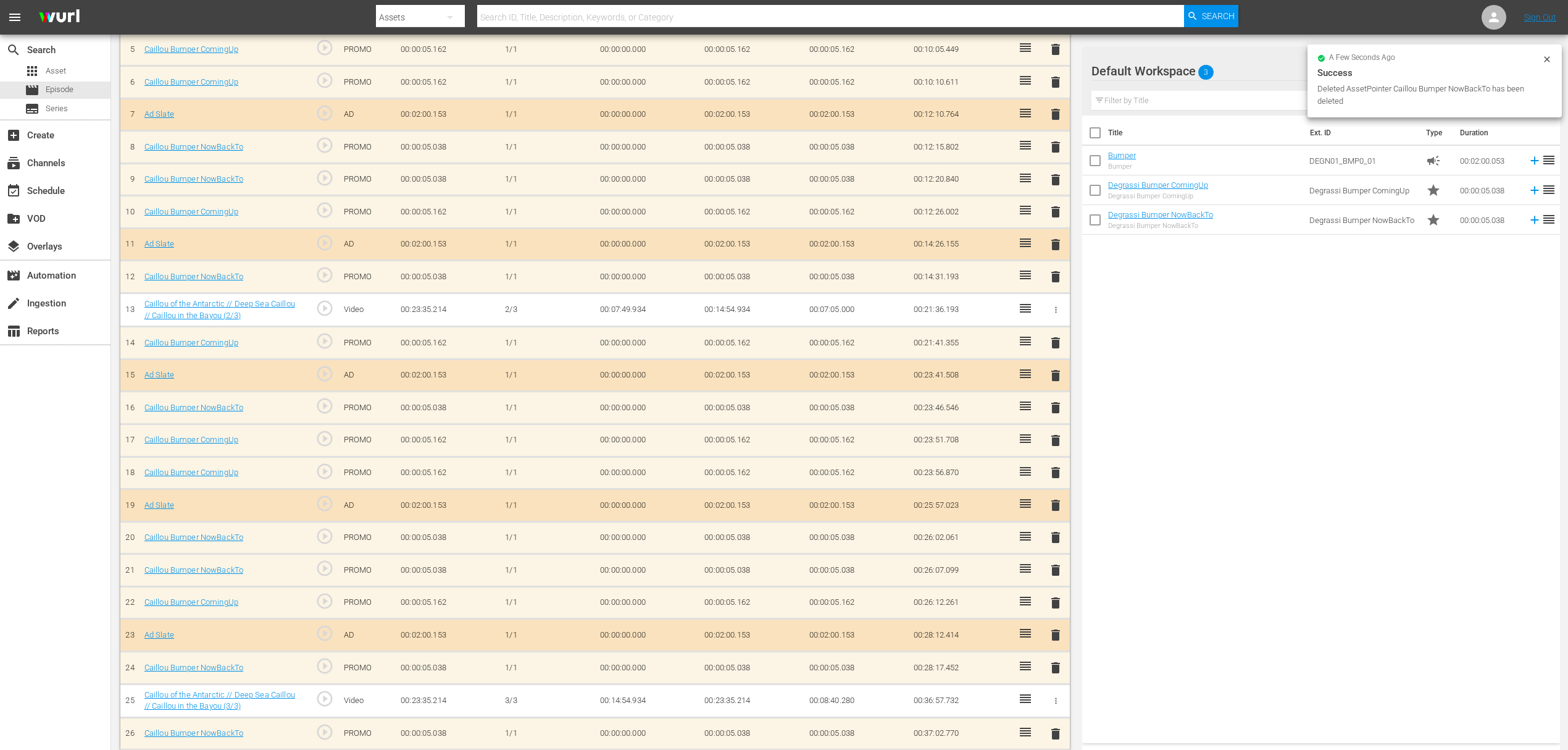
scroll to position [493, 0]
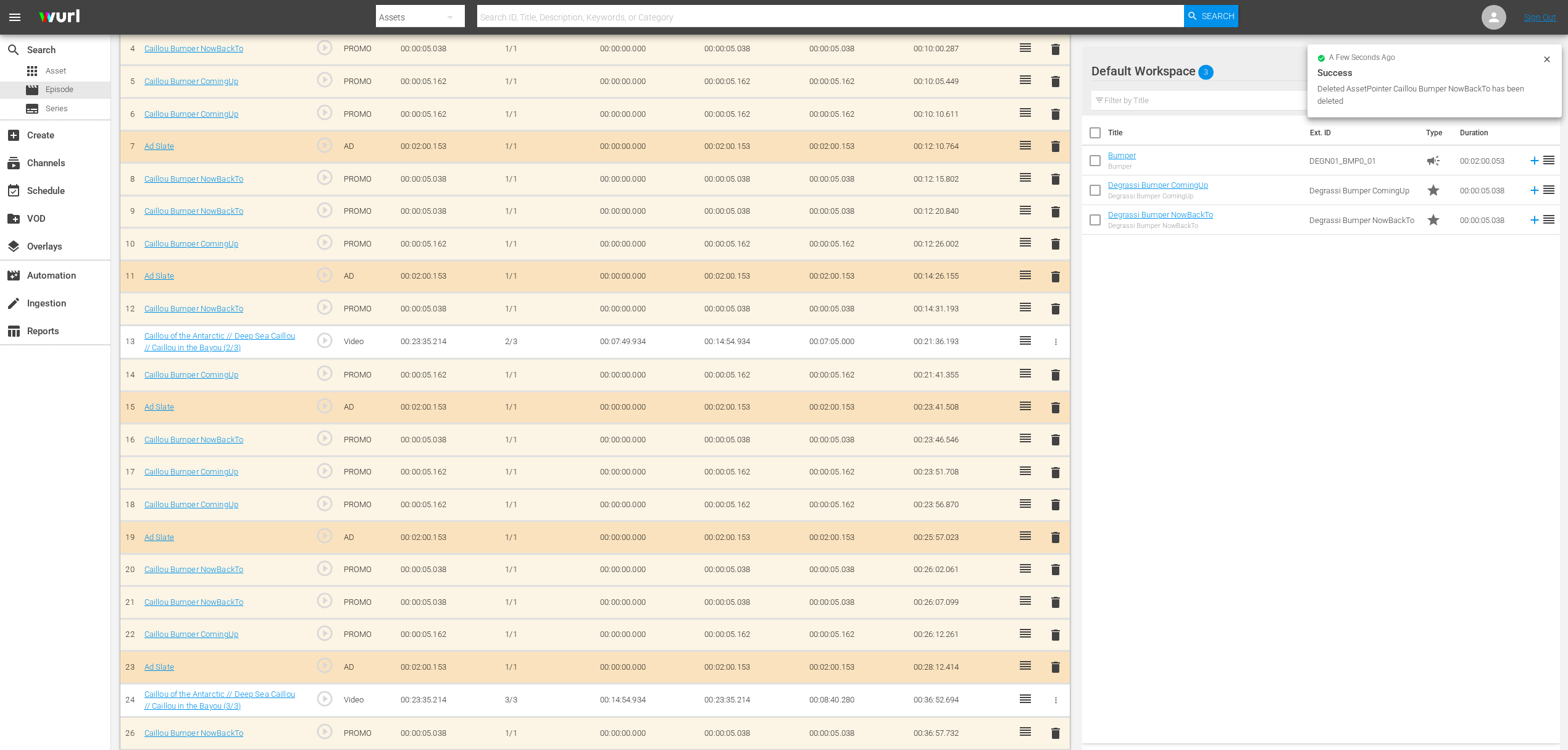
click at [1050, 660] on span "delete" at bounding box center [1056, 667] width 15 height 15
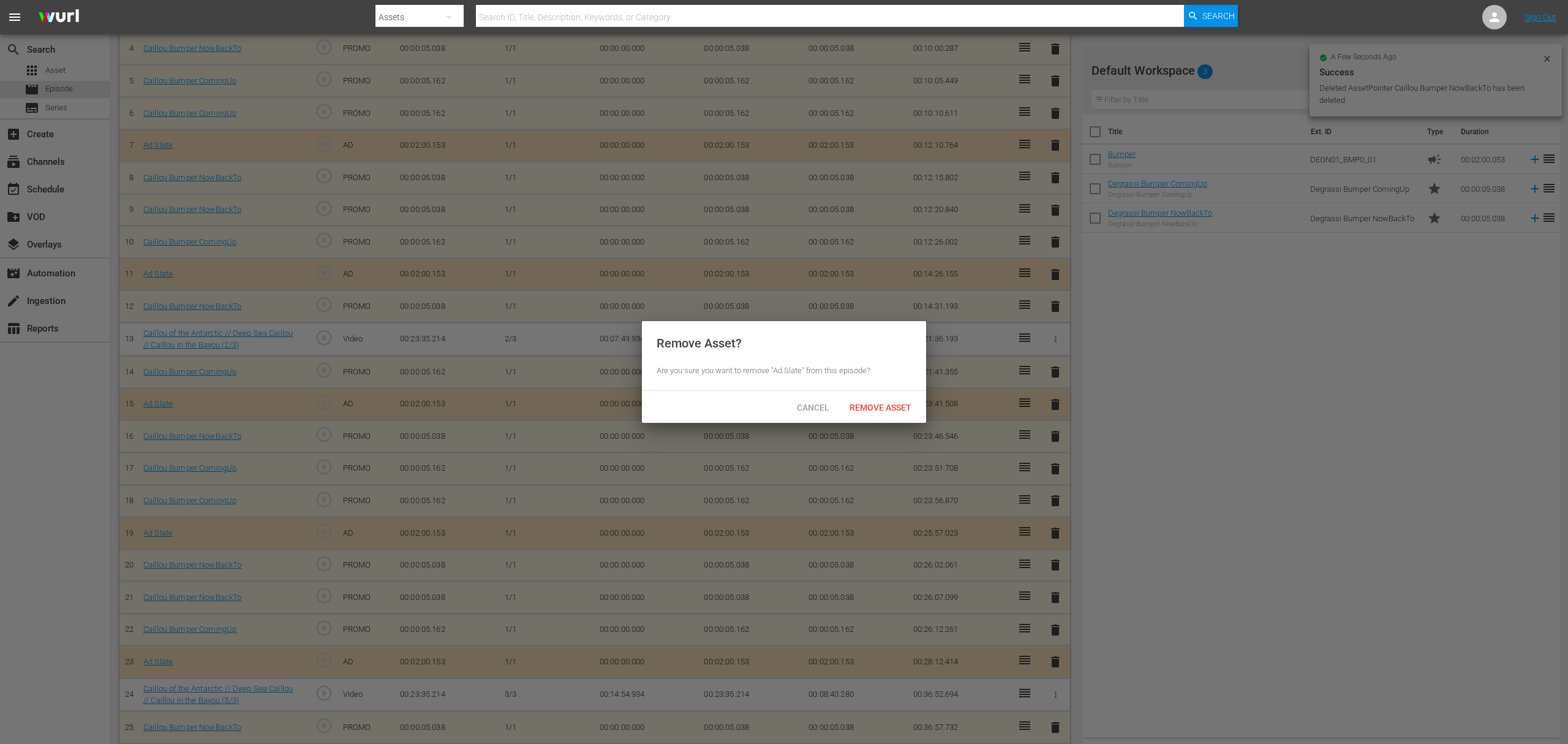
click at [888, 422] on div "Cancel Remove Asset" at bounding box center [784, 407] width 284 height 32
click at [888, 410] on span "Remove Asset" at bounding box center [880, 408] width 81 height 10
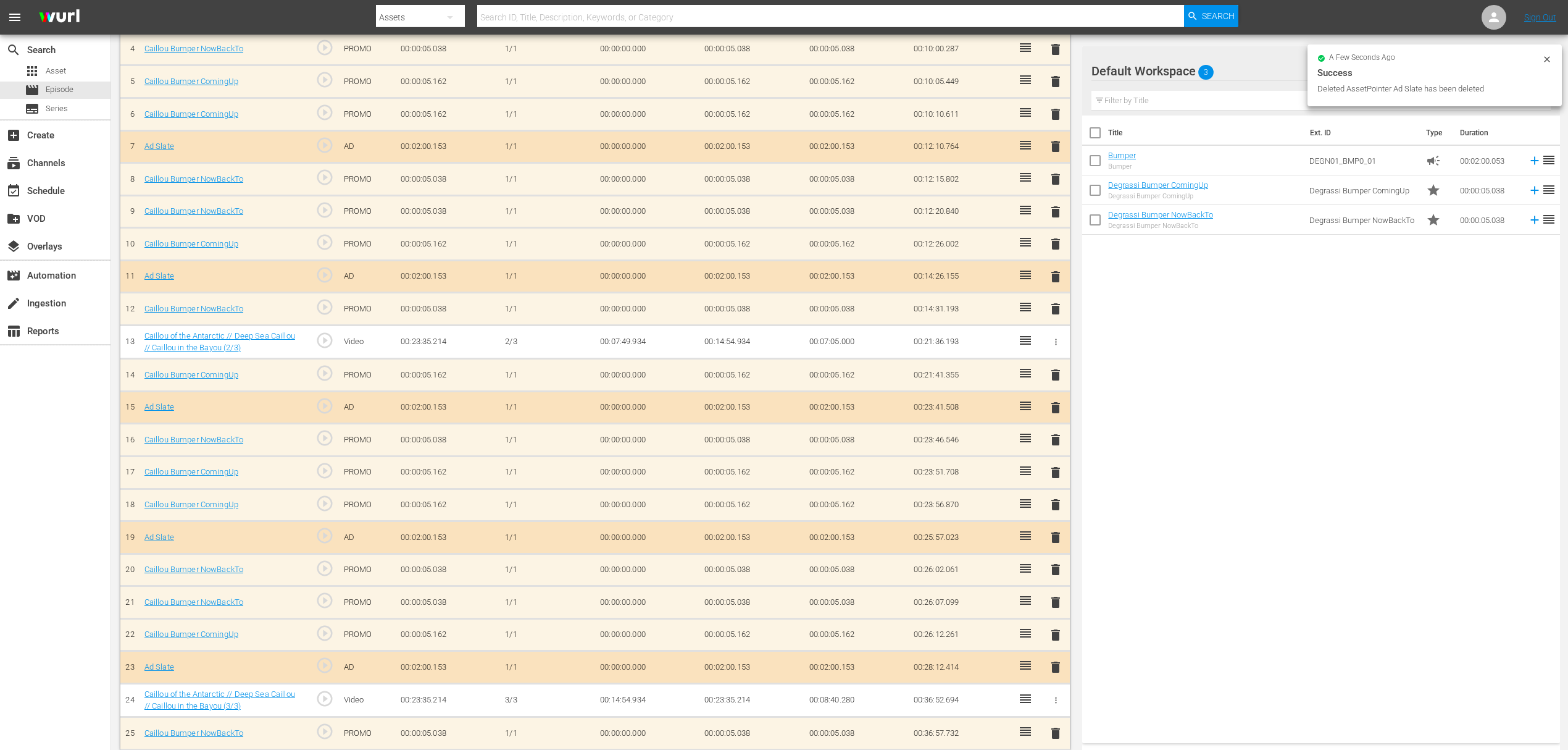
scroll to position [461, 0]
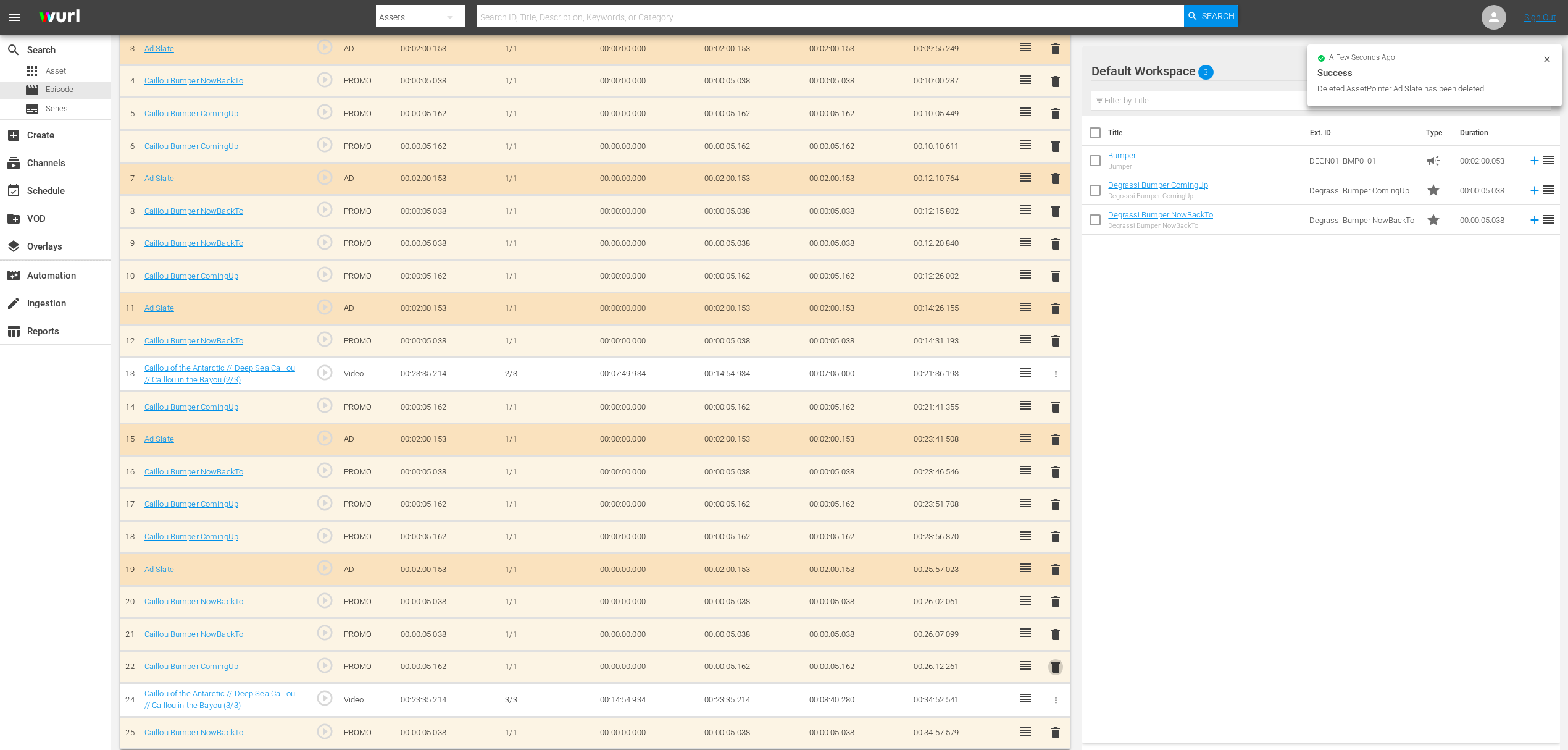
click at [1055, 660] on span "delete" at bounding box center [1056, 667] width 15 height 15
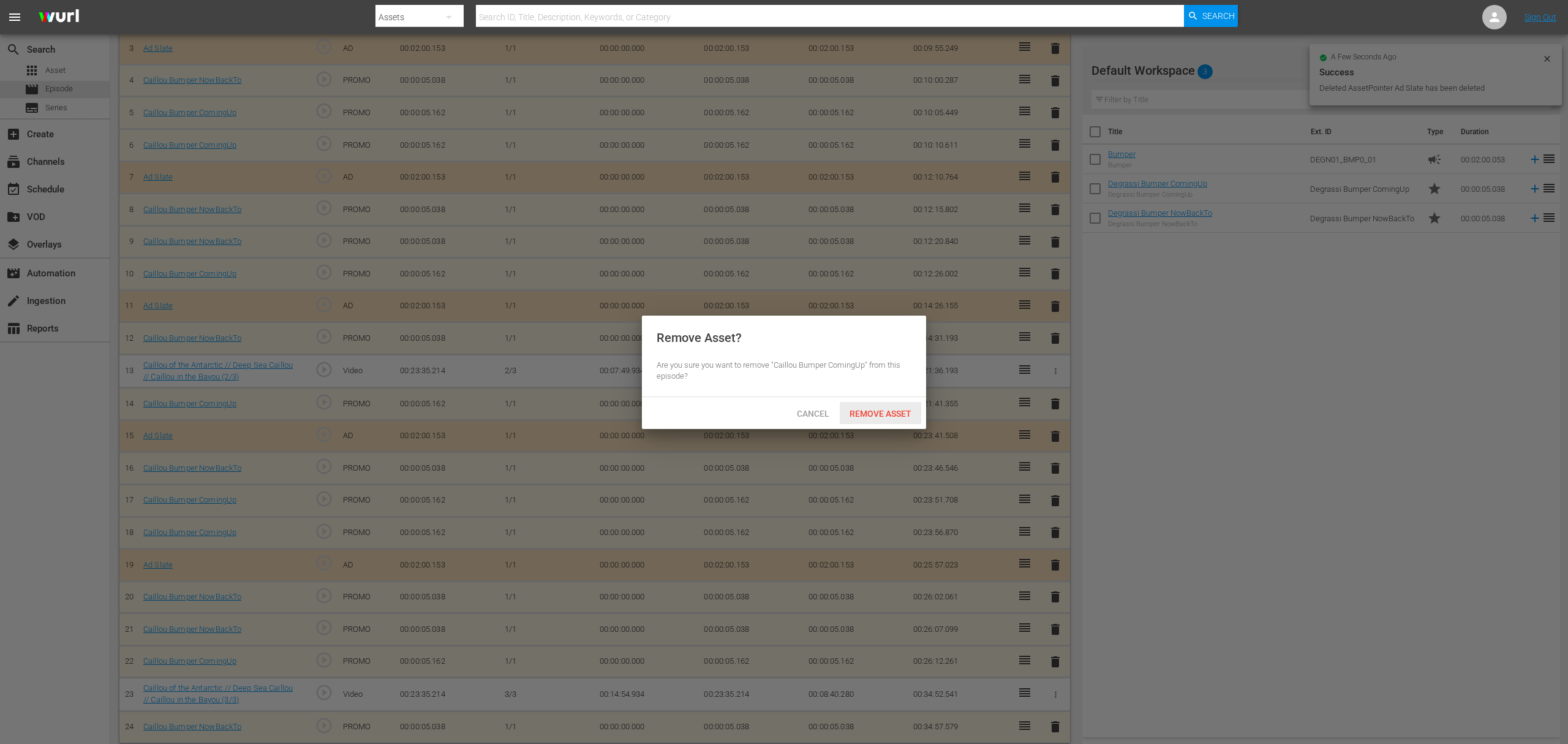
click at [899, 417] on span "Remove Asset" at bounding box center [880, 413] width 81 height 10
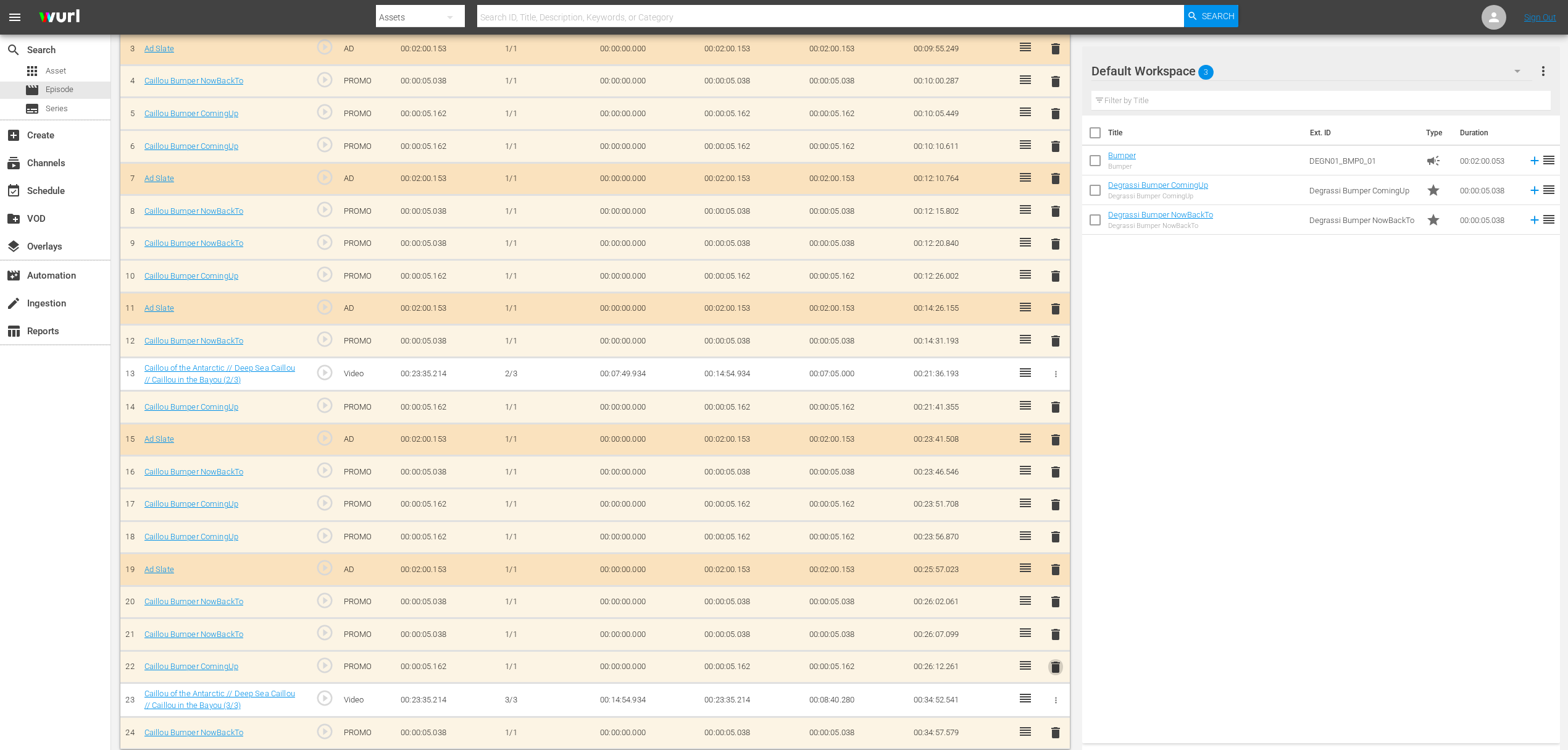
click at [1062, 660] on span "delete" at bounding box center [1056, 667] width 15 height 15
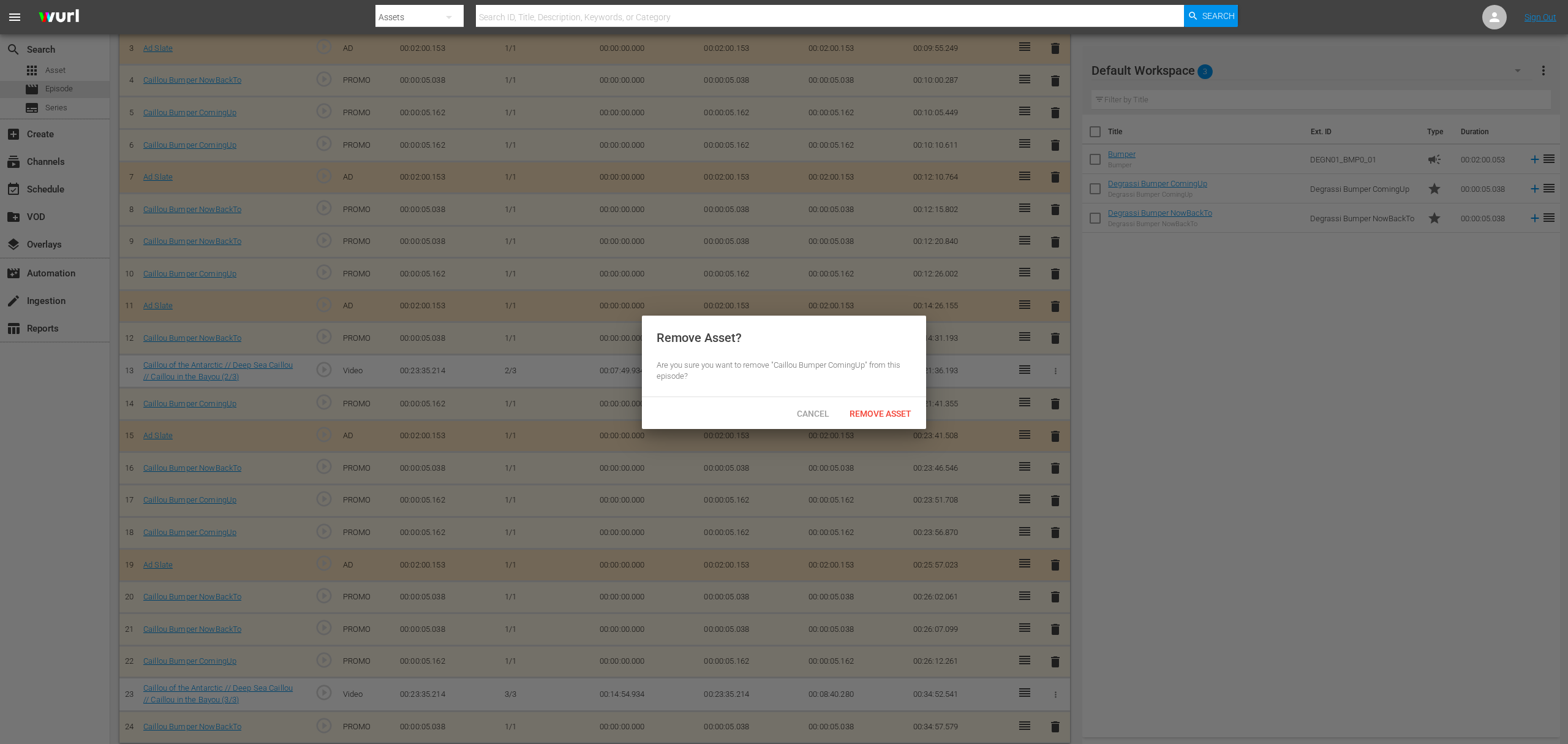
click at [894, 405] on div "Remove Asset" at bounding box center [880, 413] width 81 height 23
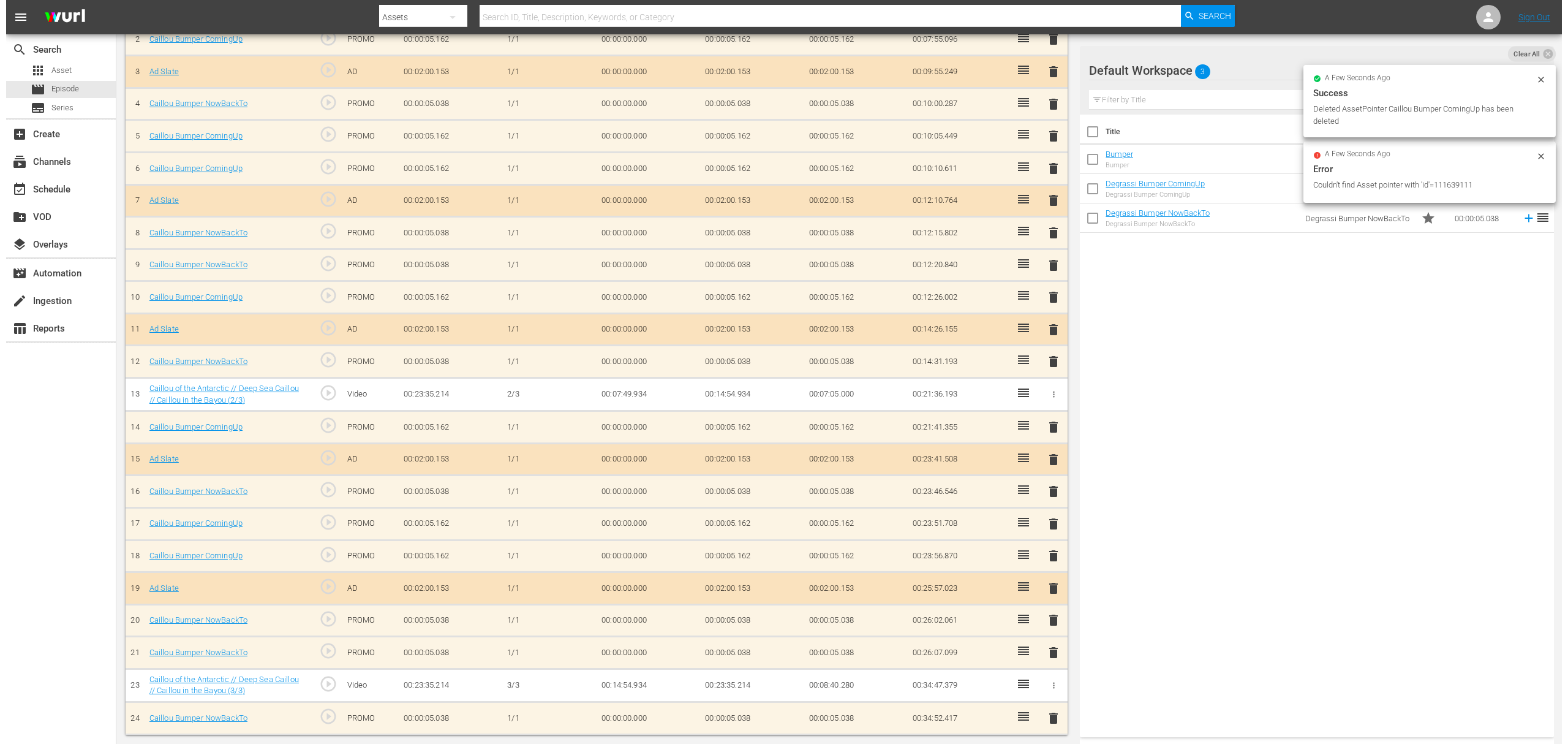
scroll to position [426, 0]
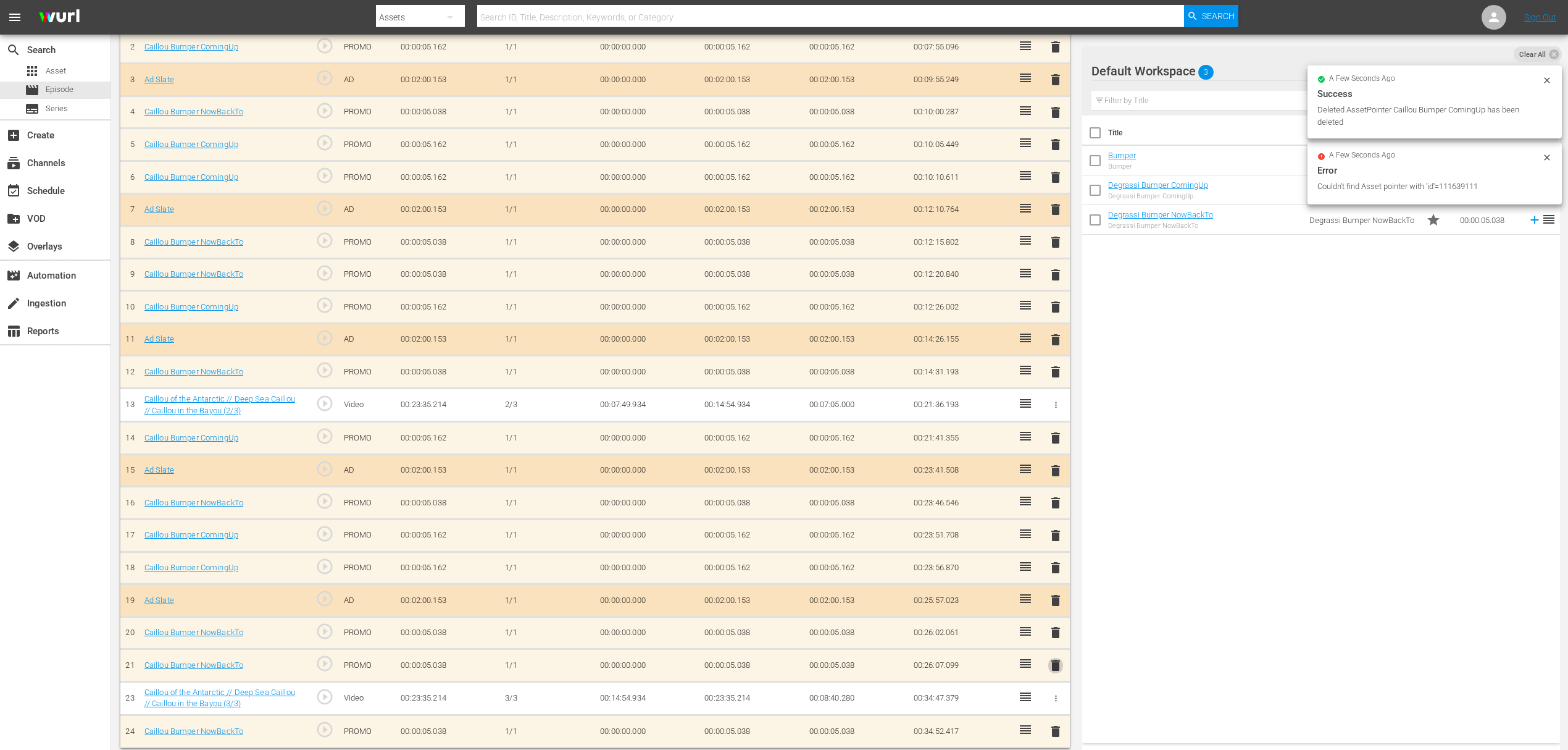
click at [1054, 660] on span "delete" at bounding box center [1056, 666] width 15 height 15
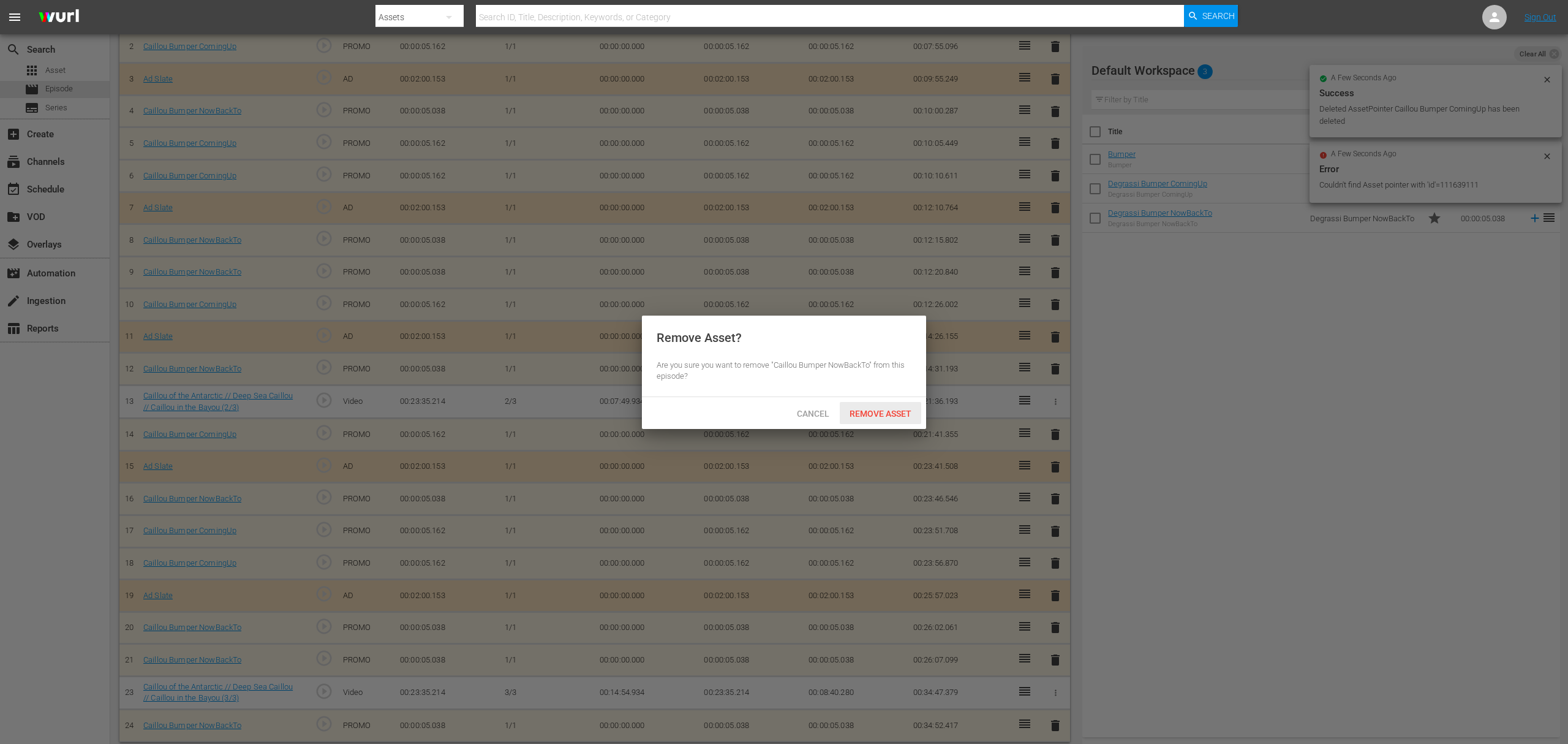
click at [874, 404] on div "Remove Asset" at bounding box center [880, 413] width 81 height 23
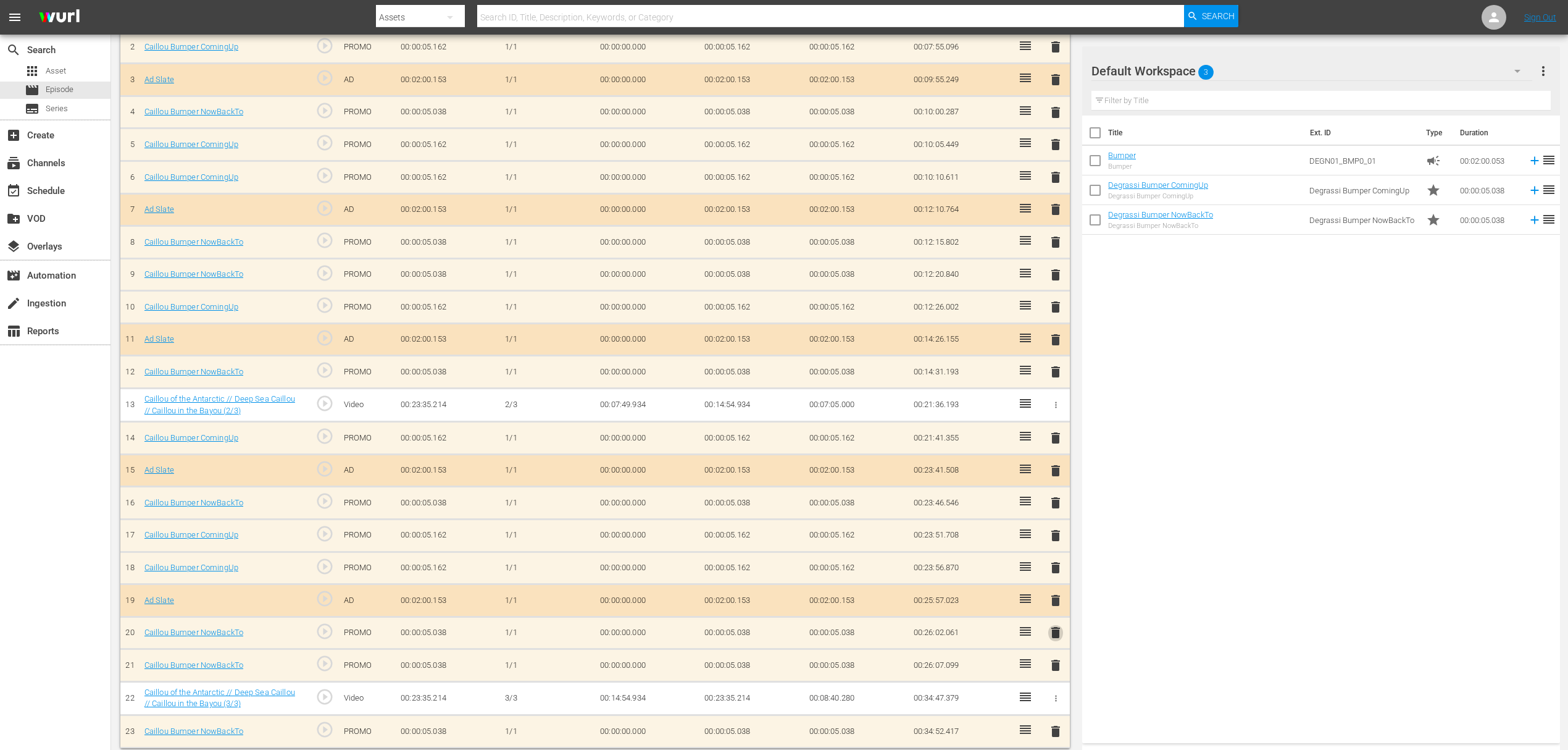
click at [1053, 630] on span "delete" at bounding box center [1056, 633] width 15 height 15
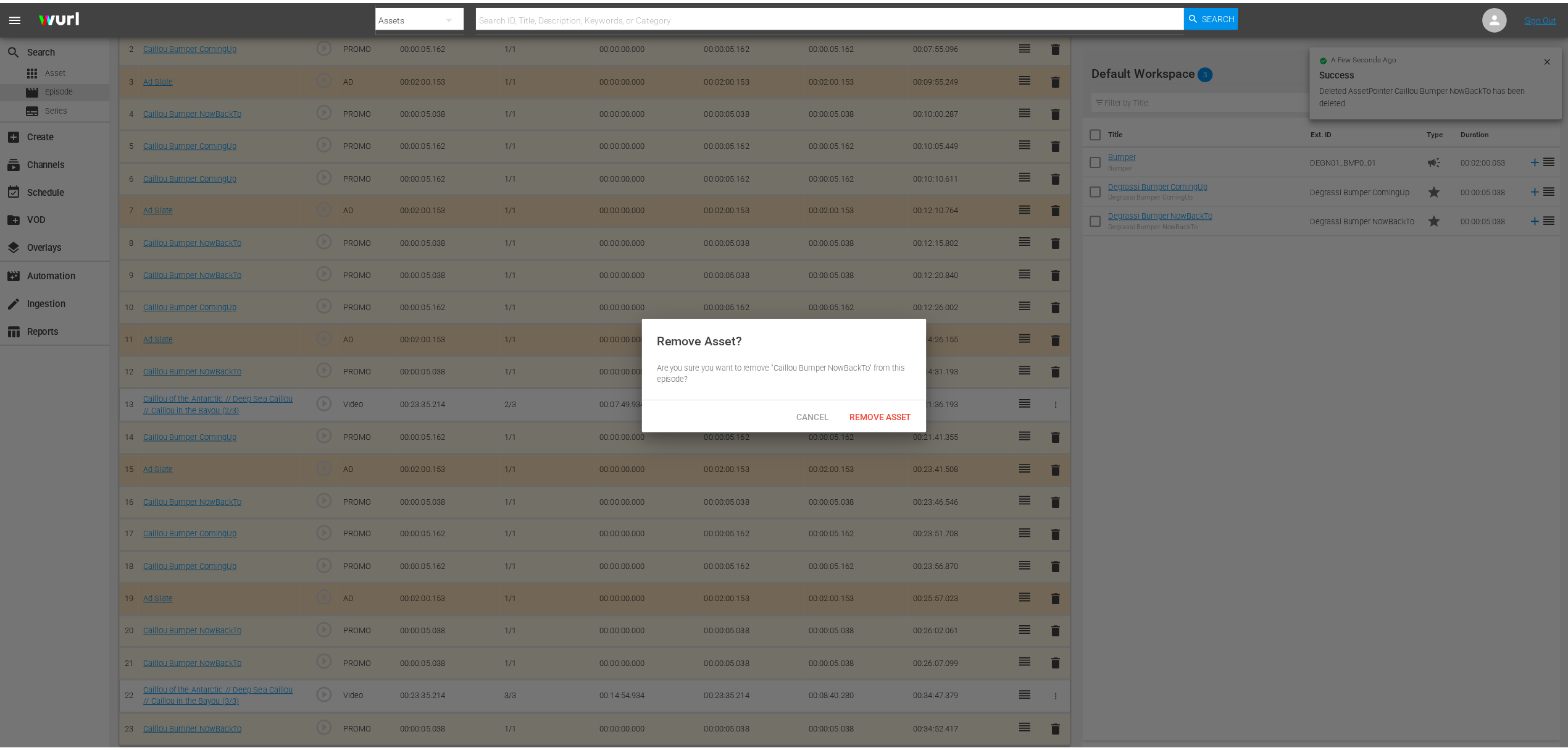
scroll to position [397, 0]
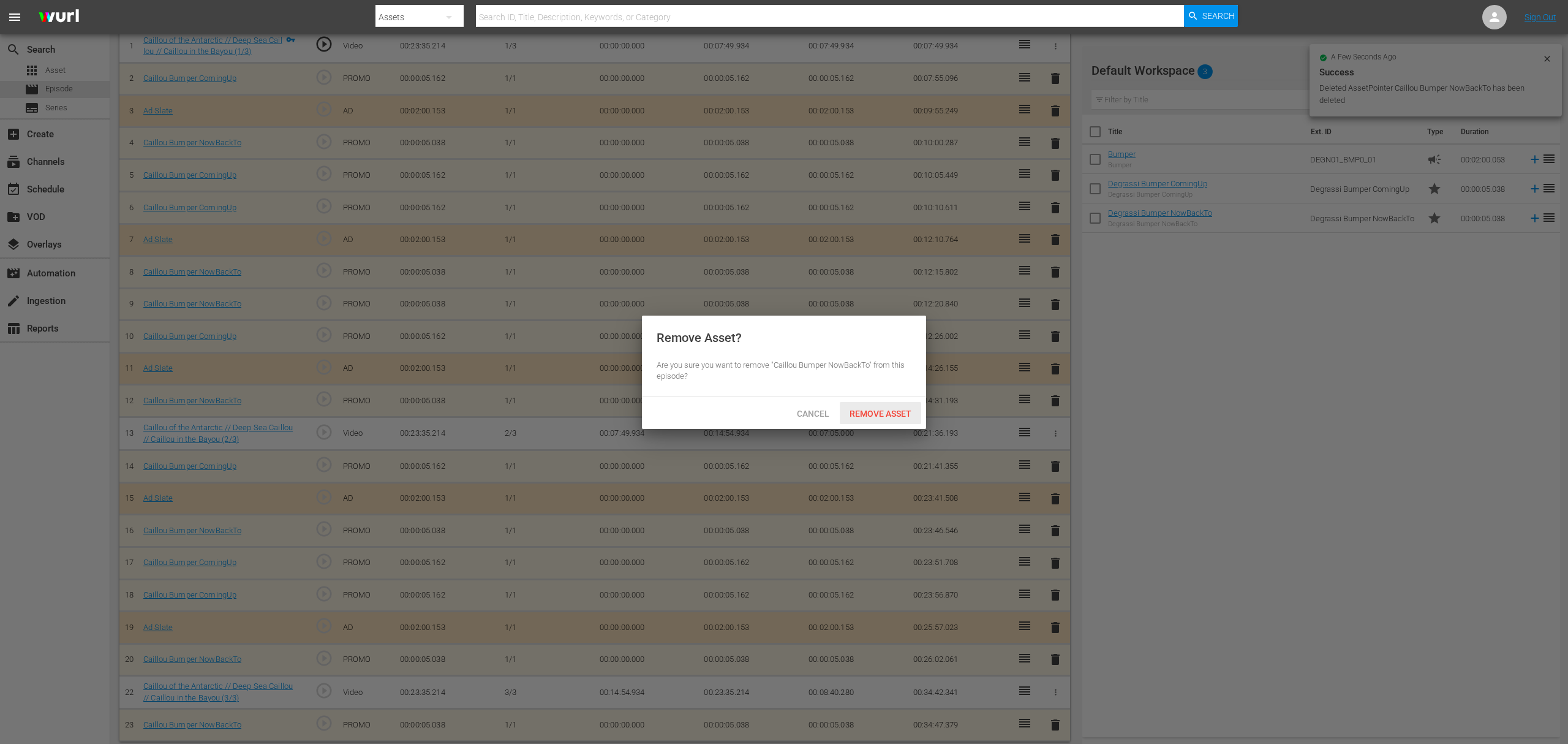
click at [904, 415] on span "Remove Asset" at bounding box center [880, 413] width 81 height 10
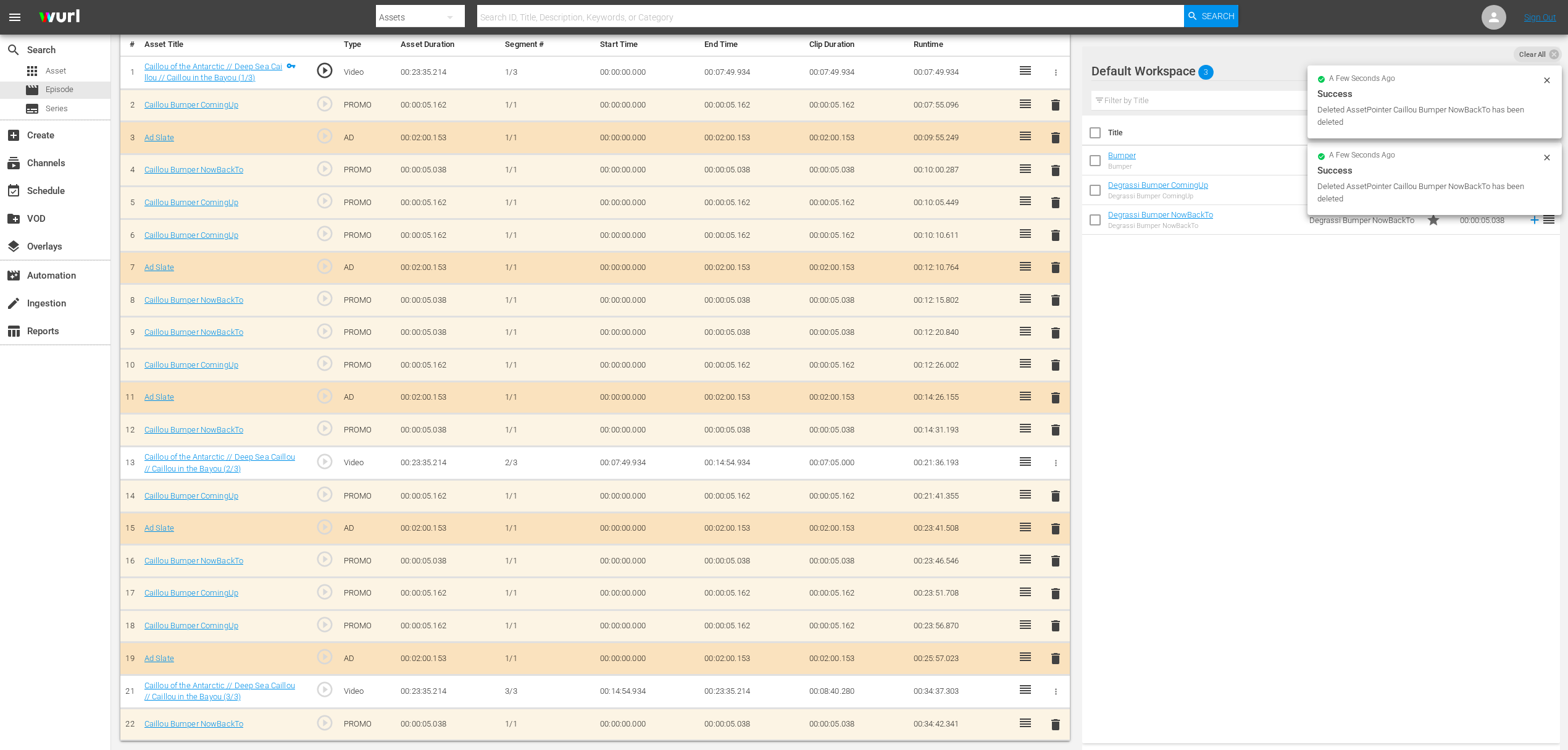
click at [1057, 618] on tbody "1 Caillou of the Antarctic // Deep Sea Caillou // Caillou in the Bayou (1/3) pl…" at bounding box center [595, 398] width 950 height 685
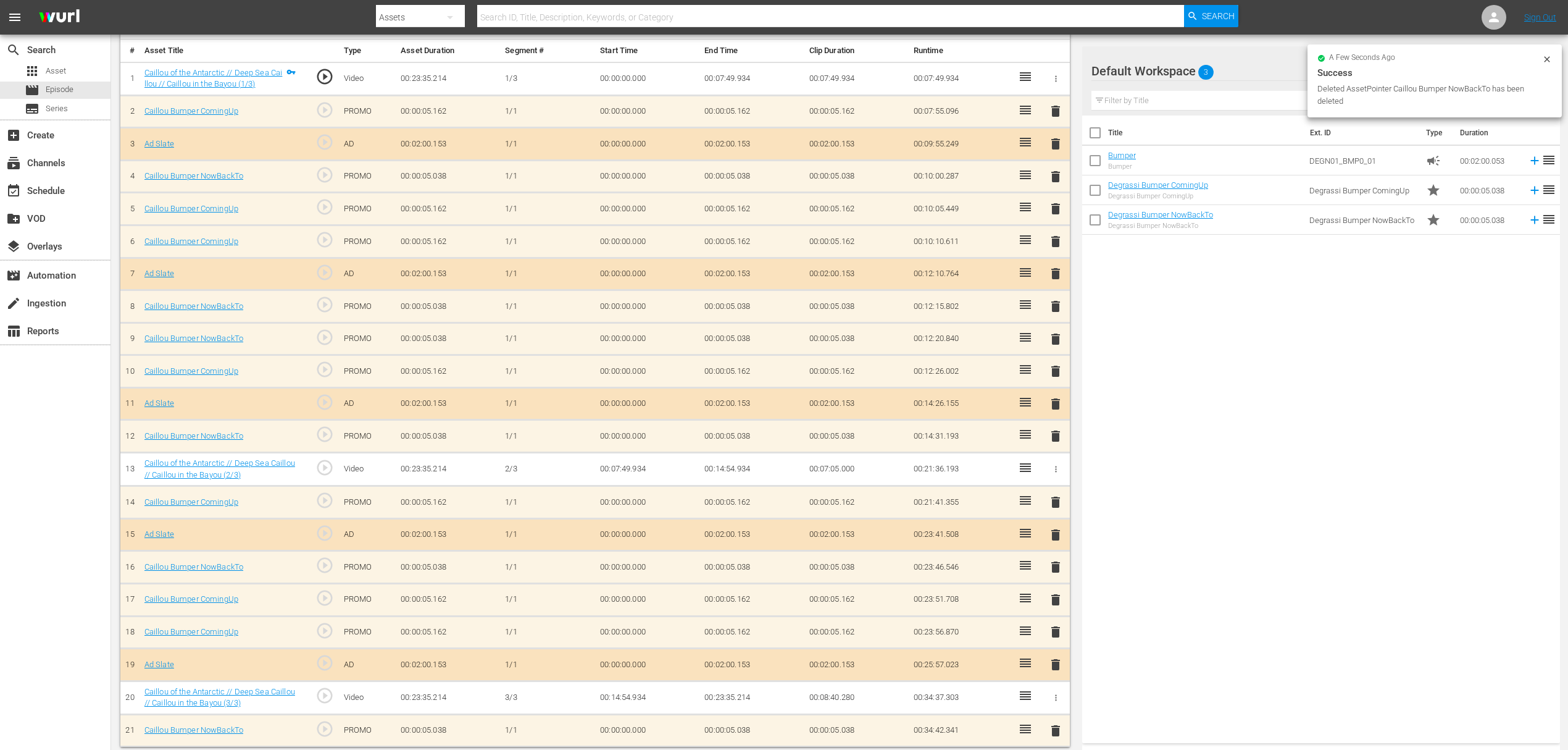
click at [1058, 649] on td "delete" at bounding box center [1056, 665] width 29 height 33
click at [1056, 656] on button "delete" at bounding box center [1056, 664] width 15 height 18
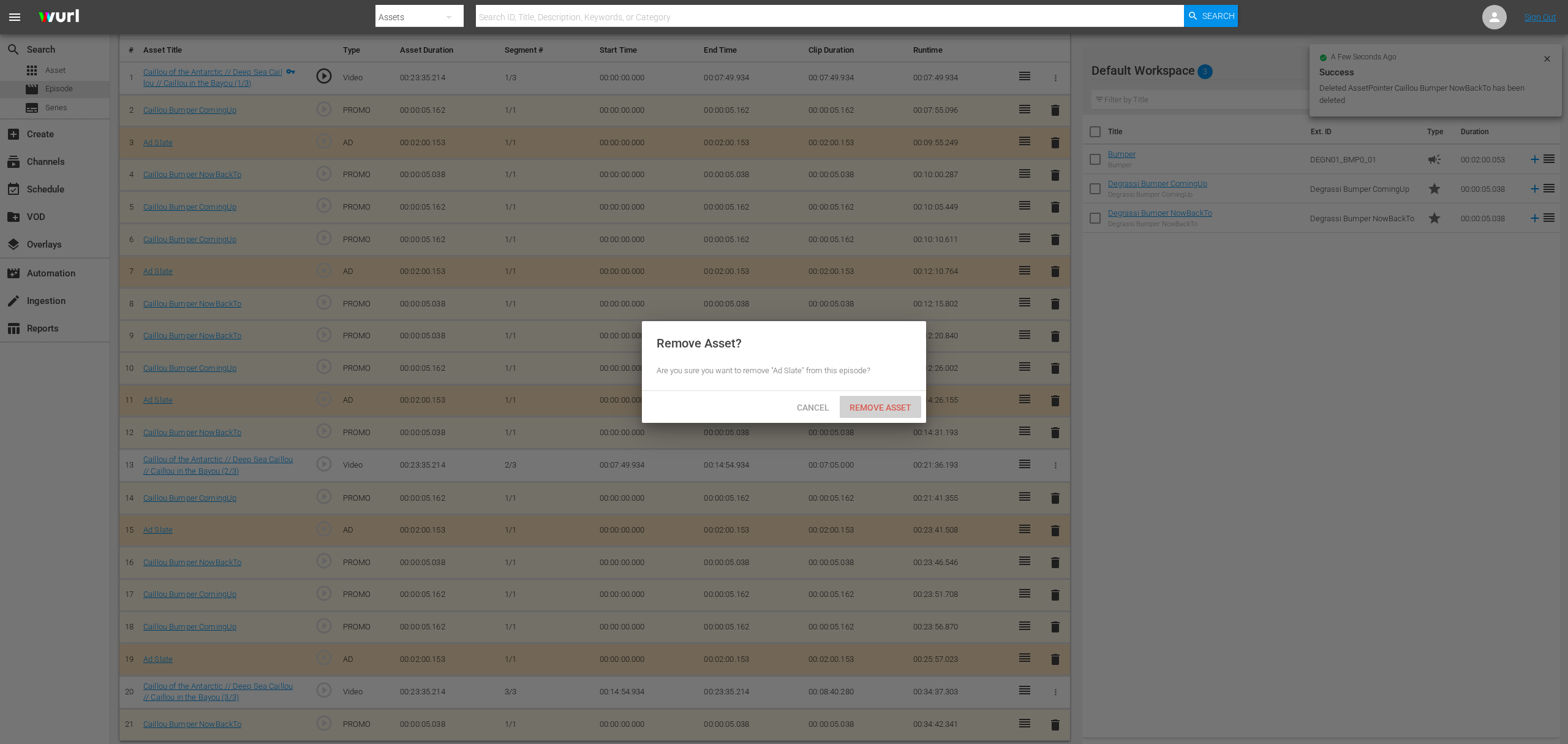
click at [872, 415] on div "Remove Asset" at bounding box center [880, 407] width 81 height 23
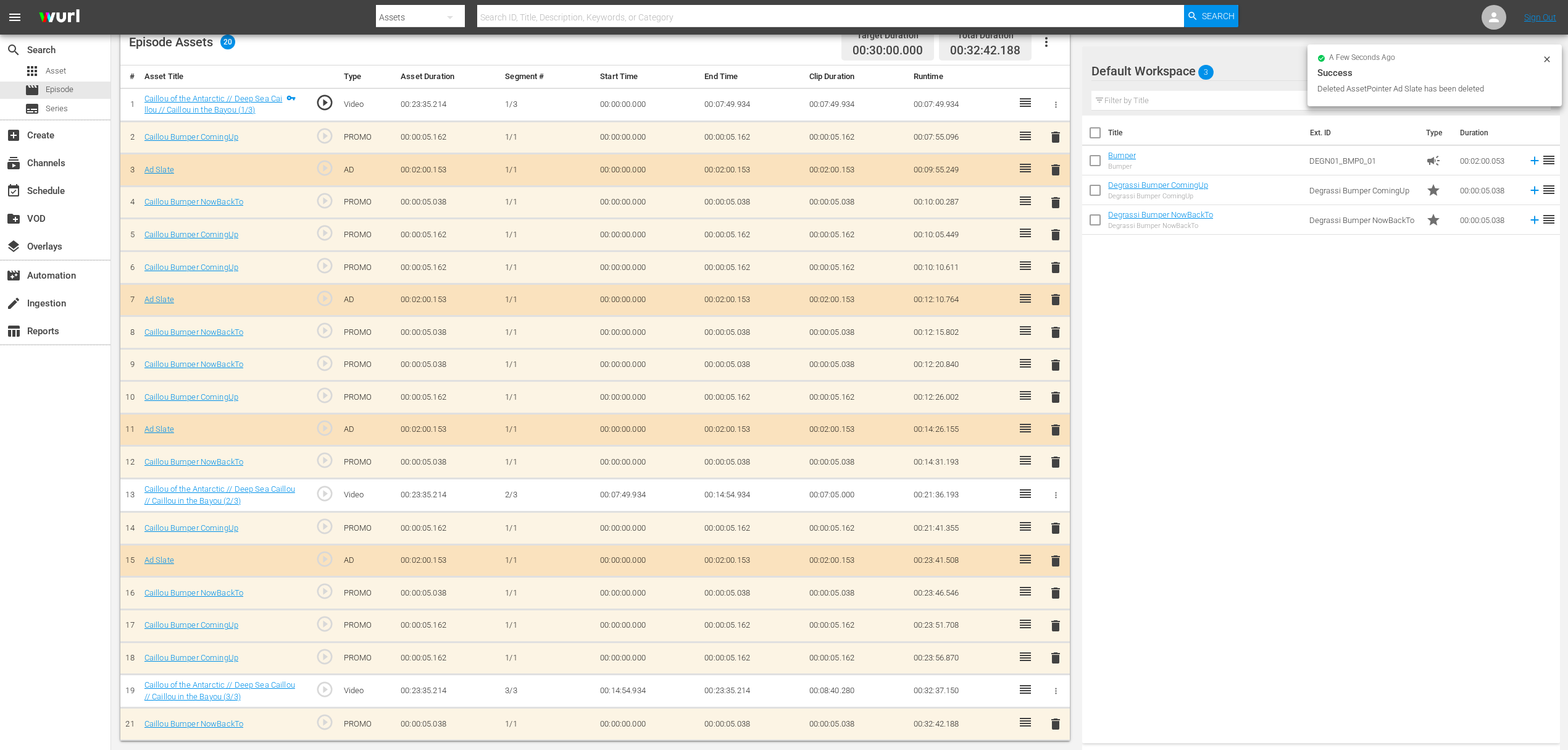
scroll to position [333, 0]
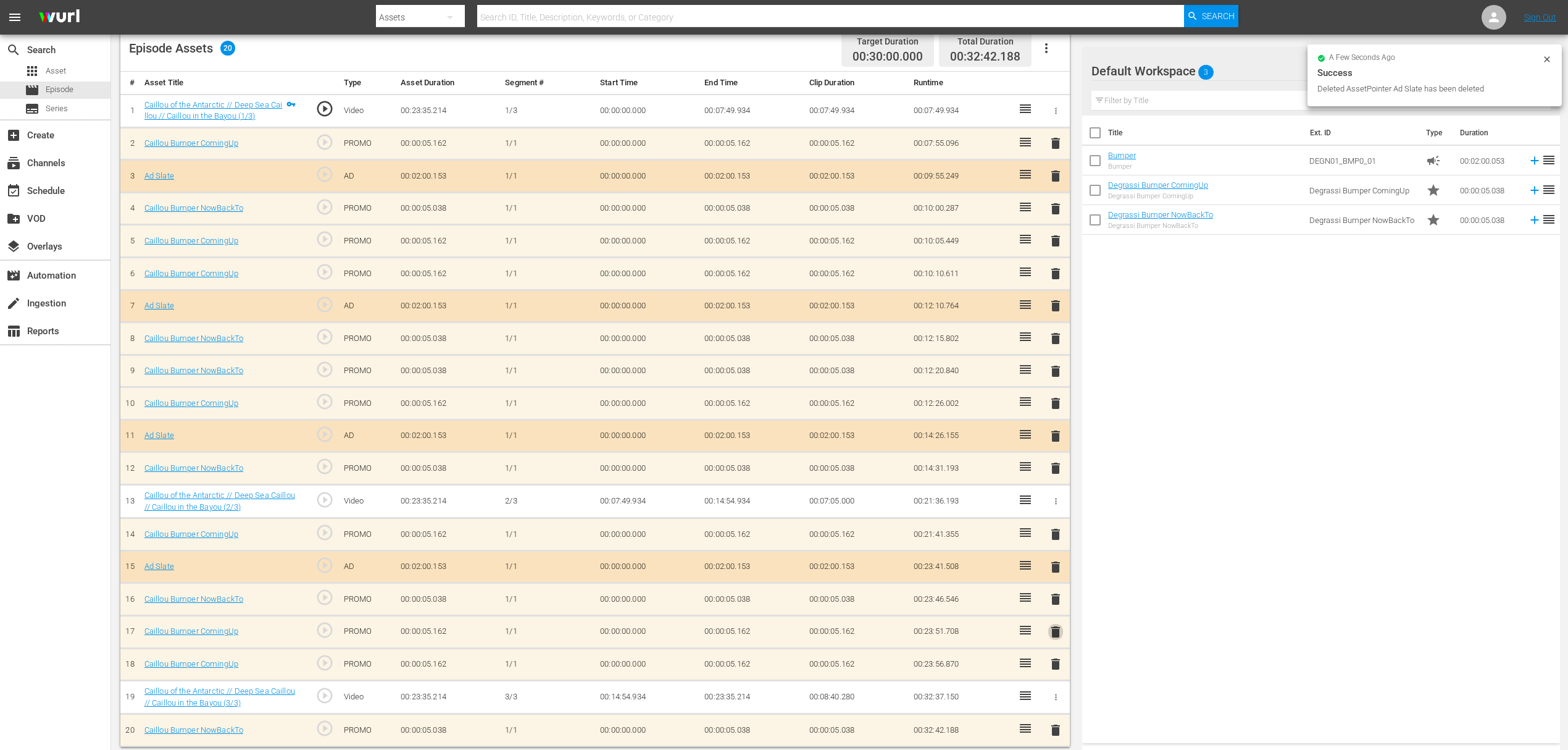
click at [1053, 625] on span "delete" at bounding box center [1056, 632] width 15 height 15
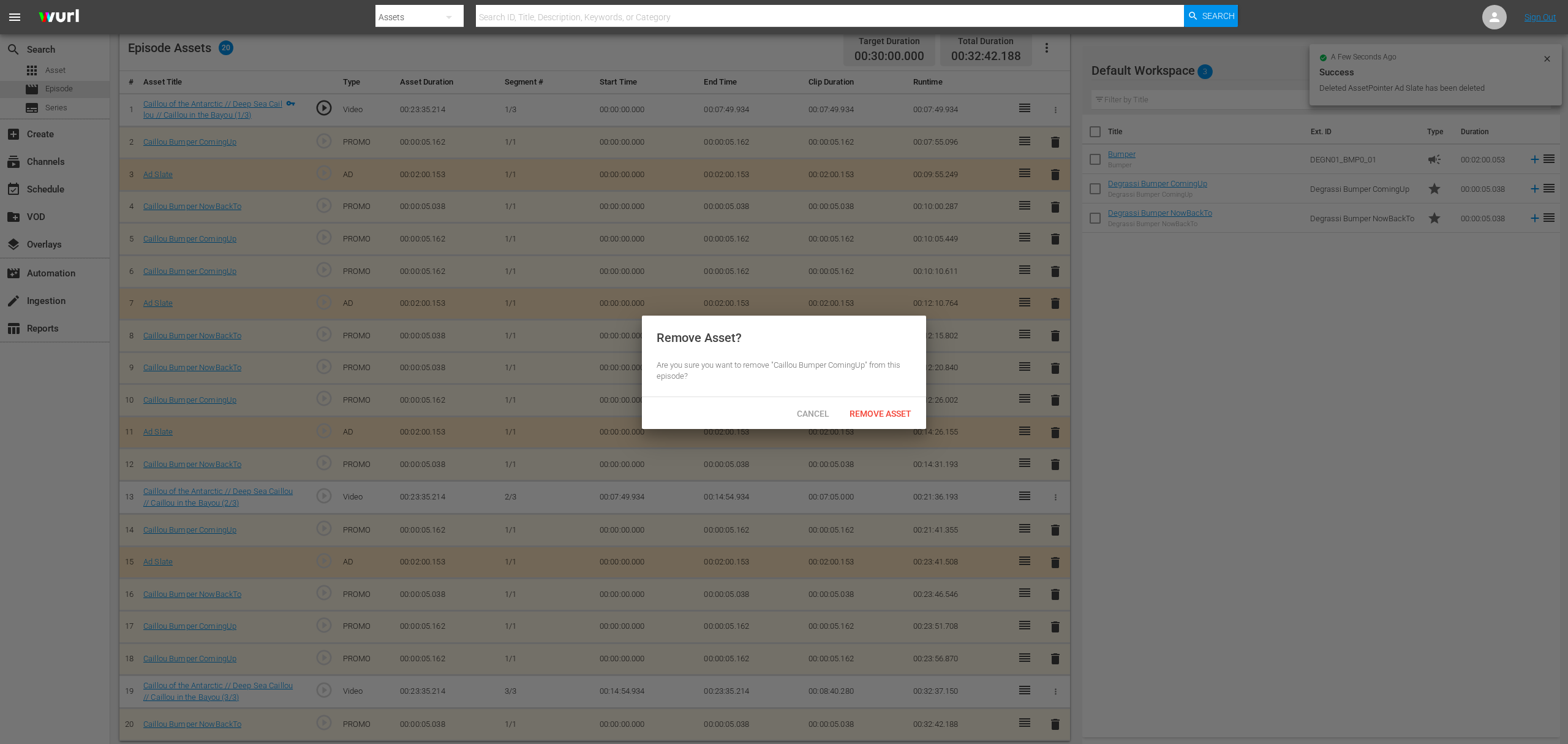
click at [901, 415] on span "Remove Asset" at bounding box center [880, 413] width 81 height 10
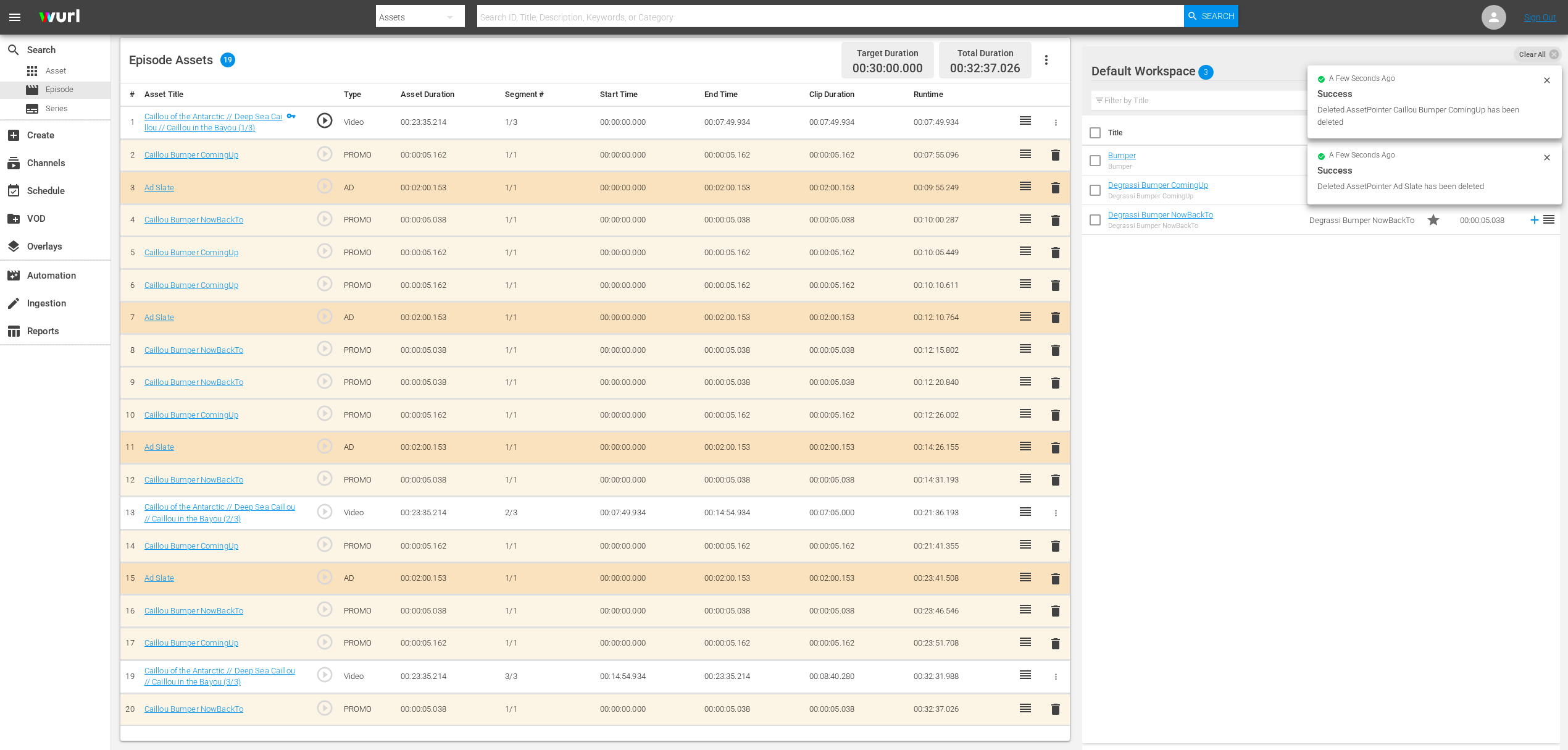
scroll to position [321, 0]
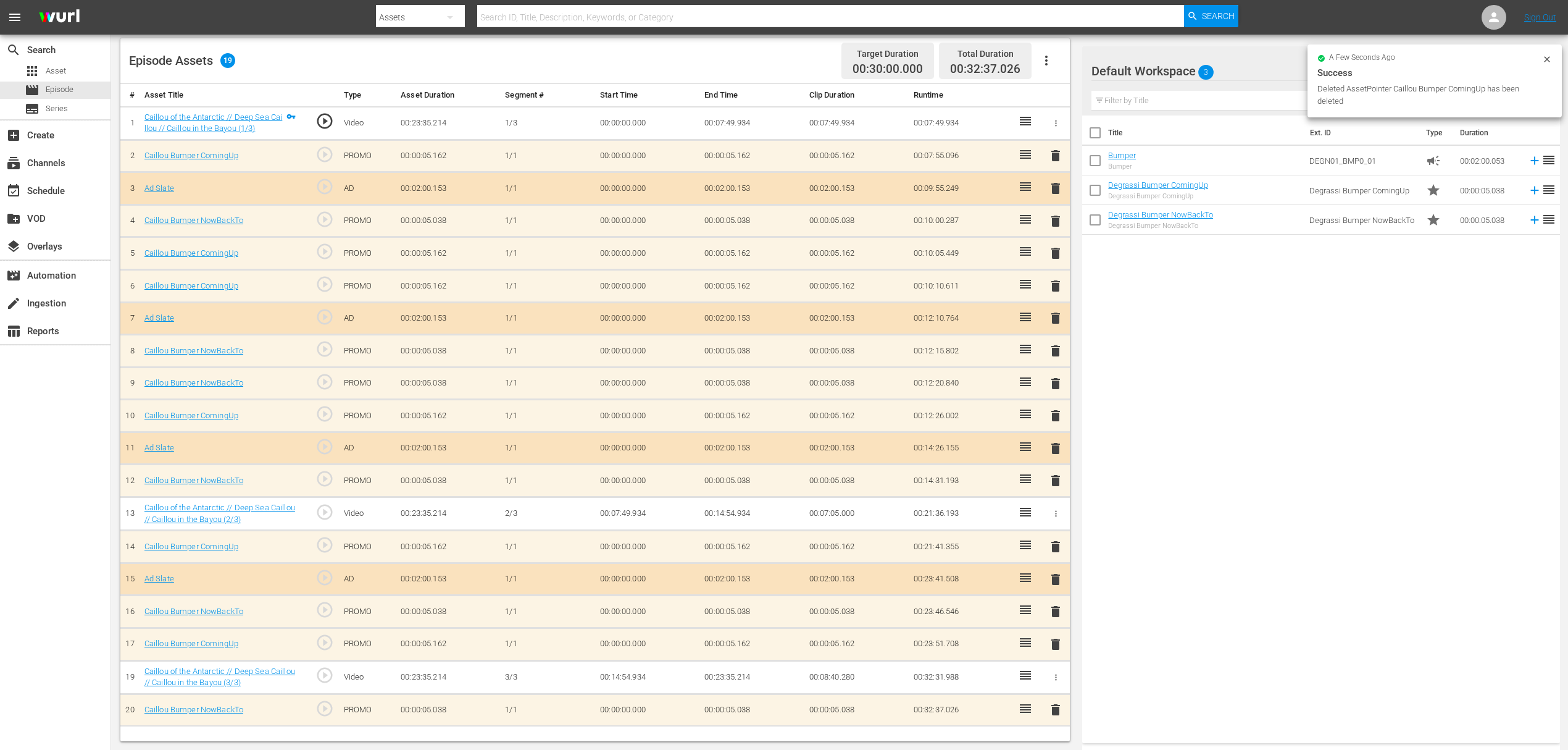
click at [1051, 637] on span "delete" at bounding box center [1056, 645] width 15 height 15
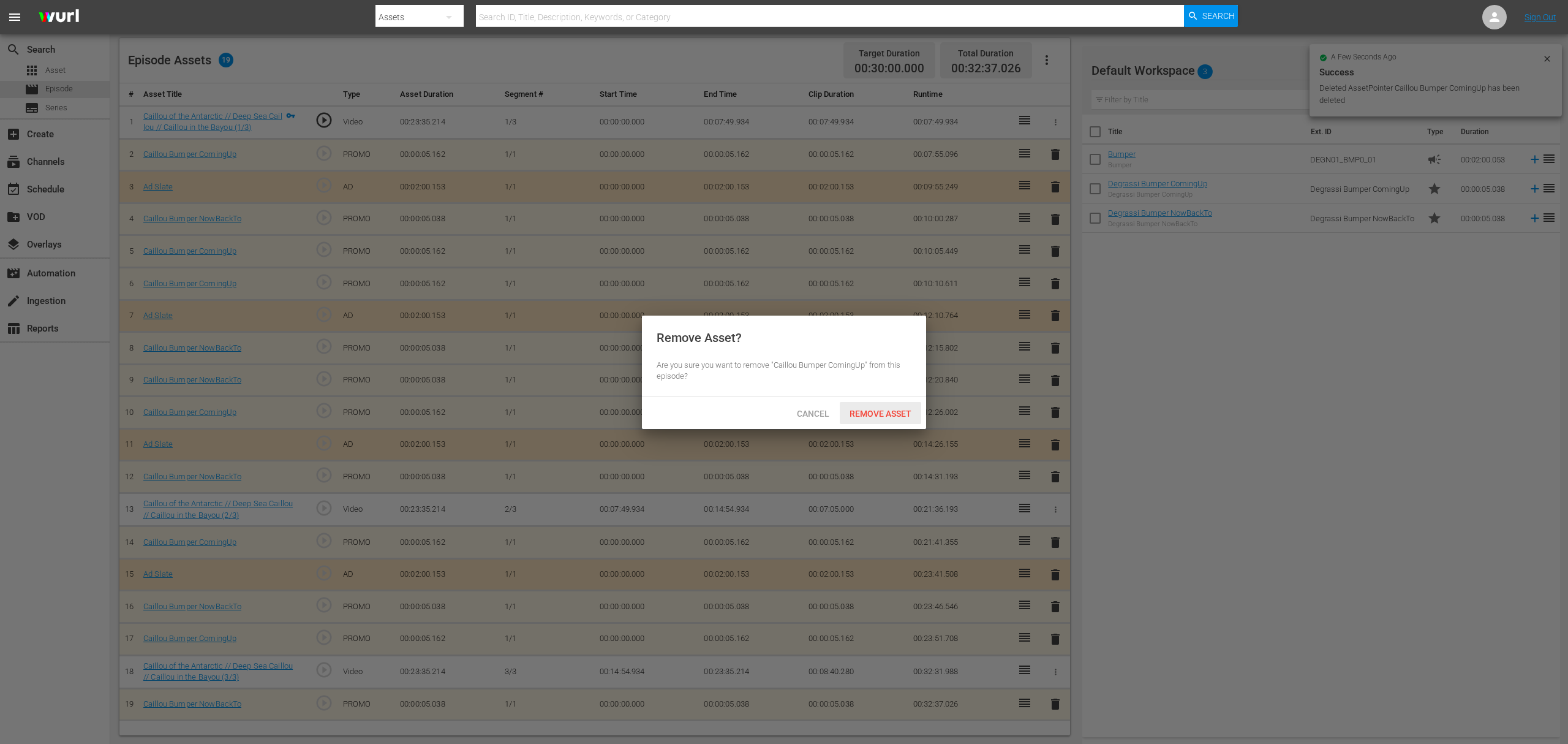
click at [875, 407] on div "Remove Asset" at bounding box center [880, 413] width 81 height 23
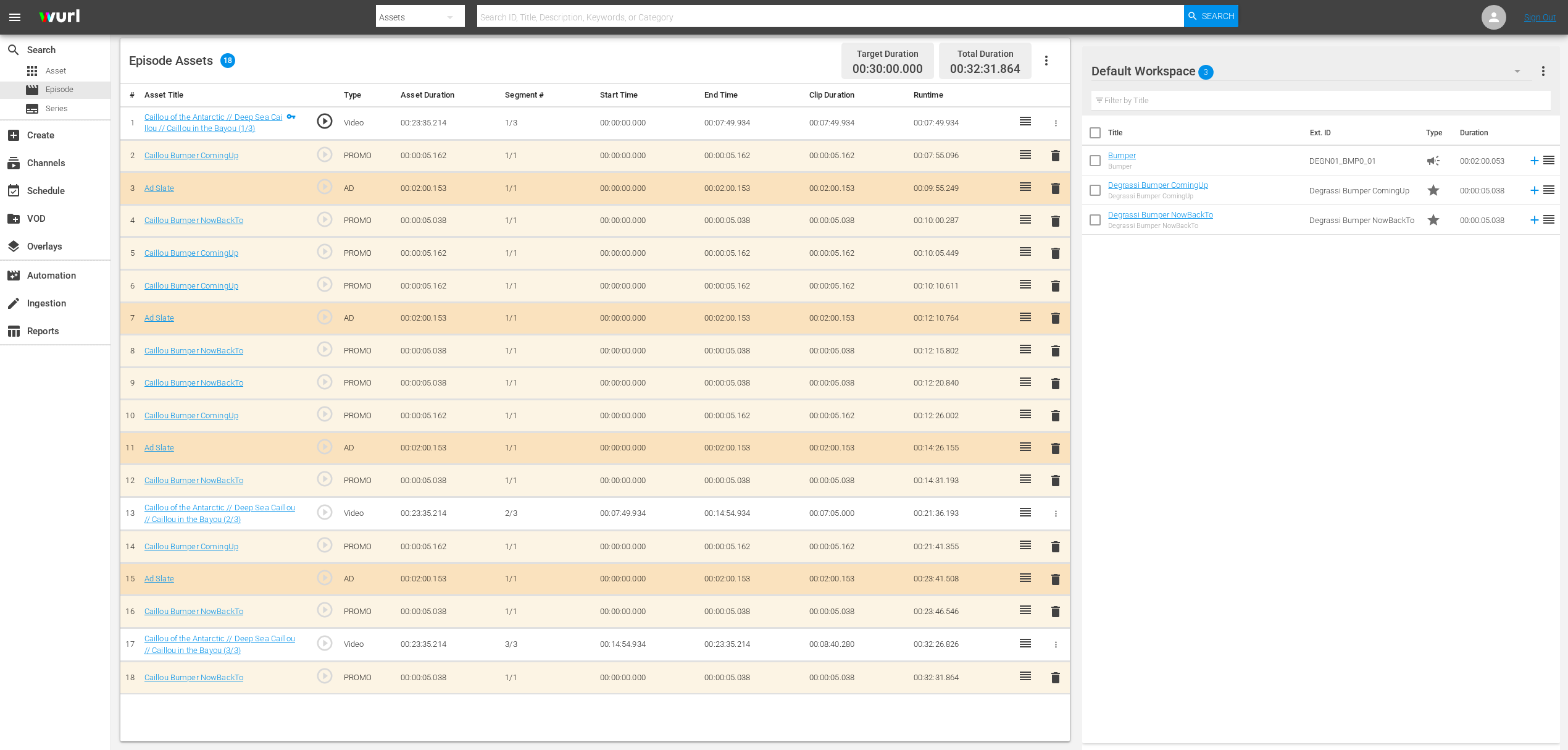
click at [1057, 377] on span "delete" at bounding box center [1056, 384] width 15 height 15
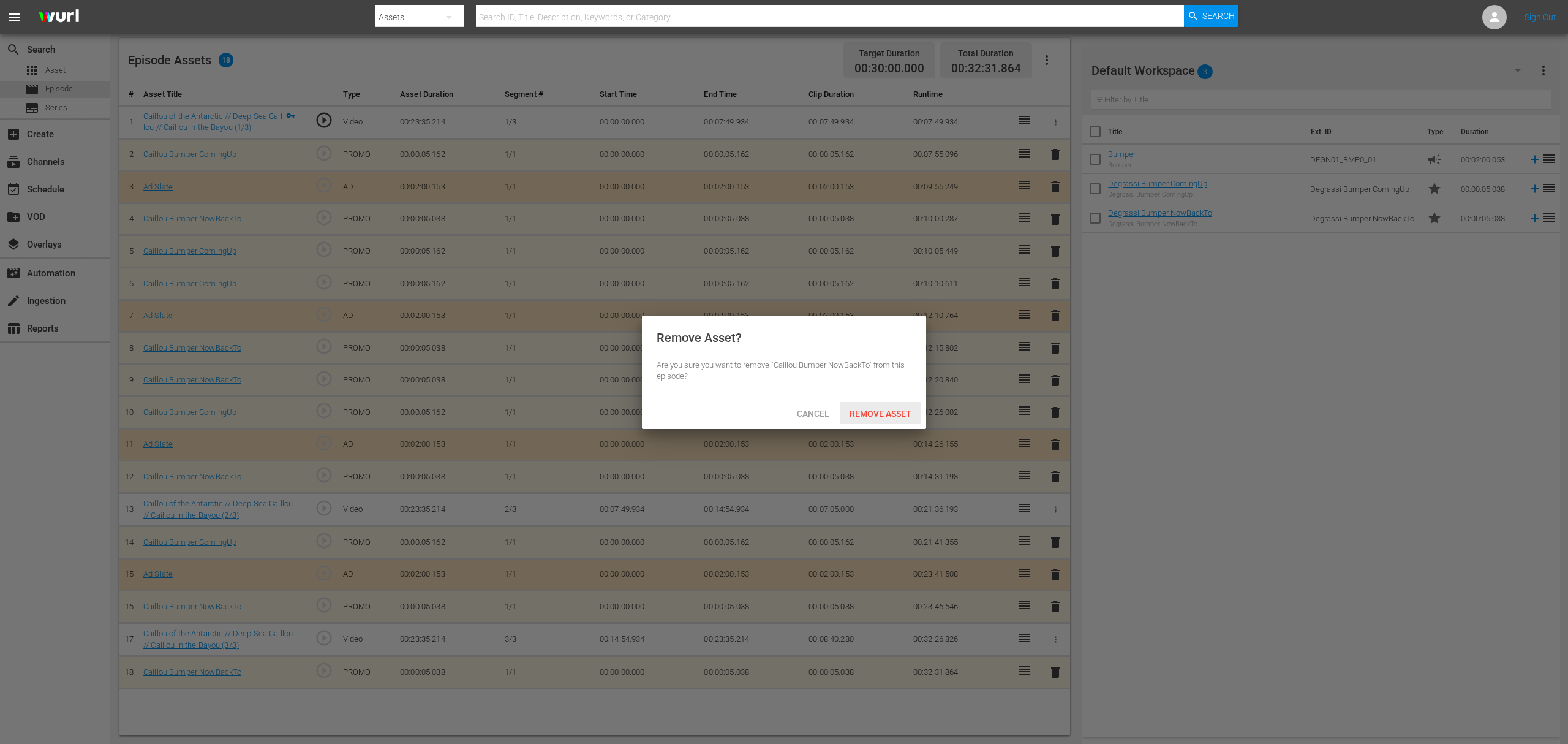
click at [880, 402] on div "Remove Asset" at bounding box center [880, 413] width 81 height 23
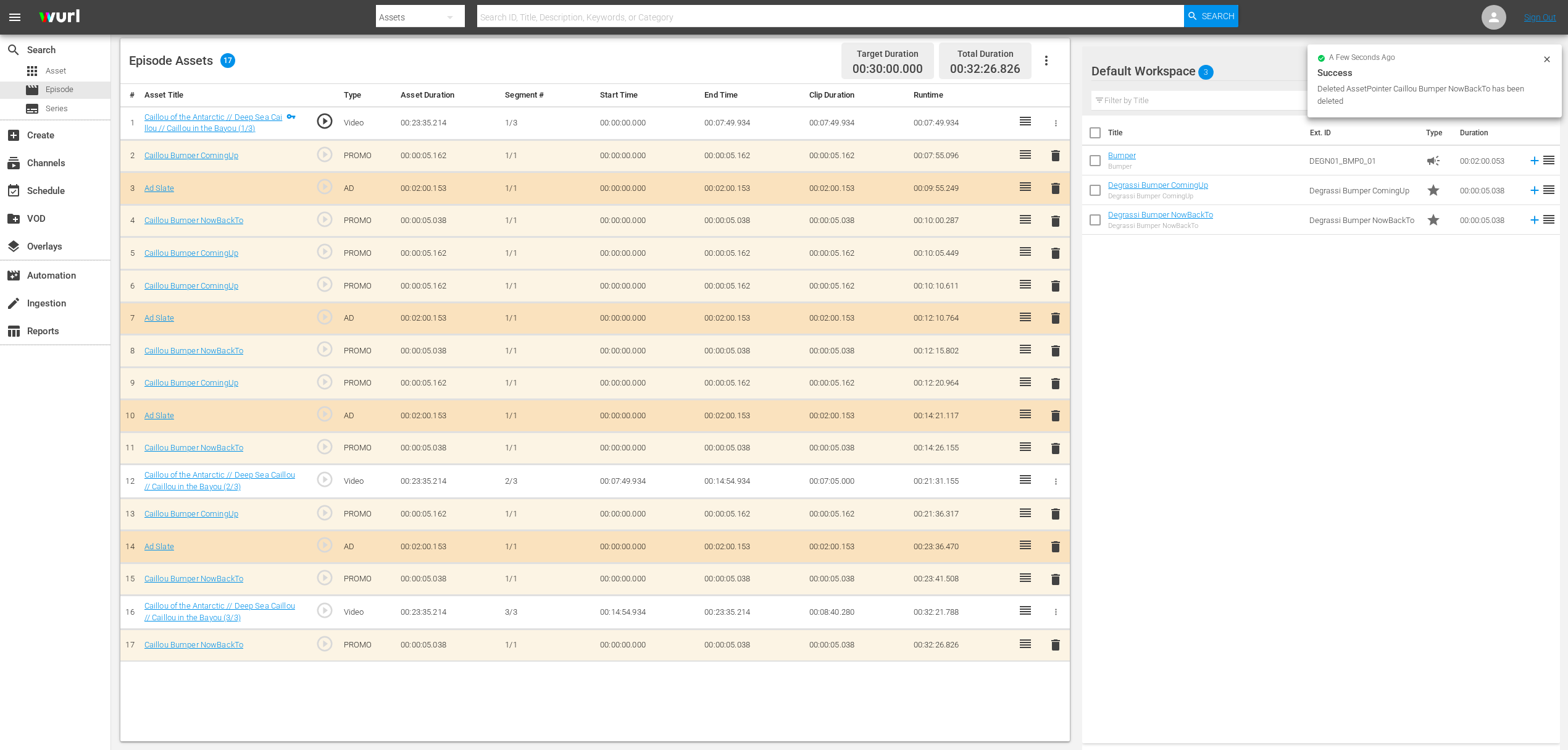
click at [1056, 353] on span "delete" at bounding box center [1056, 351] width 15 height 15
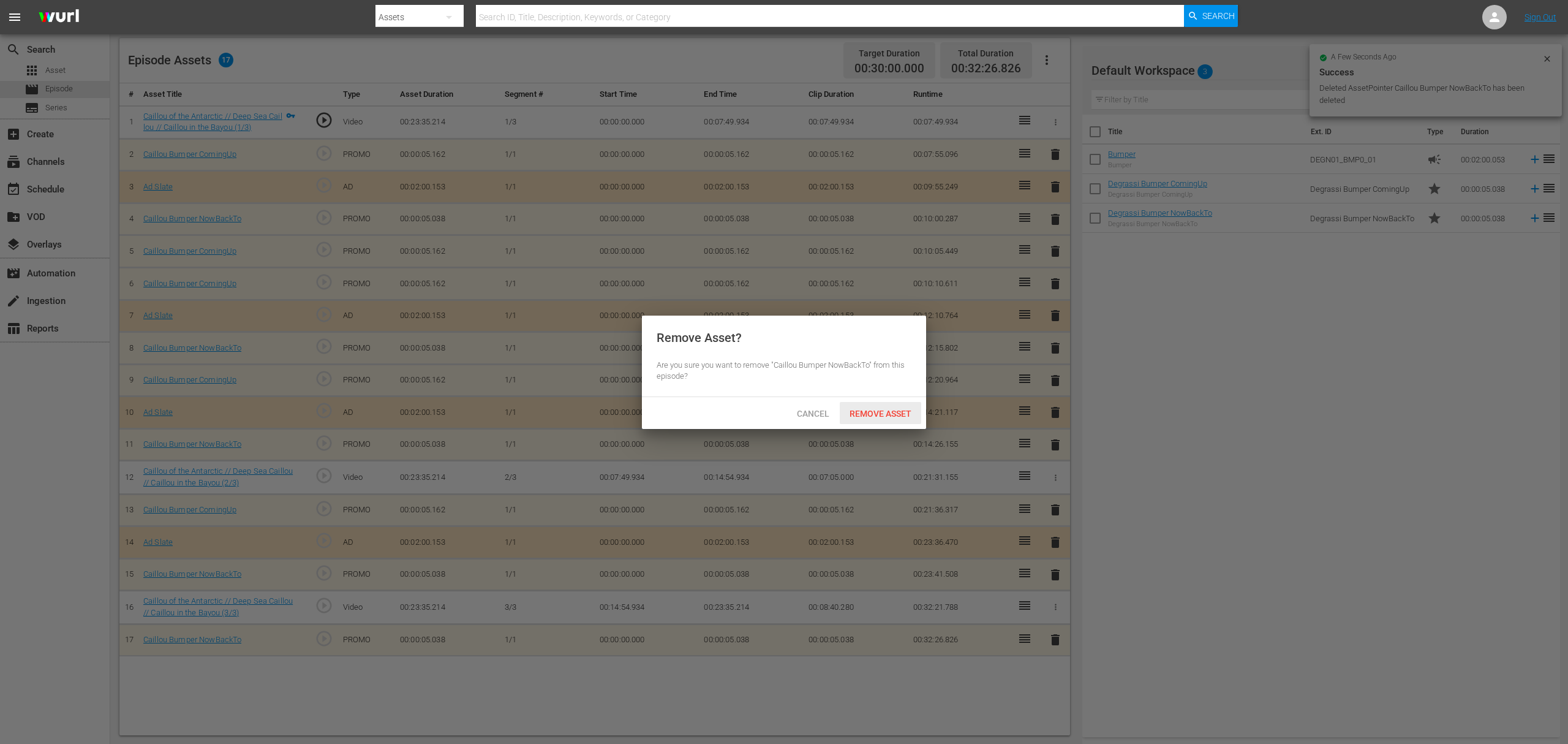
click at [902, 415] on span "Remove Asset" at bounding box center [880, 413] width 81 height 10
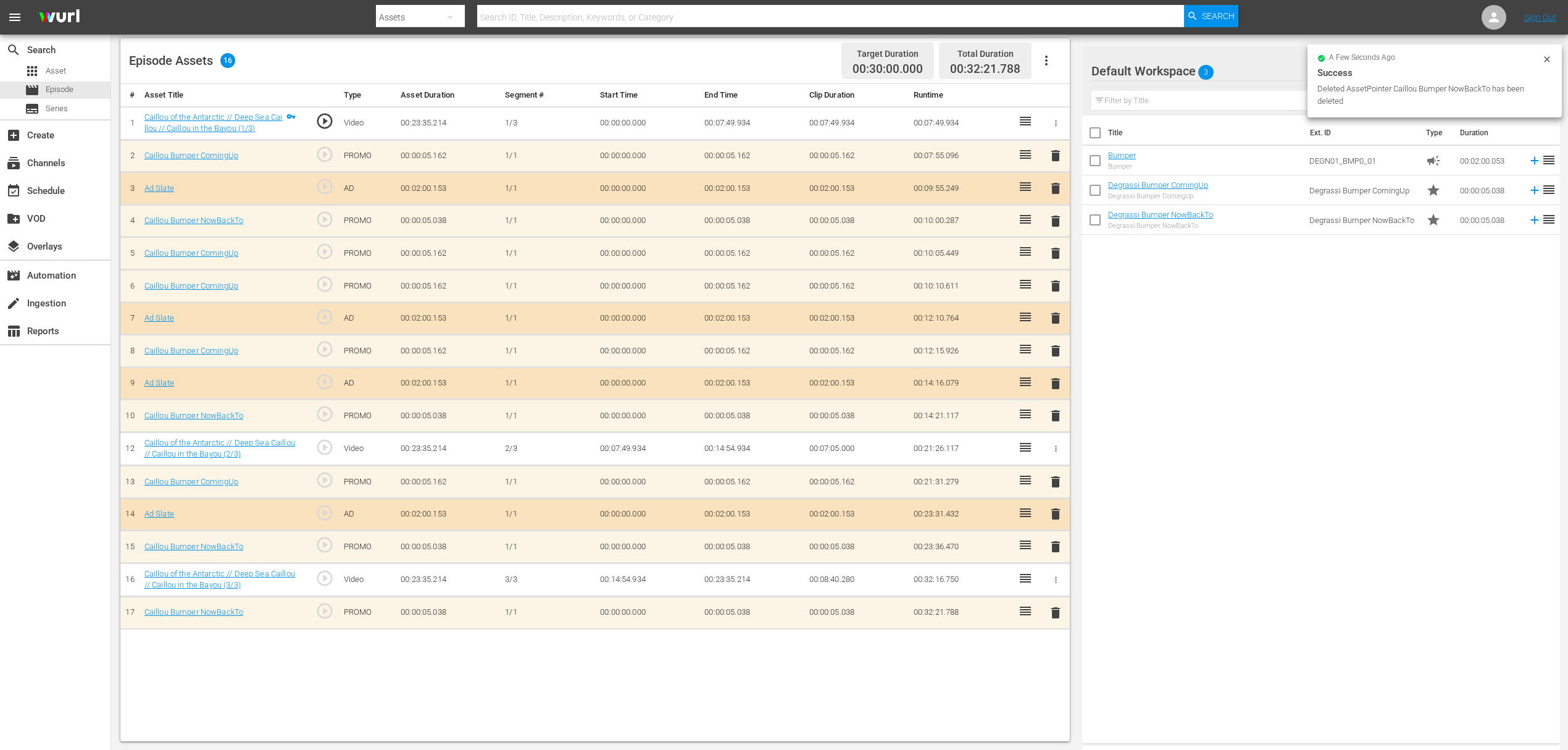
click at [1057, 310] on span "delete" at bounding box center [1056, 318] width 15 height 15
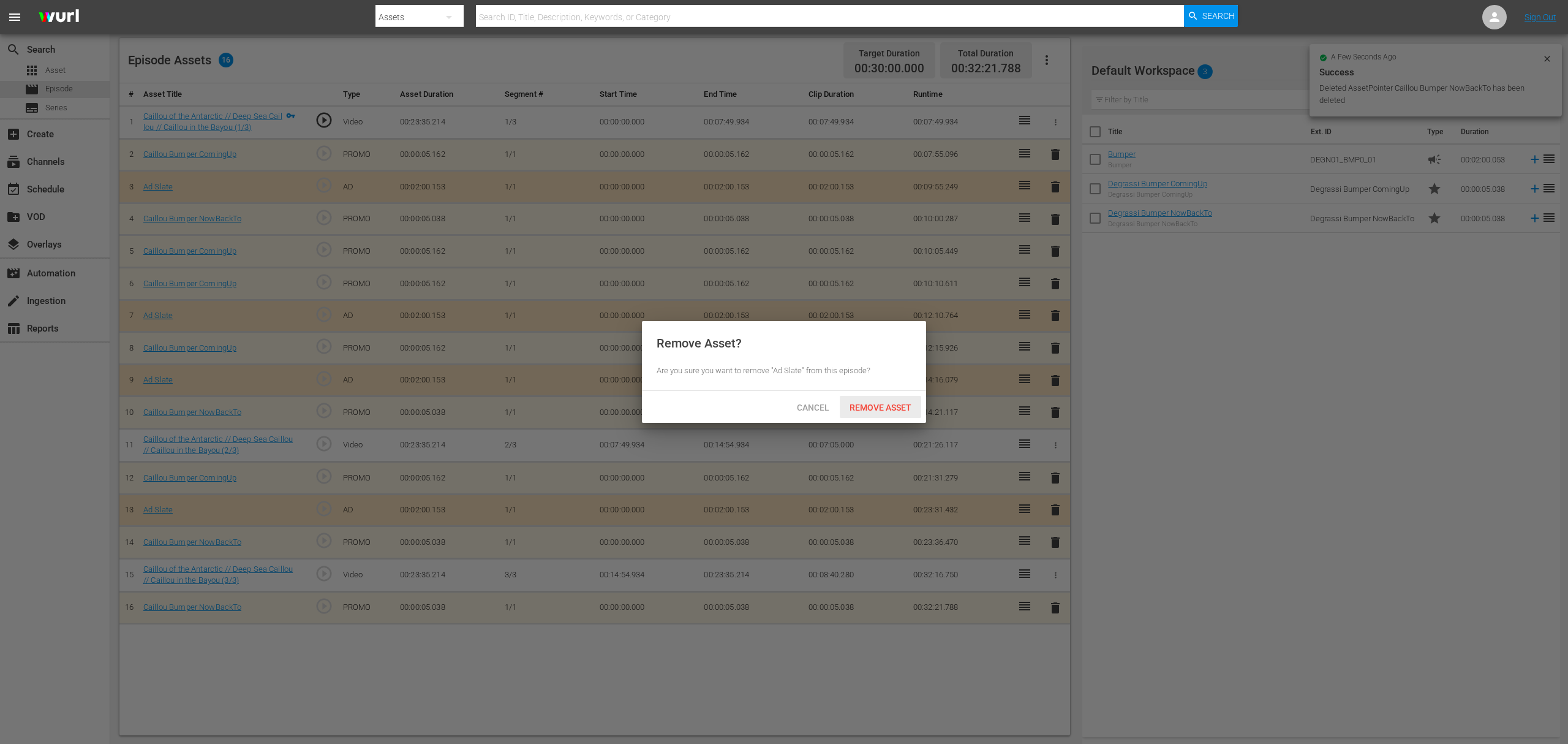
click at [885, 408] on span "Remove Asset" at bounding box center [880, 408] width 81 height 10
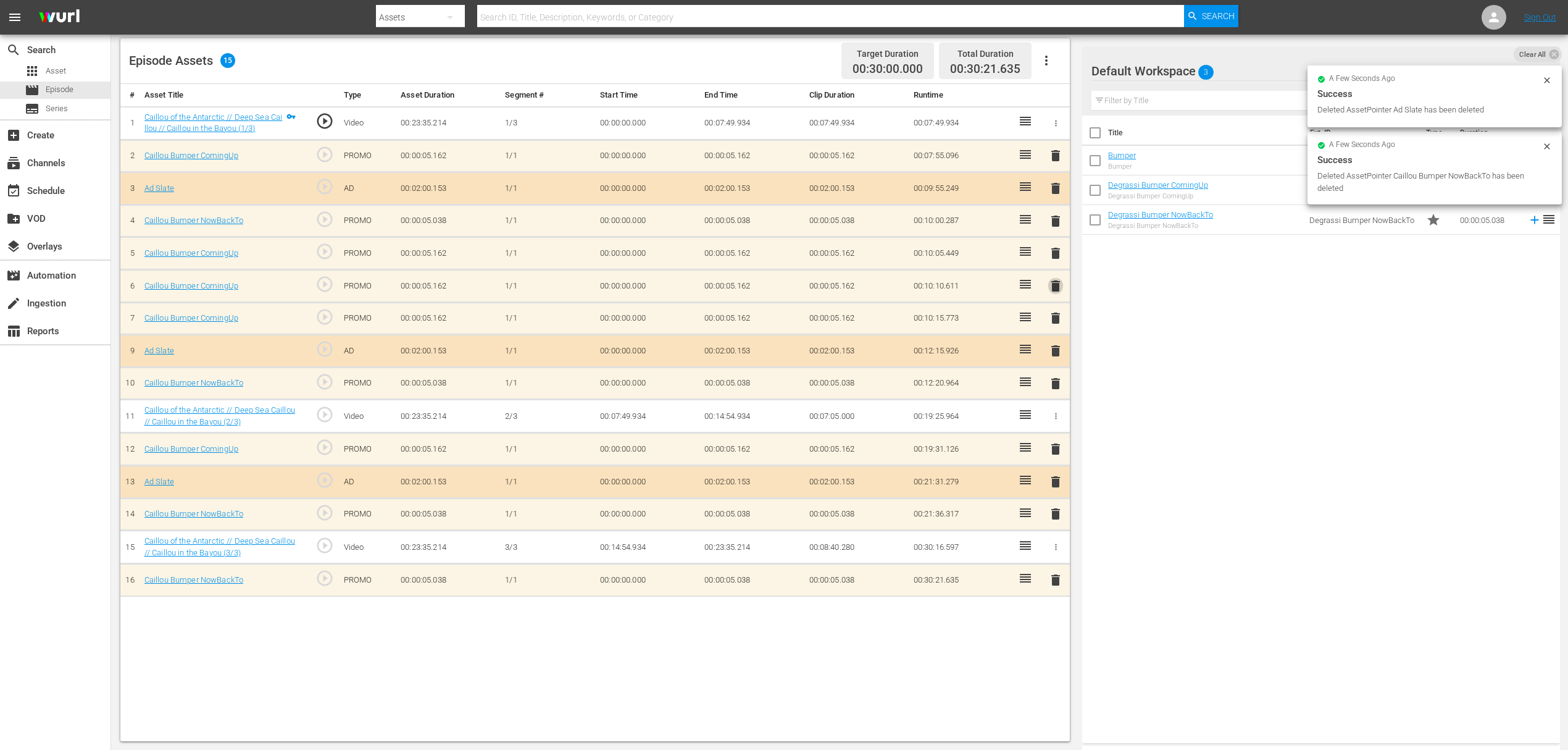
click at [1051, 280] on span "delete" at bounding box center [1056, 286] width 15 height 15
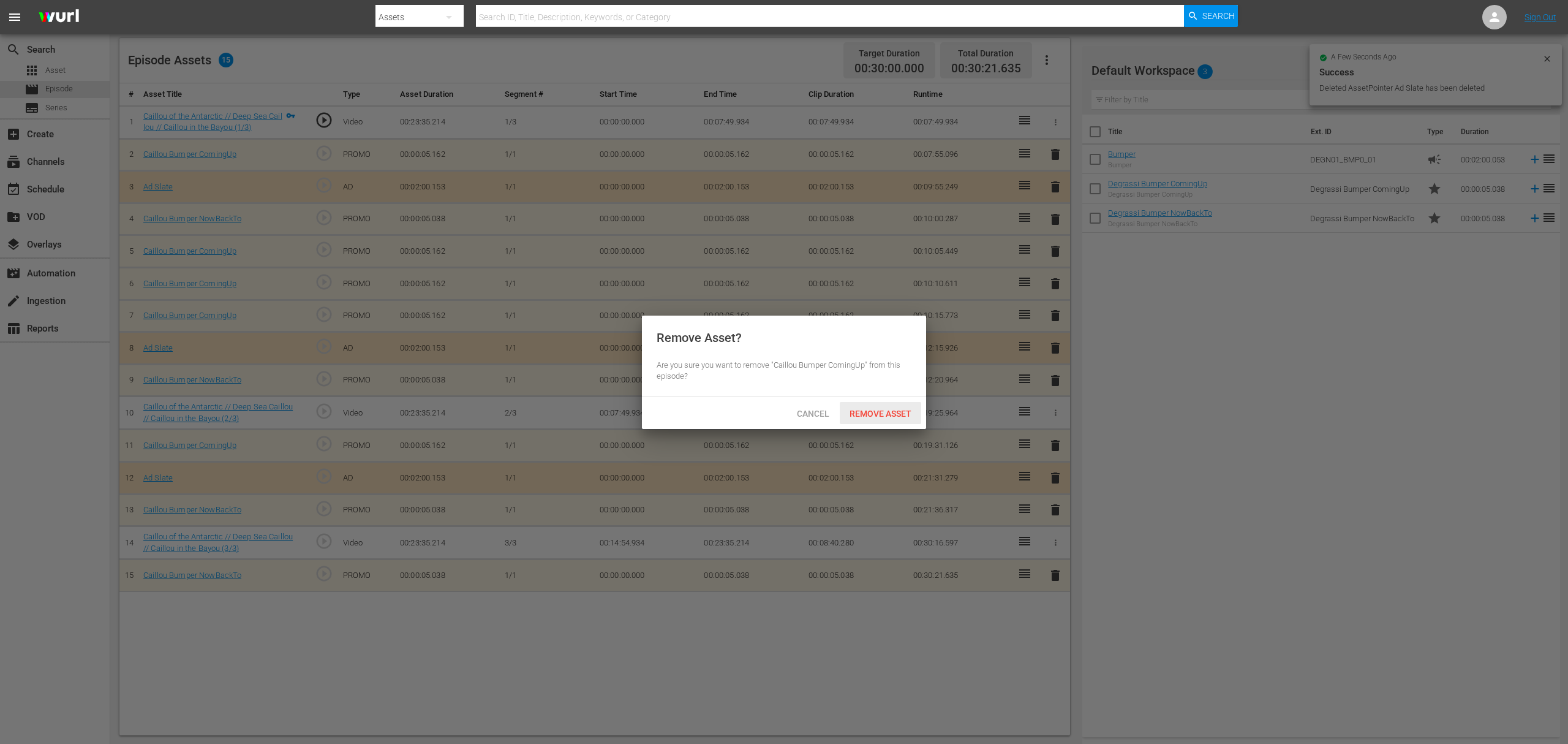
click at [901, 413] on span "Remove Asset" at bounding box center [880, 413] width 81 height 10
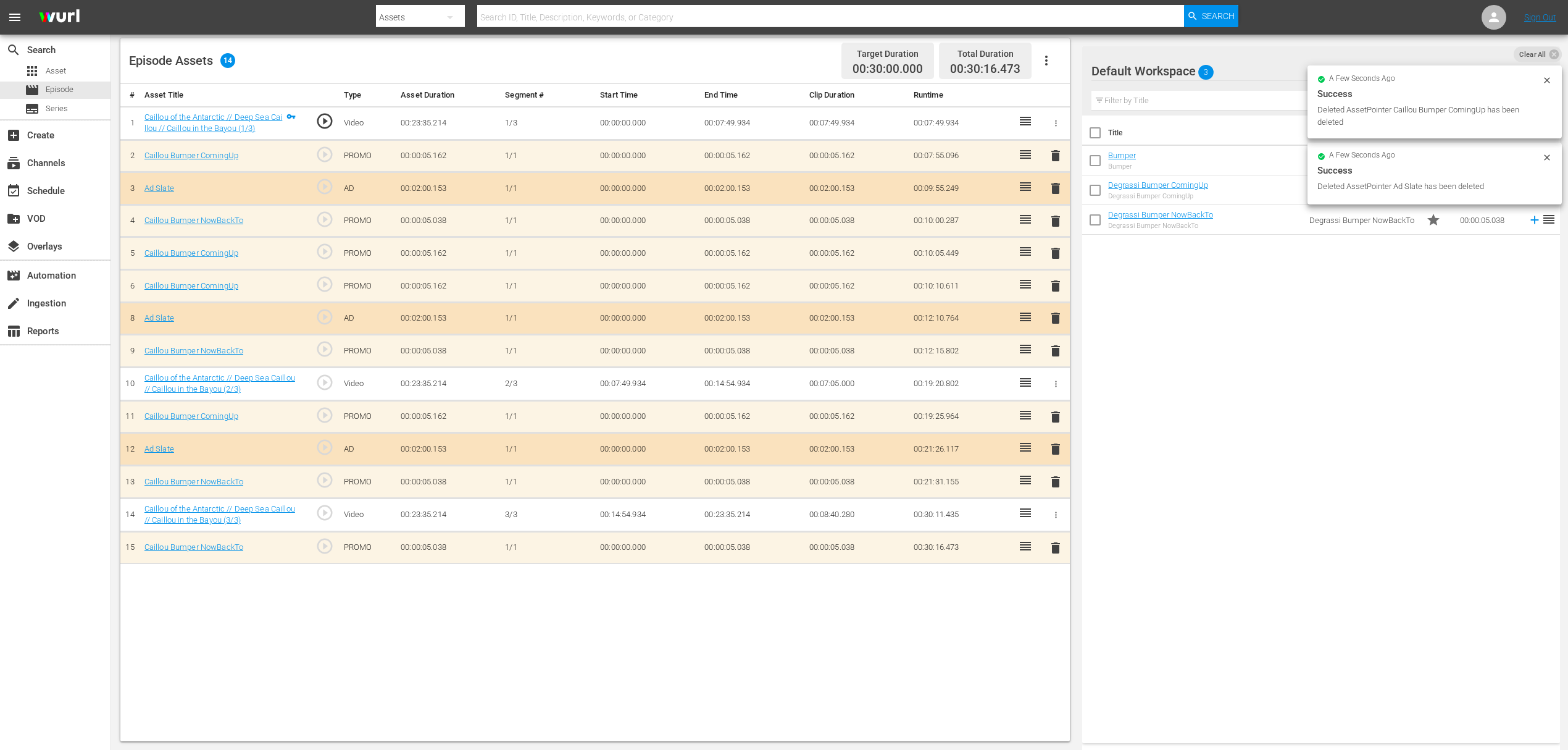
click at [1057, 250] on span "delete" at bounding box center [1056, 253] width 15 height 15
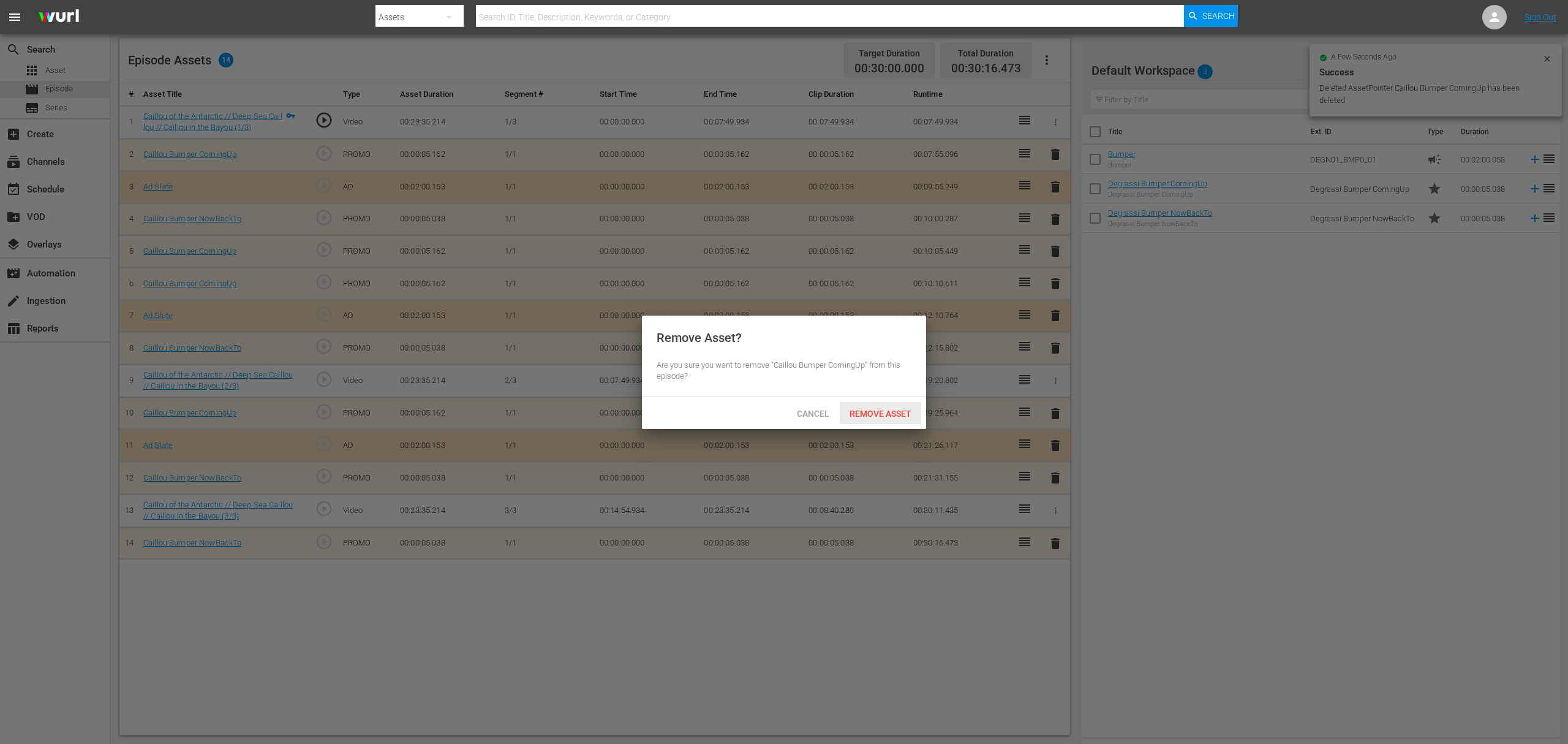
click at [881, 413] on span "Remove Asset" at bounding box center [880, 413] width 81 height 10
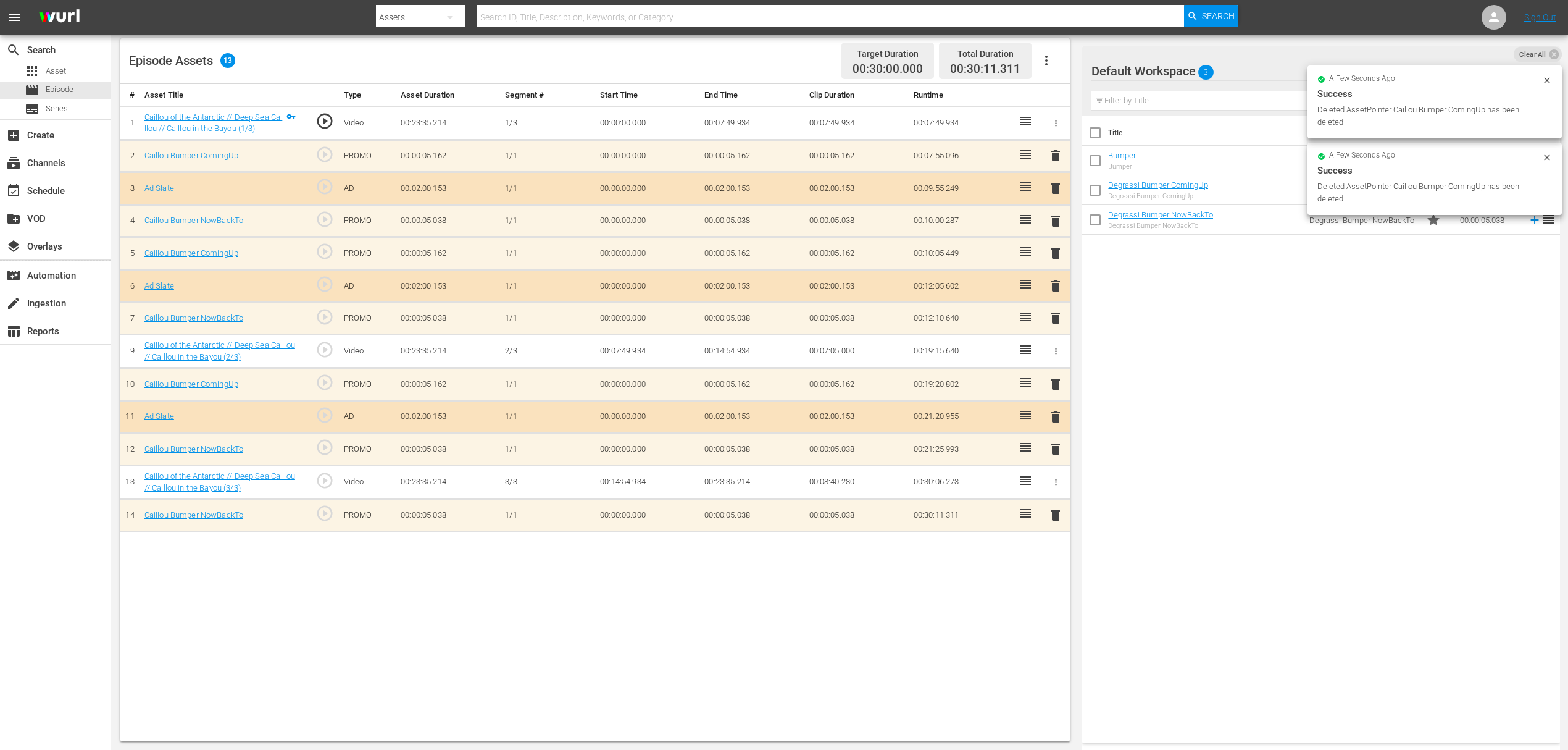
click at [1051, 225] on span "delete" at bounding box center [1056, 221] width 15 height 15
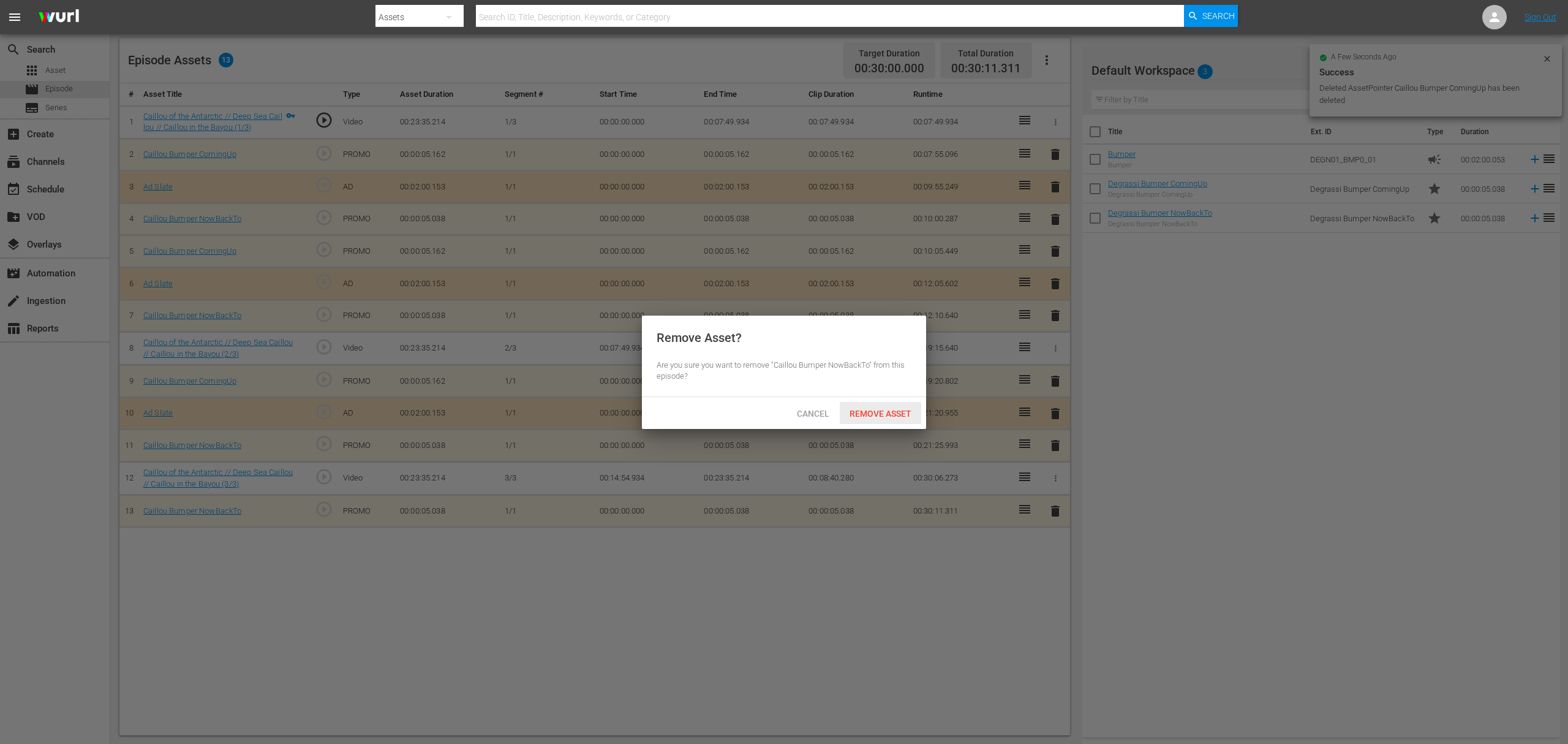
click at [875, 415] on span "Remove Asset" at bounding box center [880, 413] width 81 height 10
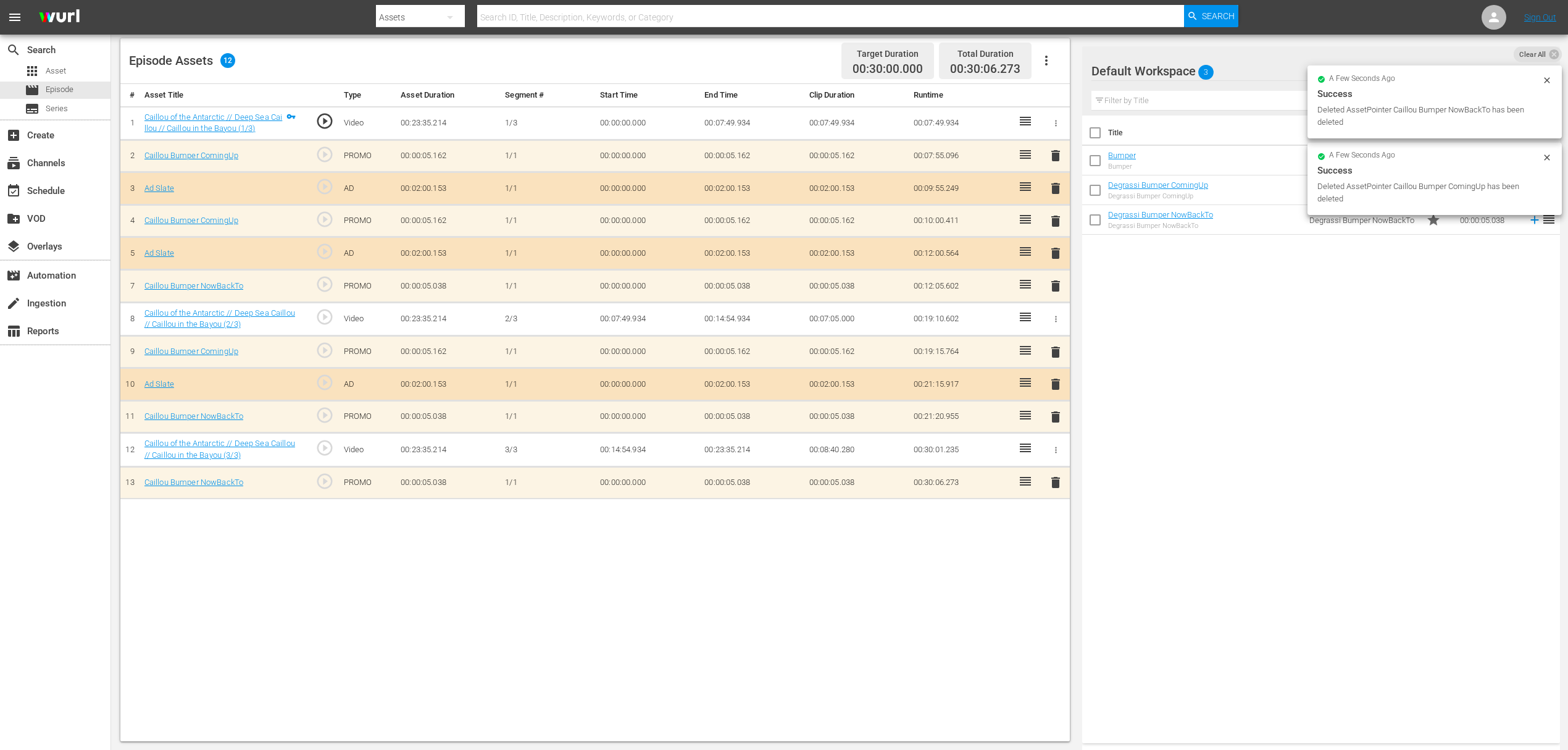
click at [1052, 188] on span "delete" at bounding box center [1056, 188] width 15 height 15
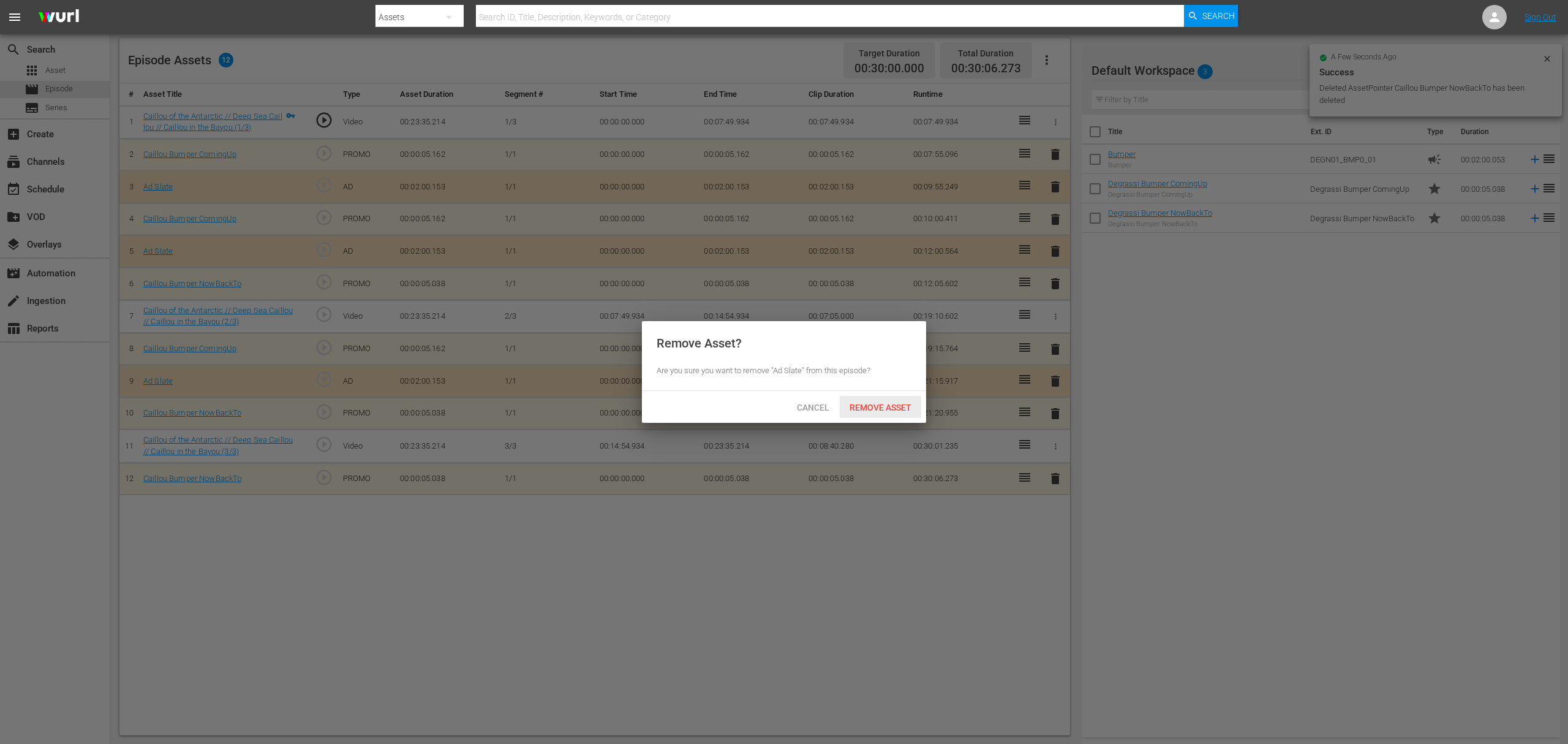
click at [869, 403] on span "Remove Asset" at bounding box center [880, 408] width 81 height 10
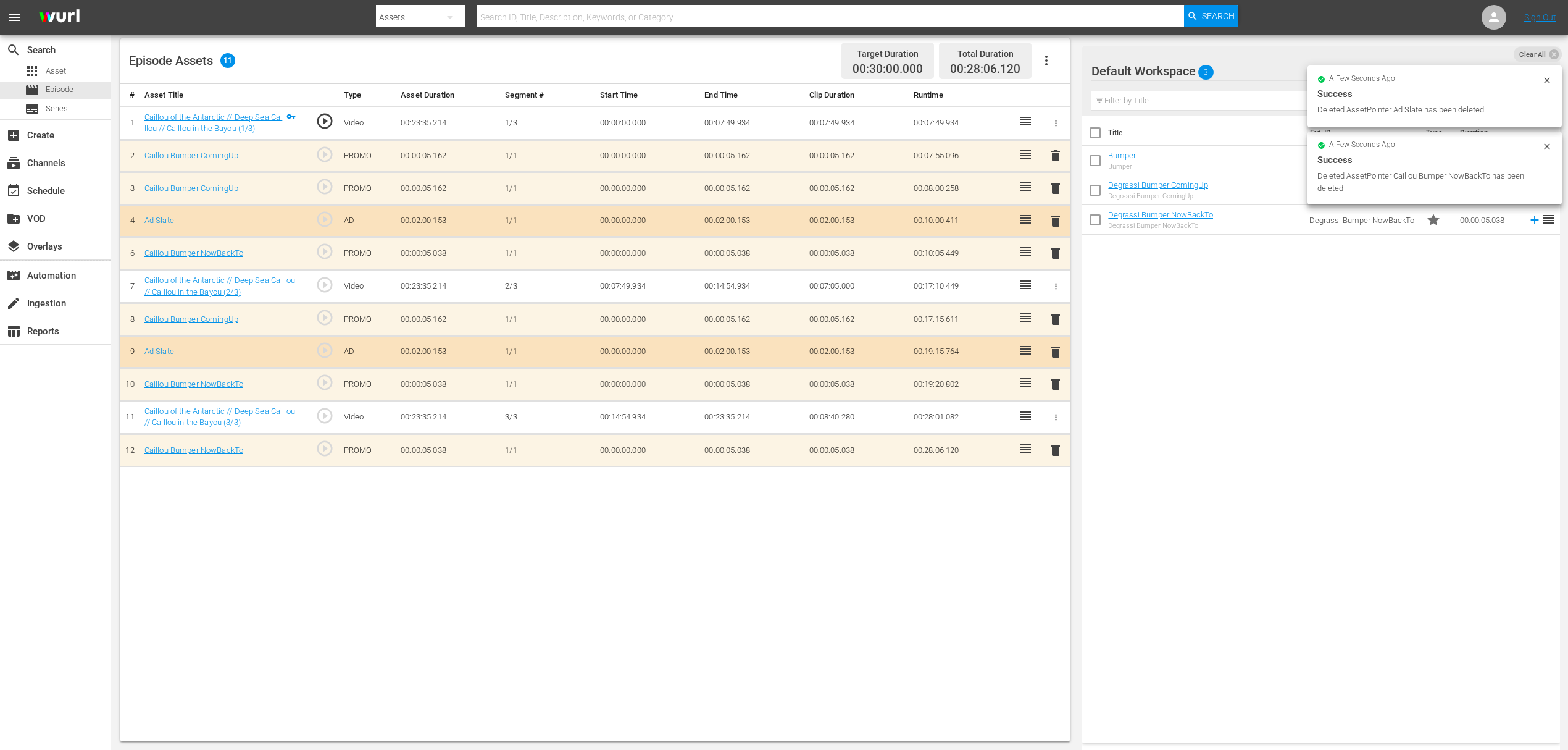
click at [1056, 157] on span "delete" at bounding box center [1056, 156] width 15 height 15
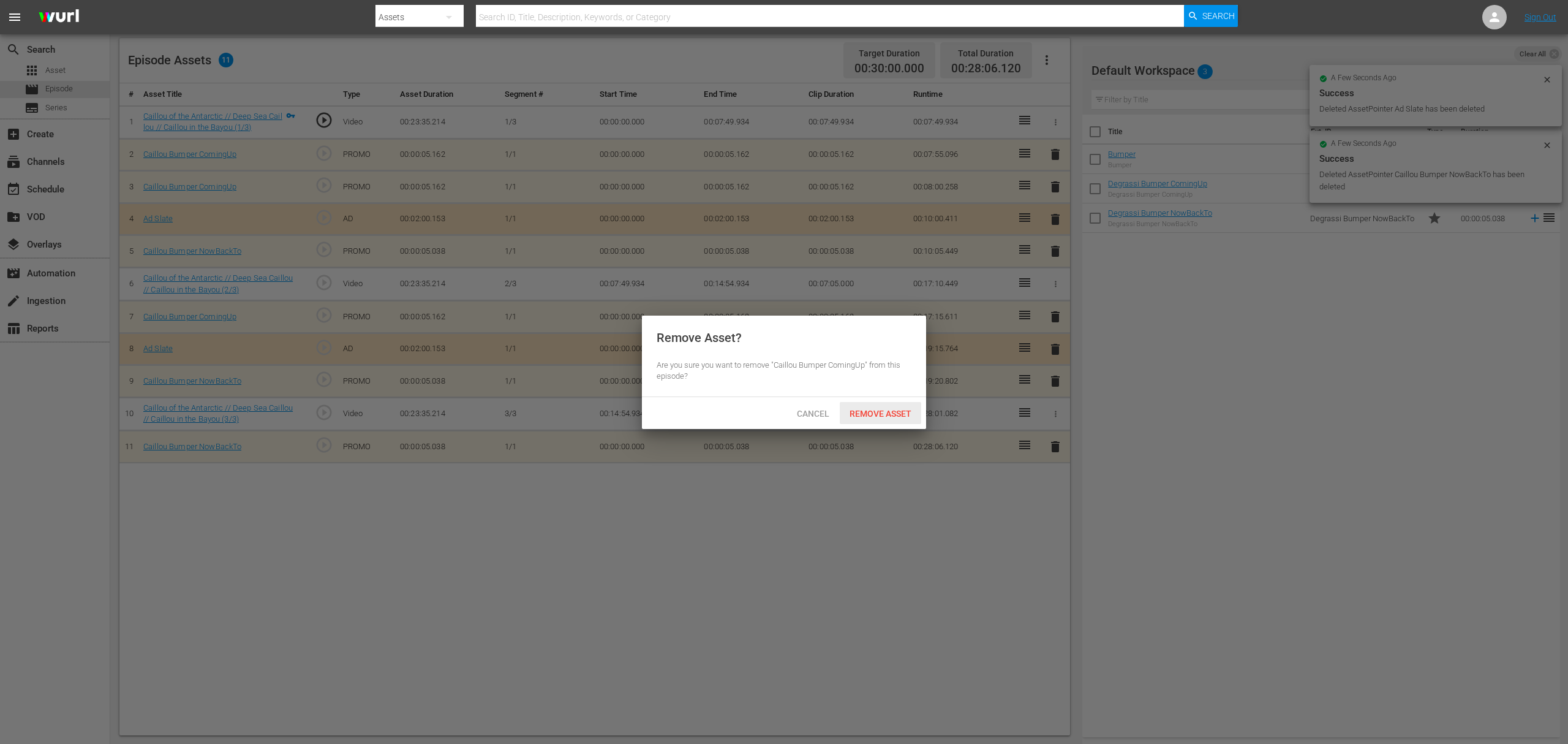
click at [863, 413] on span "Remove Asset" at bounding box center [880, 413] width 81 height 10
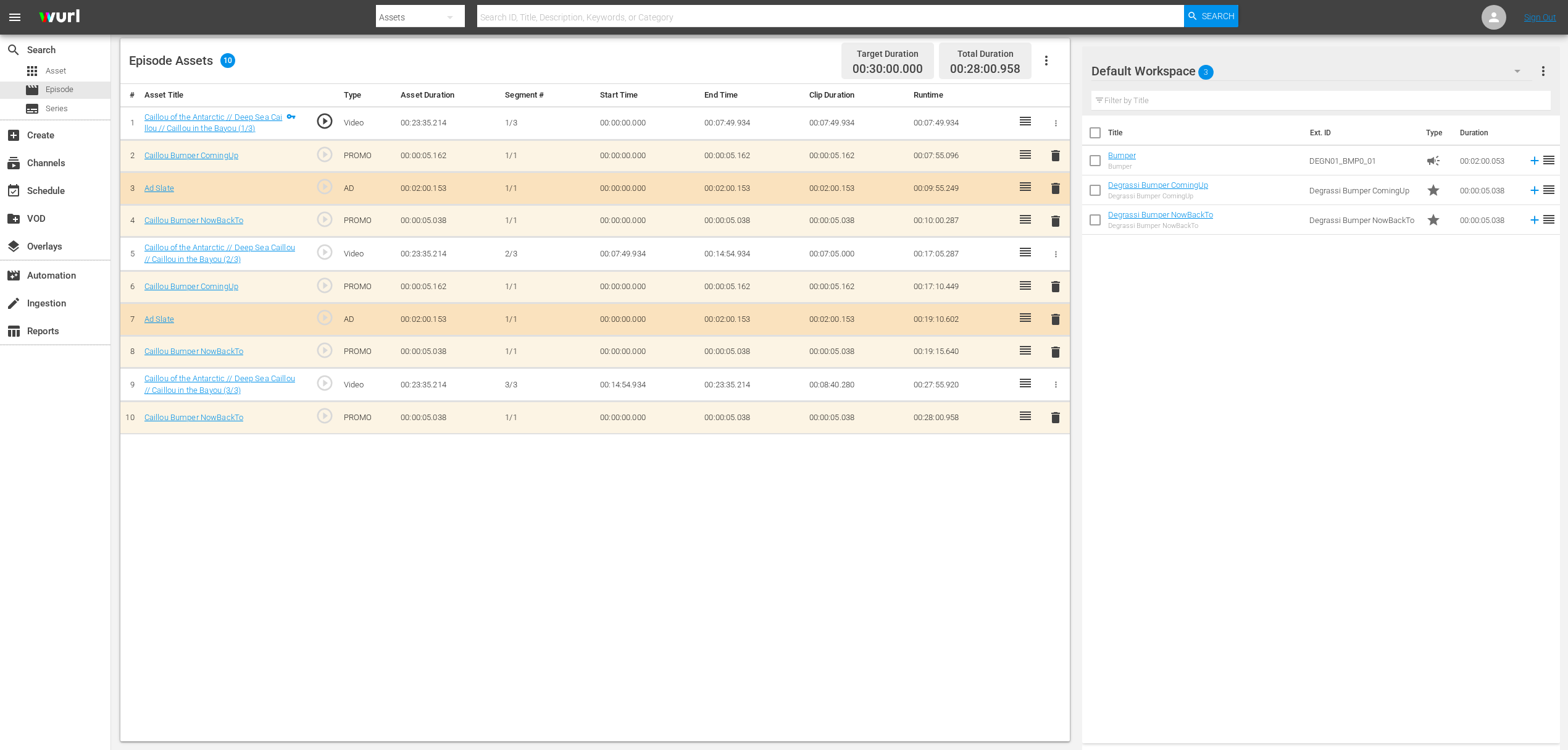
click at [1216, 73] on div "Default Workspace 3" at bounding box center [1312, 71] width 441 height 35
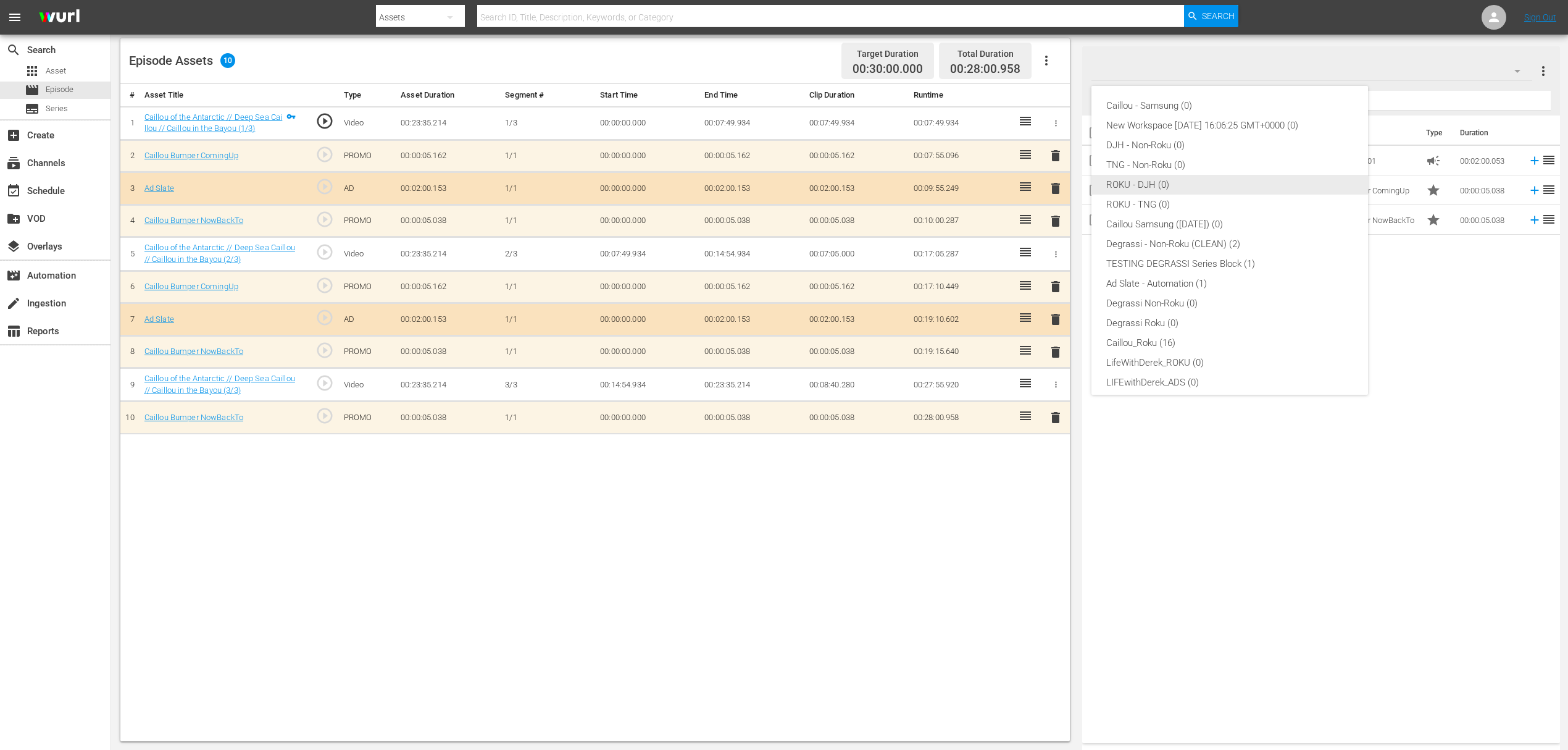
scroll to position [47, 0]
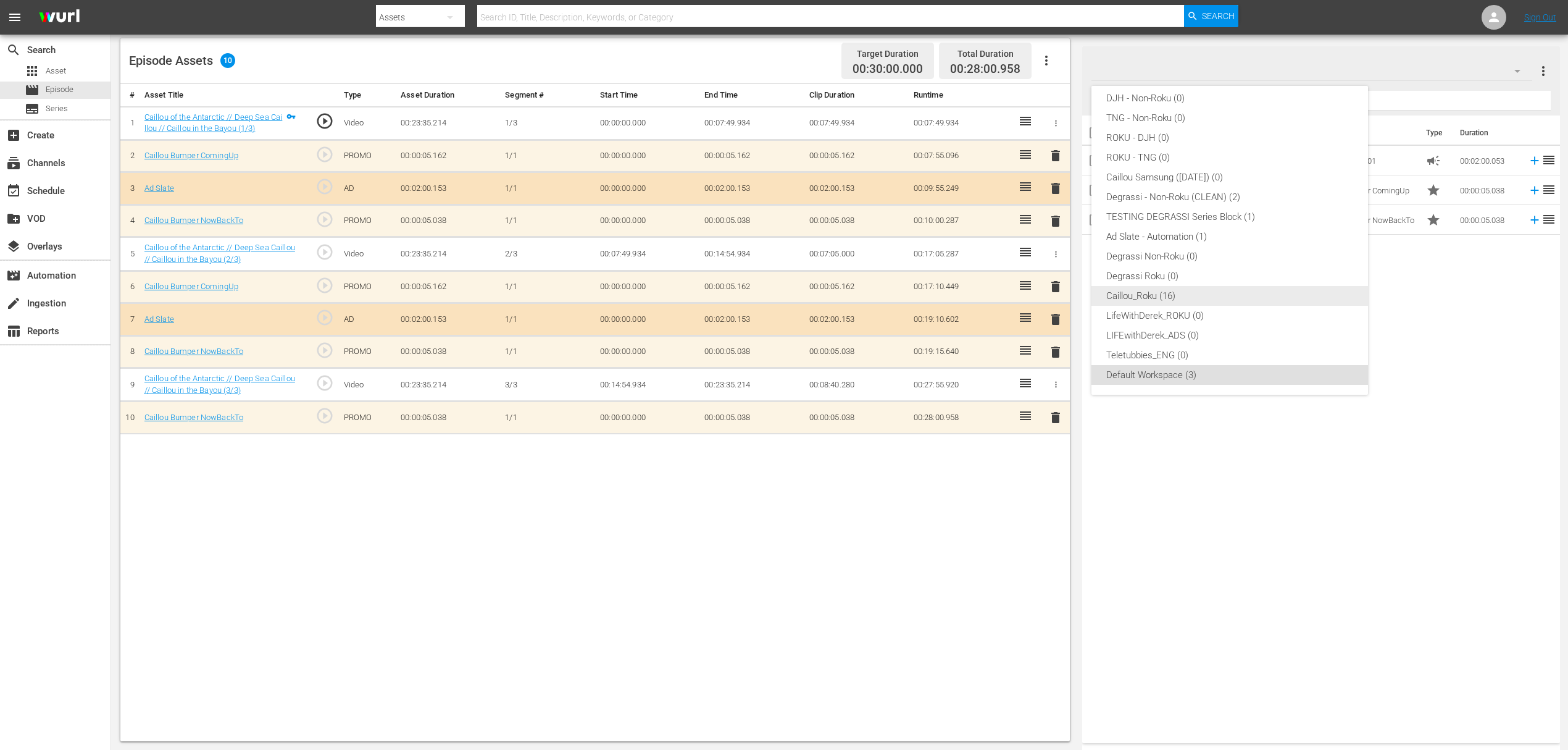
click at [1166, 294] on div "Caillou_Roku (16)" at bounding box center [1230, 295] width 247 height 19
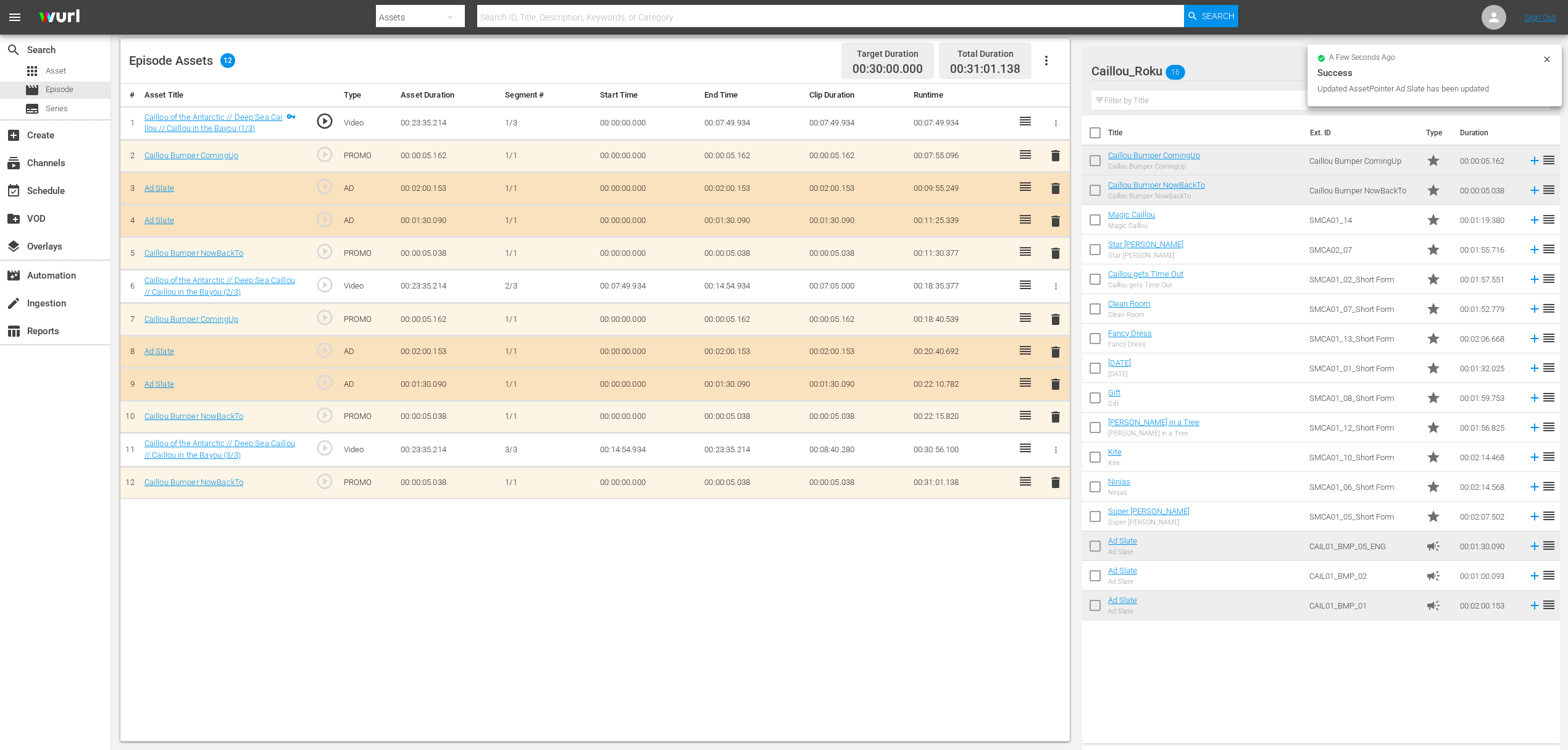
click at [1055, 347] on span "delete" at bounding box center [1056, 352] width 15 height 15
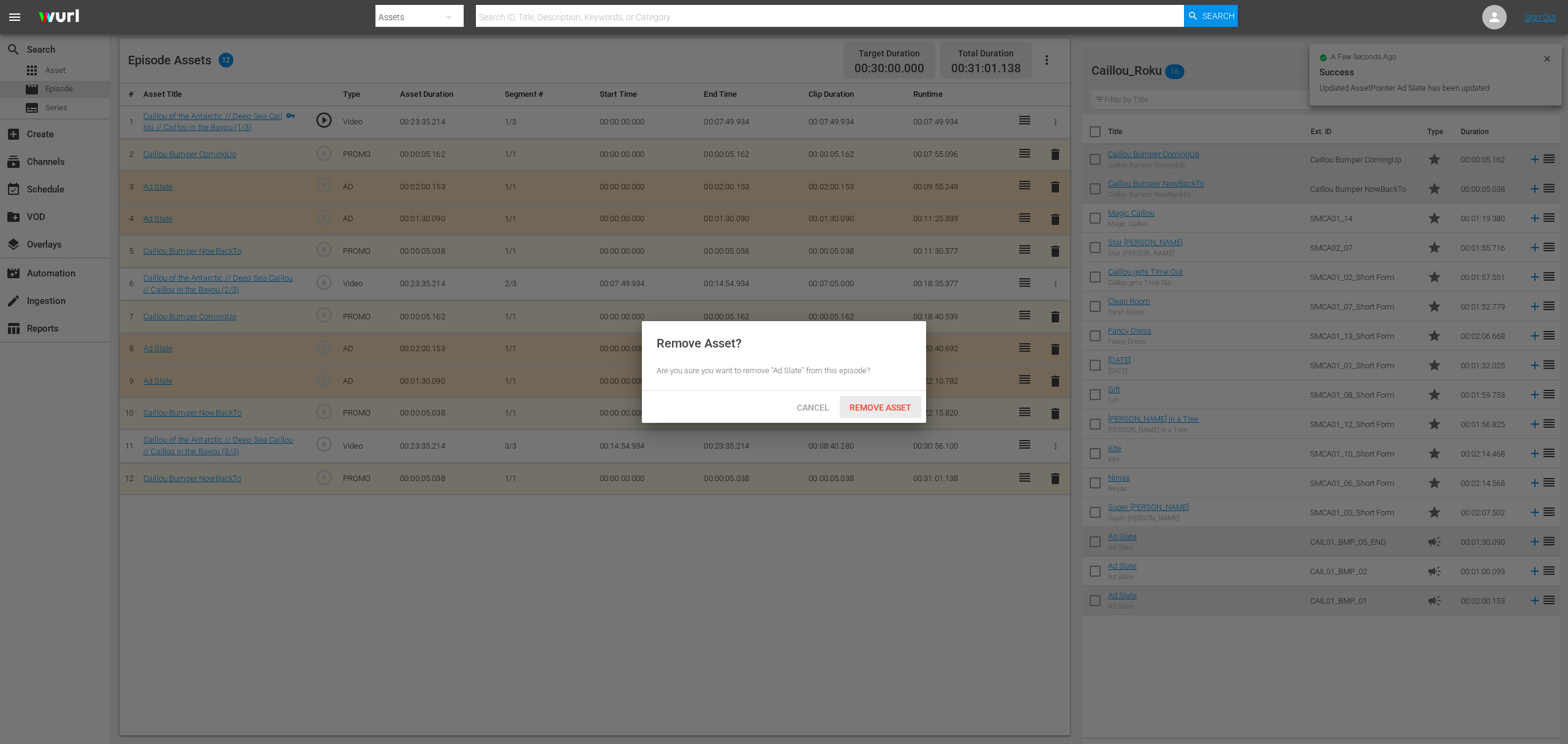
click at [868, 403] on span "Remove Asset" at bounding box center [880, 408] width 81 height 10
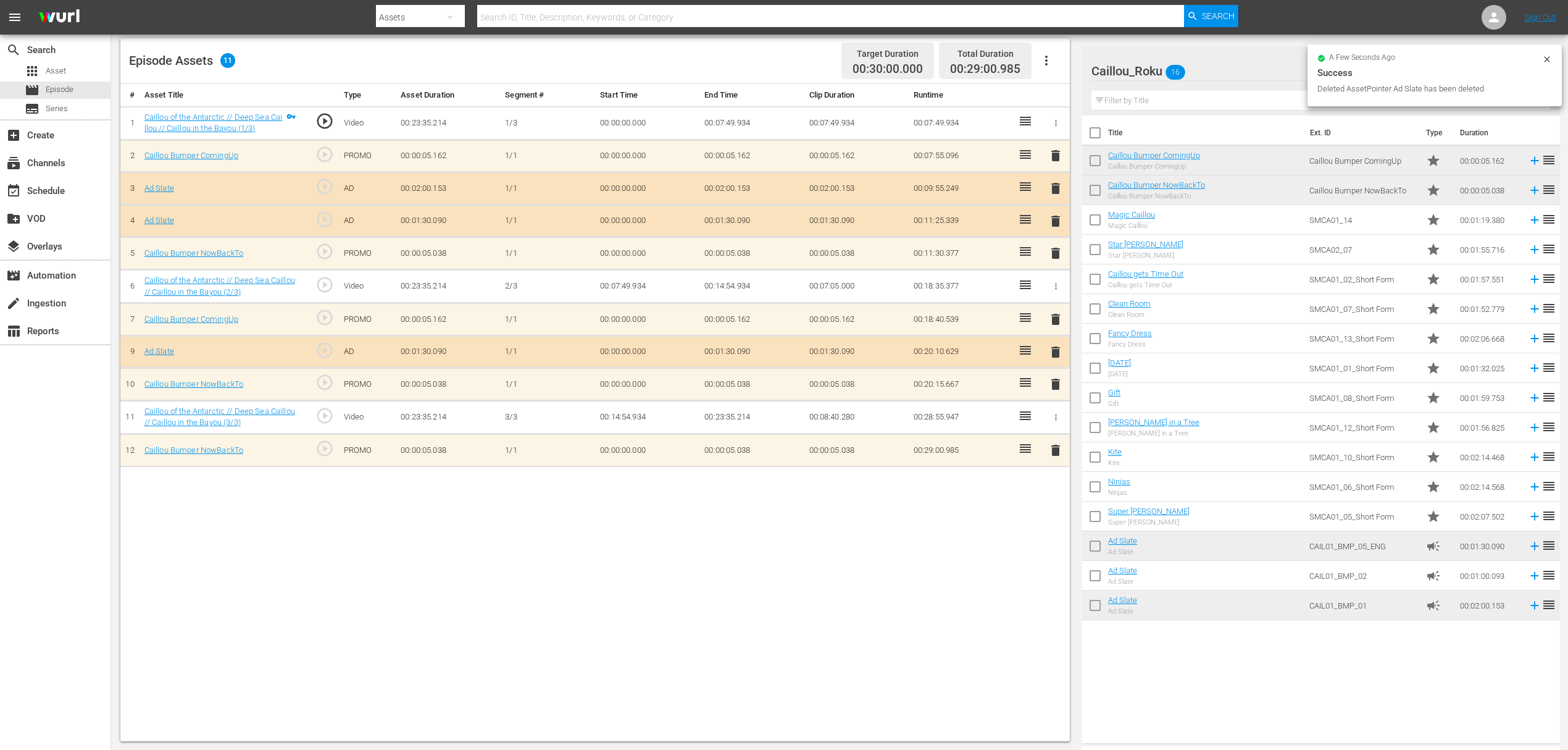
click at [1050, 186] on span "delete" at bounding box center [1056, 188] width 15 height 15
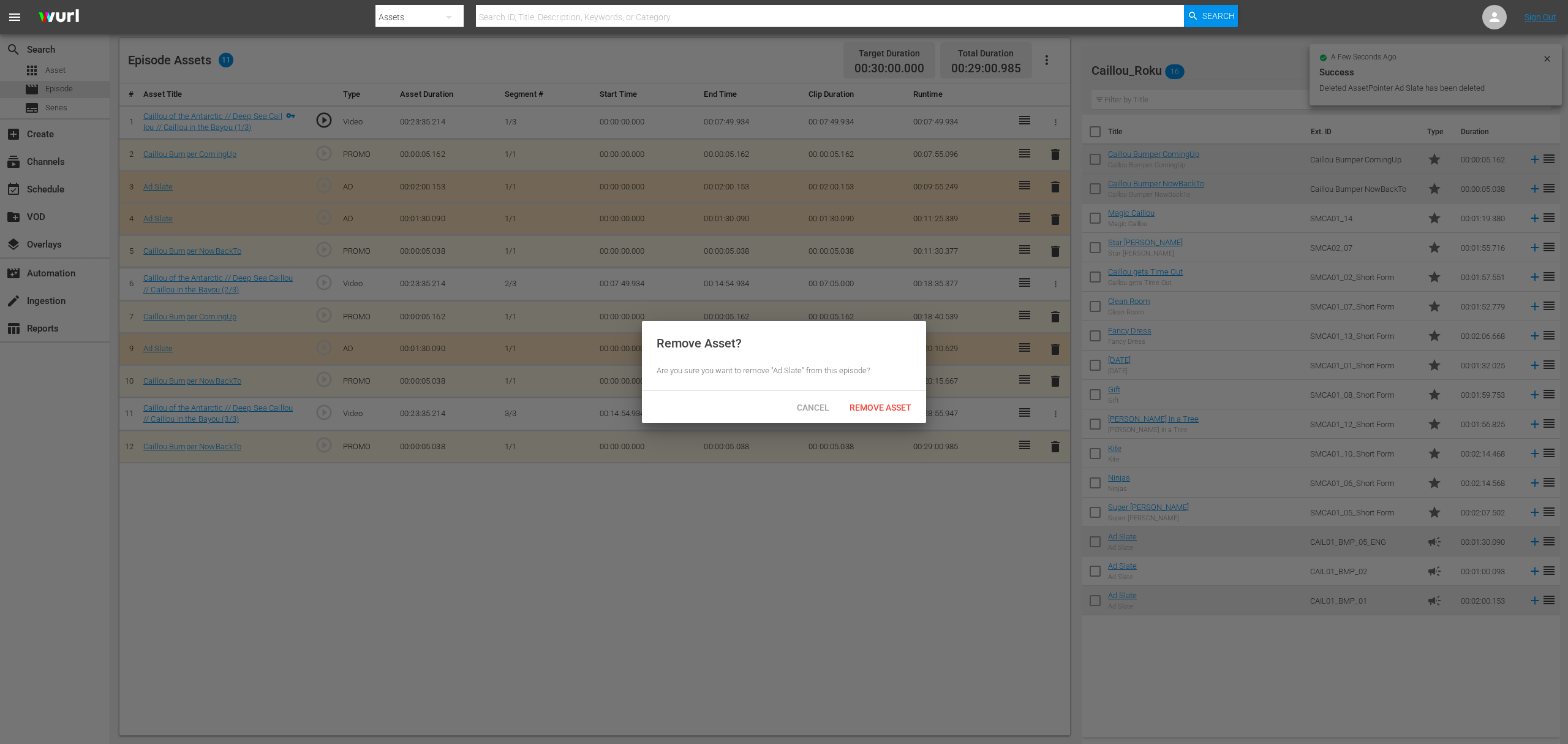
click at [888, 394] on div "Cancel Remove Asset" at bounding box center [784, 407] width 284 height 32
click at [887, 410] on span "Remove Asset" at bounding box center [880, 408] width 81 height 10
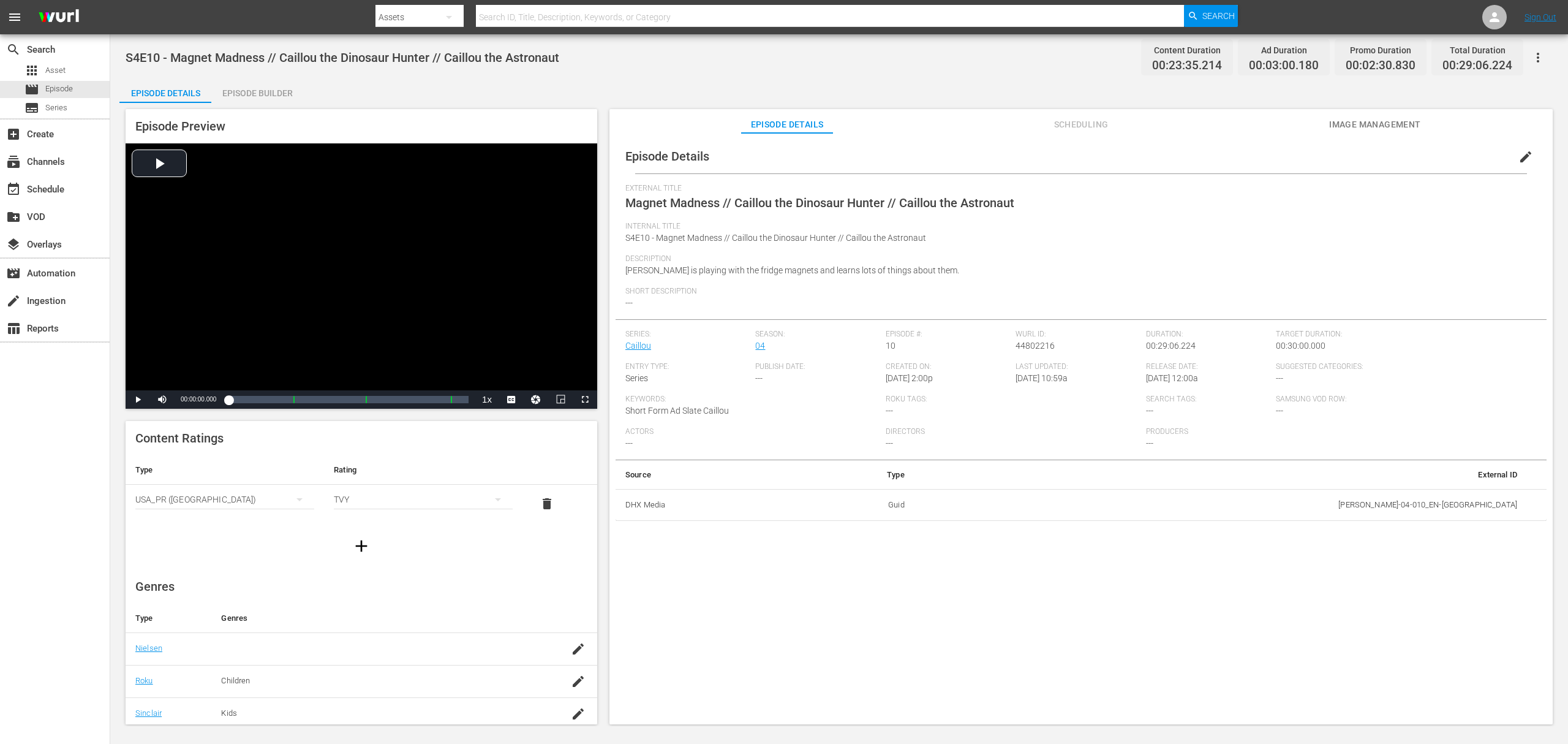
click at [250, 94] on div "Episode Builder" at bounding box center [258, 93] width 92 height 29
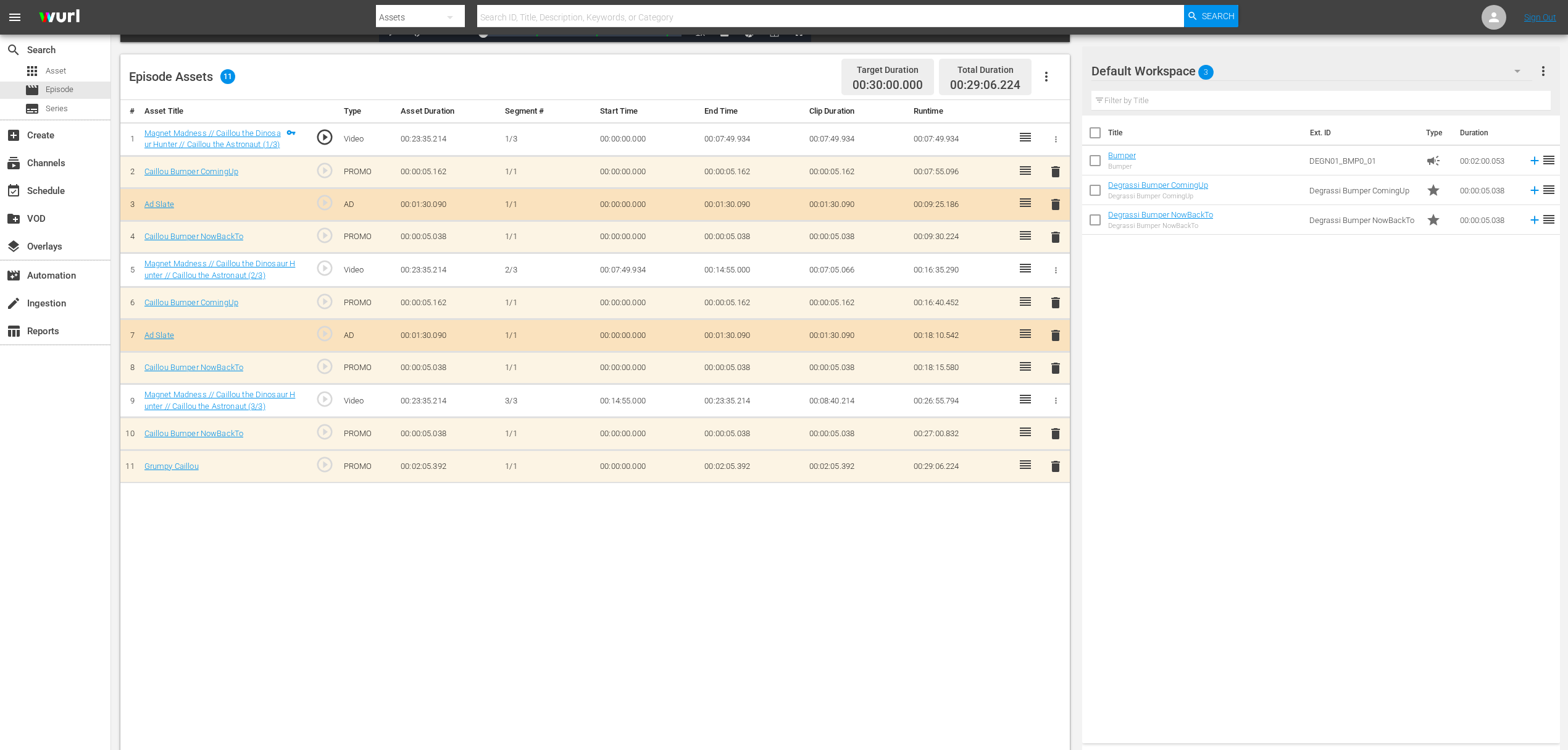
scroll to position [321, 0]
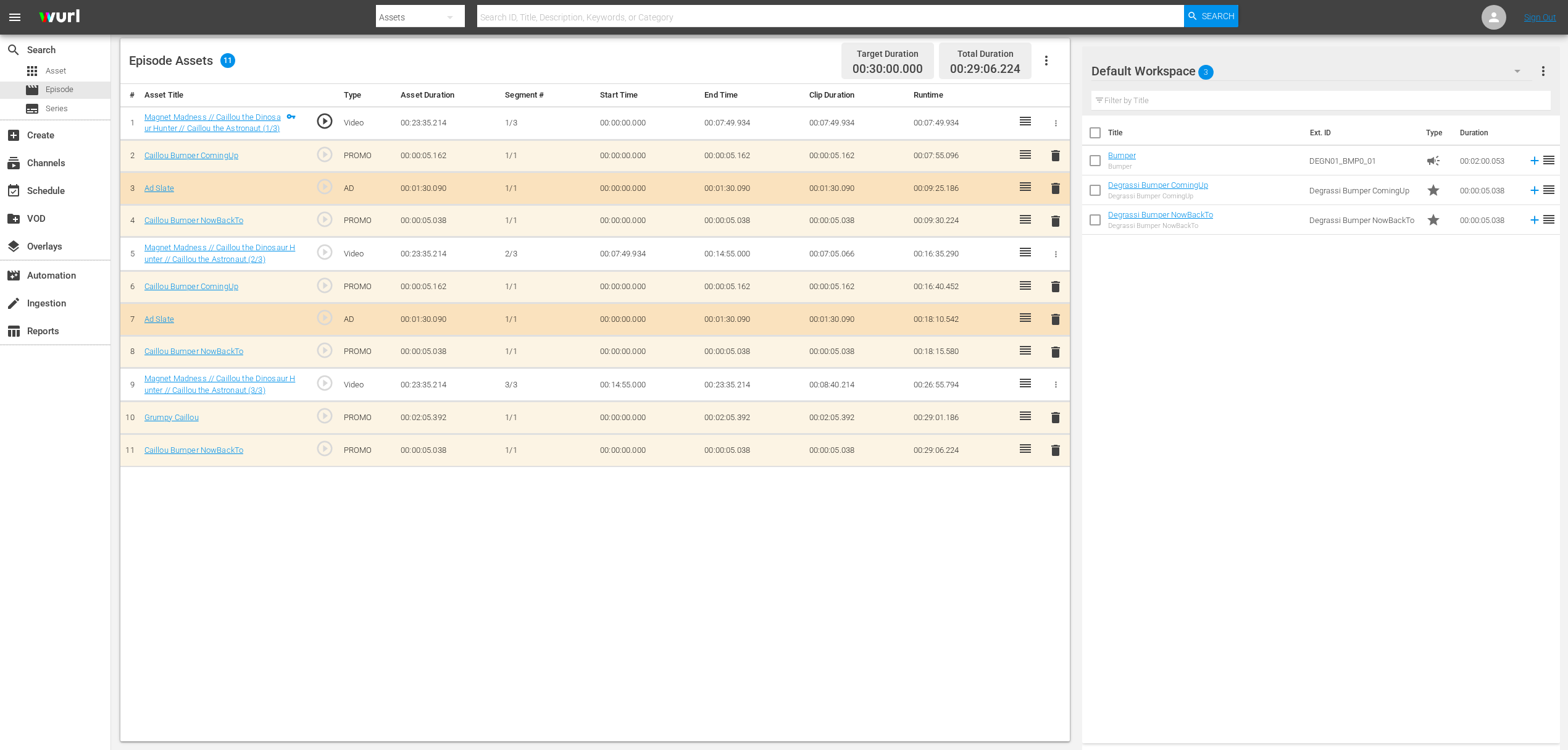
click at [1236, 65] on div "Default Workspace 3" at bounding box center [1312, 71] width 441 height 35
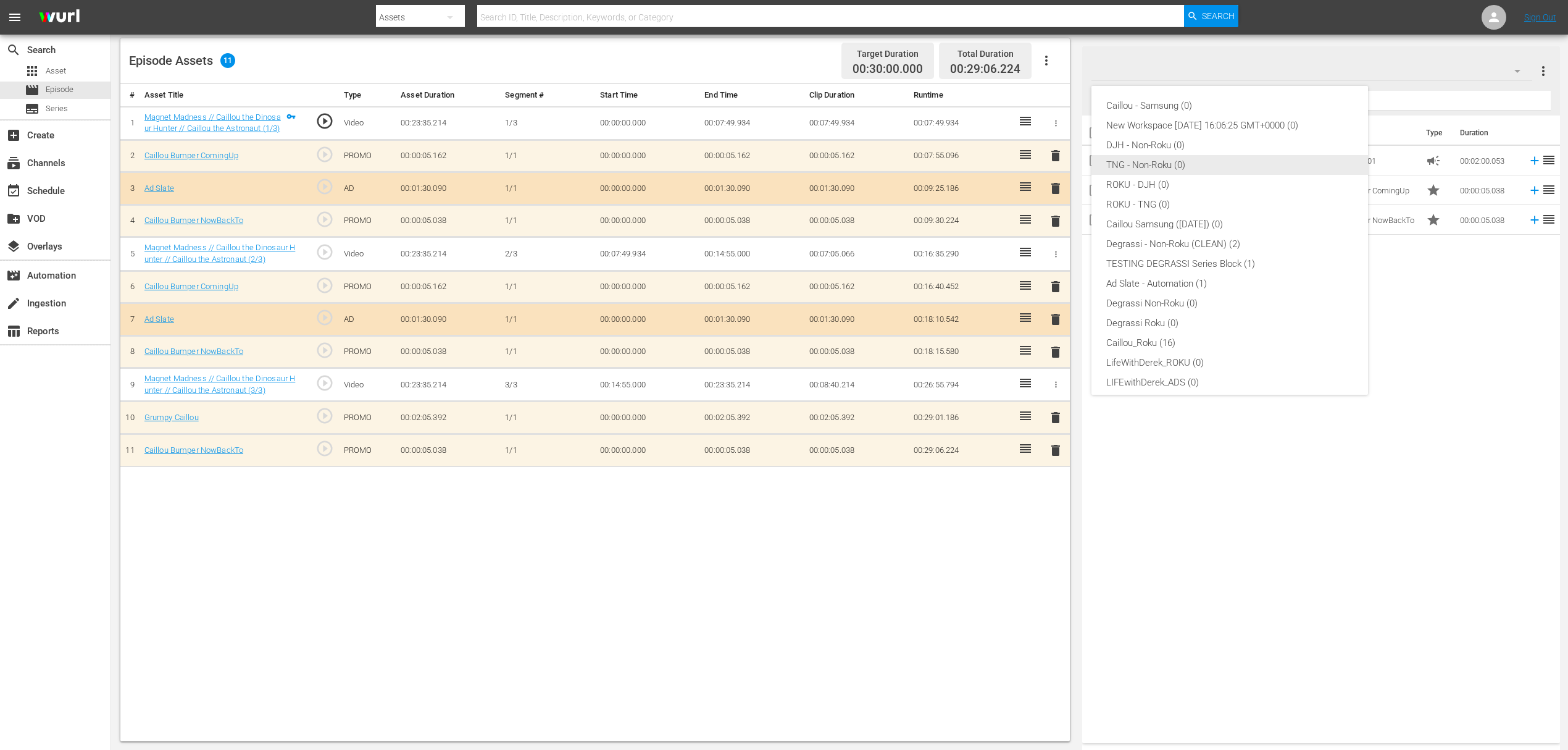
scroll to position [47, 0]
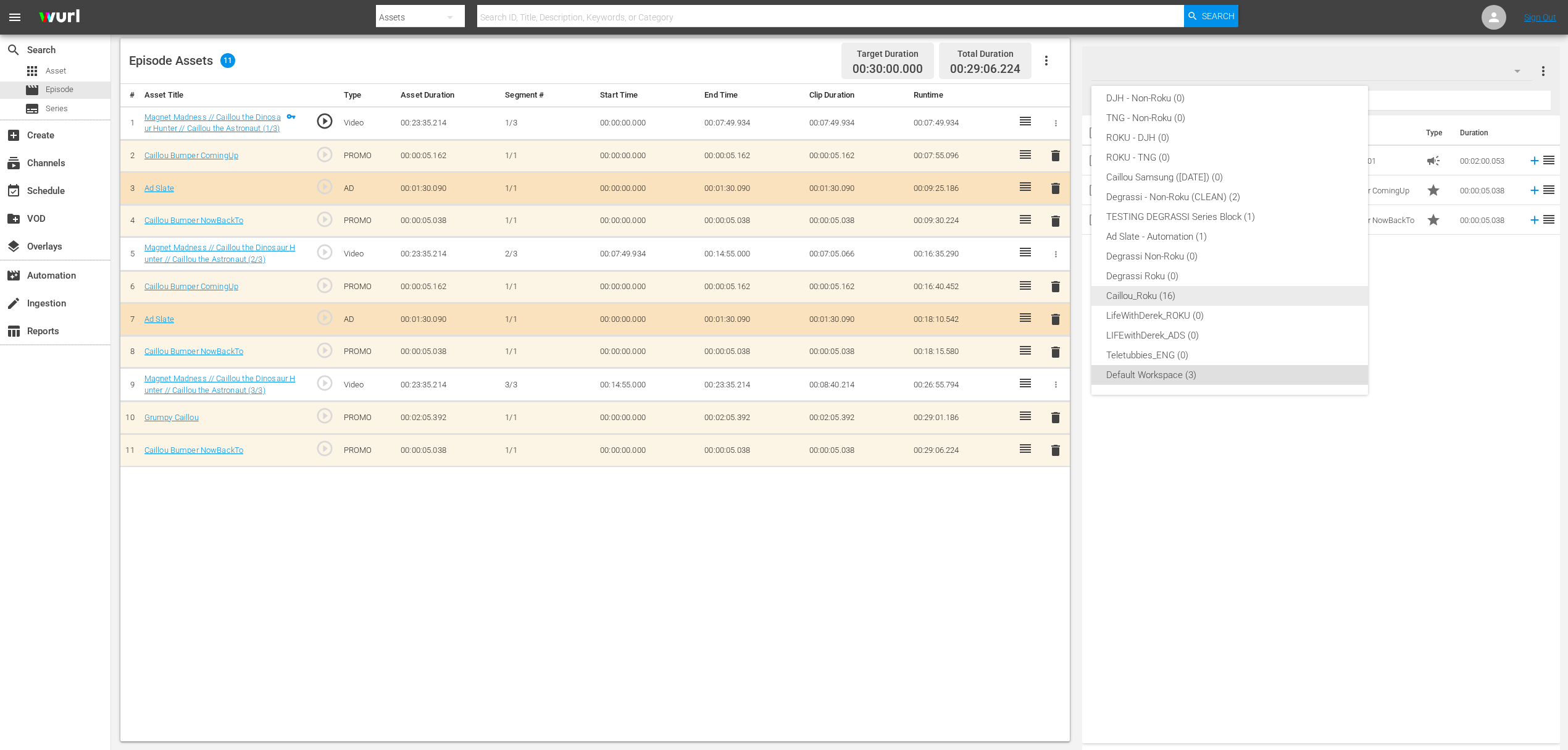
click at [1191, 293] on div "Caillou_Roku (16)" at bounding box center [1230, 295] width 247 height 19
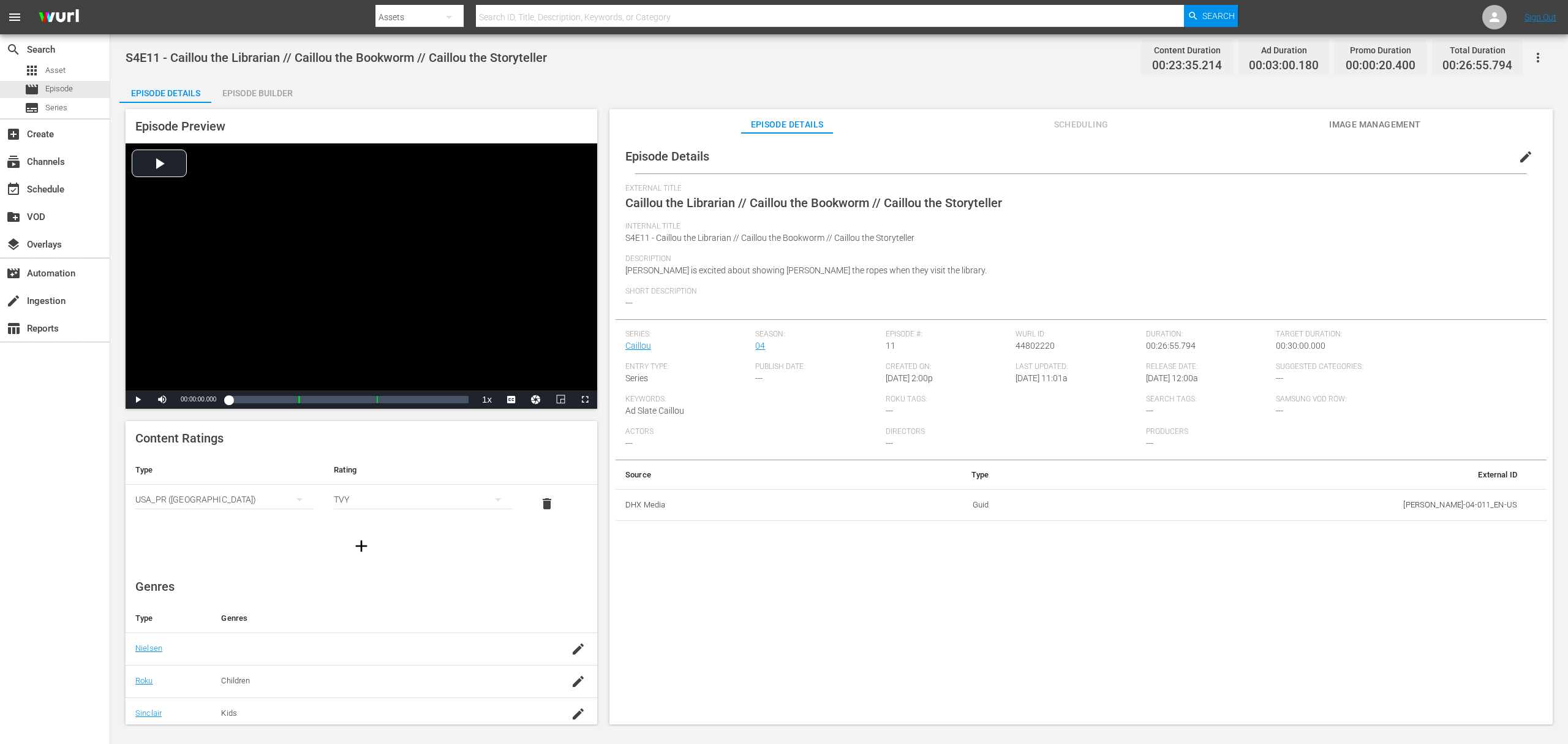
click at [253, 84] on div "Episode Builder" at bounding box center [258, 93] width 92 height 29
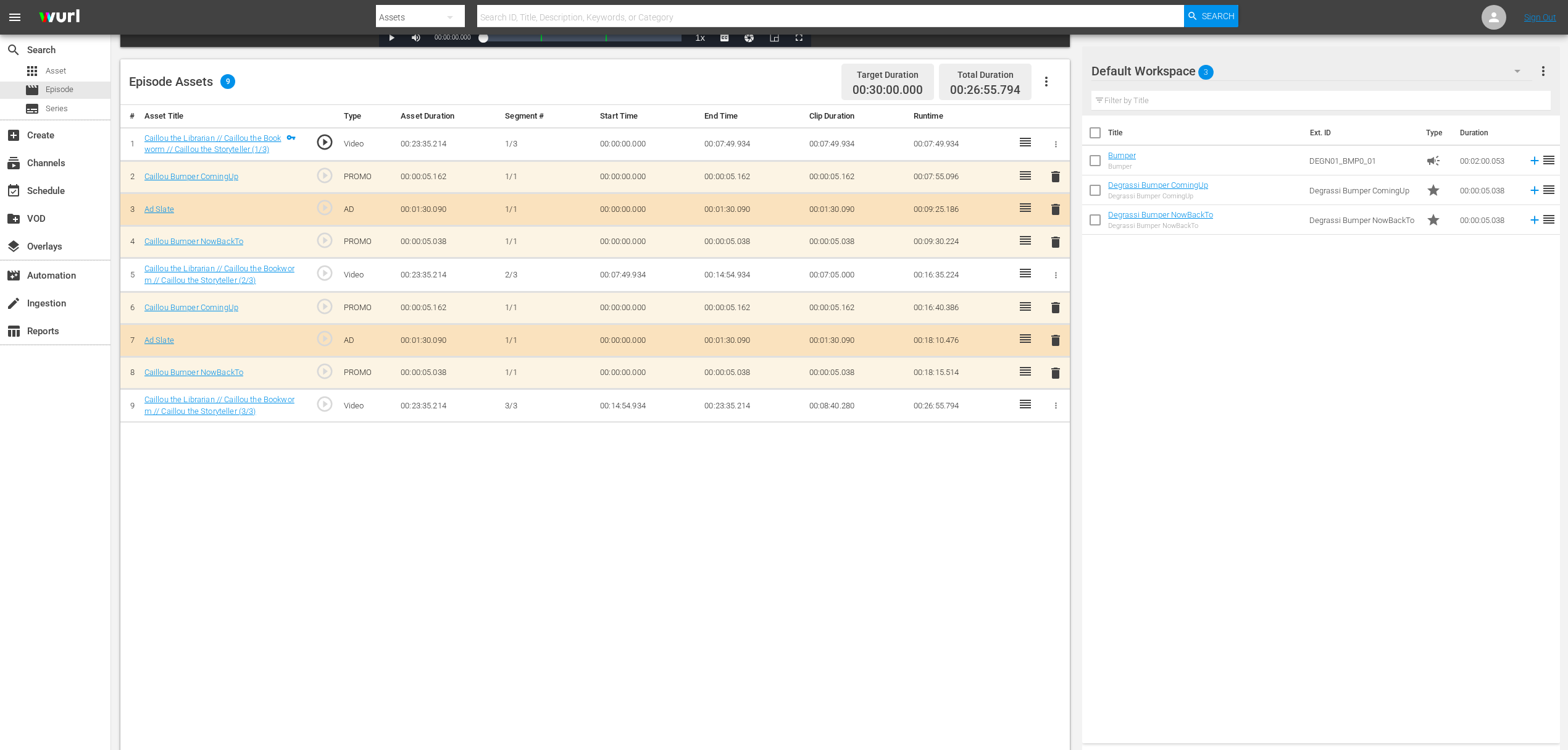
scroll to position [321, 0]
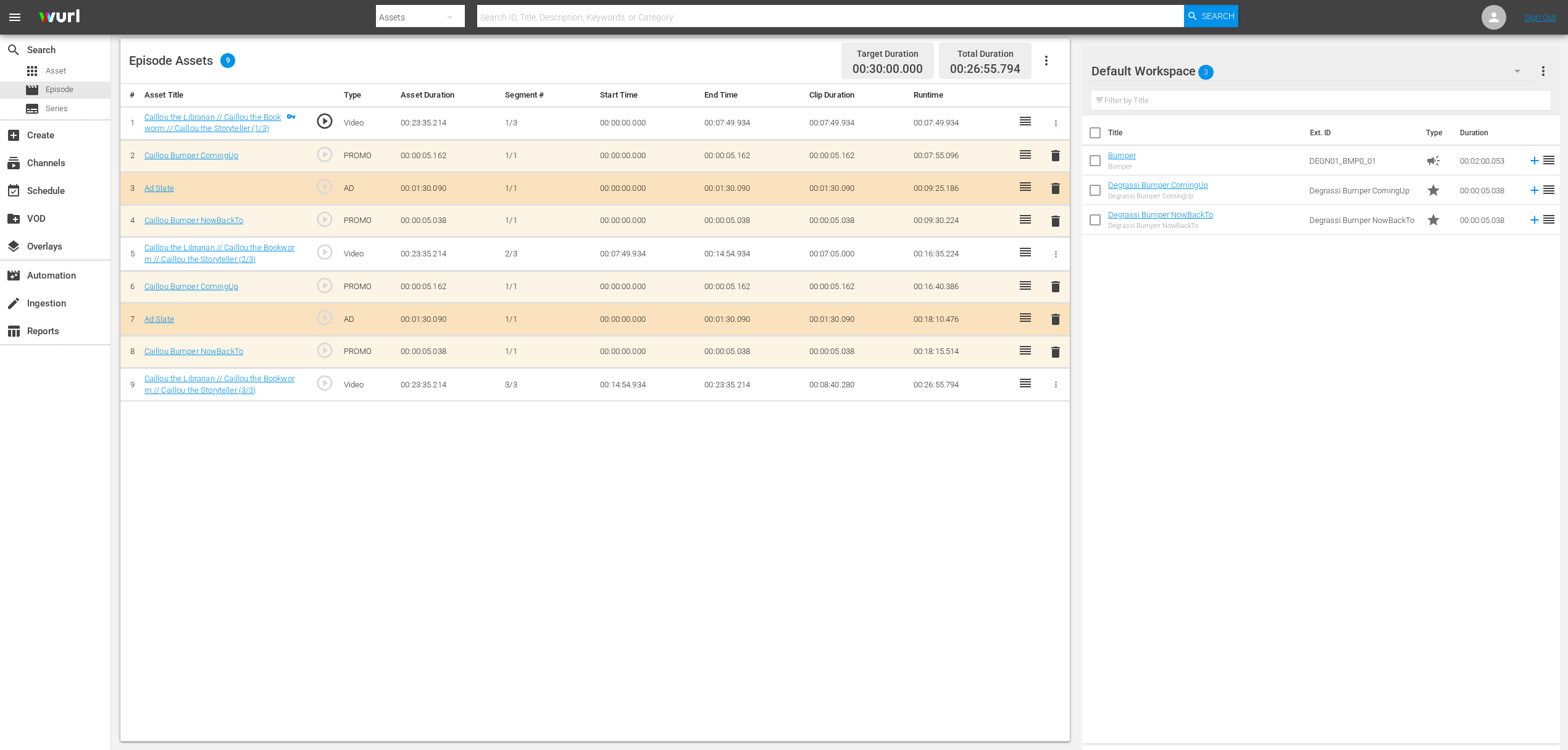
click at [1307, 70] on div "Default Workspace 3" at bounding box center [1312, 71] width 441 height 35
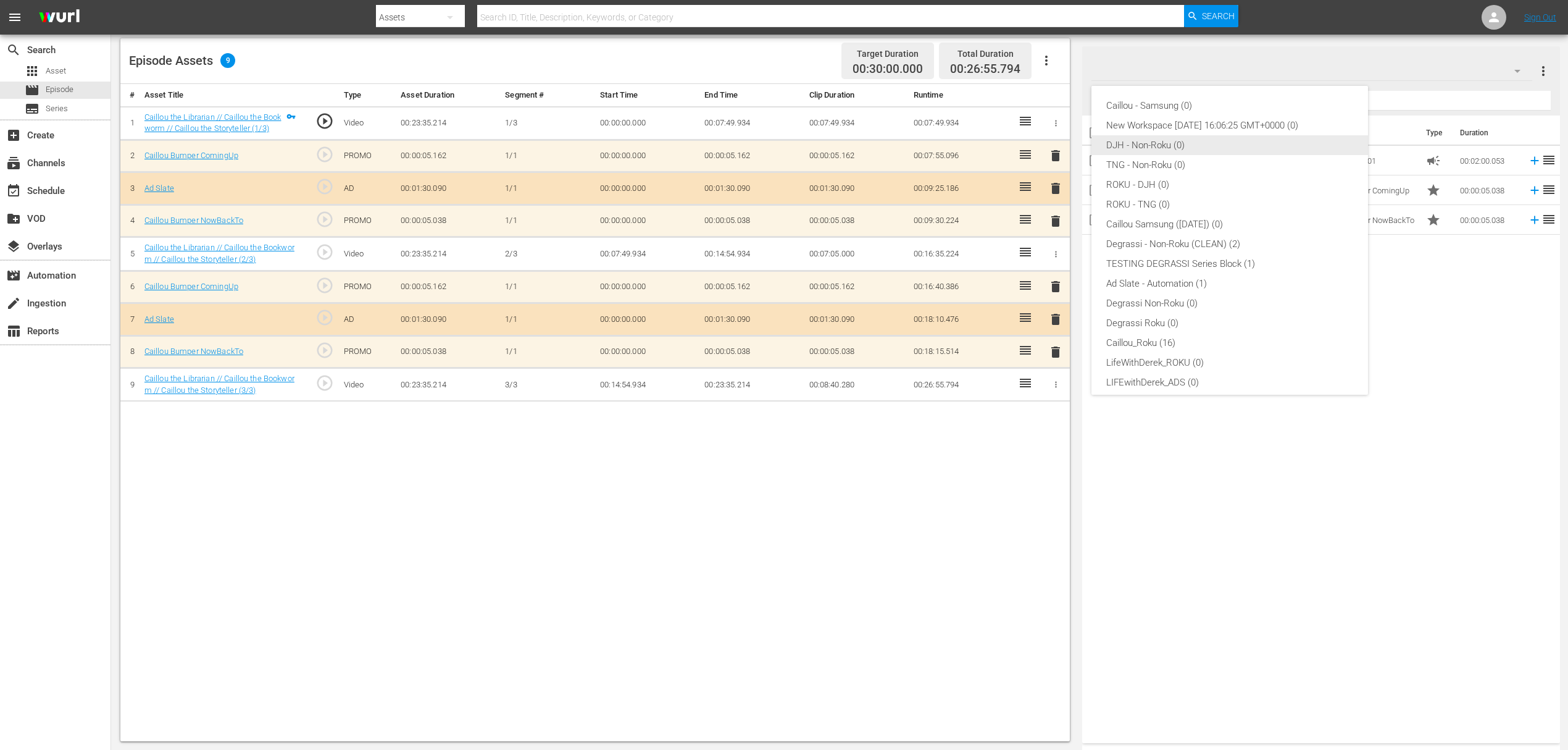
scroll to position [47, 0]
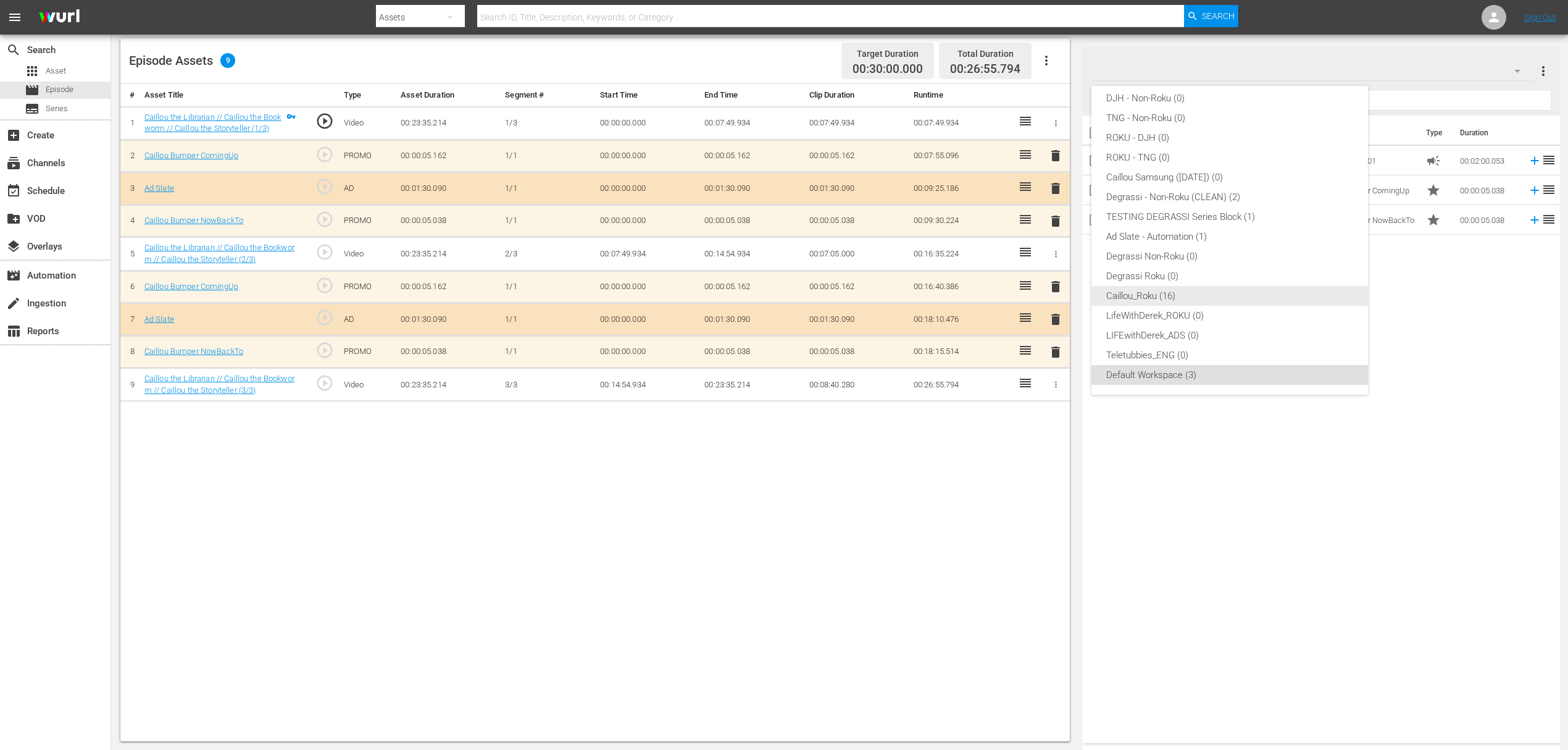
click at [1208, 291] on div "Caillou_Roku (16)" at bounding box center [1230, 295] width 247 height 19
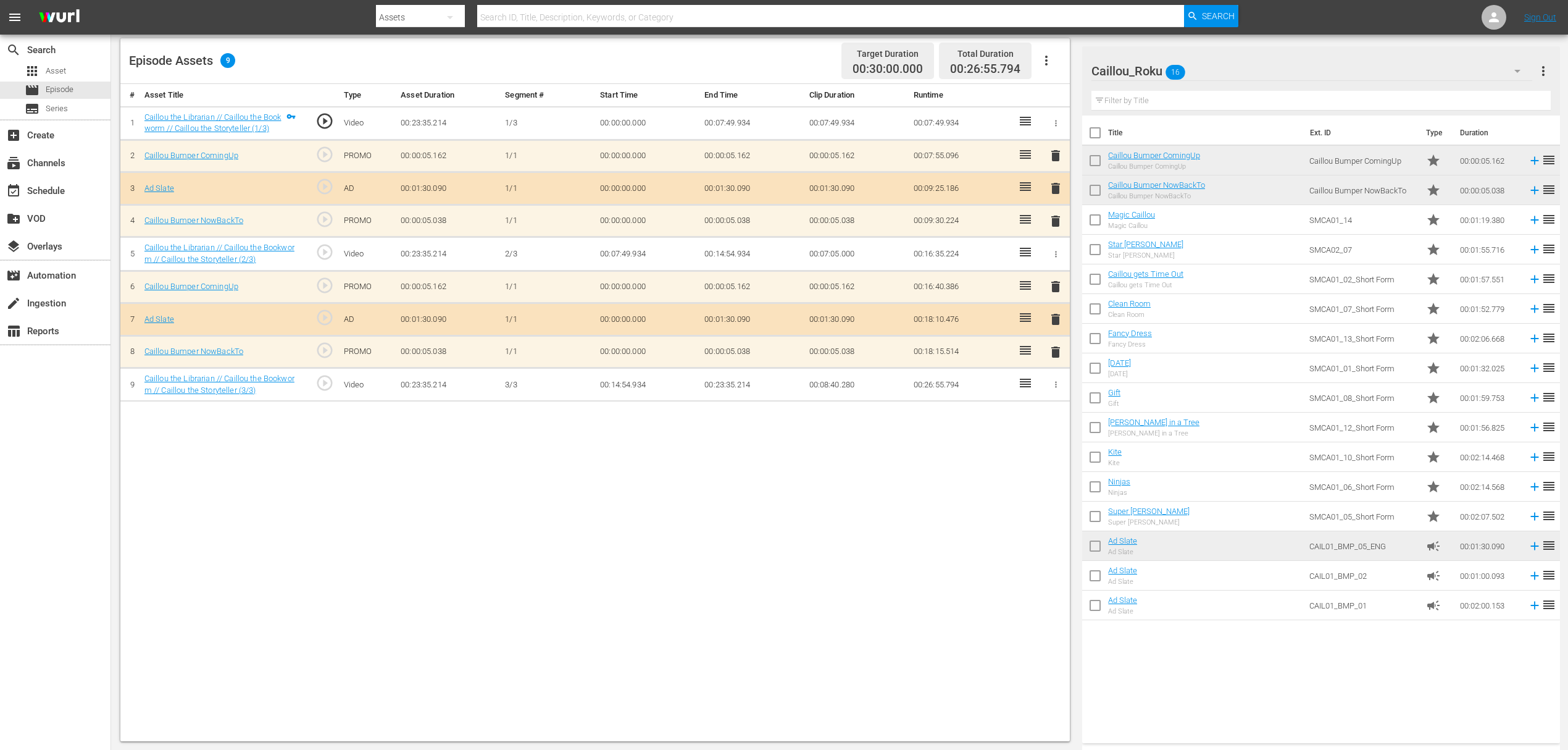
click at [1307, 460] on td "SMCA01_10_Short Form" at bounding box center [1363, 456] width 116 height 30
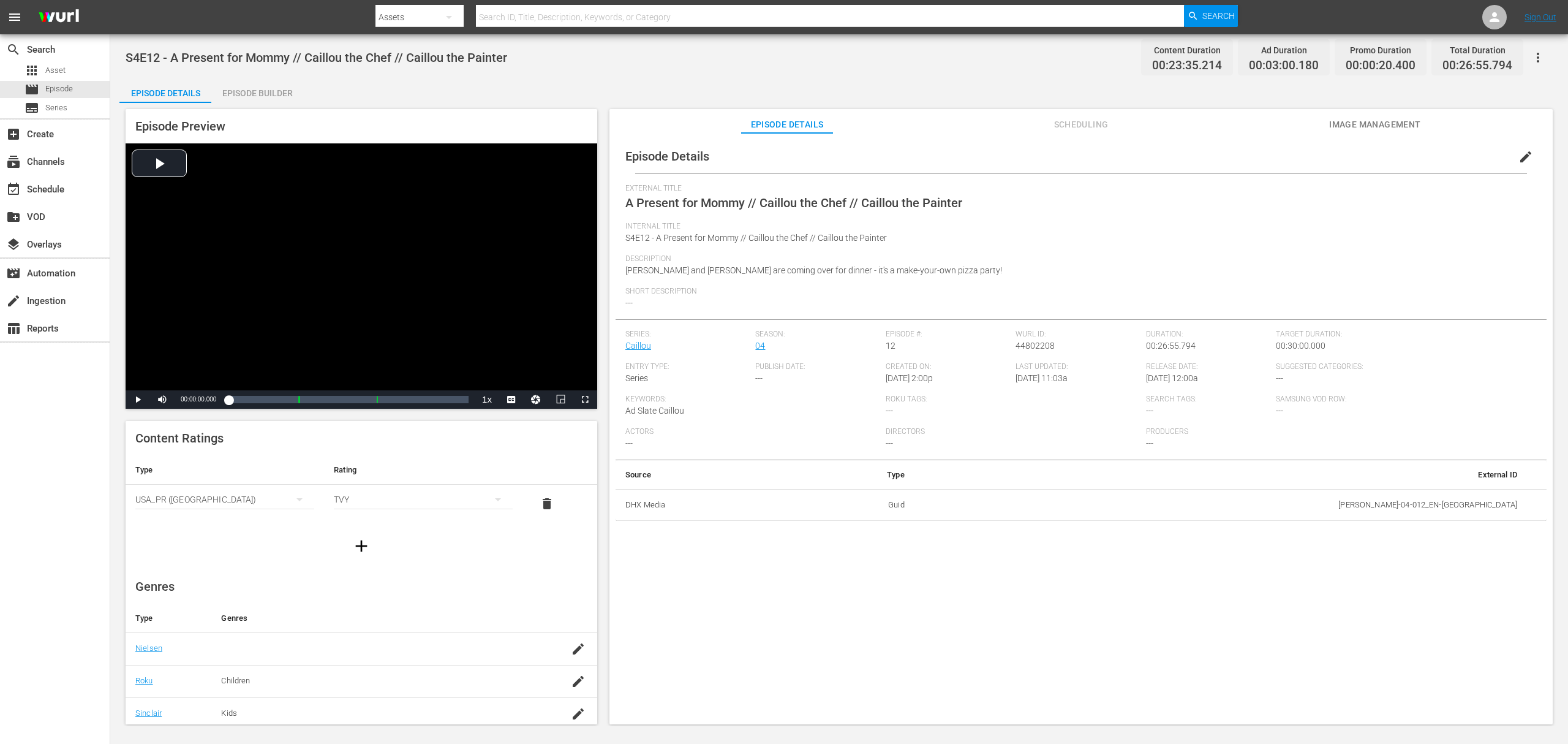
click at [275, 86] on div "Episode Builder" at bounding box center [258, 93] width 92 height 29
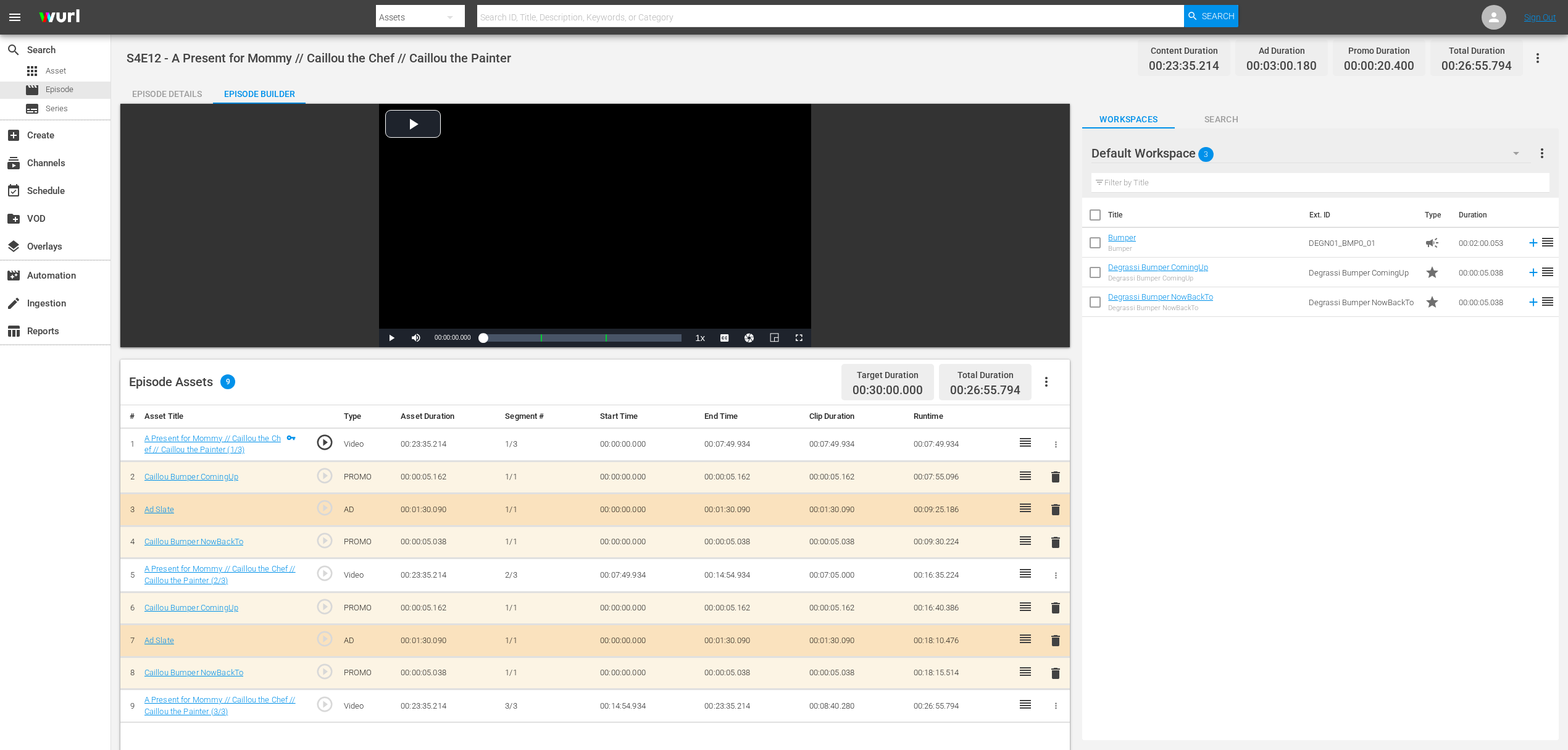
scroll to position [321, 0]
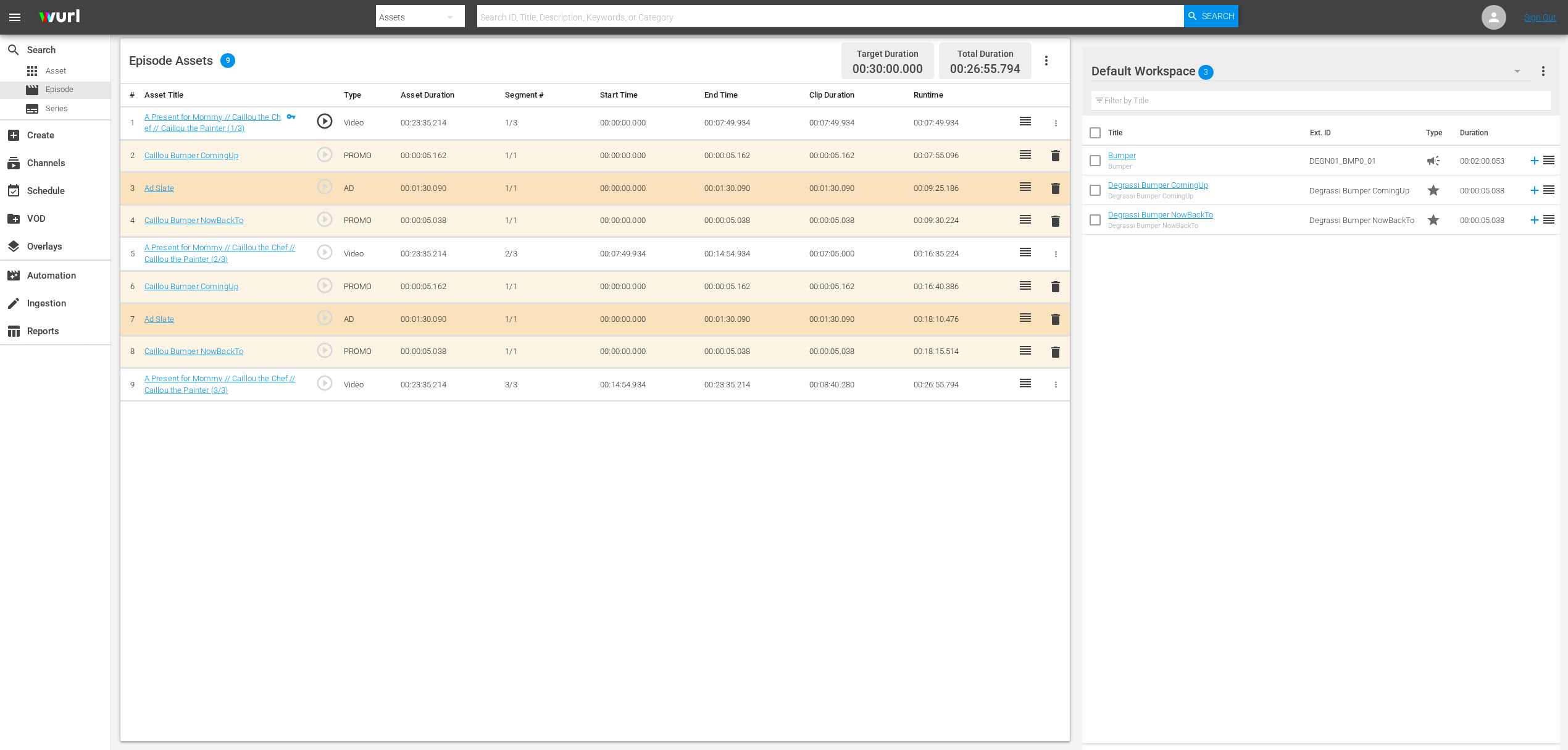
click at [1232, 67] on div "Default Workspace 3" at bounding box center [1312, 71] width 441 height 35
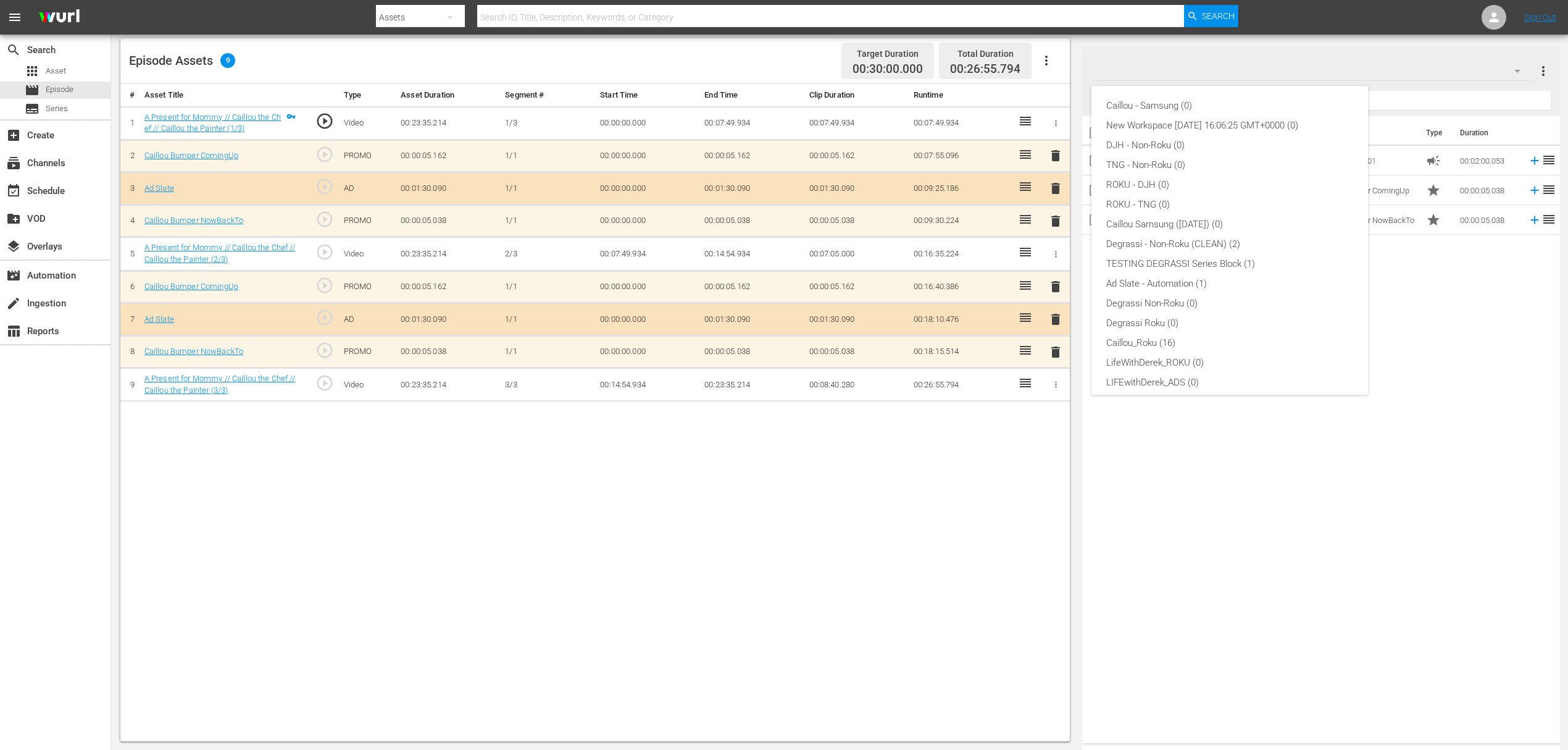
scroll to position [47, 0]
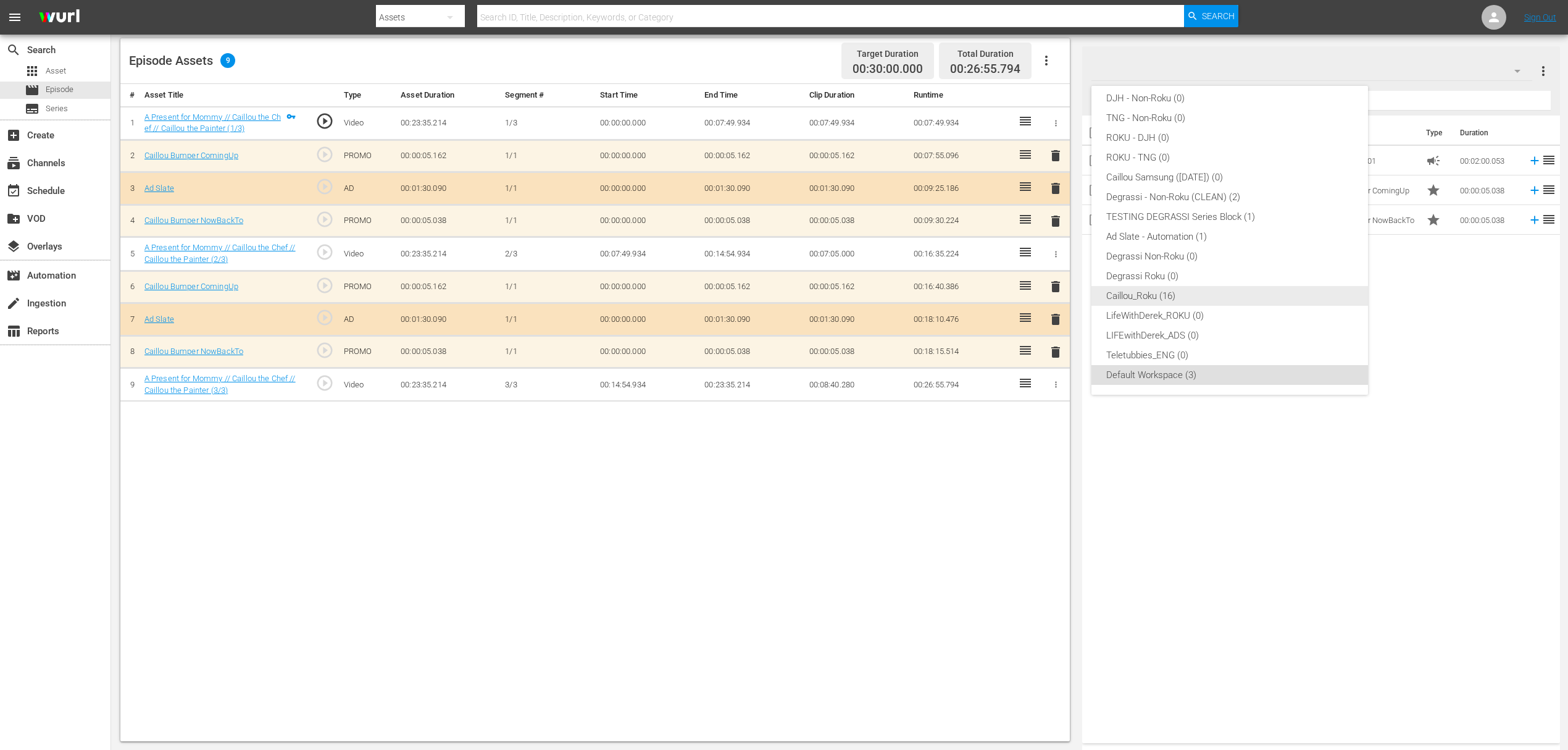
click at [1176, 289] on div "Caillou_Roku (16)" at bounding box center [1230, 295] width 247 height 19
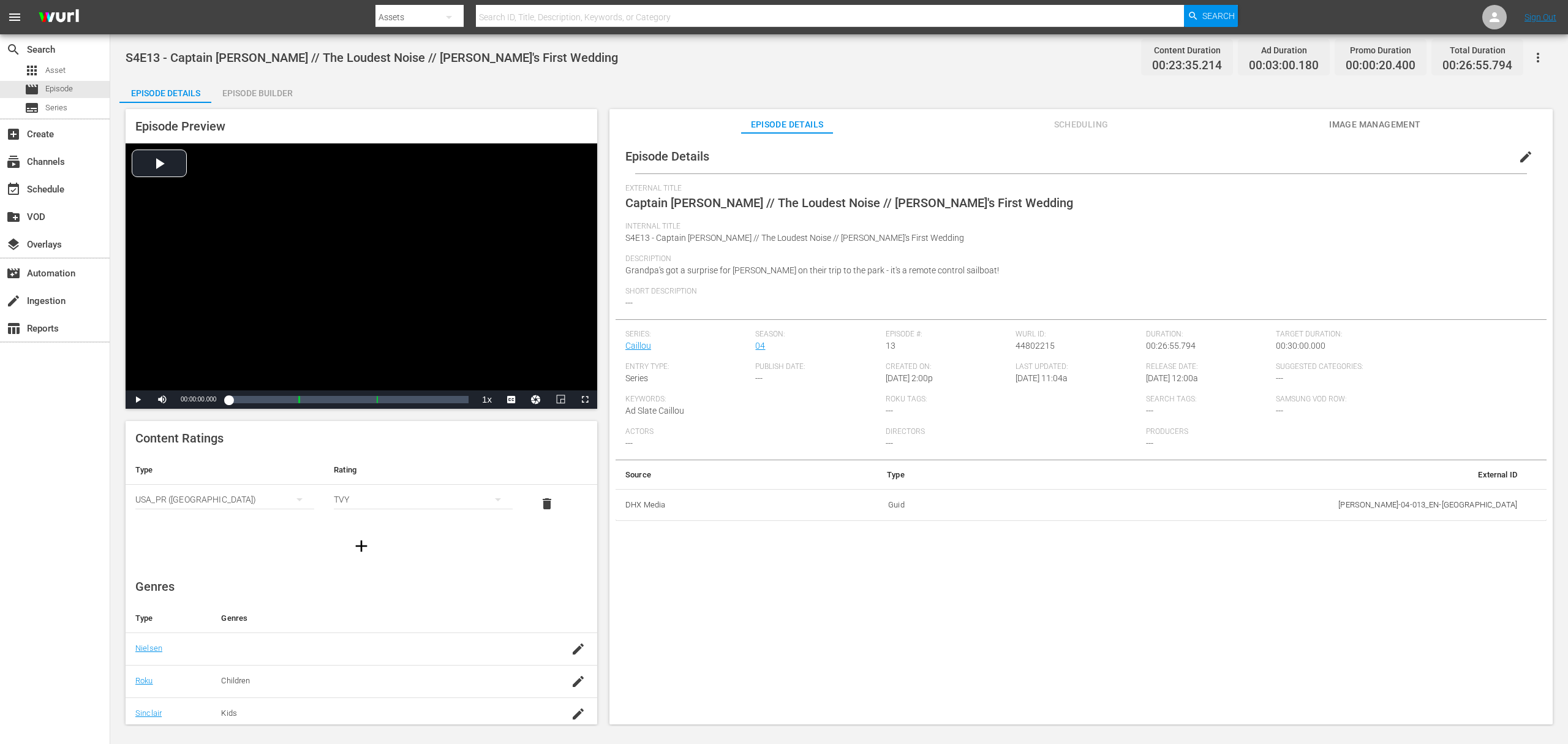
click at [265, 86] on div "Episode Builder" at bounding box center [258, 93] width 92 height 29
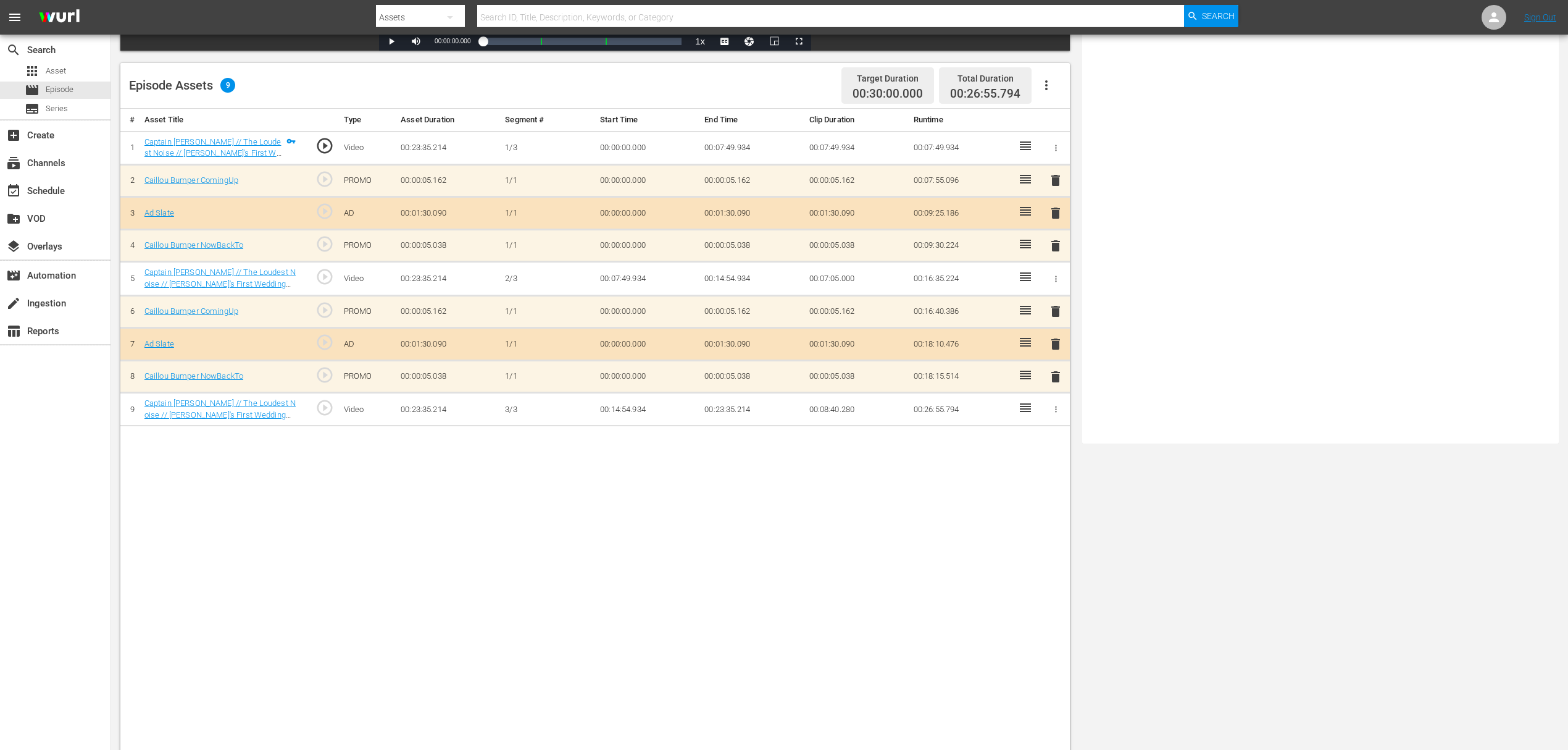
scroll to position [321, 0]
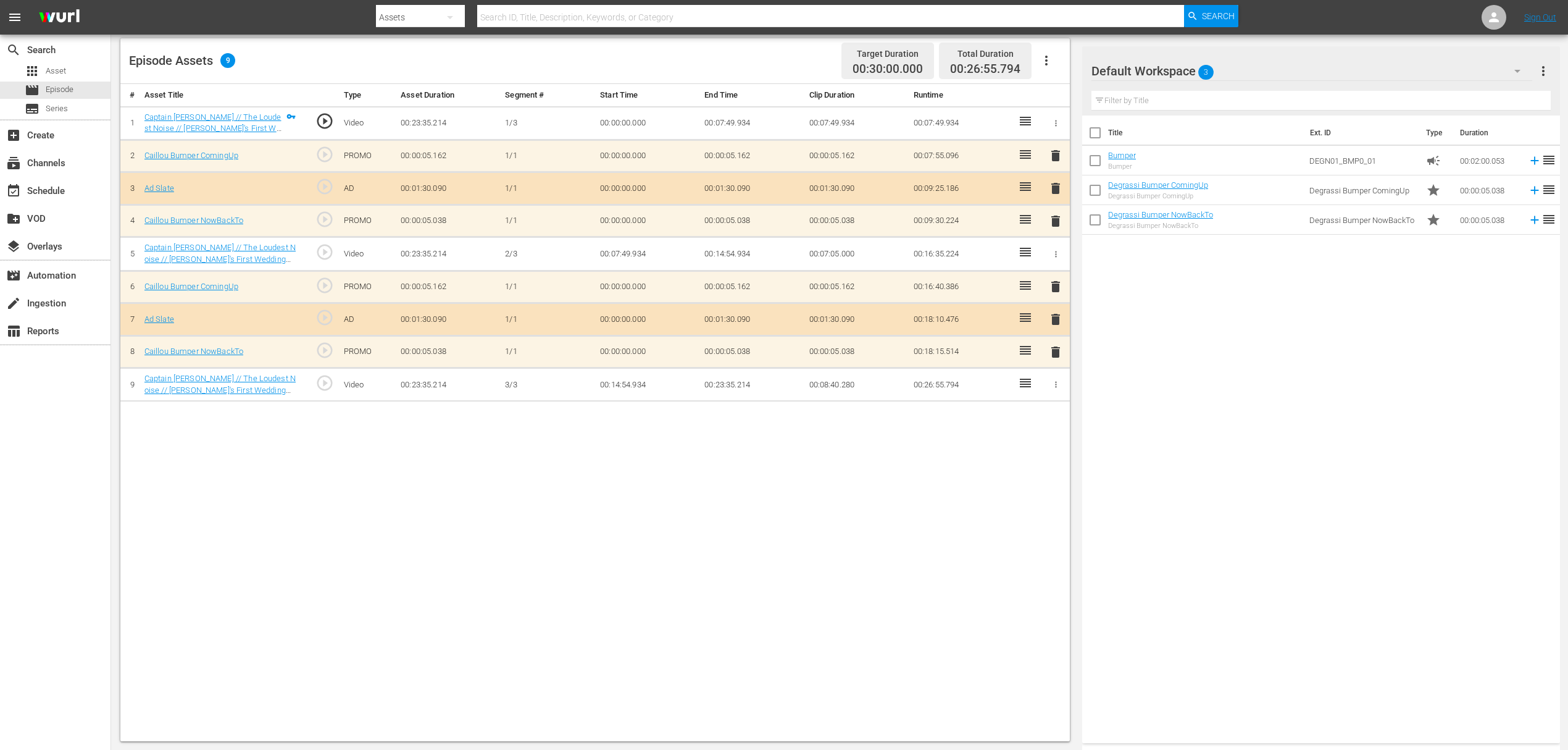
click at [1183, 68] on div "Default Workspace 3" at bounding box center [1312, 71] width 441 height 35
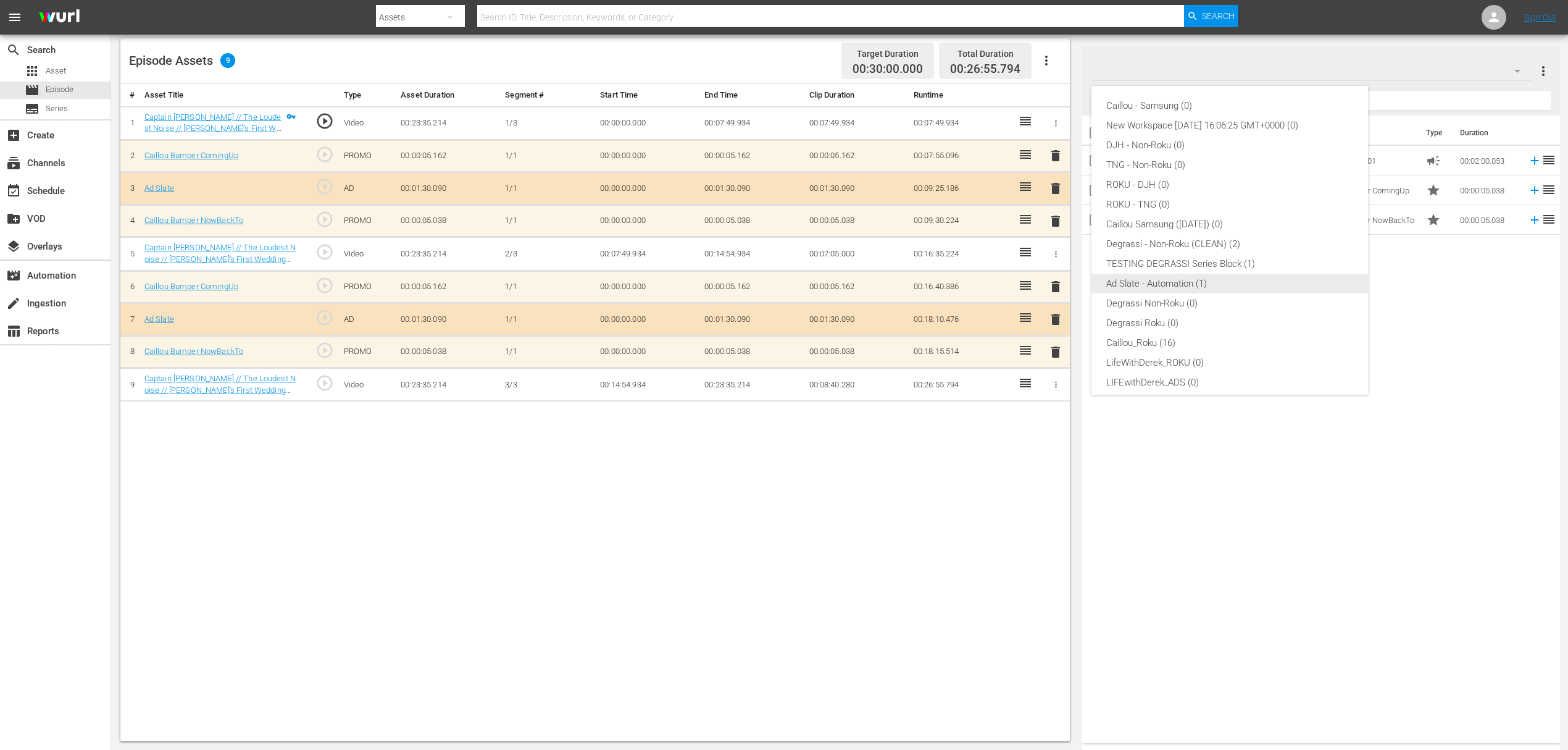
scroll to position [47, 0]
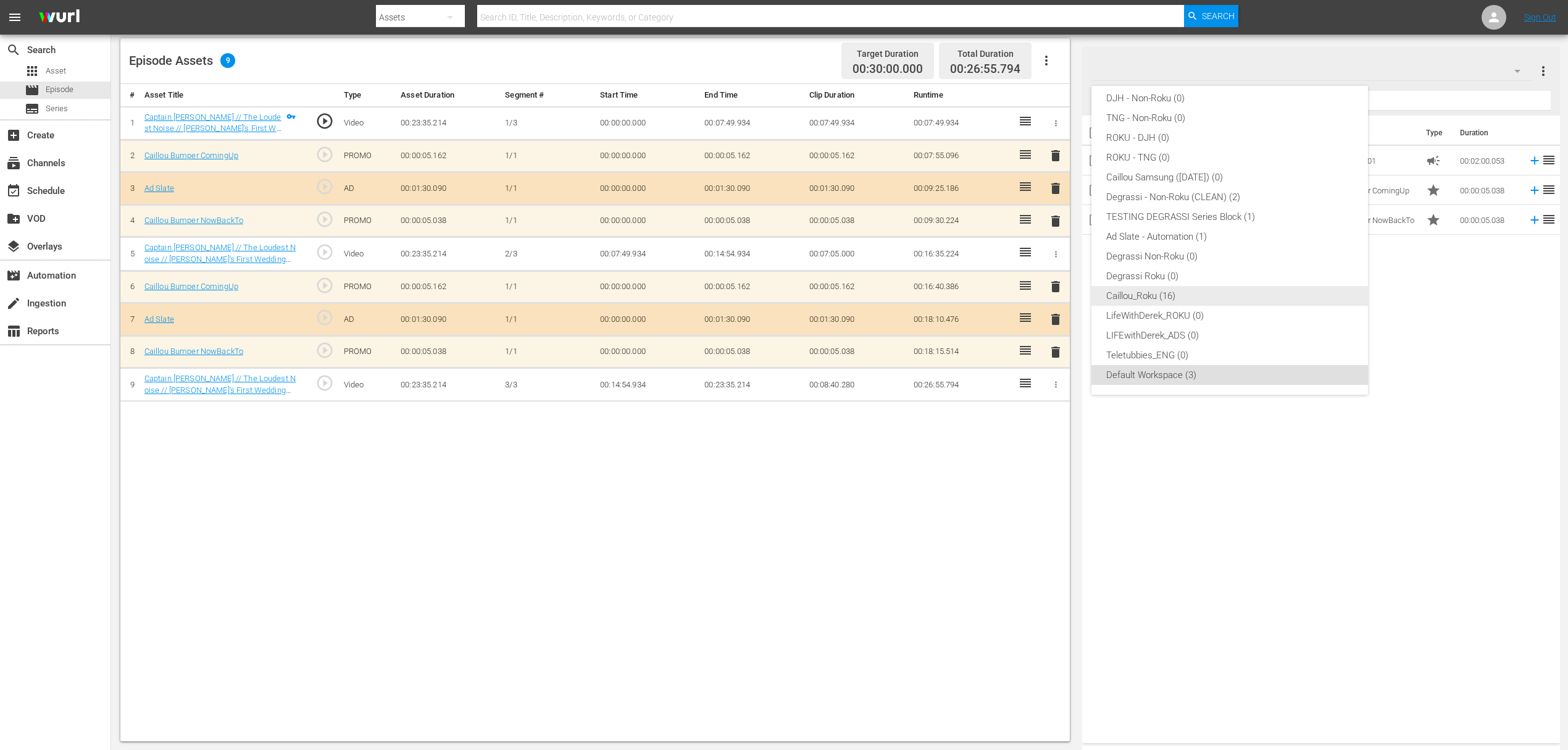
click at [1153, 298] on div "Caillou_Roku (16)" at bounding box center [1230, 295] width 247 height 19
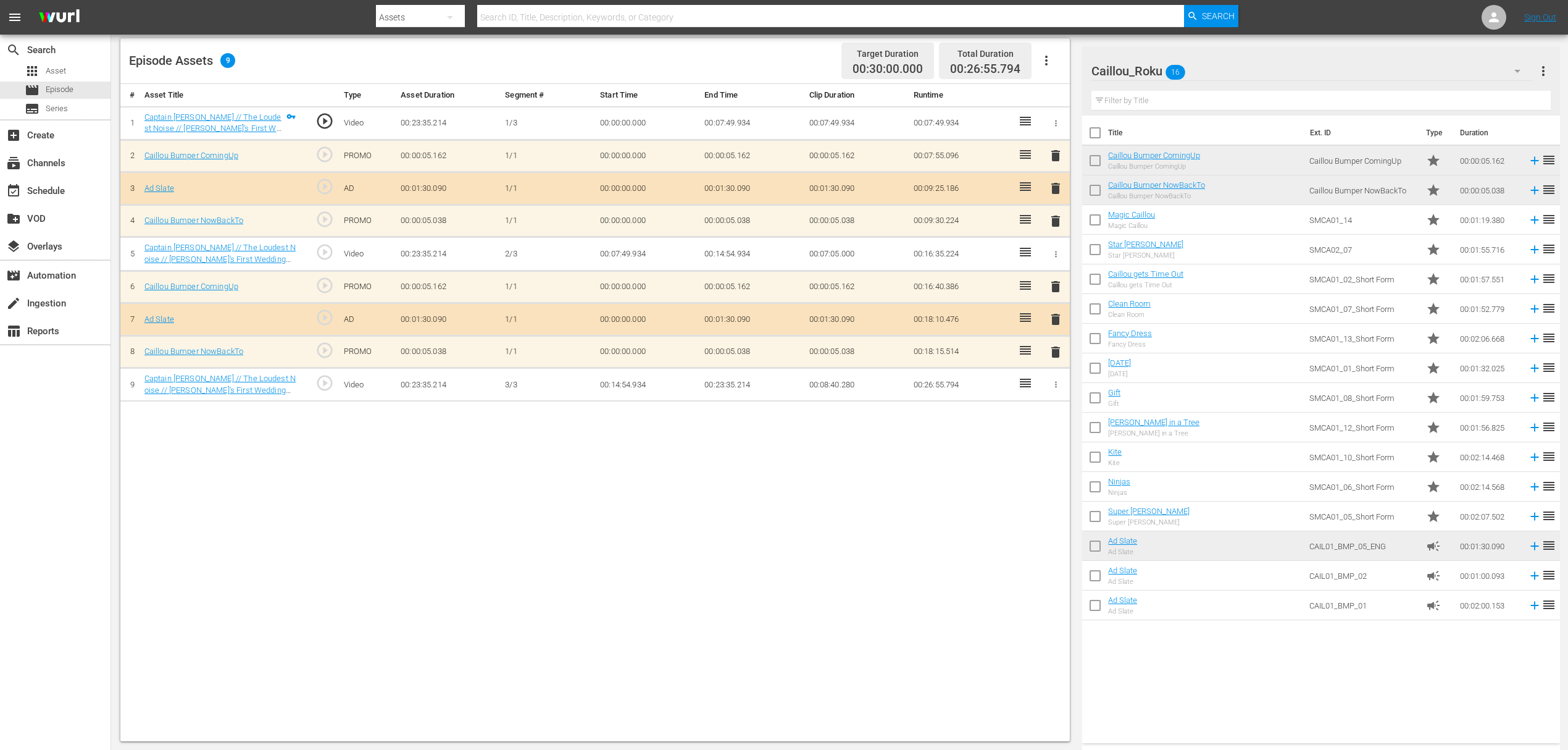
click at [1319, 488] on td "SMCA01_06_Short Form" at bounding box center [1363, 486] width 116 height 30
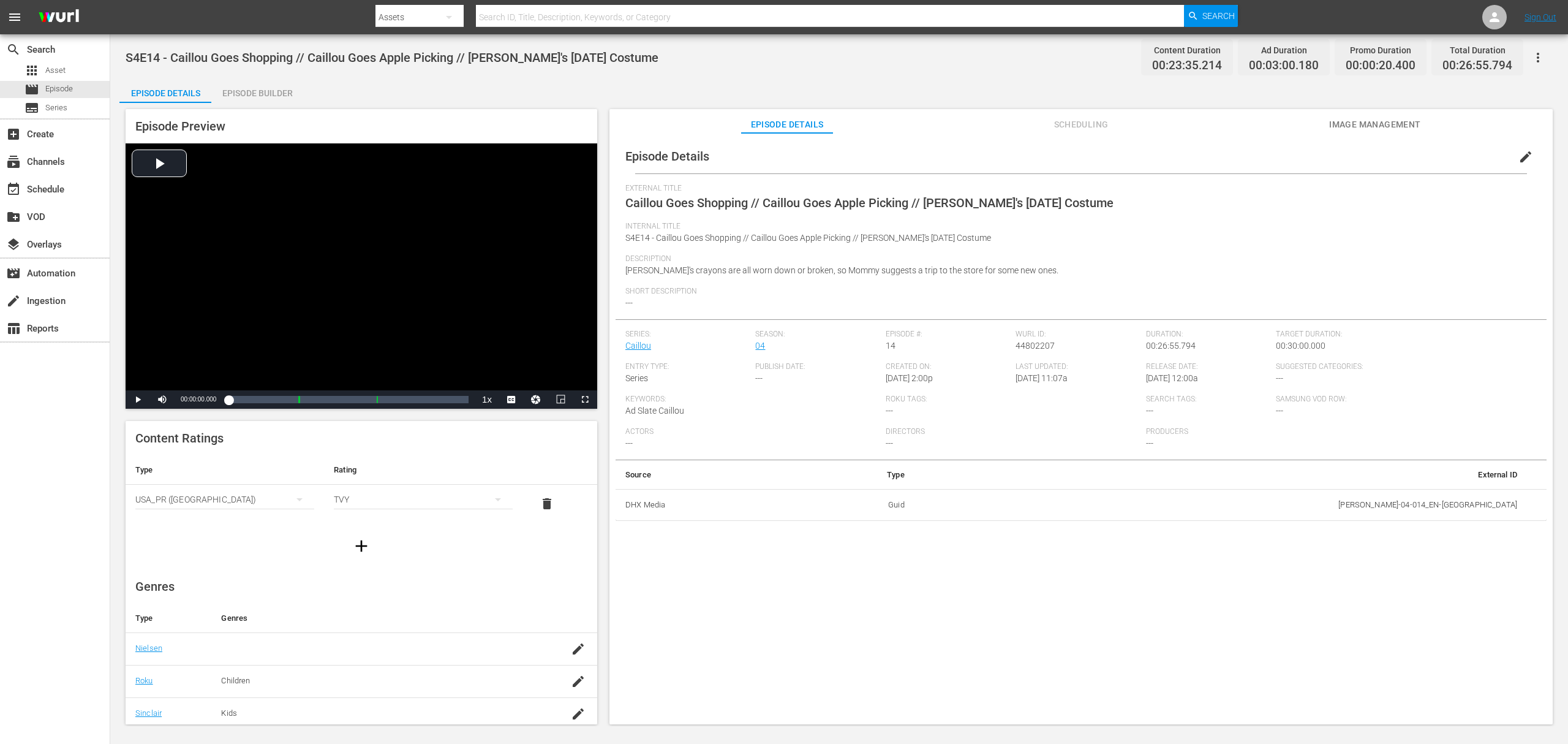
click at [251, 96] on div "Episode Builder" at bounding box center [258, 93] width 92 height 29
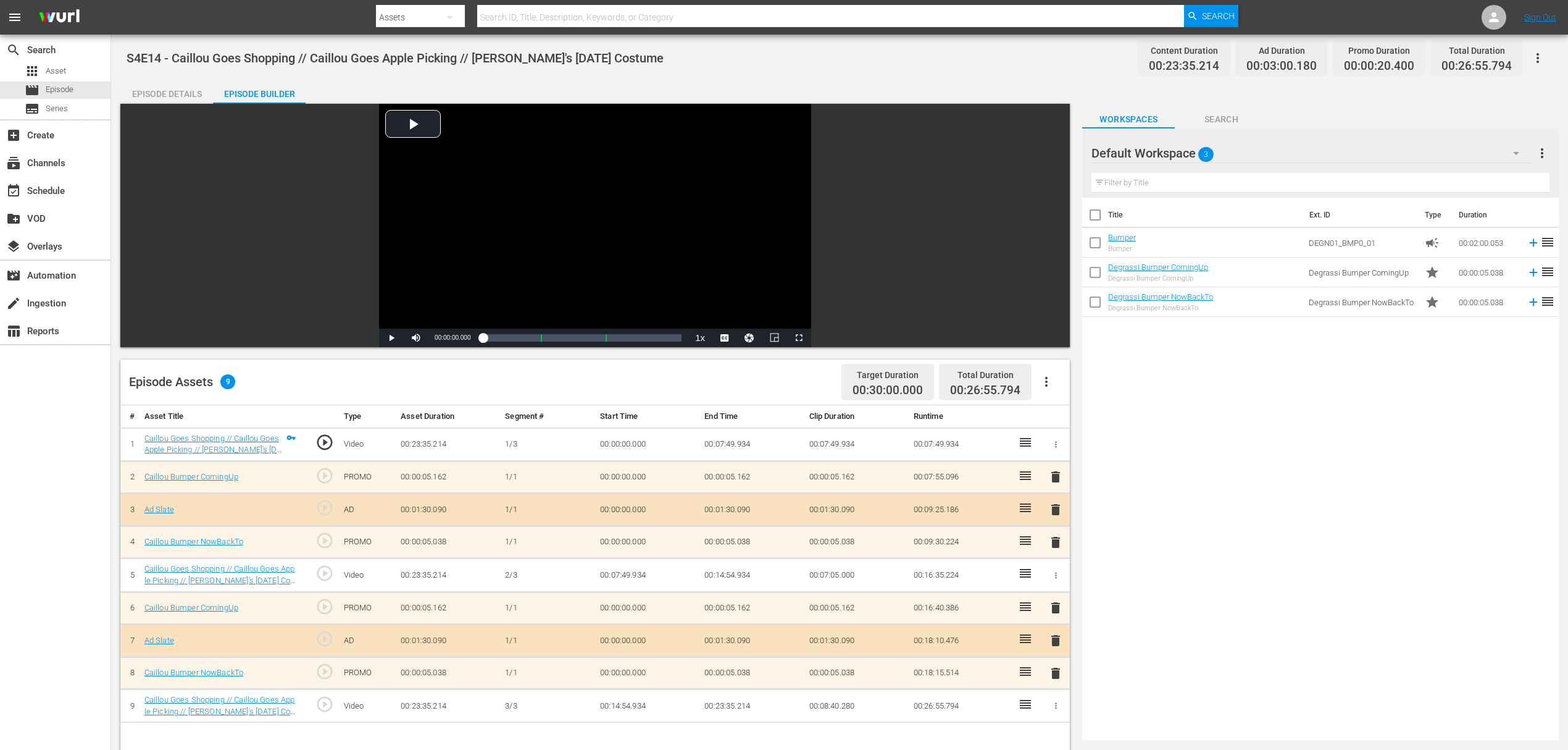
click at [1199, 146] on span "3" at bounding box center [1207, 154] width 15 height 26
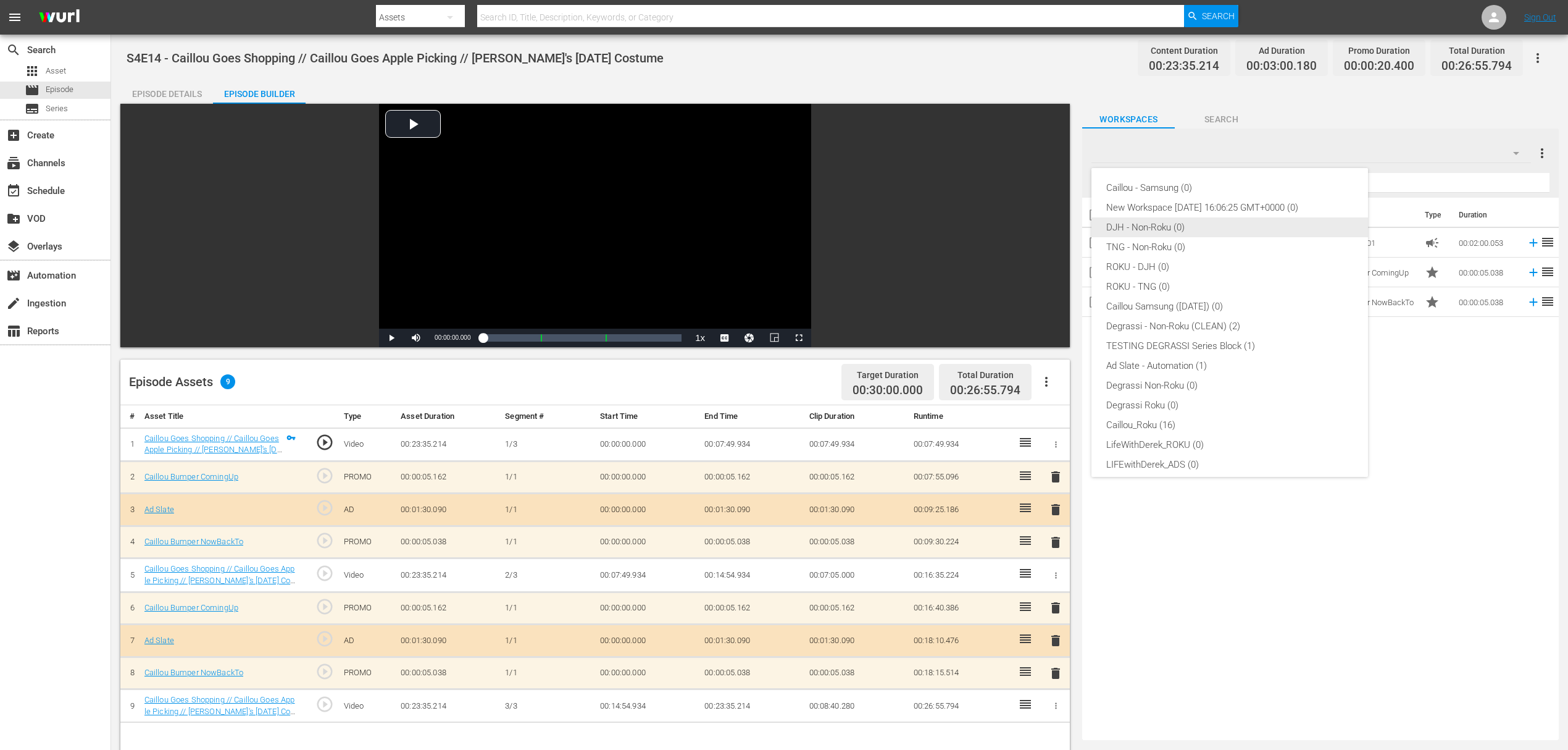
scroll to position [47, 0]
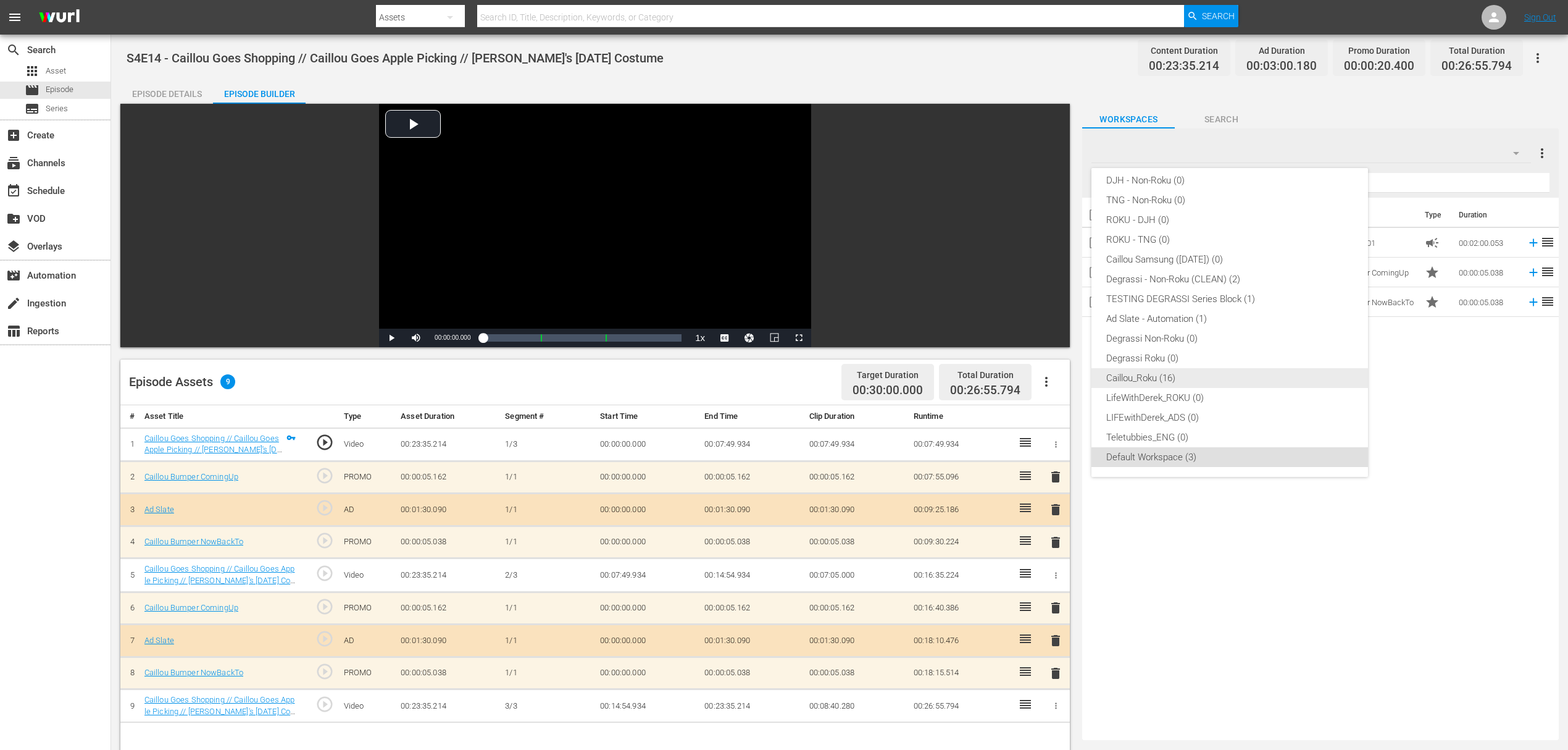
click at [1181, 378] on div "Caillou_Roku (16)" at bounding box center [1230, 377] width 247 height 19
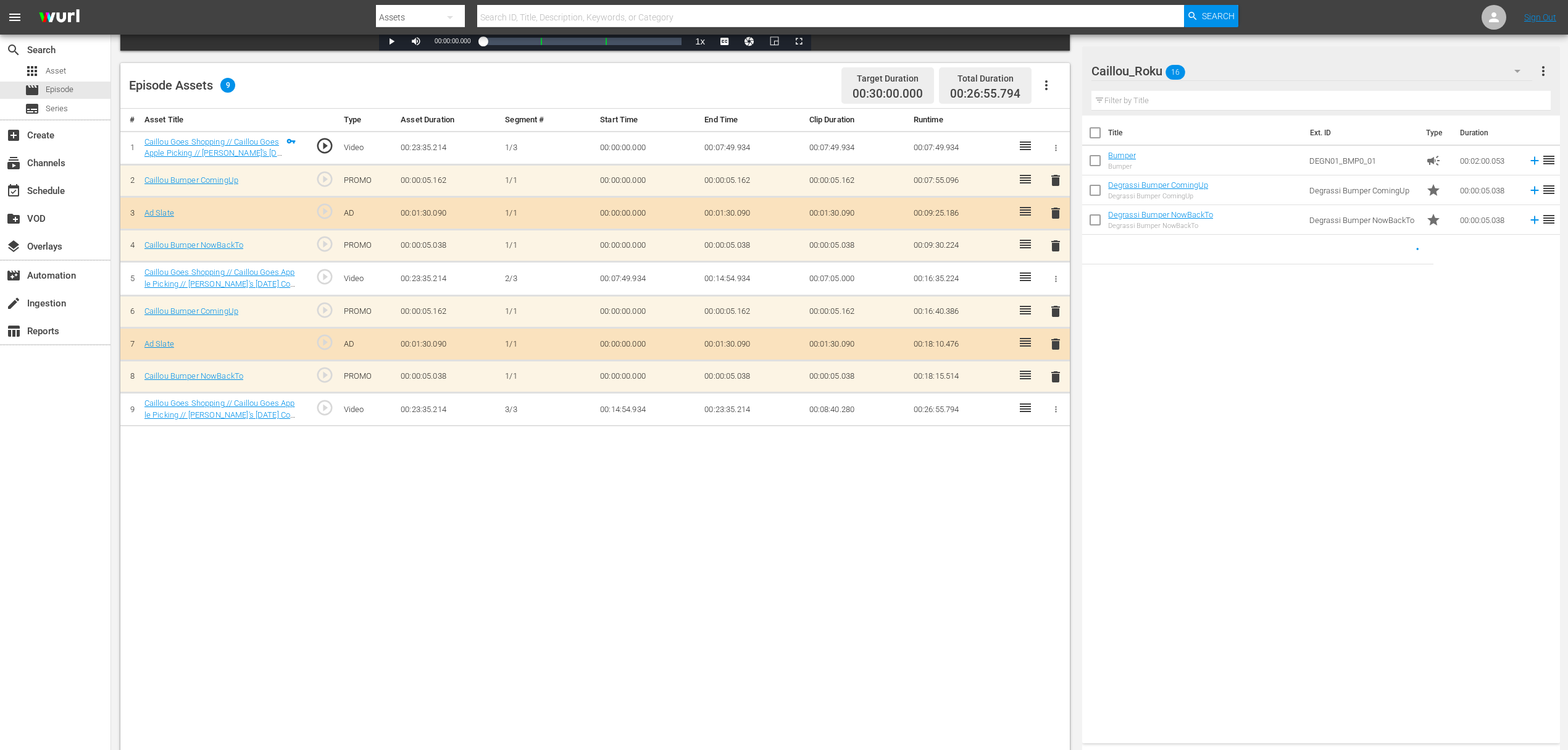
scroll to position [321, 0]
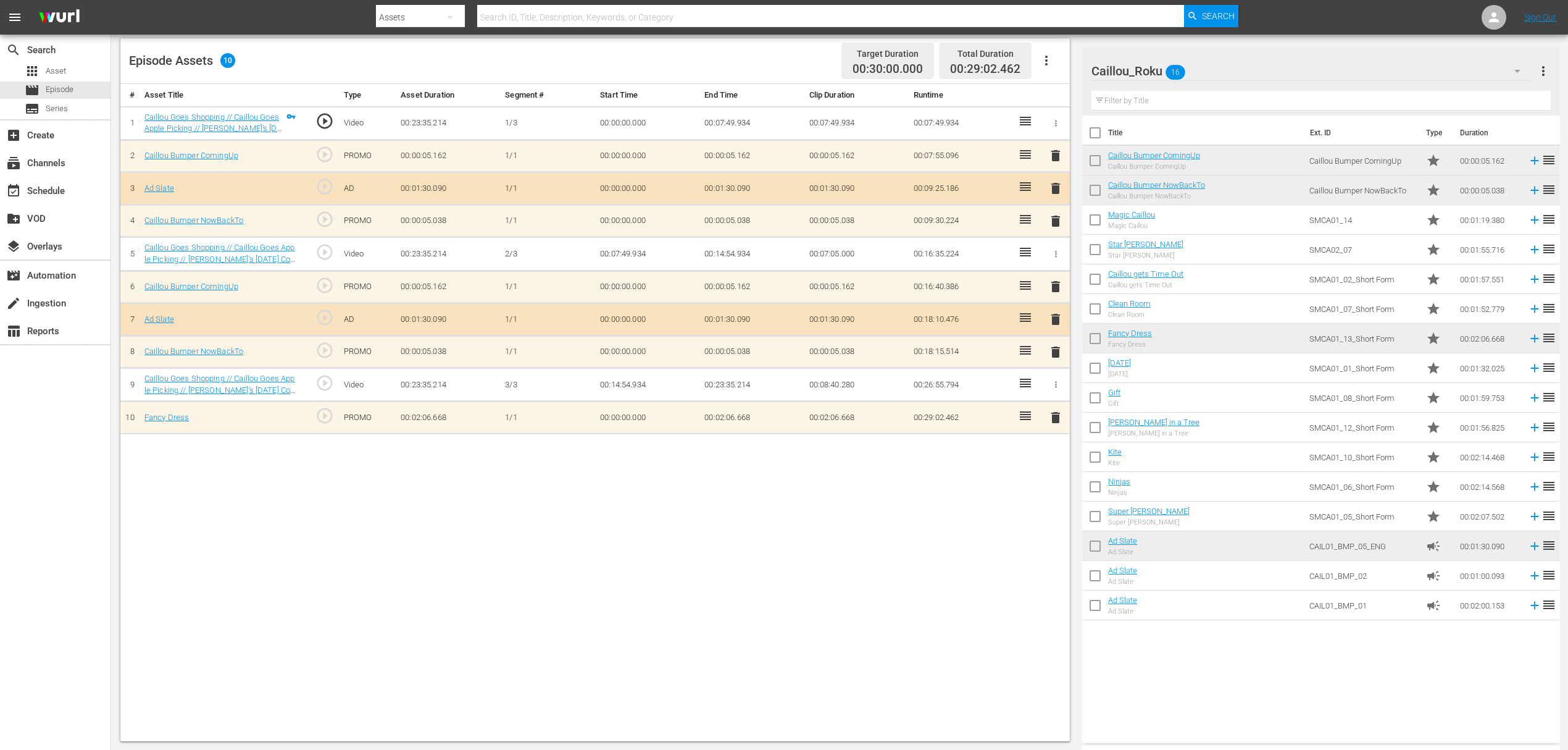
click at [897, 515] on div "# Asset Title Type Asset Duration Segment # Start Time End Time Clip Duration R…" at bounding box center [595, 413] width 950 height 657
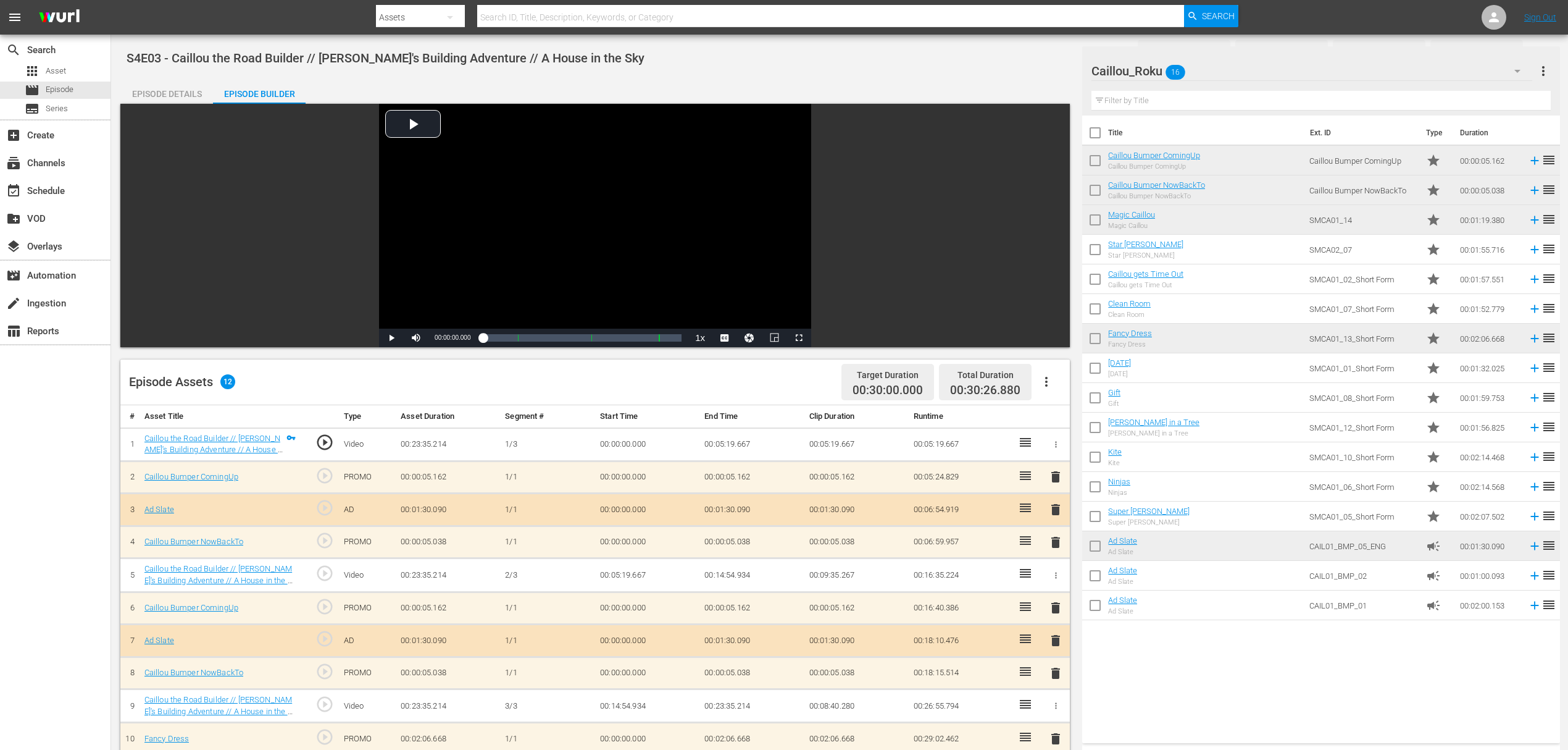
scroll to position [321, 0]
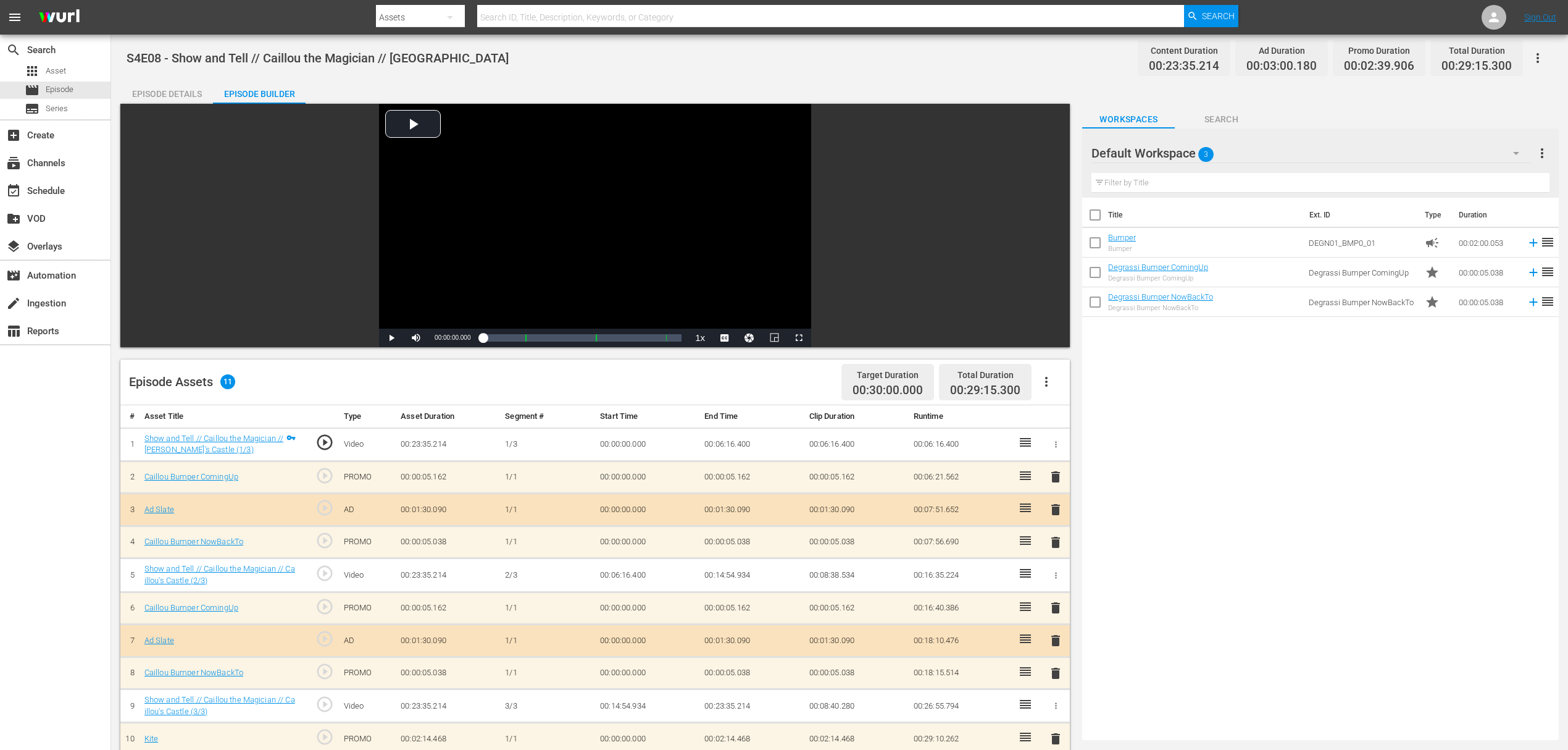
scroll to position [165, 0]
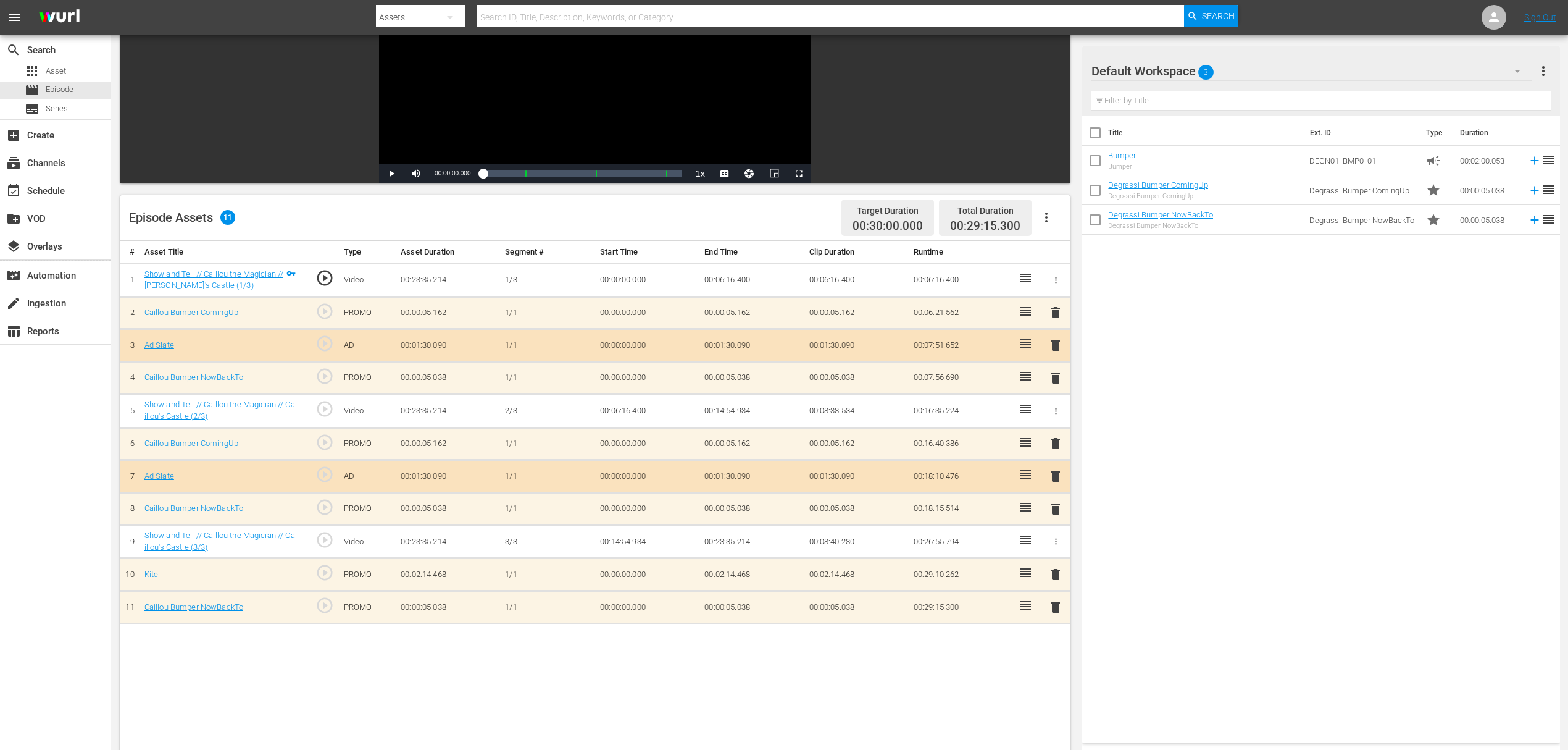
click at [1294, 77] on div "Default Workspace 3" at bounding box center [1312, 71] width 441 height 35
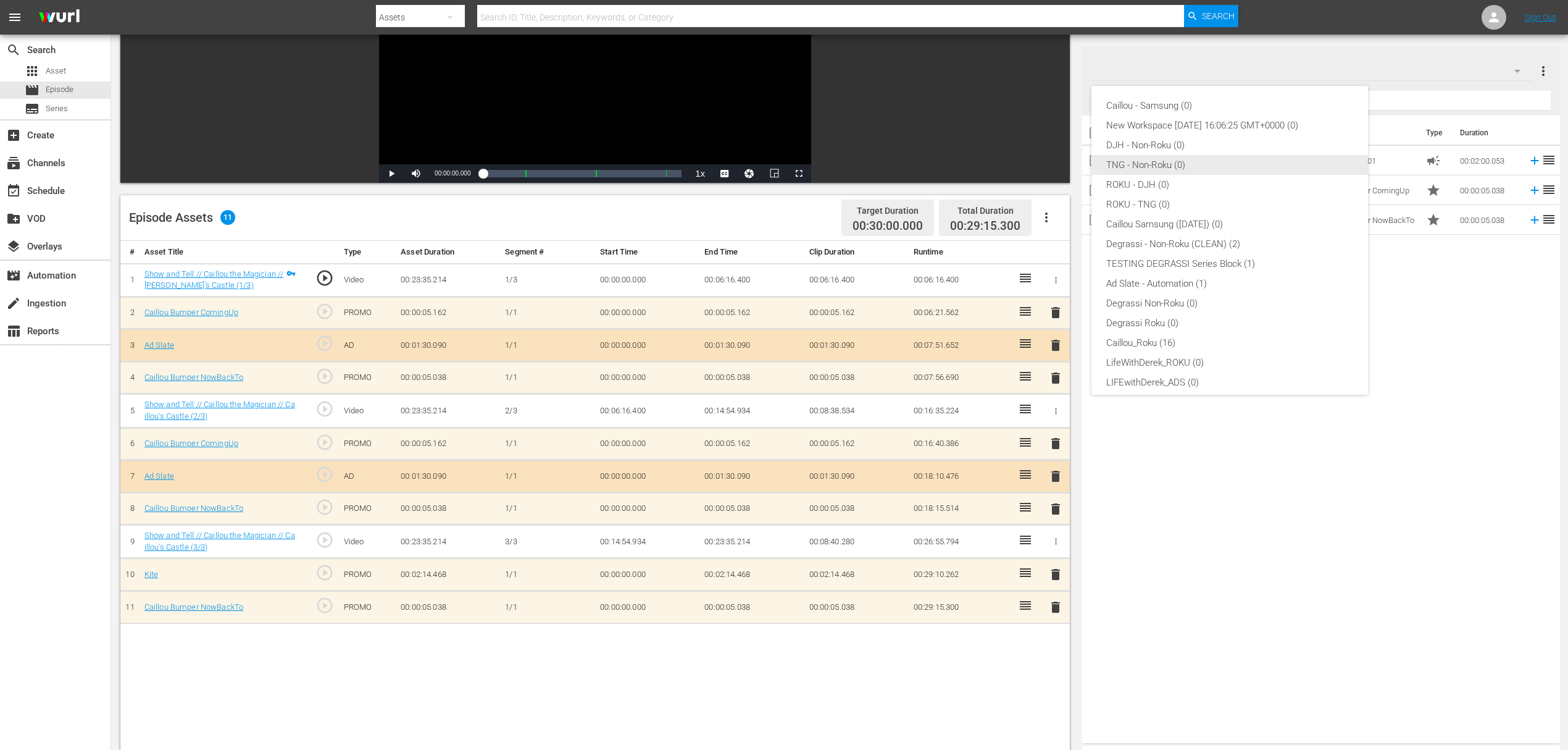
scroll to position [47, 0]
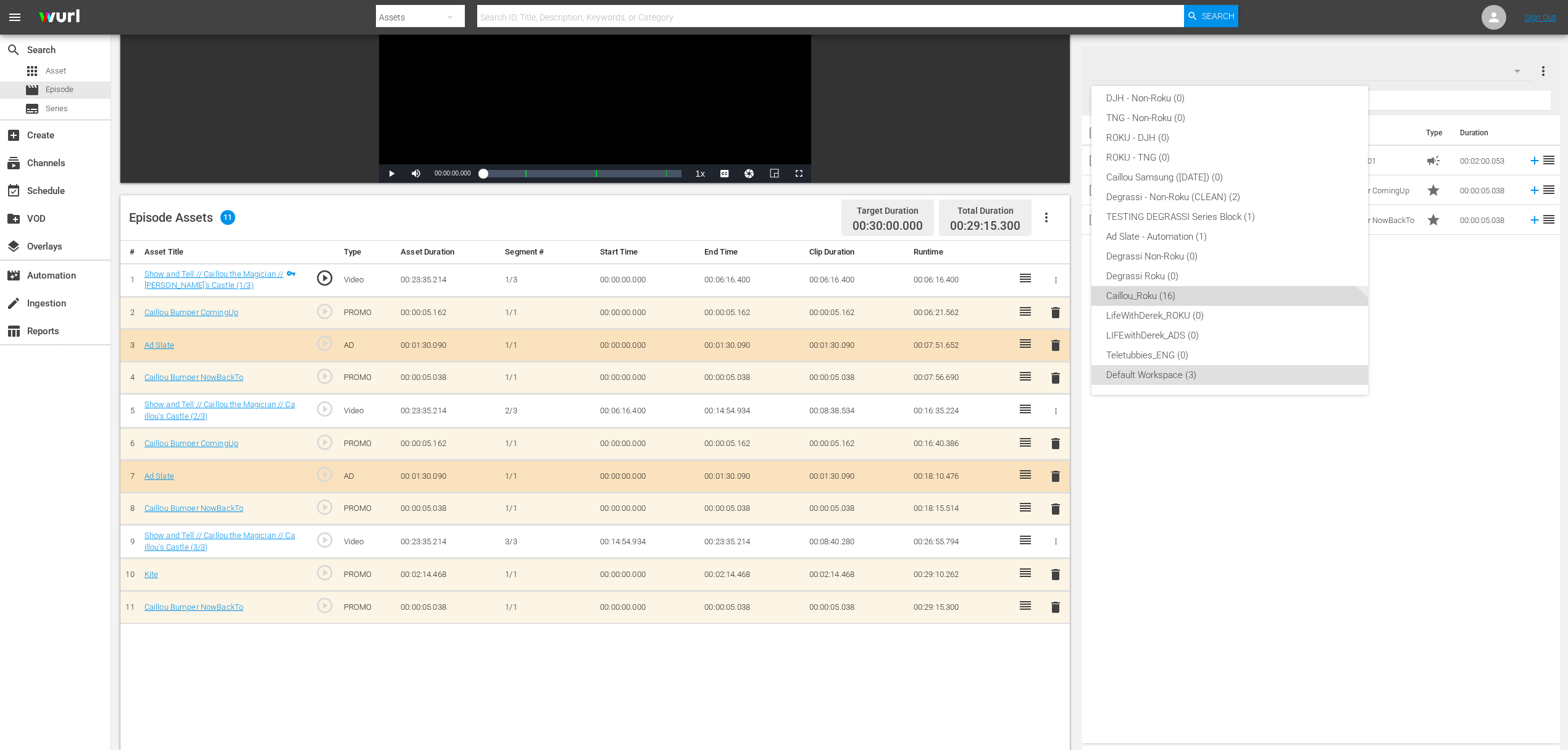
click at [1200, 296] on div "Caillou_Roku (16)" at bounding box center [1230, 295] width 247 height 19
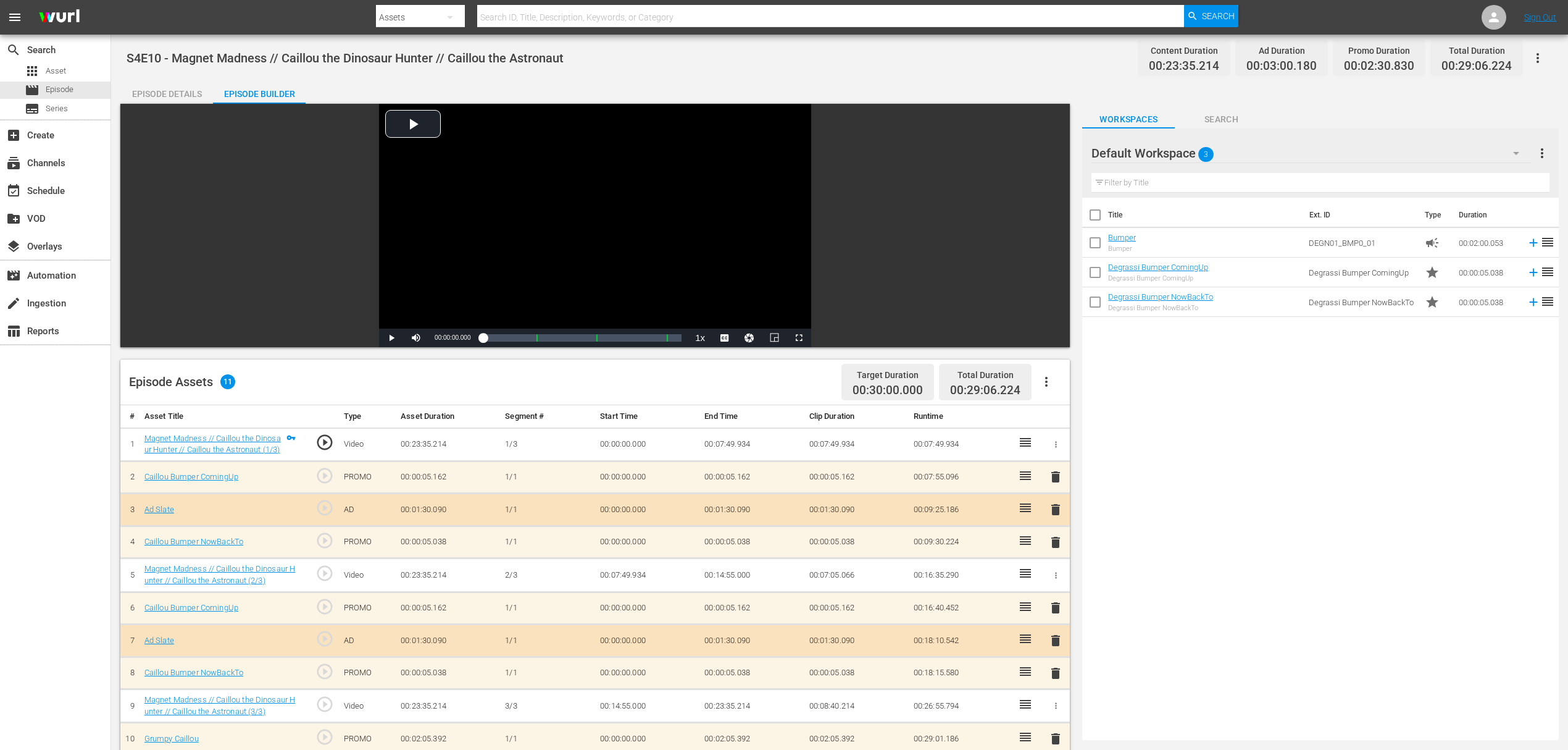
click at [1223, 148] on div "Default Workspace 3" at bounding box center [1311, 153] width 439 height 35
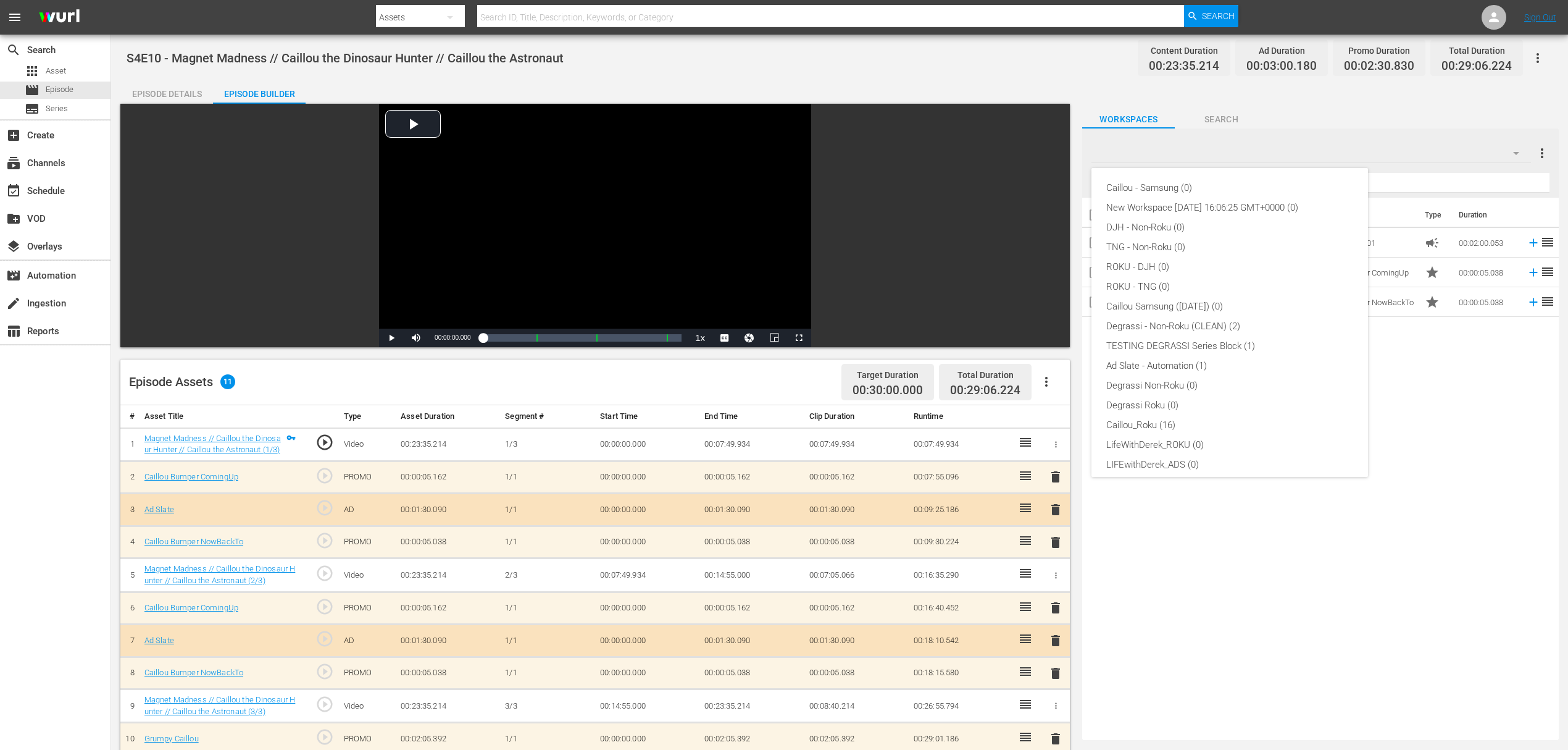
scroll to position [47, 0]
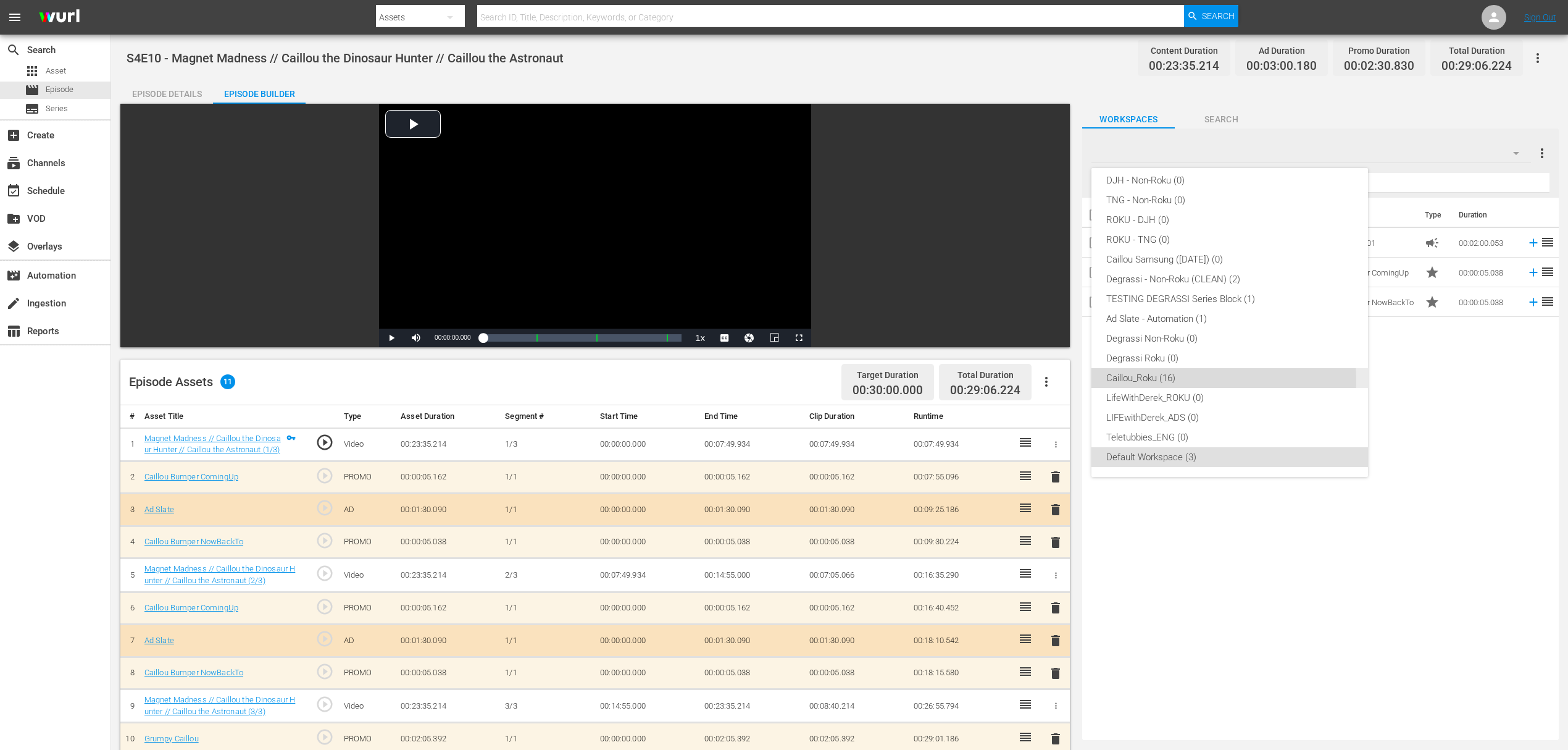
click at [1188, 380] on div "Caillou_Roku (16)" at bounding box center [1230, 377] width 247 height 19
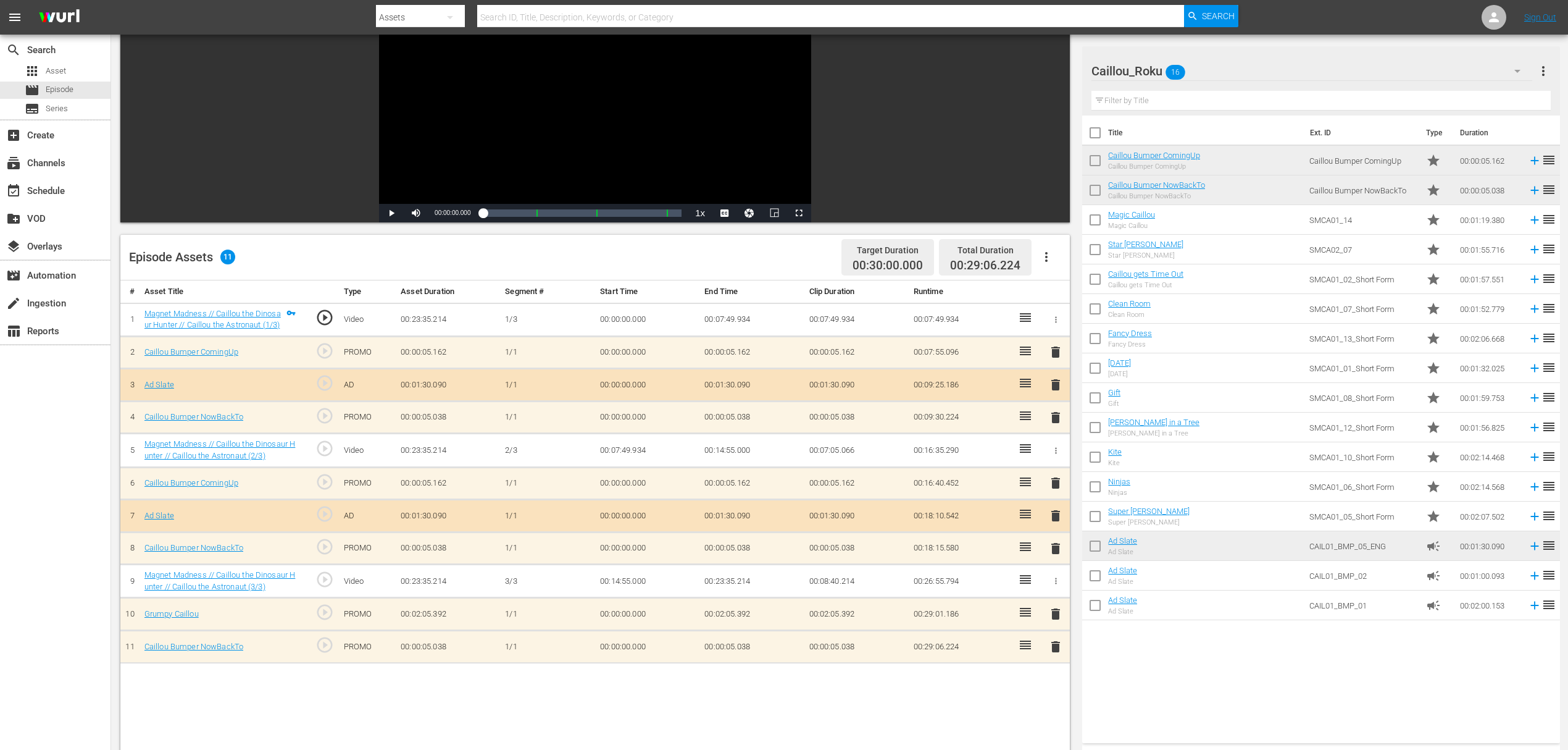
scroll to position [165, 0]
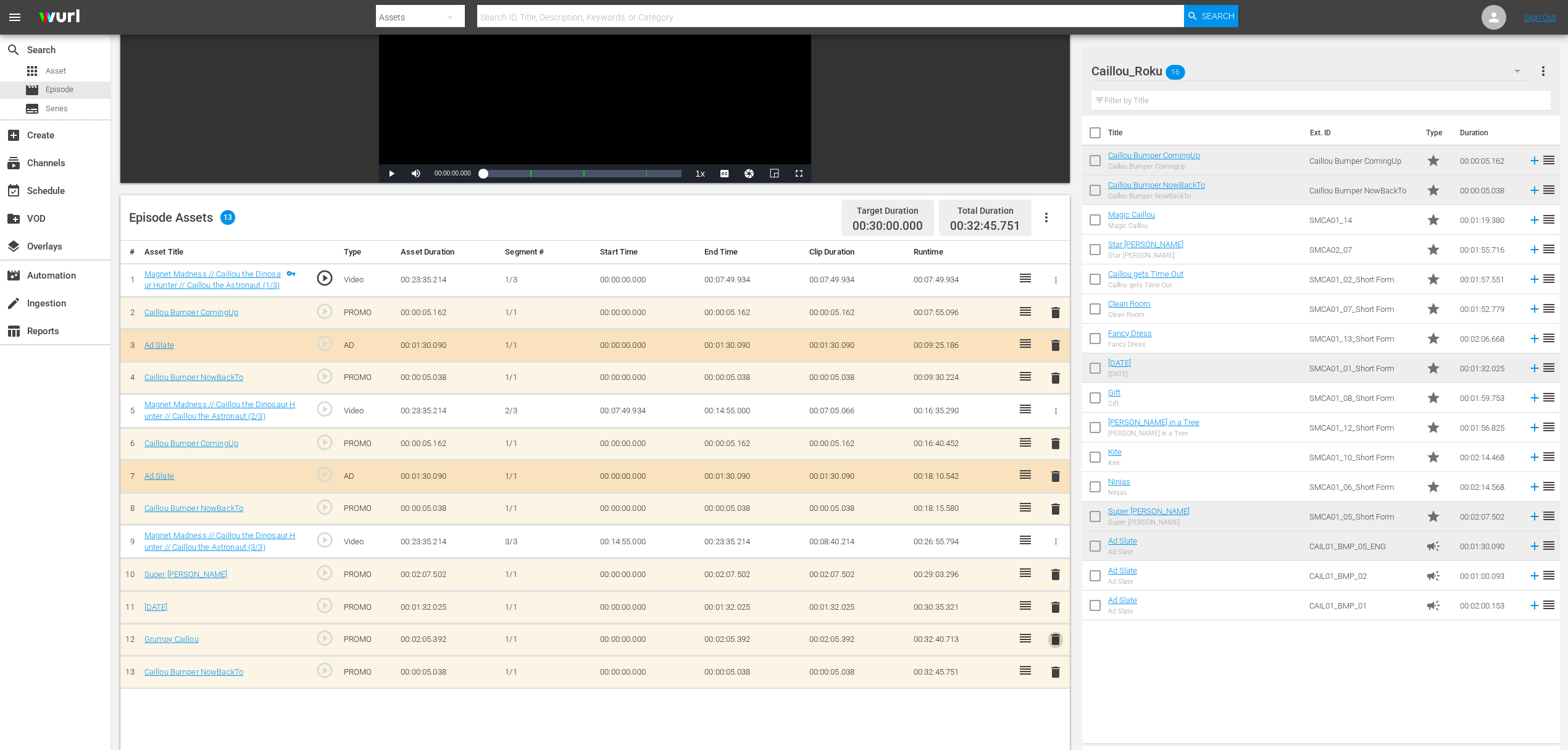
click at [1051, 632] on span "delete" at bounding box center [1056, 639] width 15 height 15
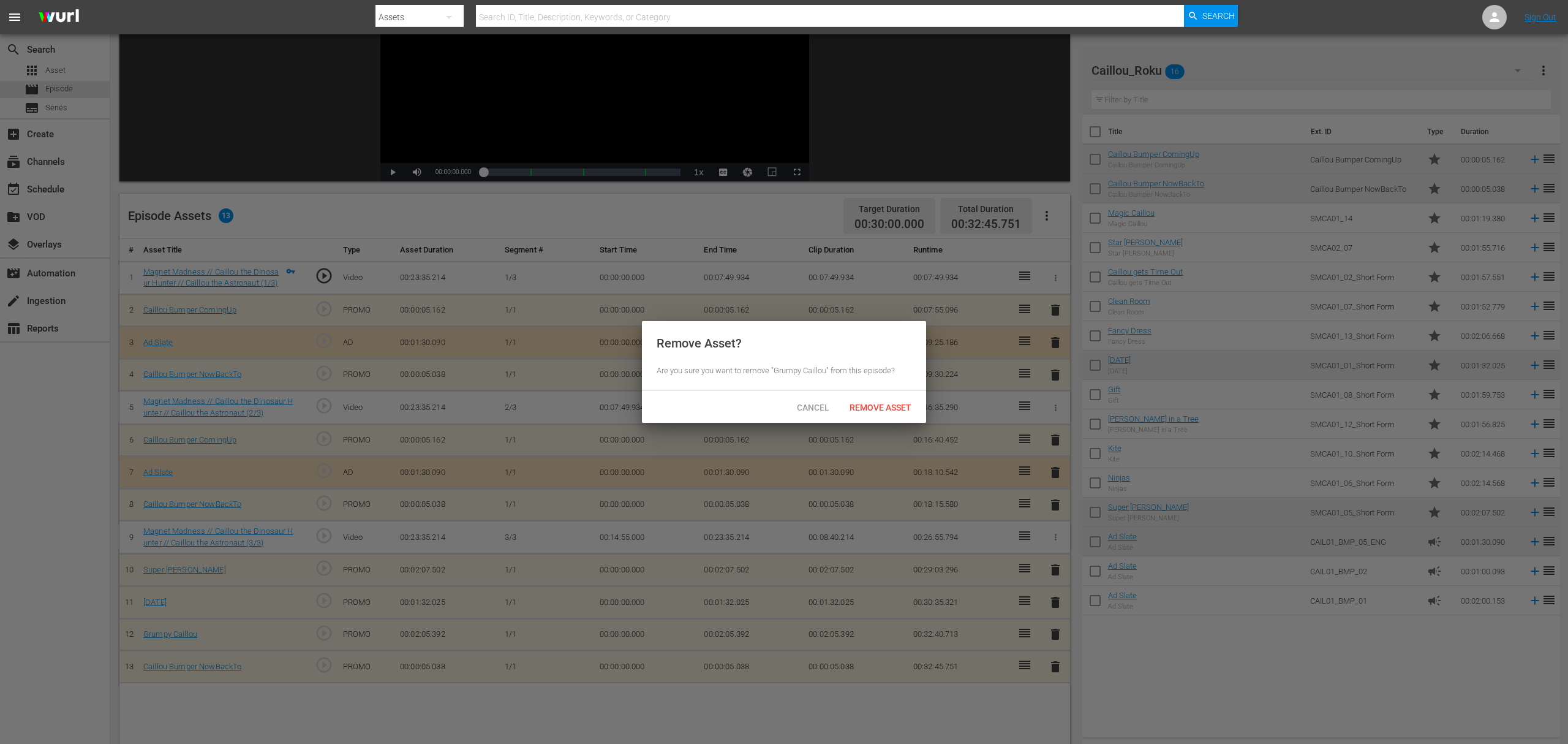
click at [893, 408] on span "Remove Asset" at bounding box center [880, 408] width 81 height 10
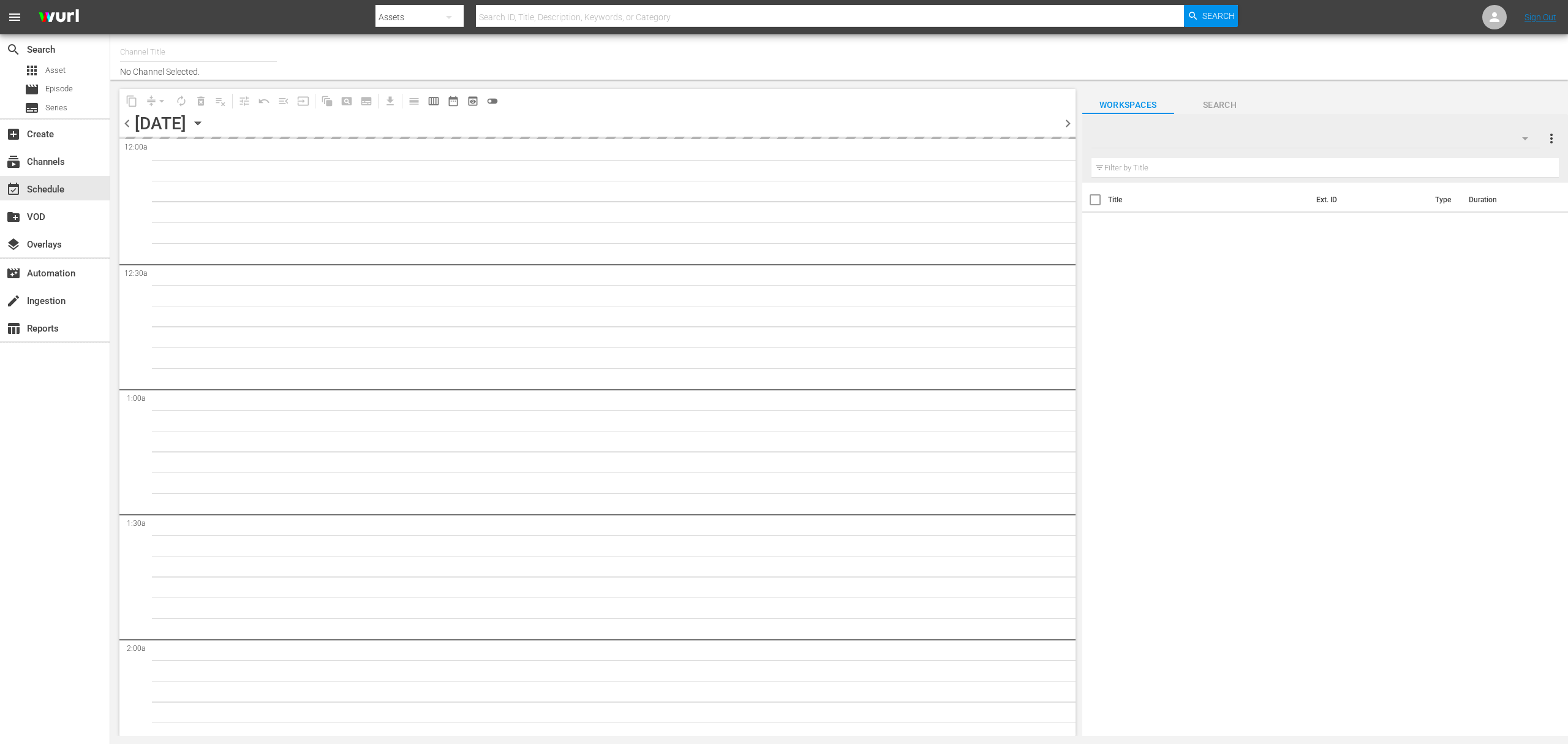
type input "Caillou Roku (1521)"
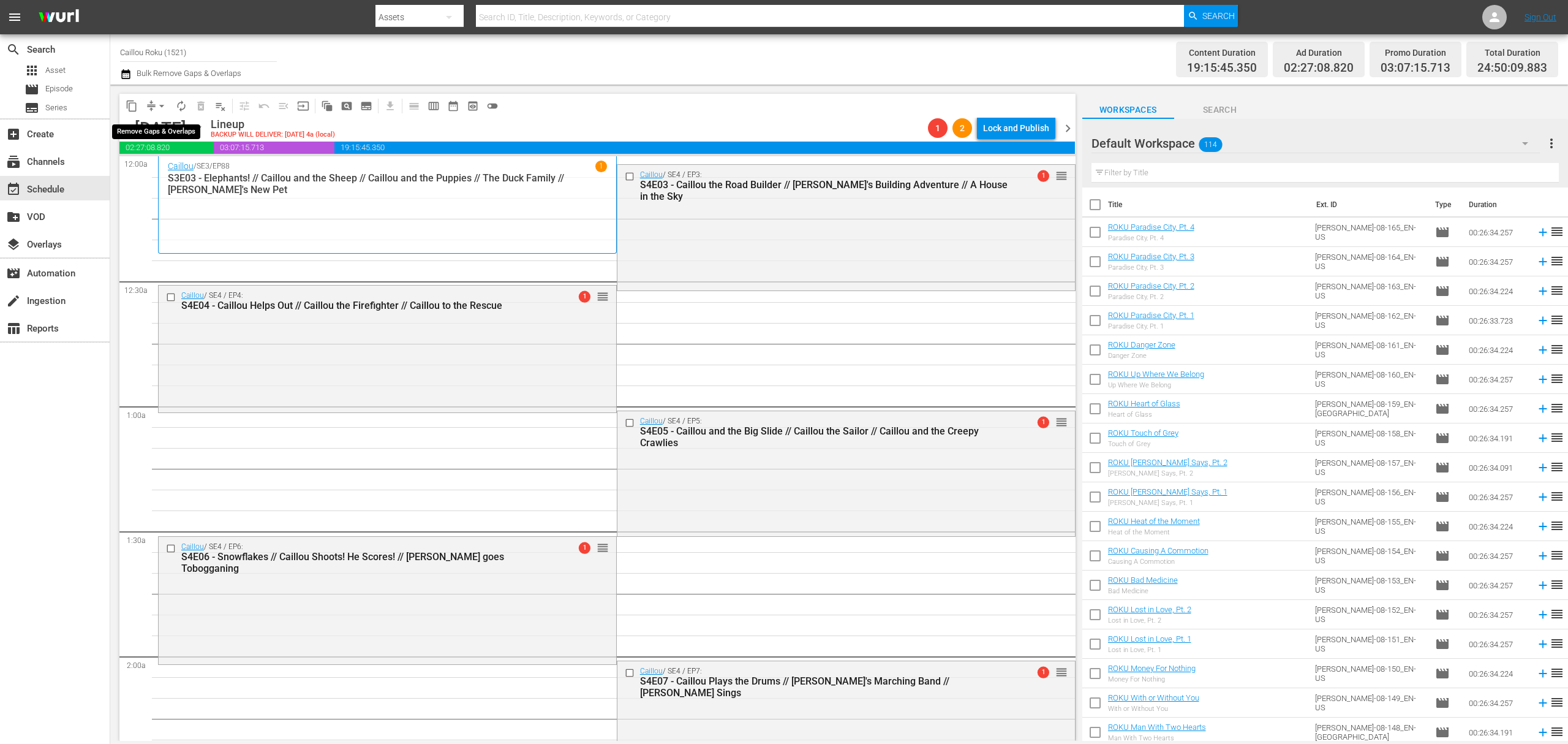
click at [161, 106] on span "arrow_drop_down" at bounding box center [161, 105] width 13 height 13
click at [168, 177] on li "Align to End of Previous Day" at bounding box center [162, 172] width 129 height 20
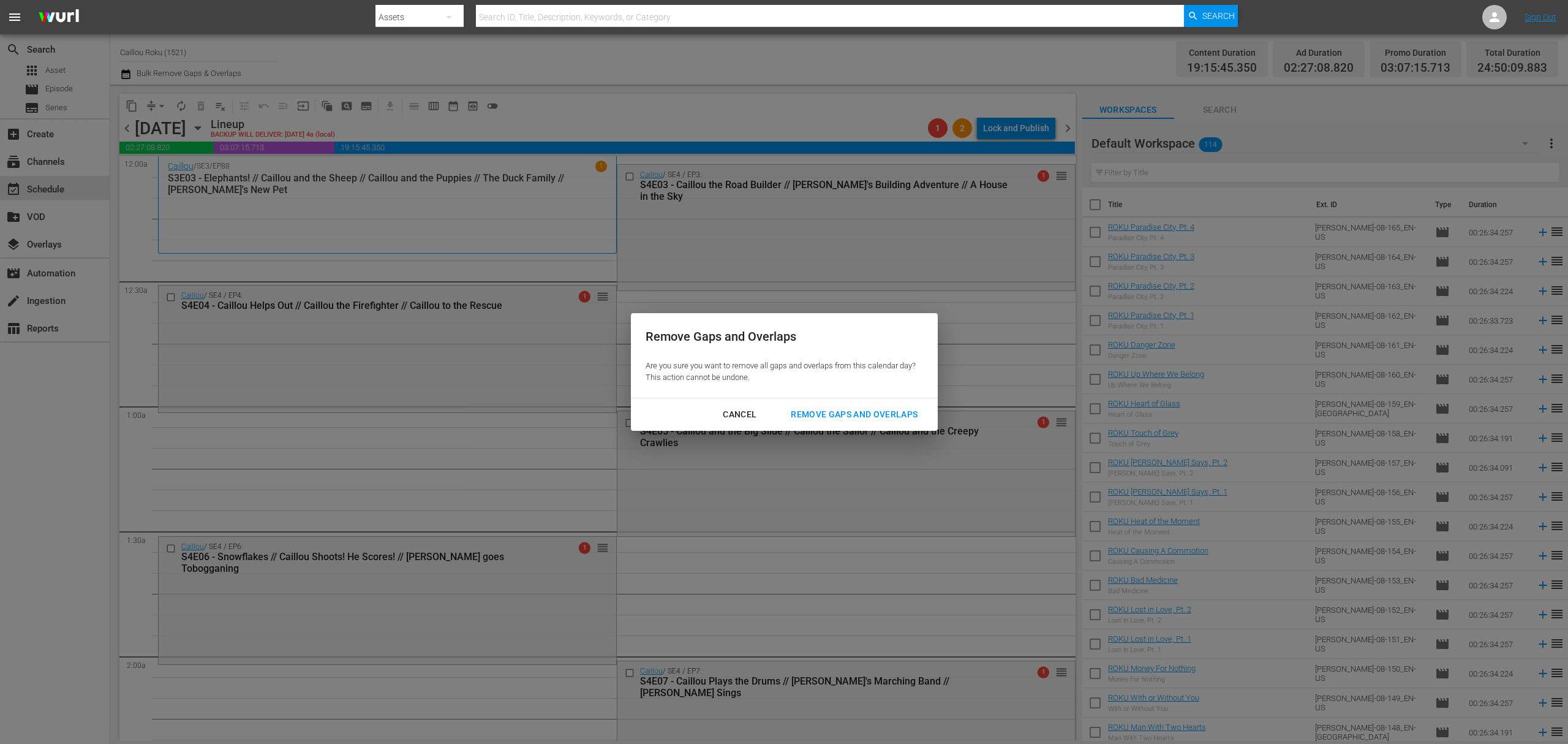
click at [824, 408] on div "Remove Gaps and Overlaps" at bounding box center [853, 414] width 146 height 15
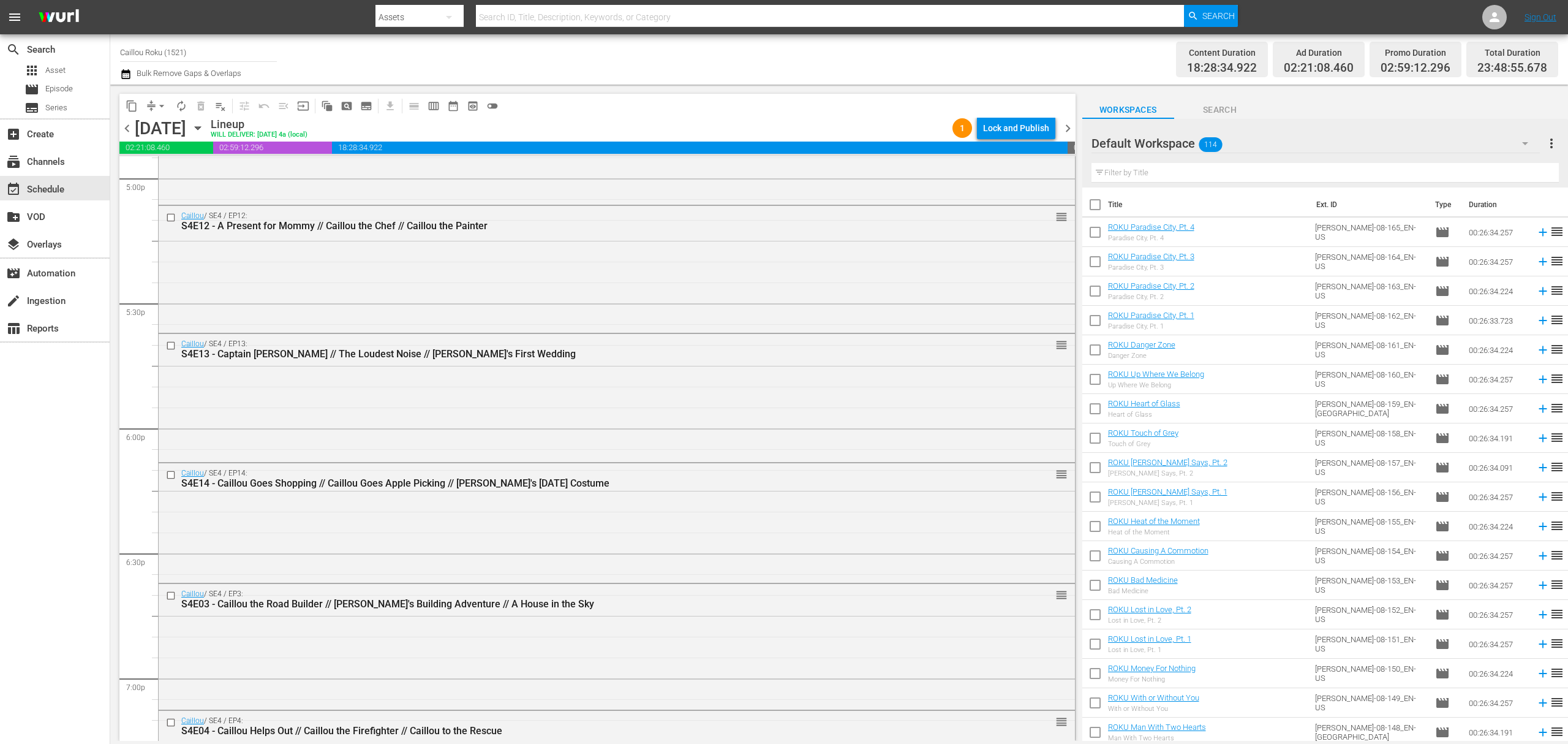
scroll to position [5464, 0]
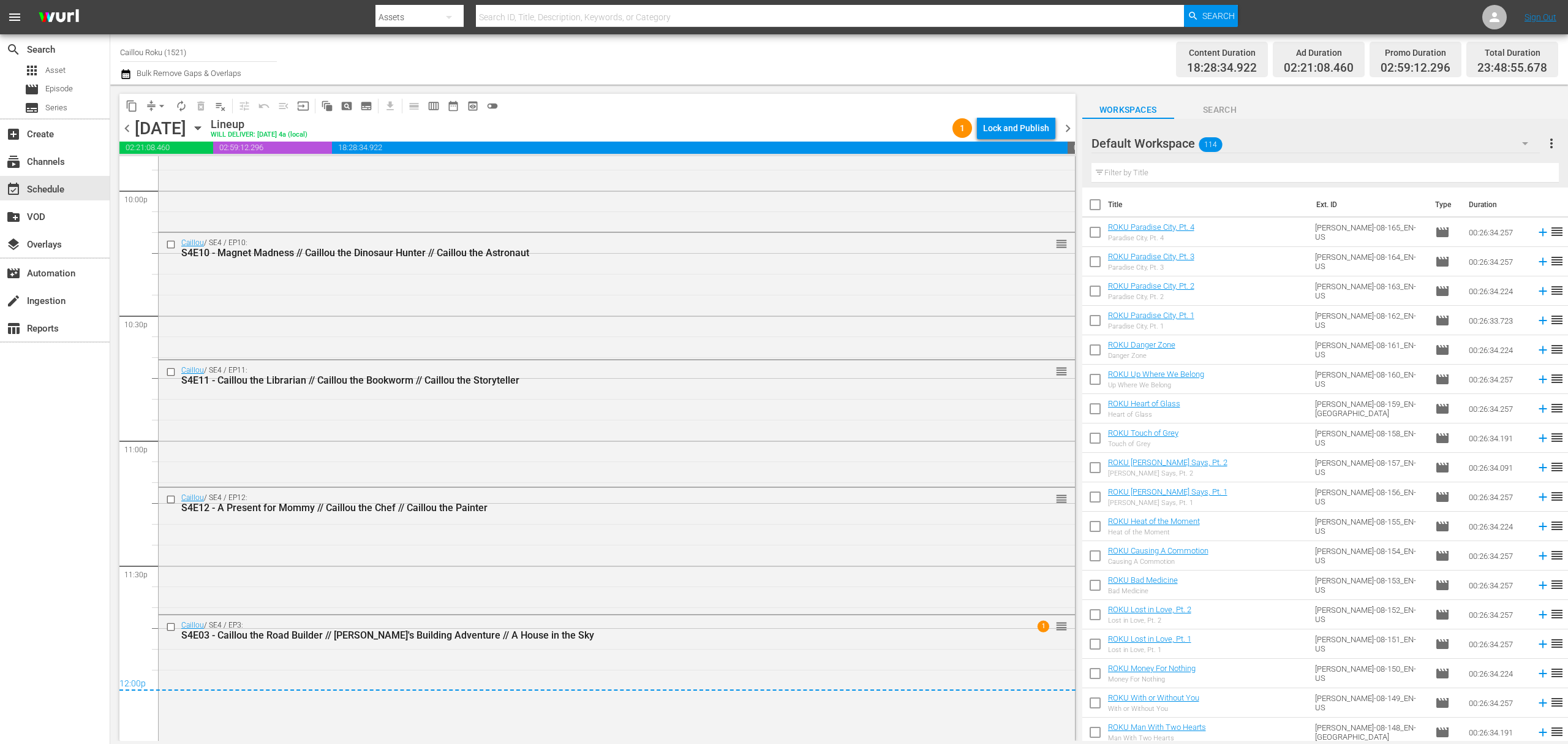
click at [118, 124] on div "content_copy compress arrow_drop_down autorenew_outlined delete_forever_outline…" at bounding box center [594, 413] width 968 height 656
click at [126, 126] on span "chevron_left" at bounding box center [127, 128] width 15 height 15
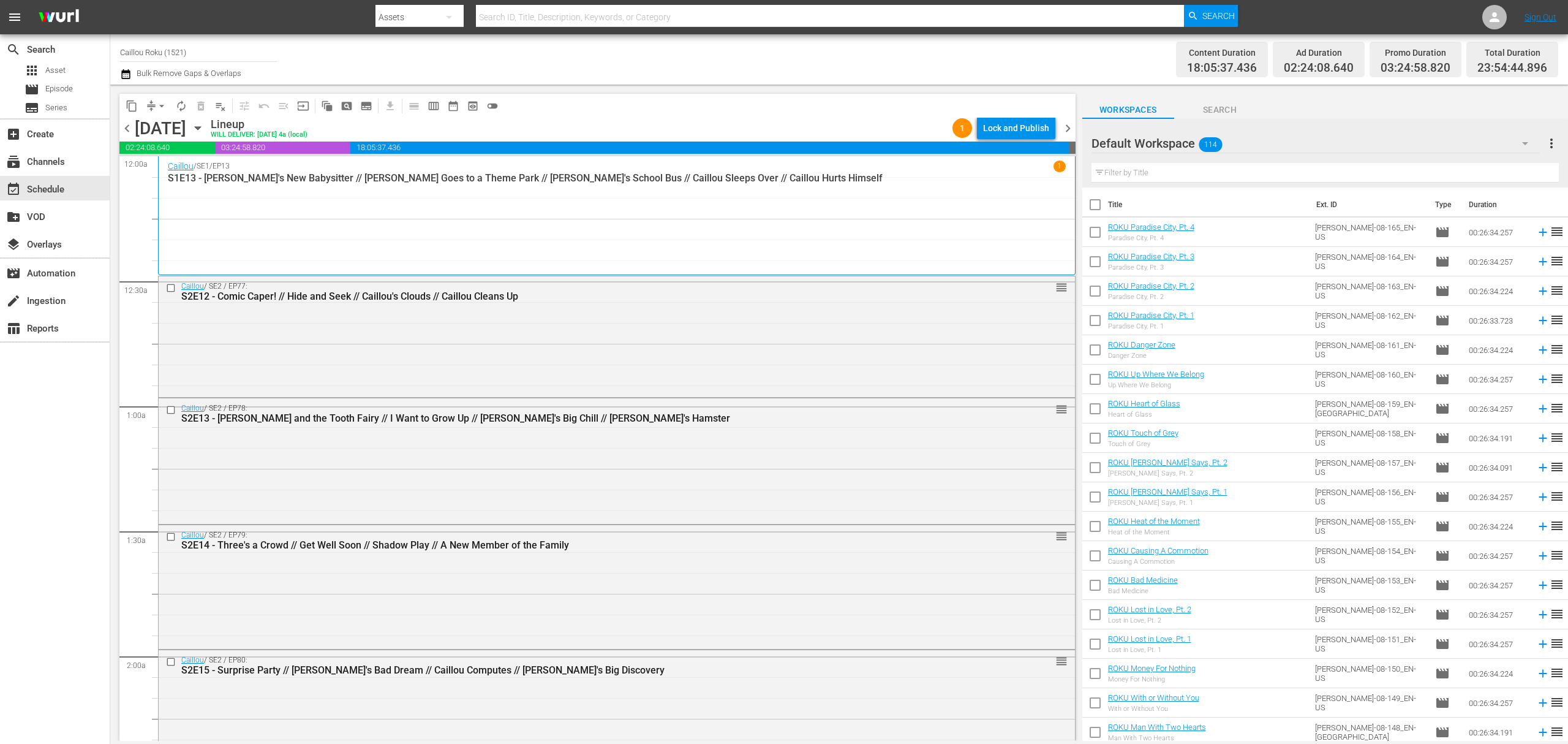
click at [1063, 125] on span "chevron_right" at bounding box center [1068, 128] width 15 height 15
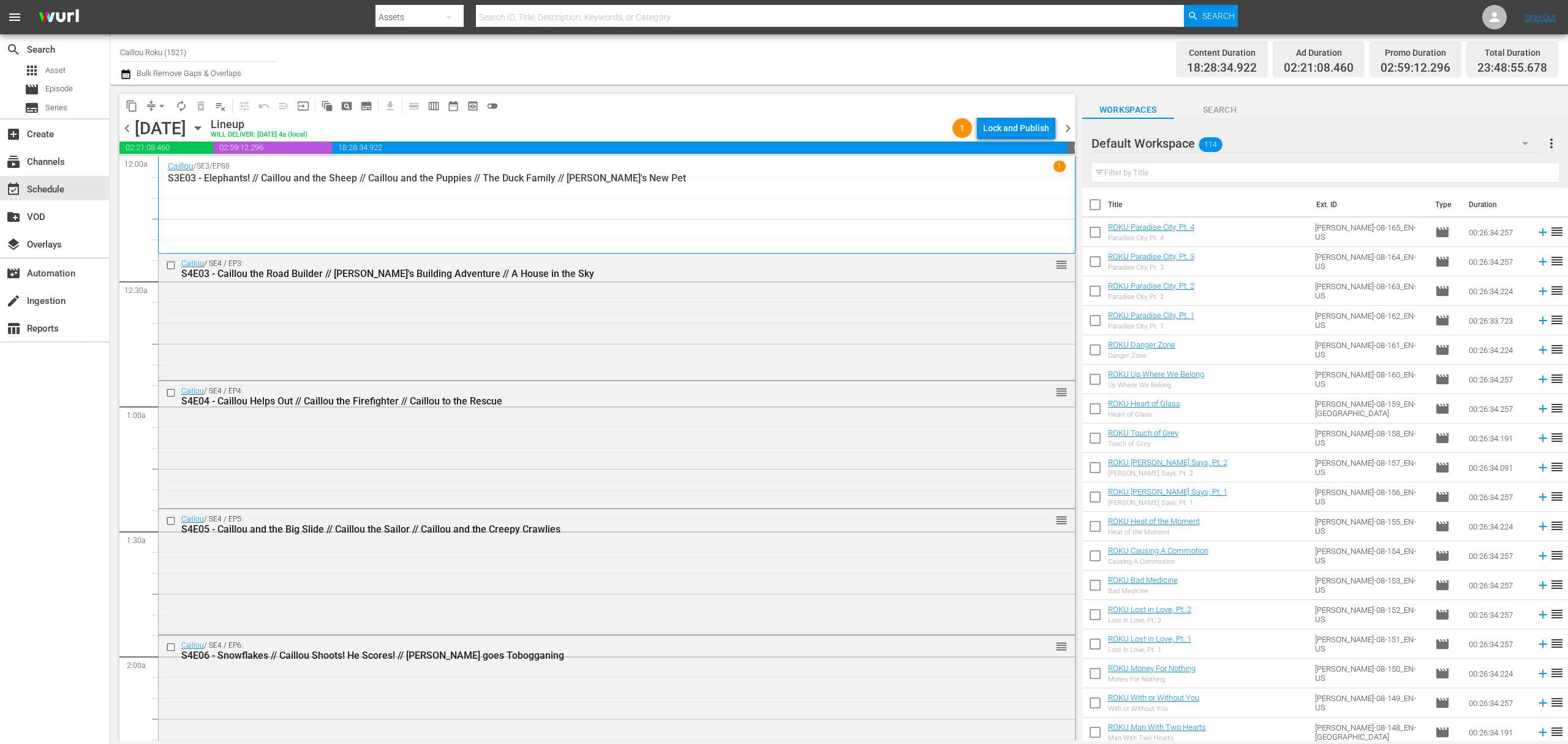
click at [1063, 125] on span "chevron_right" at bounding box center [1068, 128] width 15 height 15
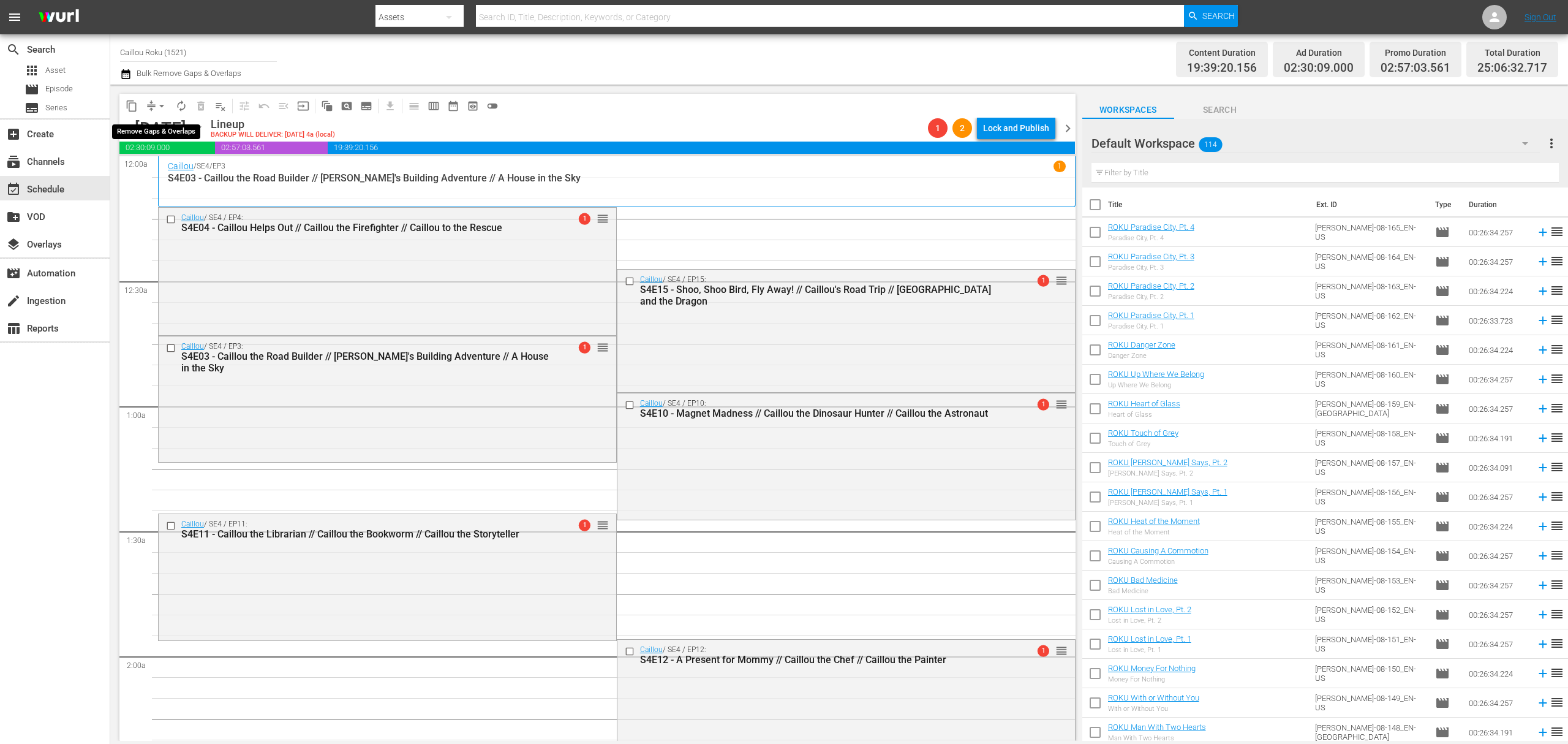
click at [156, 100] on span "arrow_drop_down" at bounding box center [161, 105] width 13 height 13
click at [170, 349] on input "checkbox" at bounding box center [172, 347] width 13 height 10
click at [172, 219] on input "checkbox" at bounding box center [172, 219] width 13 height 10
click at [193, 100] on button "delete_forever_outlined" at bounding box center [200, 105] width 19 height 19
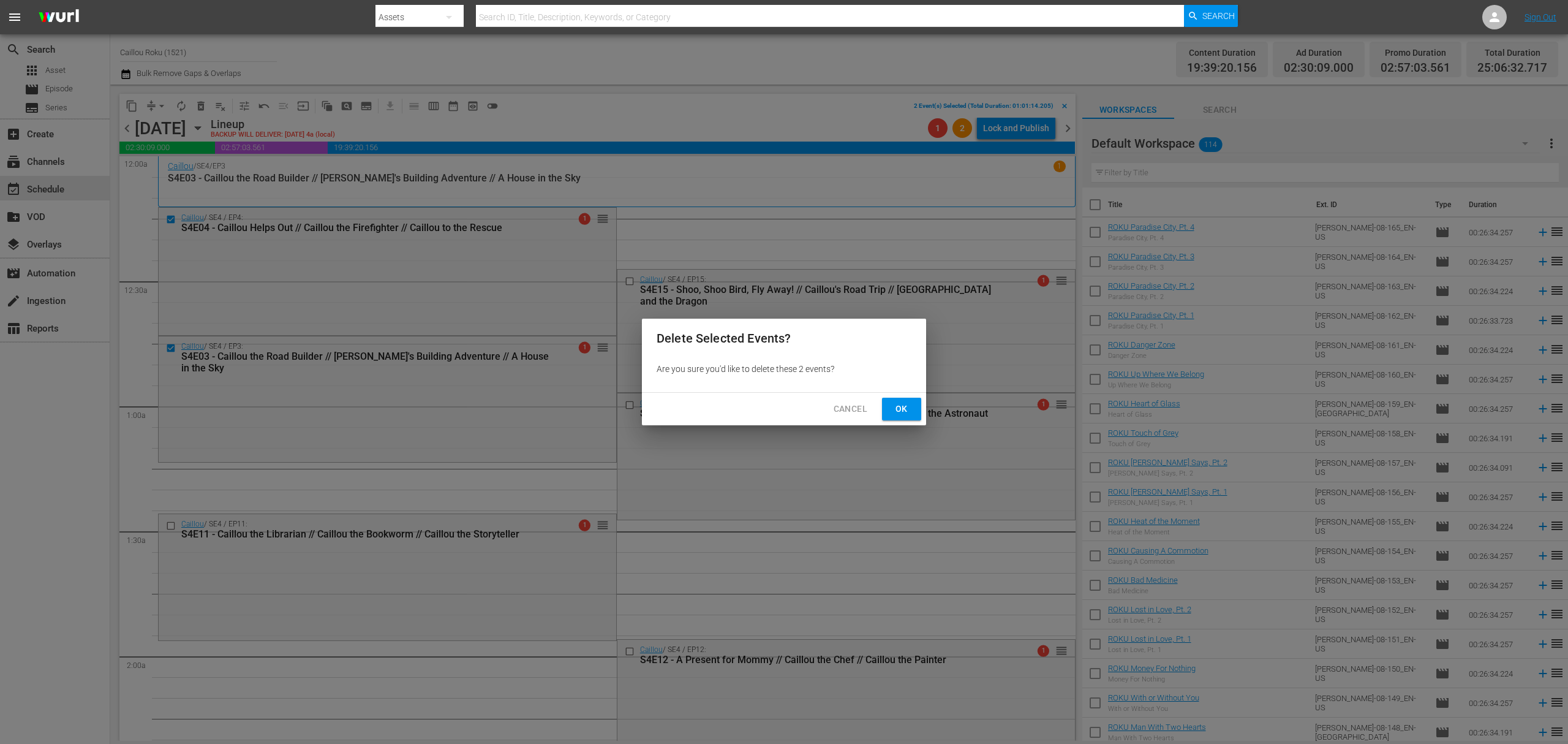
click at [893, 410] on span "Ok" at bounding box center [901, 408] width 19 height 15
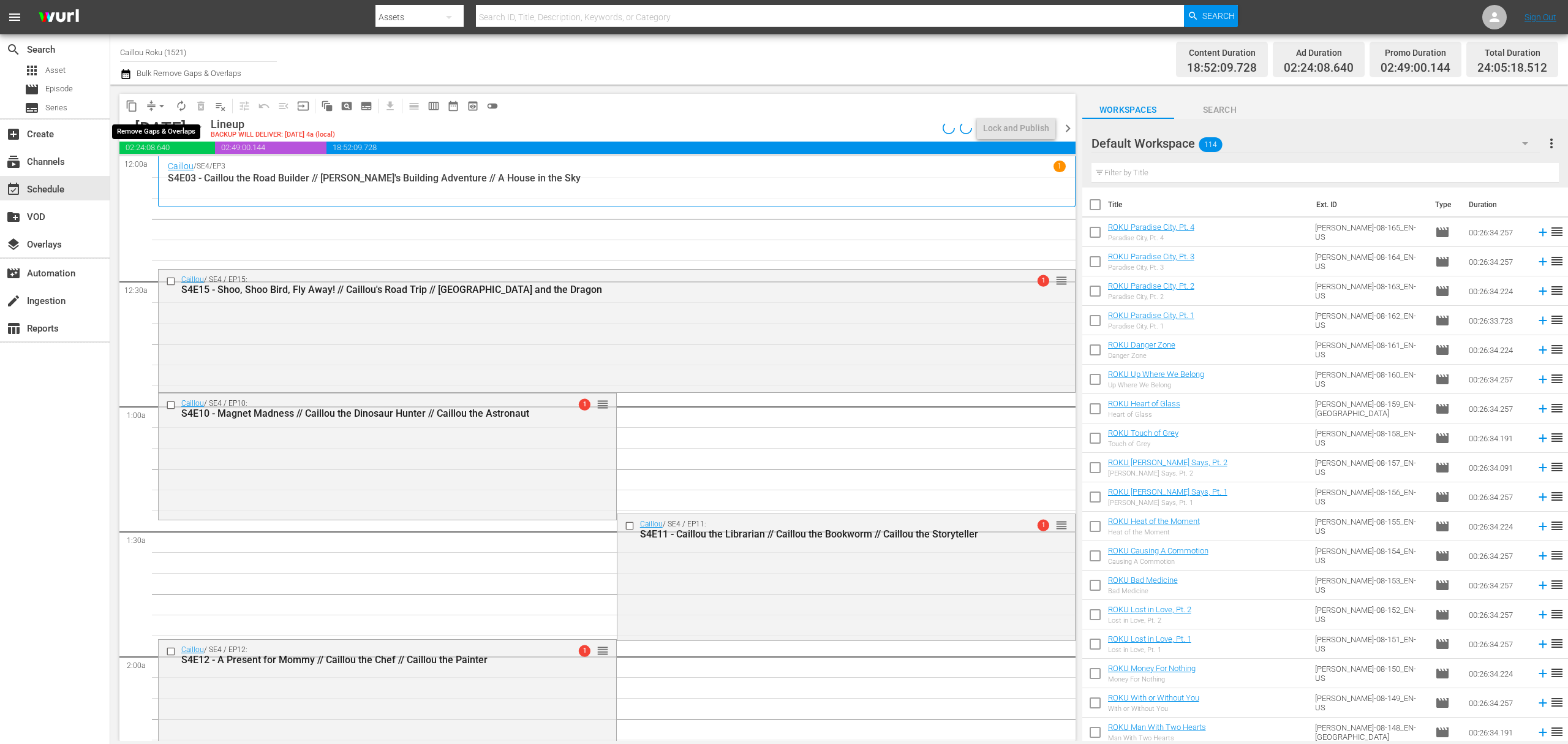
click at [159, 102] on span "arrow_drop_down" at bounding box center [161, 105] width 13 height 13
click at [165, 174] on li "Align to End of Previous Day" at bounding box center [162, 172] width 129 height 20
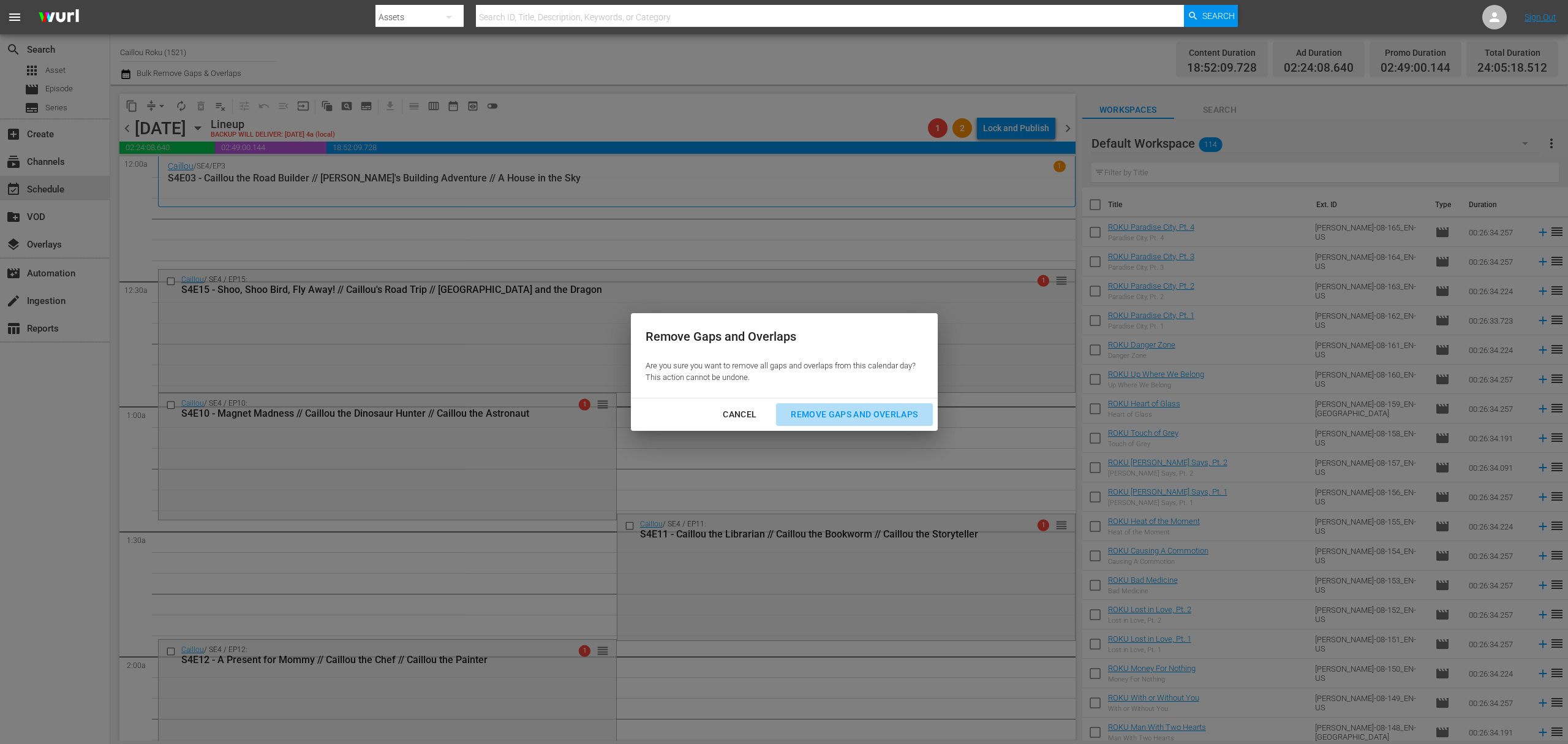
click at [863, 412] on div "Remove Gaps and Overlaps" at bounding box center [853, 414] width 146 height 15
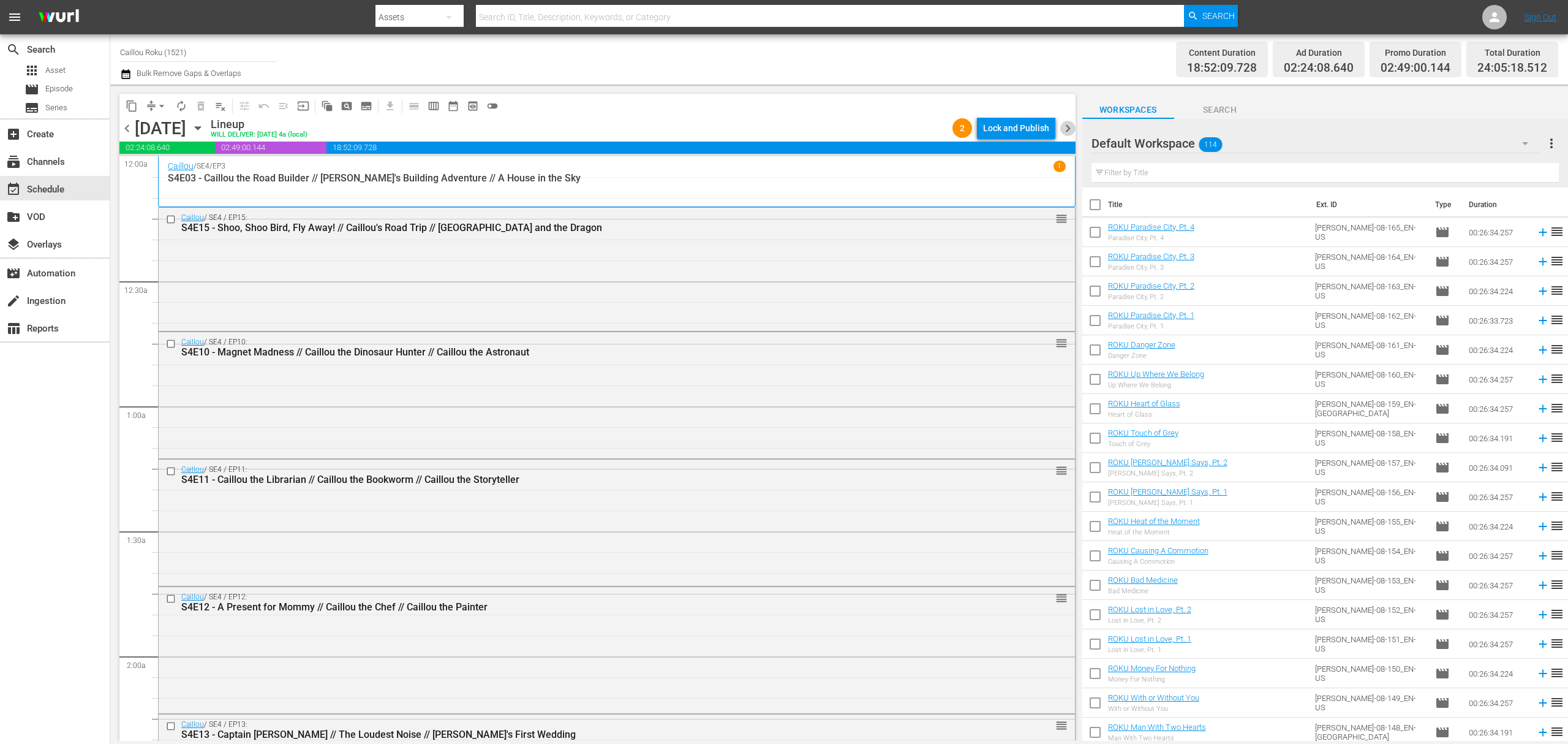
click at [1066, 125] on span "chevron_right" at bounding box center [1068, 128] width 15 height 15
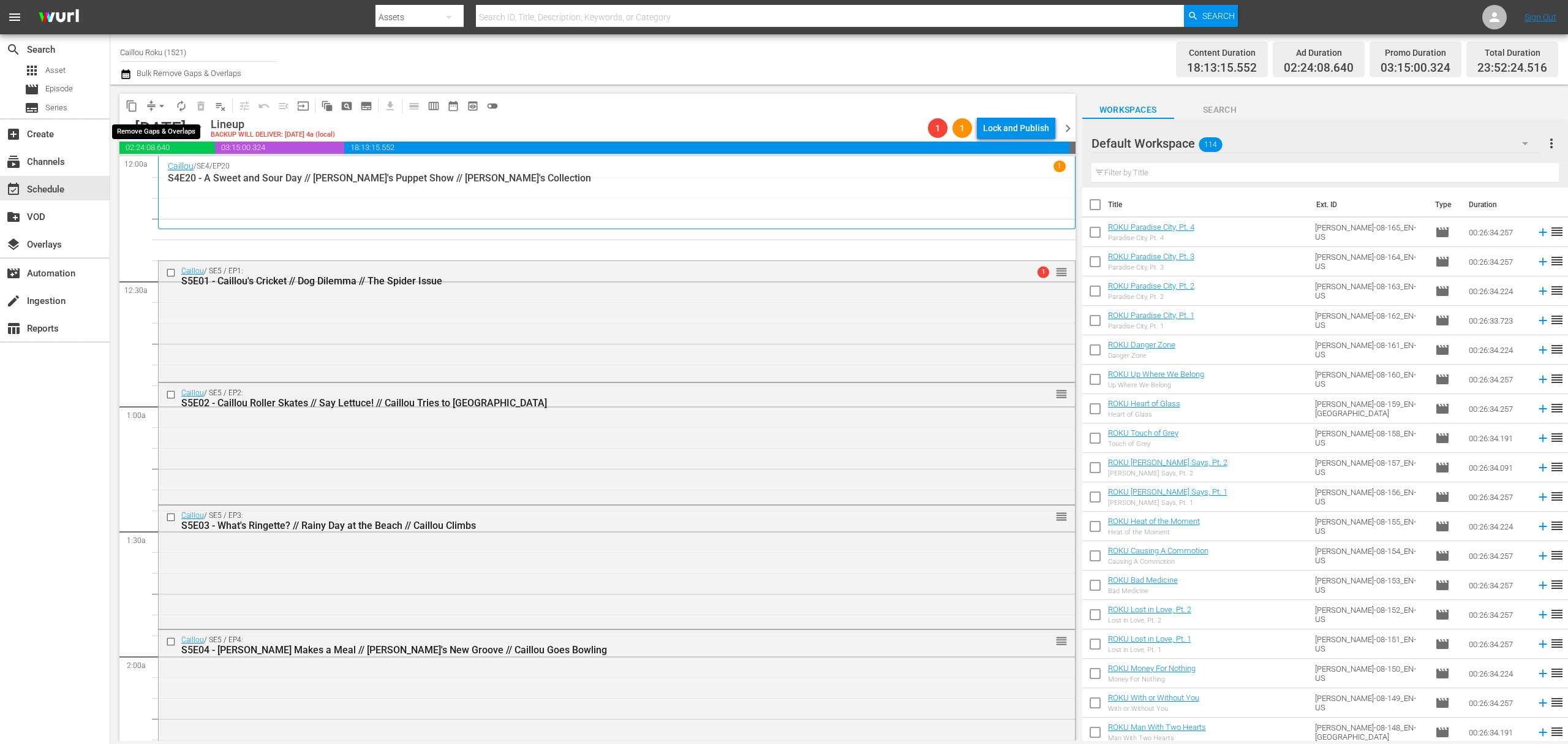
click at [154, 100] on button "arrow_drop_down" at bounding box center [161, 105] width 19 height 19
click at [189, 175] on li "Align to End of Previous Day" at bounding box center [162, 172] width 129 height 20
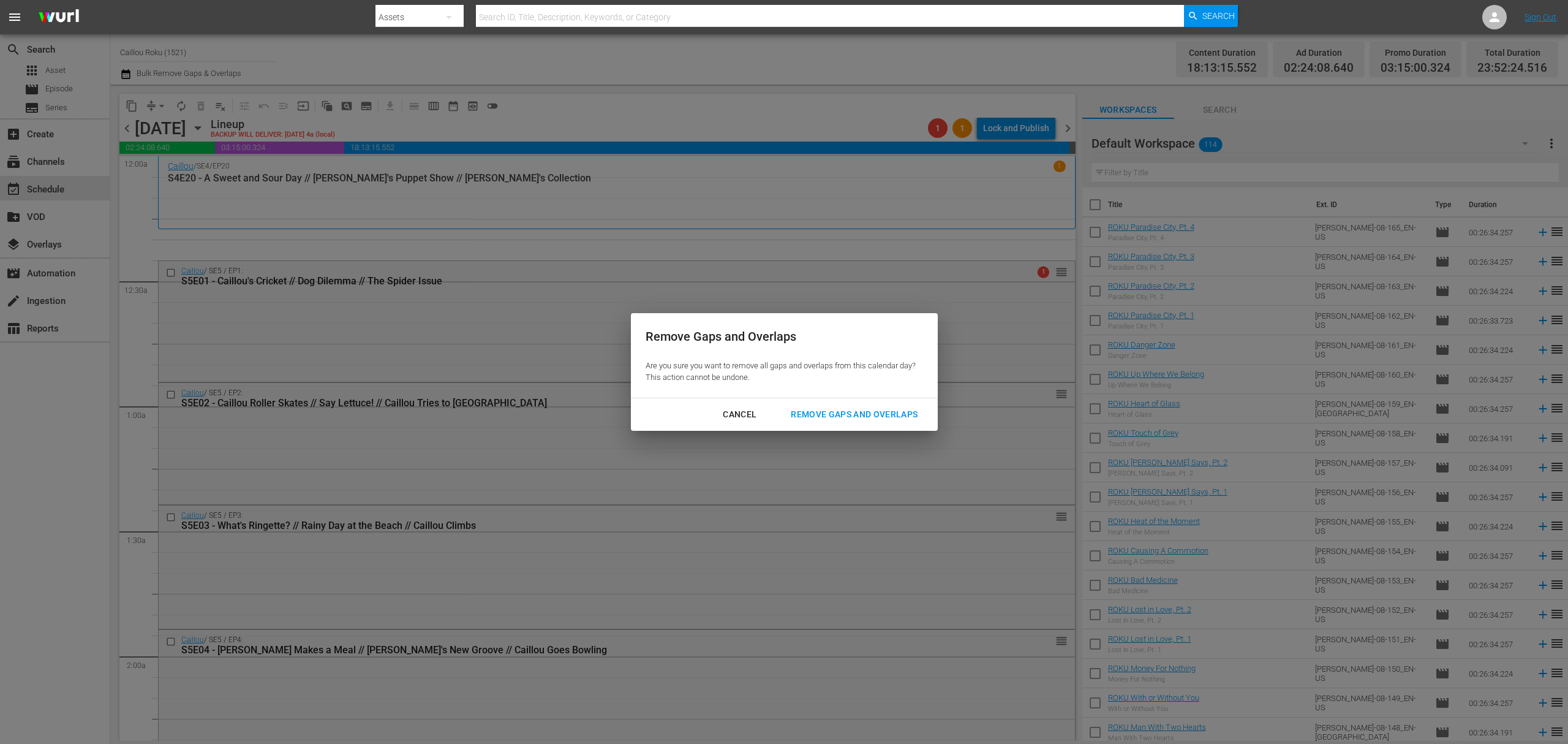
click at [871, 422] on button "Remove Gaps and Overlaps" at bounding box center [853, 414] width 156 height 23
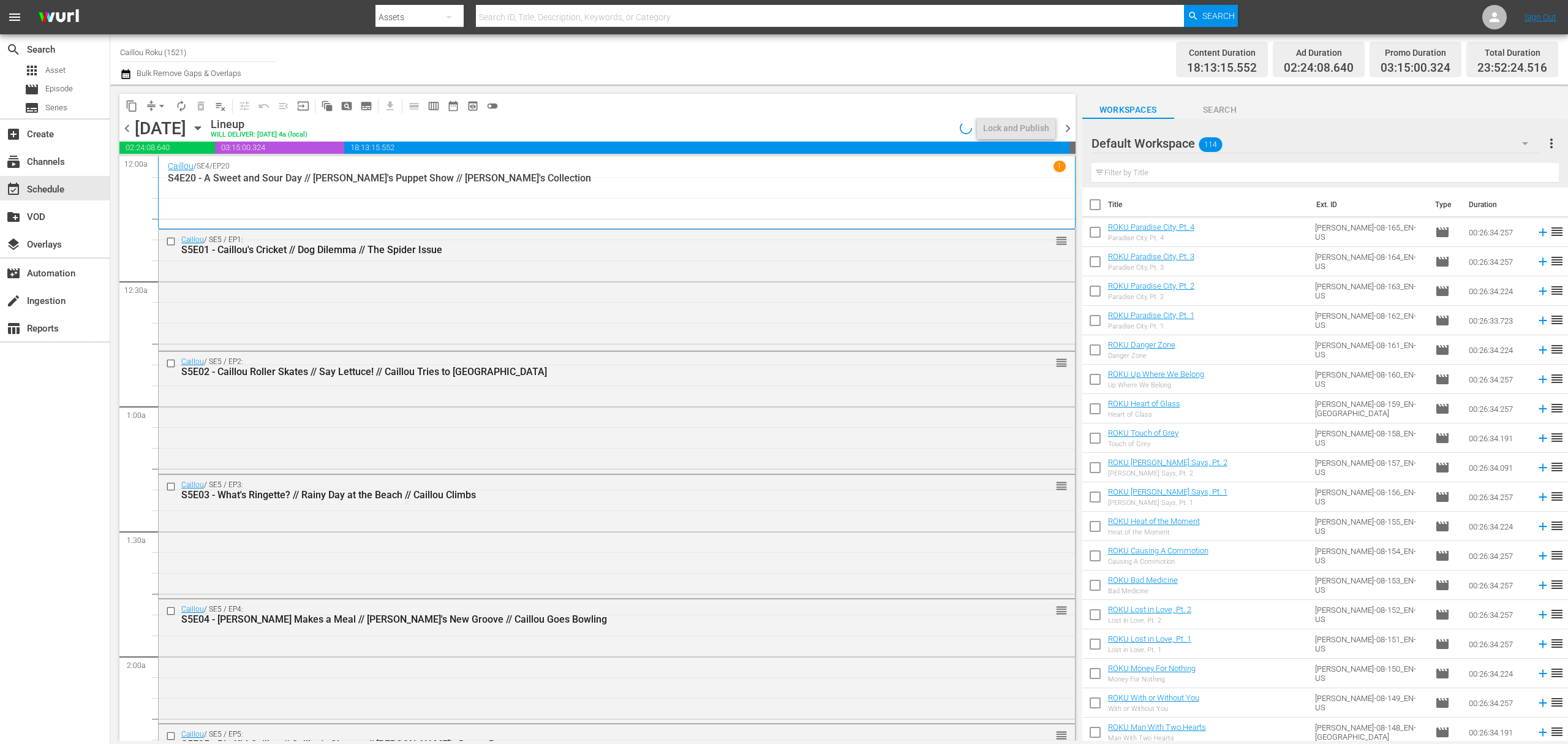
drag, startPoint x: 1062, startPoint y: 126, endPoint x: 1066, endPoint y: 135, distance: 9.8
click at [1062, 126] on span "chevron_right" at bounding box center [1068, 128] width 15 height 15
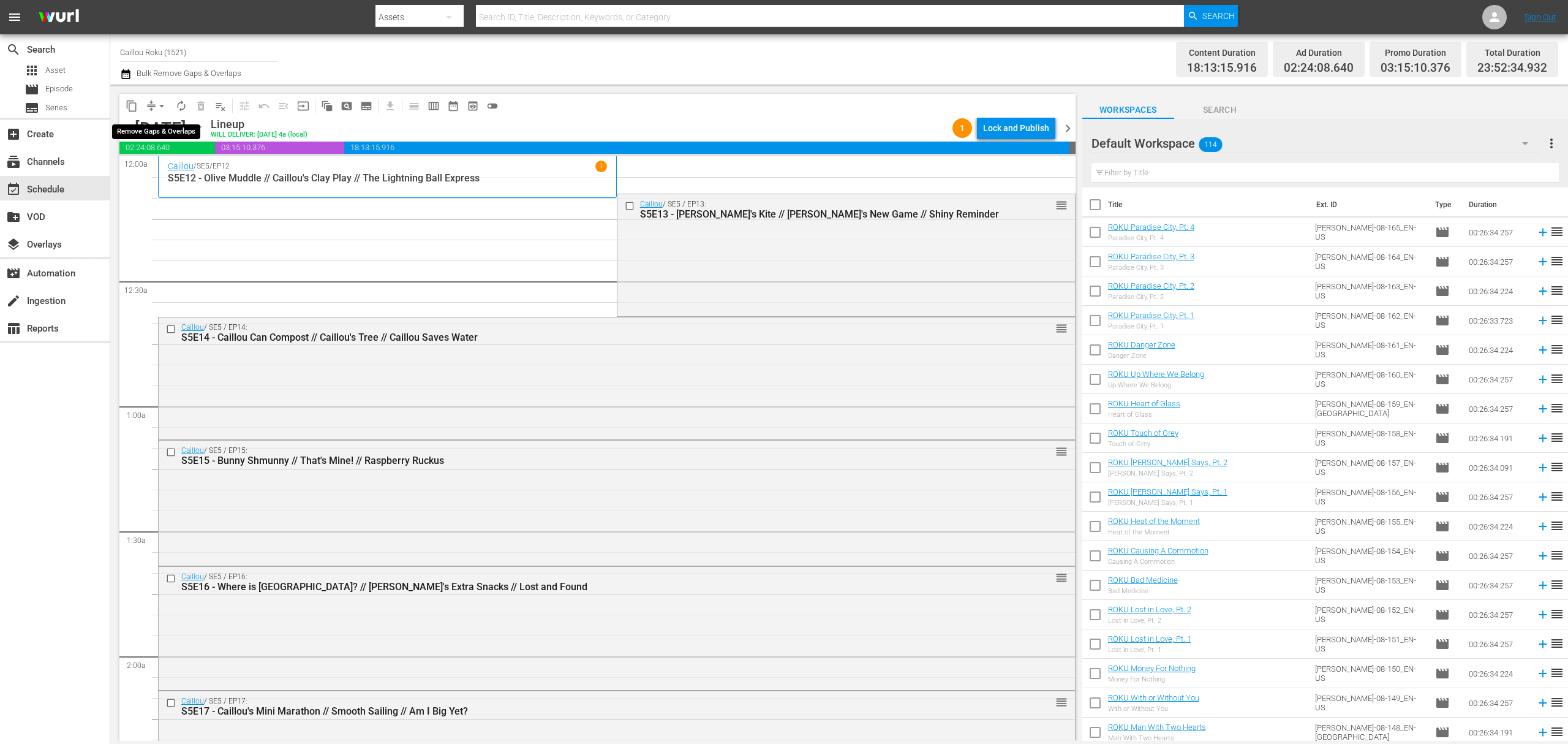
click at [163, 103] on span "arrow_drop_down" at bounding box center [161, 105] width 13 height 13
click at [201, 172] on li "Align to End of Previous Day" at bounding box center [162, 172] width 129 height 20
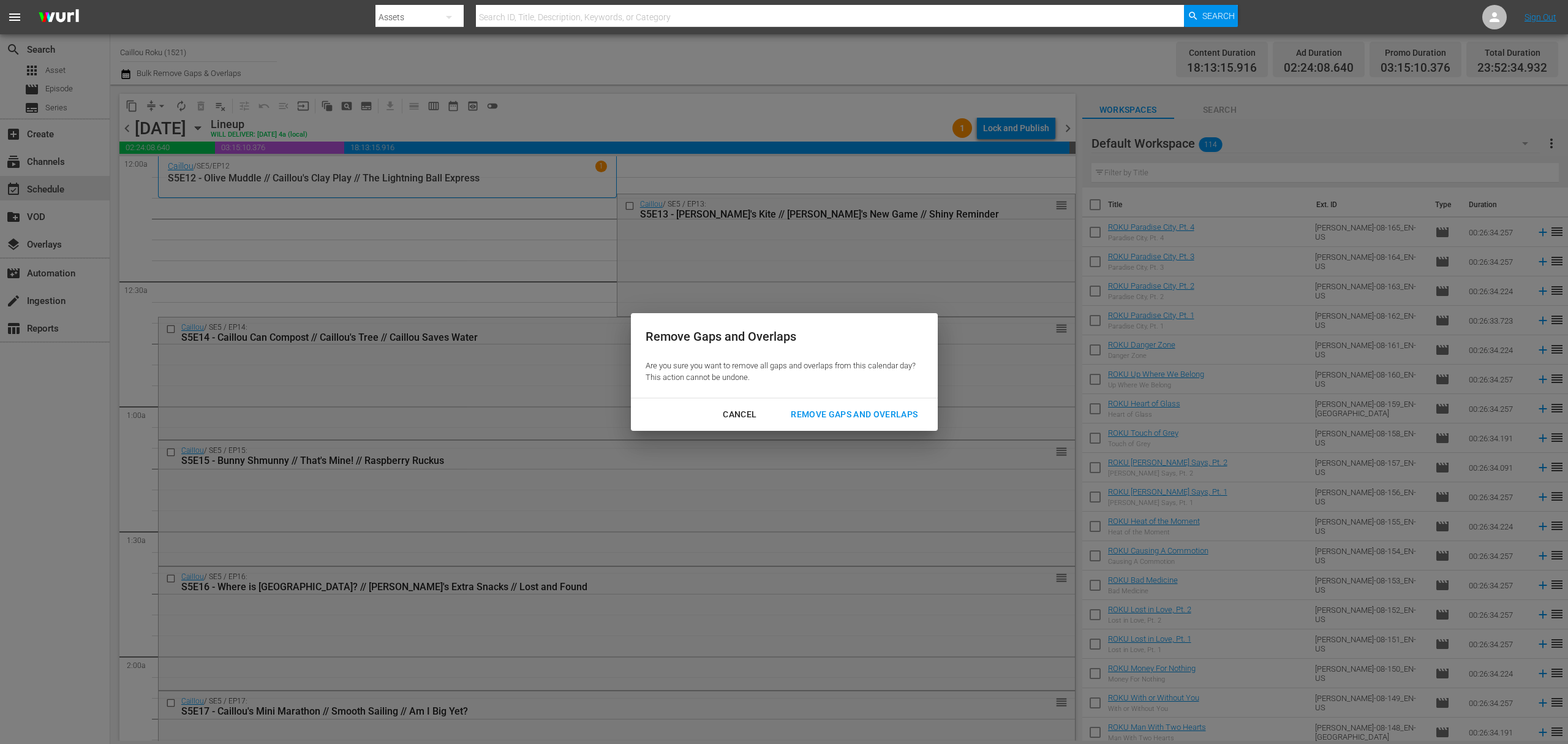
click at [822, 410] on div "Remove Gaps and Overlaps" at bounding box center [853, 414] width 146 height 15
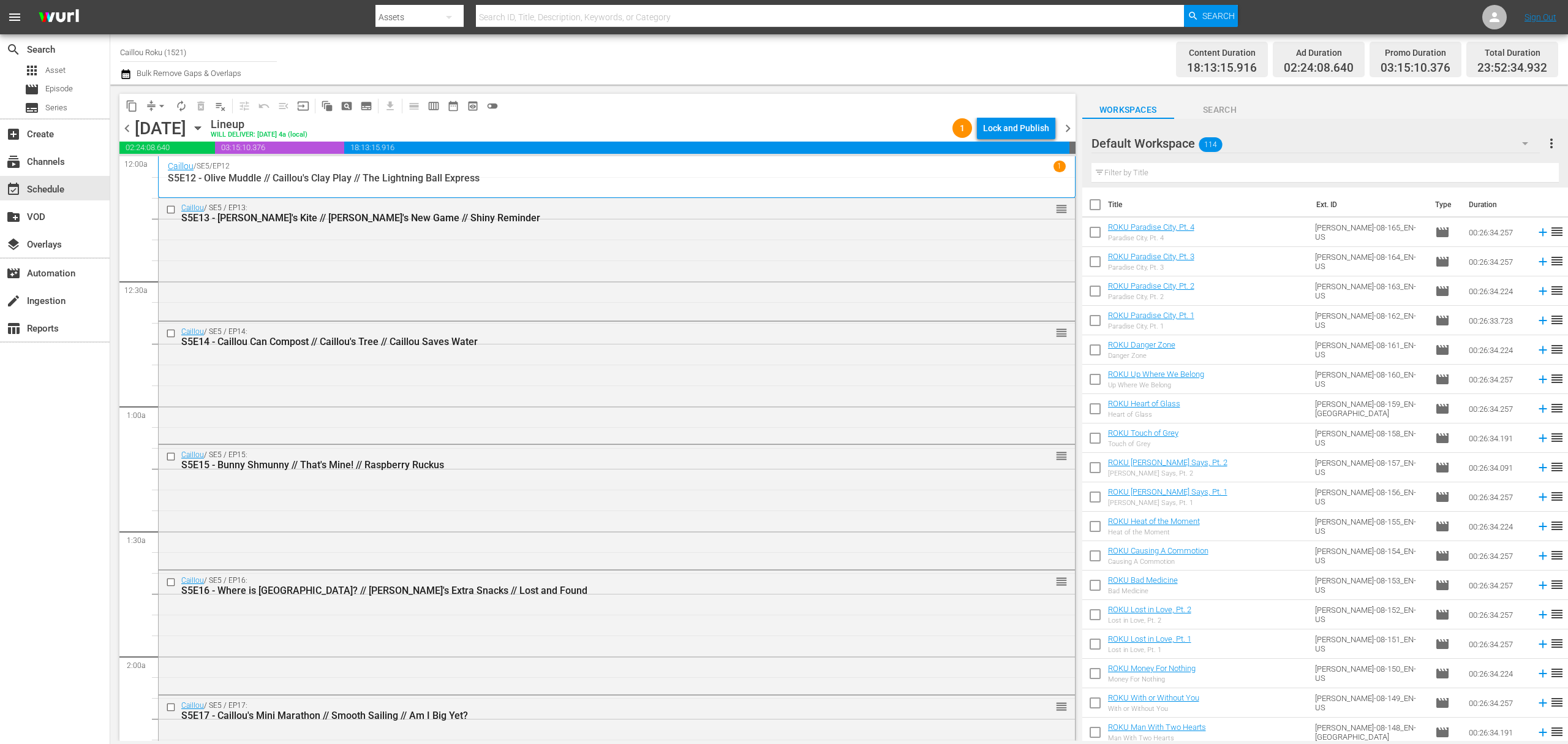
click at [1073, 122] on span "chevron_right" at bounding box center [1068, 128] width 15 height 15
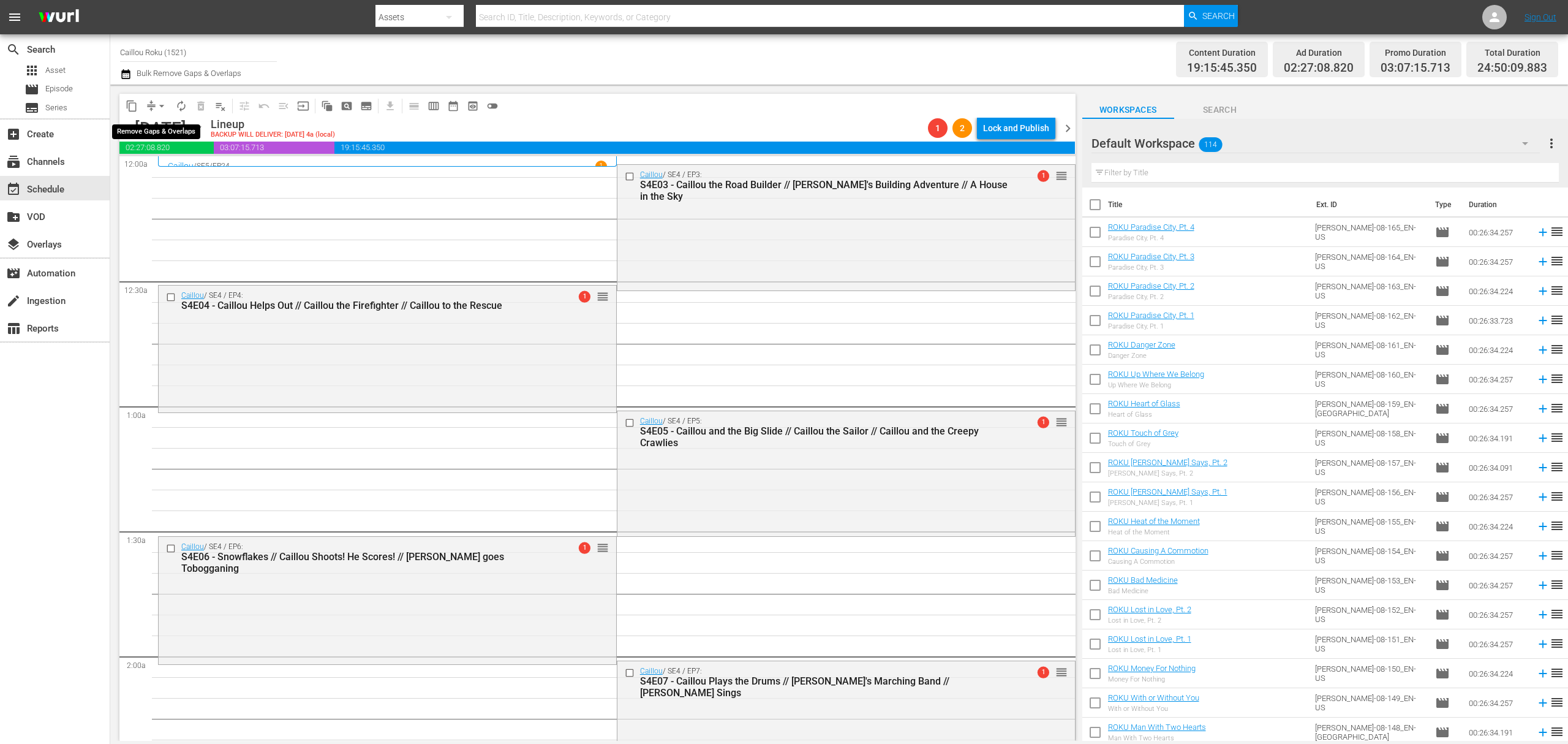
click at [162, 104] on span "arrow_drop_down" at bounding box center [161, 105] width 13 height 13
click at [177, 177] on li "Align to End of Previous Day" at bounding box center [162, 172] width 129 height 20
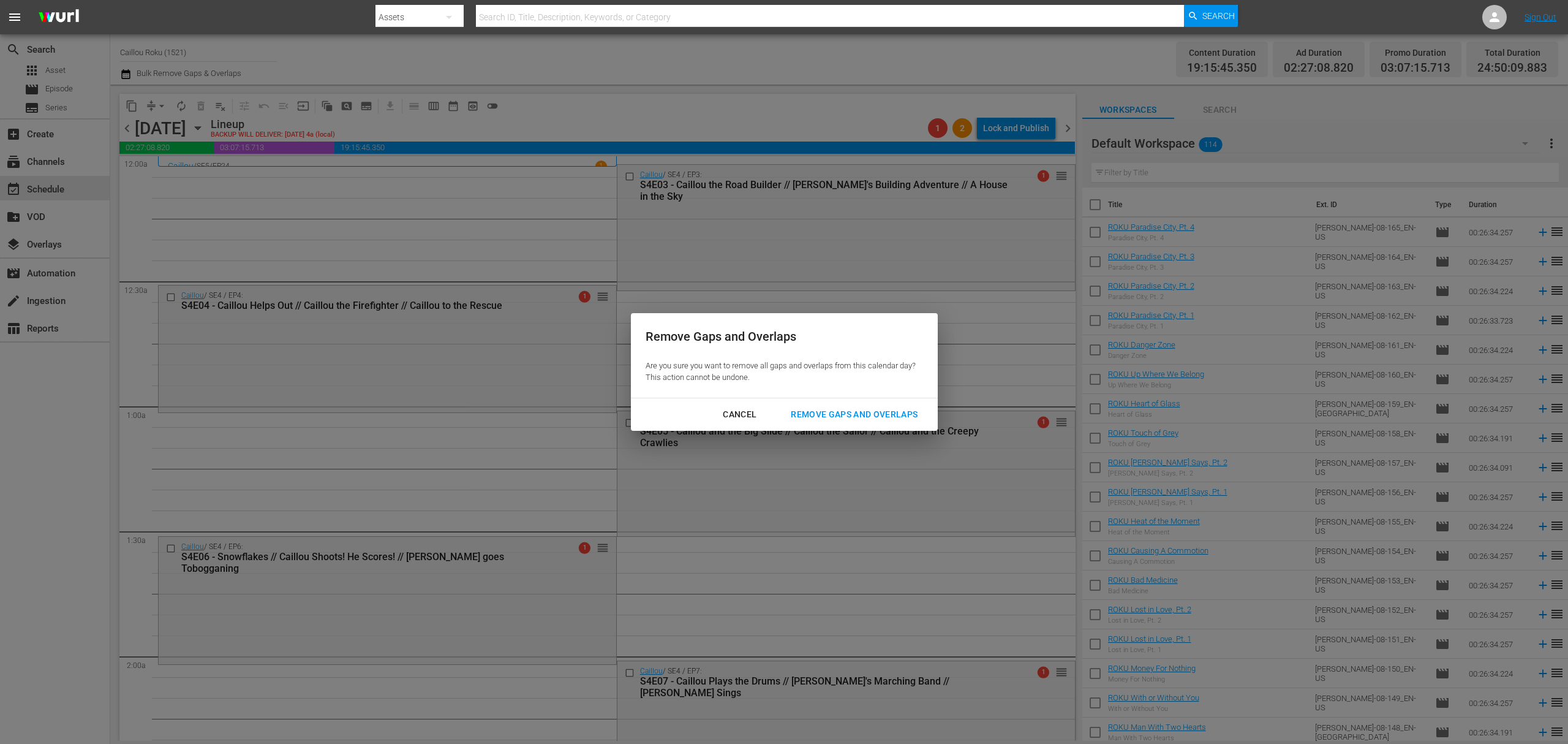
click at [822, 414] on div "Remove Gaps and Overlaps" at bounding box center [853, 414] width 146 height 15
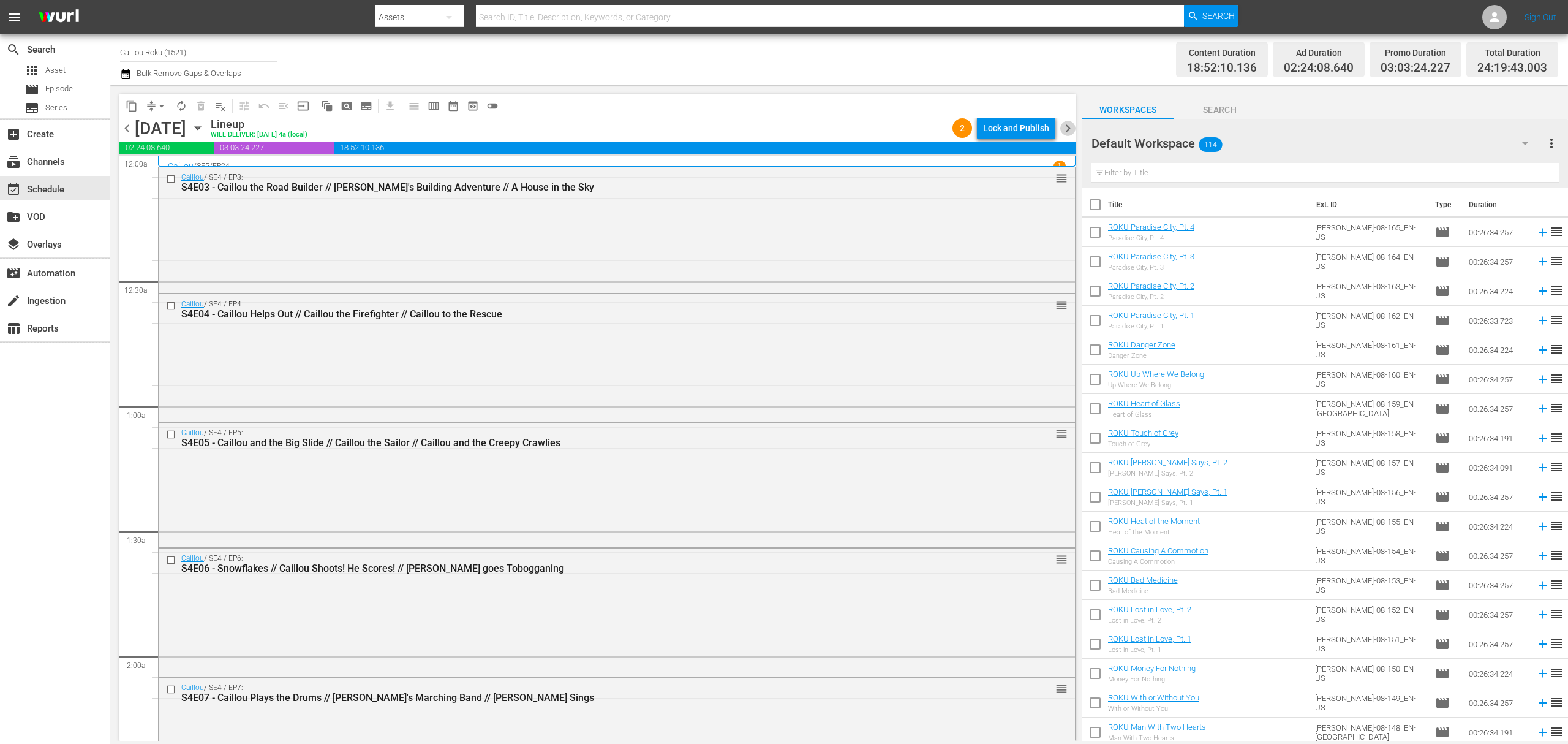
click at [1072, 127] on span "chevron_right" at bounding box center [1068, 128] width 15 height 15
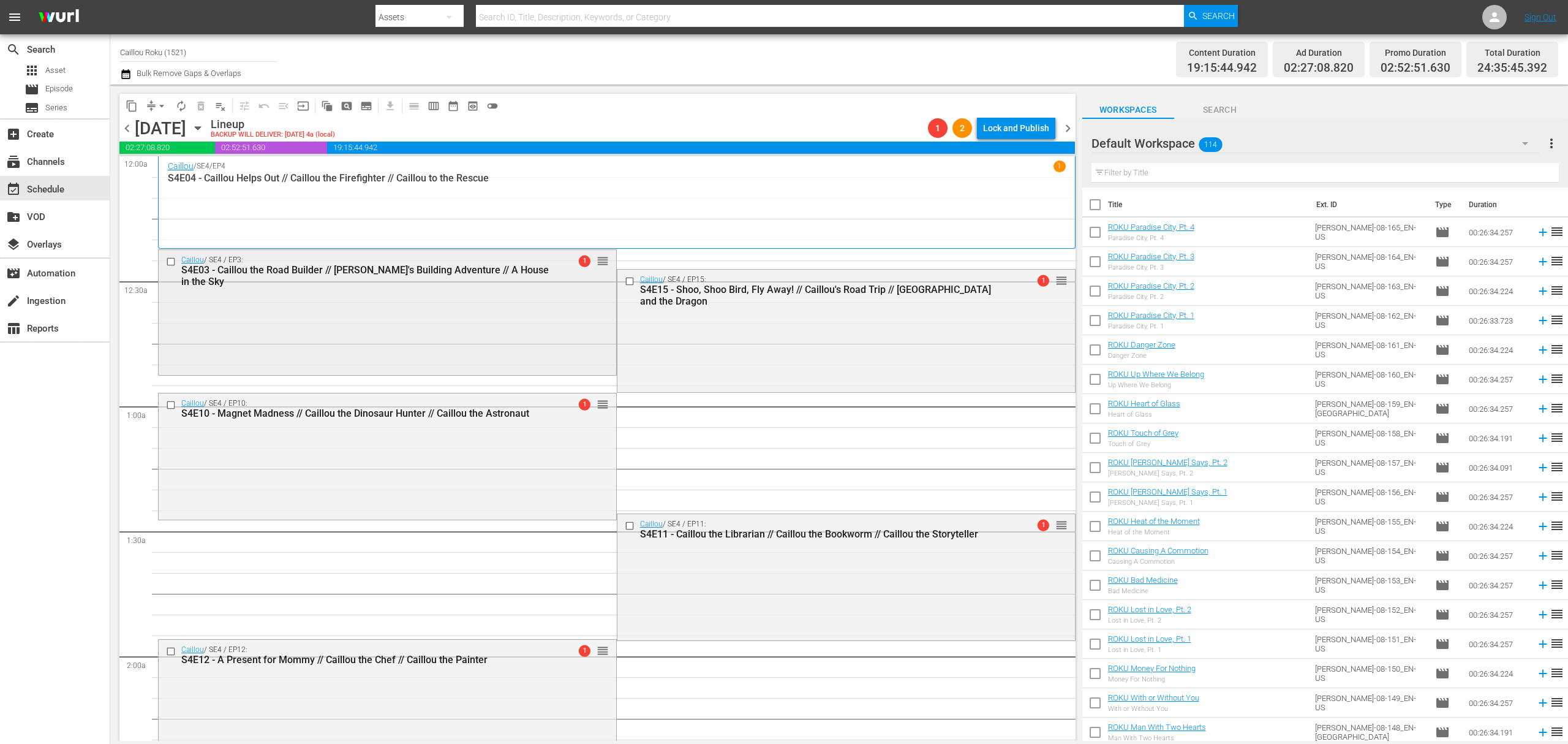
click at [164, 260] on div at bounding box center [172, 262] width 18 height 15
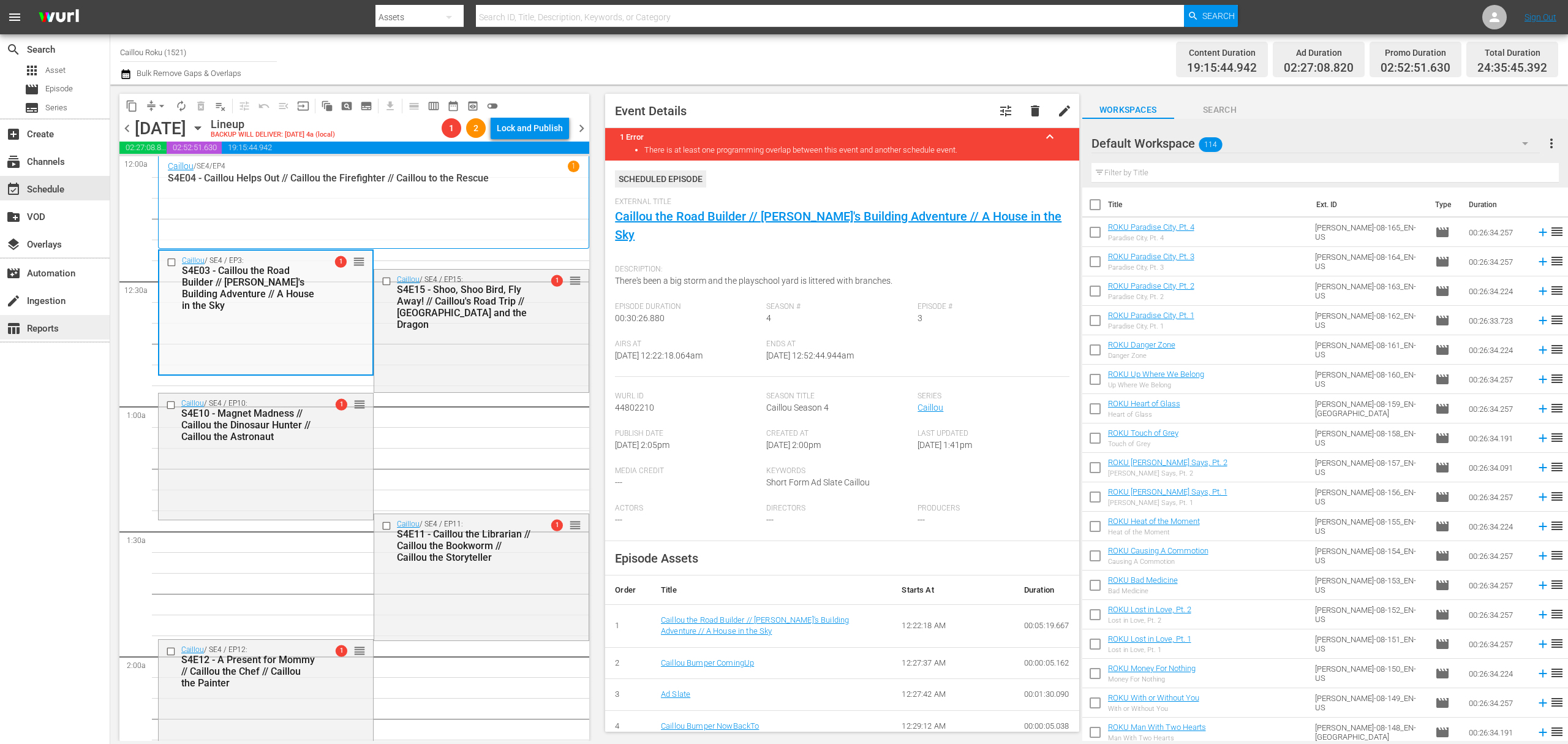
click at [94, 317] on div "table_chart Reports" at bounding box center [54, 326] width 110 height 24
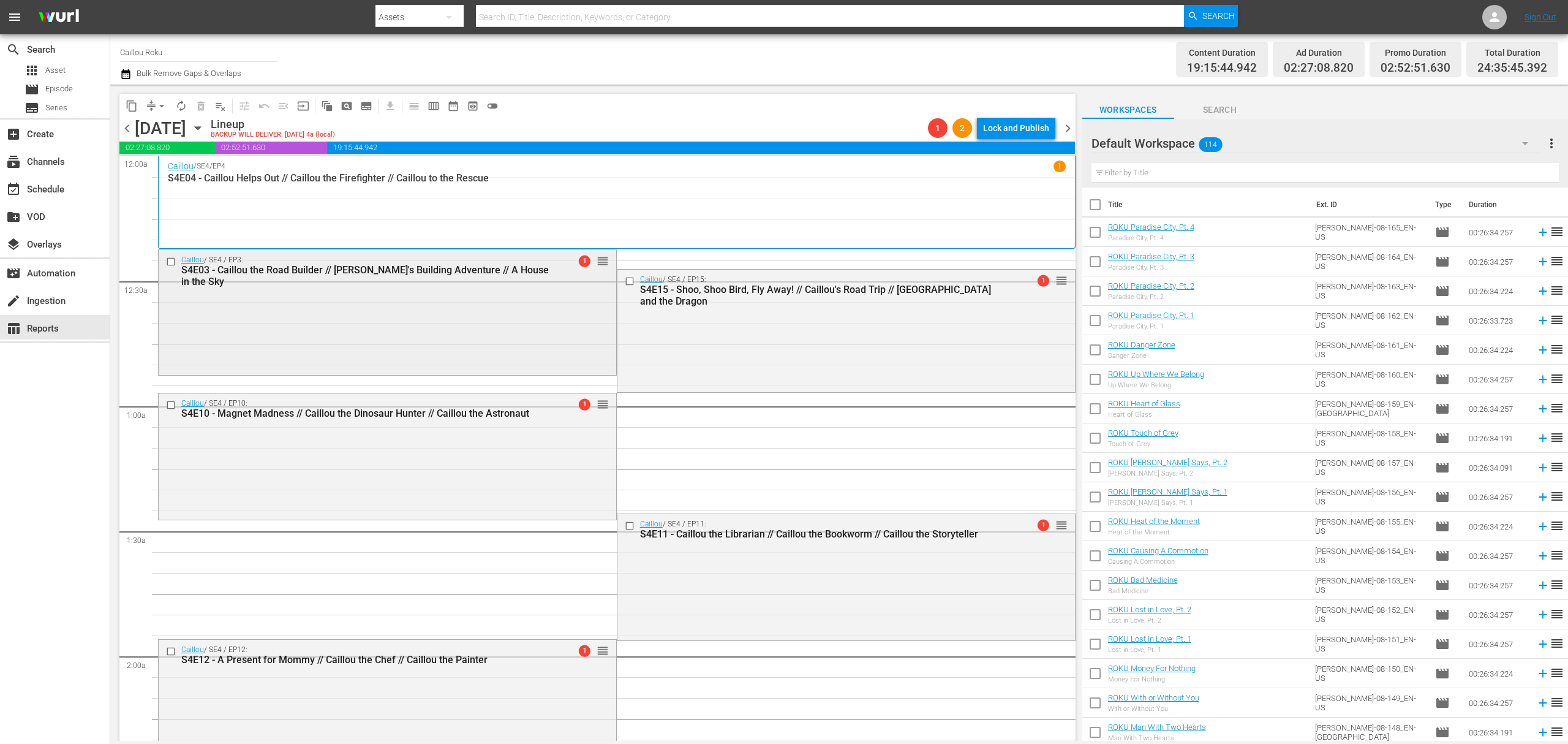
click at [174, 260] on input "checkbox" at bounding box center [172, 261] width 13 height 10
click at [206, 104] on span "delete_forever_outlined" at bounding box center [201, 105] width 13 height 13
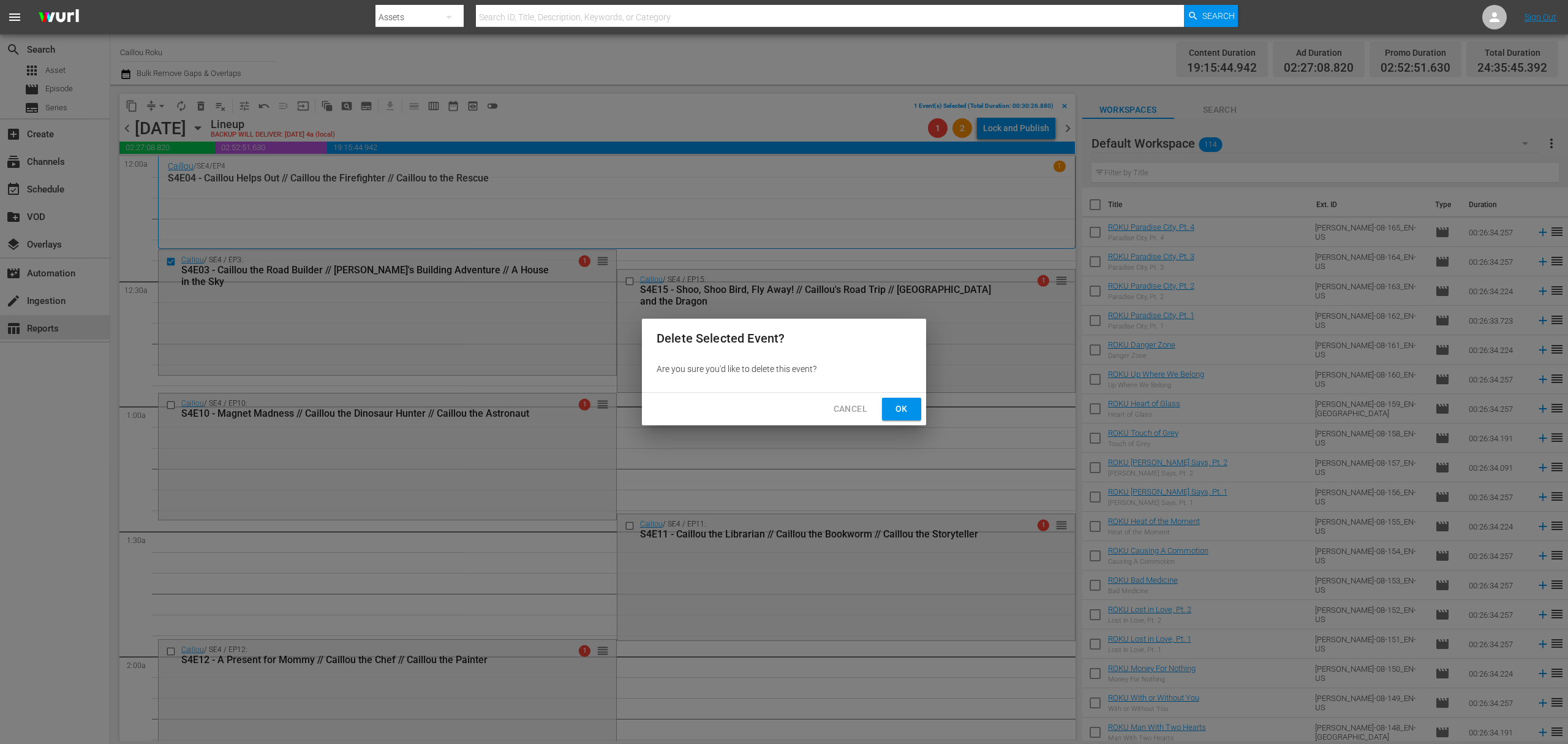
click at [907, 409] on span "Ok" at bounding box center [901, 408] width 19 height 15
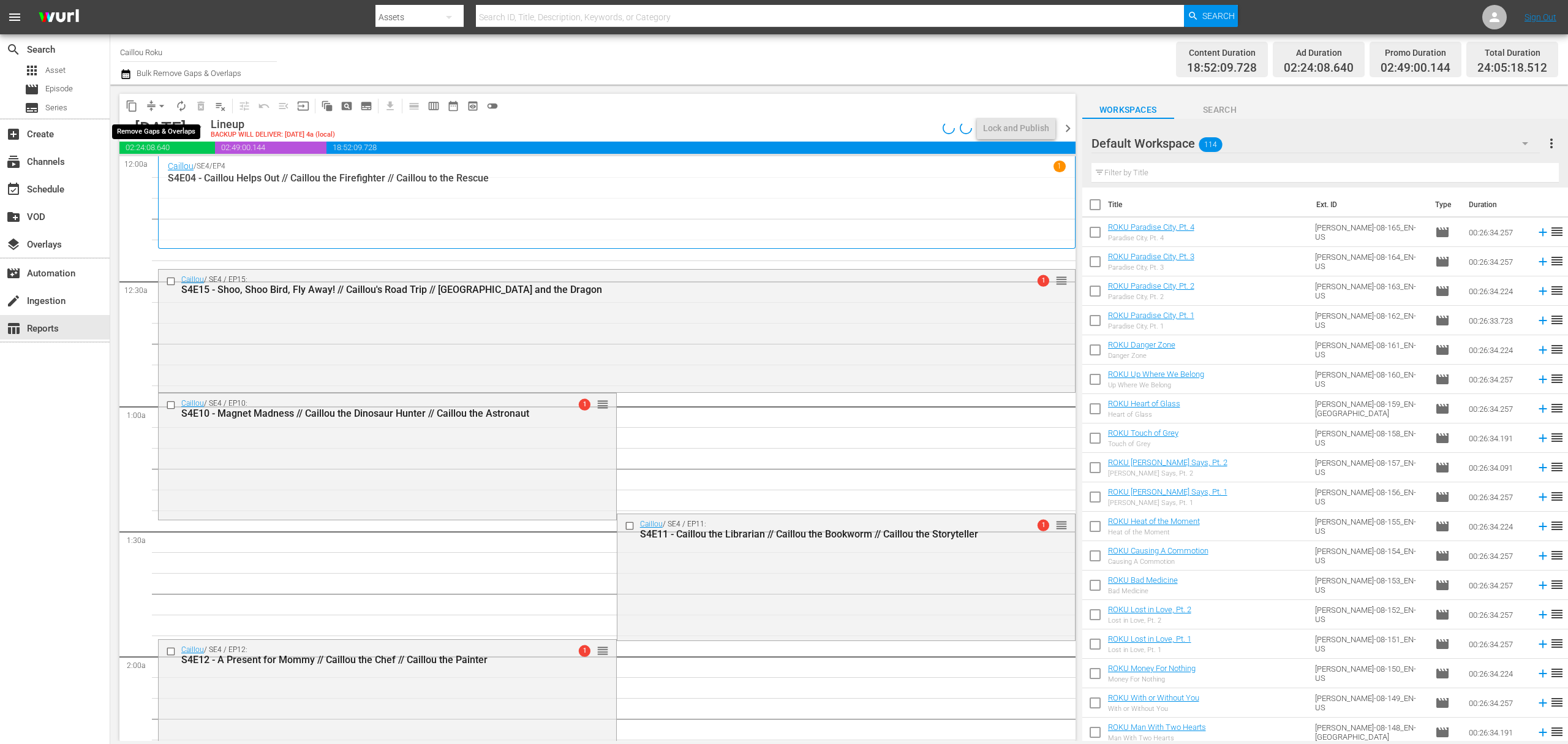
click at [156, 96] on button "arrow_drop_down" at bounding box center [161, 105] width 19 height 19
click at [168, 165] on li "Align to End of Previous Day" at bounding box center [162, 172] width 129 height 20
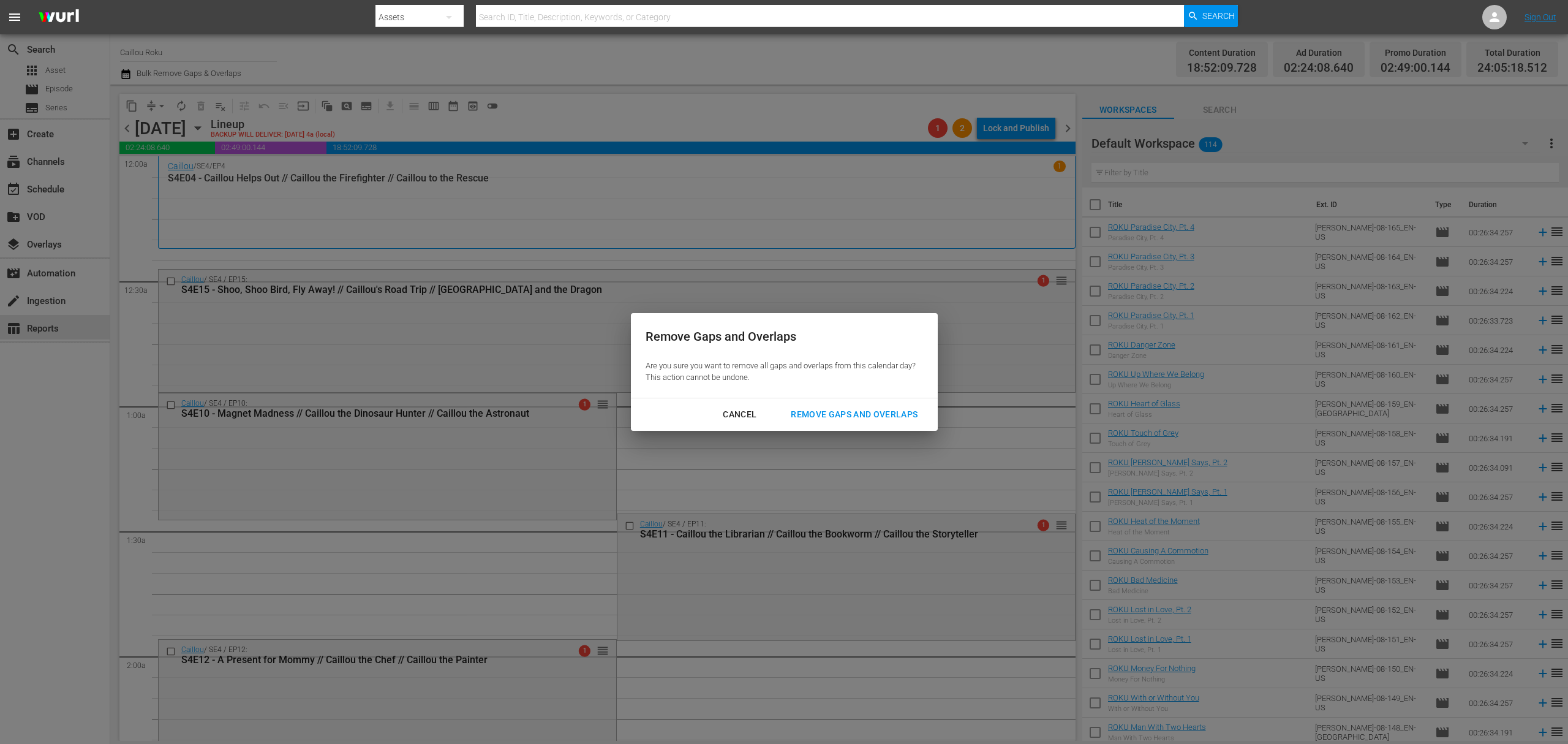
click at [730, 415] on div "Cancel" at bounding box center [740, 414] width 54 height 15
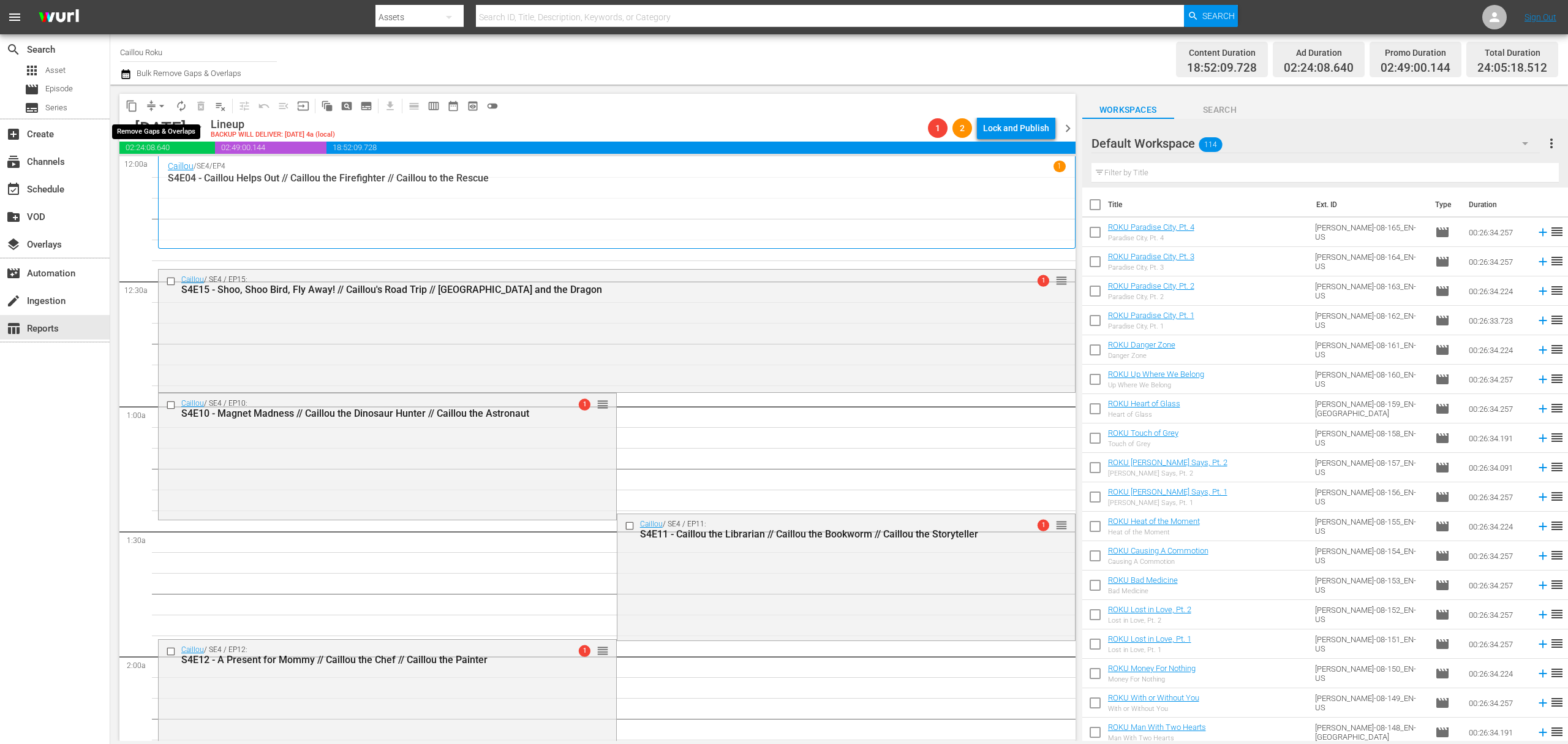
click at [156, 103] on span "arrow_drop_down" at bounding box center [161, 105] width 13 height 13
click at [167, 177] on li "Align to End of Previous Day" at bounding box center [162, 172] width 129 height 20
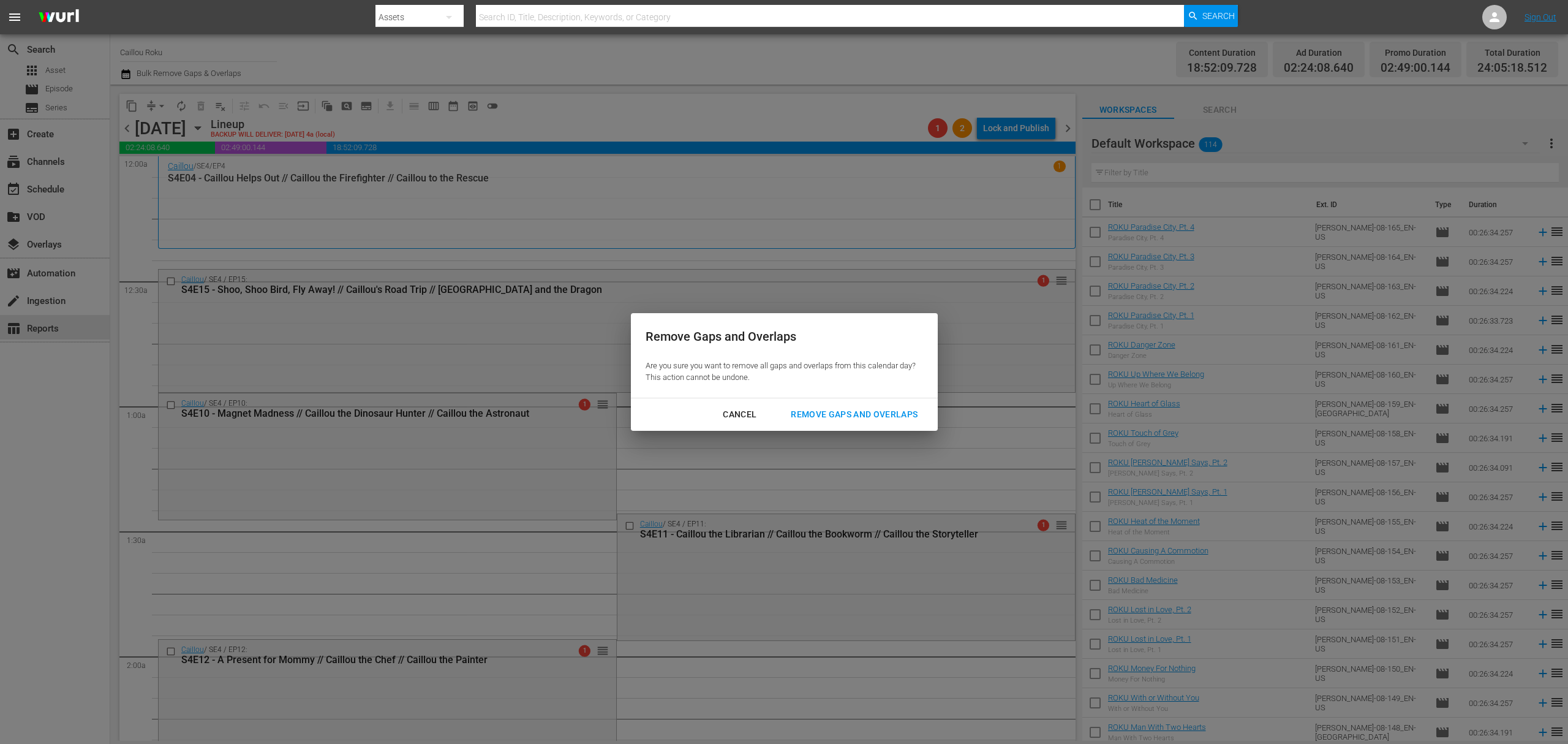
click at [899, 424] on button "Remove Gaps and Overlaps" at bounding box center [853, 414] width 156 height 23
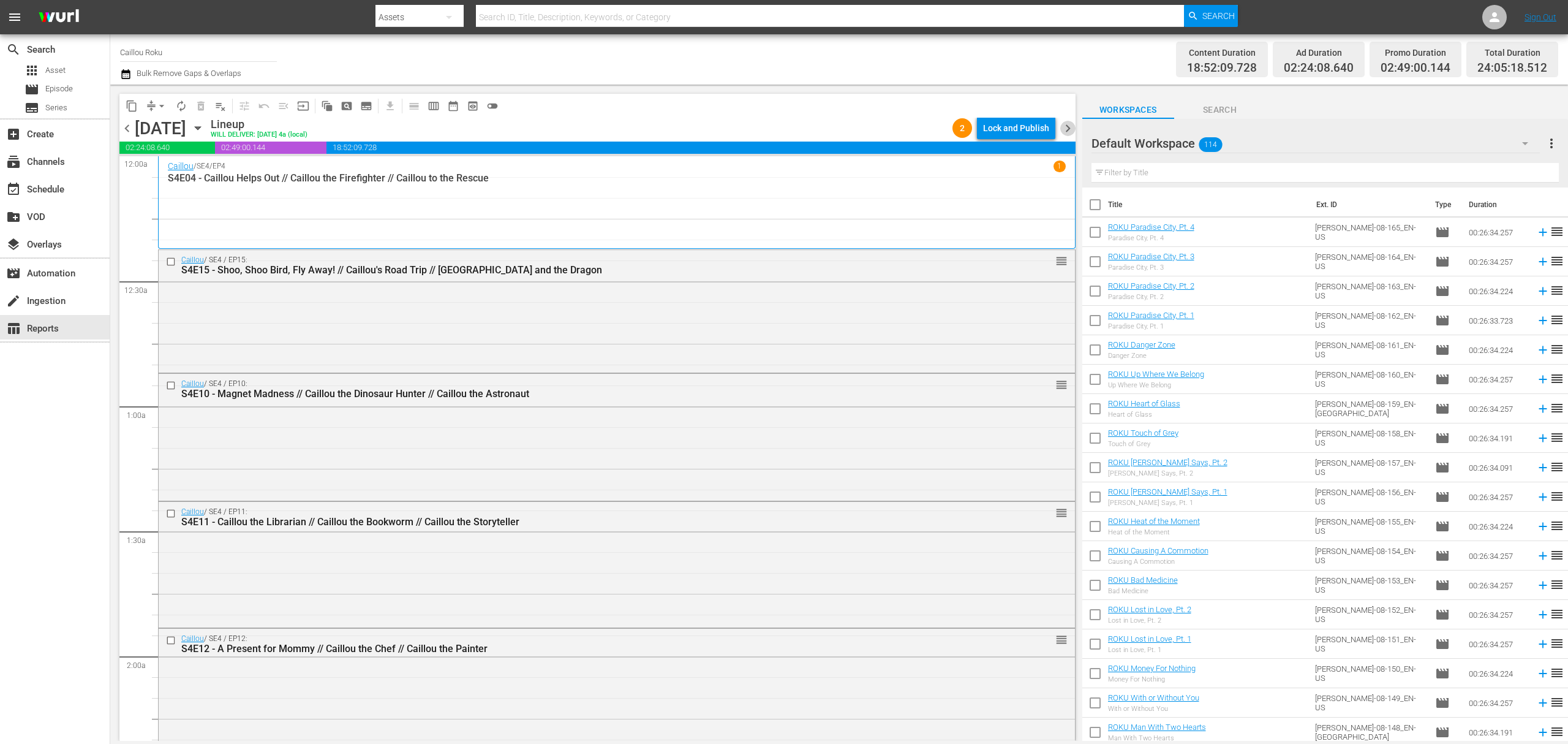
click at [1066, 125] on span "chevron_right" at bounding box center [1068, 128] width 15 height 15
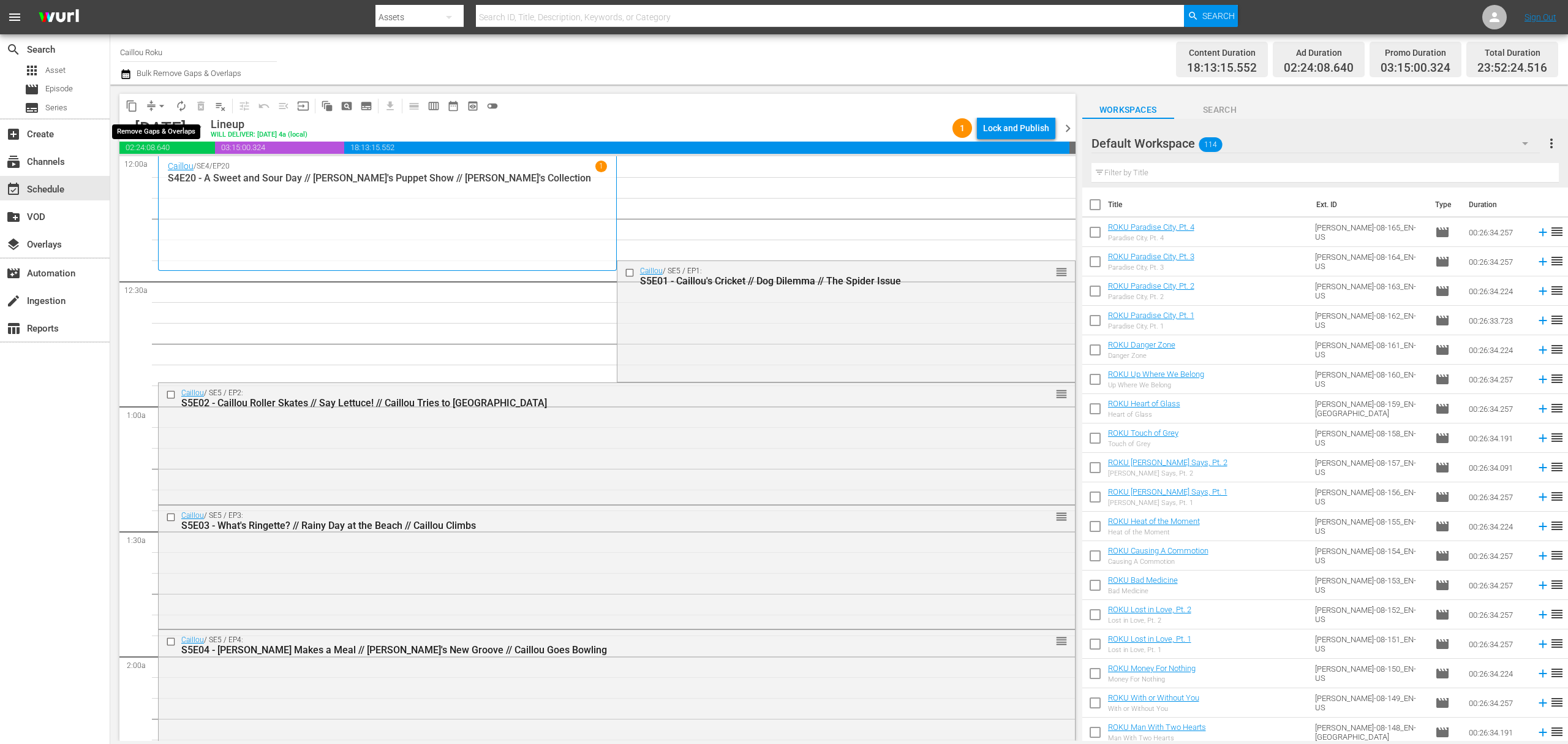
click at [166, 104] on span "arrow_drop_down" at bounding box center [161, 105] width 13 height 13
click at [154, 163] on li "Align to End of Previous Day" at bounding box center [162, 172] width 129 height 20
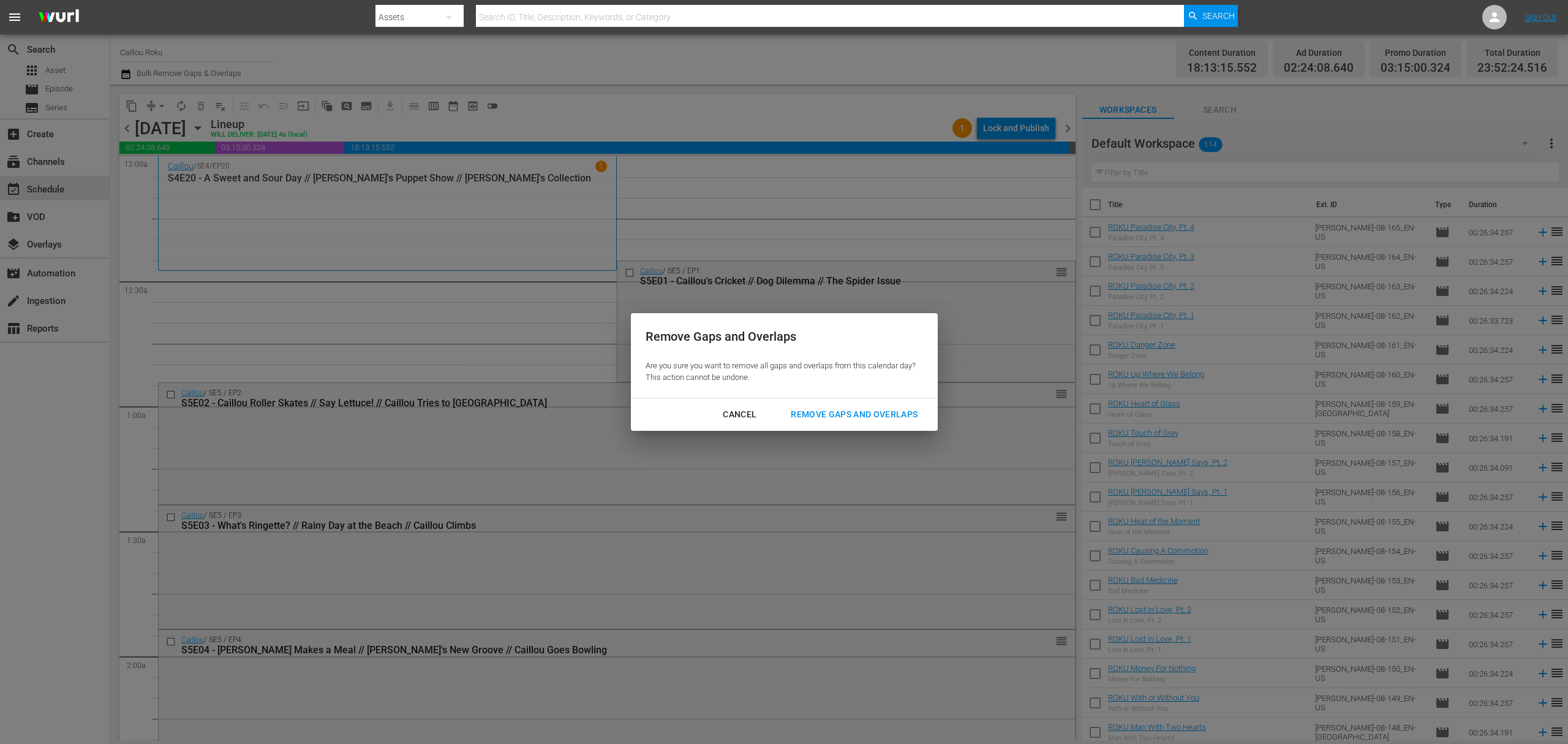
click at [828, 414] on div "Remove Gaps and Overlaps" at bounding box center [853, 414] width 146 height 15
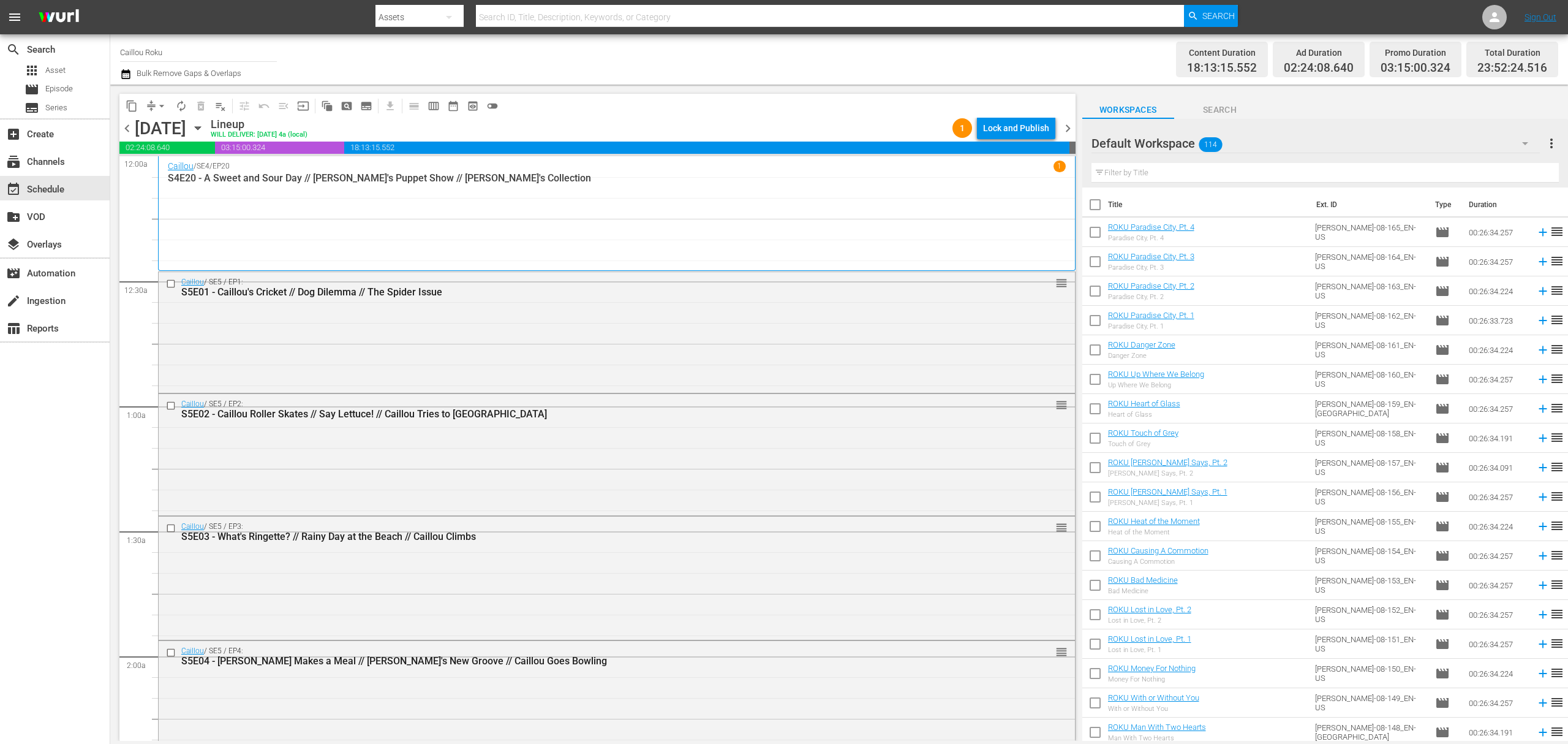
click at [1071, 126] on span "chevron_right" at bounding box center [1068, 128] width 15 height 15
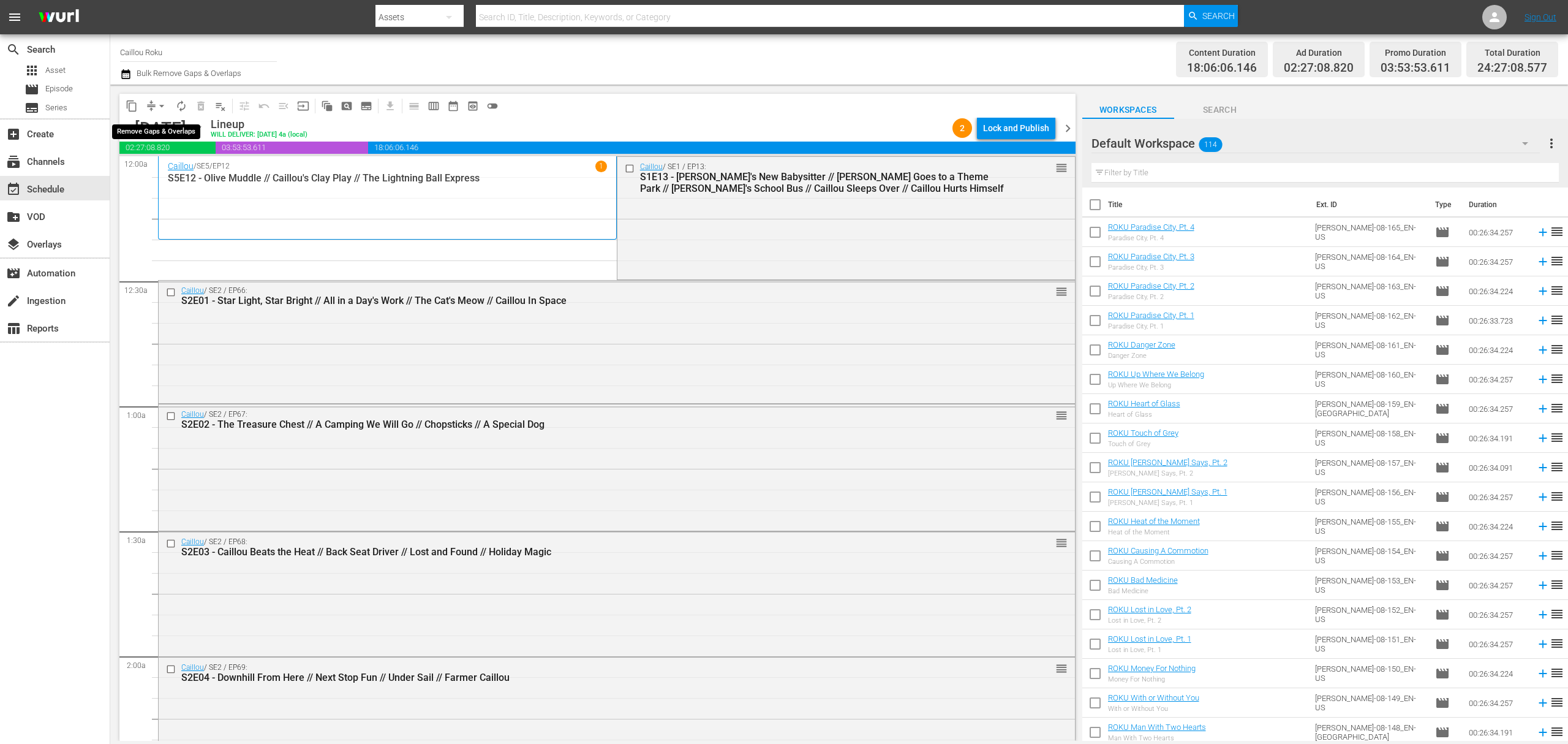
click at [163, 109] on span "arrow_drop_down" at bounding box center [161, 105] width 13 height 13
click at [180, 174] on li "Align to End of Previous Day" at bounding box center [162, 172] width 129 height 20
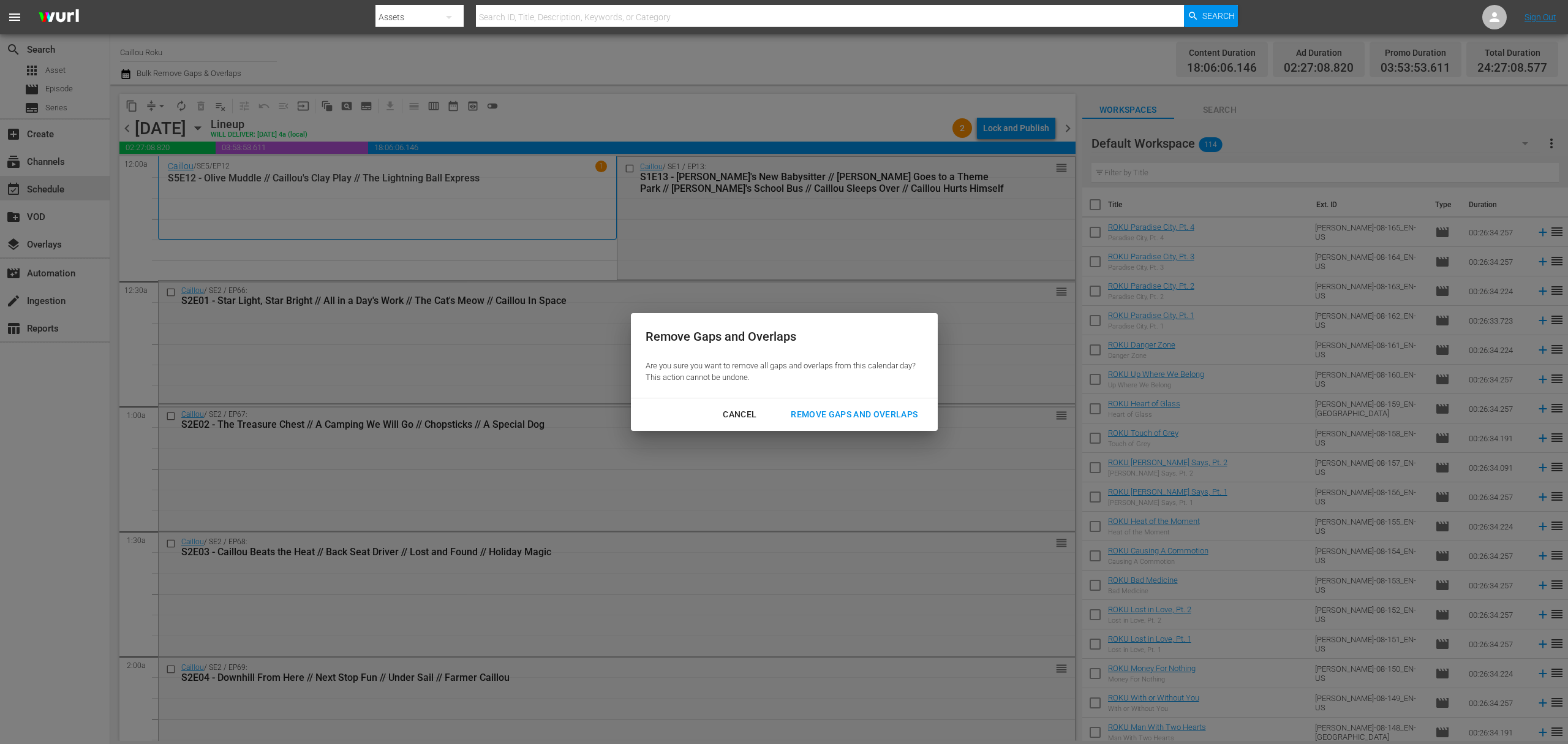
click at [838, 417] on div "Remove Gaps and Overlaps" at bounding box center [853, 414] width 146 height 15
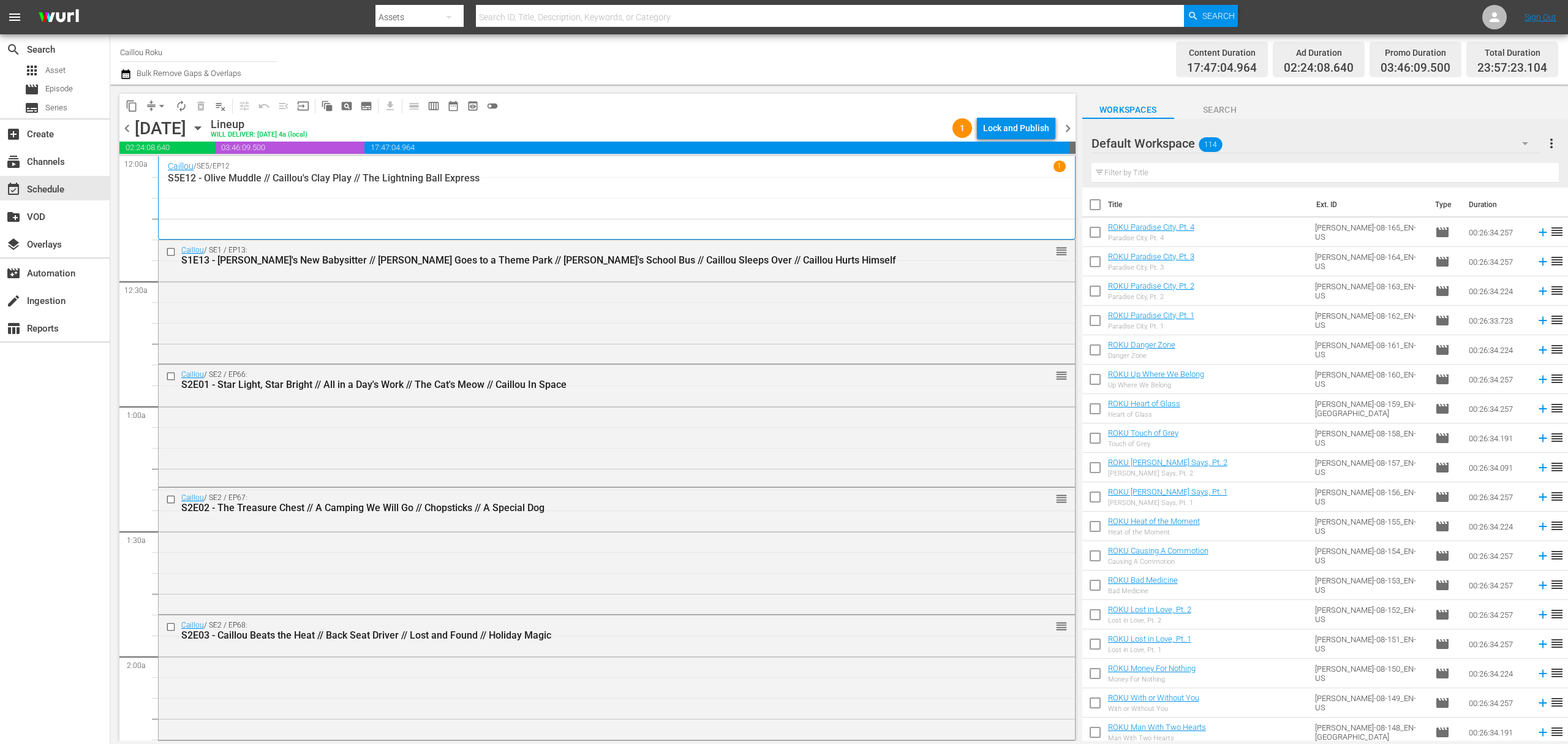
click at [1069, 122] on span "chevron_right" at bounding box center [1068, 128] width 15 height 15
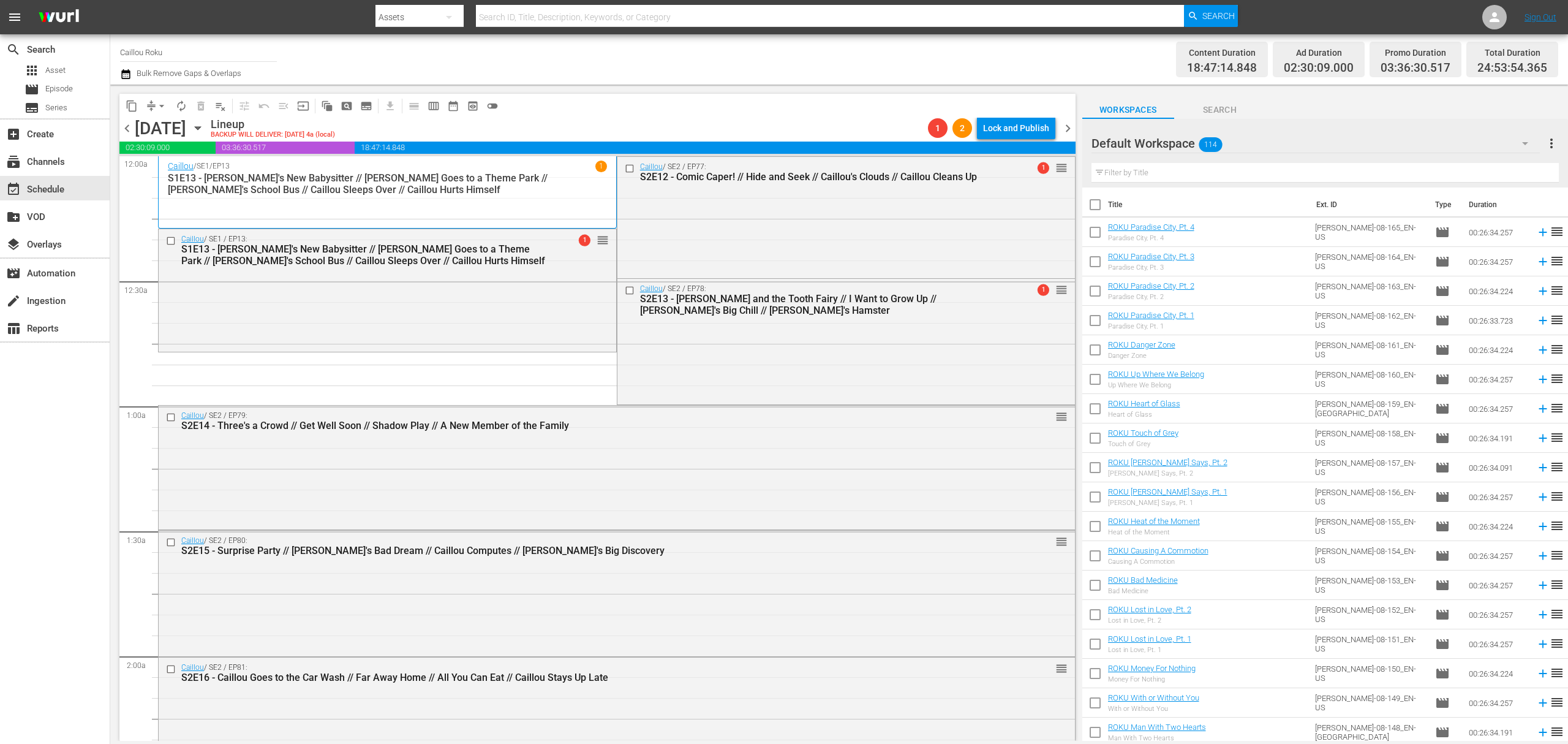
drag, startPoint x: 172, startPoint y: 240, endPoint x: 192, endPoint y: 179, distance: 64.2
click at [172, 240] on input "checkbox" at bounding box center [172, 241] width 13 height 10
click at [202, 102] on span "delete_forever_outlined" at bounding box center [201, 105] width 13 height 13
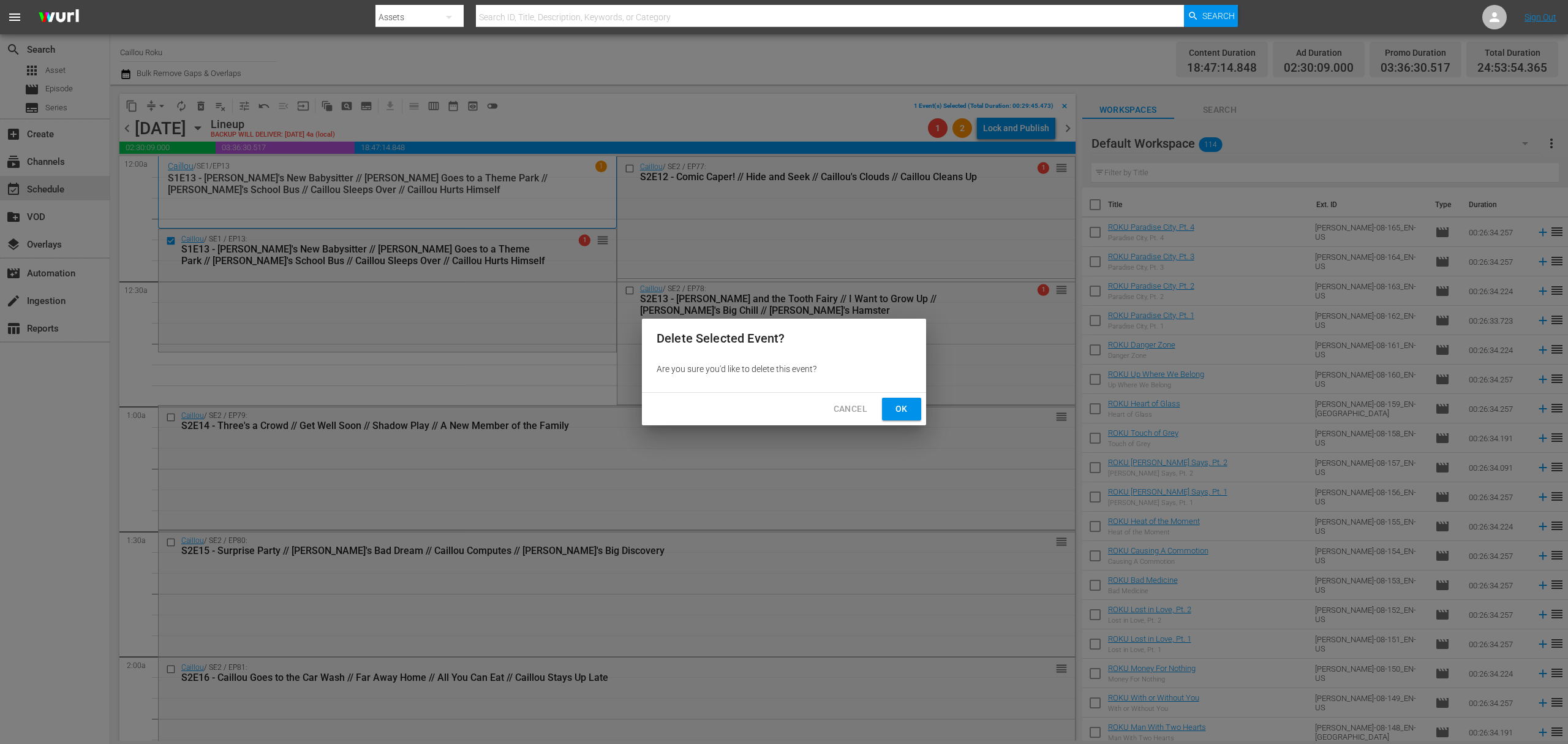
click at [908, 415] on span "Ok" at bounding box center [901, 408] width 19 height 15
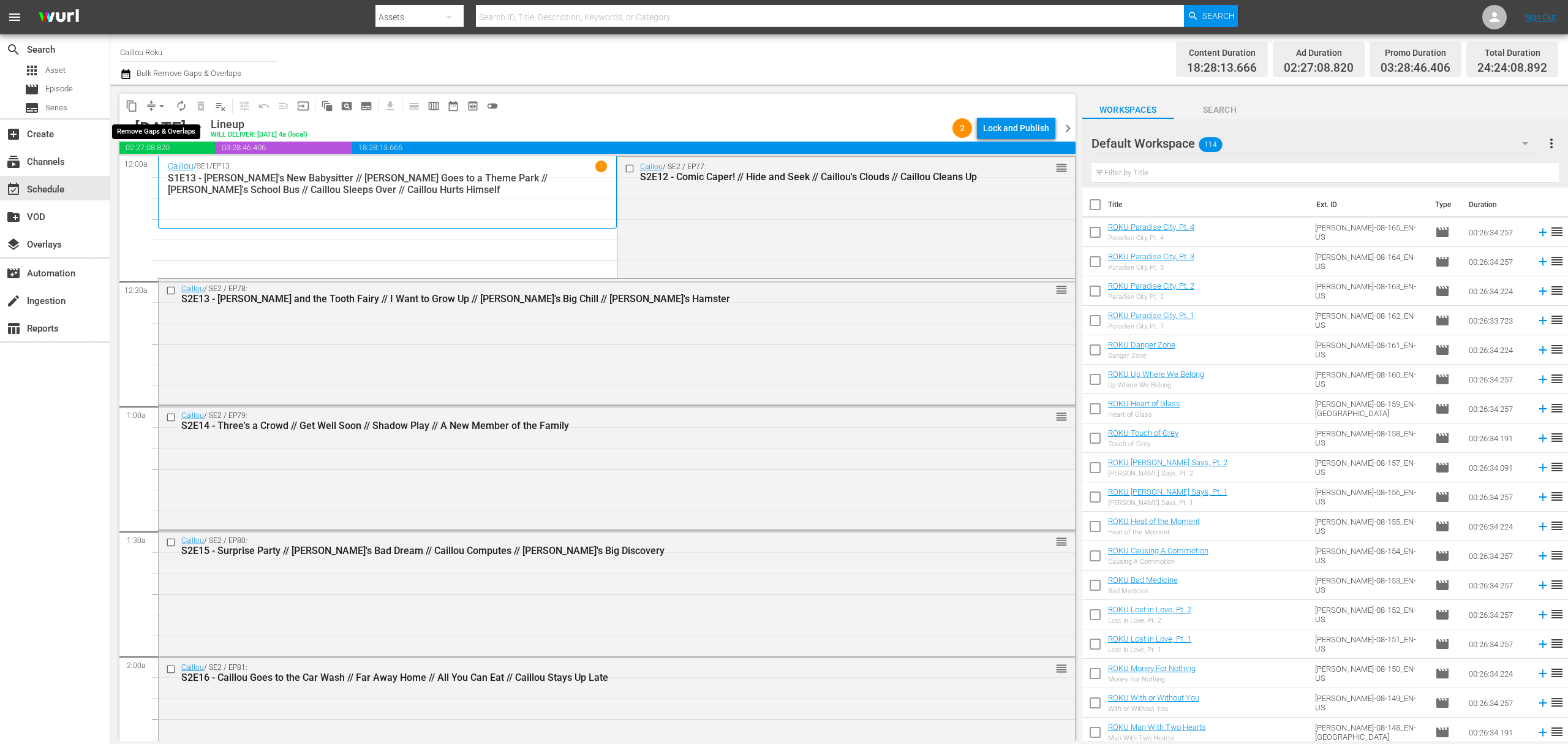
click at [161, 105] on span "arrow_drop_down" at bounding box center [161, 105] width 13 height 13
click at [191, 170] on li "Align to End of Previous Day" at bounding box center [162, 172] width 129 height 20
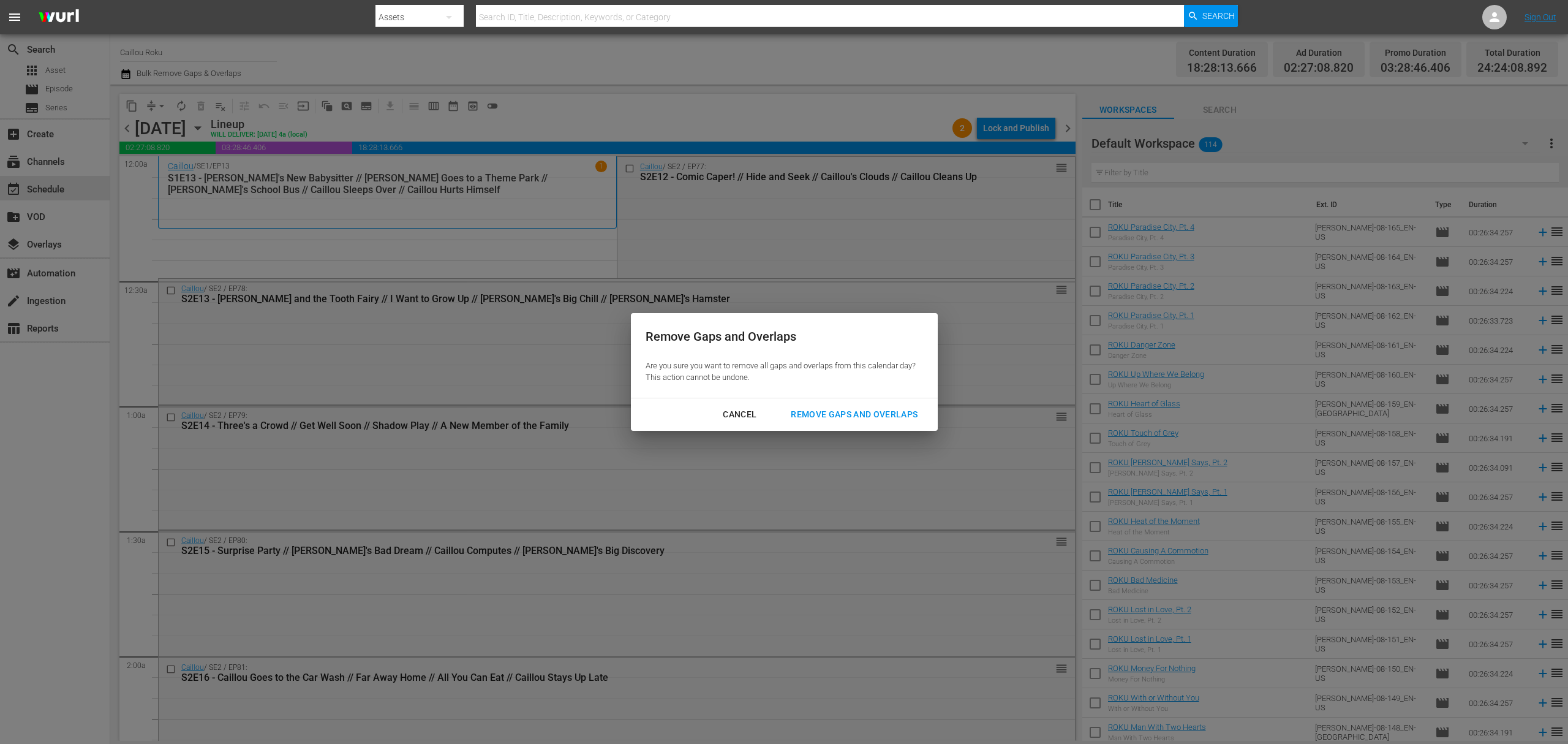
click at [869, 404] on button "Remove Gaps and Overlaps" at bounding box center [853, 414] width 156 height 23
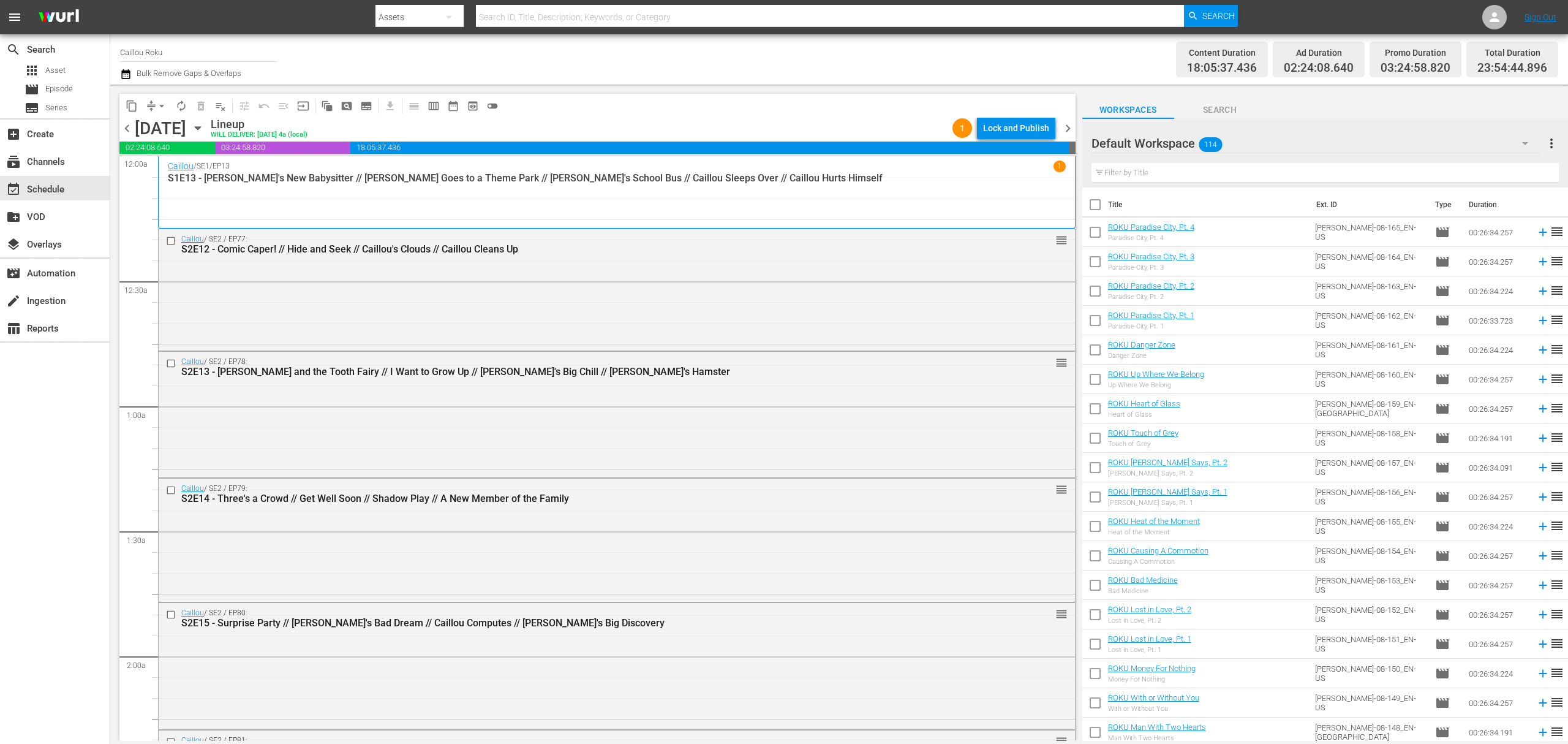
click at [1067, 126] on span "chevron_right" at bounding box center [1068, 128] width 15 height 15
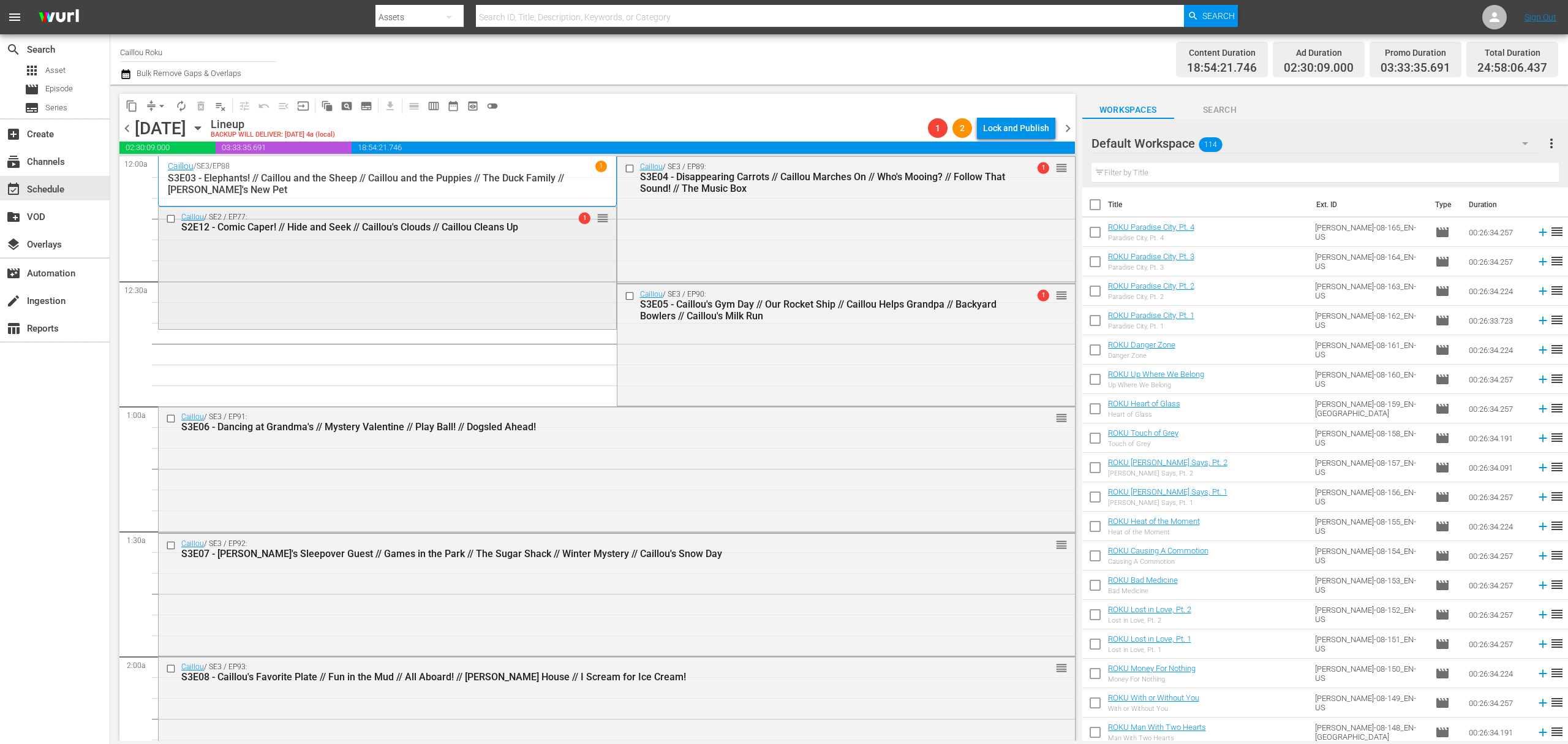
click at [170, 218] on input "checkbox" at bounding box center [172, 218] width 13 height 10
click at [197, 105] on span "delete_forever_outlined" at bounding box center [201, 105] width 13 height 13
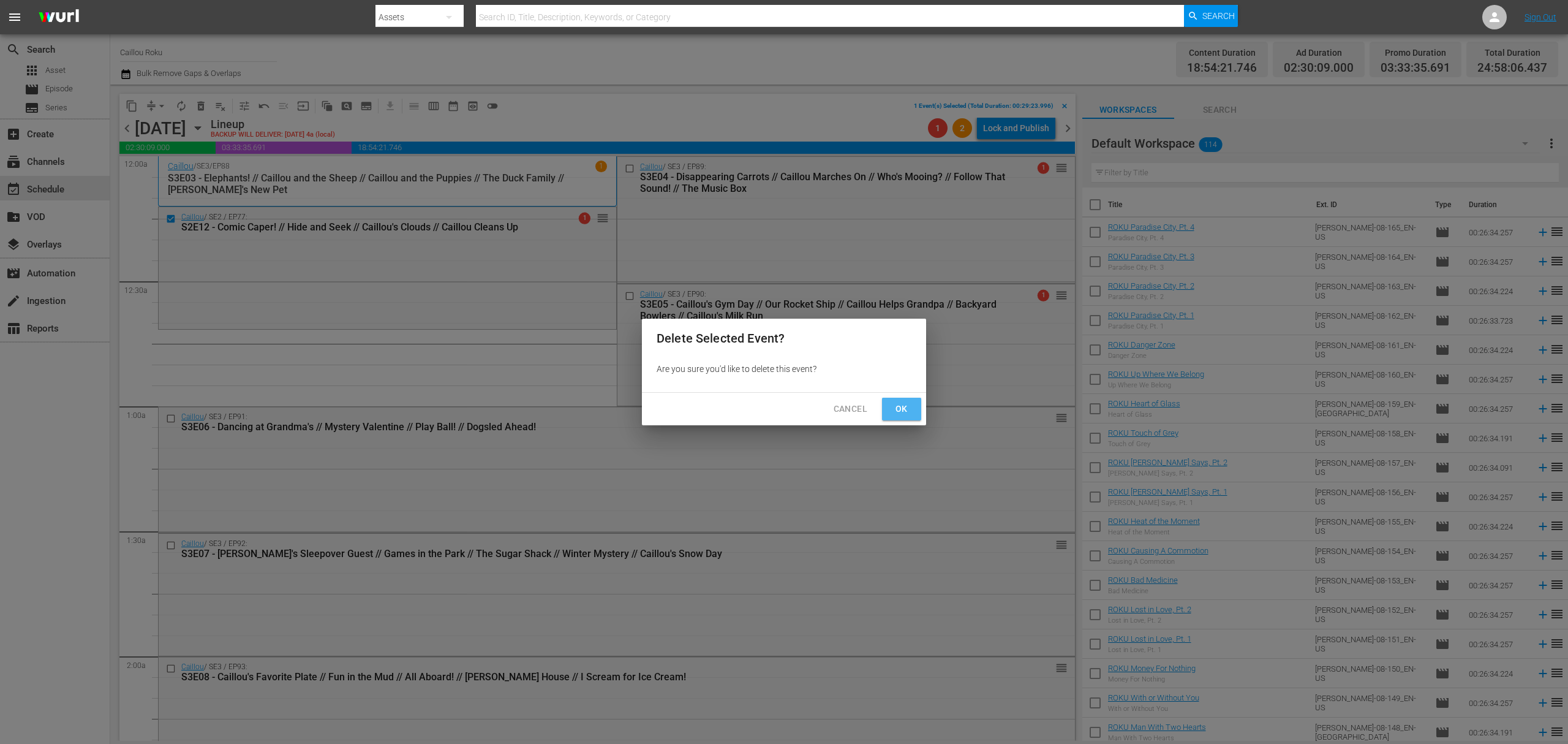
click at [898, 409] on span "Ok" at bounding box center [901, 408] width 19 height 15
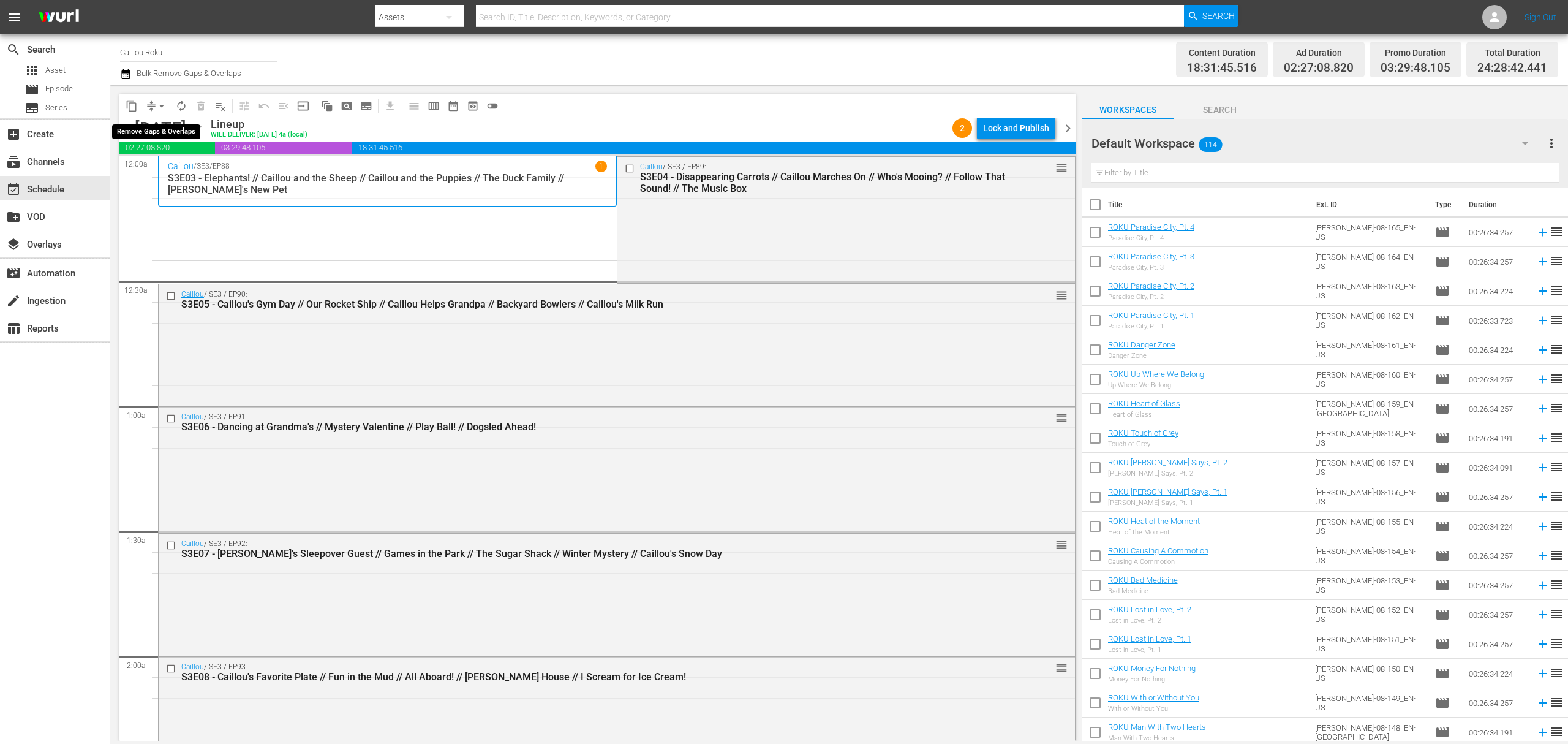
click at [159, 110] on span "arrow_drop_down" at bounding box center [161, 105] width 13 height 13
click at [168, 172] on li "Align to End of Previous Day" at bounding box center [162, 172] width 129 height 20
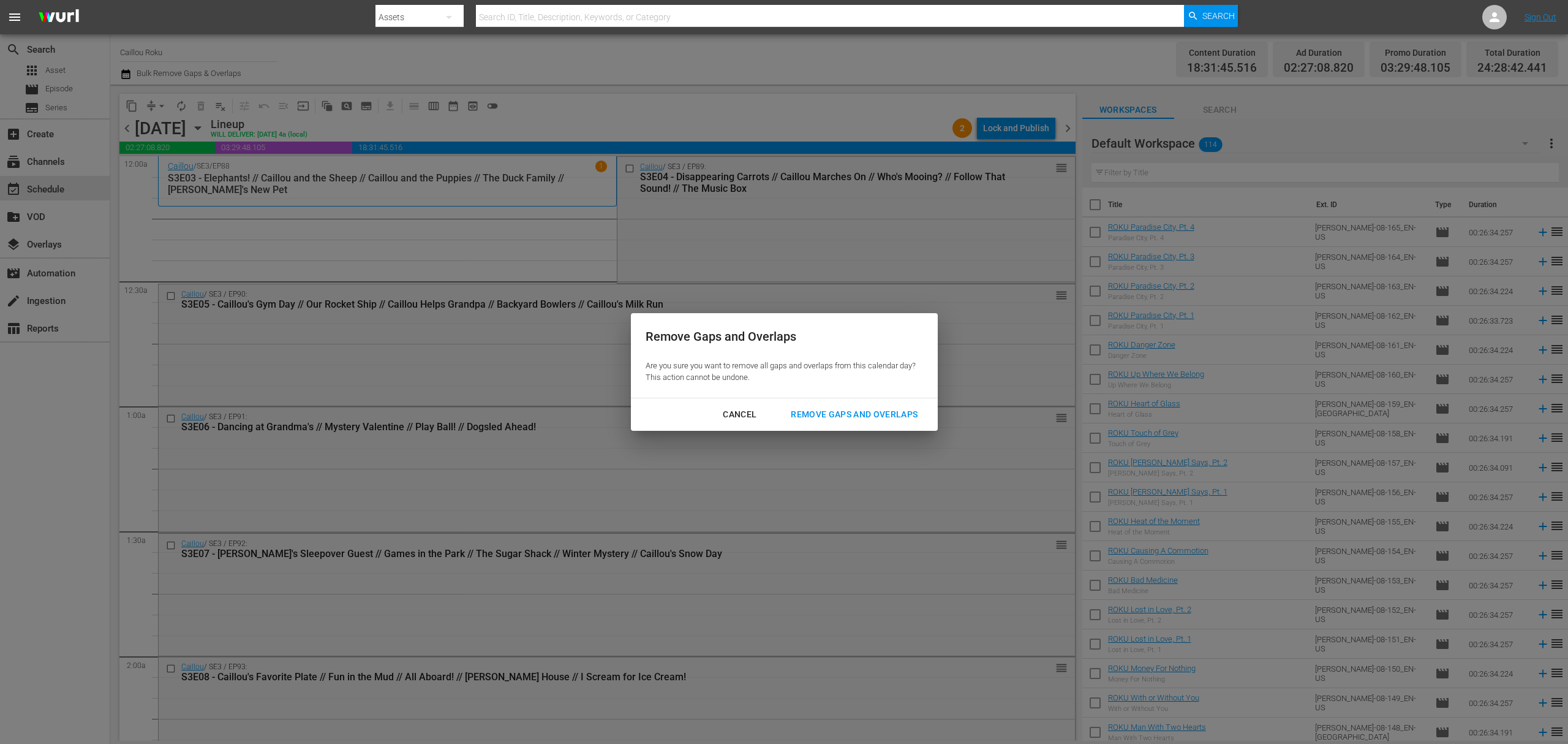
click at [833, 419] on div "Remove Gaps and Overlaps" at bounding box center [853, 414] width 146 height 15
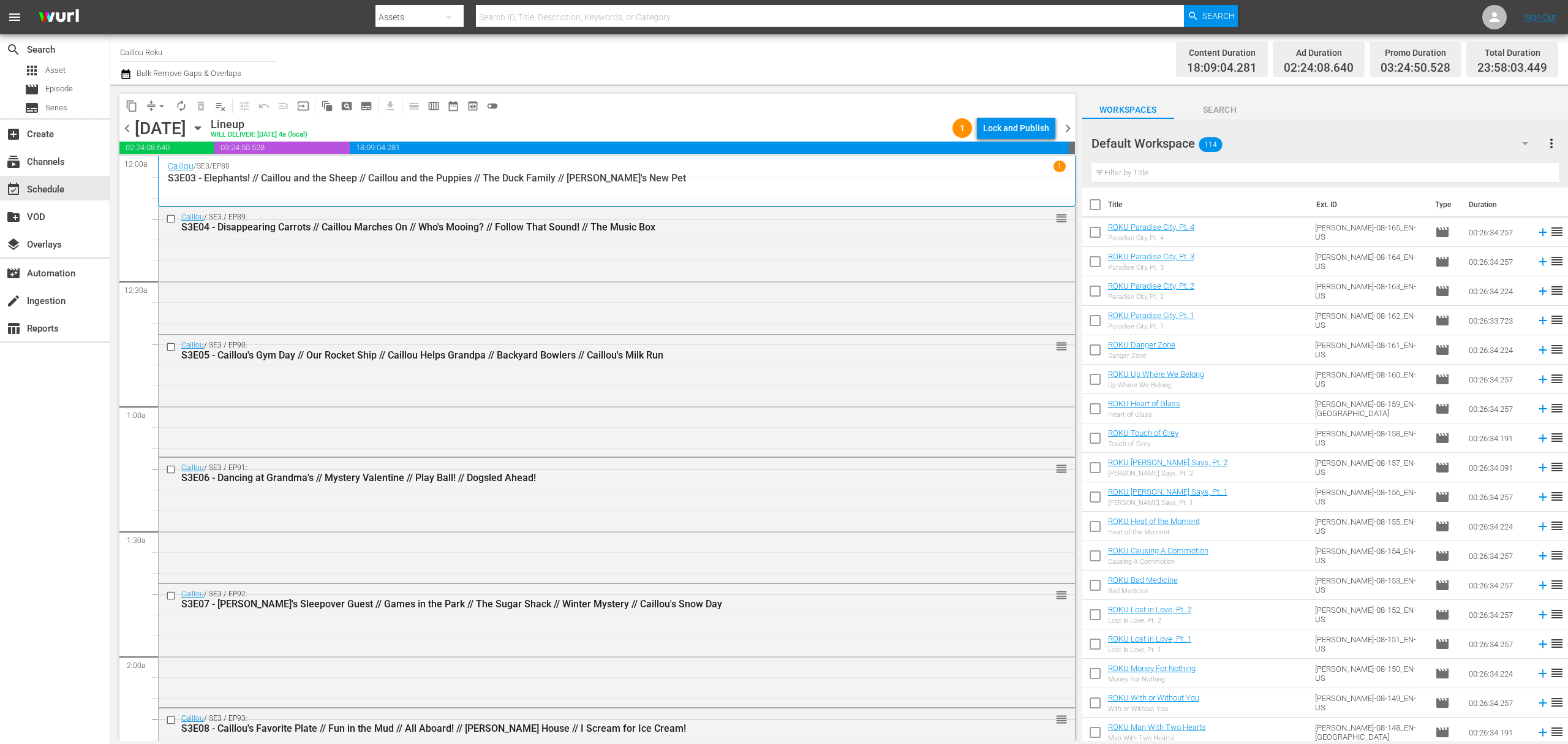
click at [1069, 130] on span "chevron_right" at bounding box center [1068, 128] width 15 height 15
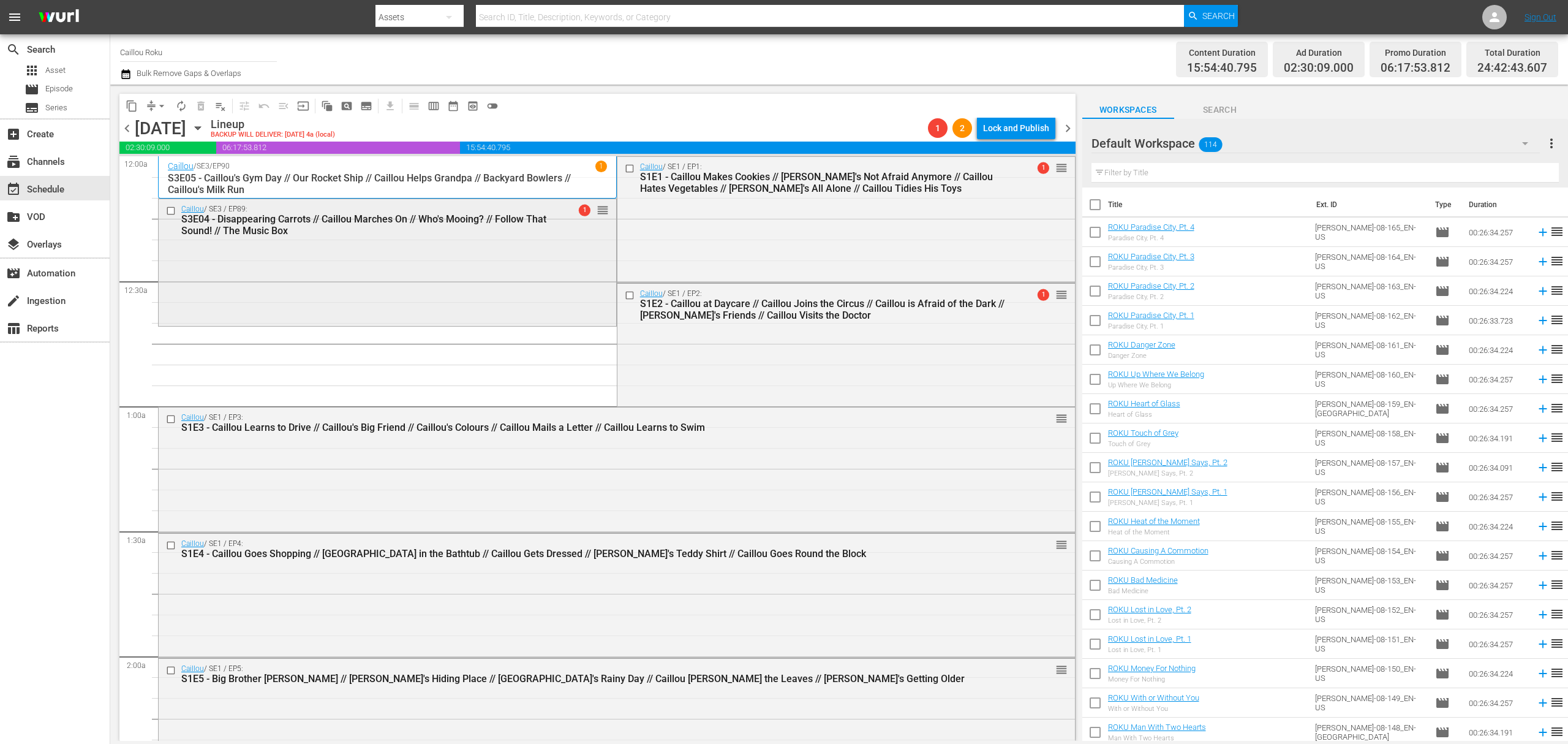
click at [174, 207] on input "checkbox" at bounding box center [172, 211] width 13 height 10
click at [200, 106] on span "delete_forever_outlined" at bounding box center [201, 105] width 13 height 13
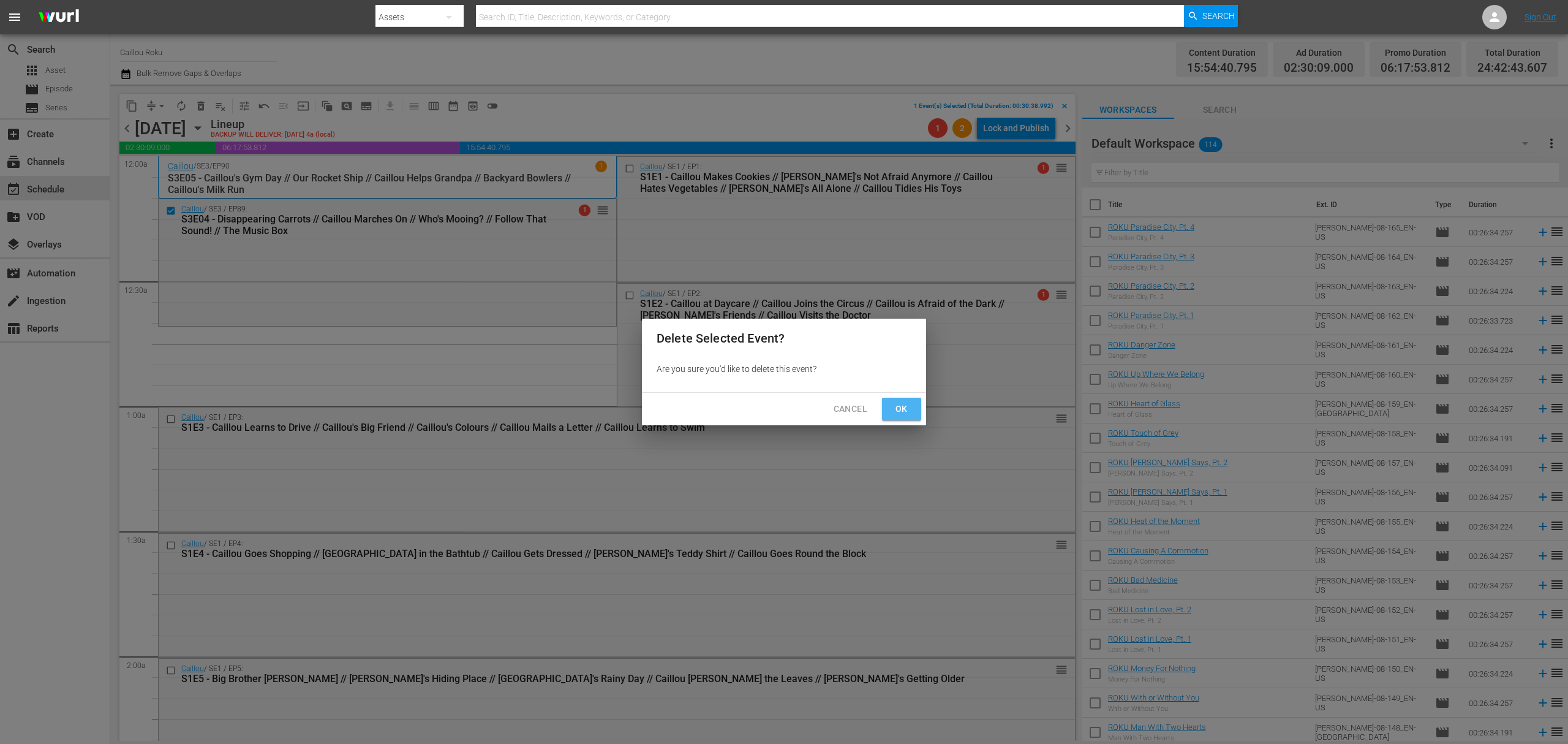
click at [907, 403] on span "Ok" at bounding box center [901, 408] width 19 height 15
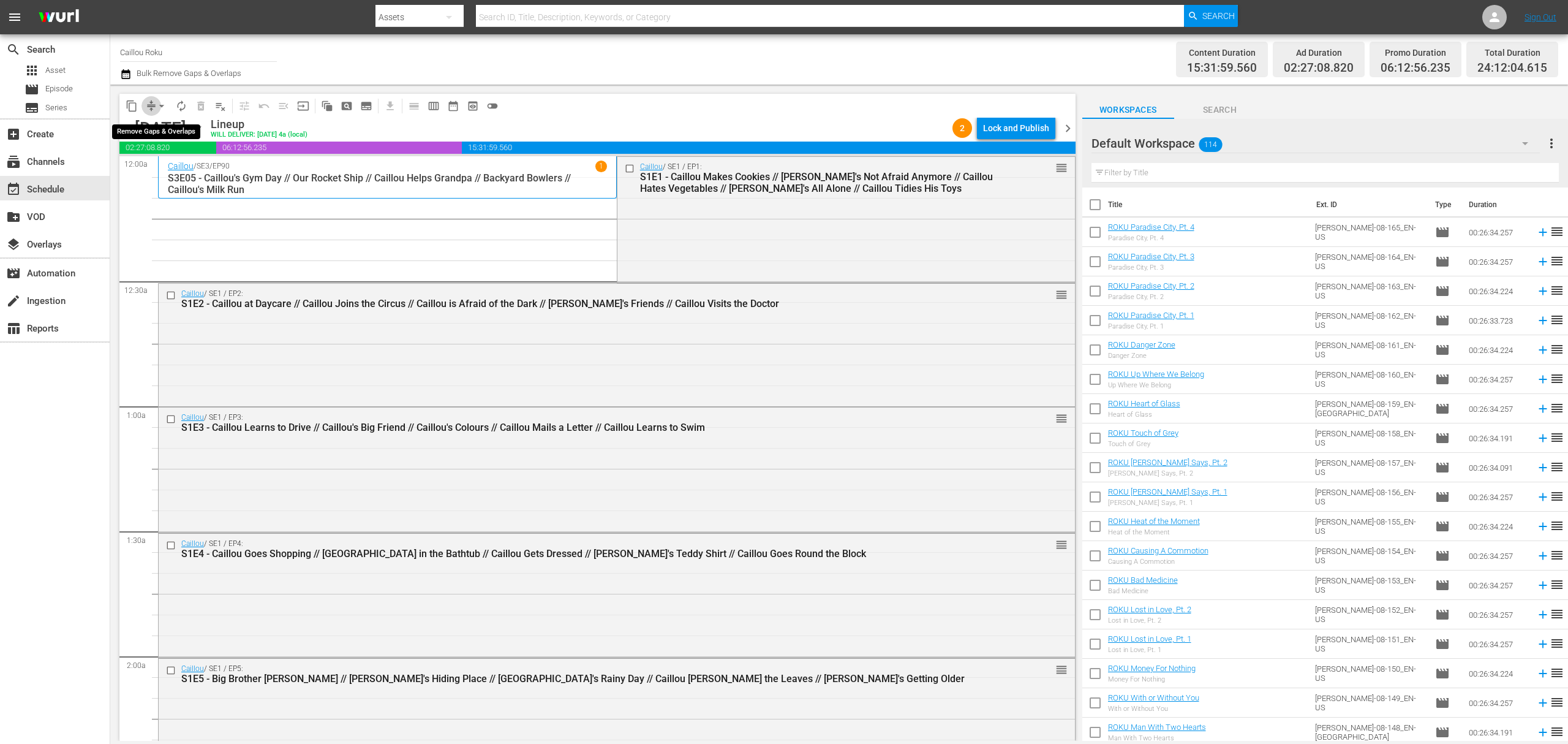
click at [154, 97] on button "compress" at bounding box center [151, 105] width 19 height 19
click at [156, 108] on span "arrow_drop_down" at bounding box center [161, 105] width 13 height 13
click at [189, 170] on li "Align to End of Previous Day" at bounding box center [162, 172] width 129 height 20
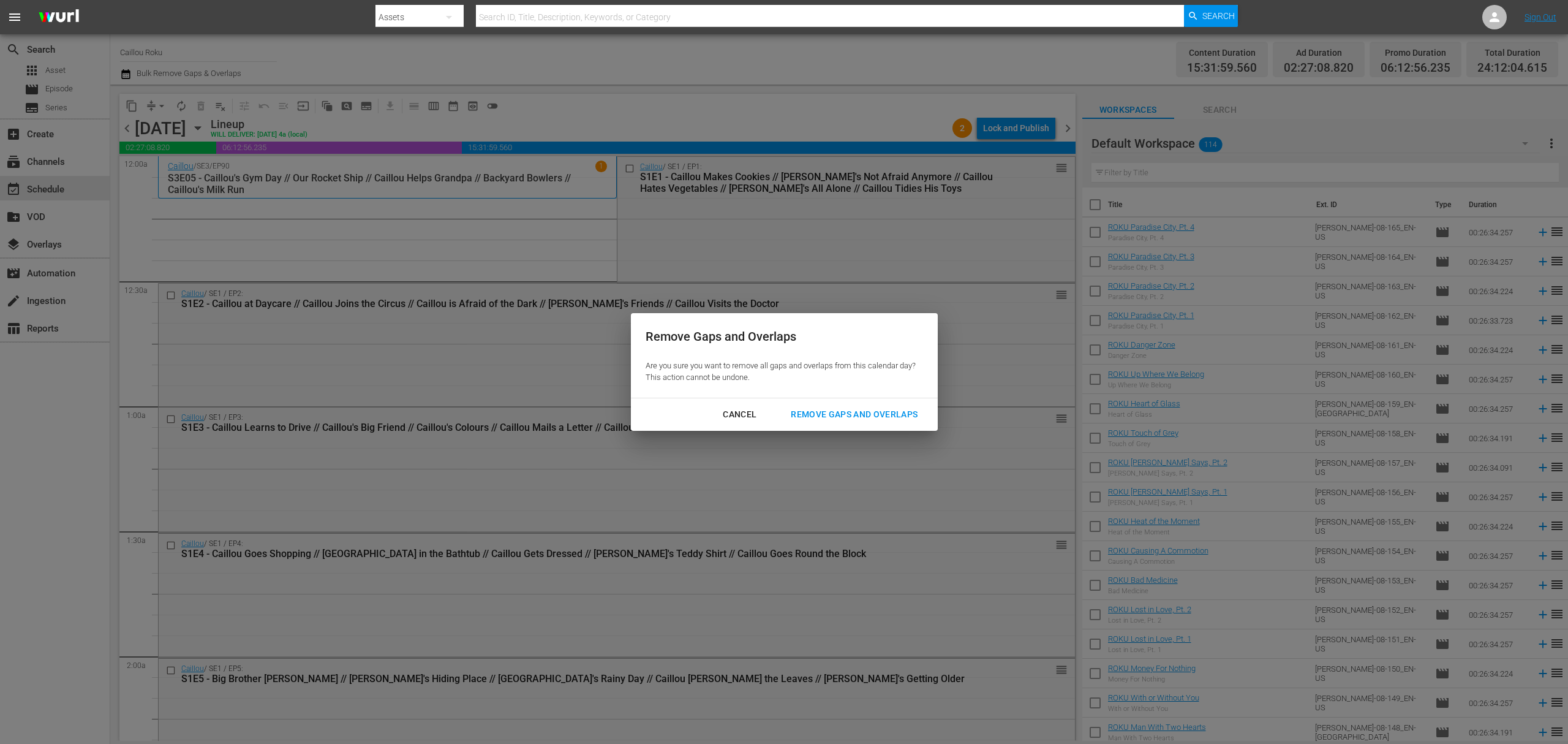
click at [819, 418] on div "Remove Gaps and Overlaps" at bounding box center [853, 414] width 146 height 15
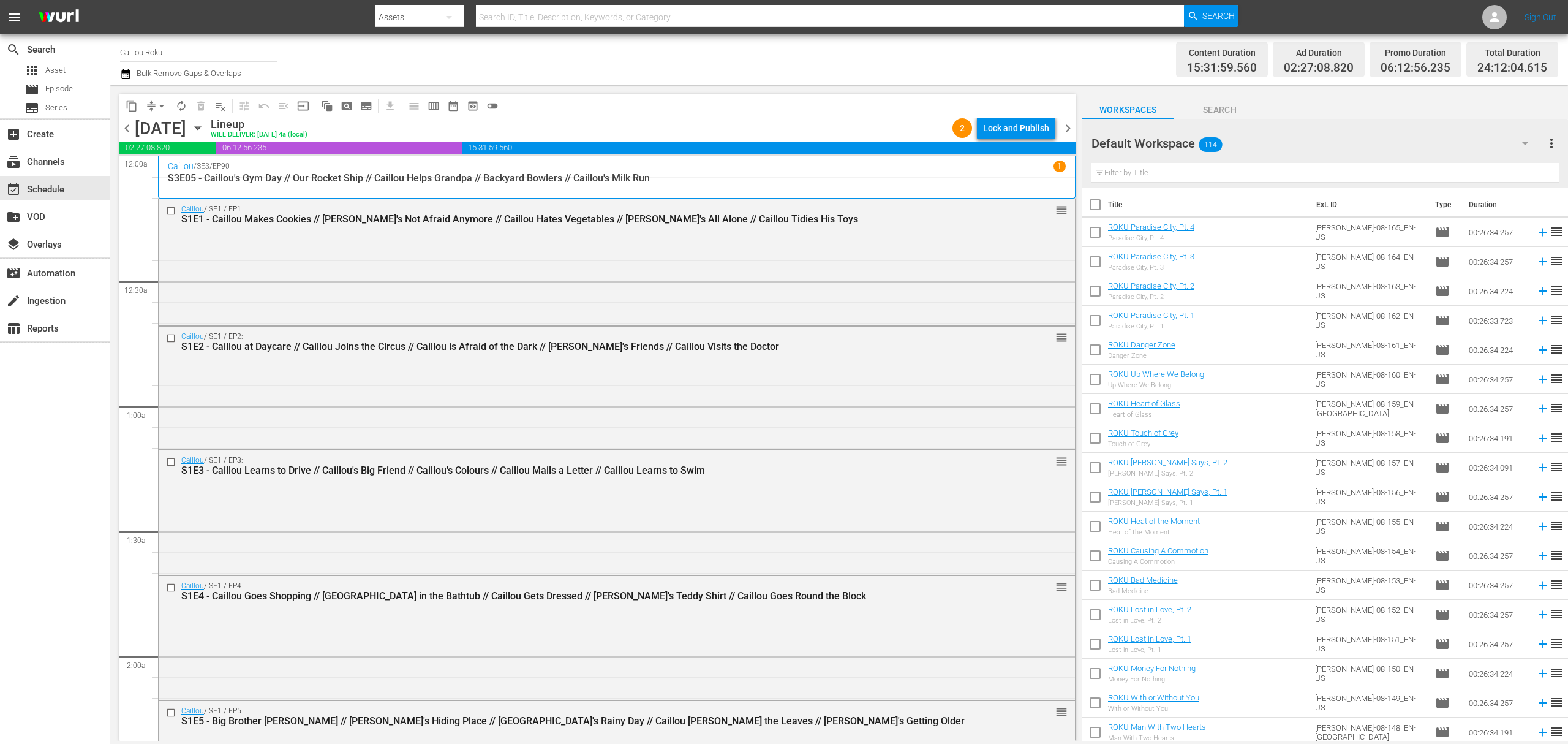
click at [1062, 125] on span "chevron_right" at bounding box center [1068, 128] width 15 height 15
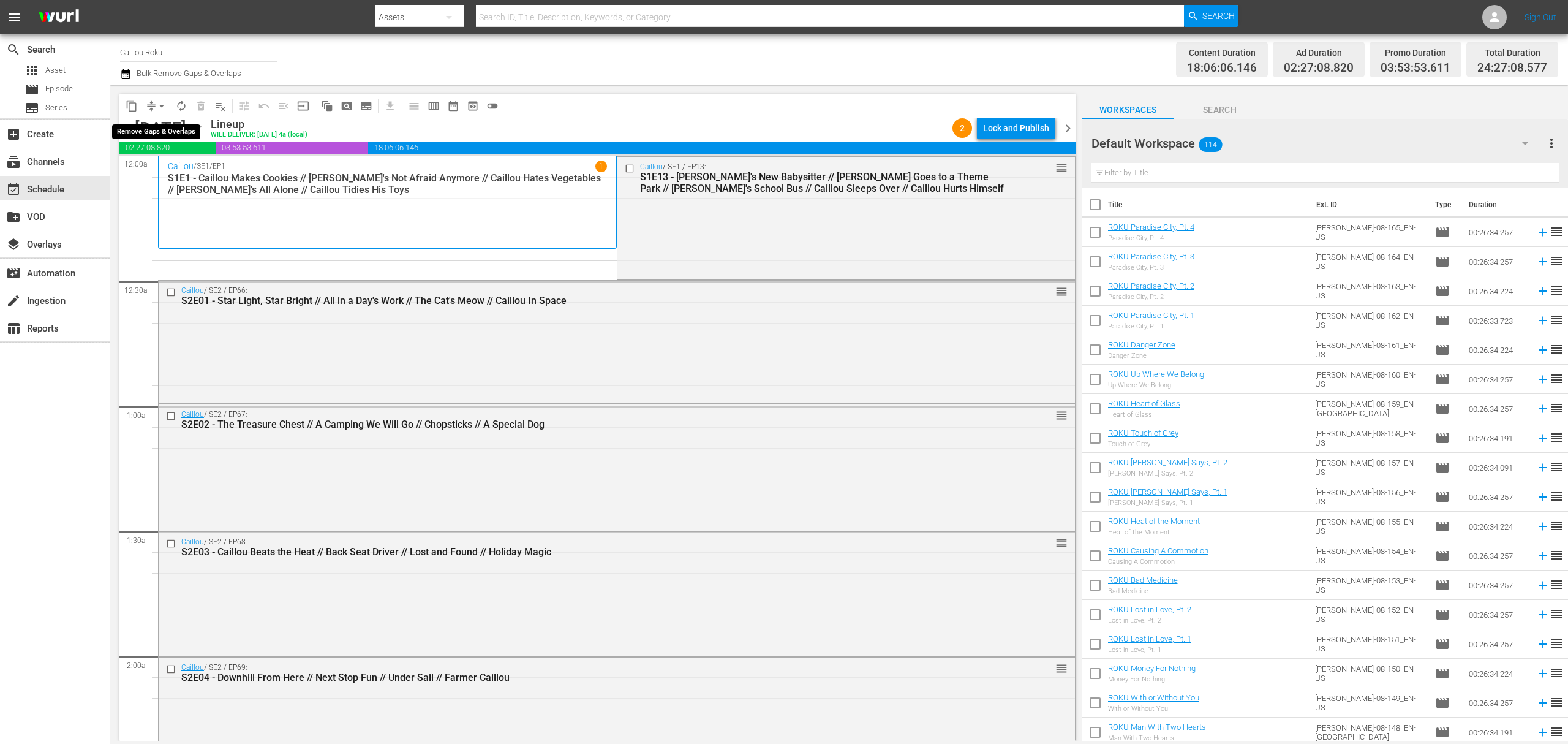
click at [158, 103] on span "arrow_drop_down" at bounding box center [161, 105] width 13 height 13
click at [184, 170] on li "Align to End of Previous Day" at bounding box center [162, 172] width 129 height 20
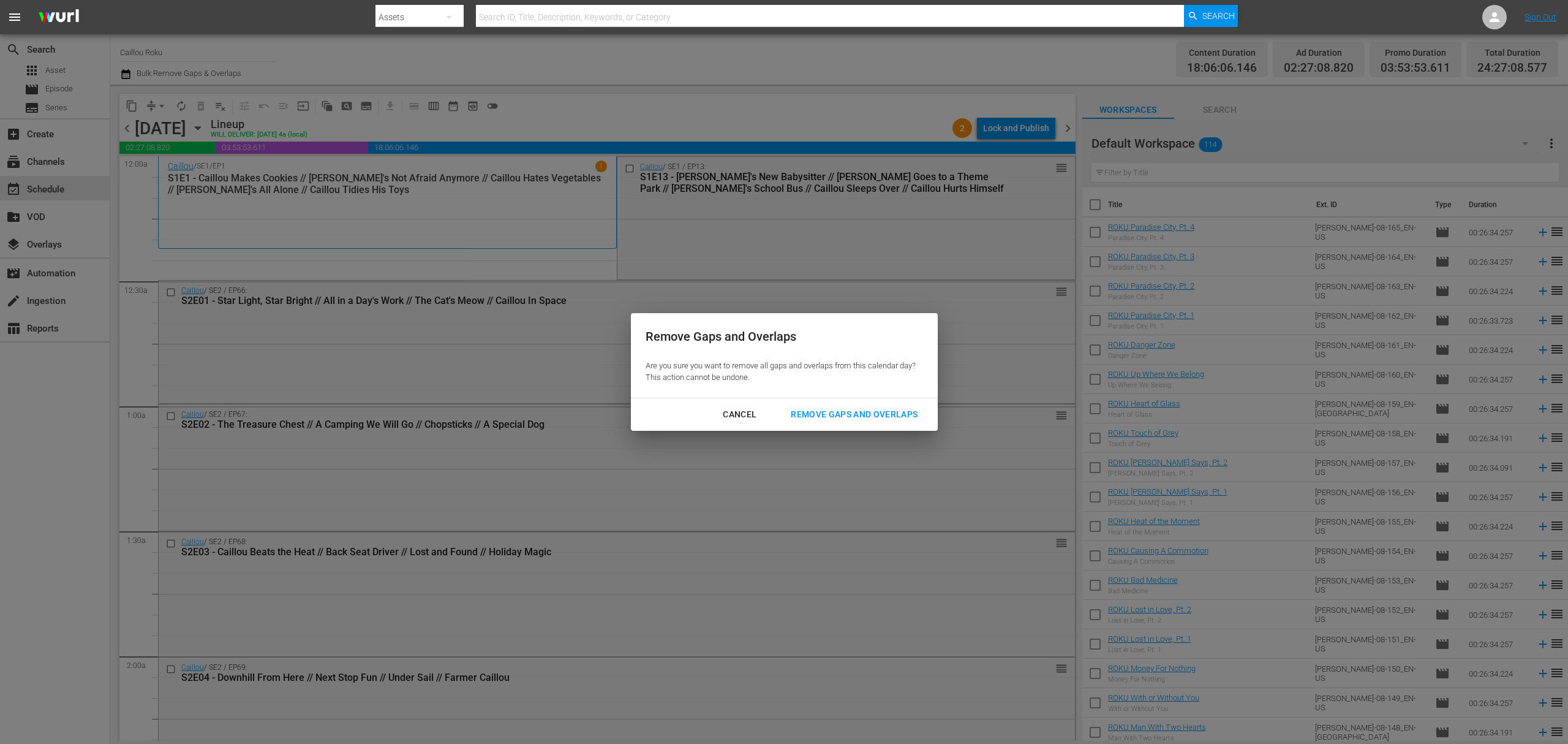
click at [856, 403] on button "Remove Gaps and Overlaps" at bounding box center [853, 414] width 156 height 23
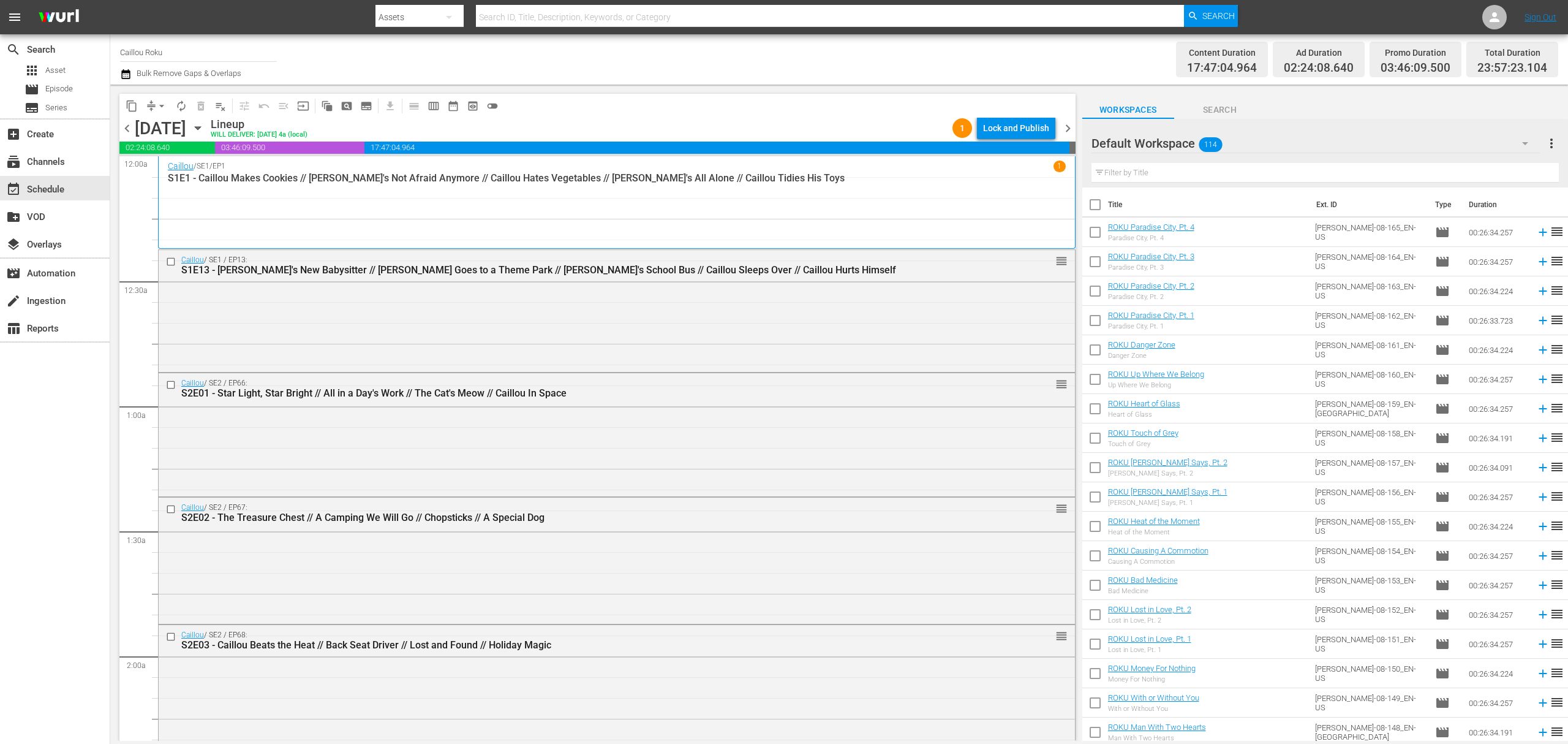
click at [1062, 126] on span "chevron_right" at bounding box center [1068, 128] width 15 height 15
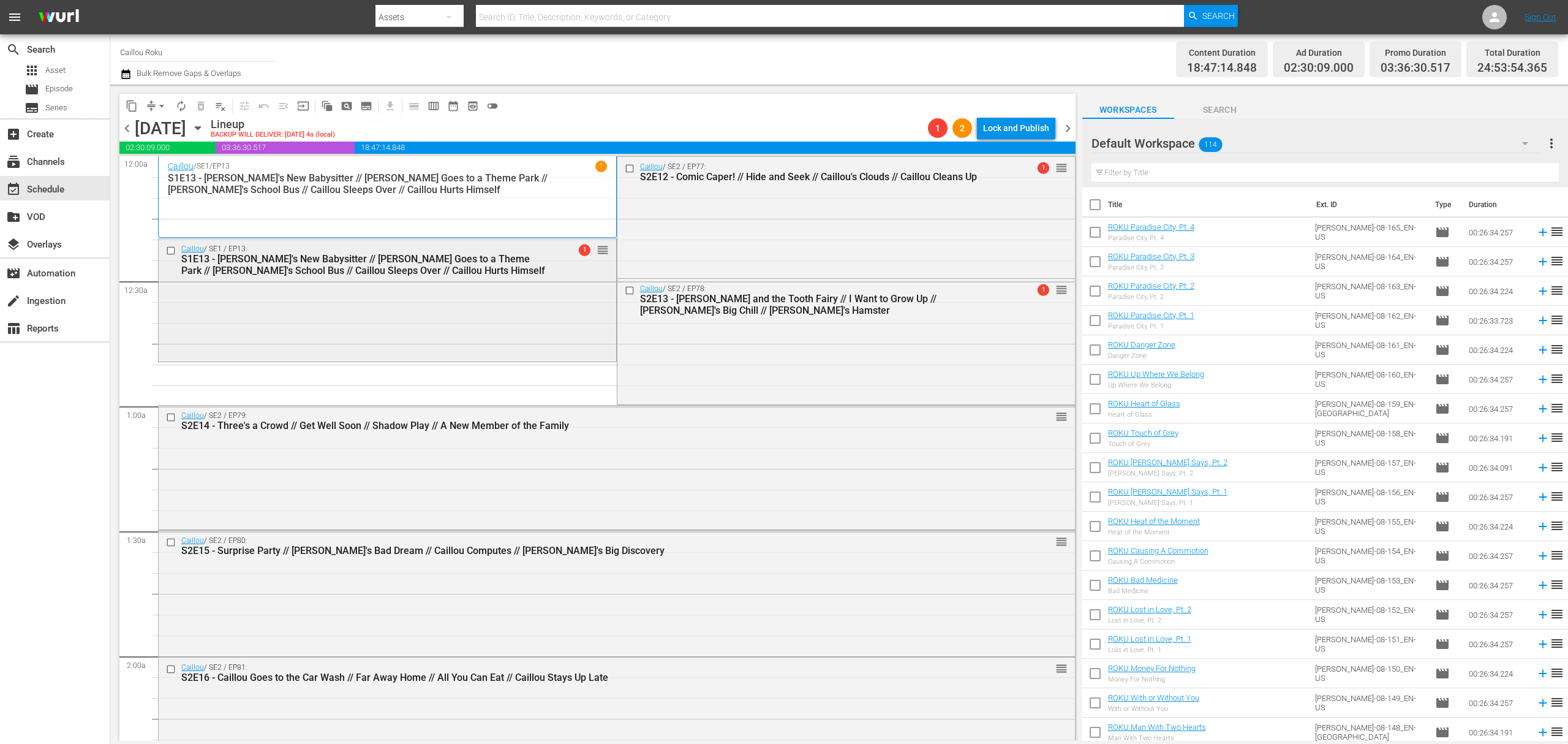
click at [168, 251] on input "checkbox" at bounding box center [172, 250] width 13 height 10
click at [202, 106] on span "delete_forever_outlined" at bounding box center [201, 105] width 13 height 13
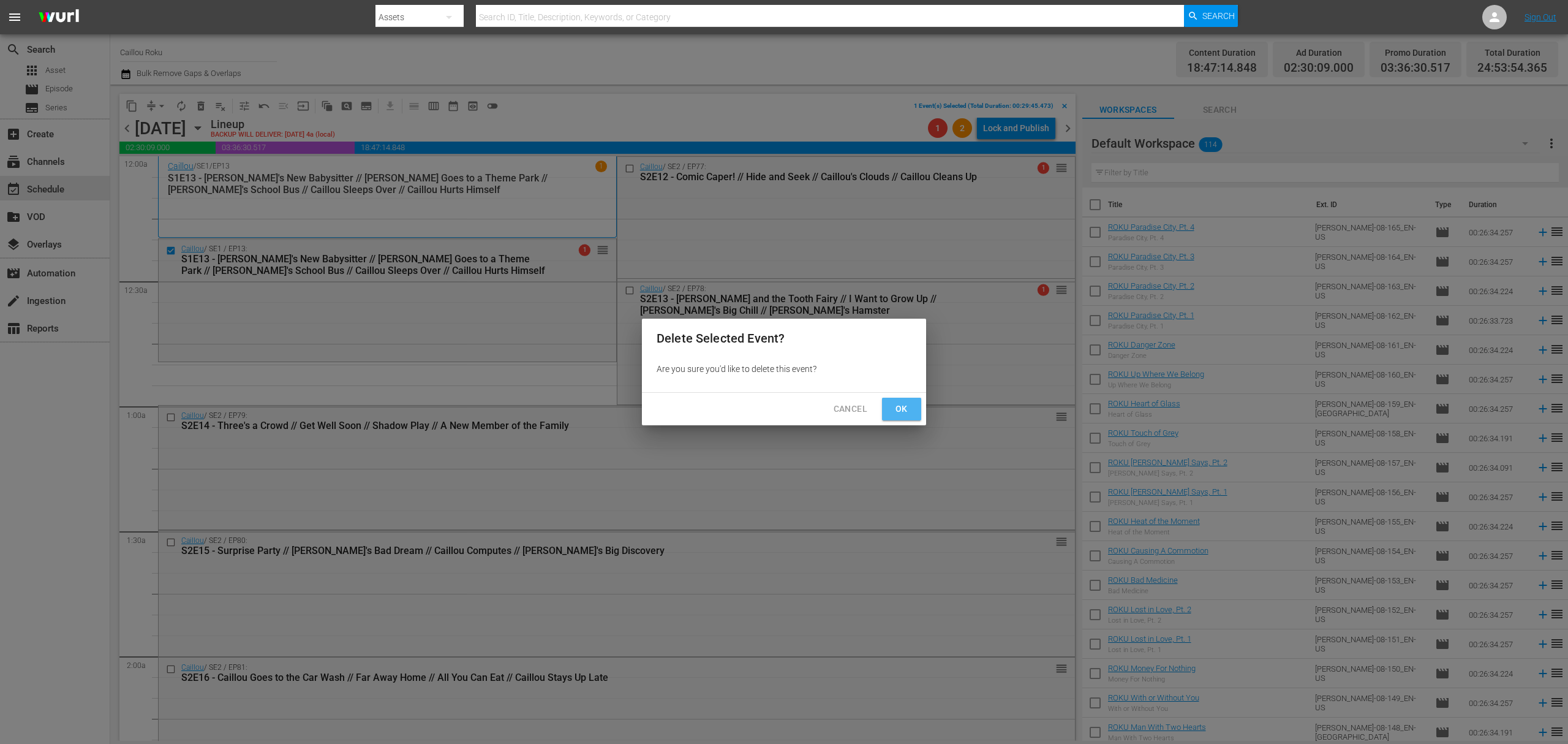
click at [900, 408] on span "Ok" at bounding box center [901, 408] width 19 height 15
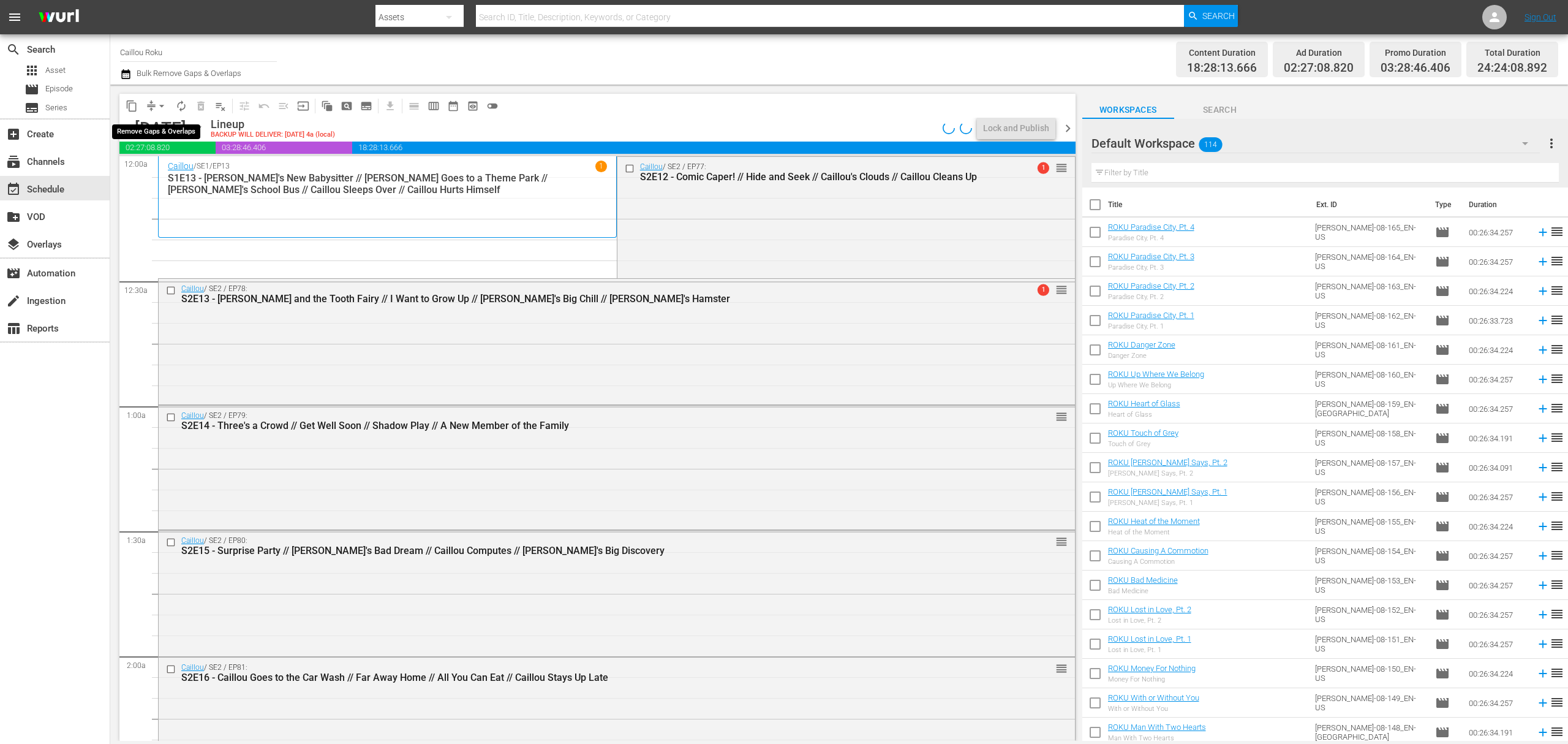
click at [166, 105] on span "arrow_drop_down" at bounding box center [161, 105] width 13 height 13
click at [166, 168] on li "Align to End of Previous Day" at bounding box center [162, 172] width 129 height 20
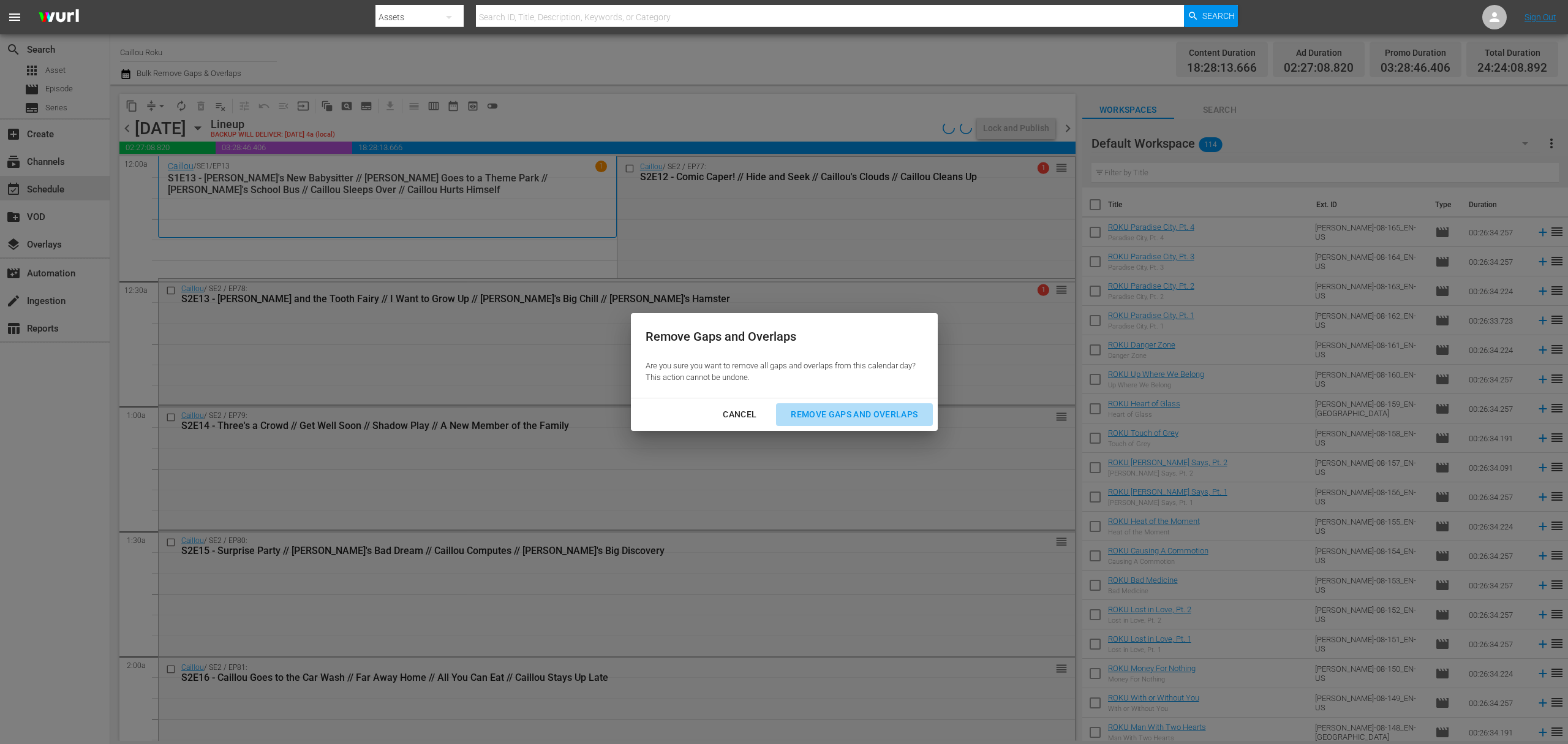
click at [835, 406] on button "Remove Gaps and Overlaps" at bounding box center [853, 414] width 156 height 23
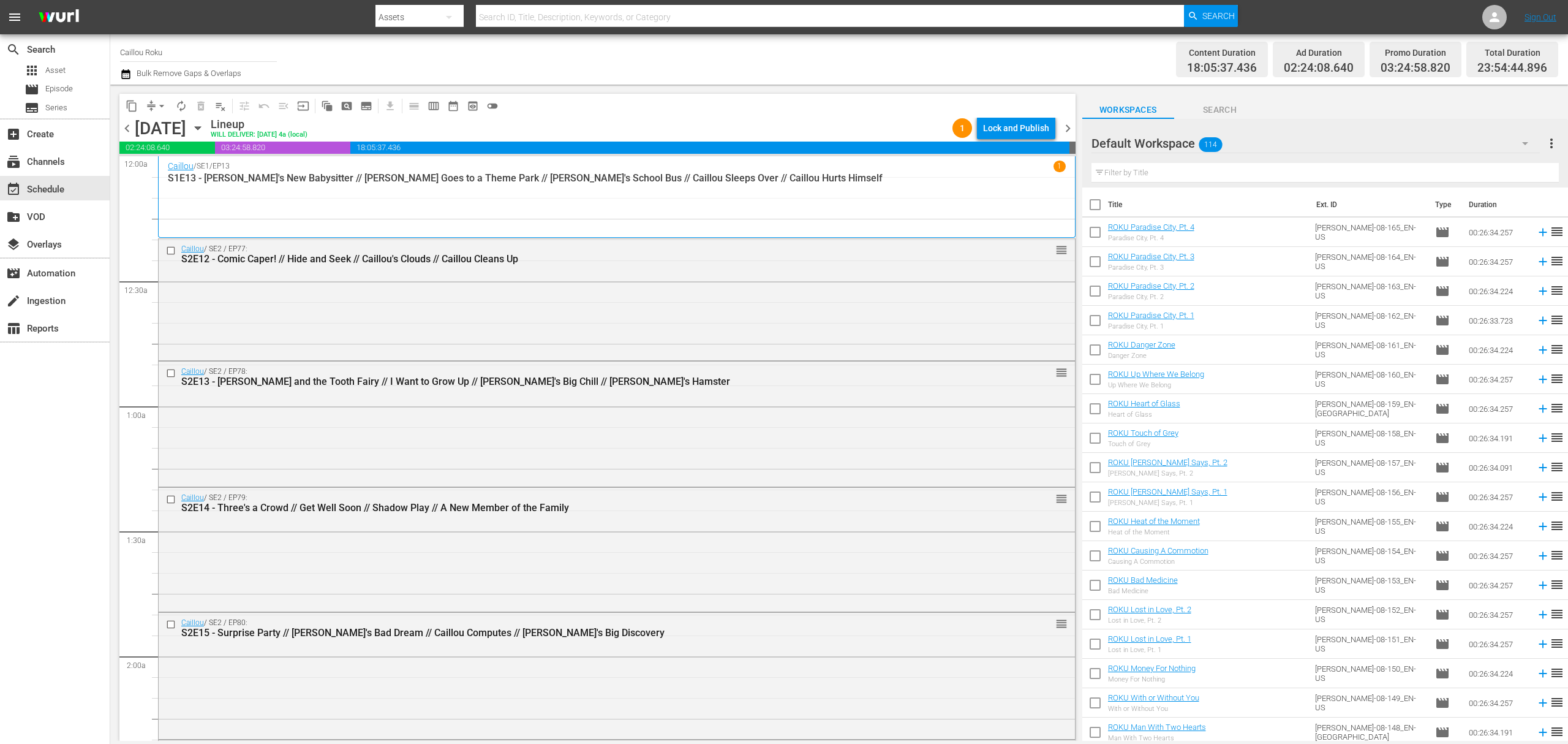
click at [1068, 130] on span "chevron_right" at bounding box center [1068, 128] width 15 height 15
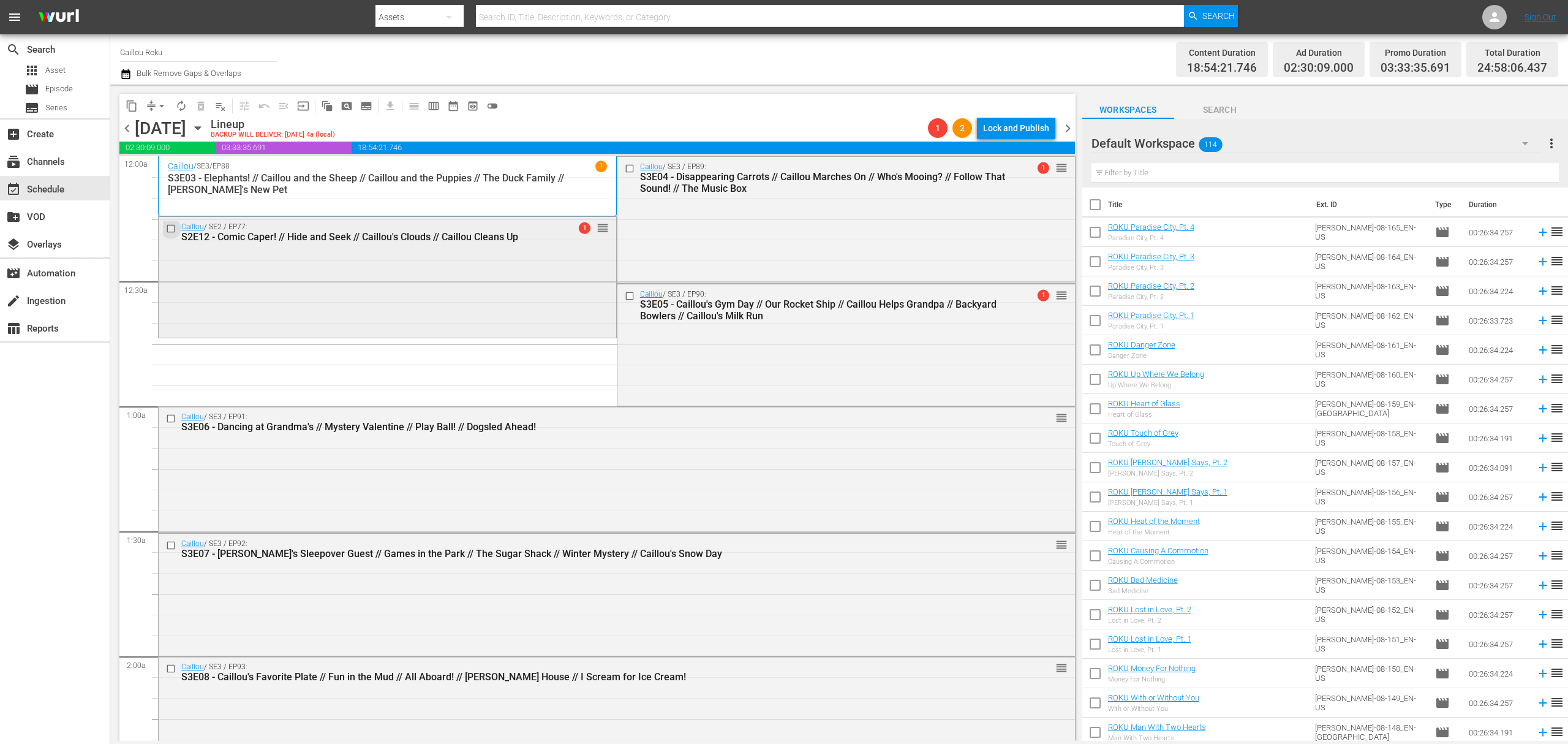
click at [172, 232] on input "checkbox" at bounding box center [172, 228] width 13 height 10
click at [204, 106] on span "delete_forever_outlined" at bounding box center [201, 105] width 13 height 13
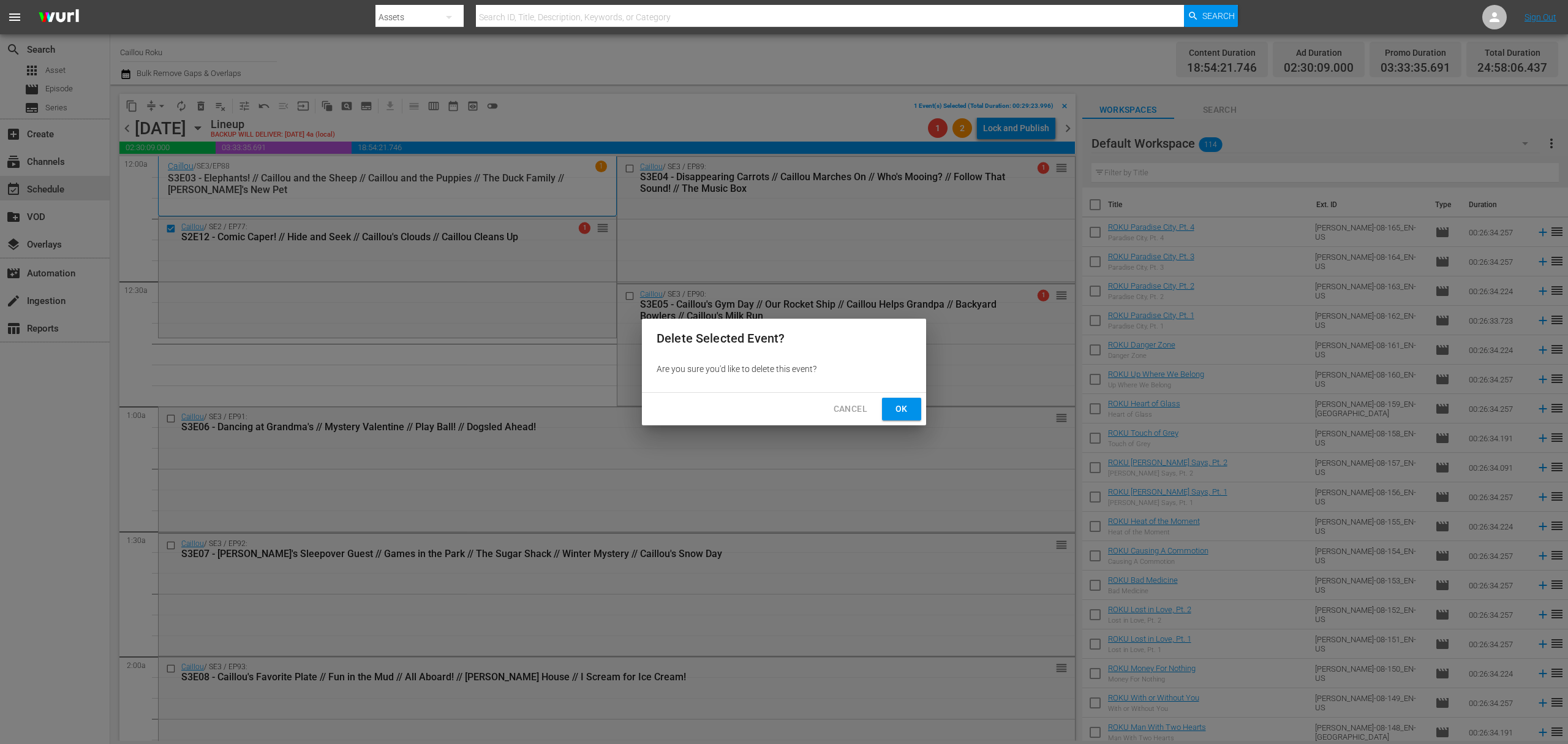
click at [902, 400] on button "Ok" at bounding box center [901, 408] width 39 height 23
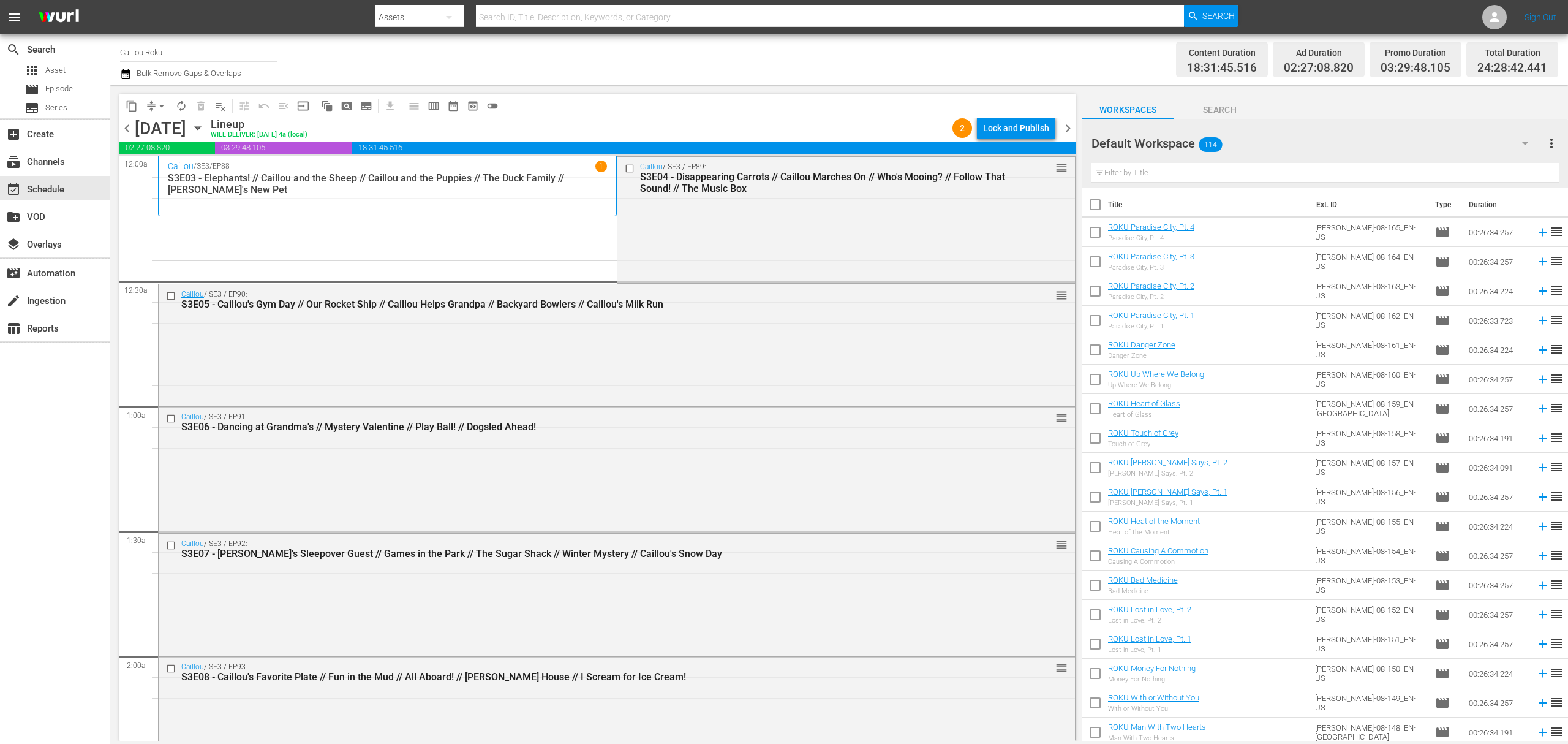
click at [161, 104] on span "arrow_drop_down" at bounding box center [161, 105] width 13 height 13
click at [175, 167] on li "Align to End of Previous Day" at bounding box center [162, 172] width 129 height 20
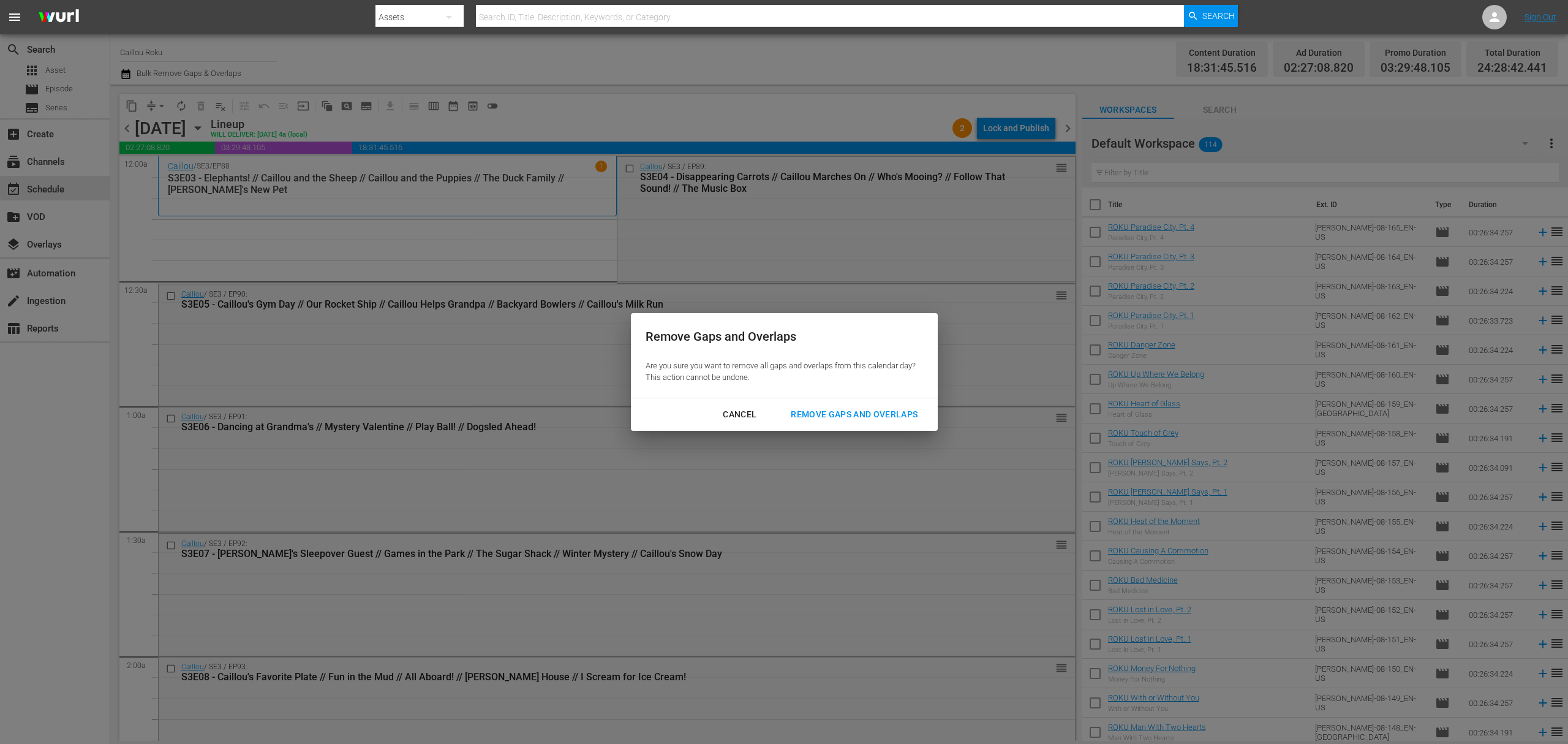
click at [840, 413] on div "Remove Gaps and Overlaps" at bounding box center [853, 414] width 146 height 15
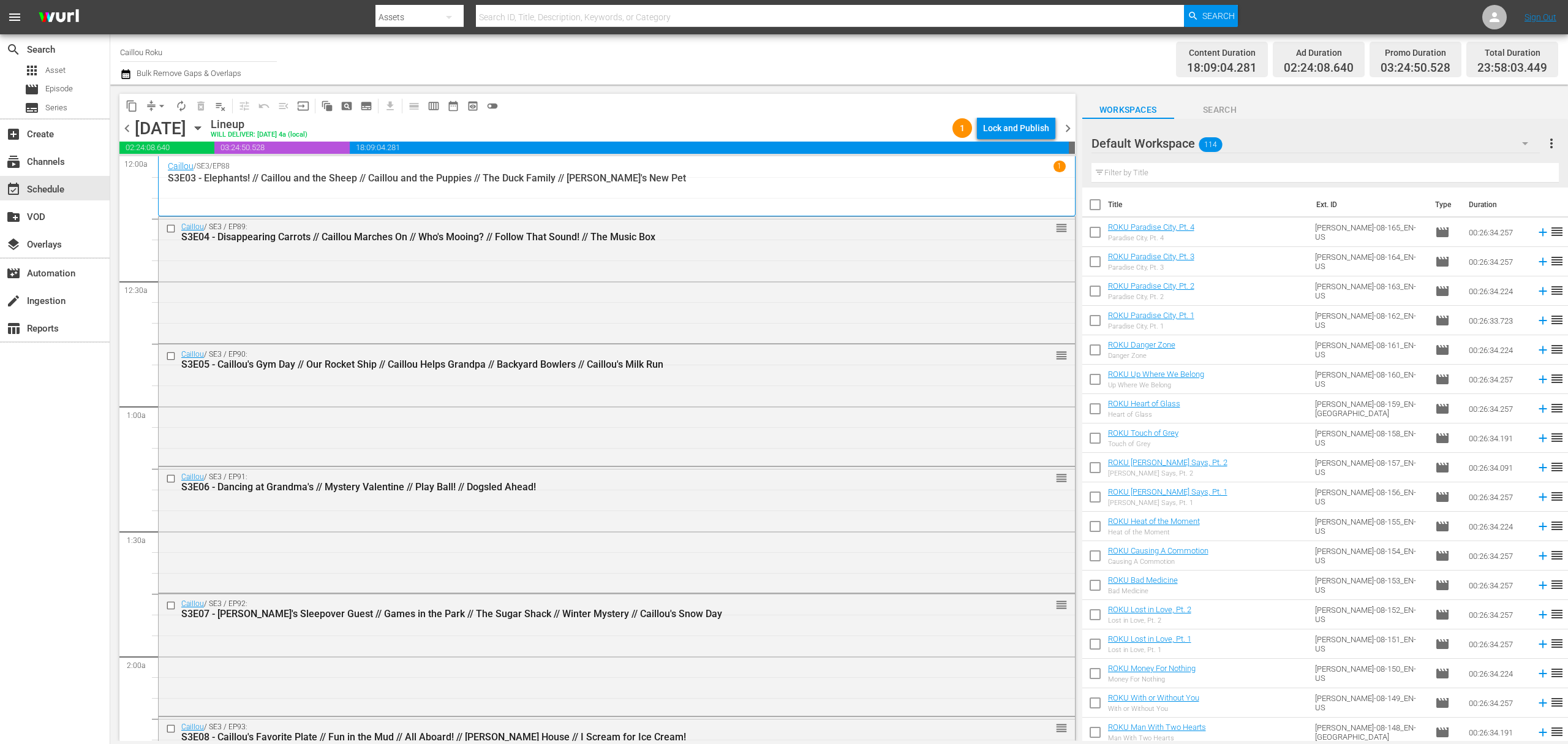
click at [1072, 128] on span "chevron_right" at bounding box center [1068, 128] width 15 height 15
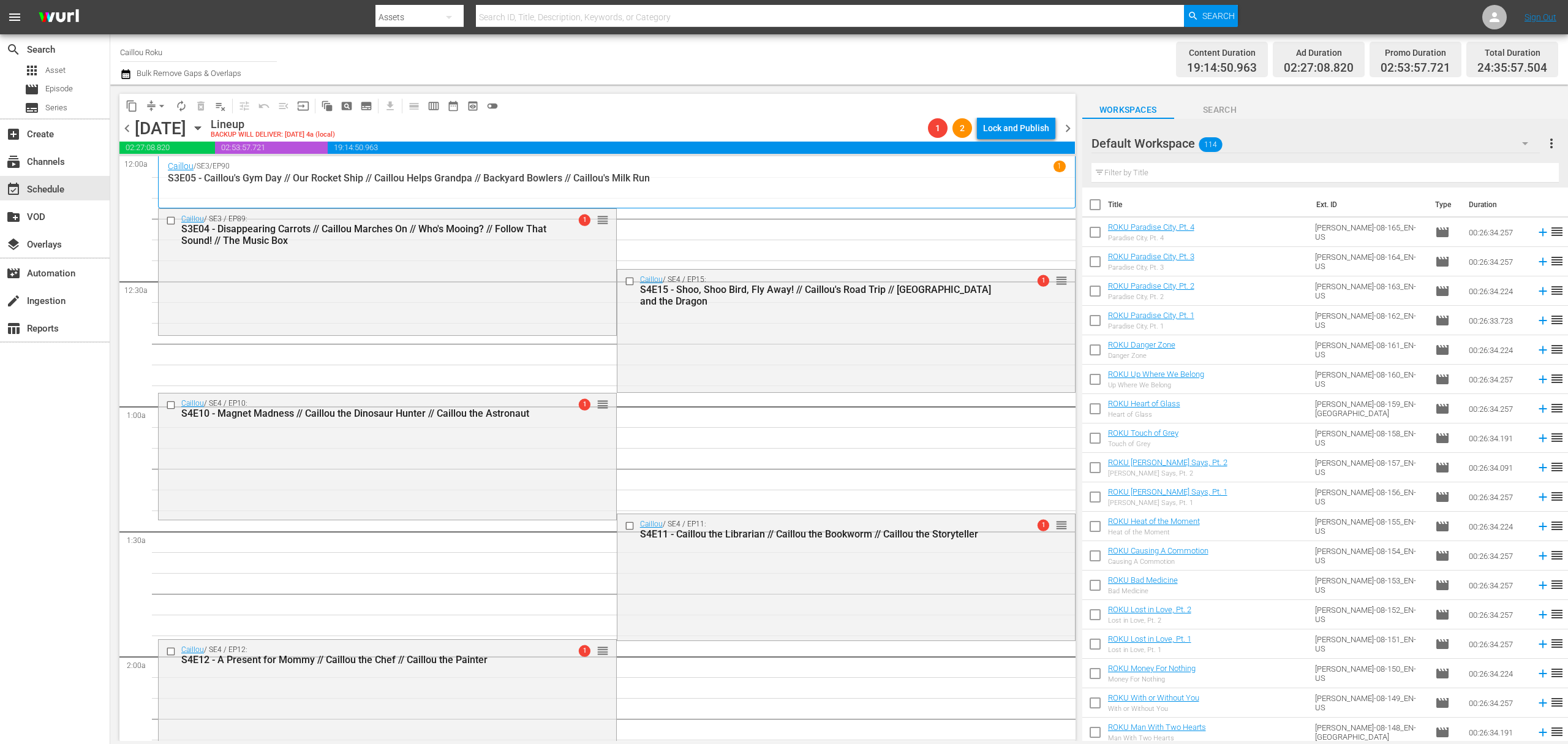
drag, startPoint x: 175, startPoint y: 221, endPoint x: 238, endPoint y: 165, distance: 84.3
click at [175, 221] on input "checkbox" at bounding box center [172, 221] width 13 height 10
click at [202, 104] on span "delete_forever_outlined" at bounding box center [201, 105] width 13 height 13
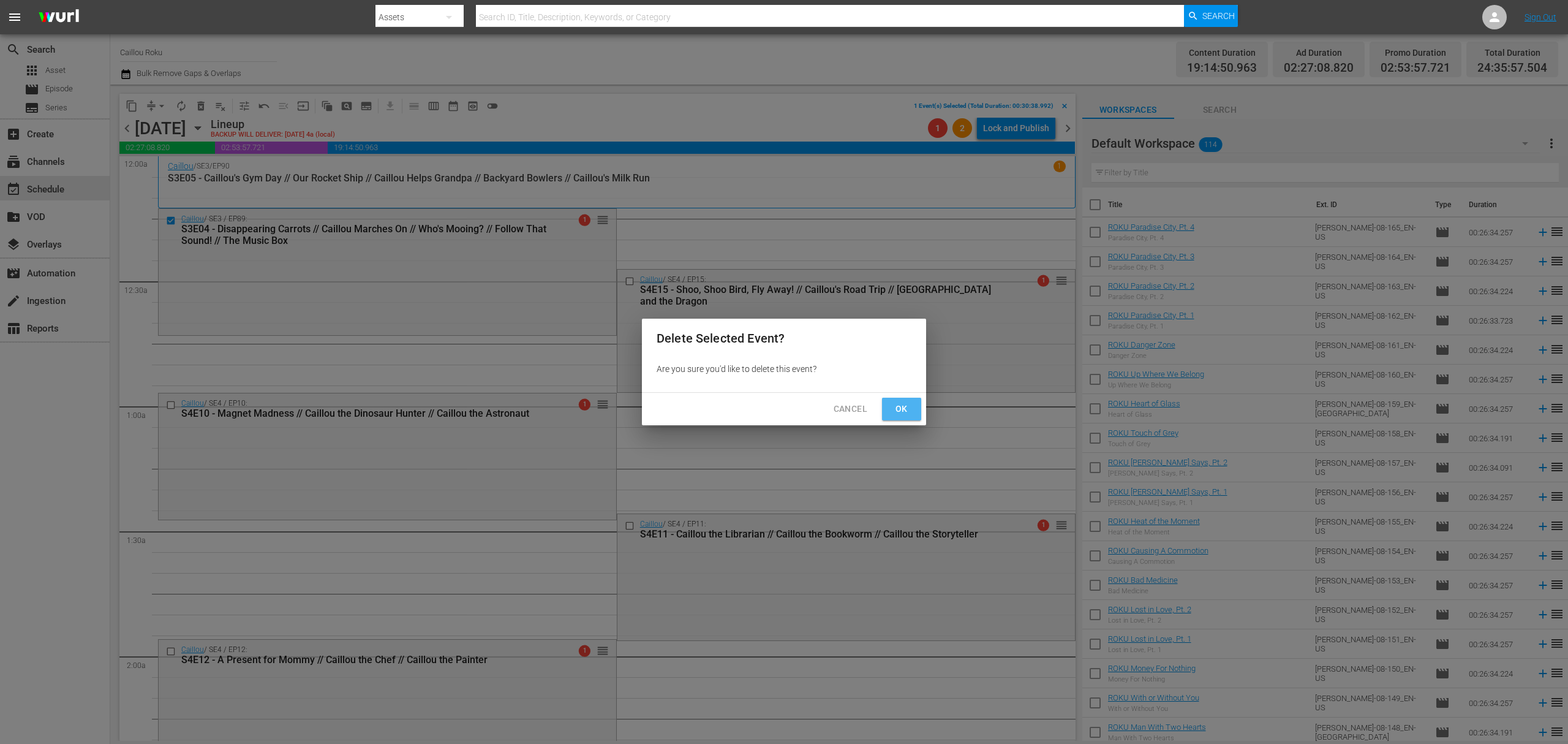
click at [897, 410] on span "Ok" at bounding box center [901, 408] width 19 height 15
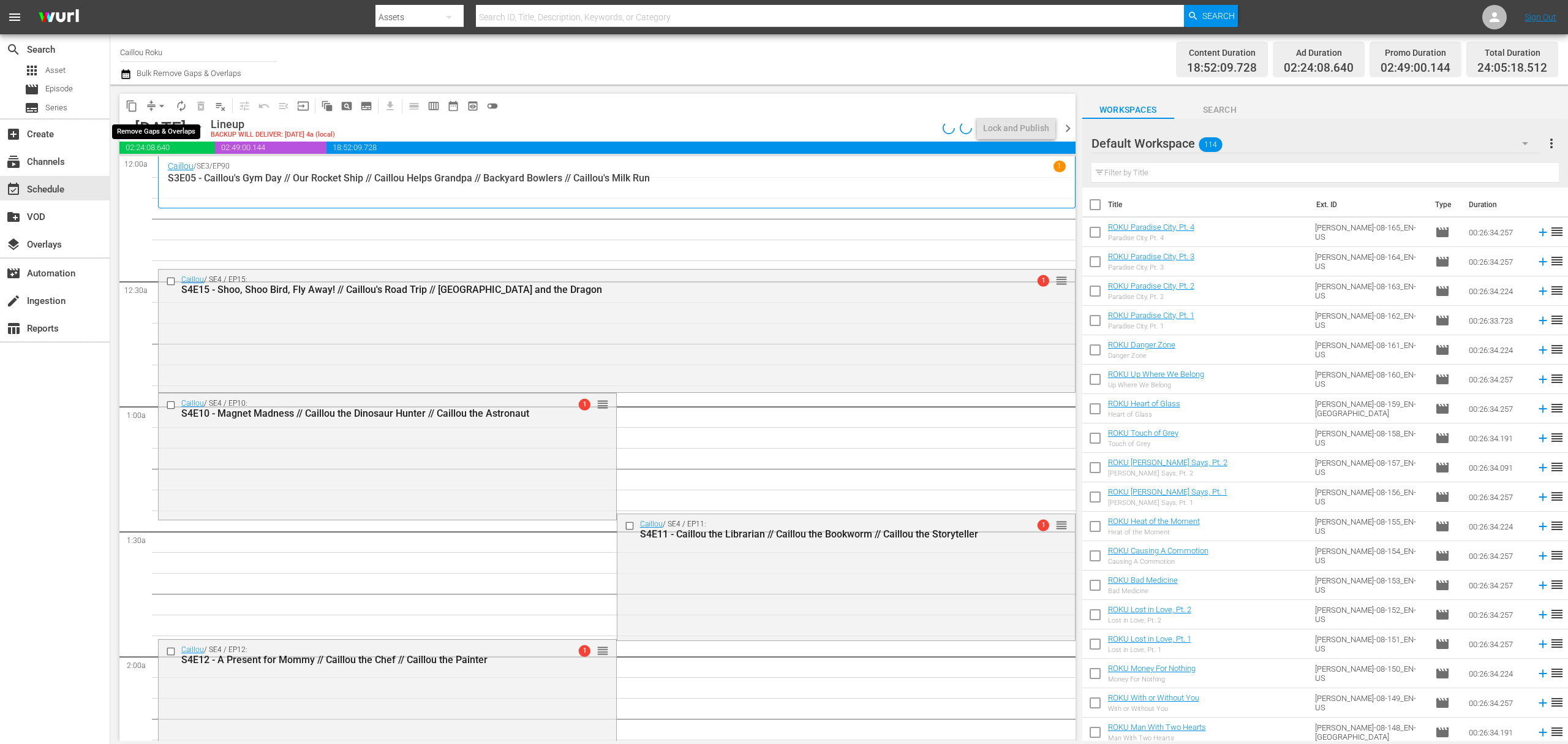
click at [159, 101] on span "arrow_drop_down" at bounding box center [161, 105] width 13 height 13
click at [161, 167] on li "Align to End of Previous Day" at bounding box center [162, 172] width 129 height 20
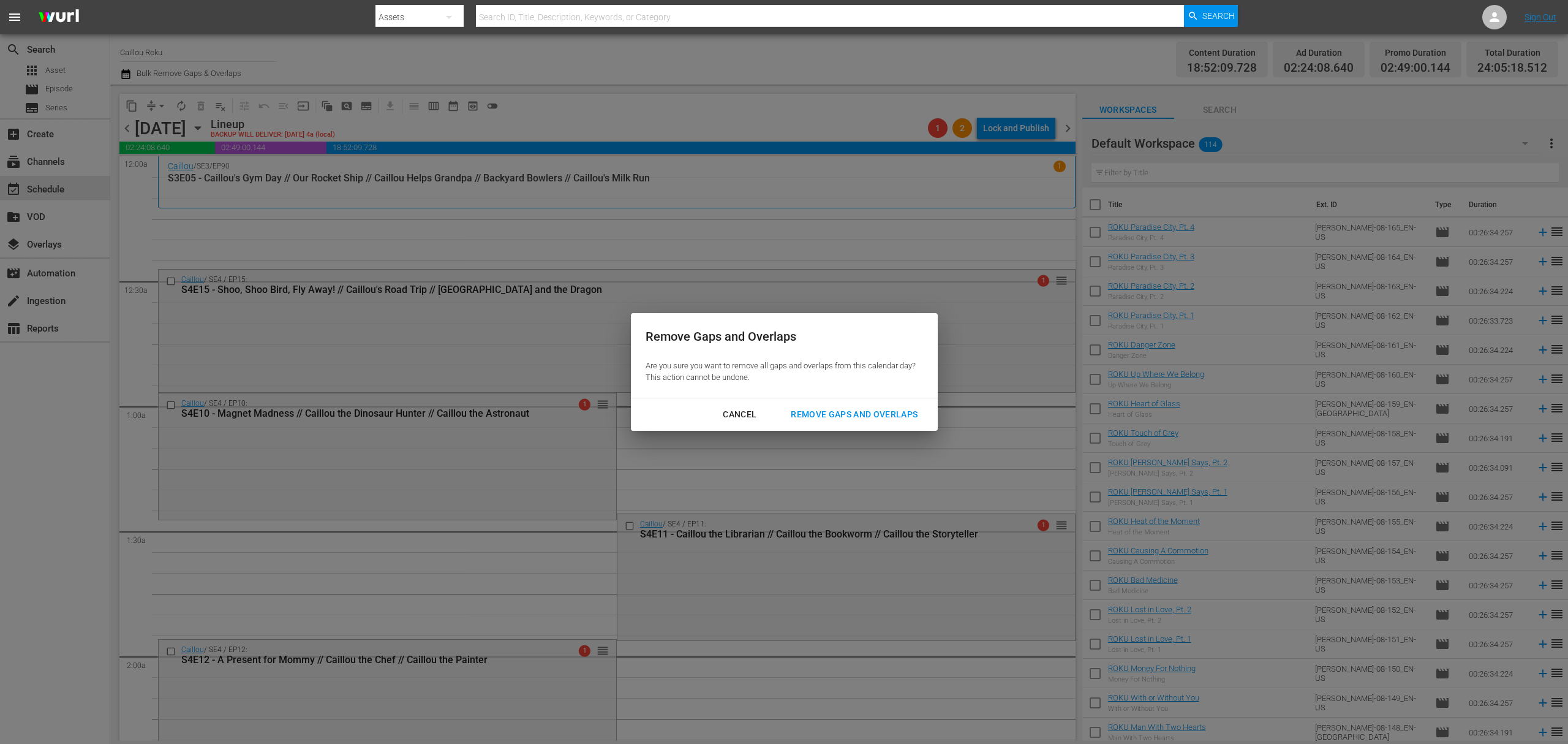
click at [884, 419] on div "Remove Gaps and Overlaps" at bounding box center [853, 414] width 146 height 15
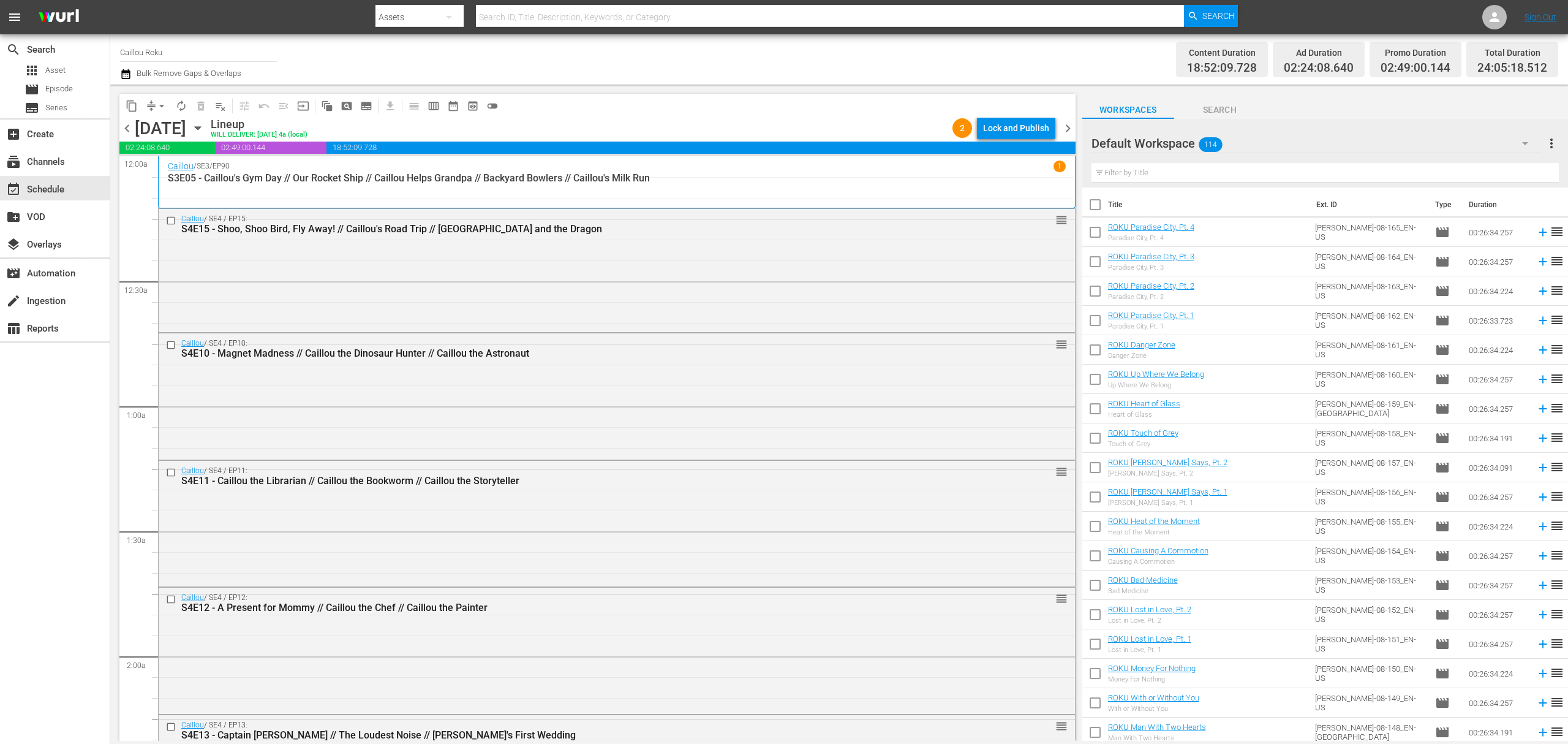
click at [1066, 126] on span "chevron_right" at bounding box center [1068, 128] width 15 height 15
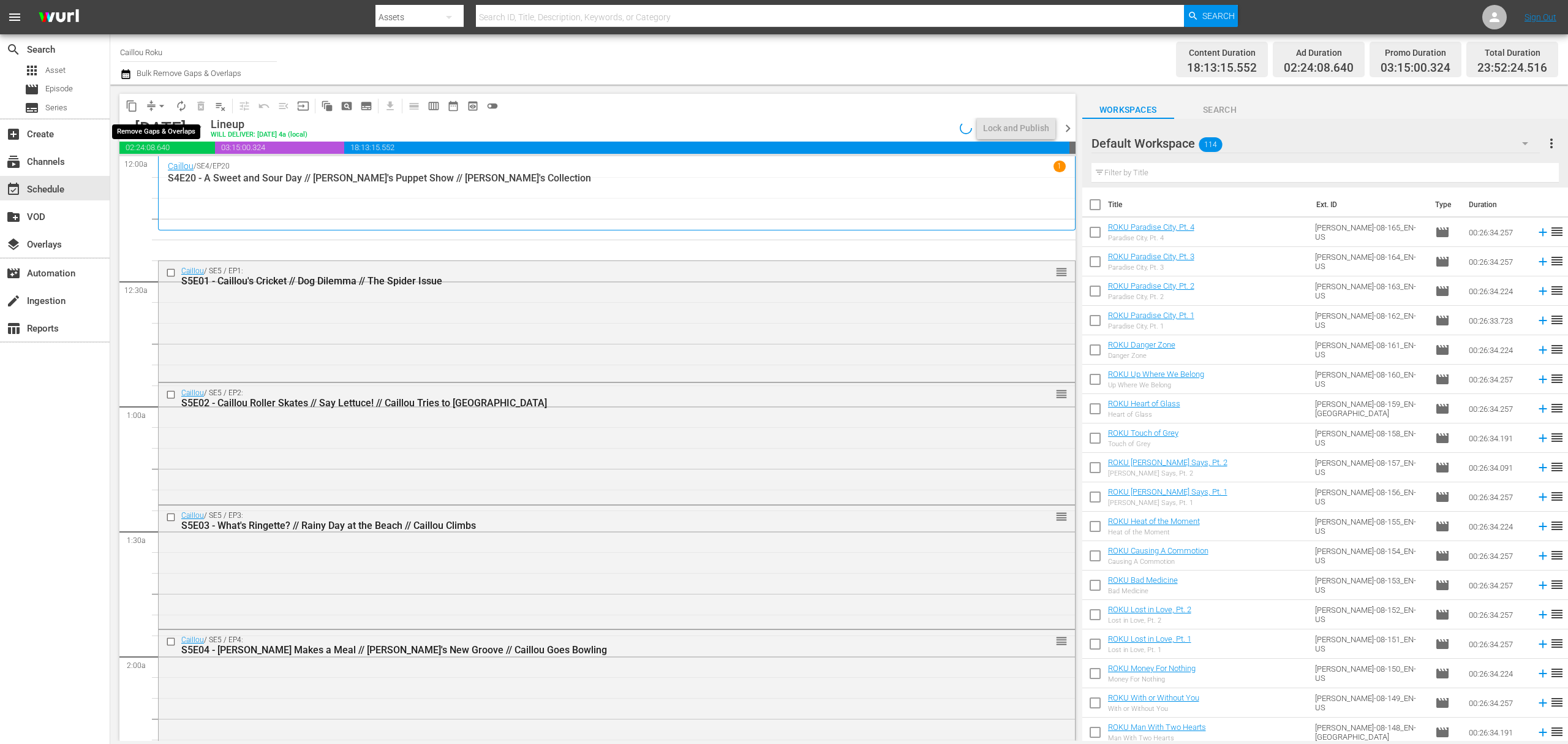
click at [167, 111] on button "arrow_drop_down" at bounding box center [161, 105] width 19 height 19
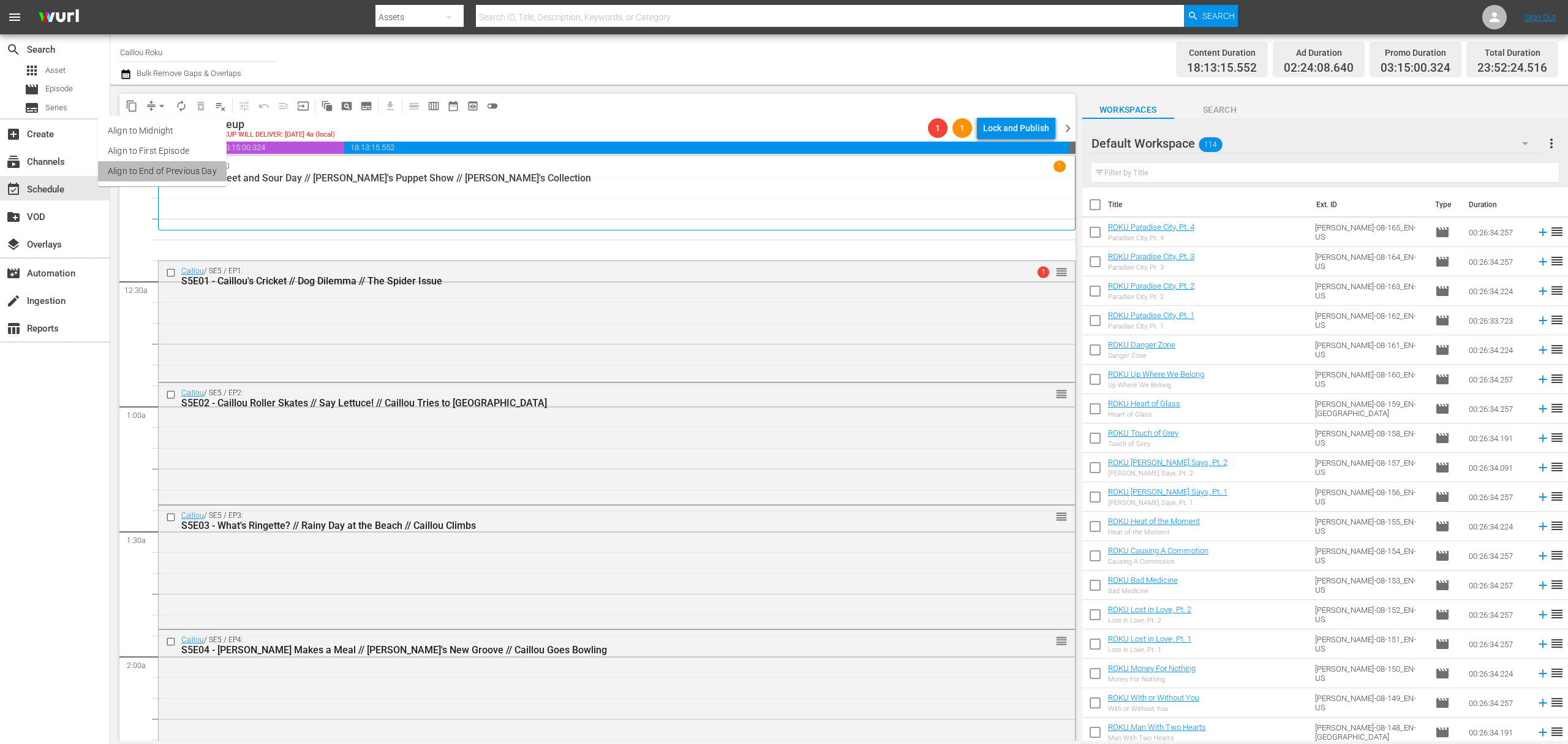
click at [158, 177] on li "Align to End of Previous Day" at bounding box center [162, 172] width 129 height 20
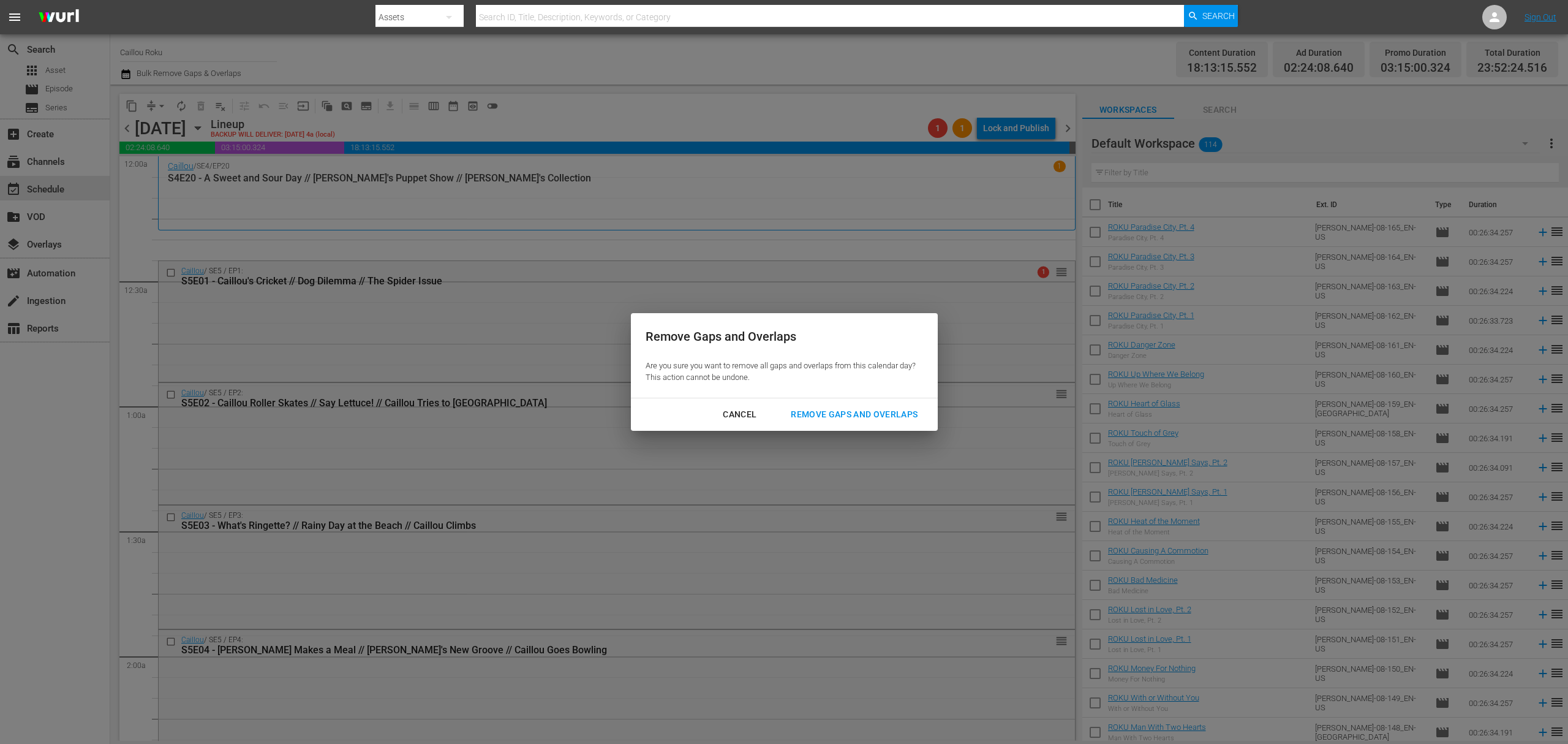
click at [894, 406] on button "Remove Gaps and Overlaps" at bounding box center [853, 414] width 156 height 23
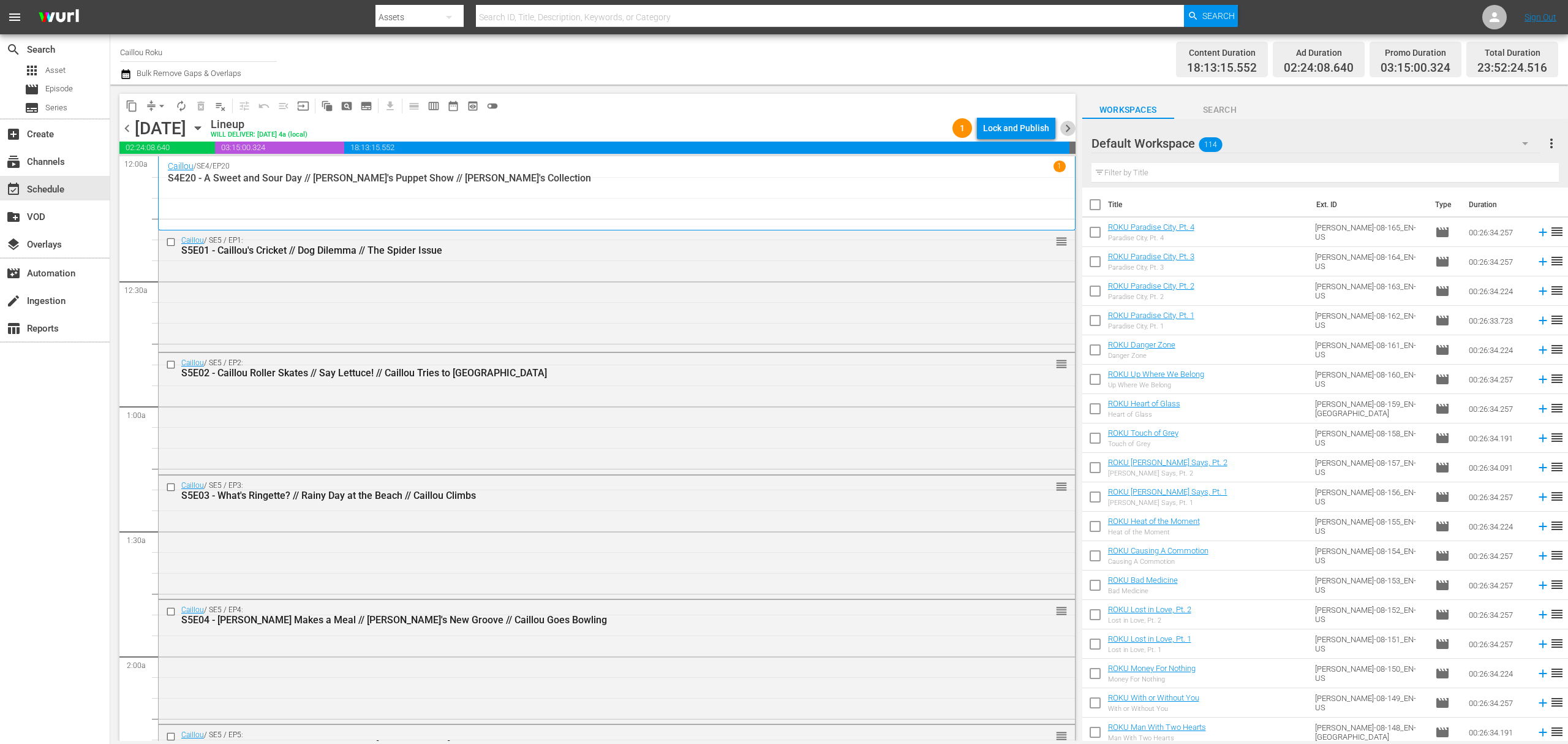
click at [1062, 129] on span "chevron_right" at bounding box center [1068, 128] width 15 height 15
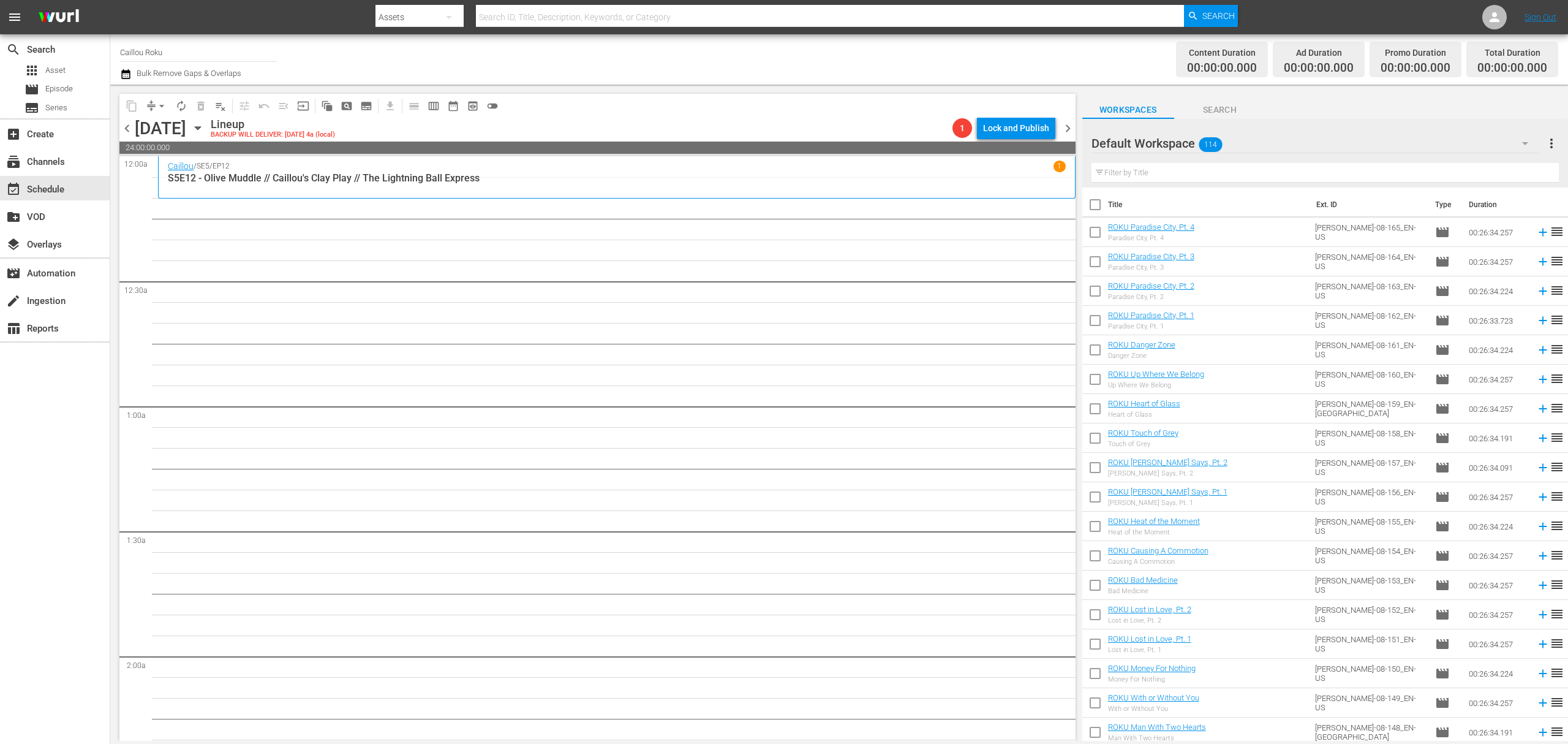
click at [123, 72] on icon "button" at bounding box center [126, 74] width 8 height 10
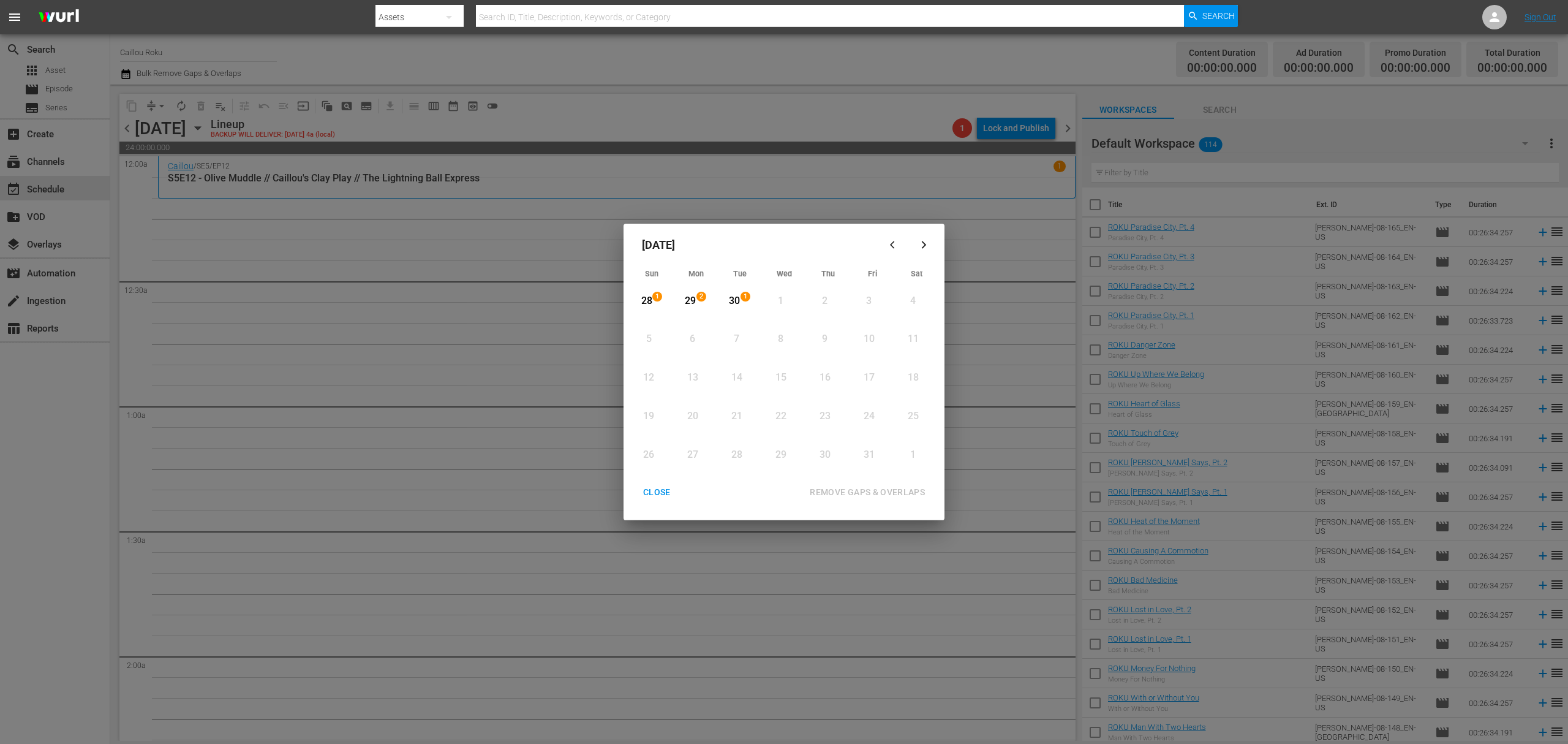
click at [662, 493] on div "CLOSE" at bounding box center [657, 492] width 47 height 15
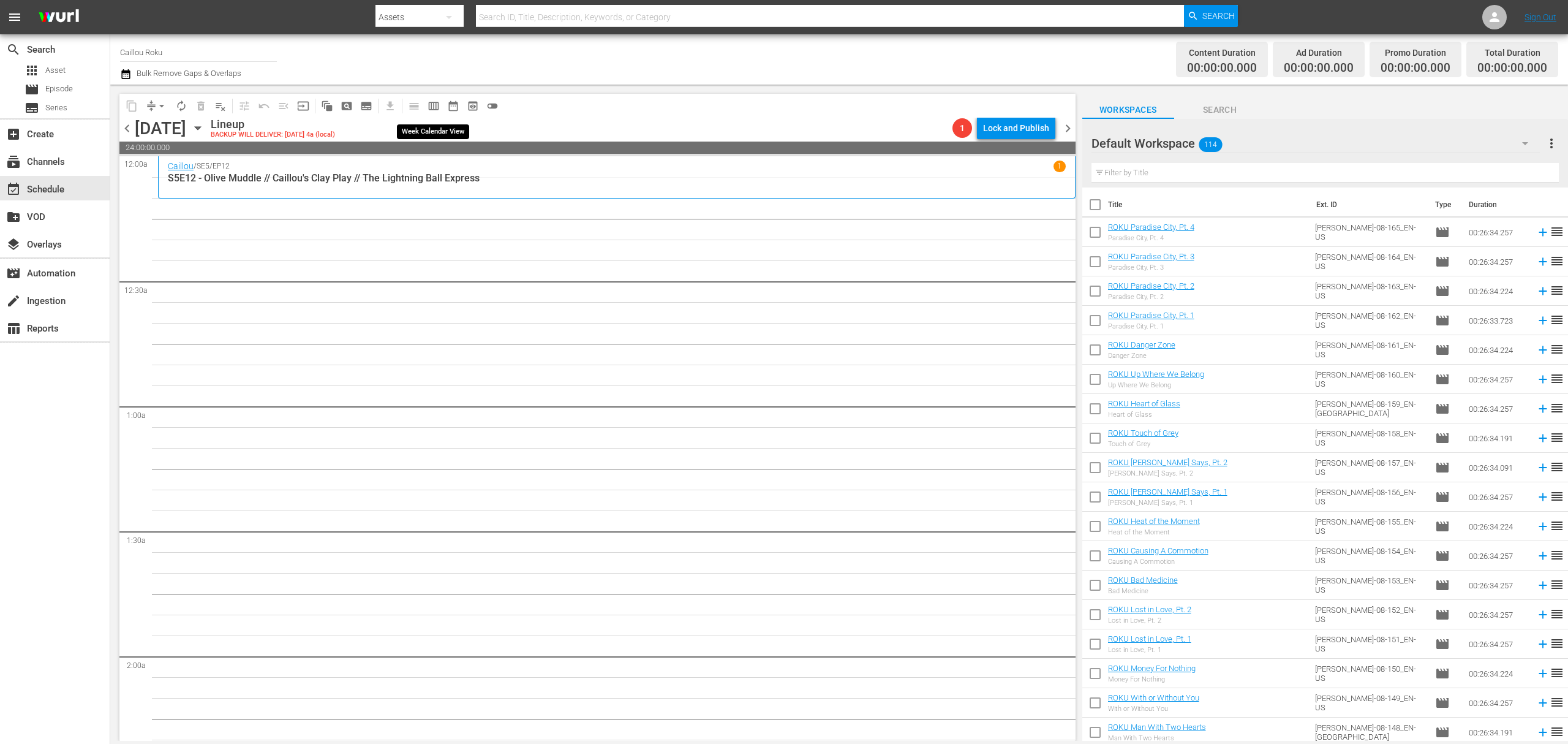
click at [434, 100] on span "calendar_view_week_outlined" at bounding box center [433, 105] width 13 height 13
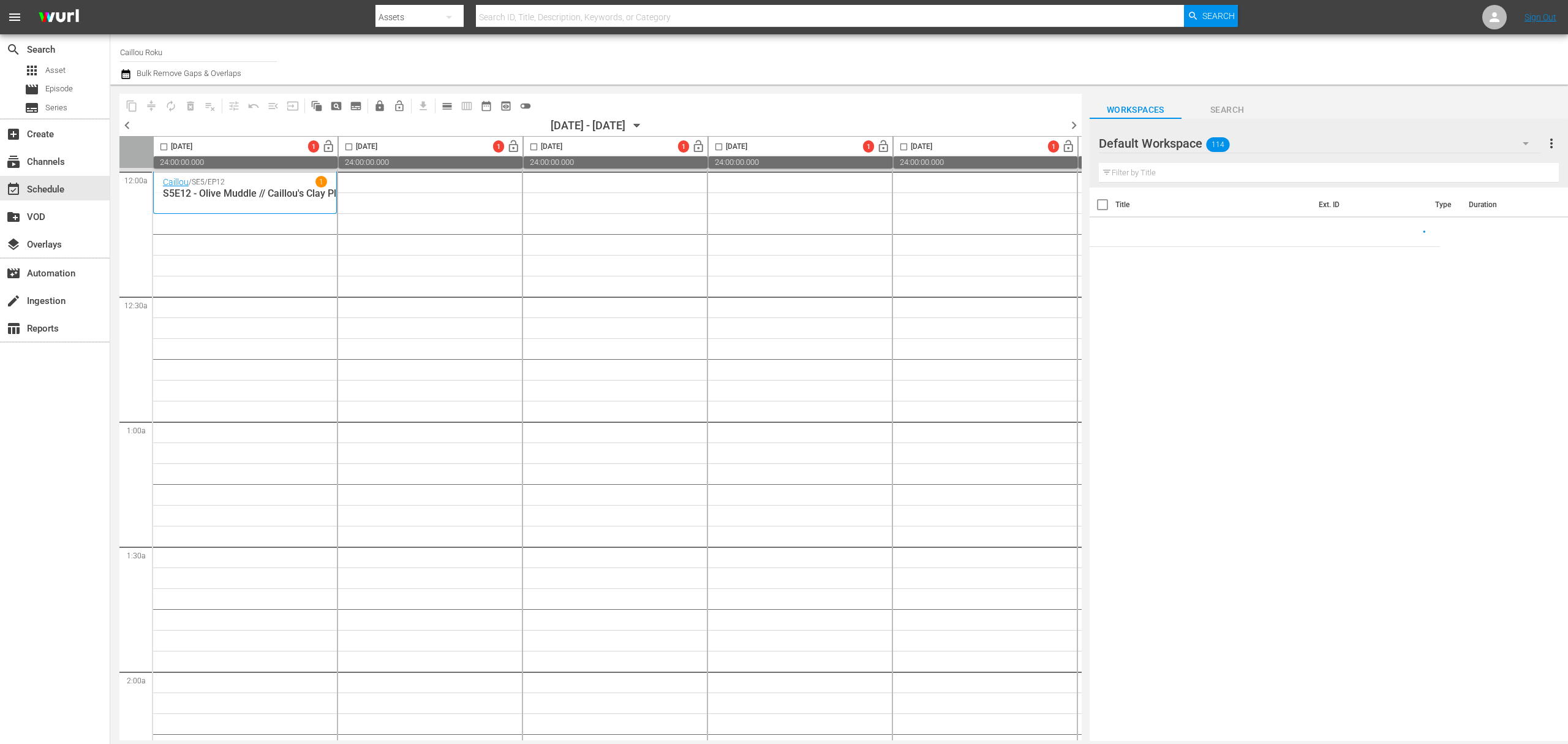
click at [643, 121] on icon "button" at bounding box center [637, 126] width 13 height 13
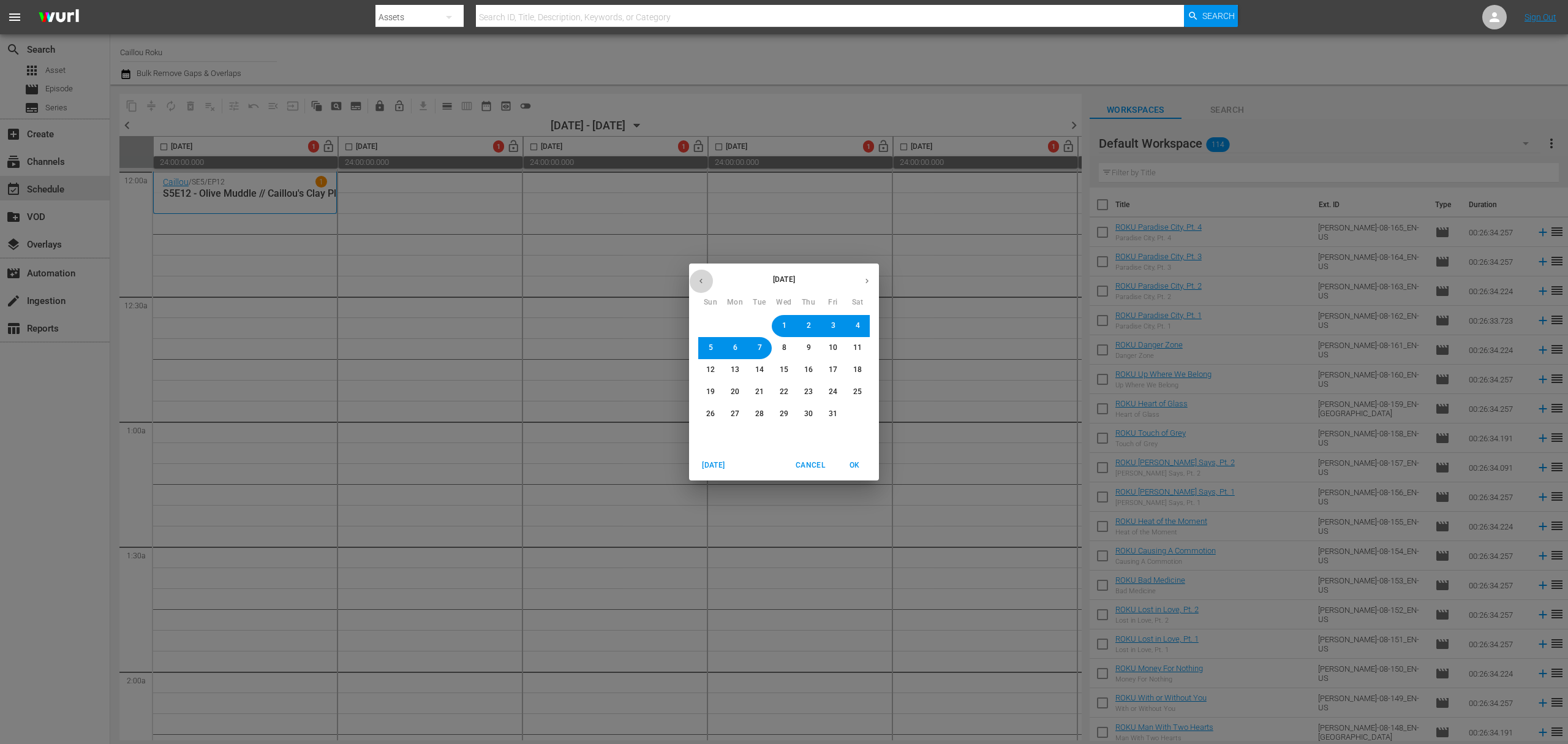
click at [702, 285] on icon "button" at bounding box center [700, 280] width 9 height 9
click at [812, 466] on span "Cancel" at bounding box center [810, 464] width 29 height 13
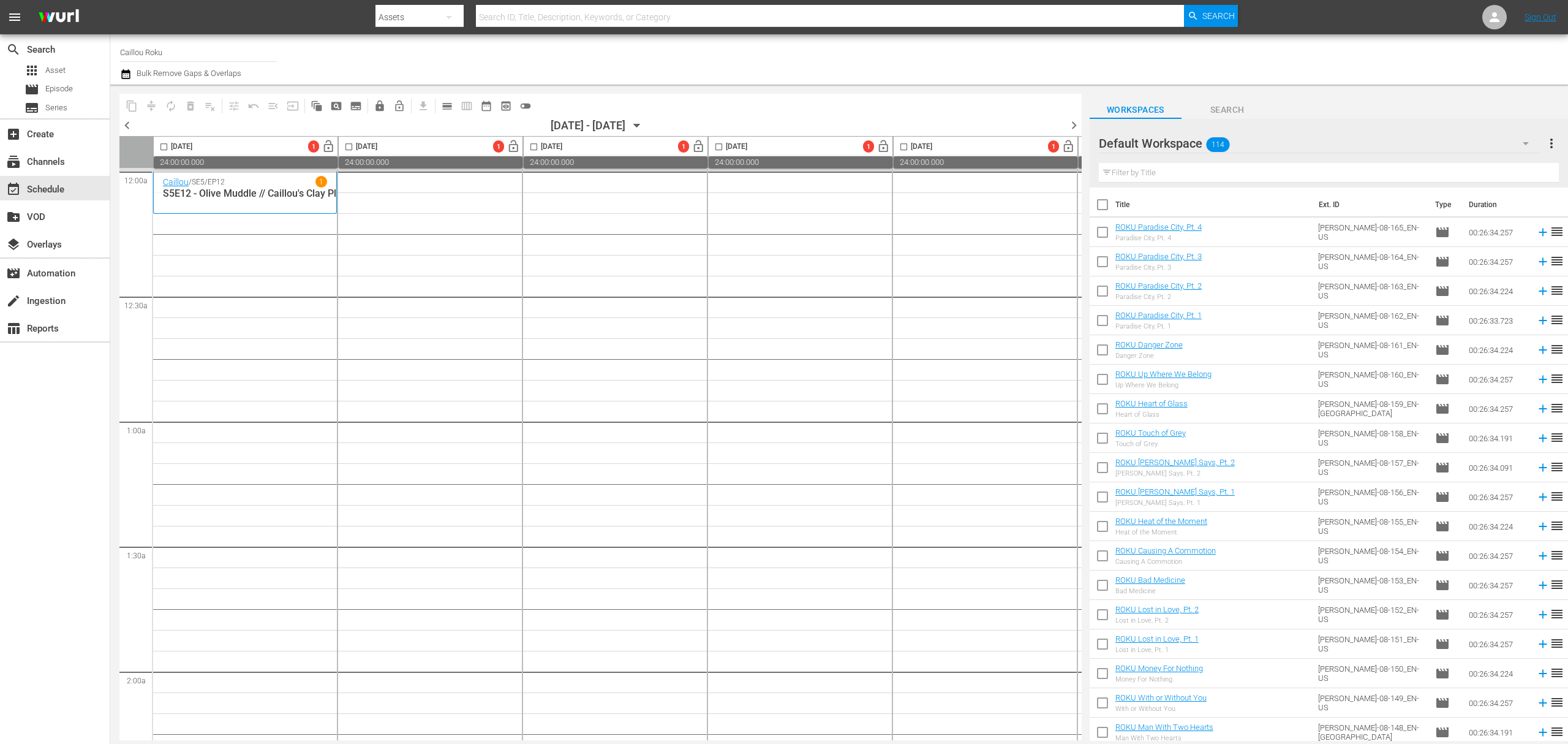
click at [121, 74] on icon "button" at bounding box center [126, 74] width 8 height 10
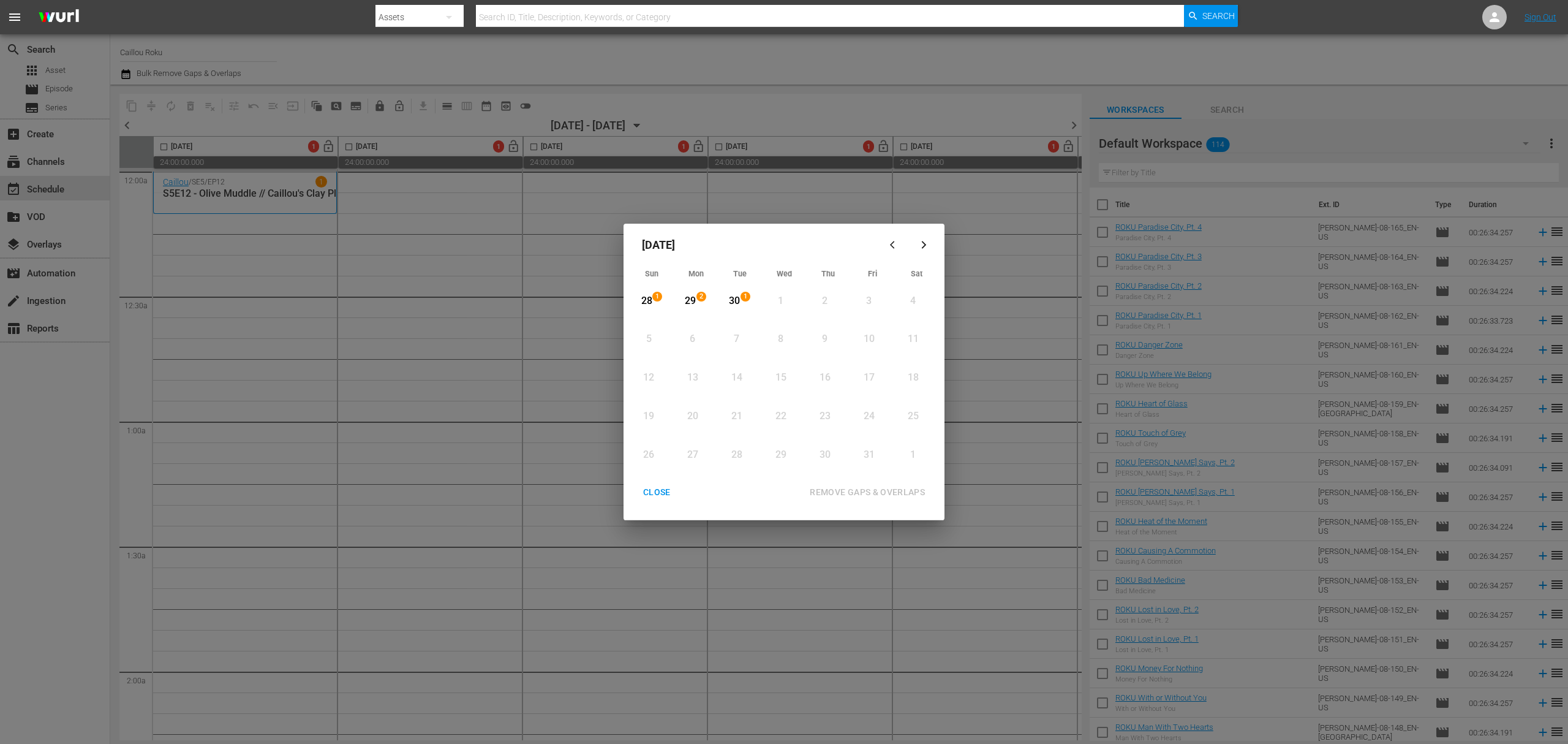
click at [894, 246] on icon "button" at bounding box center [894, 244] width 9 height 9
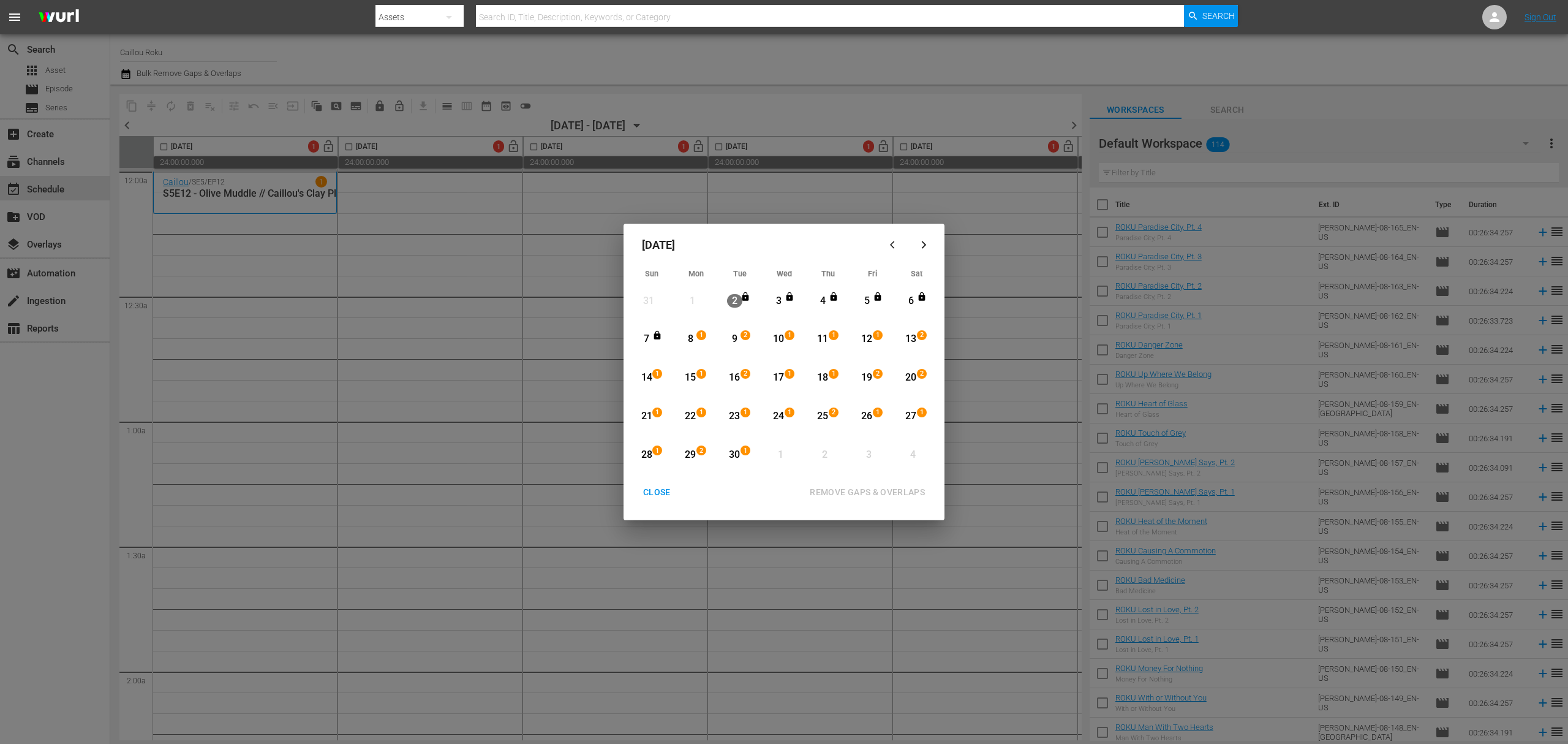
click at [653, 485] on div "CLOSE" at bounding box center [657, 492] width 47 height 15
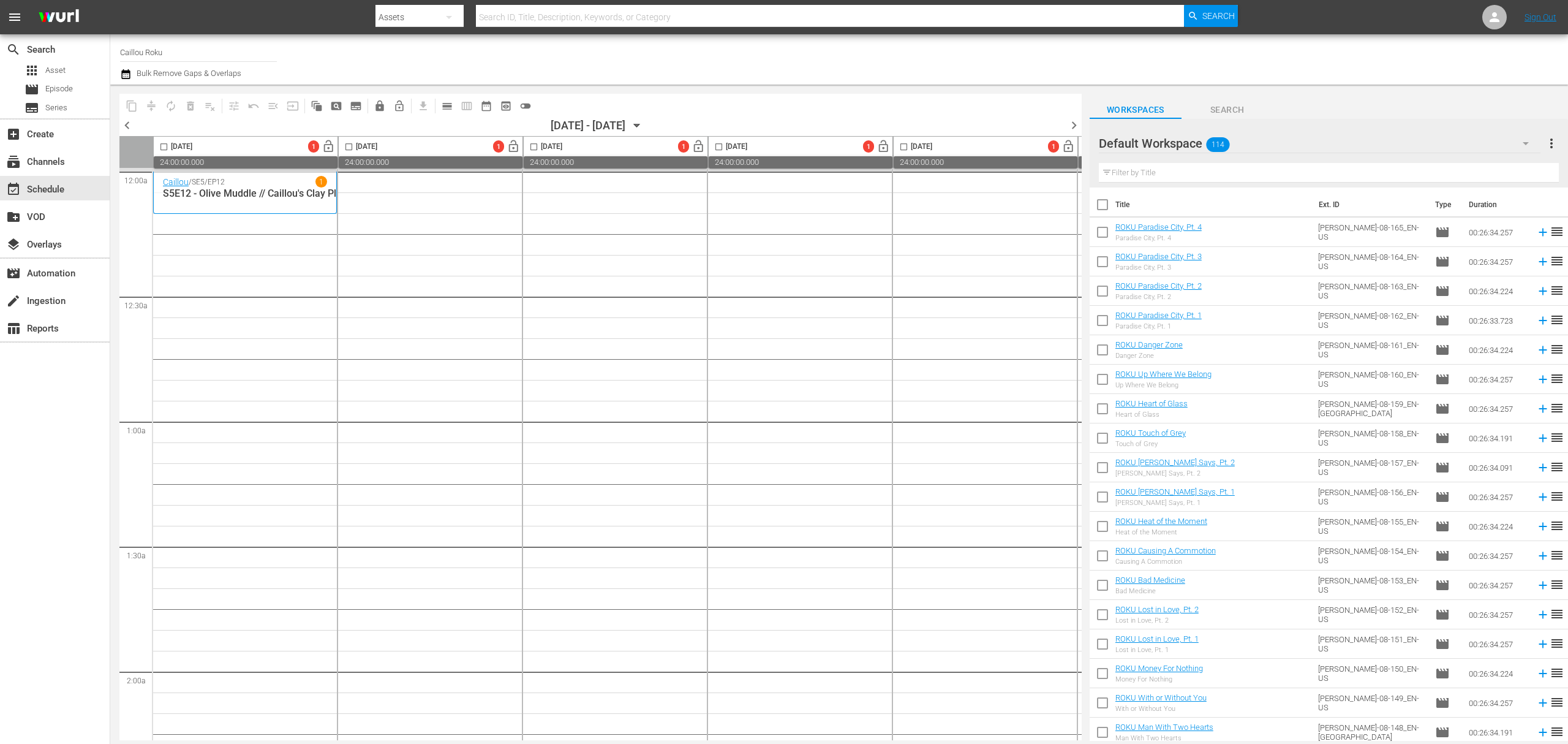
click at [643, 119] on icon "button" at bounding box center [637, 126] width 13 height 13
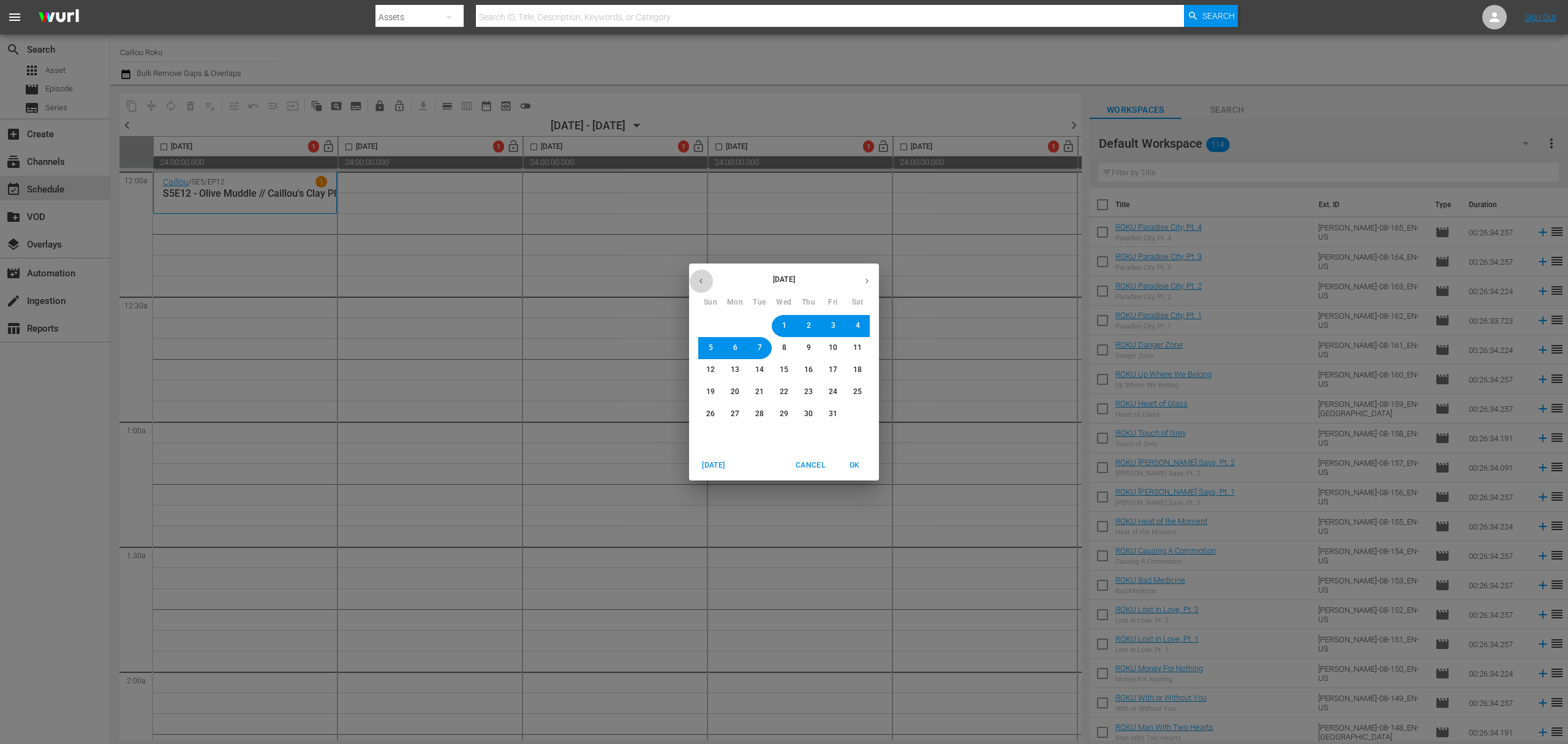
click at [705, 285] on icon "button" at bounding box center [700, 280] width 9 height 9
click at [729, 351] on button "8" at bounding box center [735, 348] width 22 height 22
click at [865, 469] on span "OK" at bounding box center [854, 464] width 29 height 13
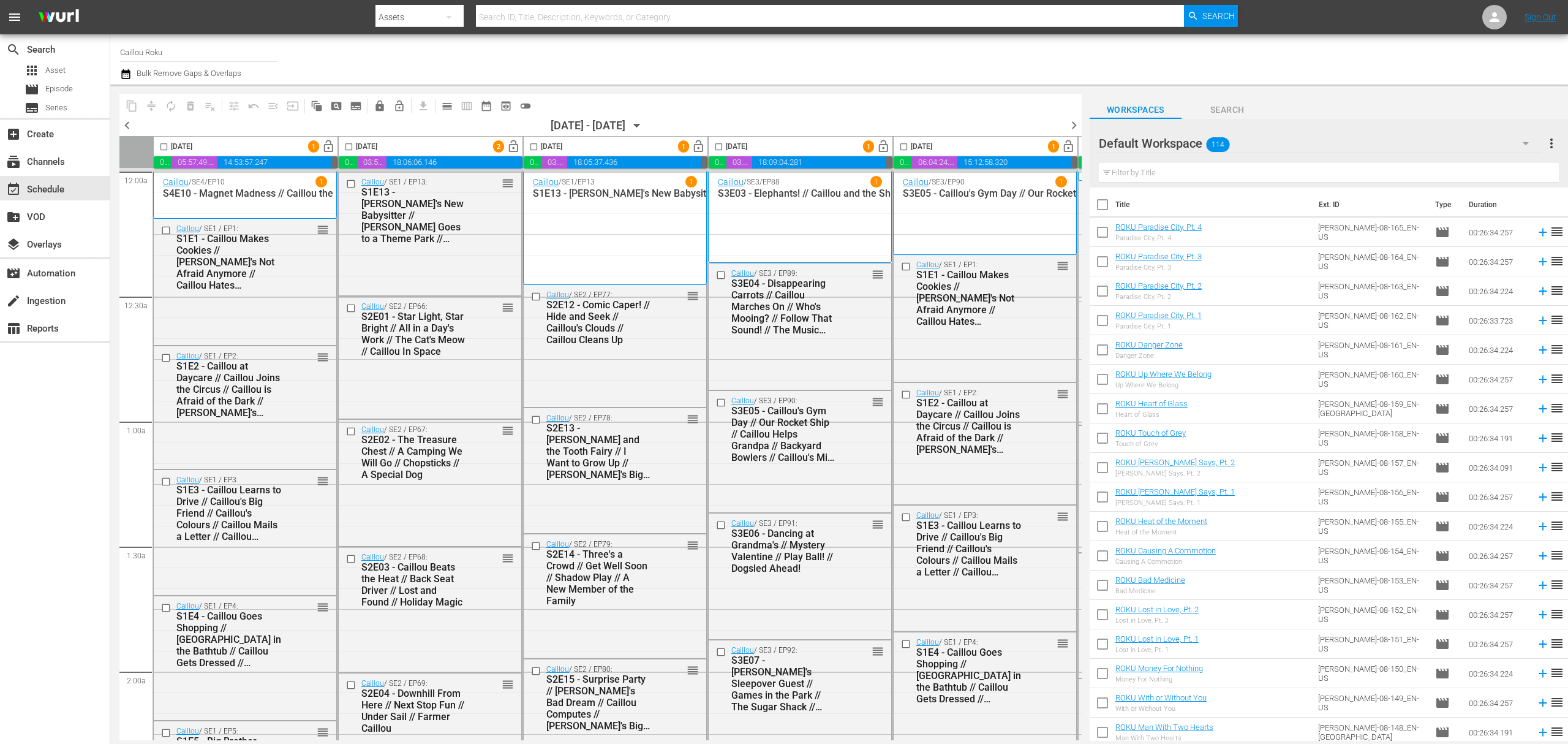
drag, startPoint x: 161, startPoint y: 147, endPoint x: 344, endPoint y: 145, distance: 183.0
click at [161, 147] on input "checkbox" at bounding box center [163, 149] width 14 height 14
checkbox input "true"
click at [351, 145] on input "checkbox" at bounding box center [348, 149] width 14 height 14
checkbox input "true"
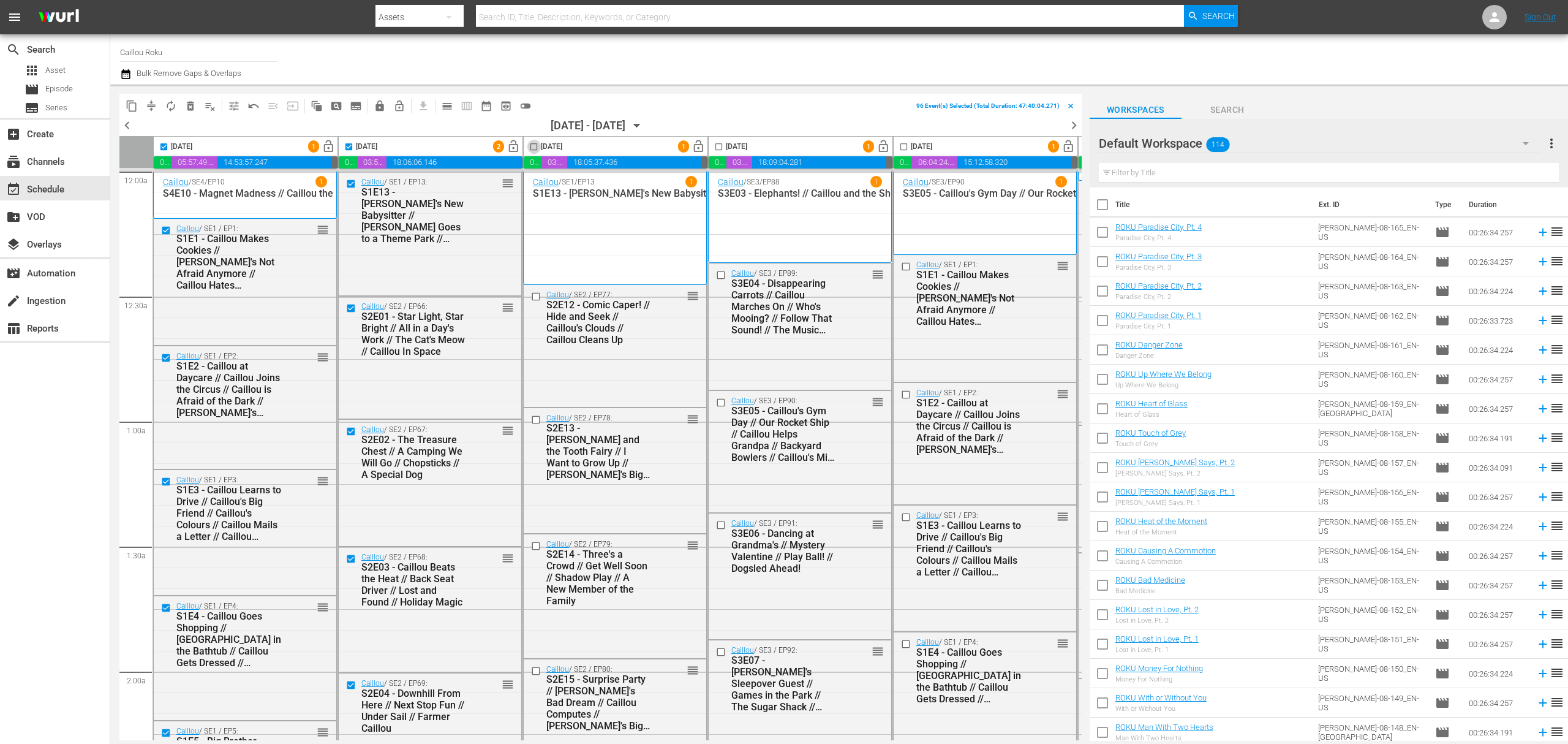
click at [536, 147] on input "checkbox" at bounding box center [534, 149] width 14 height 14
checkbox input "true"
click at [721, 146] on input "checkbox" at bounding box center [719, 149] width 14 height 14
checkbox input "true"
click at [906, 150] on input "checkbox" at bounding box center [904, 149] width 14 height 14
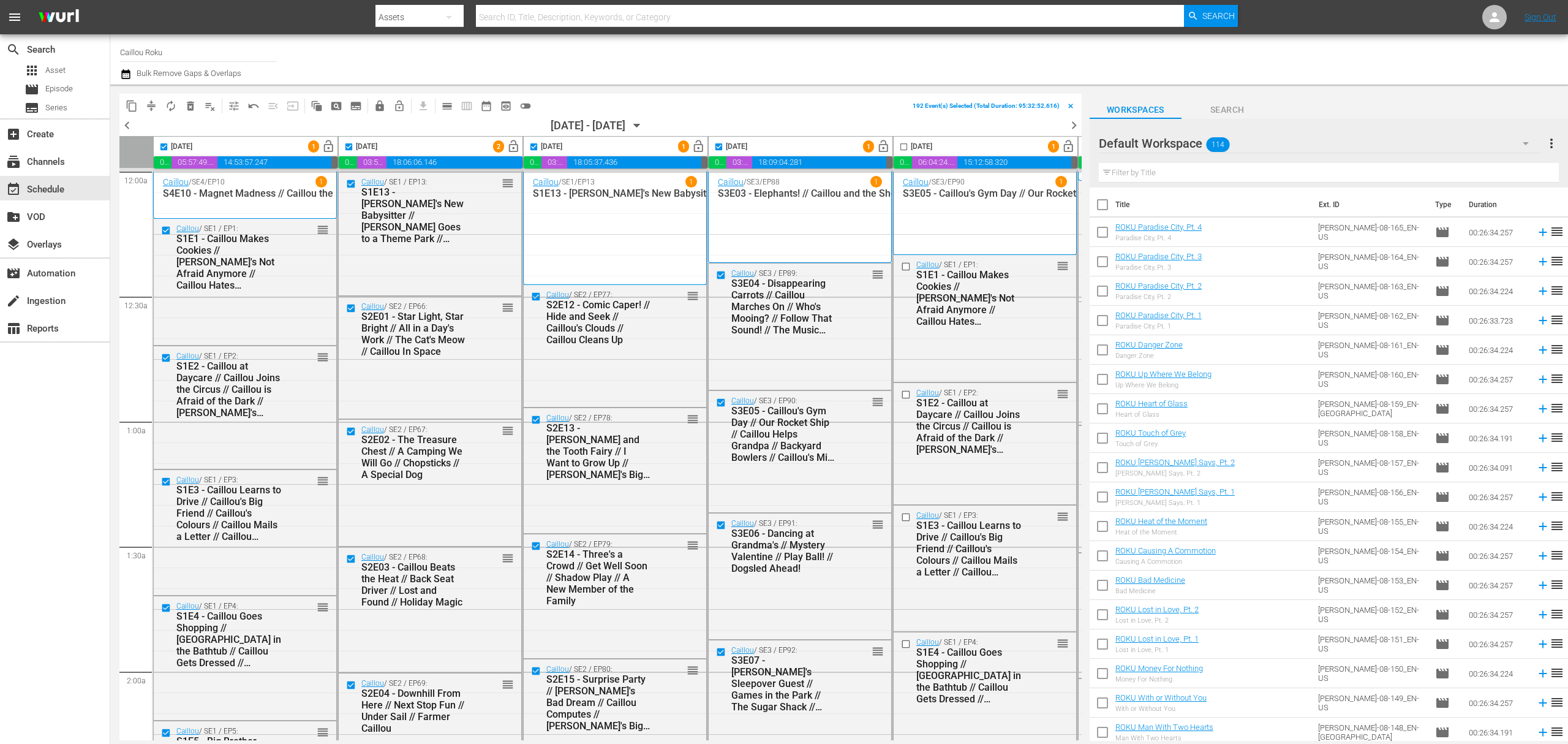
checkbox input "true"
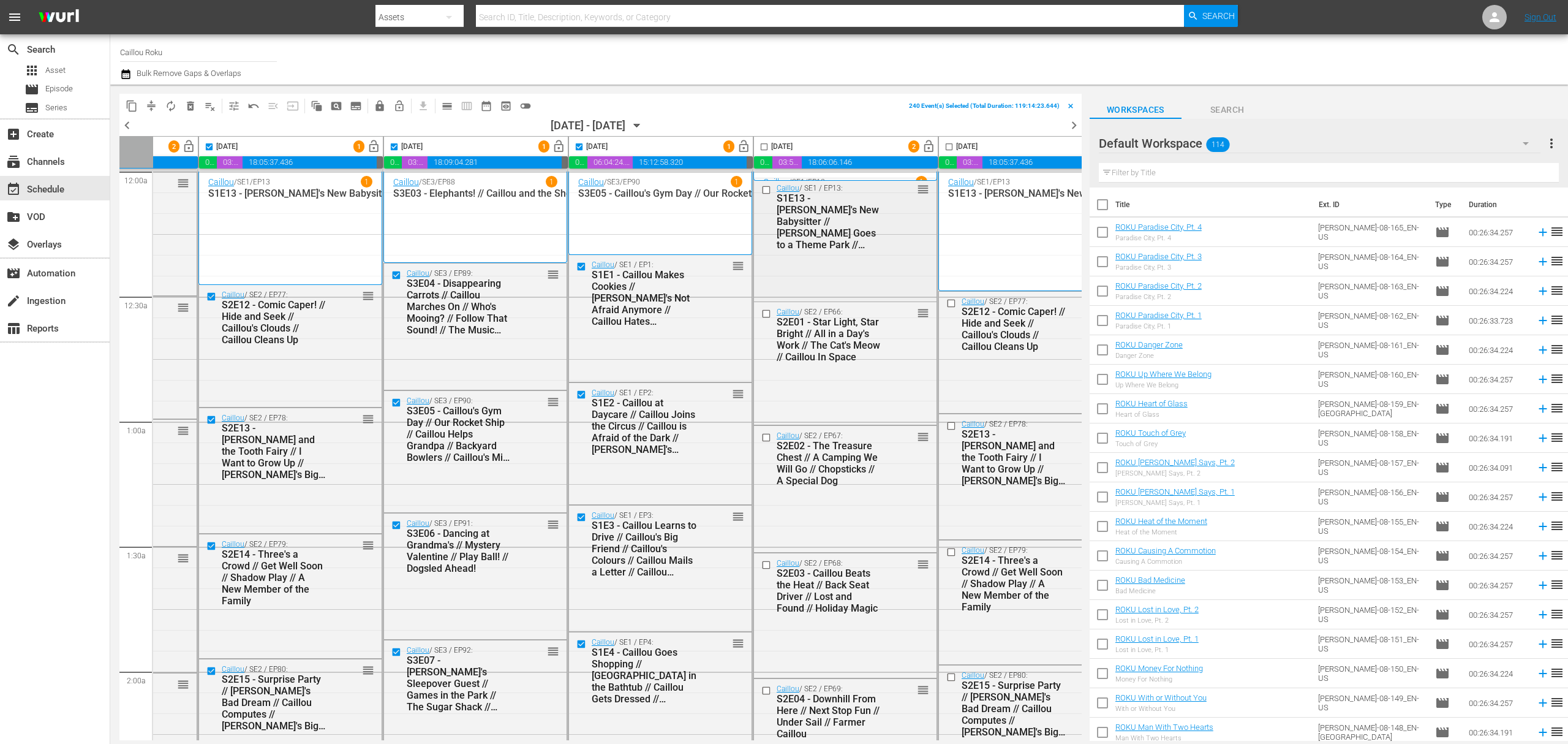
scroll to position [0, 334]
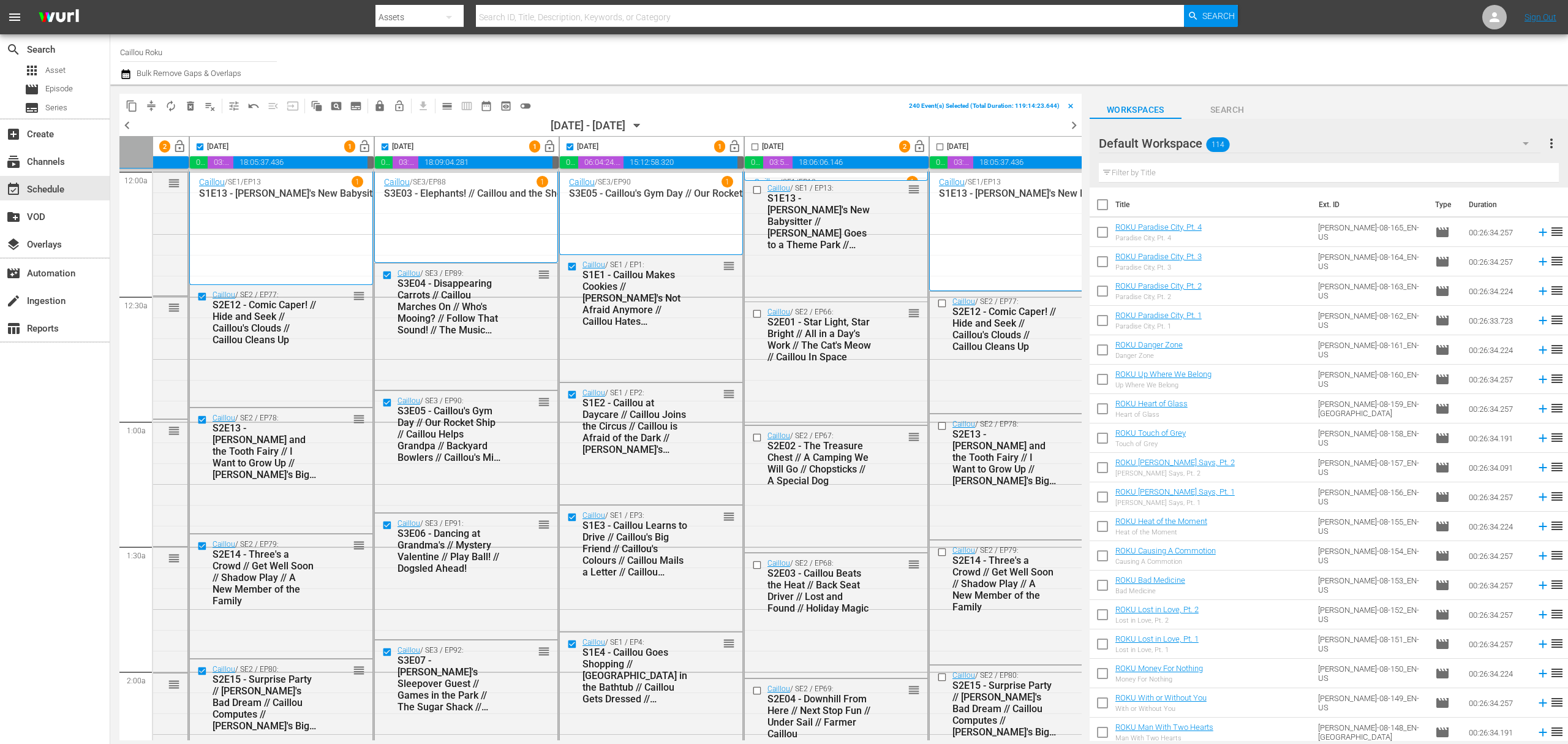
click at [757, 146] on input "checkbox" at bounding box center [755, 149] width 14 height 14
checkbox input "true"
click at [943, 146] on input "checkbox" at bounding box center [940, 149] width 14 height 14
checkbox input "true"
click at [374, 104] on span "lock" at bounding box center [380, 105] width 13 height 13
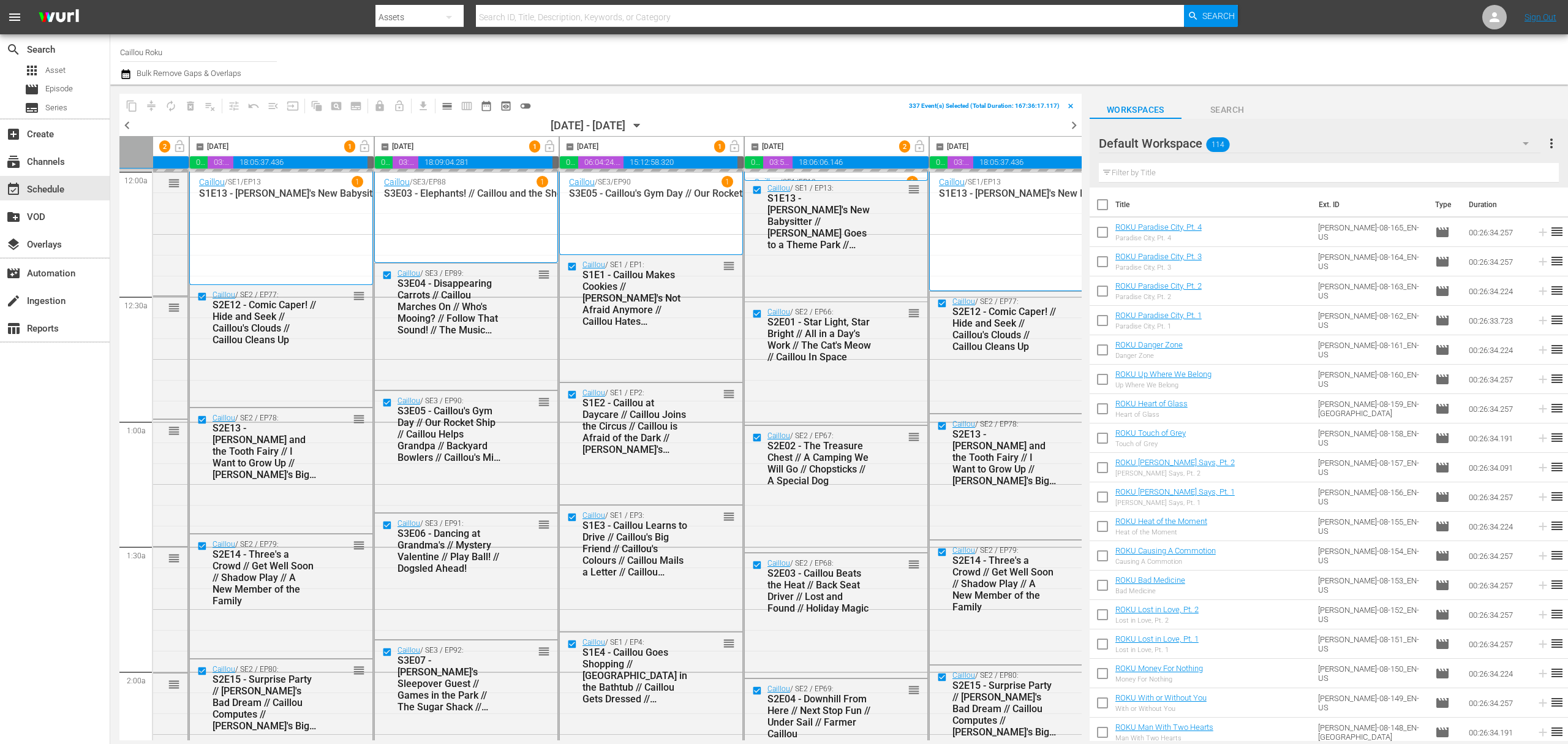
checkbox input "false"
click at [643, 120] on icon "button" at bounding box center [637, 126] width 13 height 13
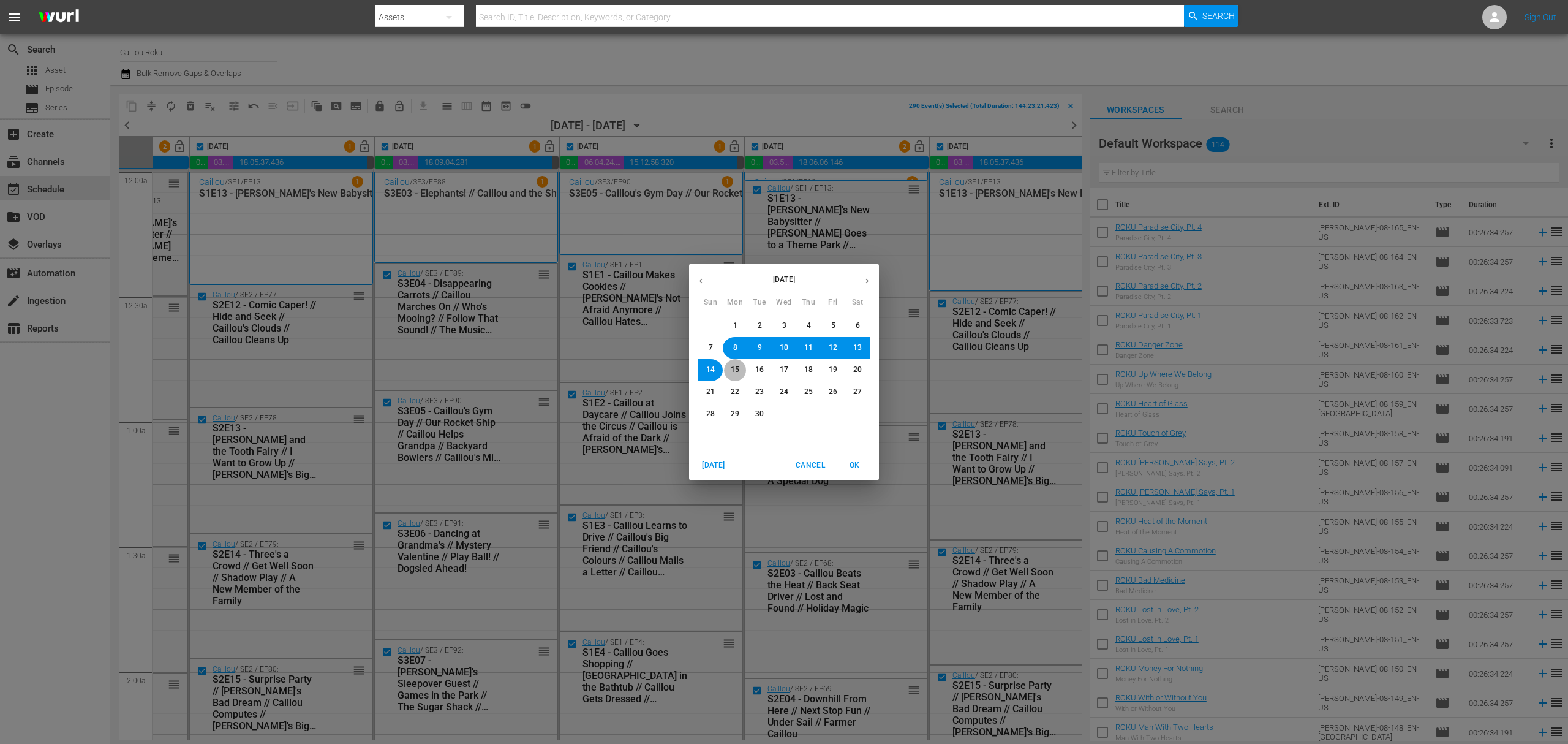
click at [735, 372] on span "15" at bounding box center [735, 370] width 8 height 10
click at [863, 469] on span "OK" at bounding box center [854, 464] width 29 height 13
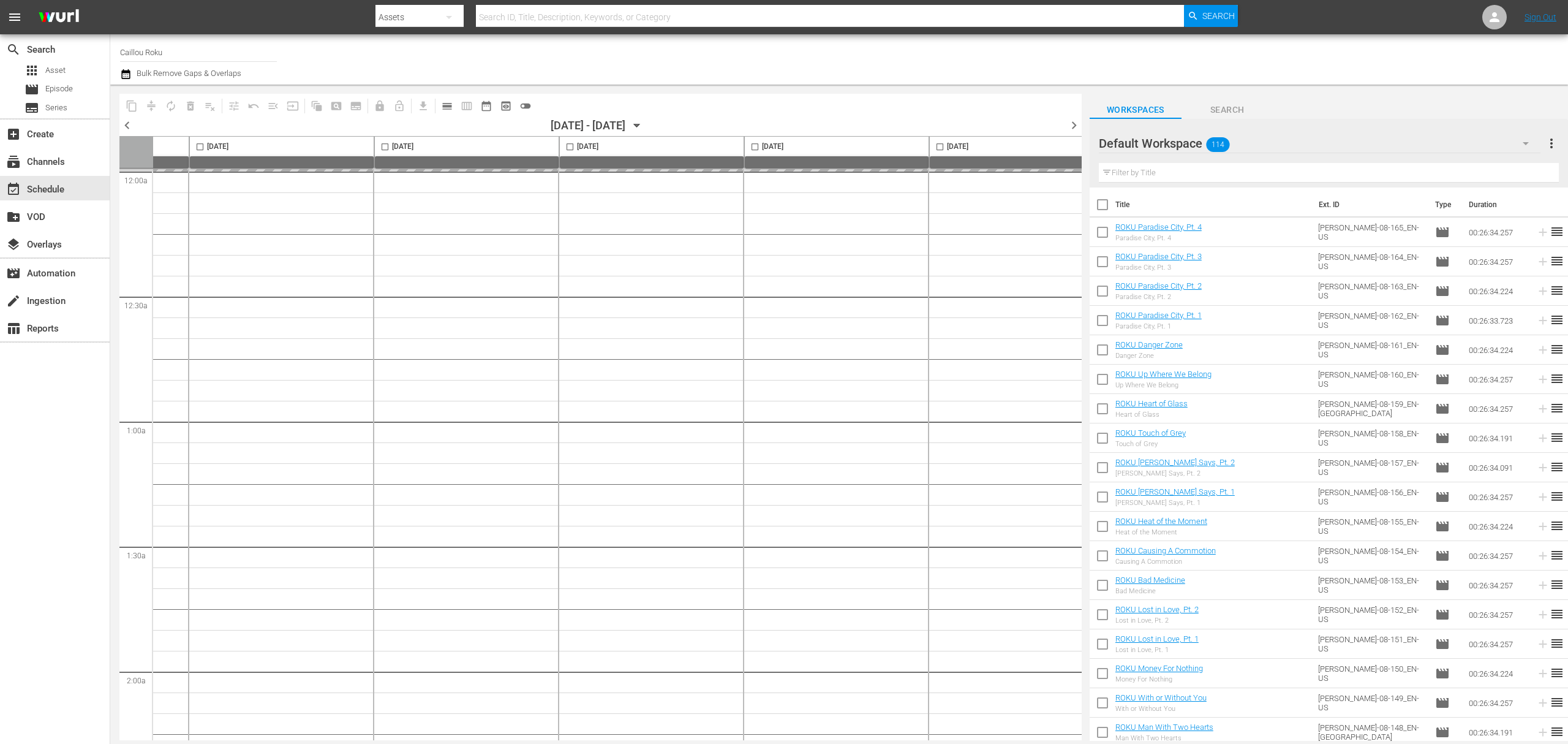
checkbox input "false"
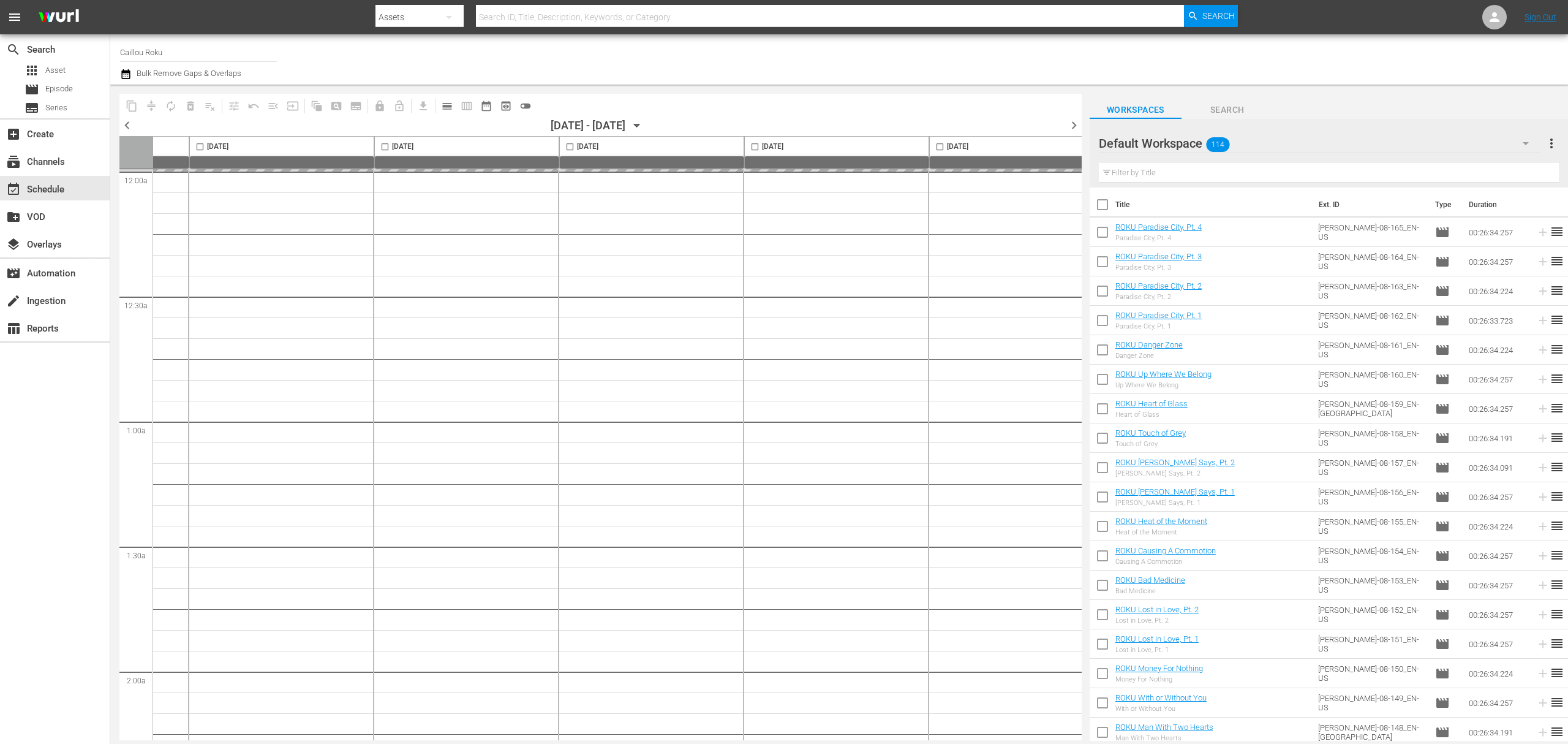
checkbox input "false"
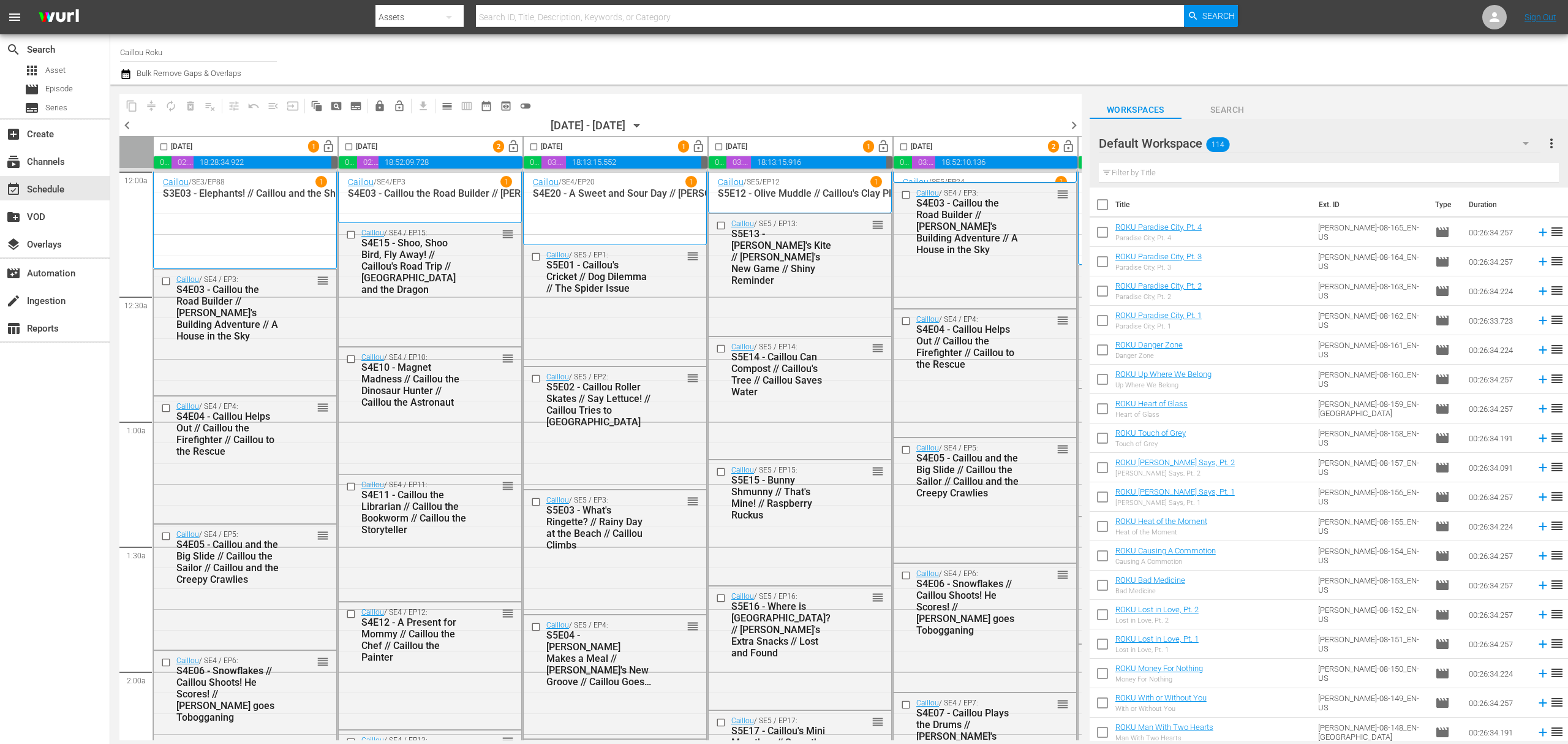
click at [162, 150] on input "checkbox" at bounding box center [163, 149] width 14 height 14
checkbox input "true"
click at [349, 150] on input "checkbox" at bounding box center [348, 149] width 14 height 14
checkbox input "true"
click at [534, 146] on input "checkbox" at bounding box center [534, 149] width 14 height 14
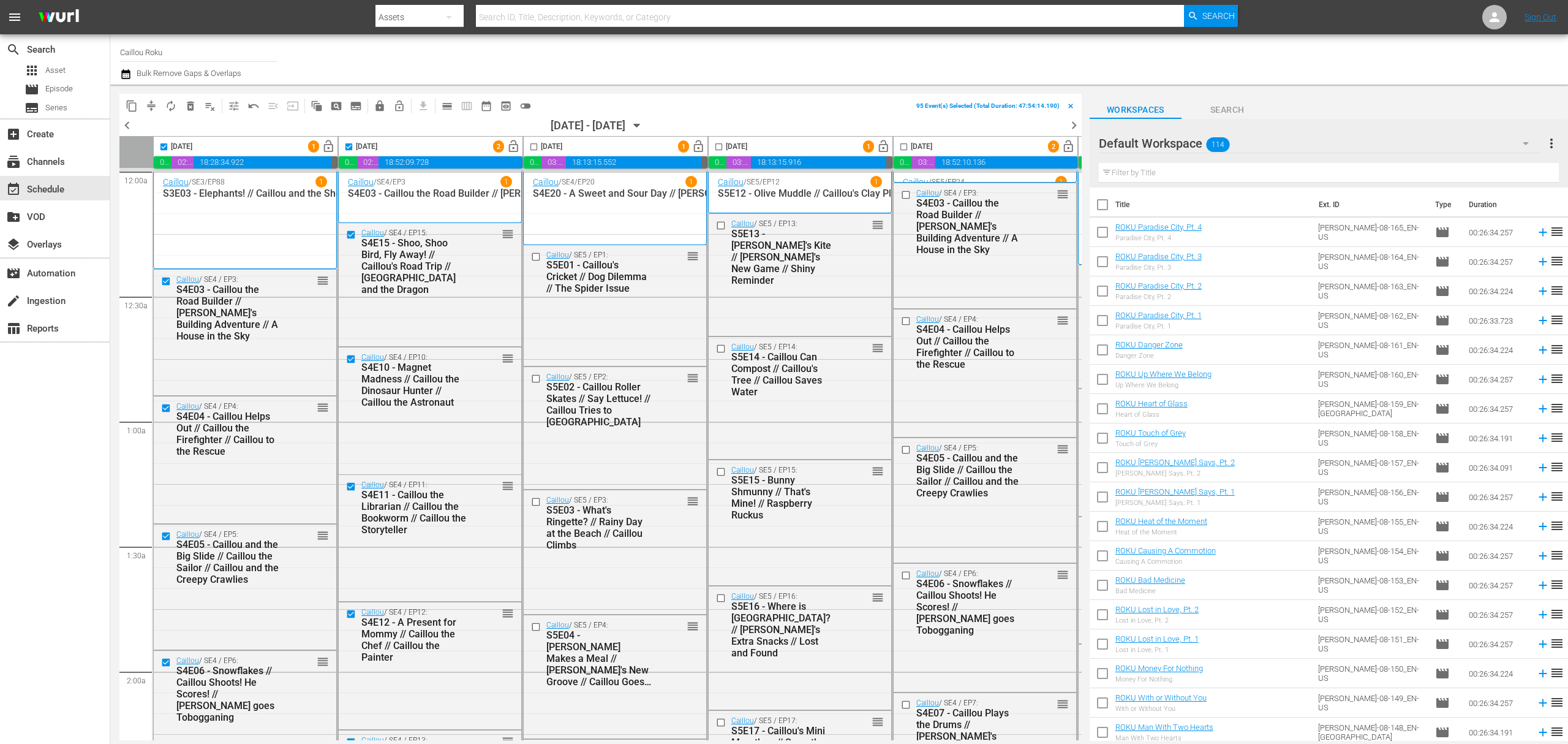
checkbox input "true"
click at [720, 145] on input "checkbox" at bounding box center [719, 149] width 14 height 14
checkbox input "true"
click at [905, 150] on input "checkbox" at bounding box center [904, 149] width 14 height 14
checkbox input "true"
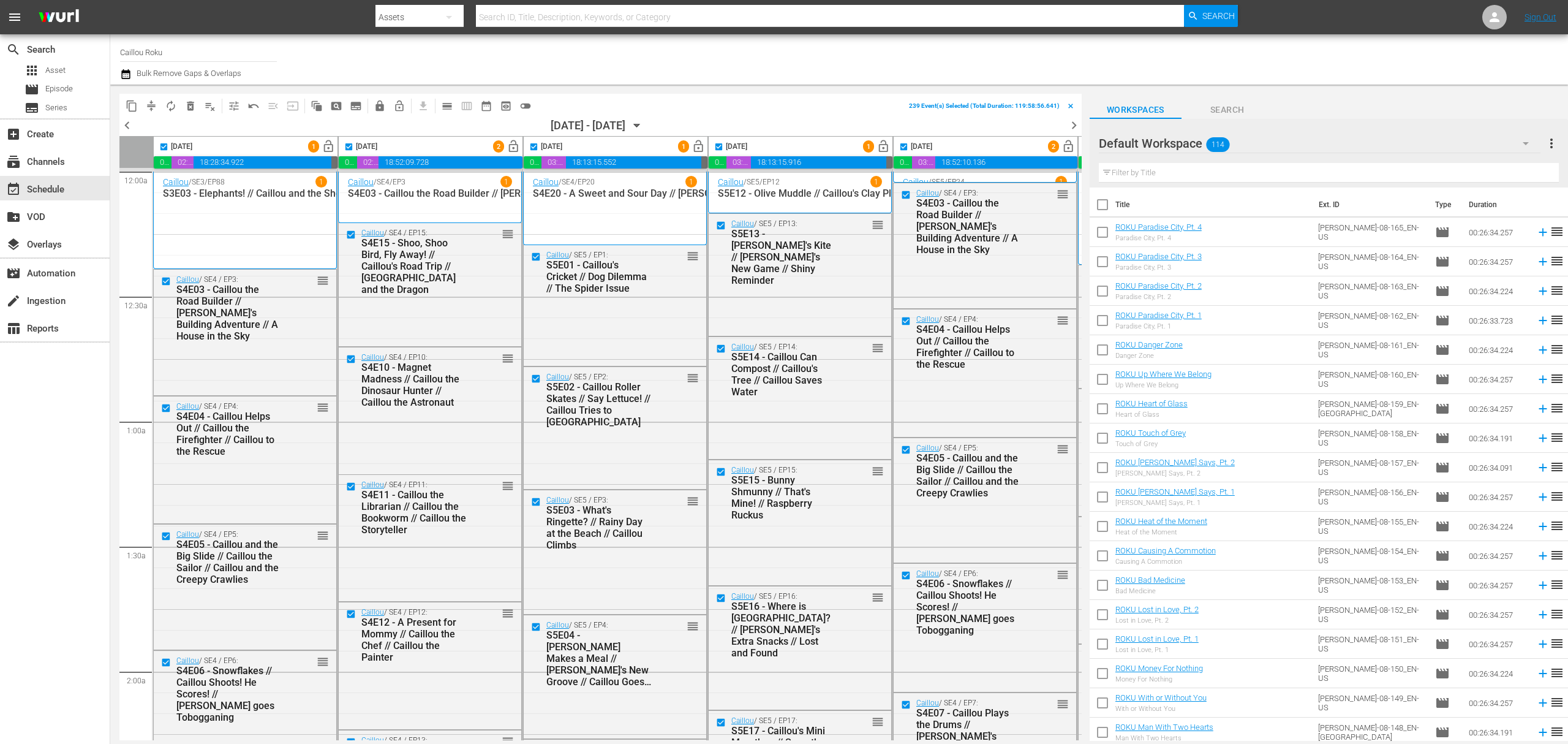
scroll to position [0, 374]
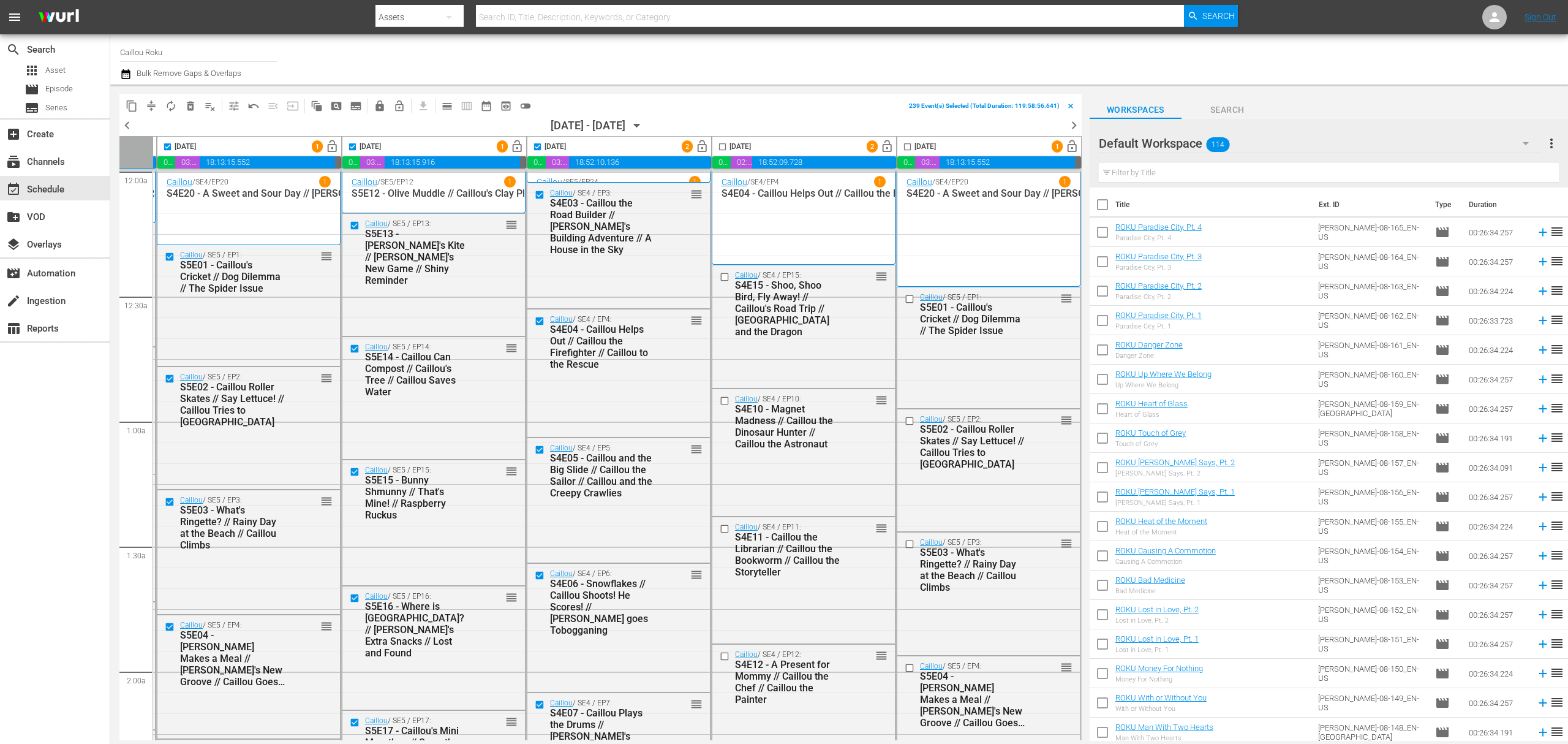
click at [716, 147] on input "checkbox" at bounding box center [722, 149] width 14 height 14
checkbox input "true"
click at [902, 148] on input "checkbox" at bounding box center [907, 149] width 14 height 14
checkbox input "true"
click at [374, 109] on span "lock" at bounding box center [380, 105] width 13 height 13
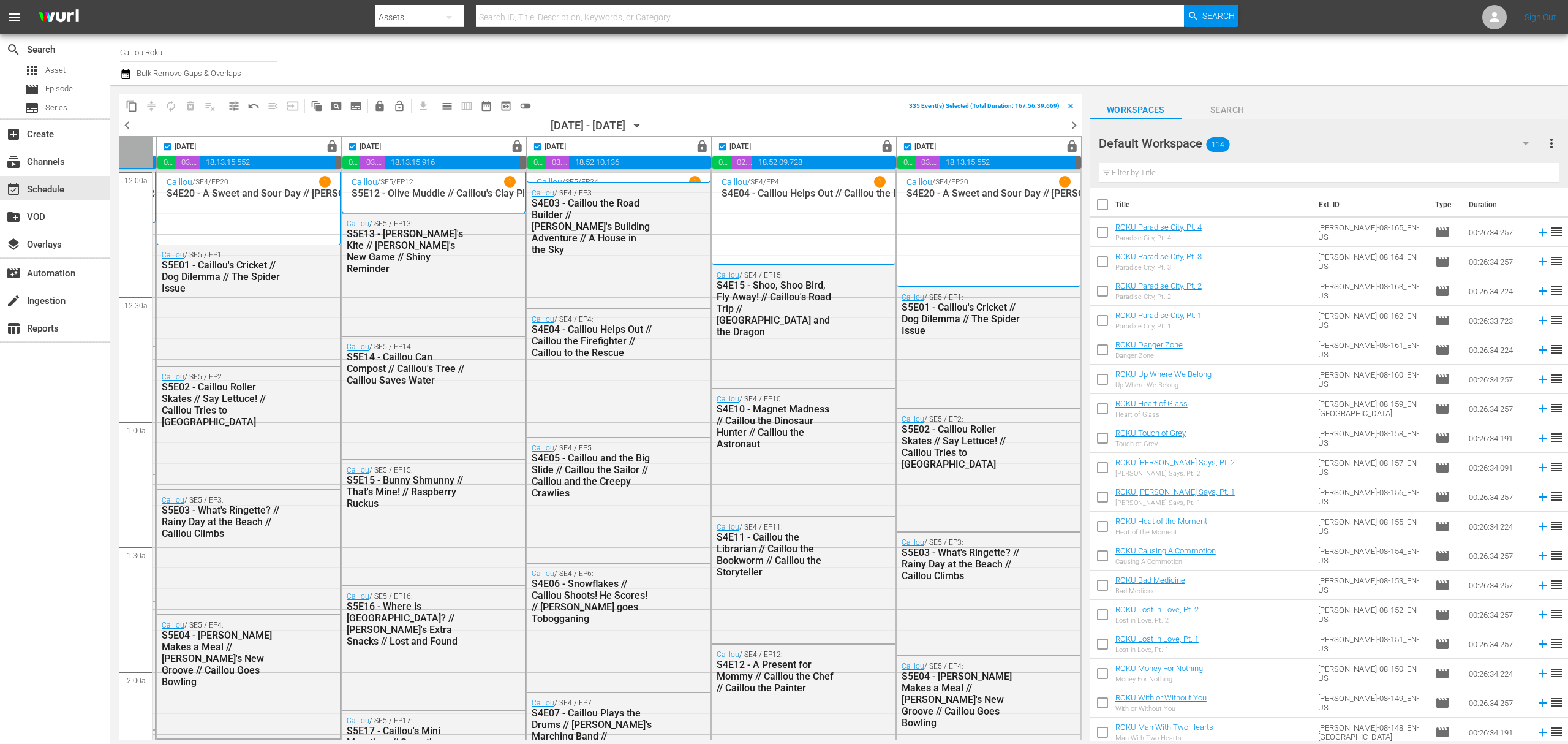
click at [658, 118] on div "chevron_left 09/15/2025 - 09/21/2025 September 15th chevron_right" at bounding box center [601, 127] width 962 height 18
click at [643, 128] on icon "button" at bounding box center [637, 126] width 13 height 13
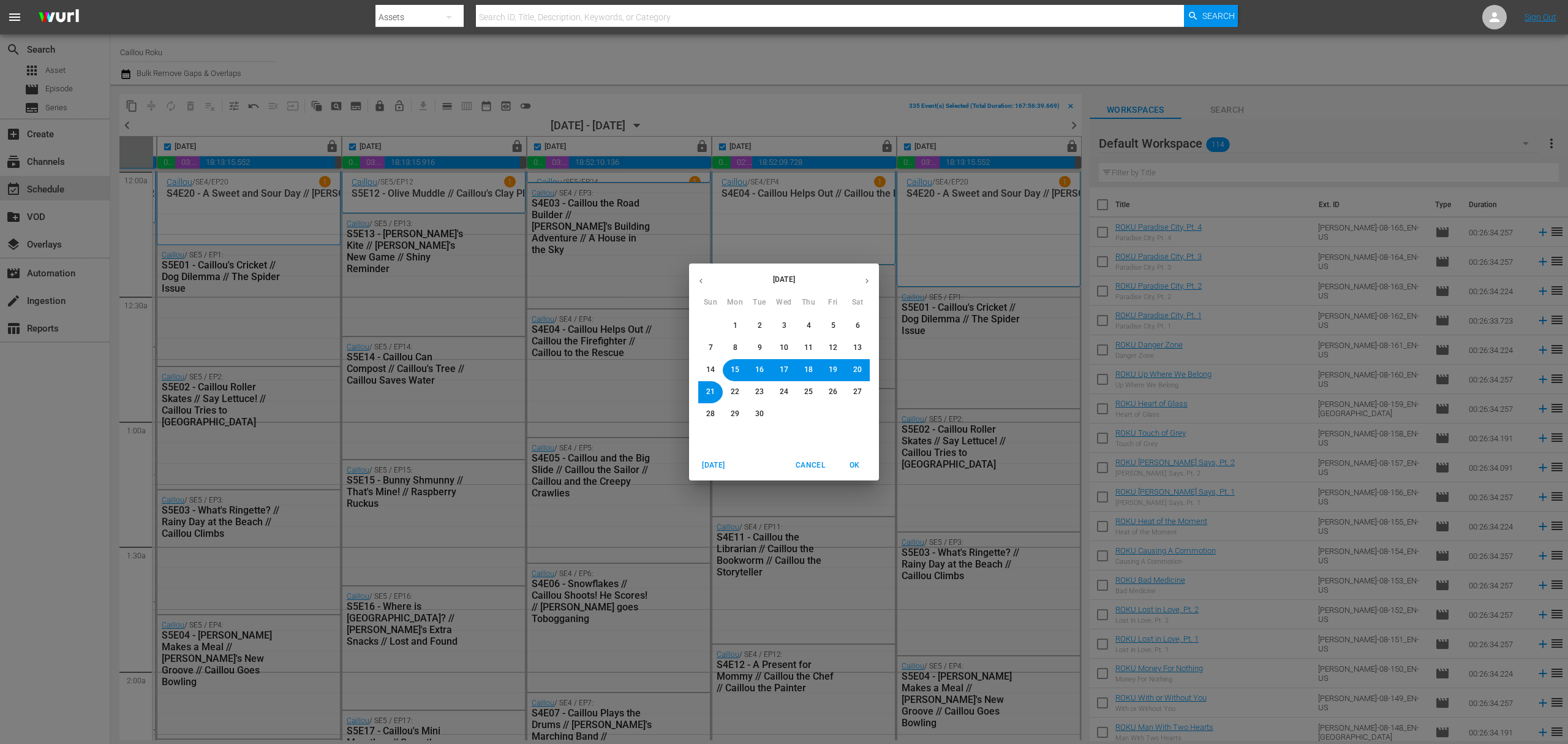
click at [736, 390] on span "22" at bounding box center [735, 392] width 8 height 10
click at [861, 469] on span "OK" at bounding box center [854, 464] width 29 height 13
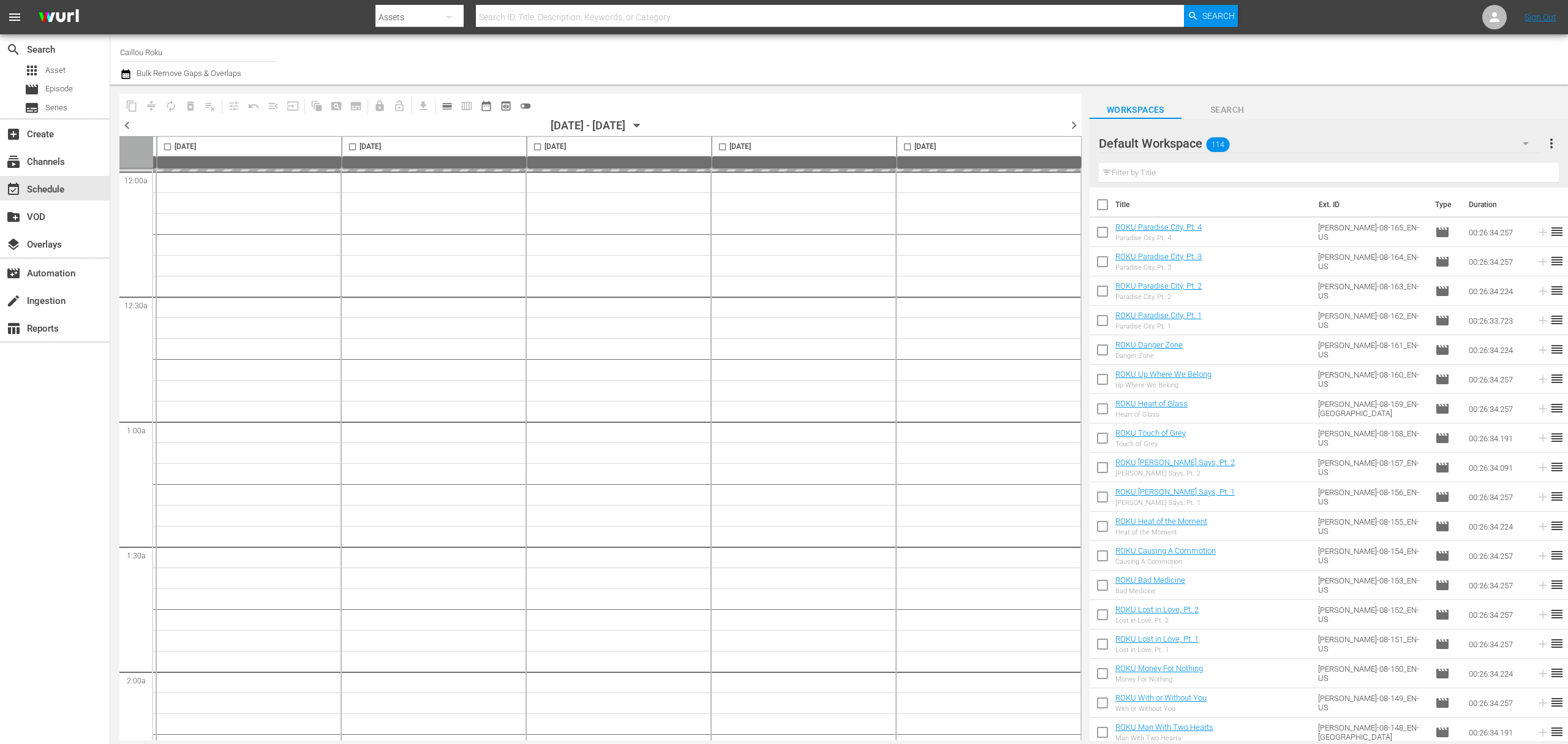
checkbox input "false"
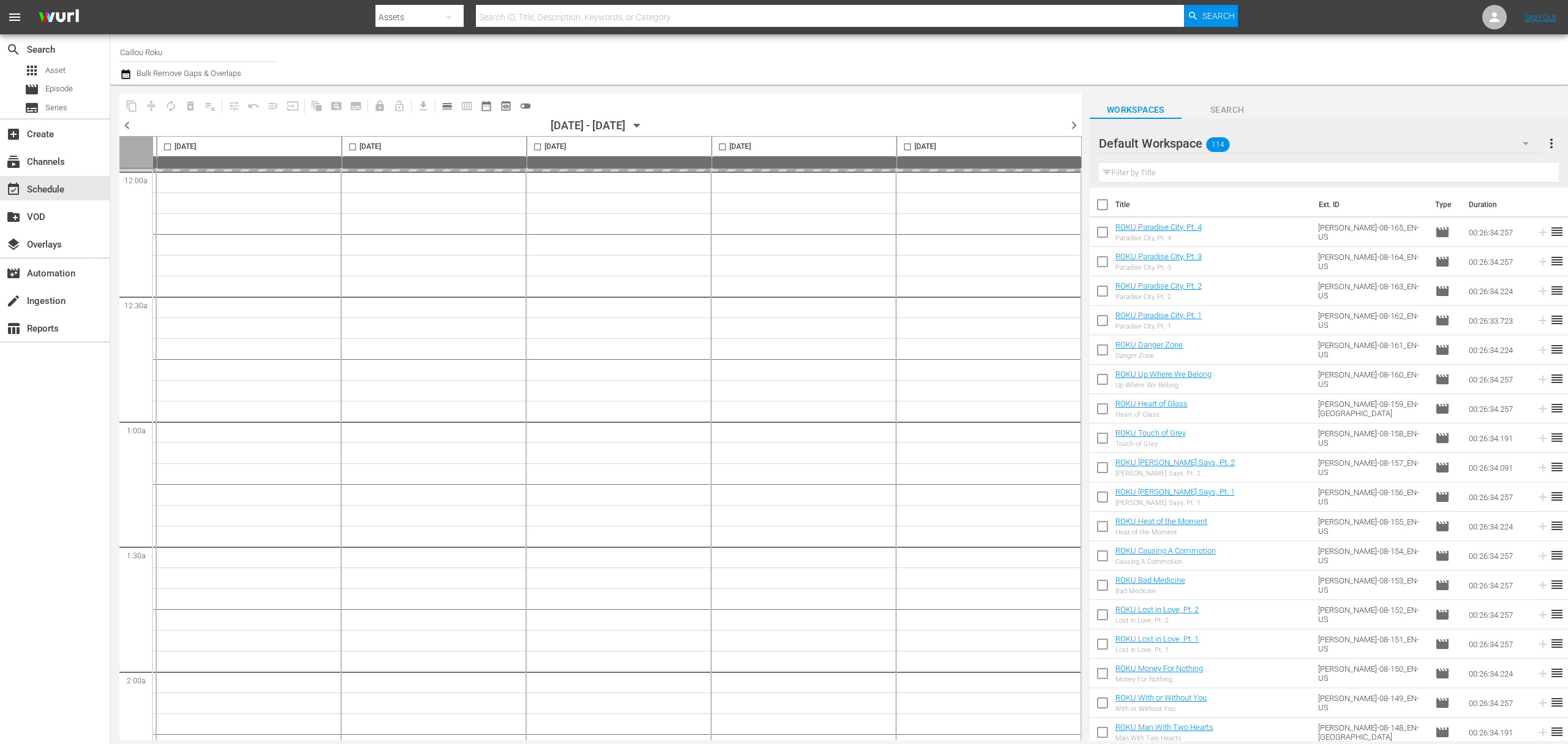
checkbox input "false"
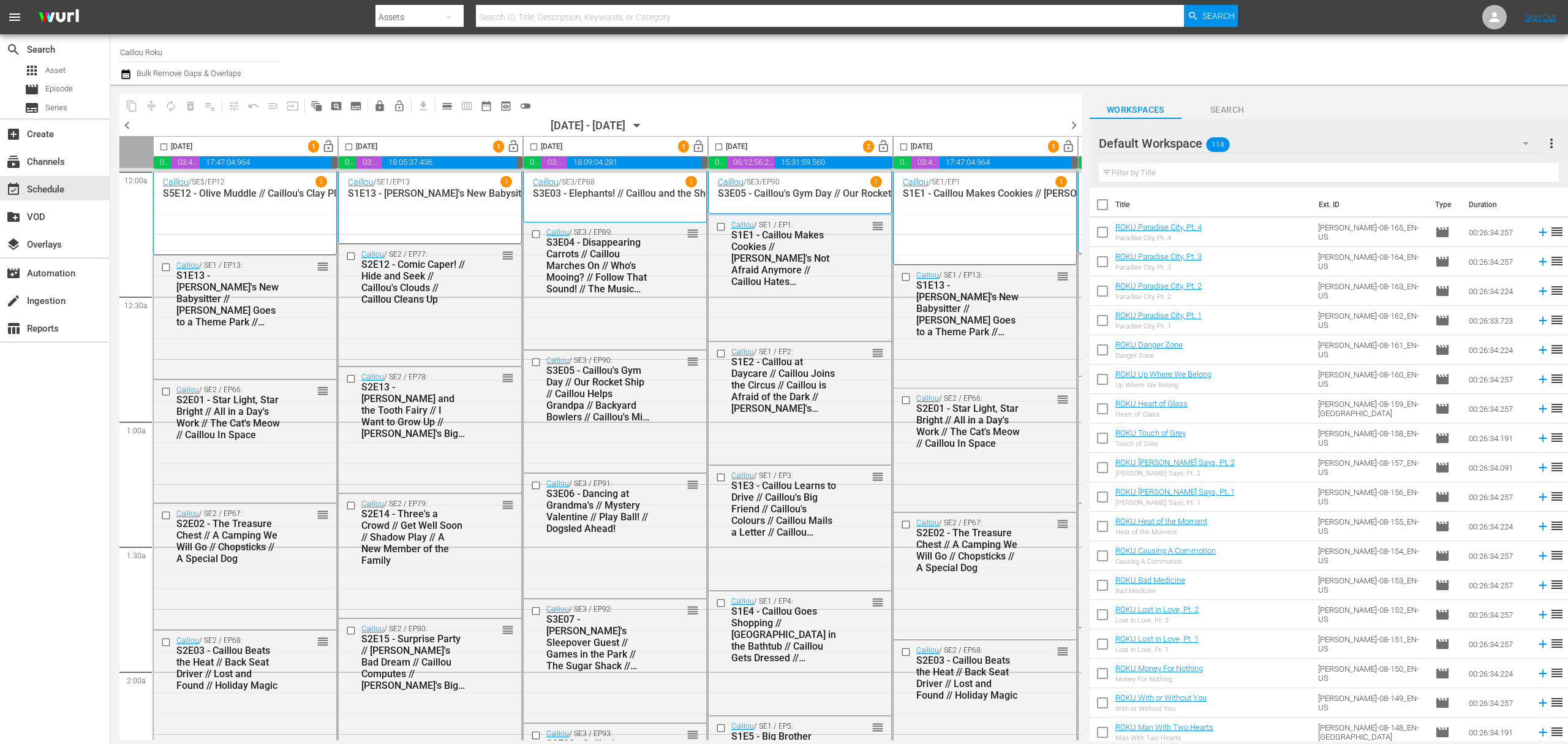
click at [161, 147] on input "checkbox" at bounding box center [163, 149] width 14 height 14
checkbox input "true"
click at [349, 150] on input "checkbox" at bounding box center [348, 149] width 14 height 14
checkbox input "true"
click at [535, 145] on input "checkbox" at bounding box center [534, 149] width 14 height 14
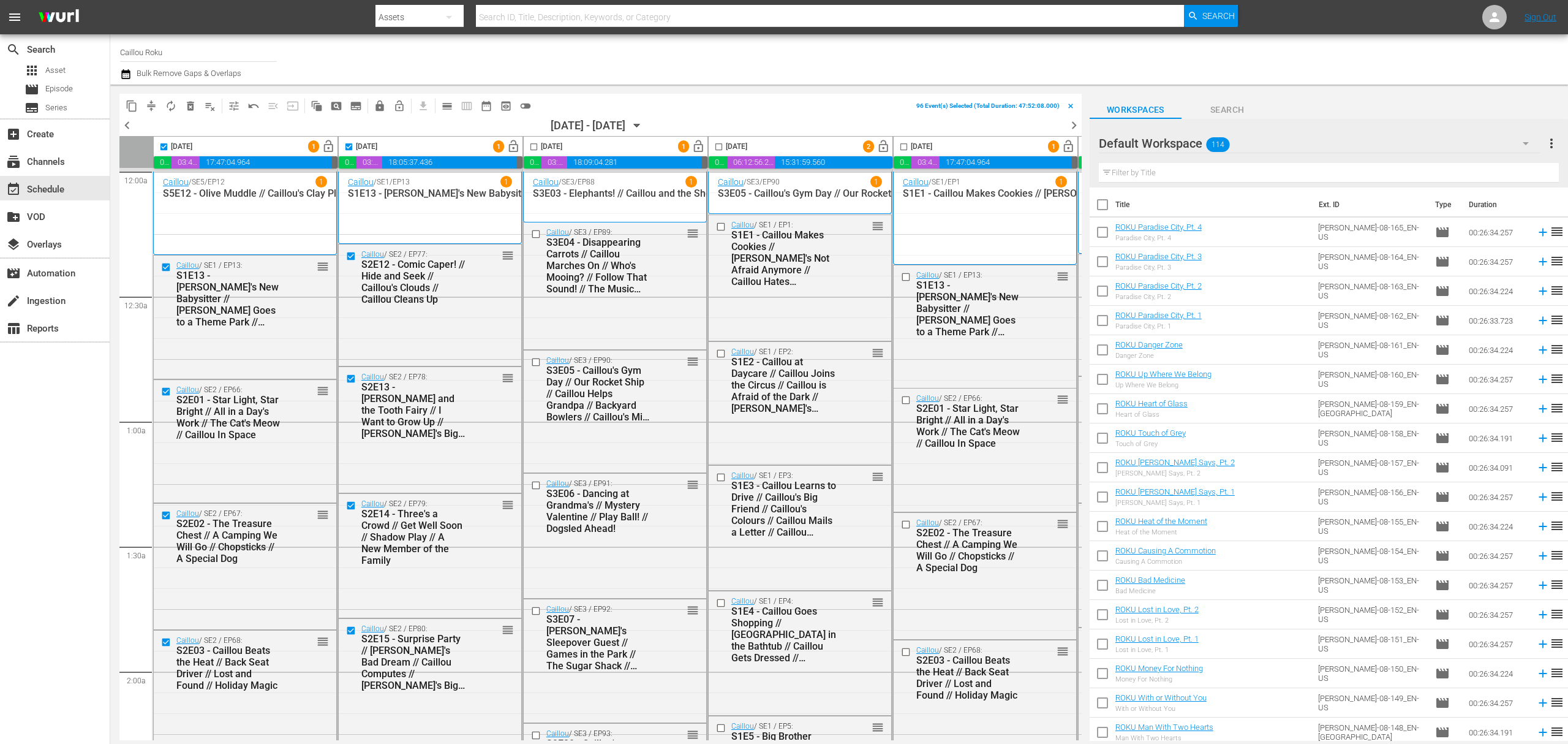
checkbox input "true"
click at [720, 150] on input "checkbox" at bounding box center [719, 149] width 14 height 14
checkbox input "true"
click at [904, 146] on input "checkbox" at bounding box center [904, 149] width 14 height 14
checkbox input "true"
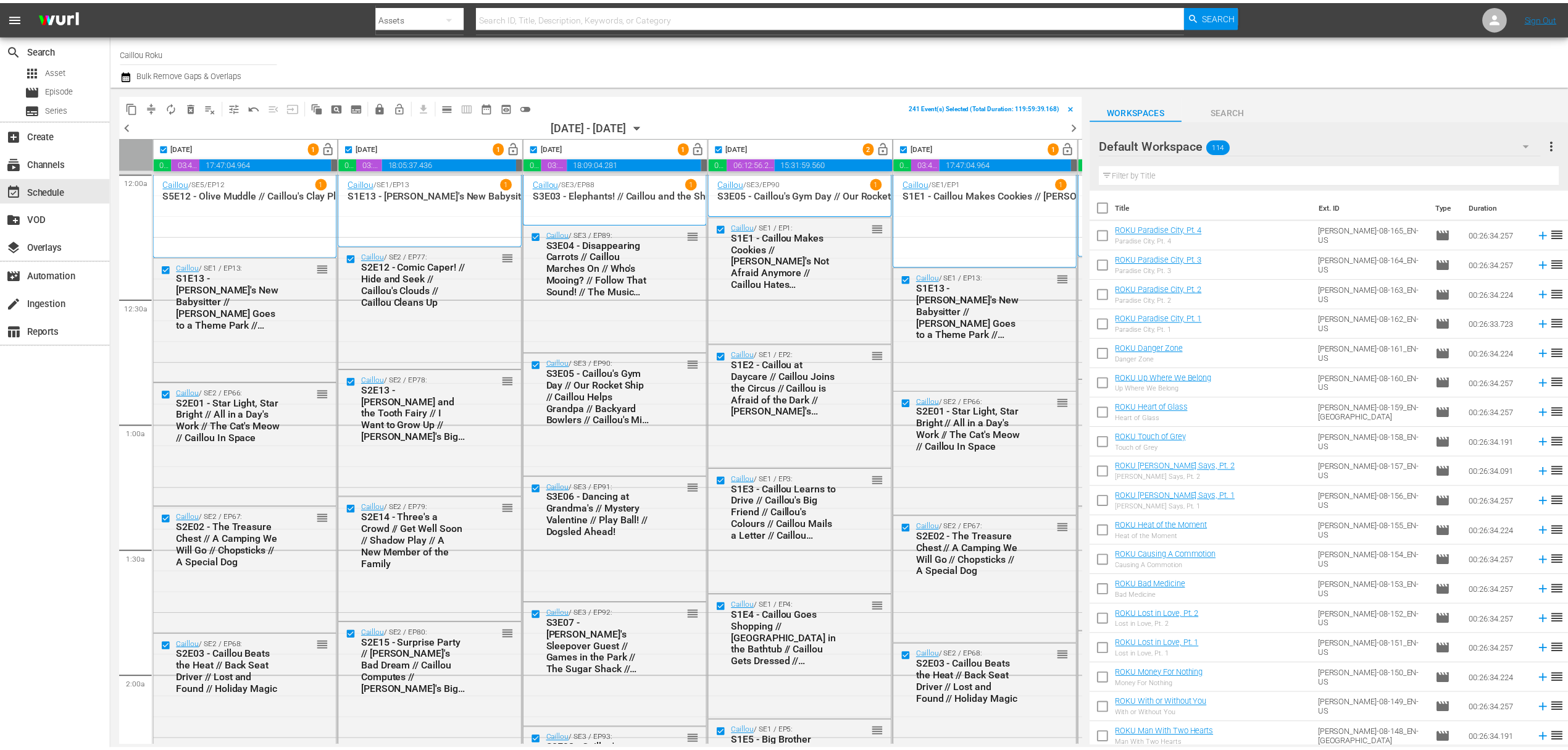
scroll to position [0, 377]
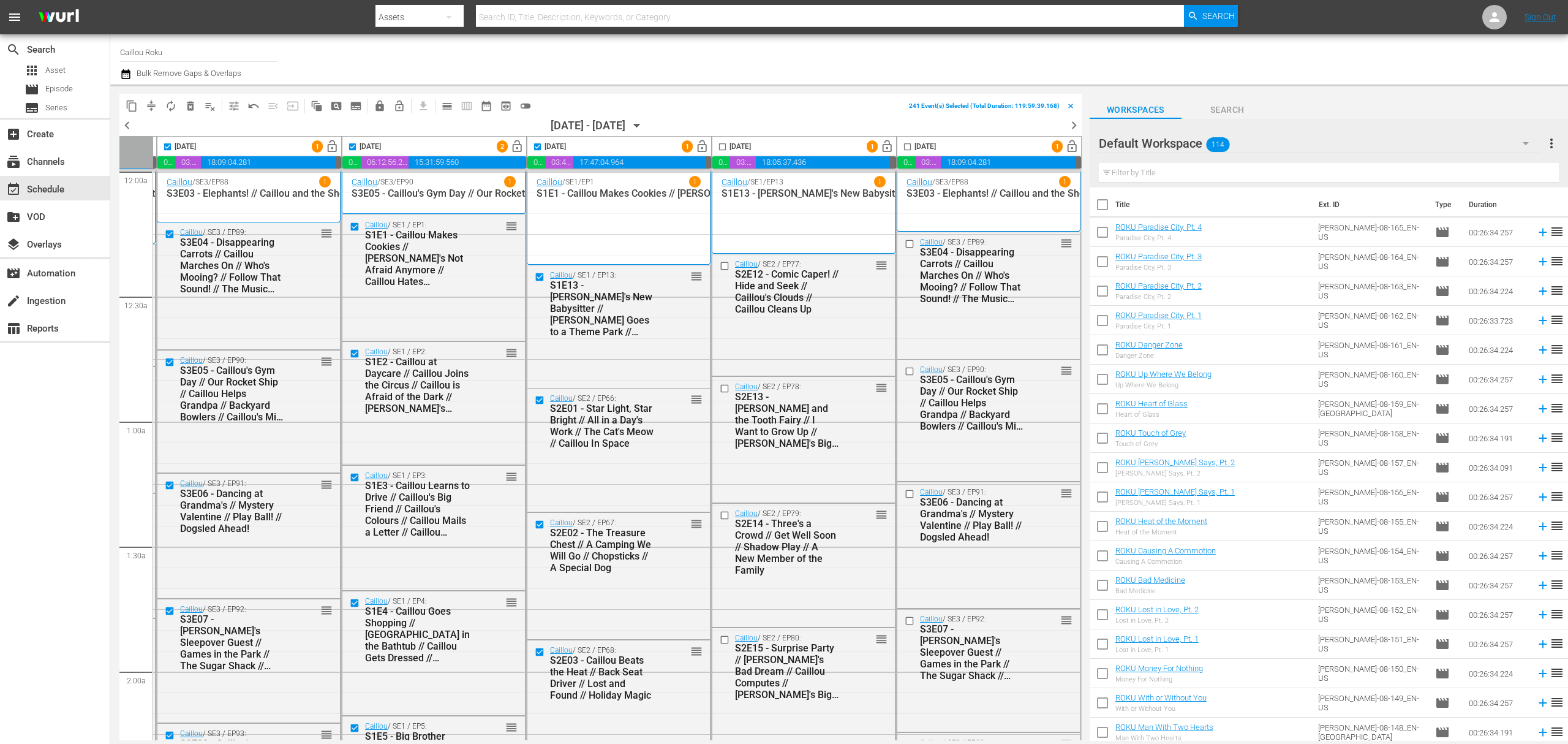
click at [718, 150] on input "checkbox" at bounding box center [722, 149] width 14 height 14
checkbox input "true"
click at [900, 147] on input "checkbox" at bounding box center [907, 149] width 14 height 14
checkbox input "true"
click at [380, 102] on span "lock" at bounding box center [380, 105] width 13 height 13
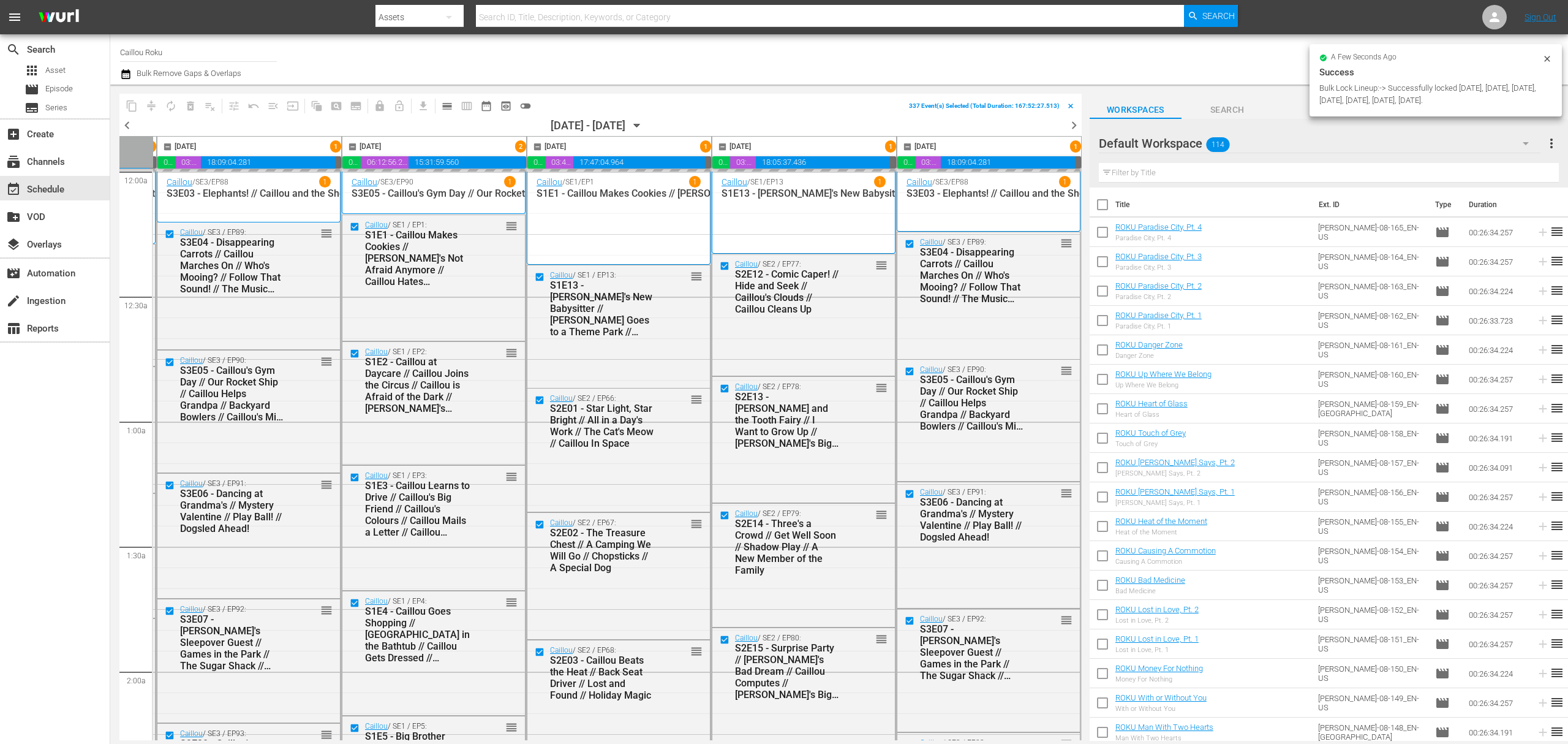
click at [610, 71] on div "Channel Title Caillou Roku Bulk Remove Gaps & Overlaps" at bounding box center [512, 59] width 785 height 44
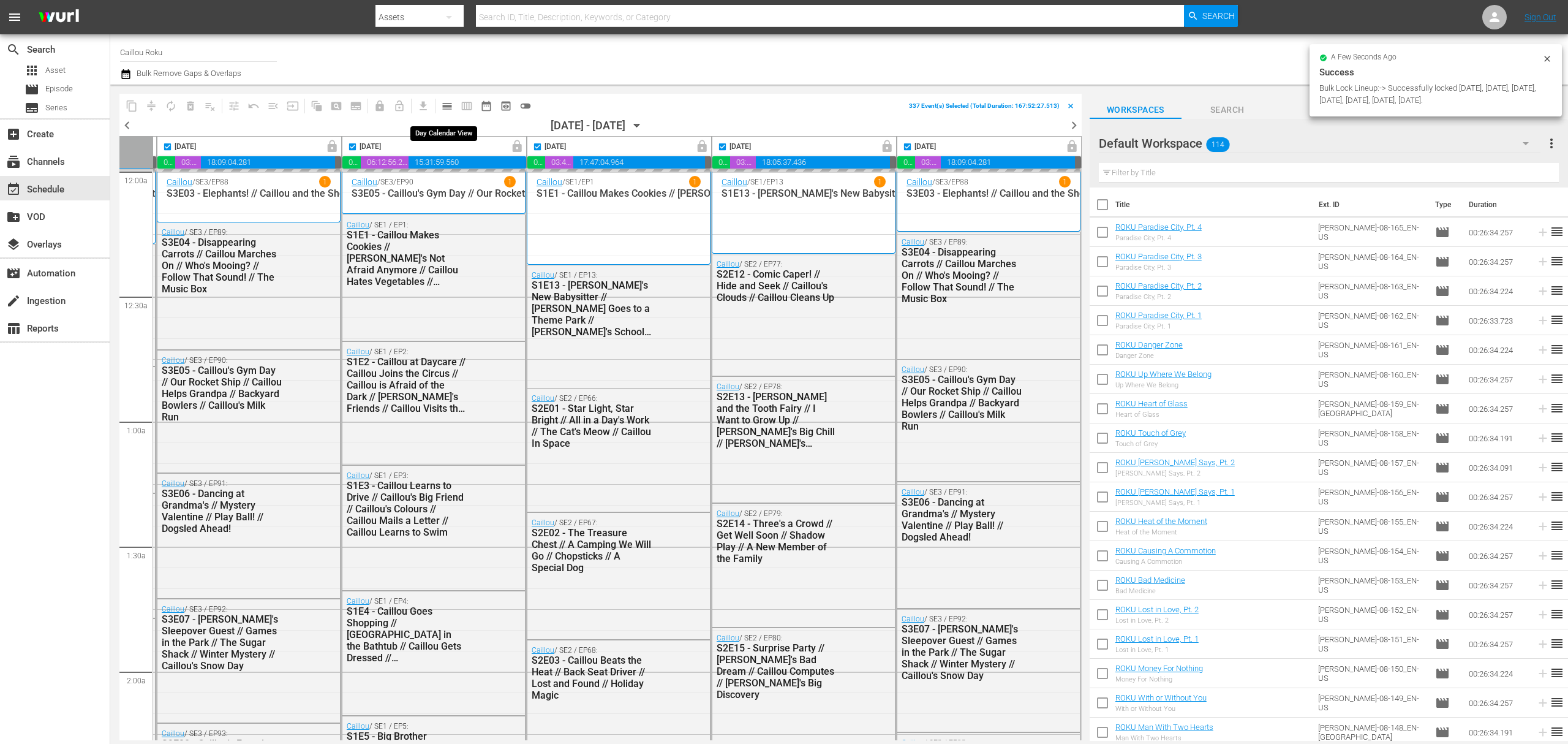
click at [447, 105] on span "calendar_view_day_outlined" at bounding box center [447, 105] width 13 height 13
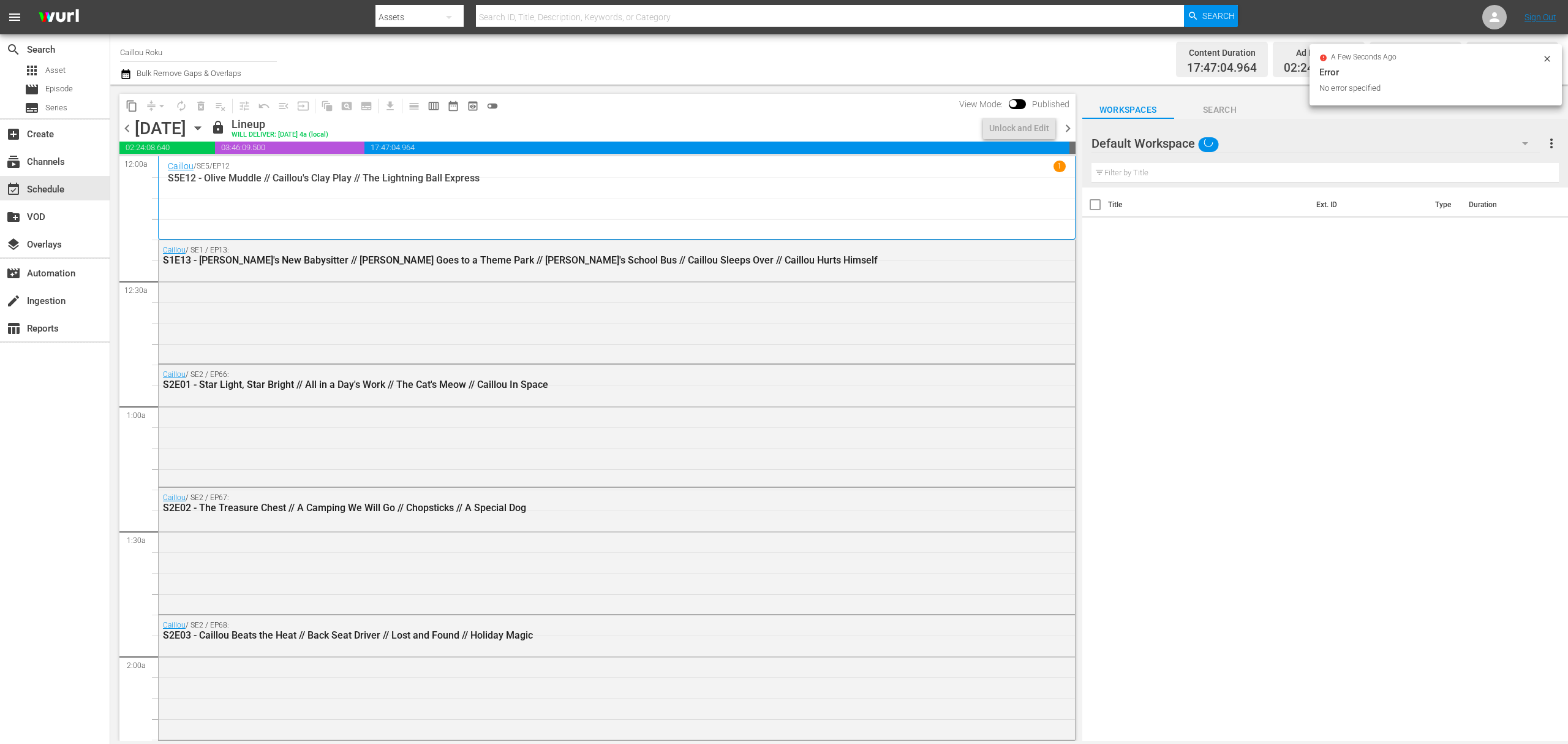
click at [200, 130] on icon "button" at bounding box center [197, 129] width 6 height 3
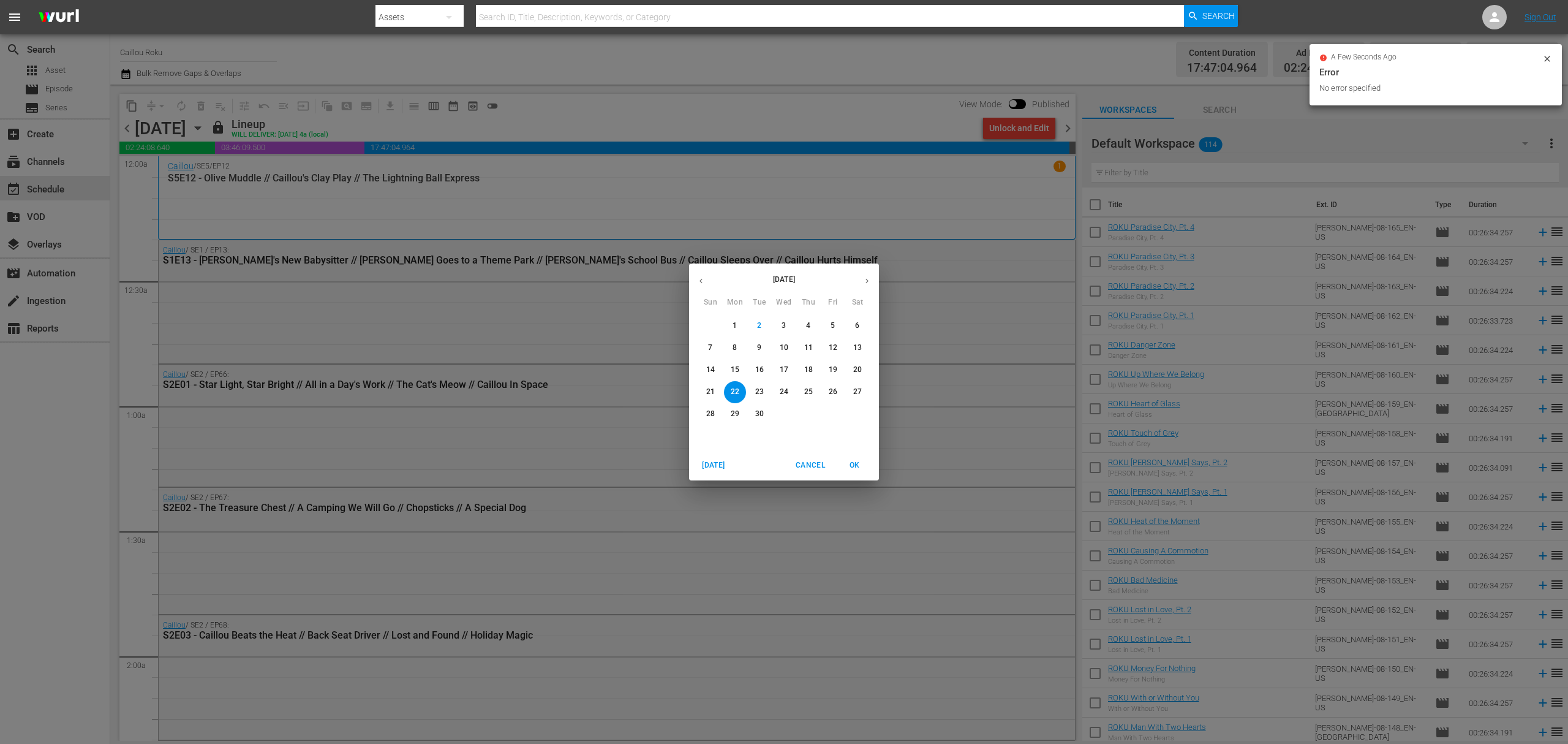
click at [708, 423] on button "28" at bounding box center [710, 414] width 22 height 22
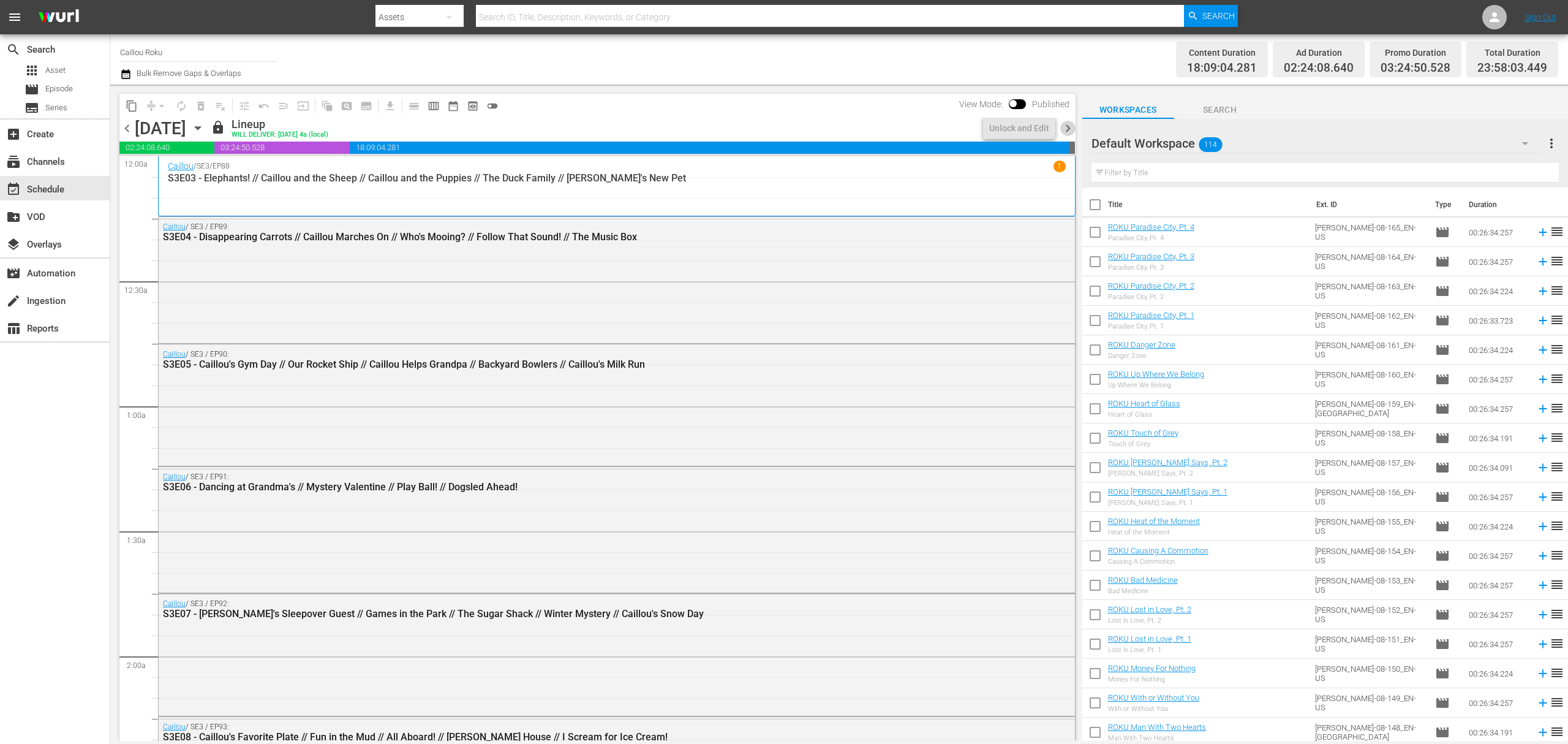
click at [1067, 123] on span "chevron_right" at bounding box center [1068, 128] width 15 height 15
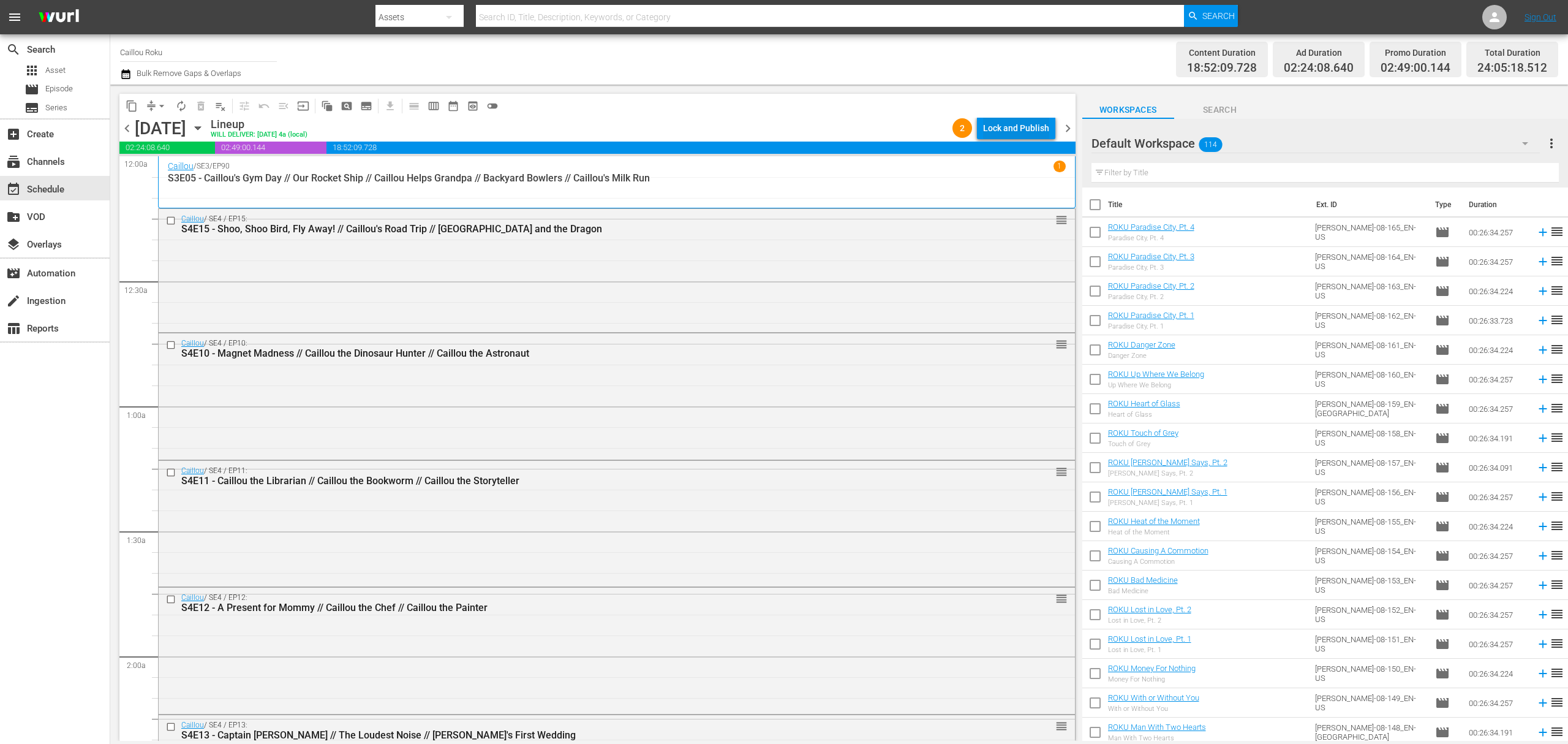
click at [1012, 126] on div "Lock and Publish" at bounding box center [1016, 128] width 66 height 22
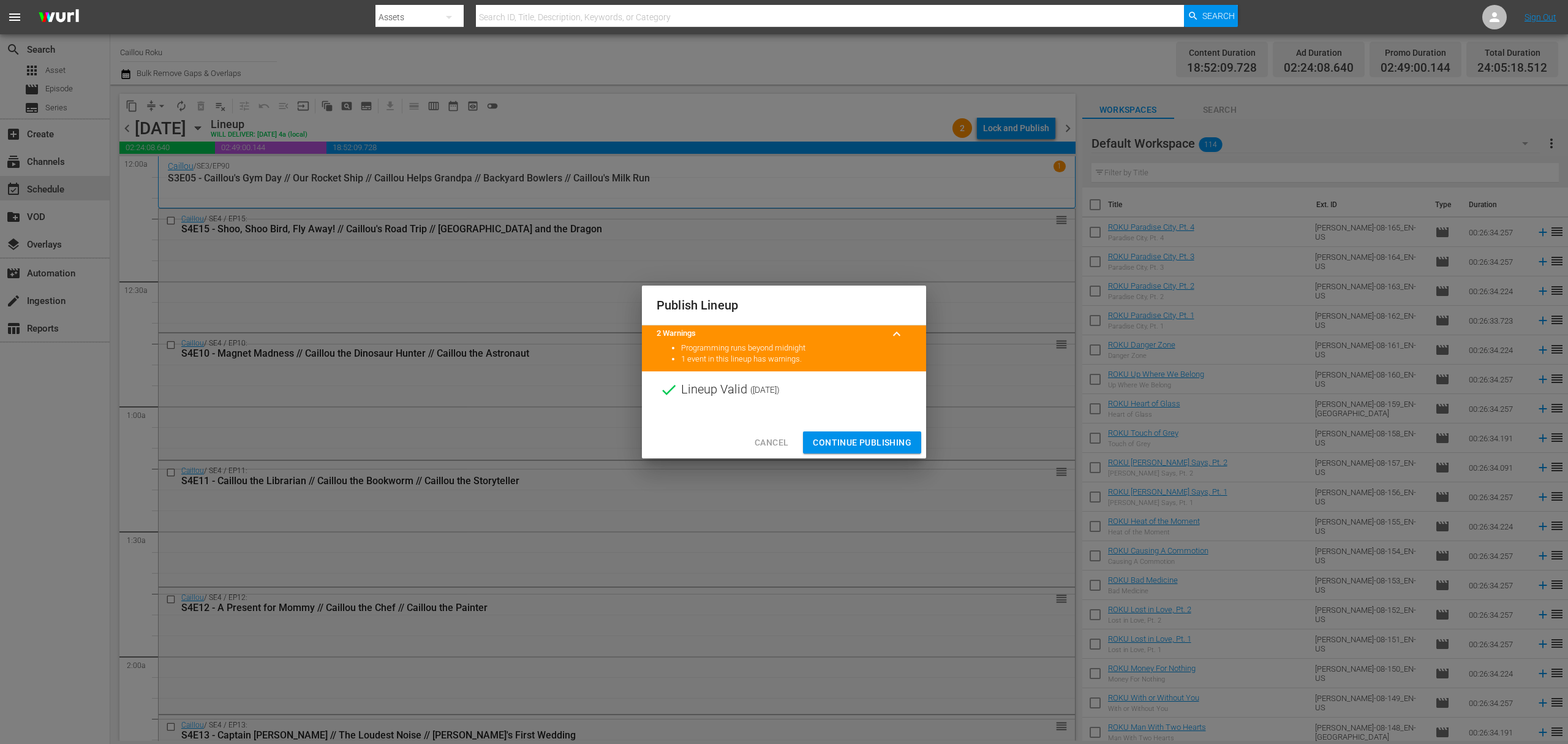
click at [865, 438] on span "Continue Publishing" at bounding box center [862, 443] width 99 height 15
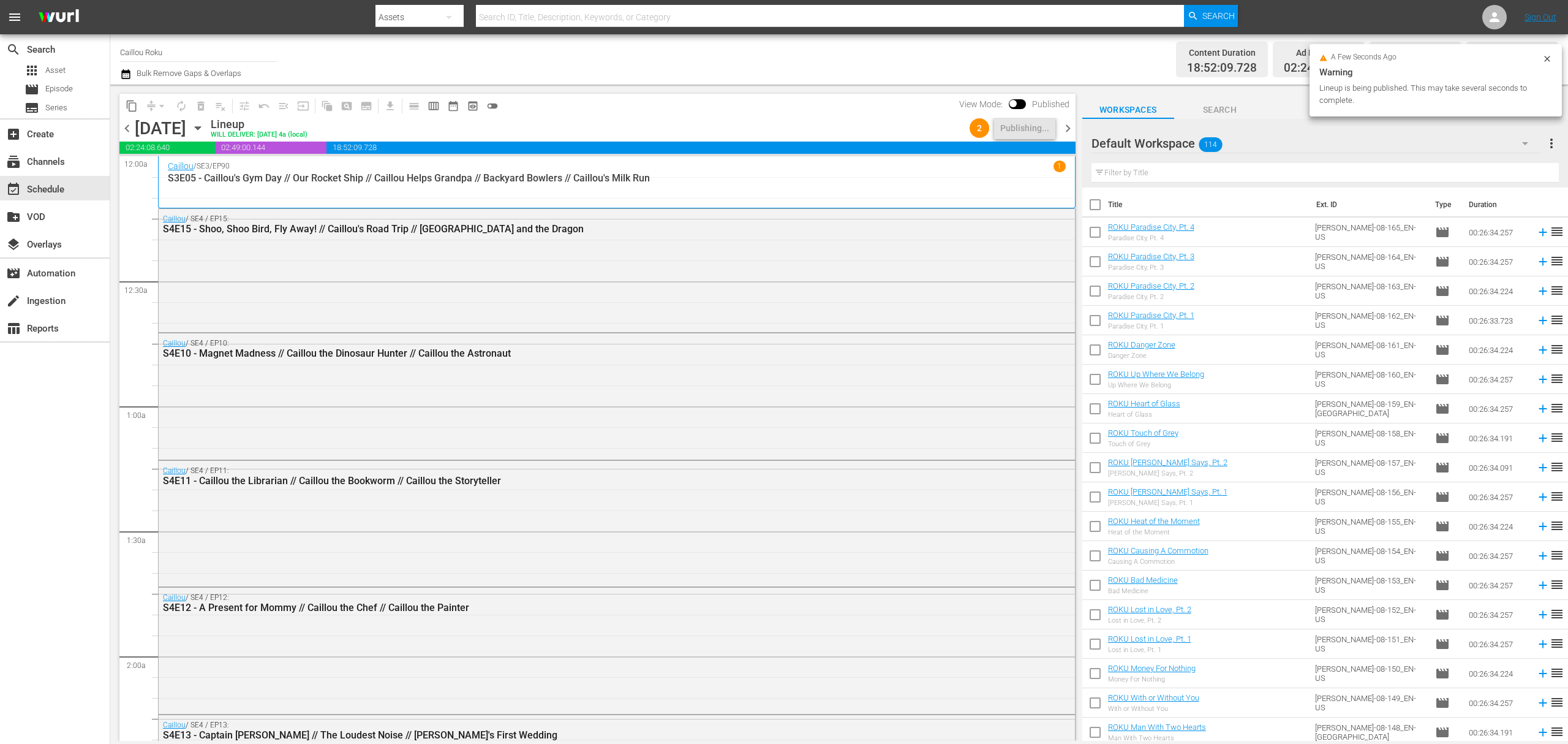
click at [1072, 129] on span "chevron_right" at bounding box center [1068, 128] width 15 height 15
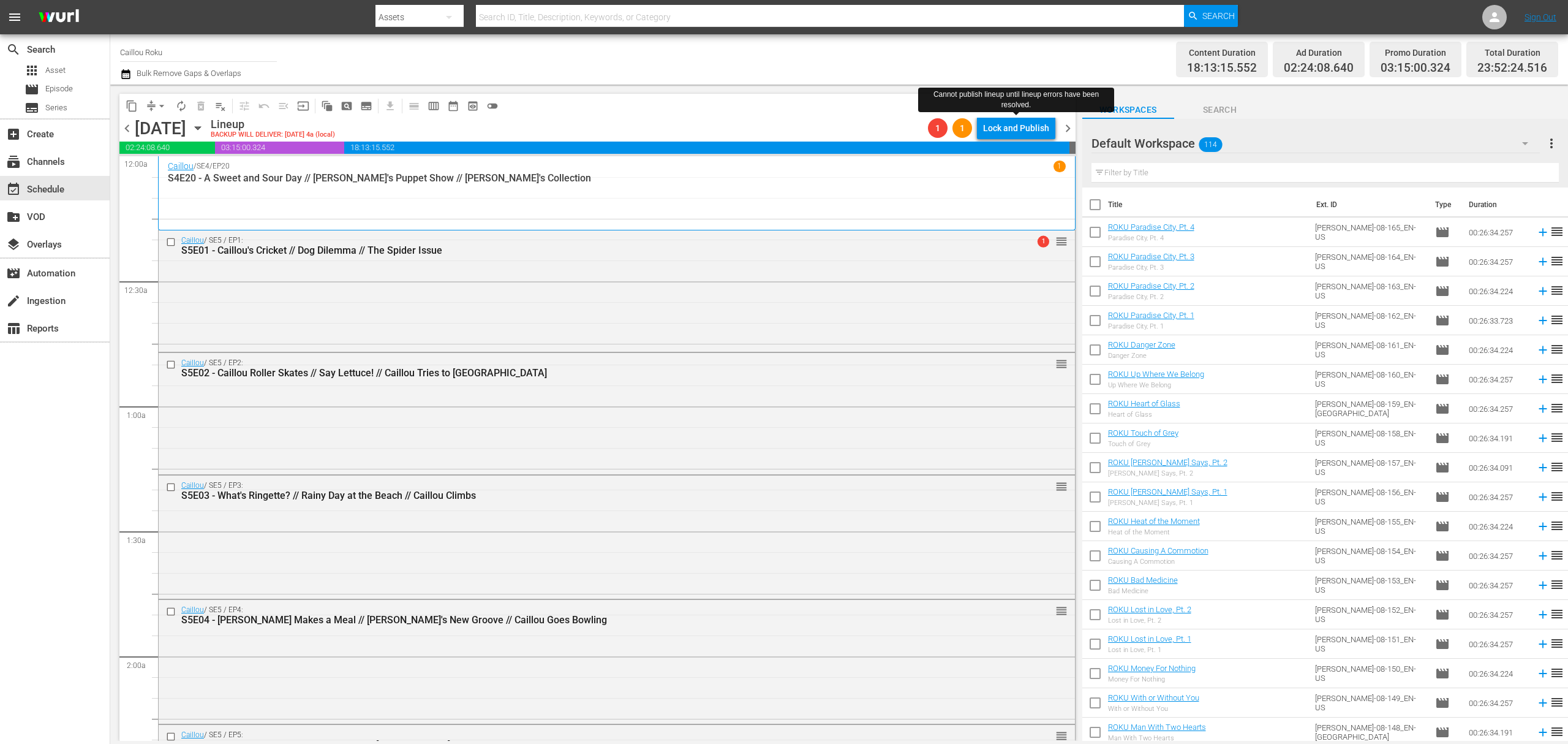
click at [1047, 129] on div "Lock and Publish" at bounding box center [1016, 128] width 66 height 22
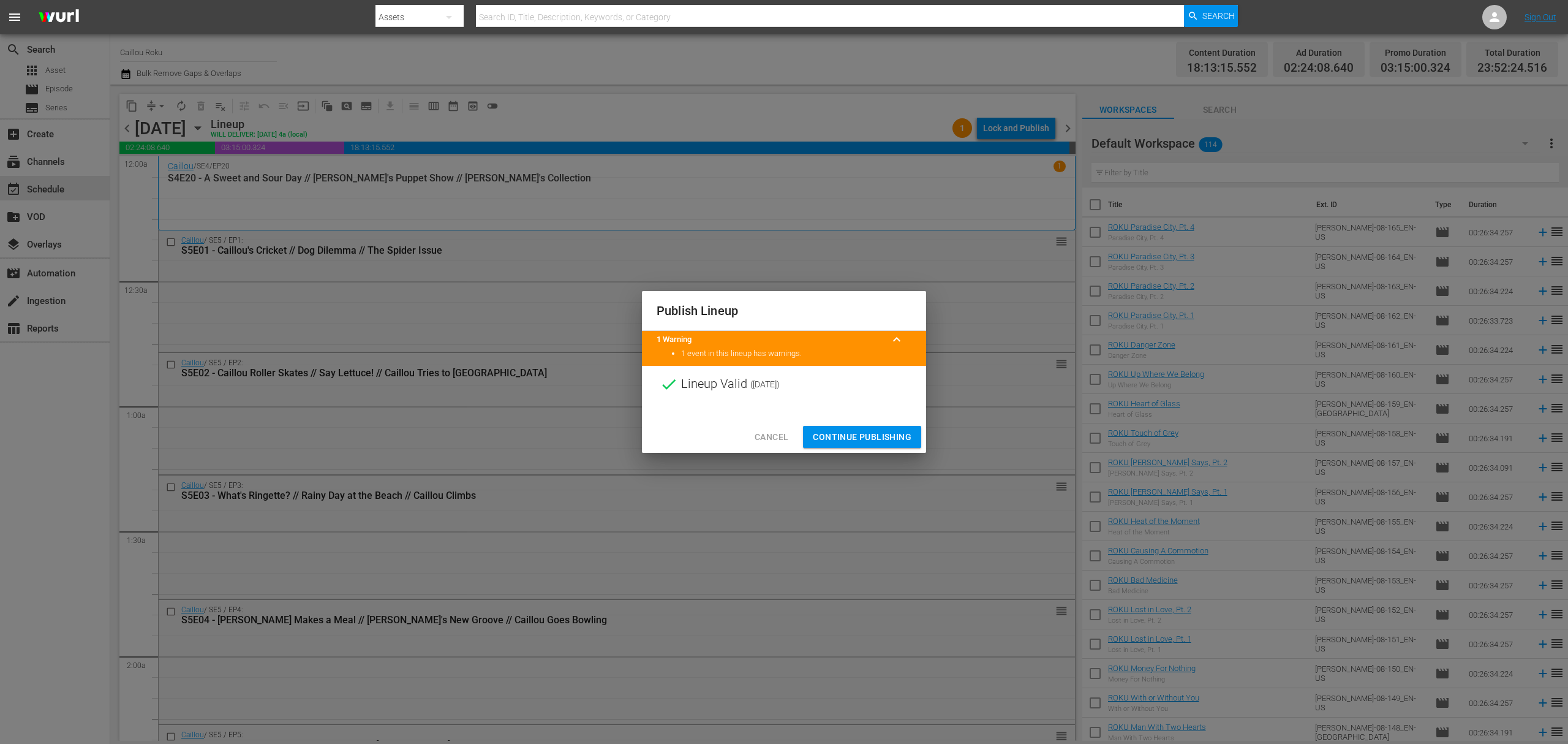
click at [863, 427] on button "Continue Publishing" at bounding box center [862, 437] width 118 height 23
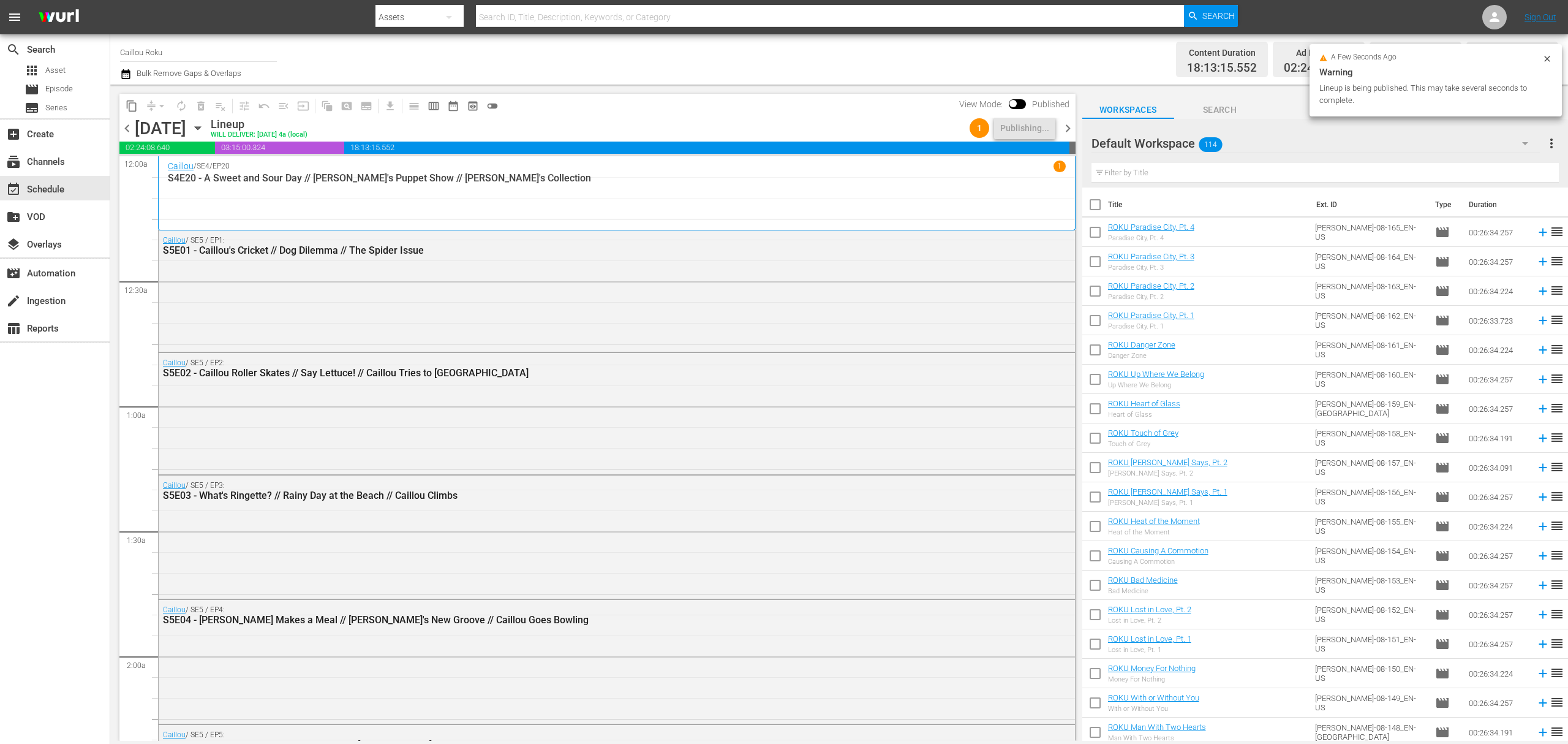
click at [122, 72] on icon "button" at bounding box center [126, 74] width 8 height 10
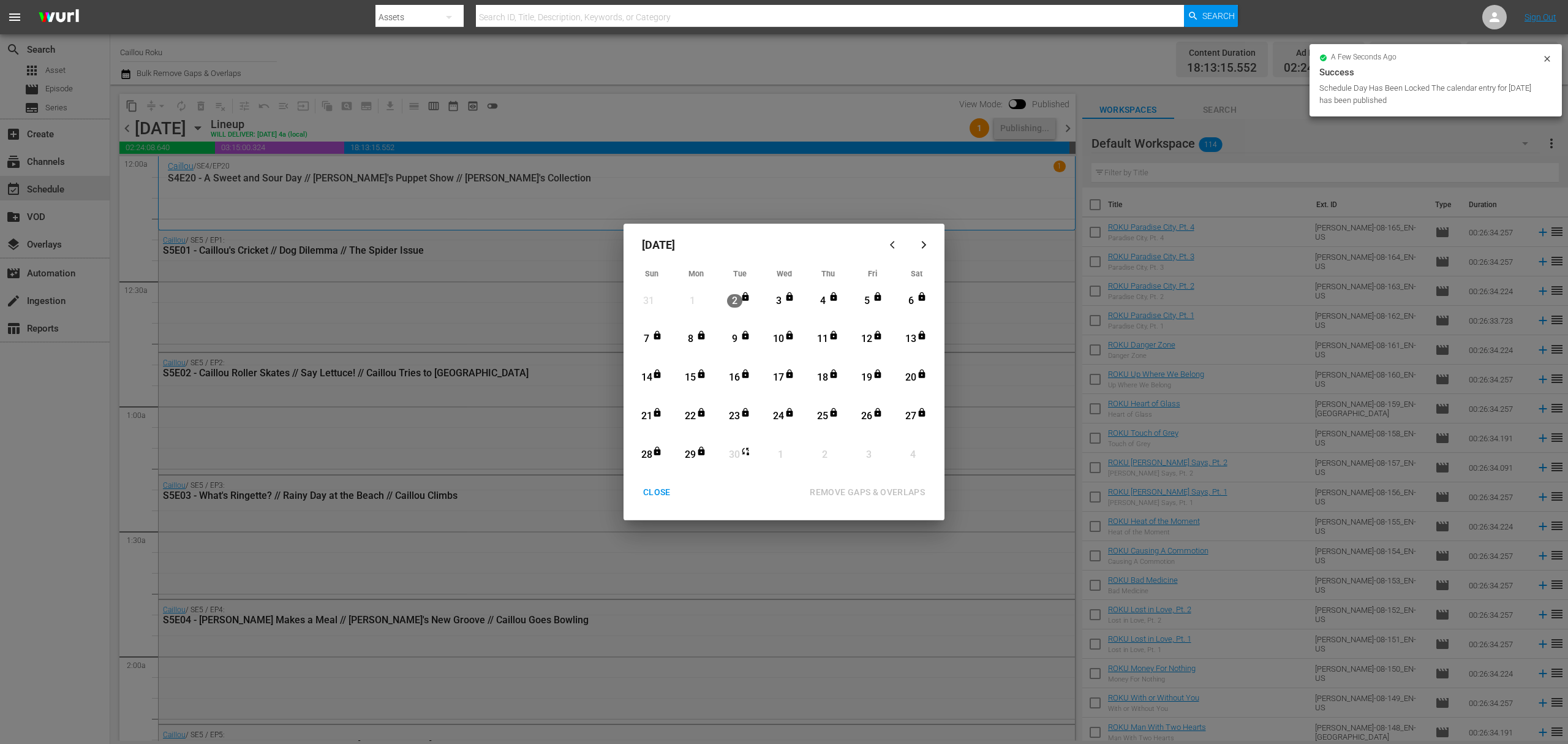
click at [650, 499] on div "CLOSE" at bounding box center [657, 492] width 47 height 15
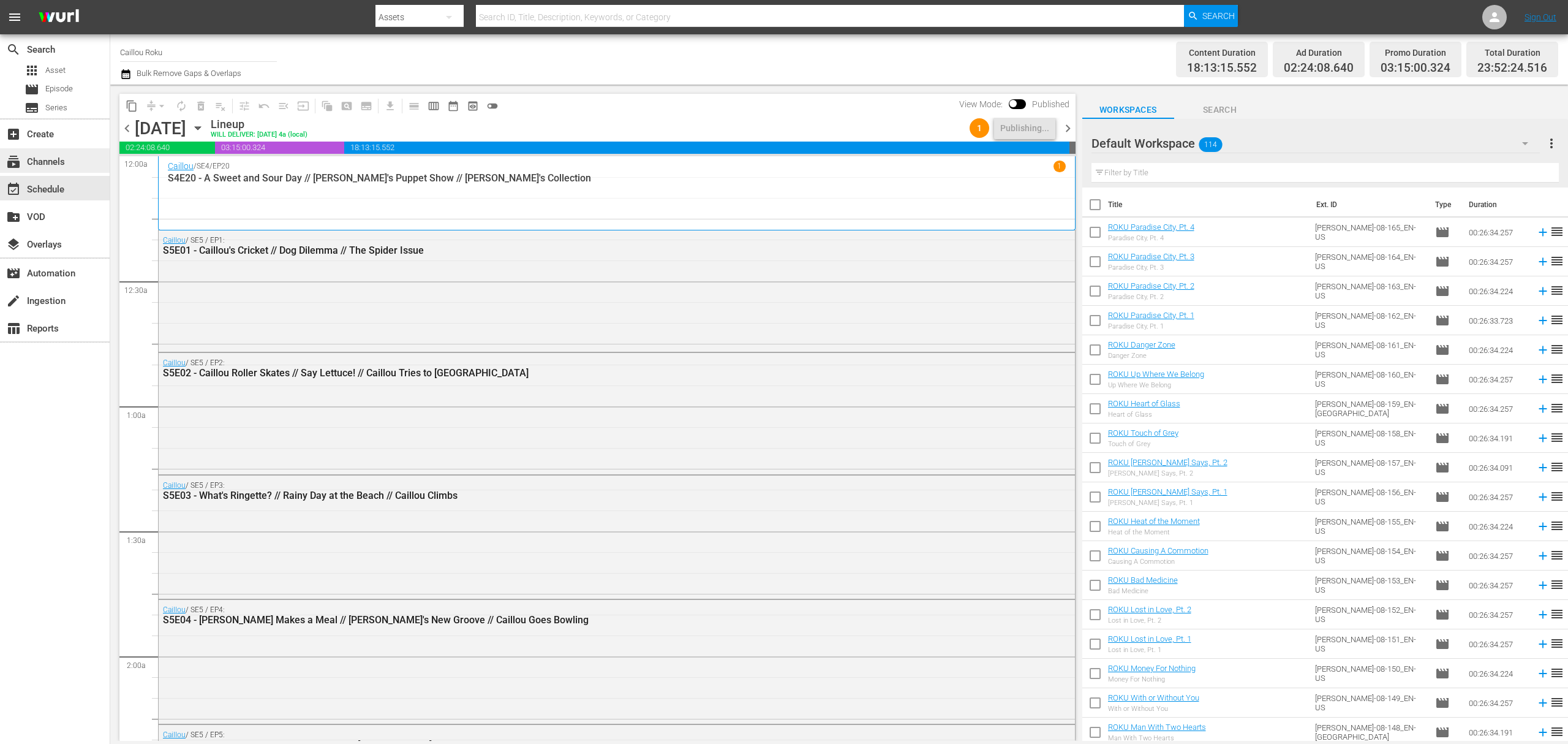
click at [47, 155] on div "subscriptions Channels" at bounding box center [34, 159] width 69 height 11
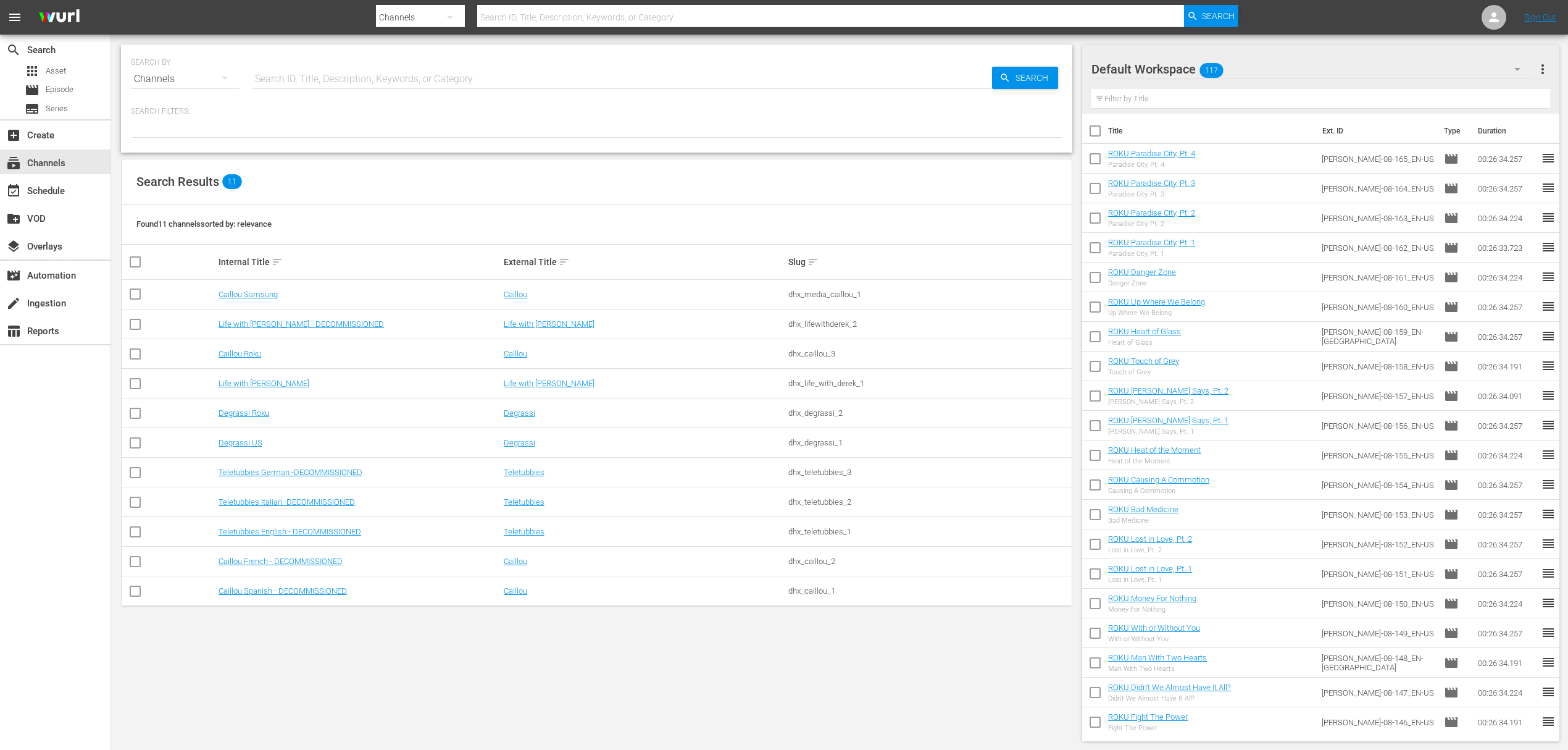
click at [260, 420] on td "Degrassi Roku" at bounding box center [359, 413] width 285 height 30
click at [229, 384] on link "Life with Derek Roku" at bounding box center [264, 383] width 91 height 9
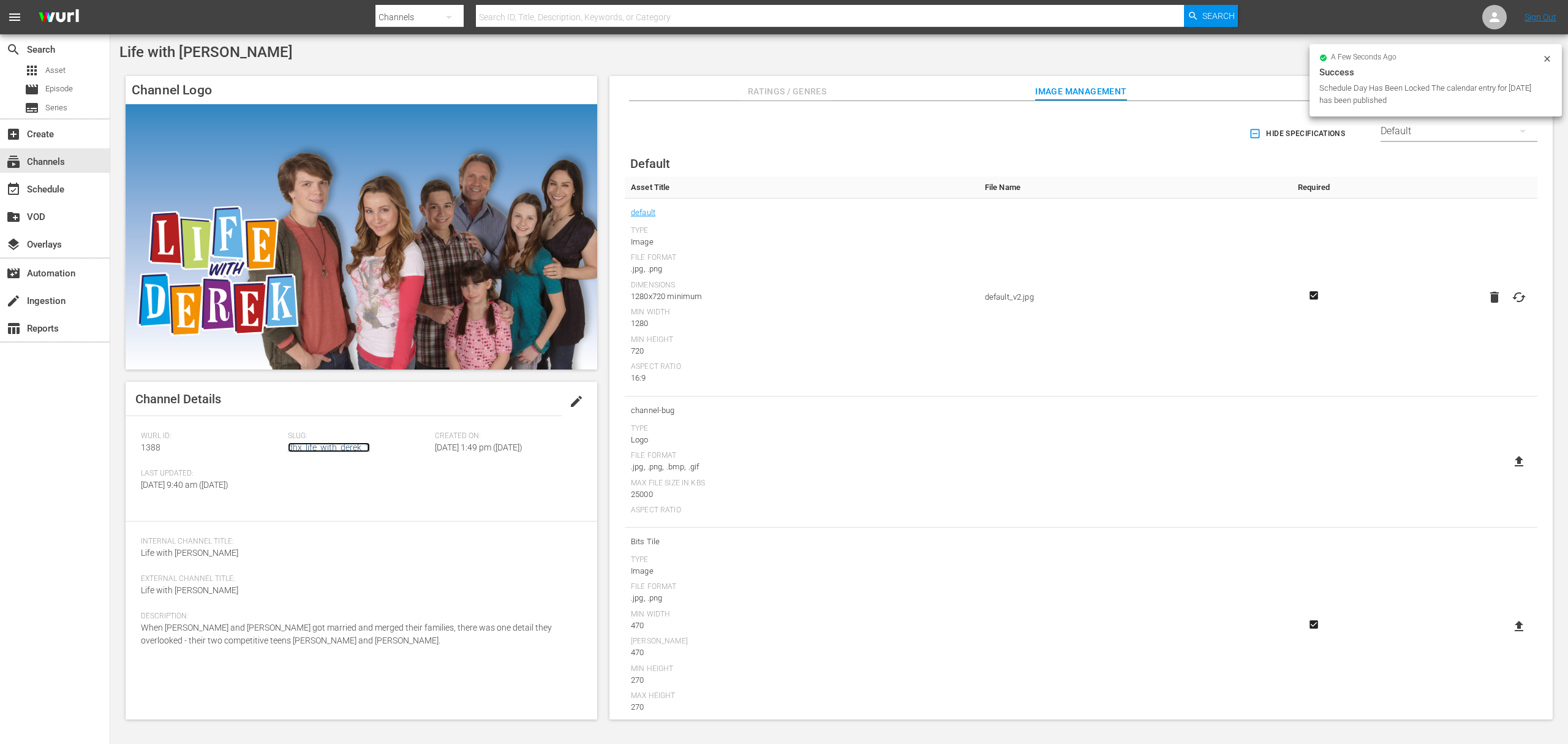
click at [331, 447] on link "dhx_life_with_derek_1" at bounding box center [329, 447] width 82 height 10
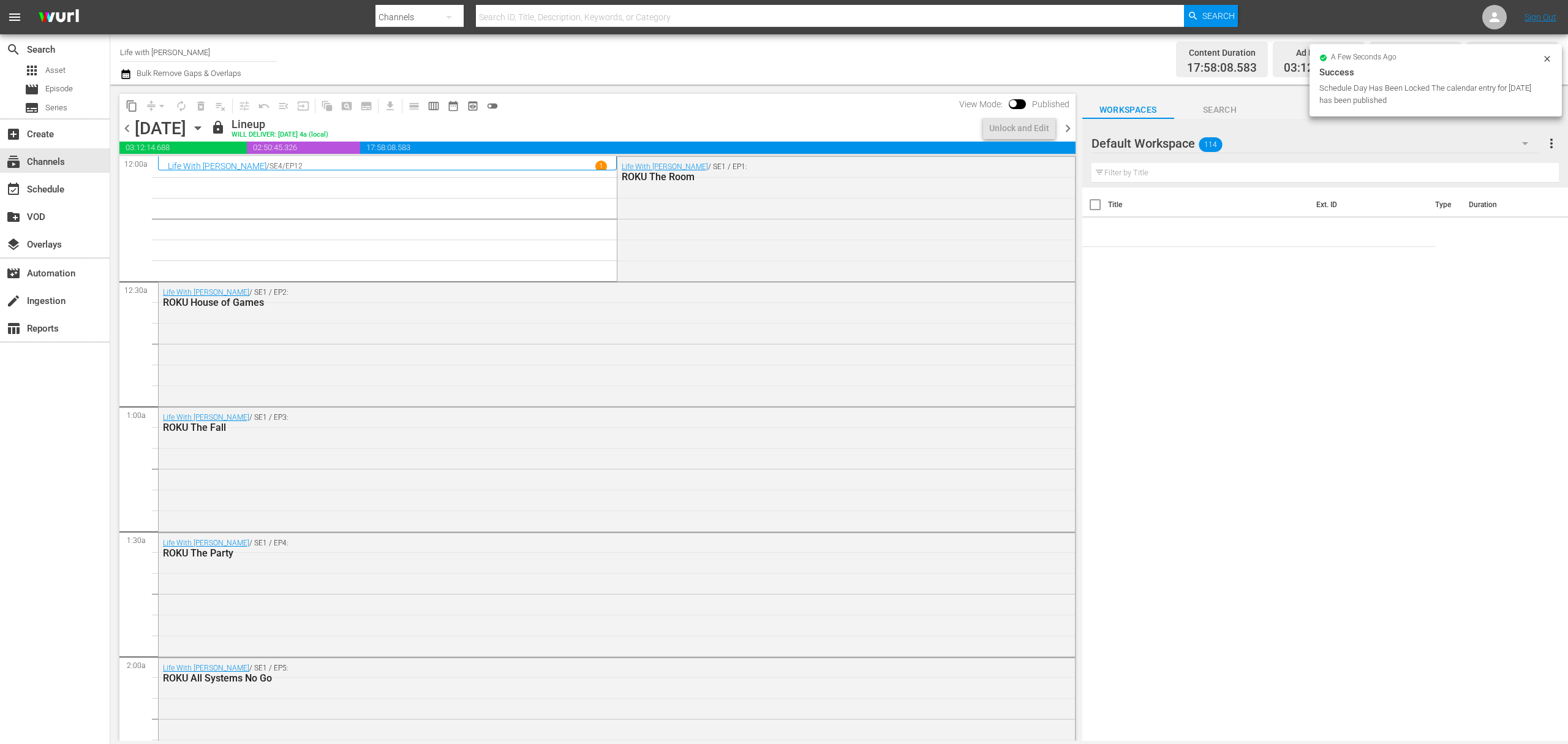
click at [114, 69] on div "Channel Title Life with Derek Roku Bulk Remove Gaps & Overlaps Content Duration…" at bounding box center [839, 59] width 1458 height 50
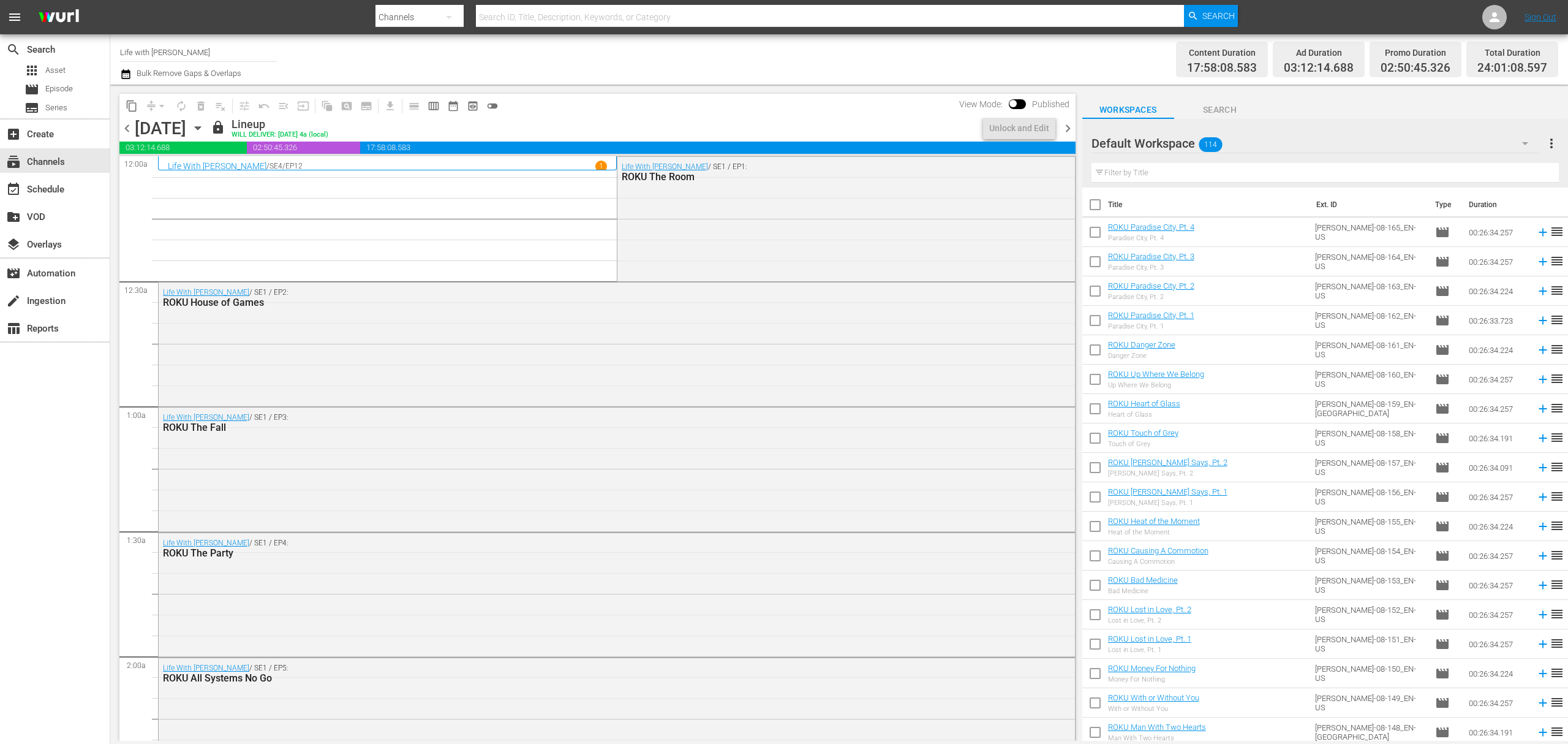
click at [133, 69] on button "button" at bounding box center [127, 74] width 15 height 15
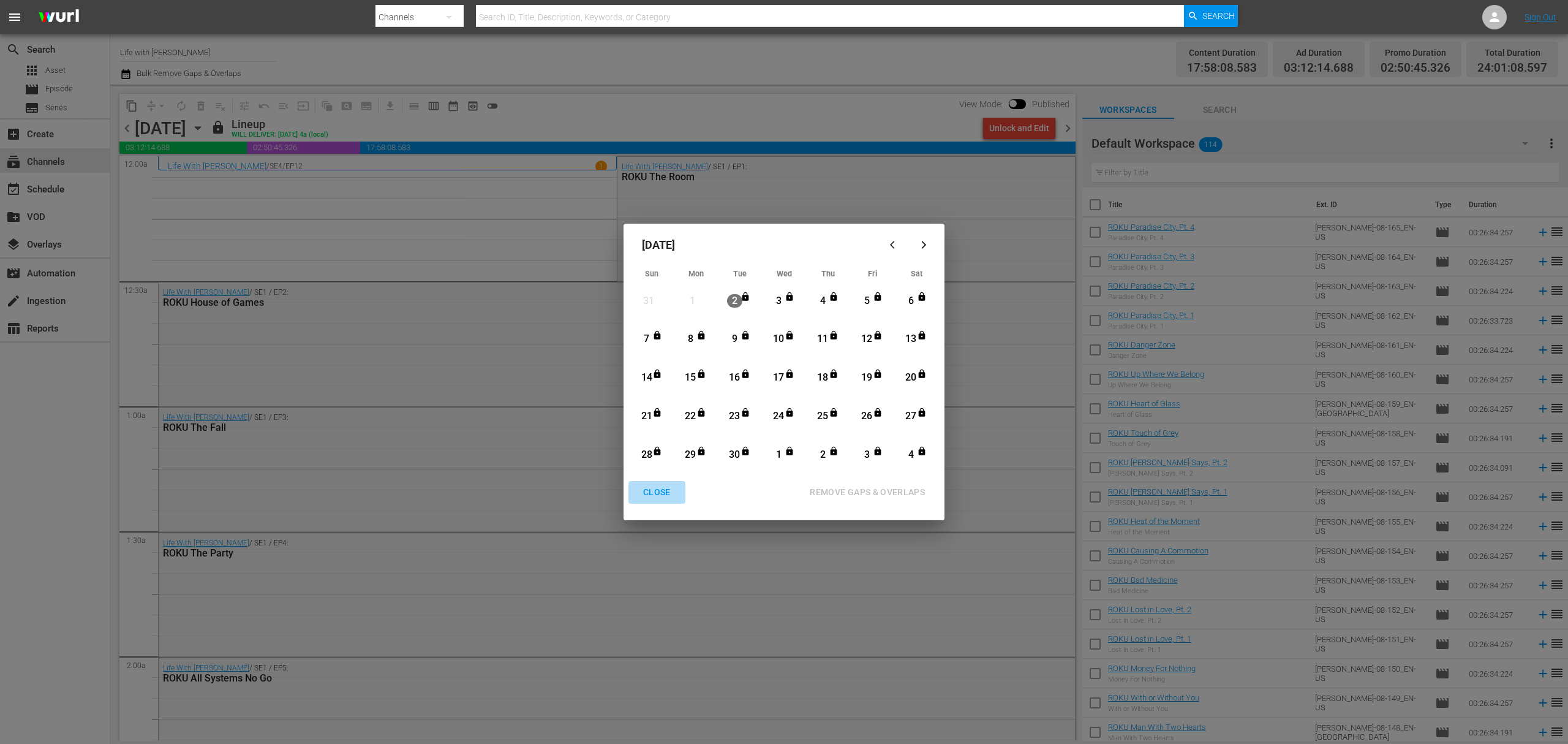
click at [642, 494] on div "CLOSE" at bounding box center [657, 492] width 47 height 15
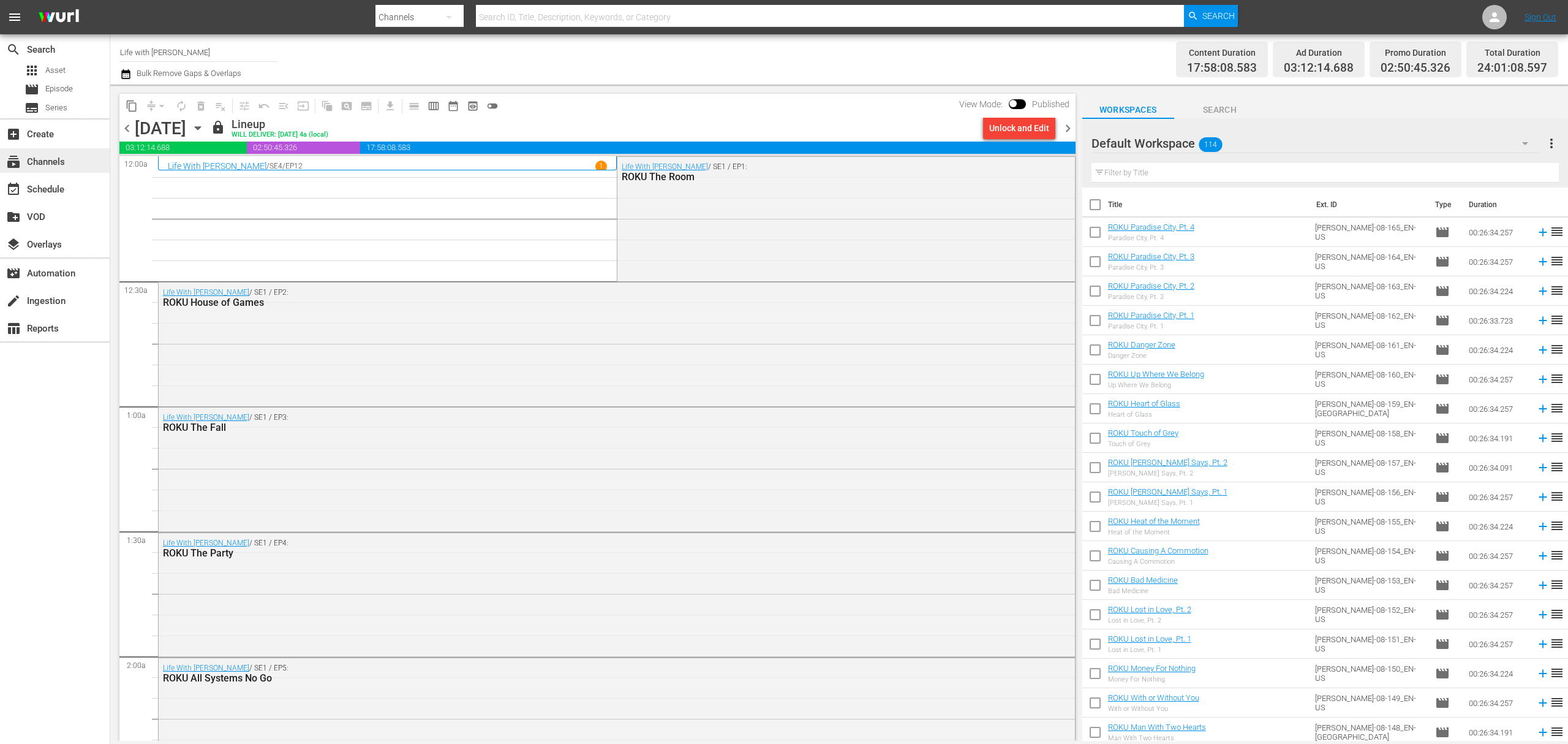
click at [35, 156] on div "subscriptions Channels" at bounding box center [34, 159] width 69 height 11
